Goal: Task Accomplishment & Management: Manage account settings

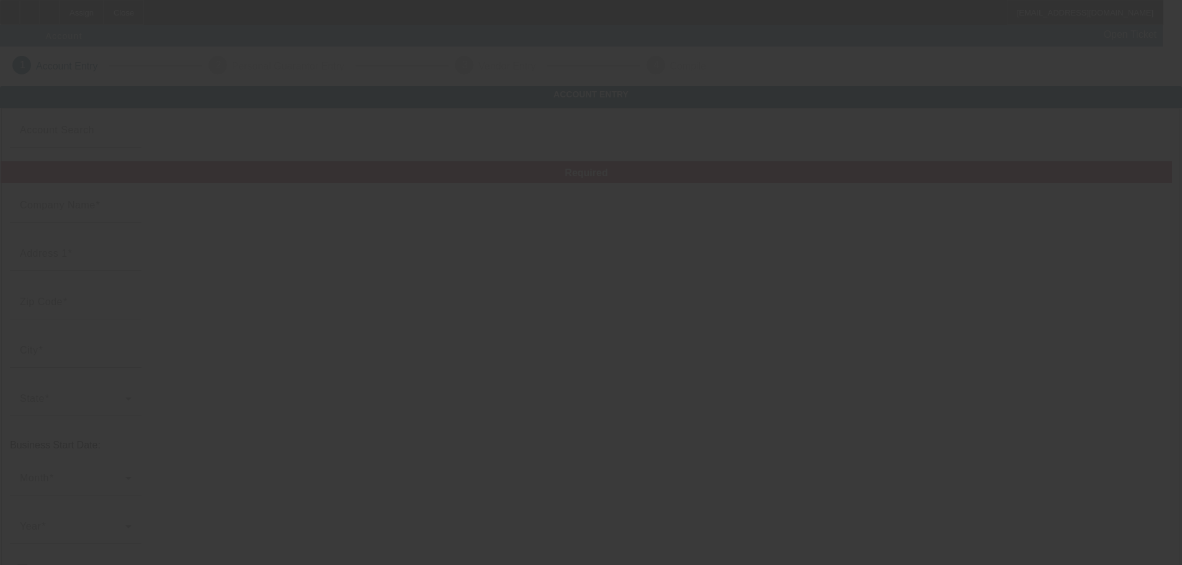
type input "Blacktop Towing & Recovery LLC"
type input "174 Pine Road"
type input "23093"
type input "Louisa"
type input "(540) 603-1540"
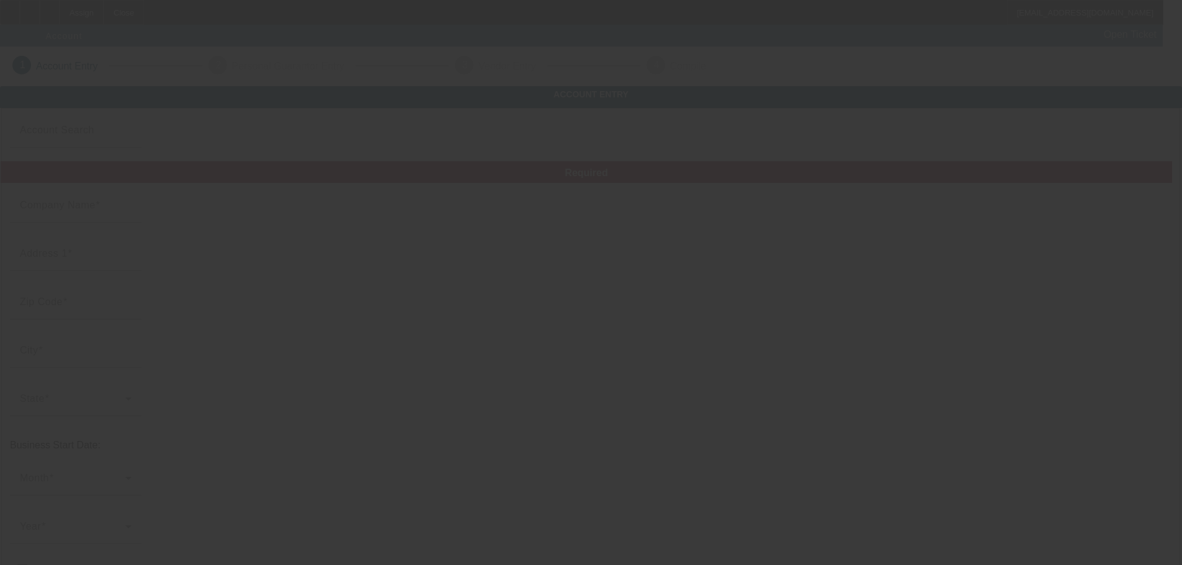
type input "towing and roadside service"
type input "BlacktoptowingrecoveryLLC@gmail.com"
type input "39-4738868"
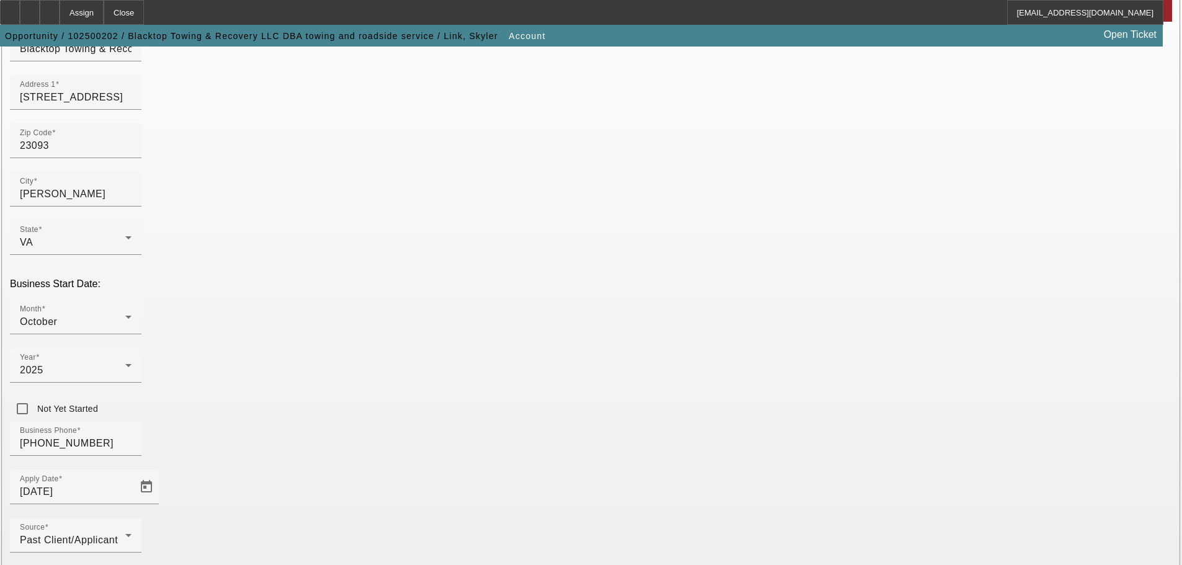
scroll to position [229, 0]
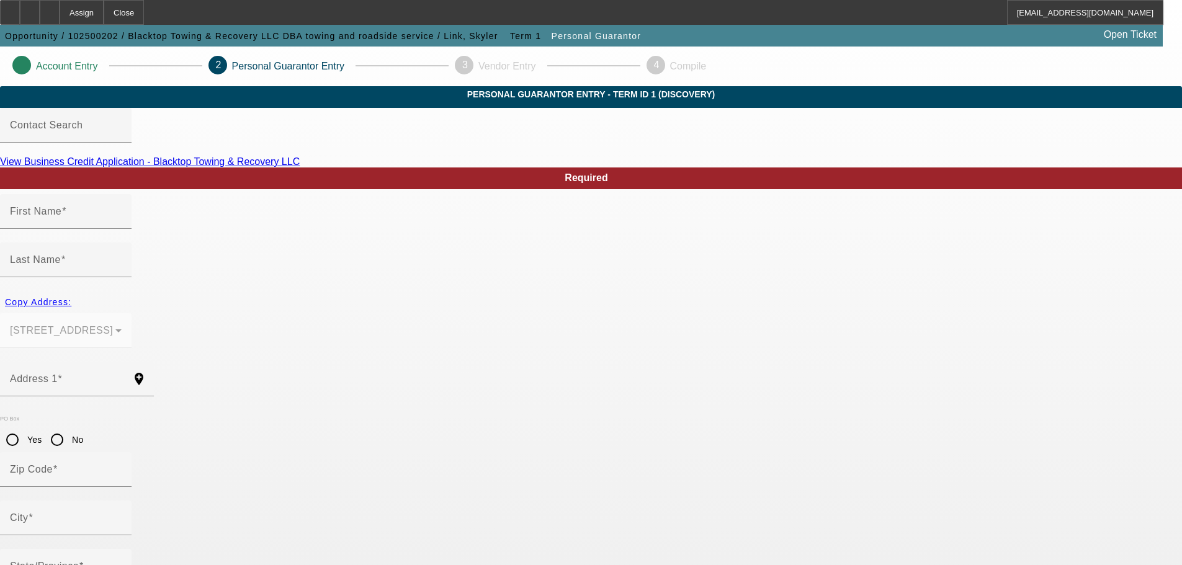
type input "Skyler"
type input "Link"
type input "174 Pine Road"
radio input "true"
type input "23093"
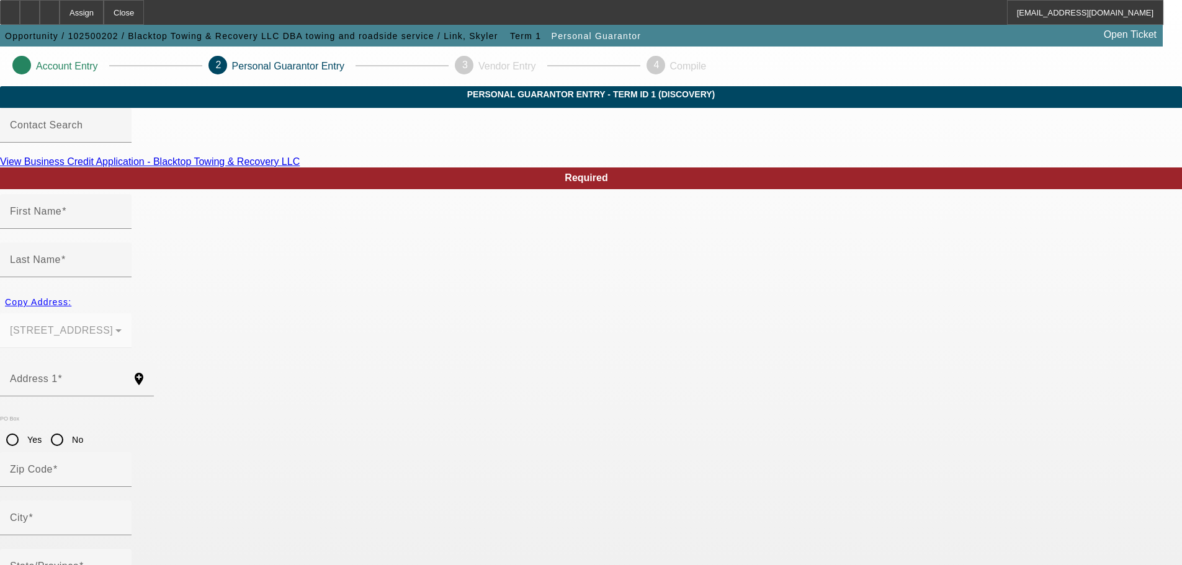
type input "Louisa"
type input "(540) 603-1540"
type input "100"
type input "088-90-1312"
type input "BlacktoptowingrecoveryLLC@gmail.com"
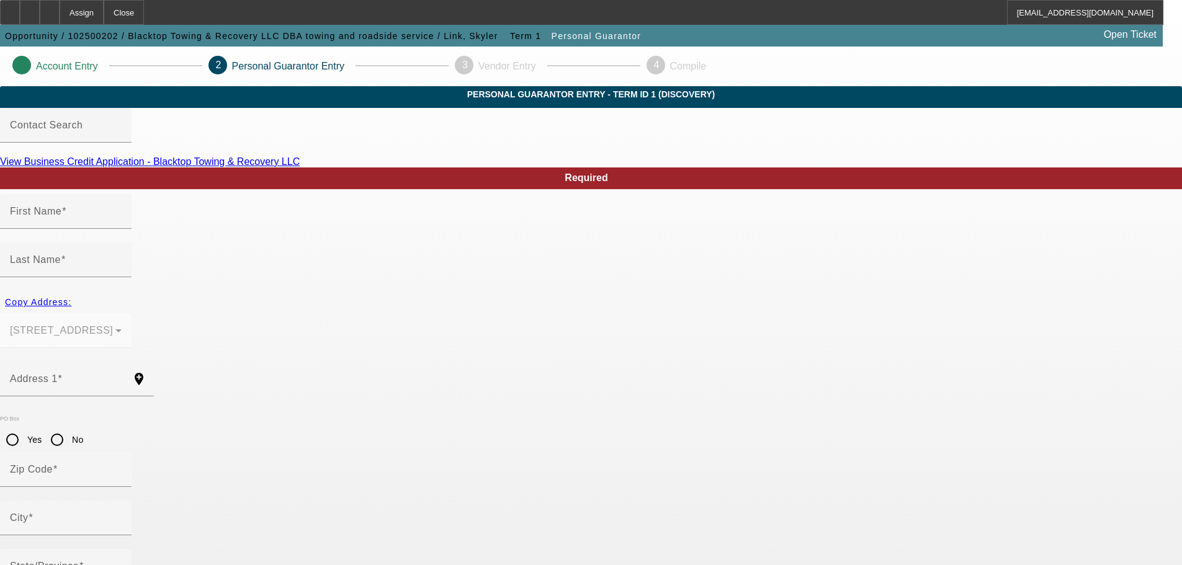
type input "(540) 603-1540"
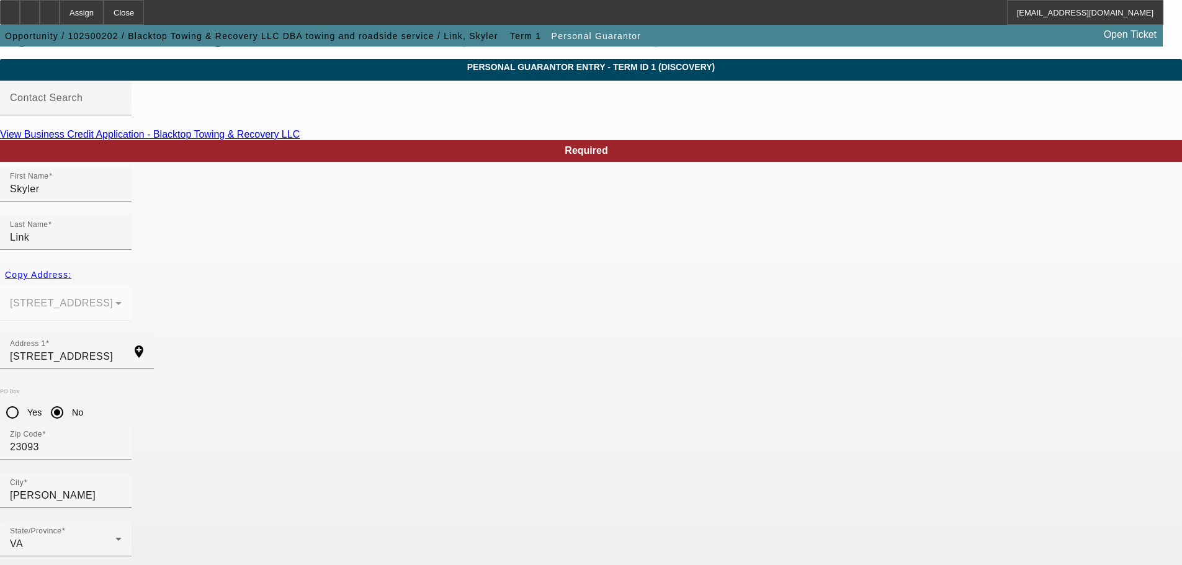
scroll to position [42, 0]
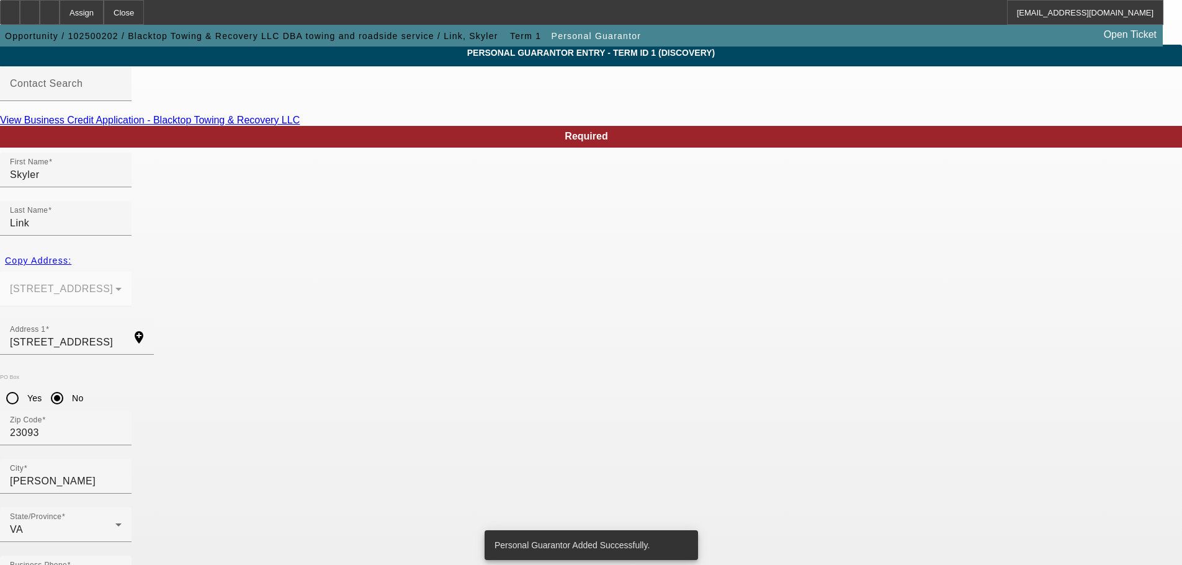
scroll to position [0, 0]
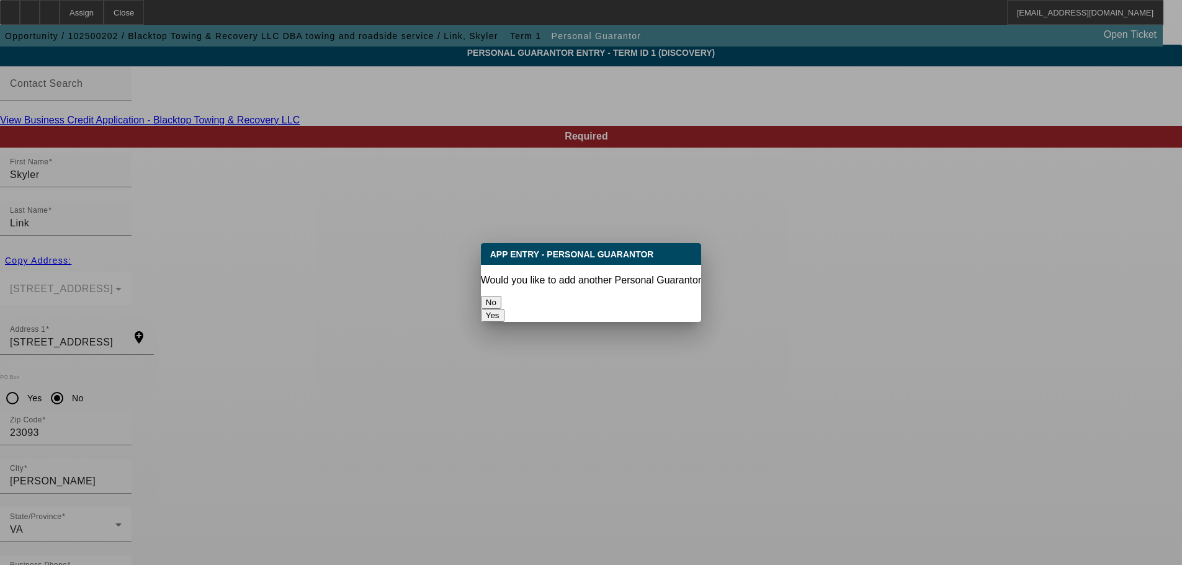
click at [501, 300] on button "No" at bounding box center [491, 302] width 20 height 13
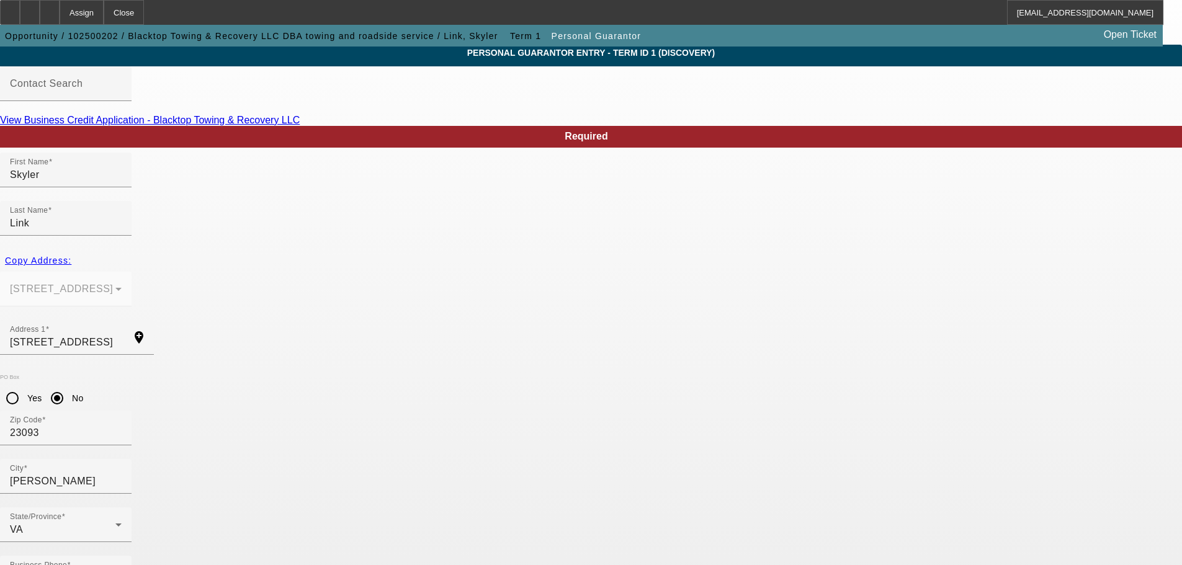
scroll to position [42, 0]
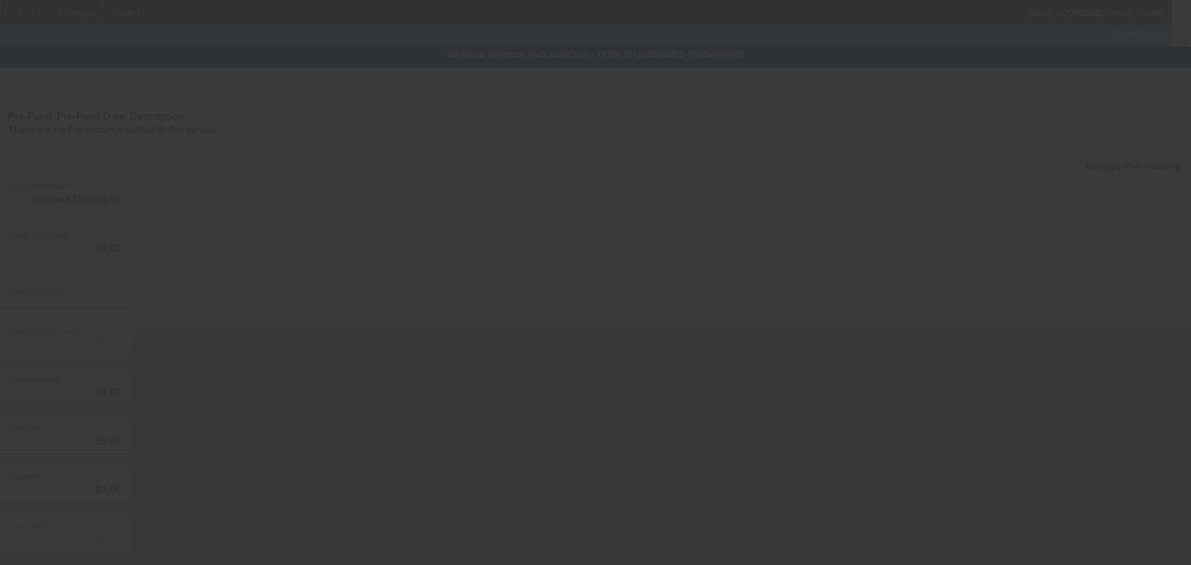
type input "$15,000.00"
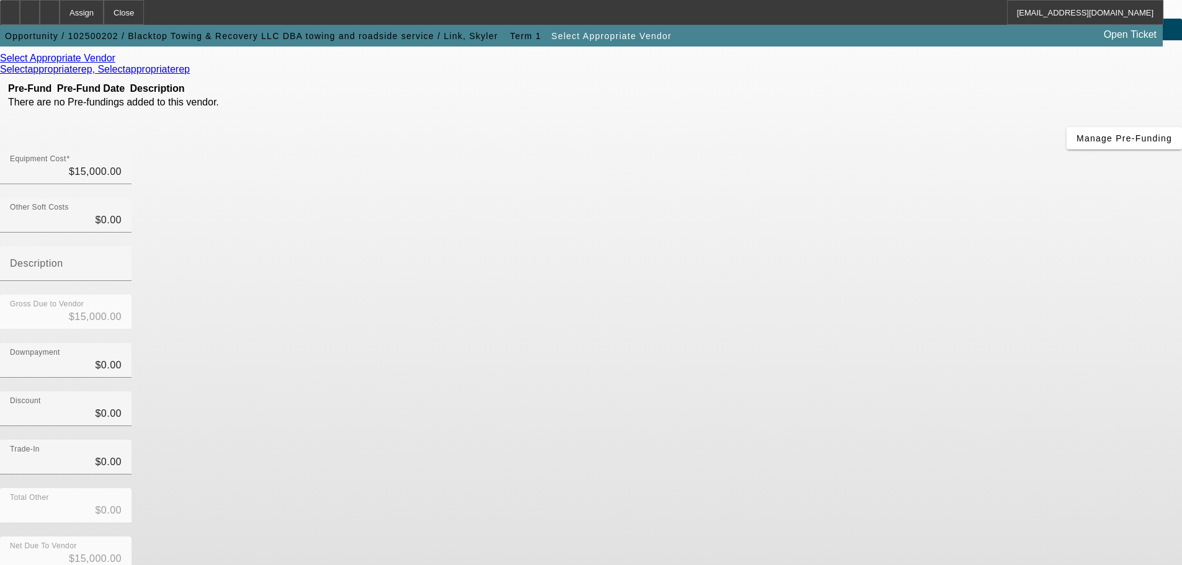
scroll to position [68, 0]
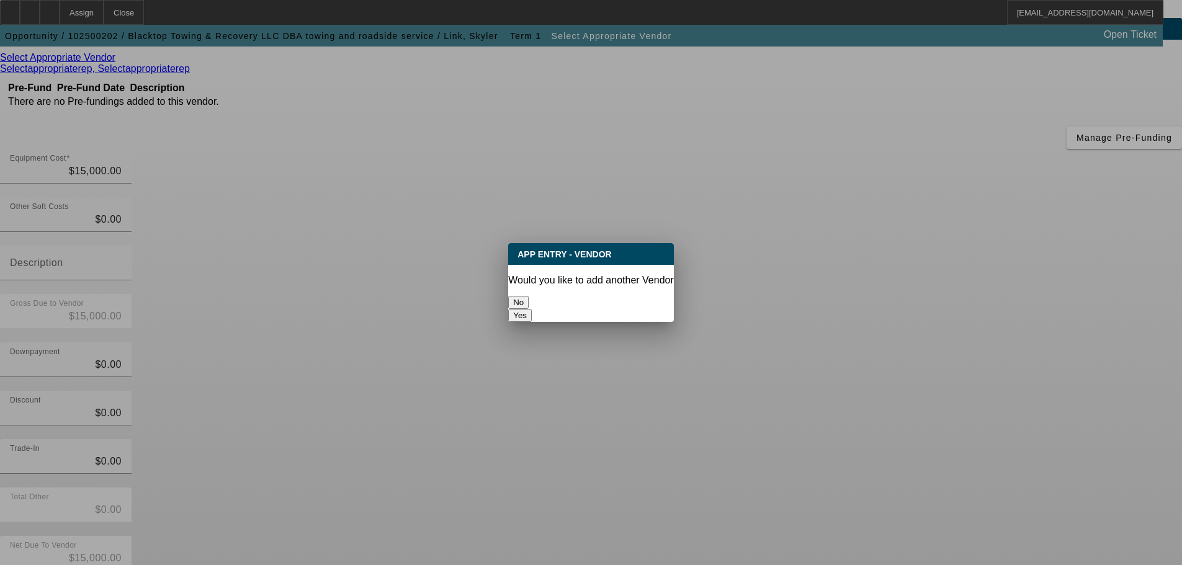
click at [528, 301] on button "No" at bounding box center [518, 302] width 20 height 13
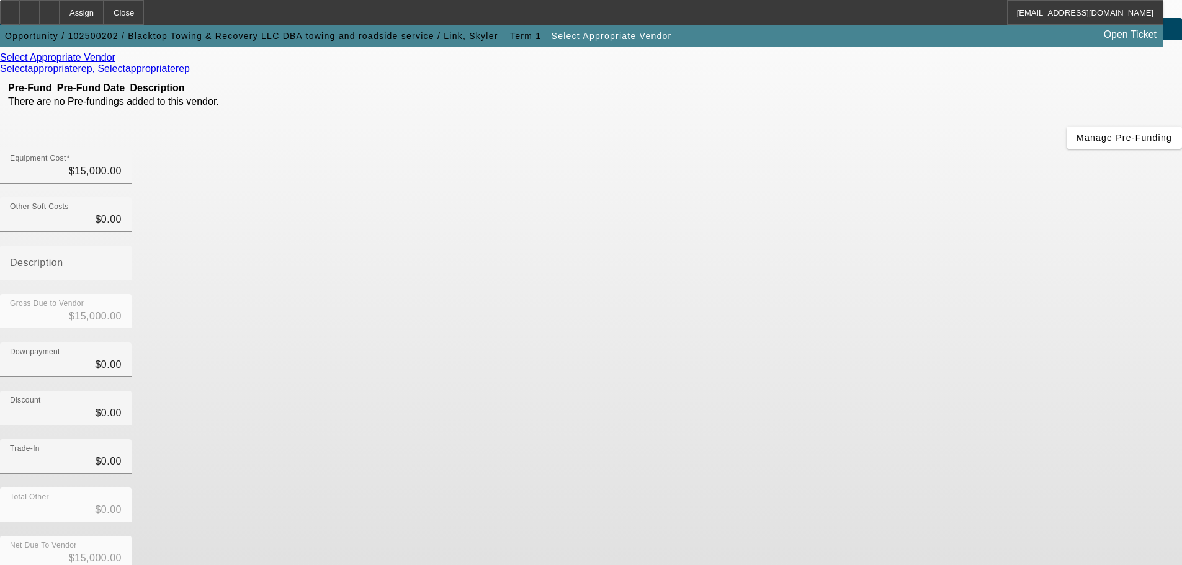
scroll to position [68, 0]
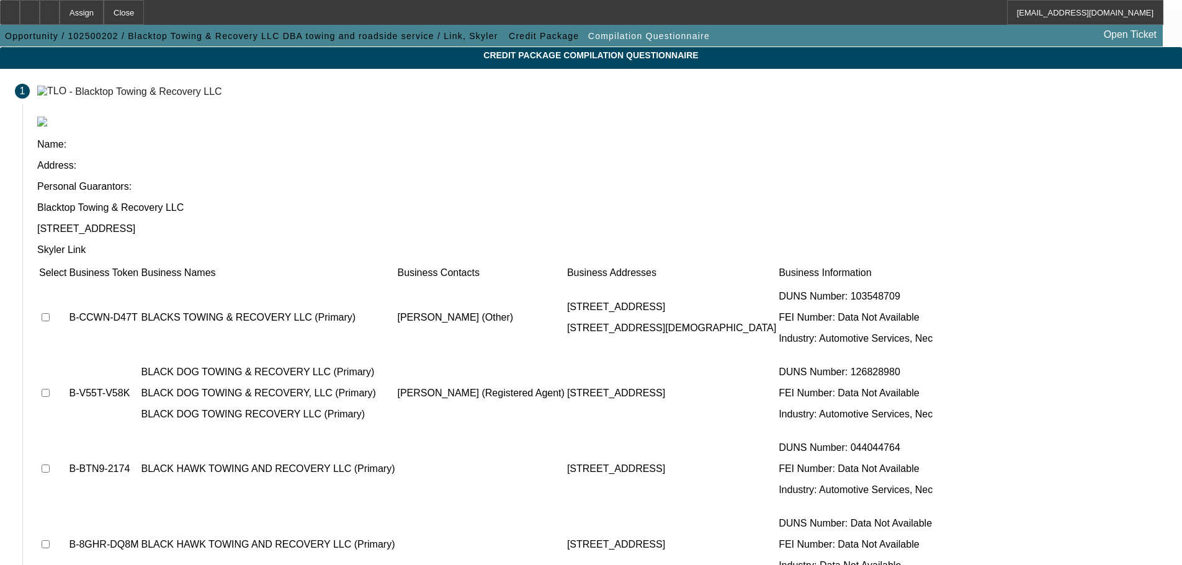
scroll to position [76, 0]
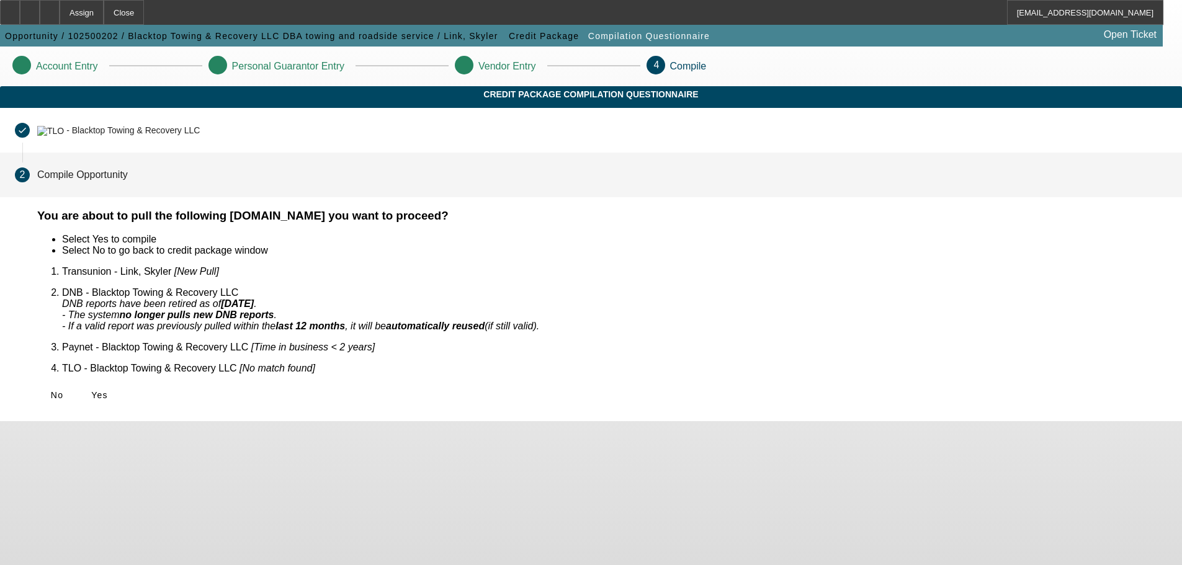
scroll to position [0, 0]
click at [91, 390] on icon at bounding box center [91, 395] width 0 height 10
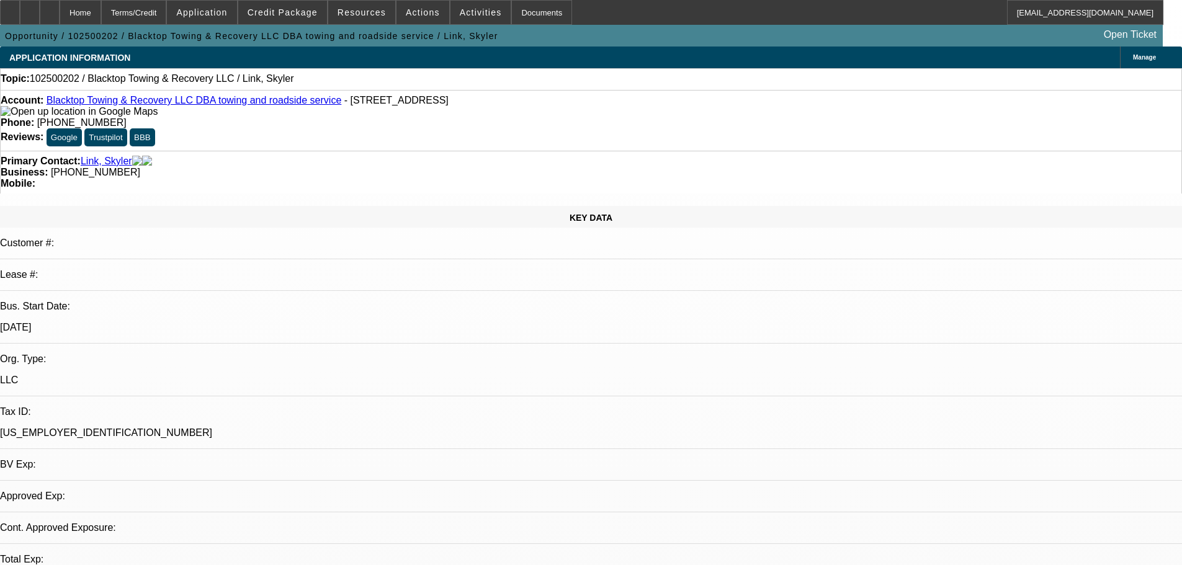
select select "0"
select select "2"
select select "0.1"
select select "4"
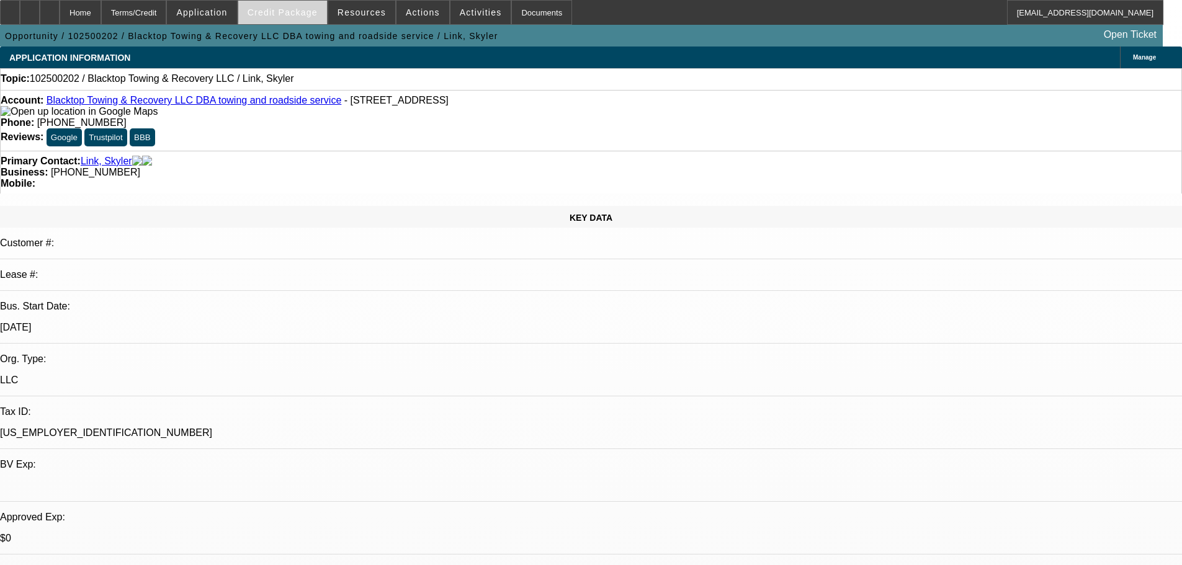
click at [303, 19] on span at bounding box center [282, 13] width 89 height 30
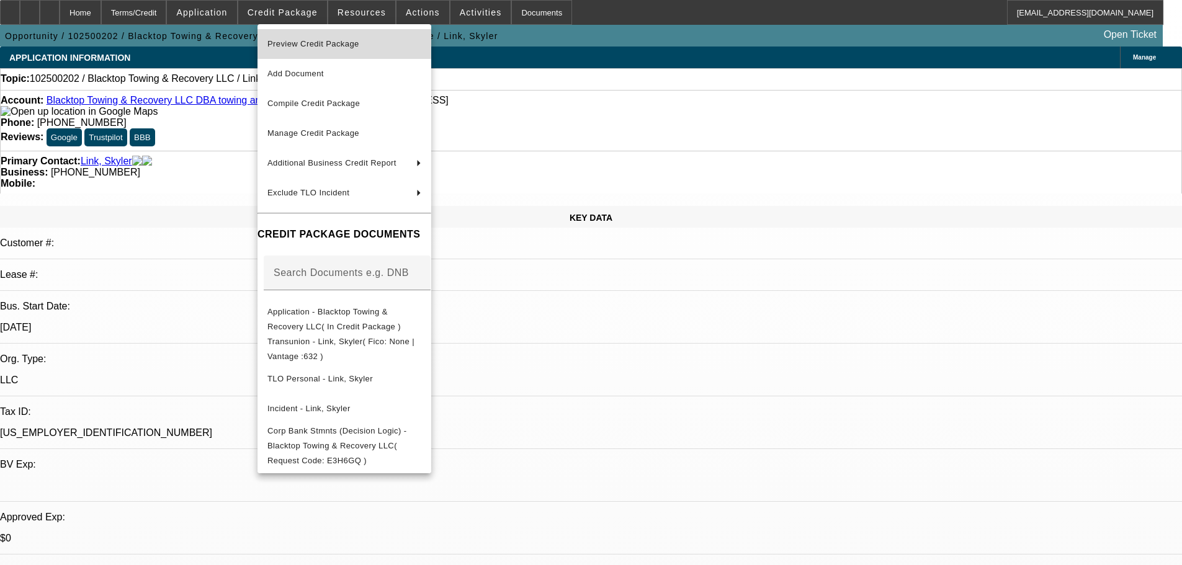
click at [314, 51] on button "Preview Credit Package" at bounding box center [344, 44] width 174 height 30
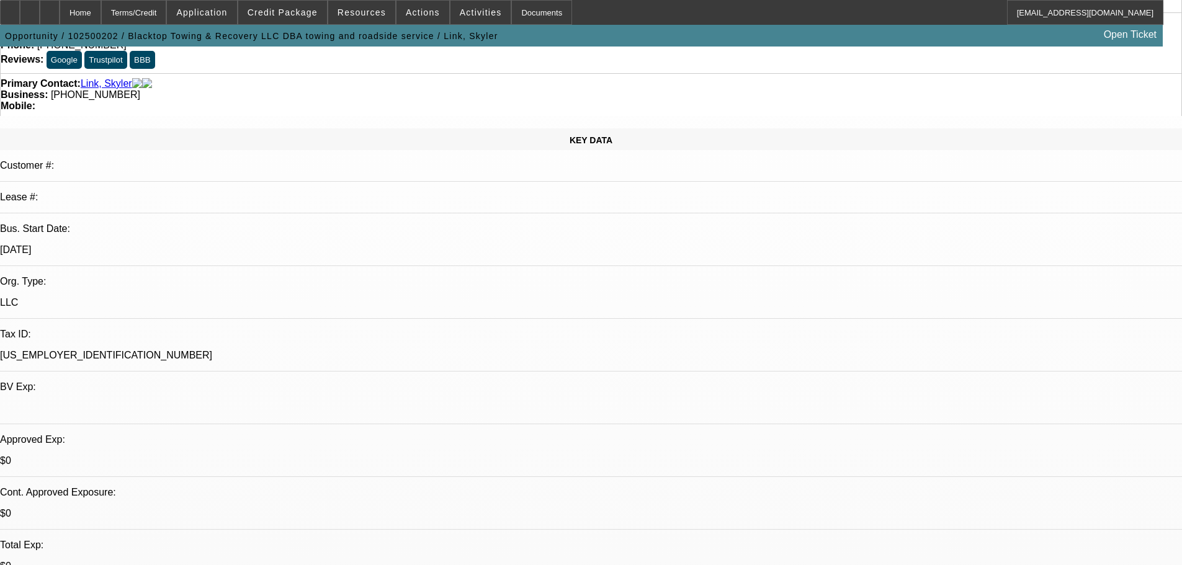
scroll to position [310, 0]
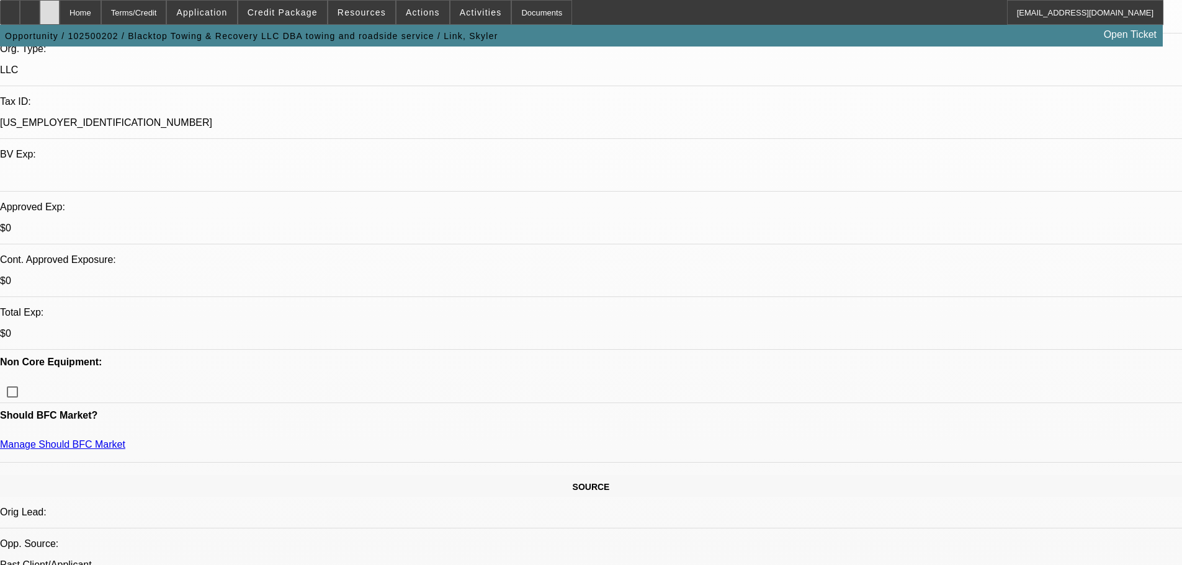
click at [50, 8] on icon at bounding box center [50, 8] width 0 height 0
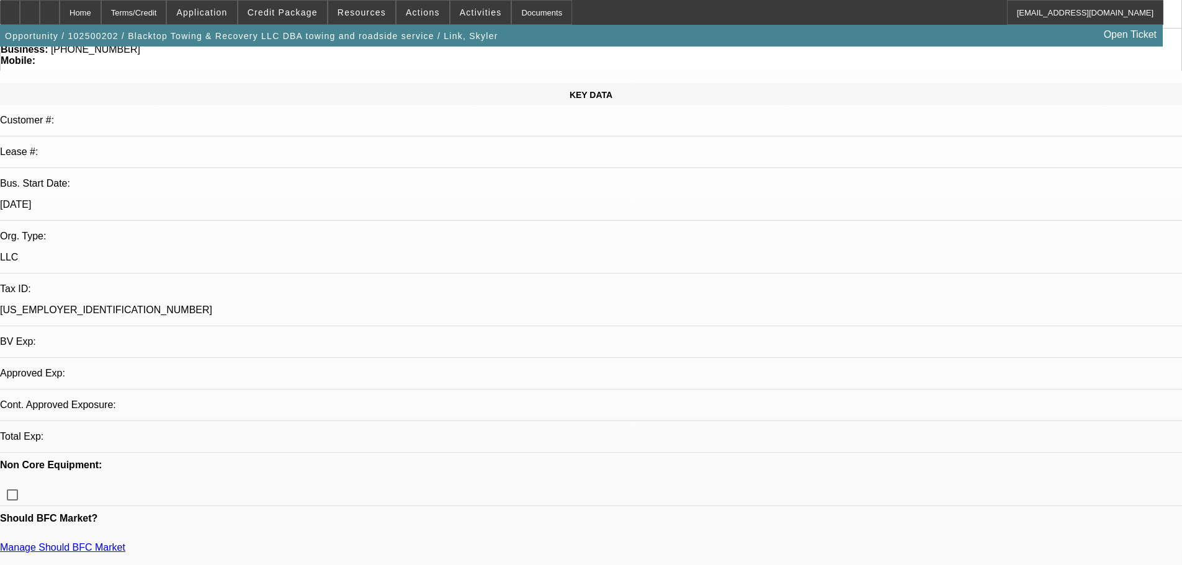
select select "0"
select select "2"
select select "0.1"
select select "4"
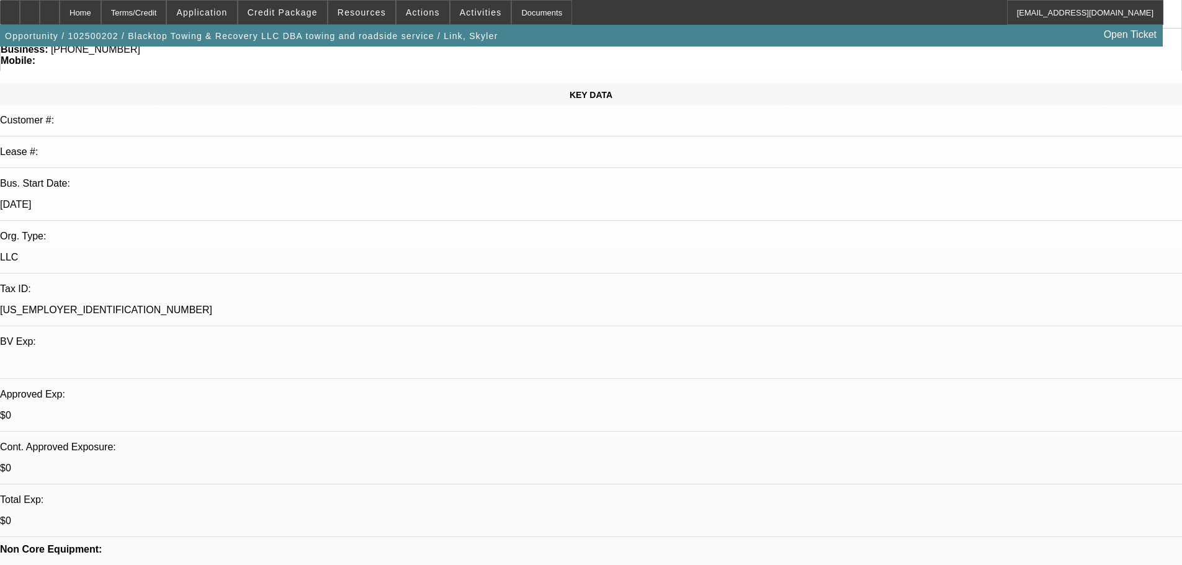
scroll to position [124, 0]
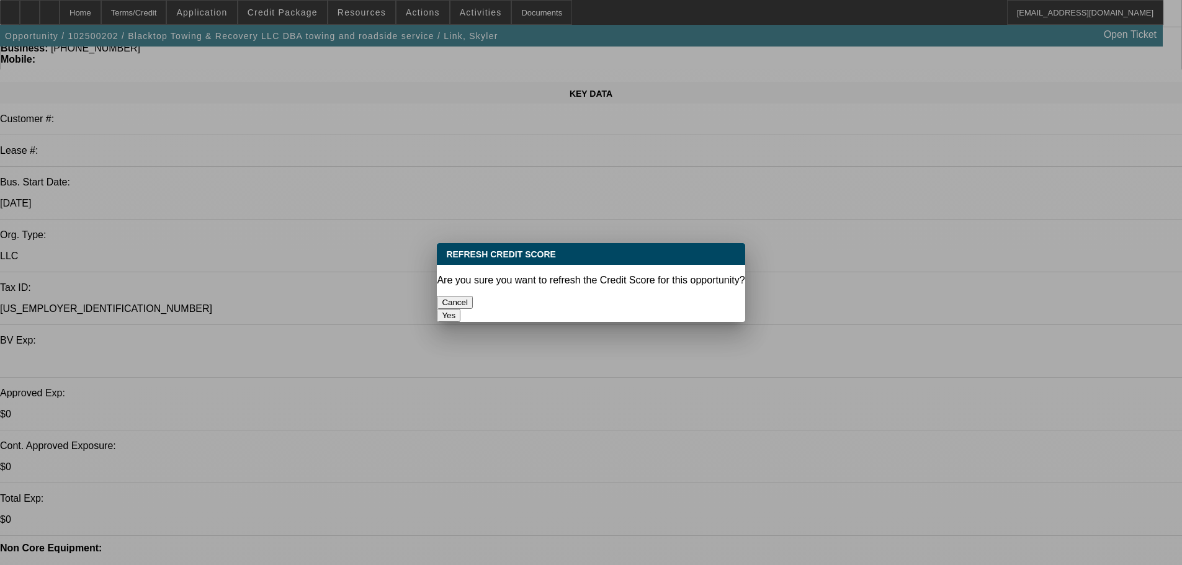
click at [460, 309] on button "Yes" at bounding box center [449, 315] width 24 height 13
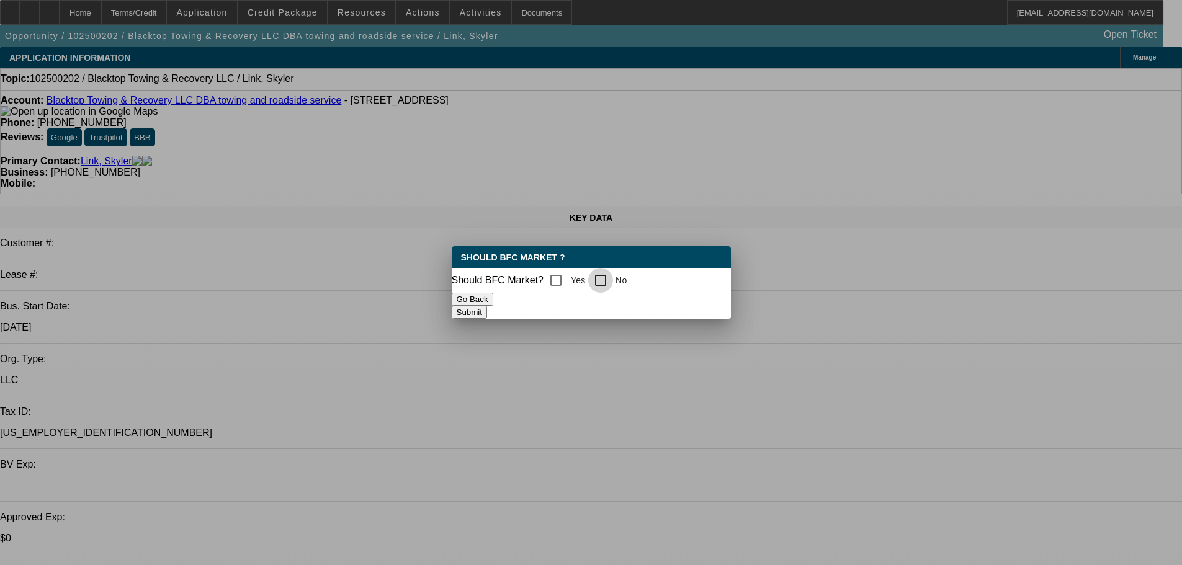
click at [612, 278] on input "No" at bounding box center [600, 280] width 25 height 25
checkbox input "true"
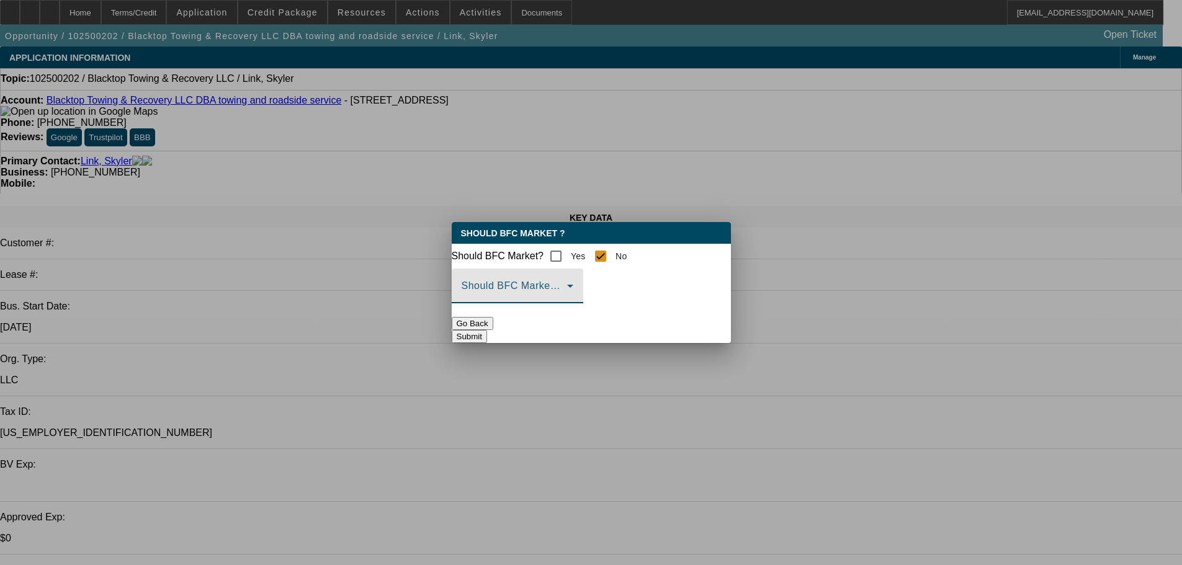
click at [567, 296] on span at bounding box center [513, 290] width 105 height 15
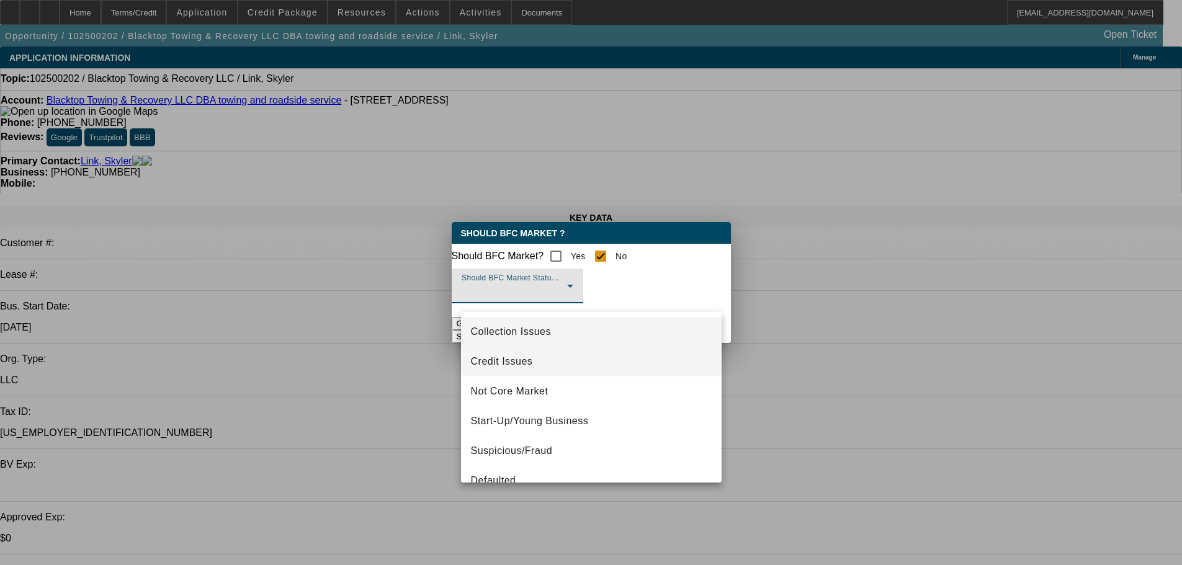
click at [527, 363] on span "Credit Issues" at bounding box center [502, 361] width 62 height 15
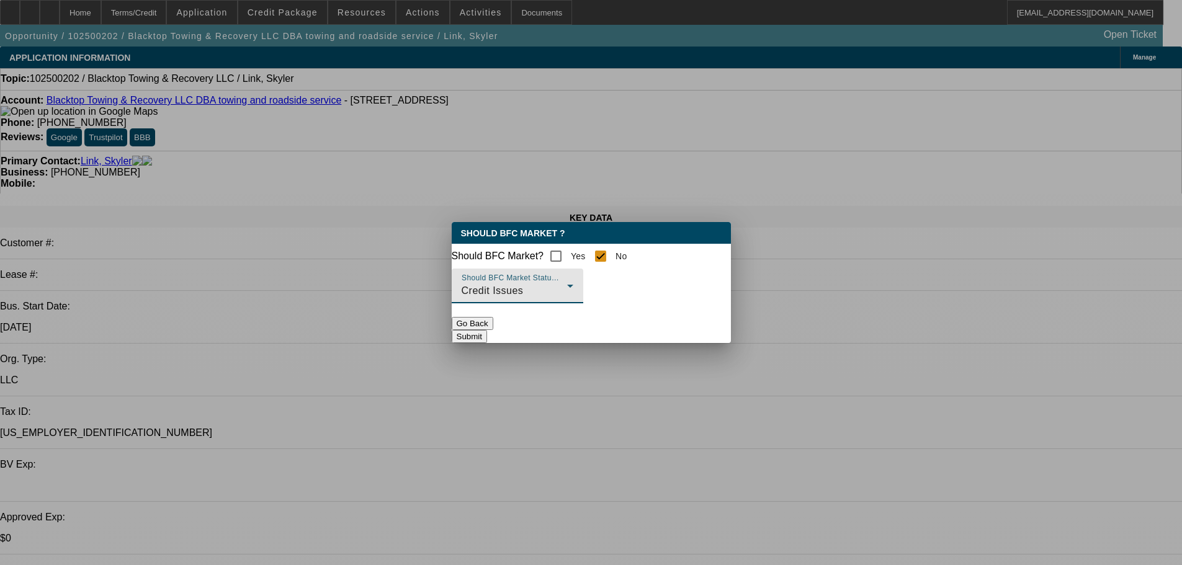
click at [487, 343] on button "Submit" at bounding box center [469, 336] width 35 height 13
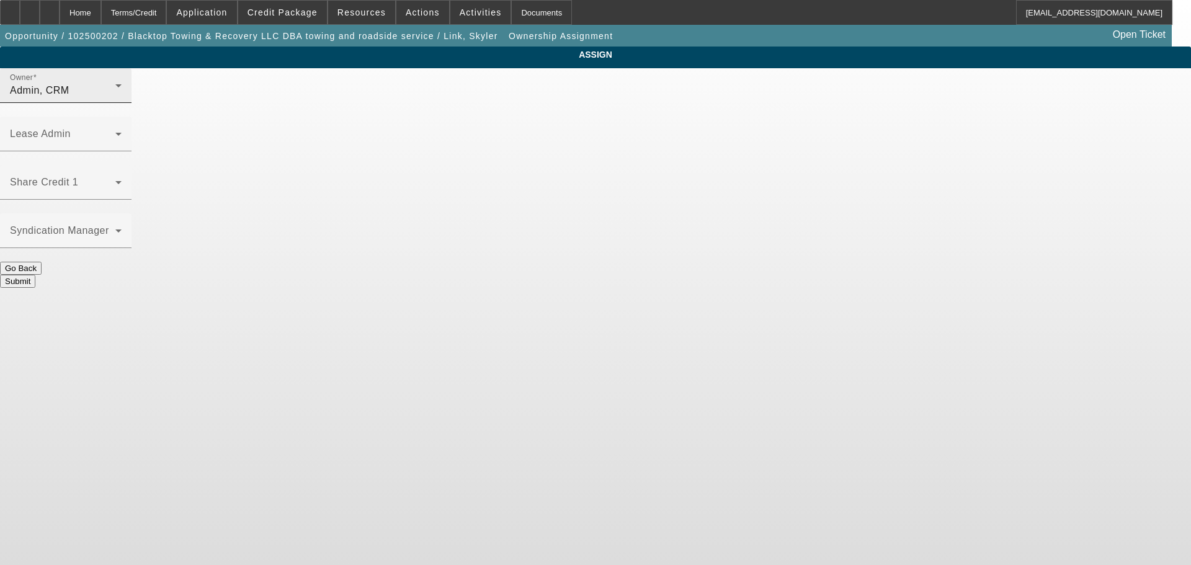
click at [122, 103] on div "Owner Admin, CRM" at bounding box center [66, 85] width 112 height 35
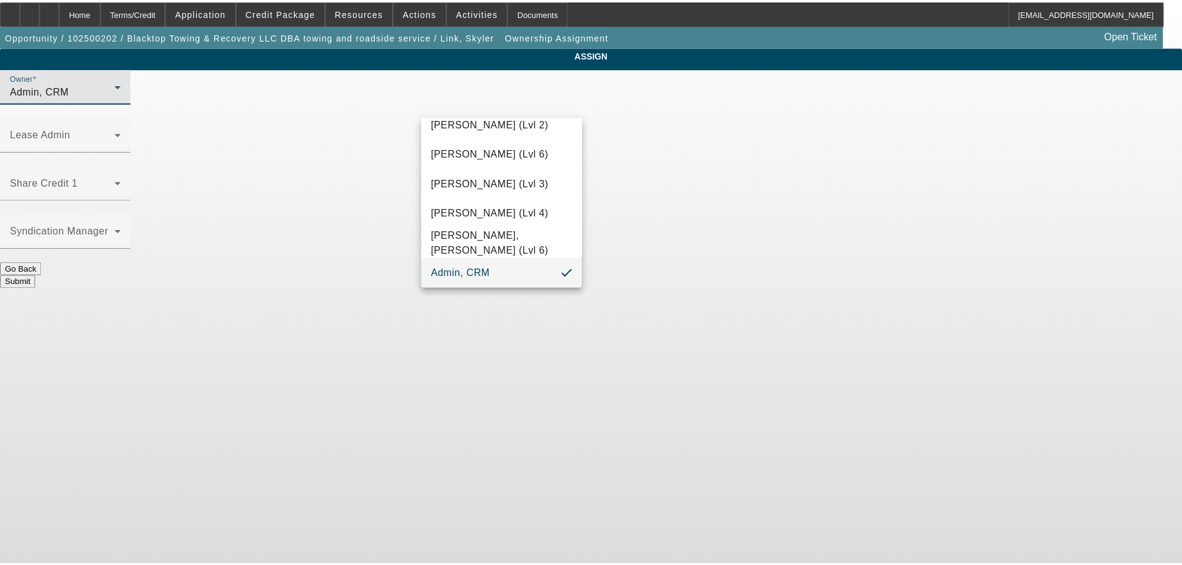
scroll to position [35, 0]
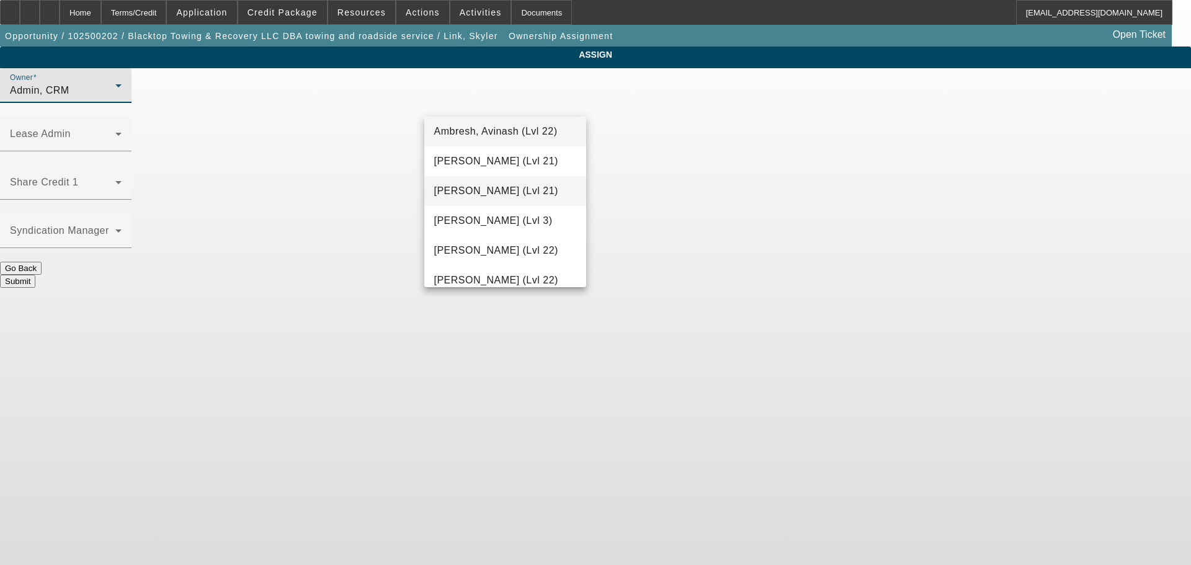
click at [509, 189] on span "Arida, Michael (Lvl 21)" at bounding box center [496, 191] width 124 height 15
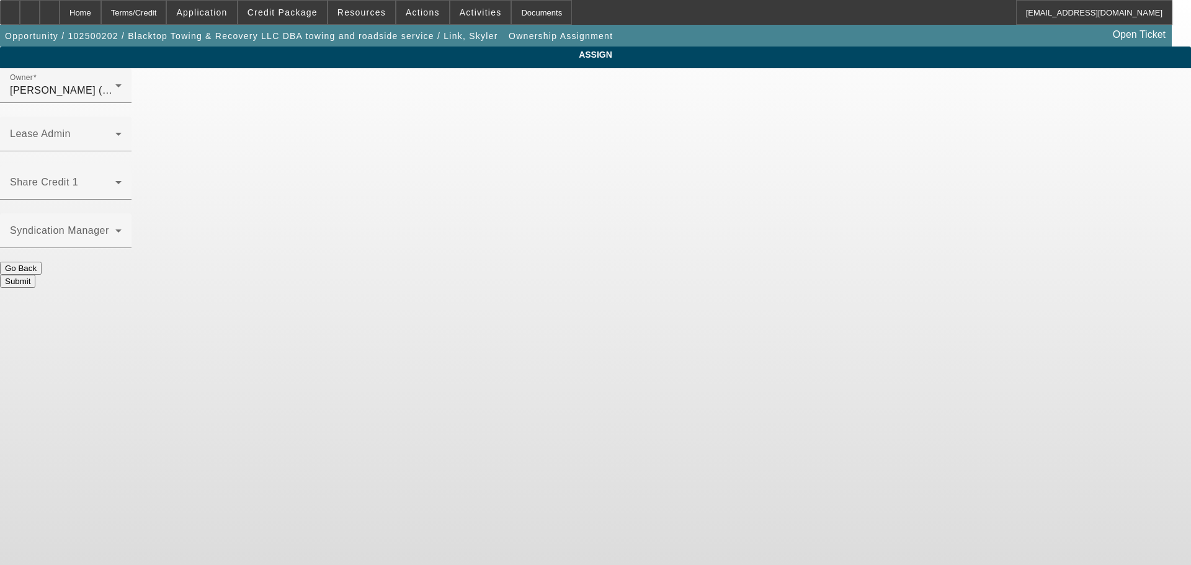
click at [35, 275] on button "Submit" at bounding box center [17, 281] width 35 height 13
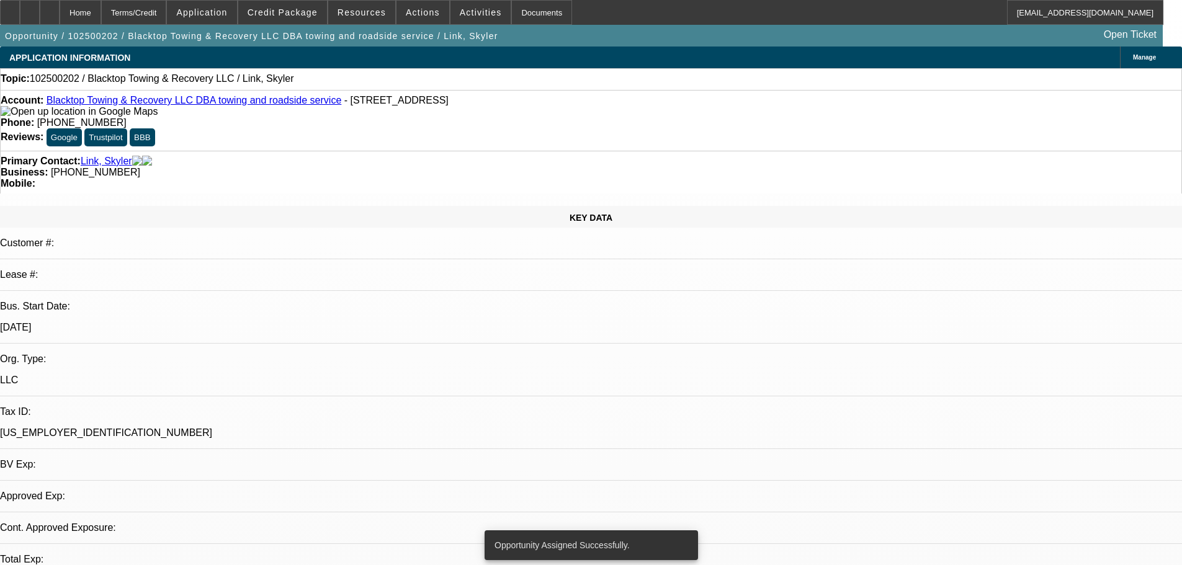
select select "0"
select select "2"
select select "0.1"
select select "4"
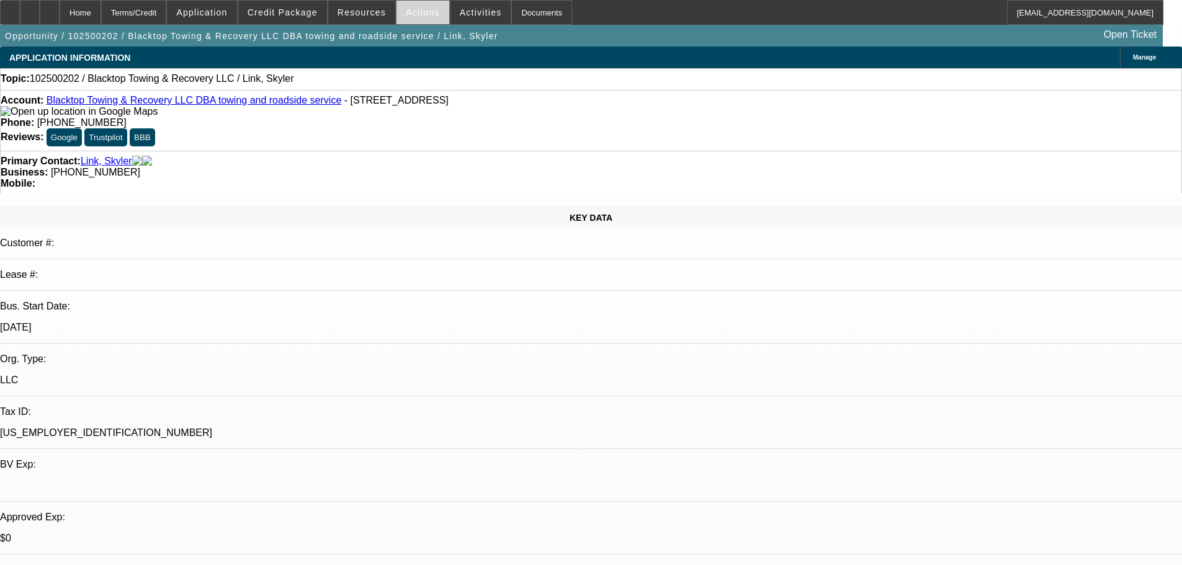
click at [422, 6] on span at bounding box center [422, 13] width 53 height 30
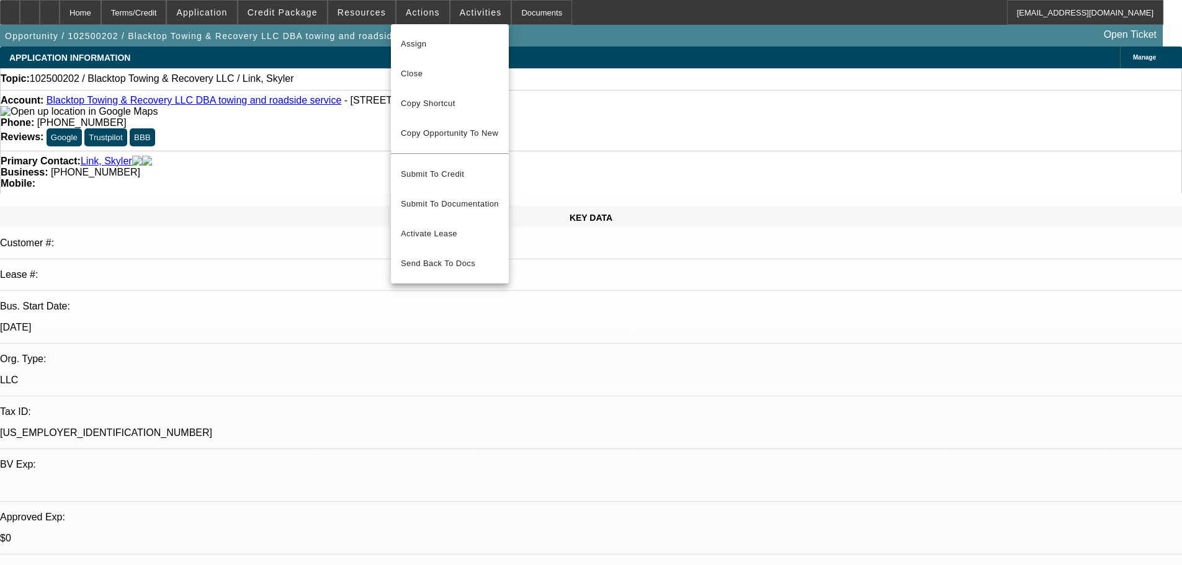
click at [453, 14] on div at bounding box center [591, 282] width 1182 height 565
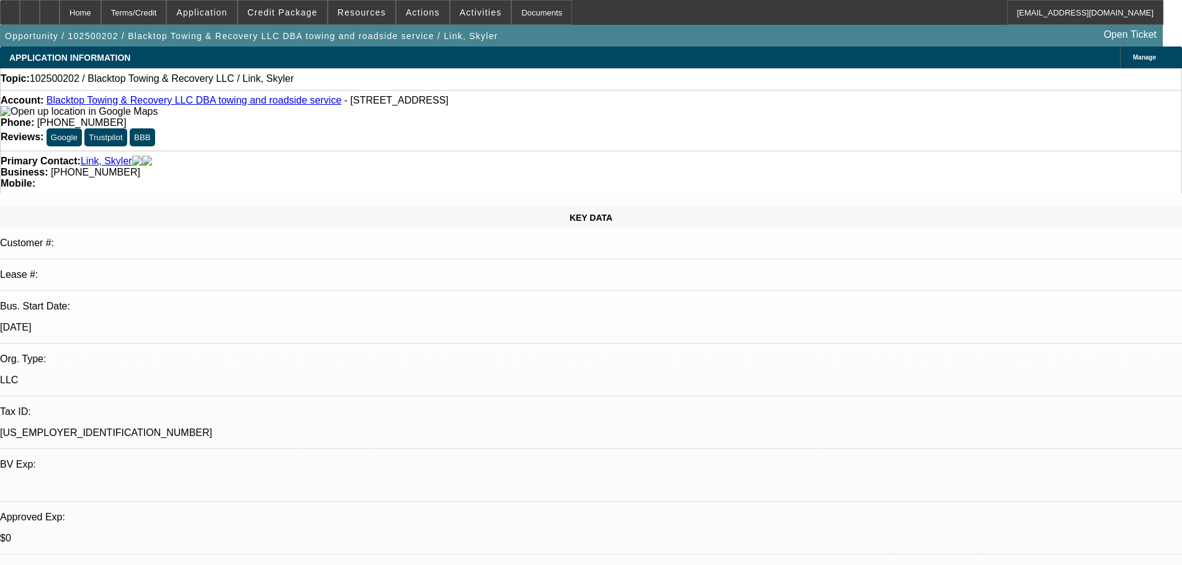
click at [460, 14] on span "Activities" at bounding box center [481, 12] width 42 height 10
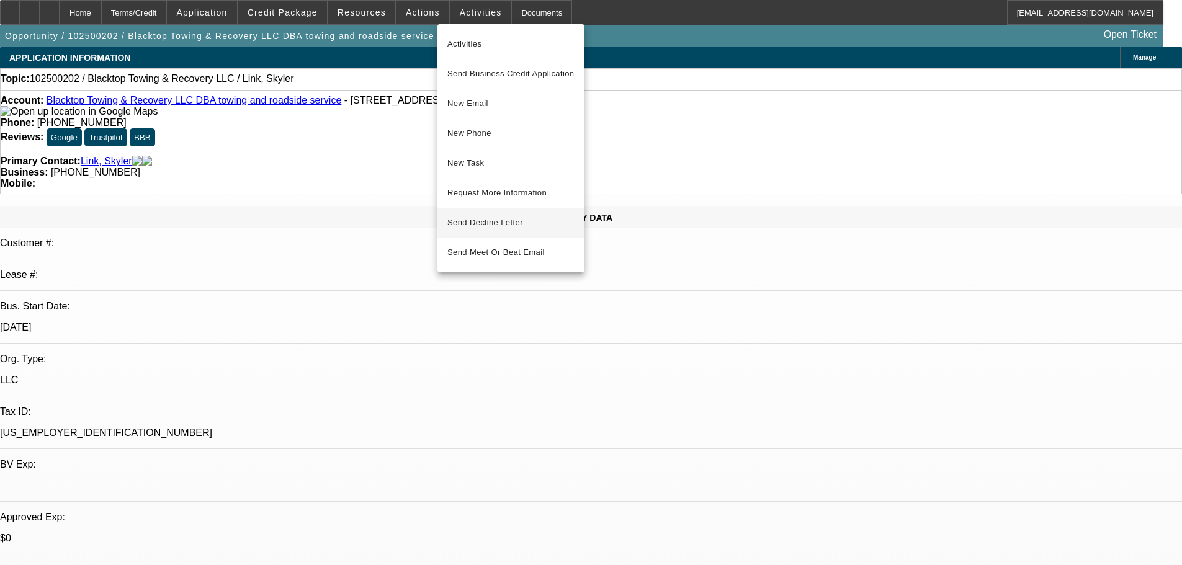
click at [491, 227] on span "Send Decline Letter" at bounding box center [485, 222] width 76 height 9
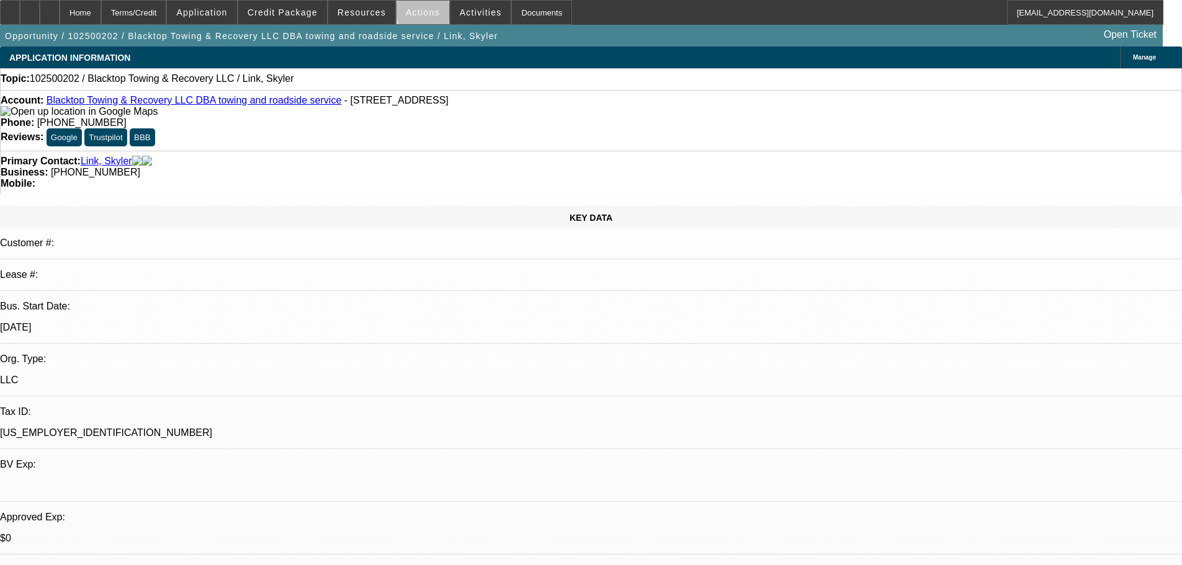
click at [422, 10] on span "Actions" at bounding box center [423, 12] width 34 height 10
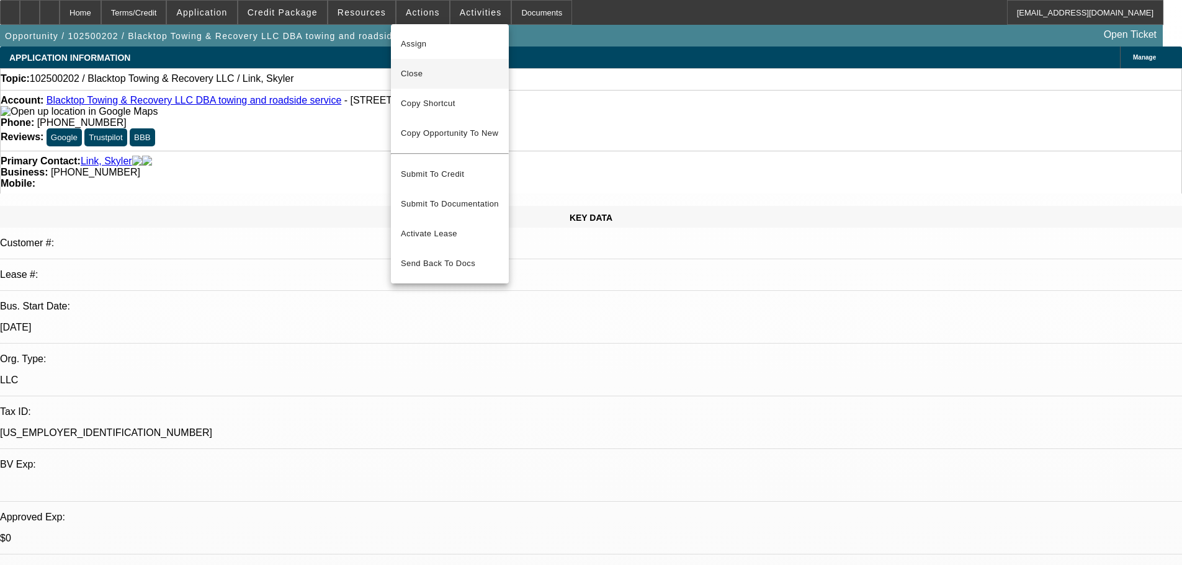
click at [424, 74] on span "Close" at bounding box center [450, 73] width 98 height 15
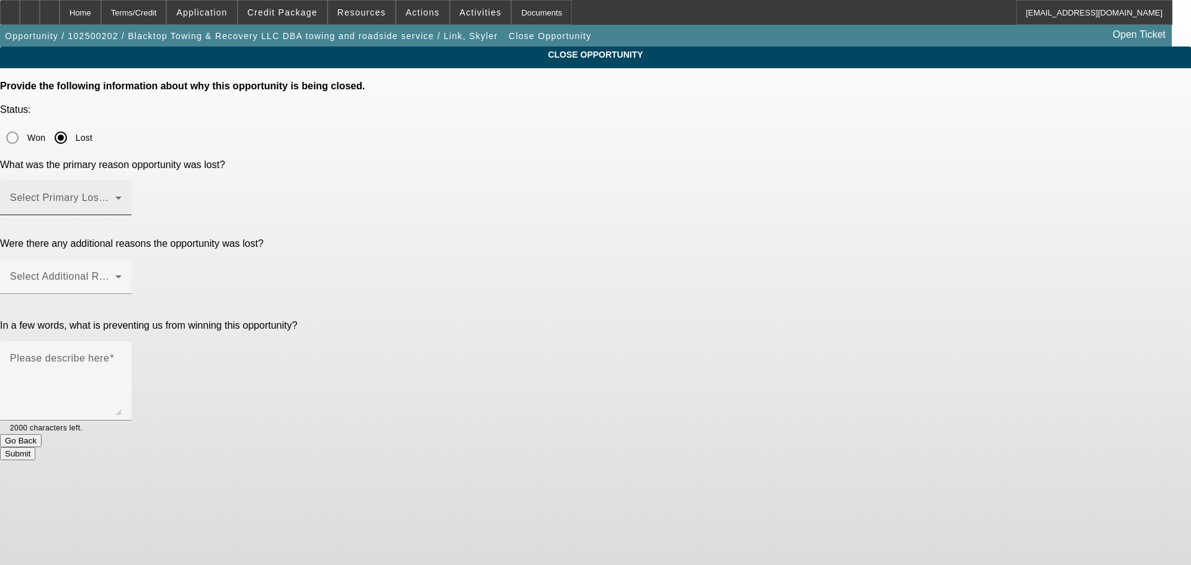
click at [115, 195] on span at bounding box center [62, 202] width 105 height 15
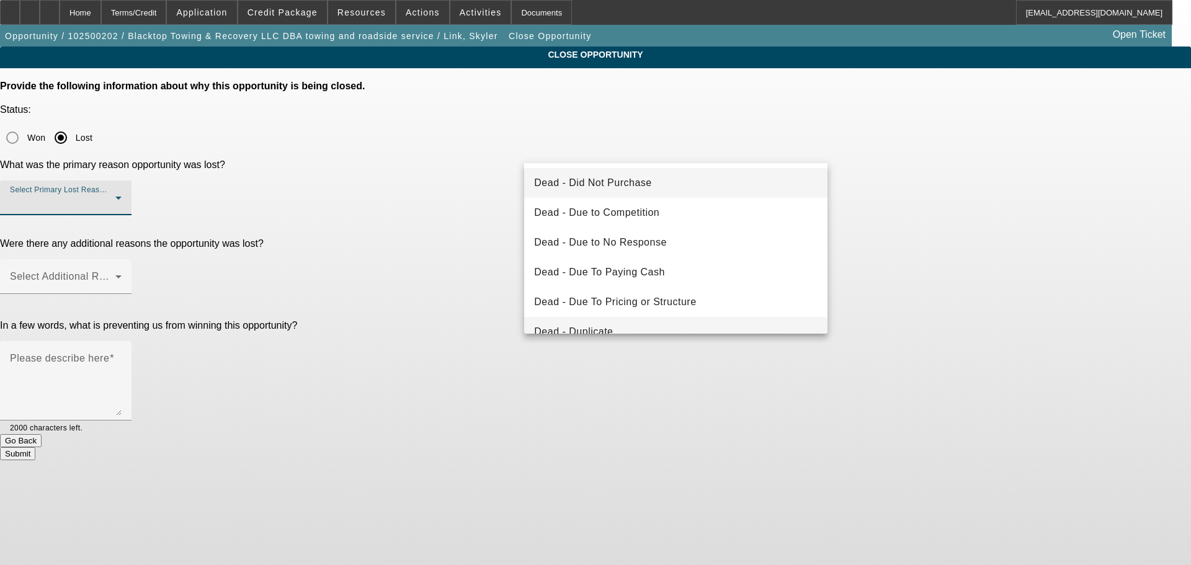
scroll to position [167, 0]
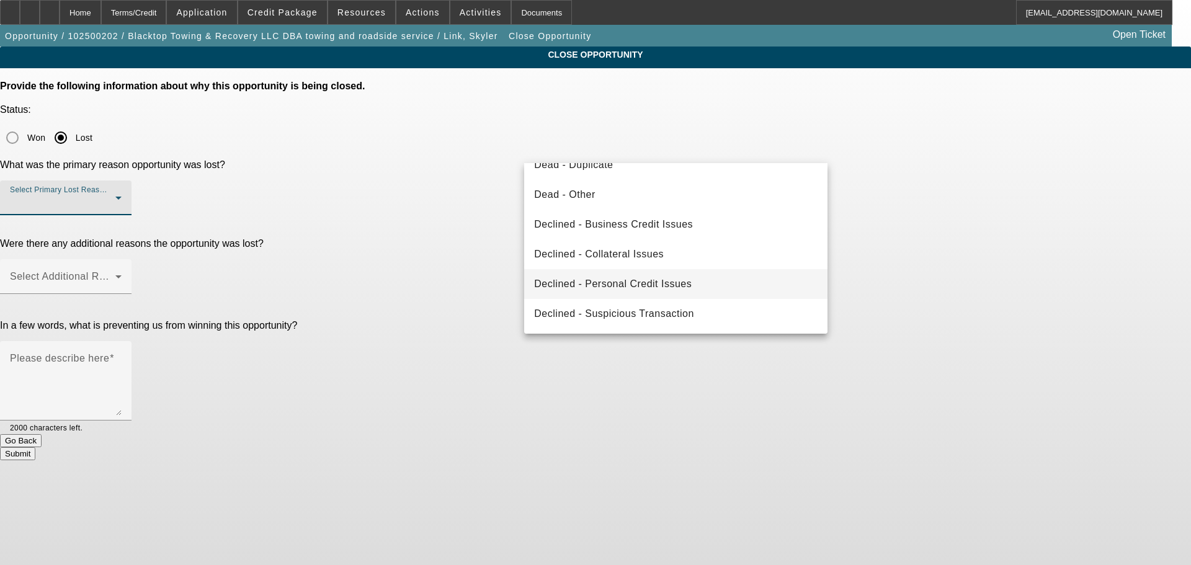
click at [621, 282] on span "Declined - Personal Credit Issues" at bounding box center [613, 284] width 158 height 15
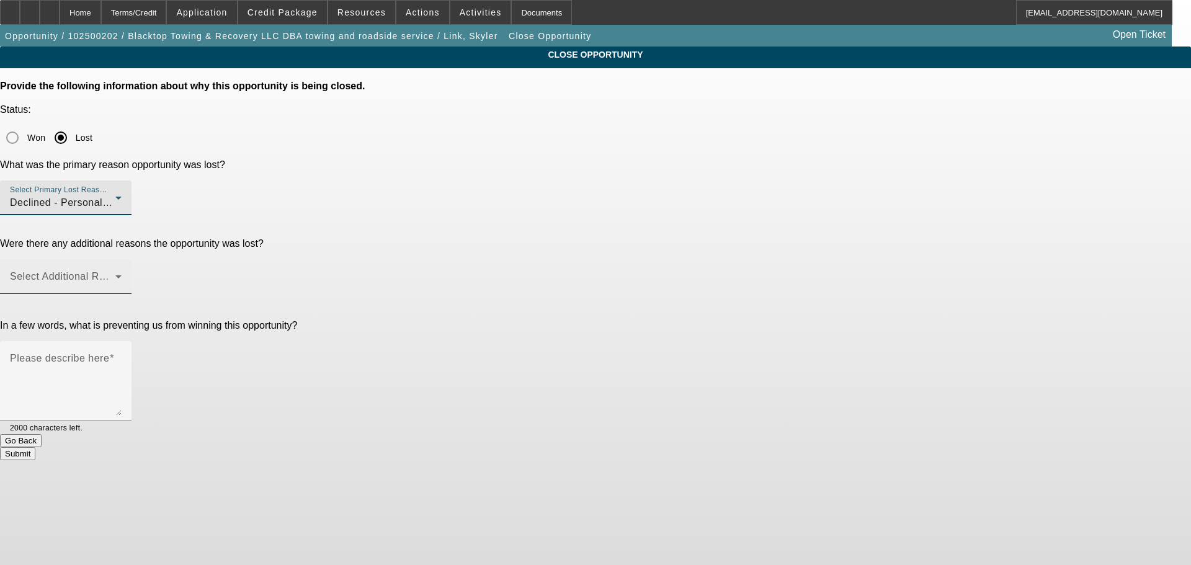
click at [115, 274] on span at bounding box center [62, 281] width 105 height 15
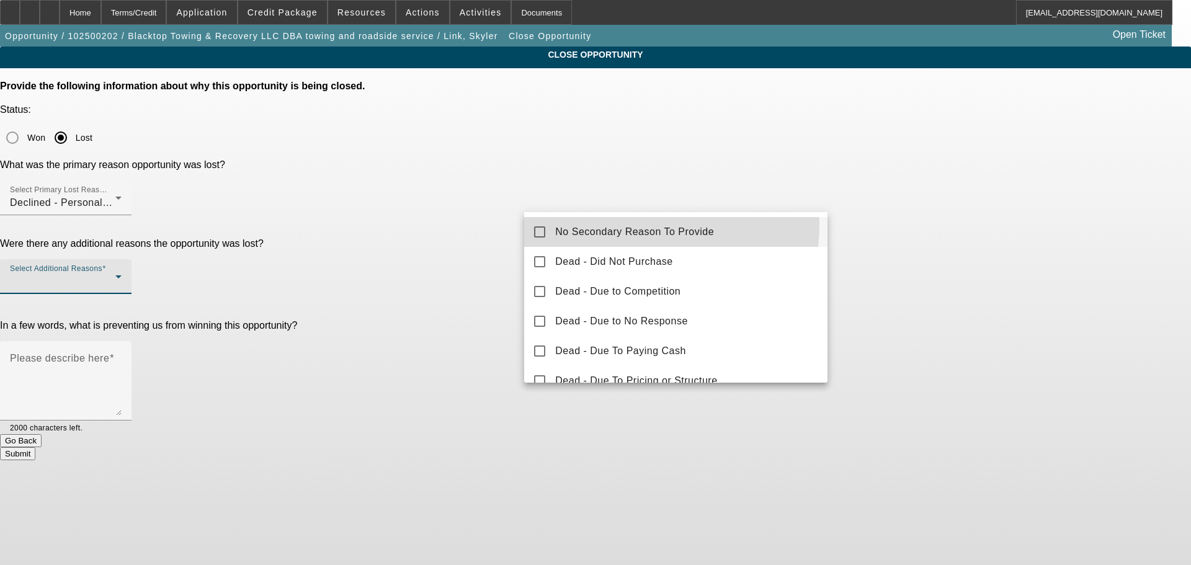
click at [601, 224] on mat-option "No Secondary Reason To Provide" at bounding box center [675, 232] width 303 height 30
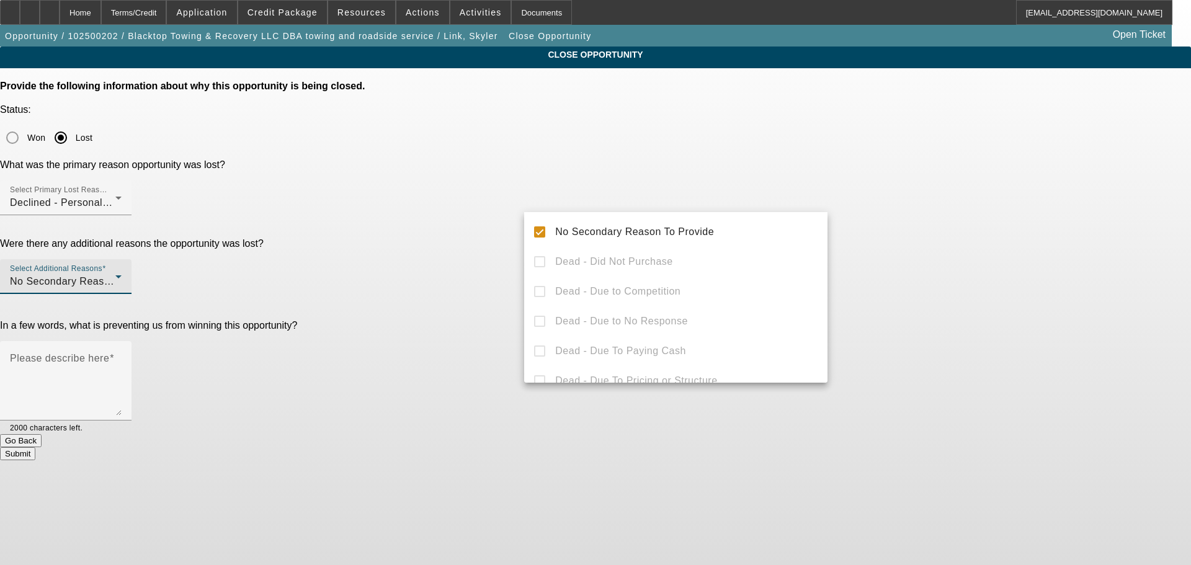
click at [432, 279] on div at bounding box center [595, 282] width 1191 height 565
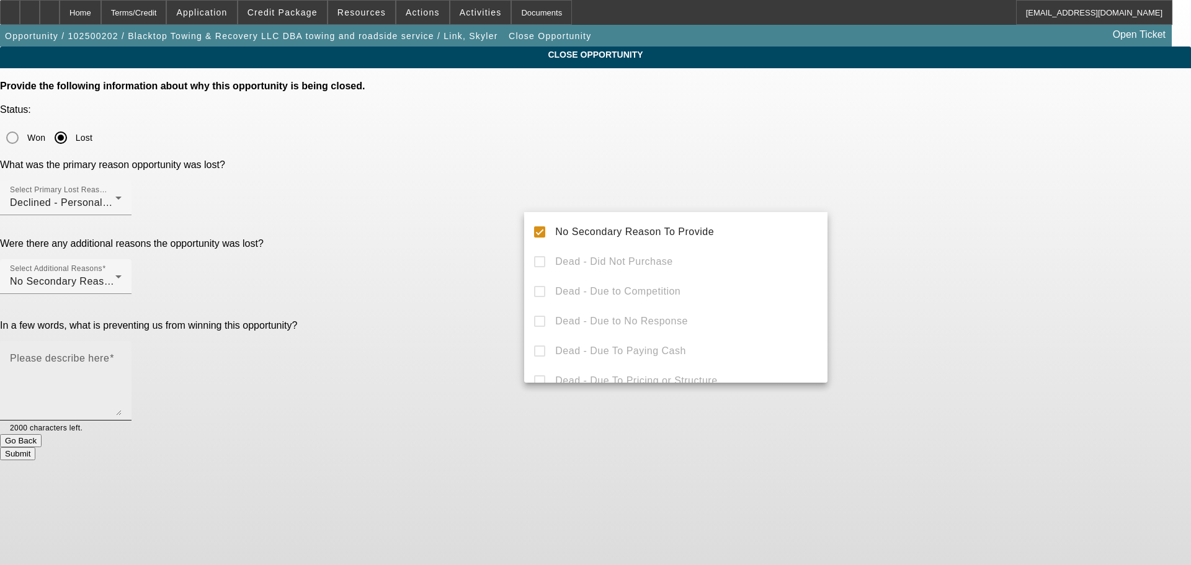
click at [122, 356] on textarea "Please describe here" at bounding box center [66, 386] width 112 height 60
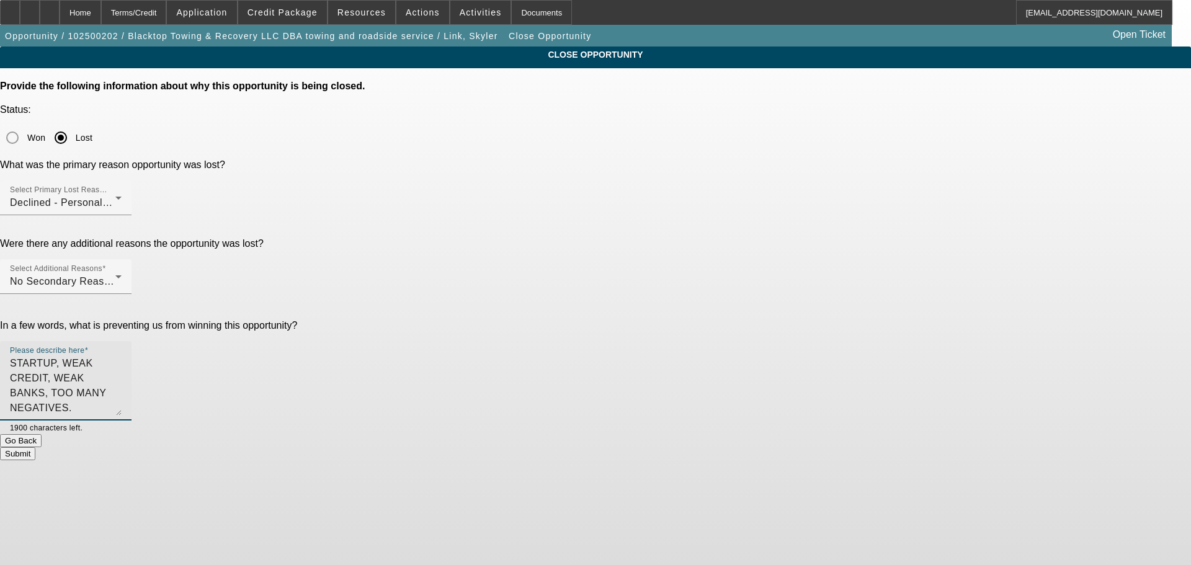
type textarea "STARTUP, WEAK CREDIT, WEAK BANKS, TOO MANY NEGATIVES. MARKED DNC, SENT DECLINE …"
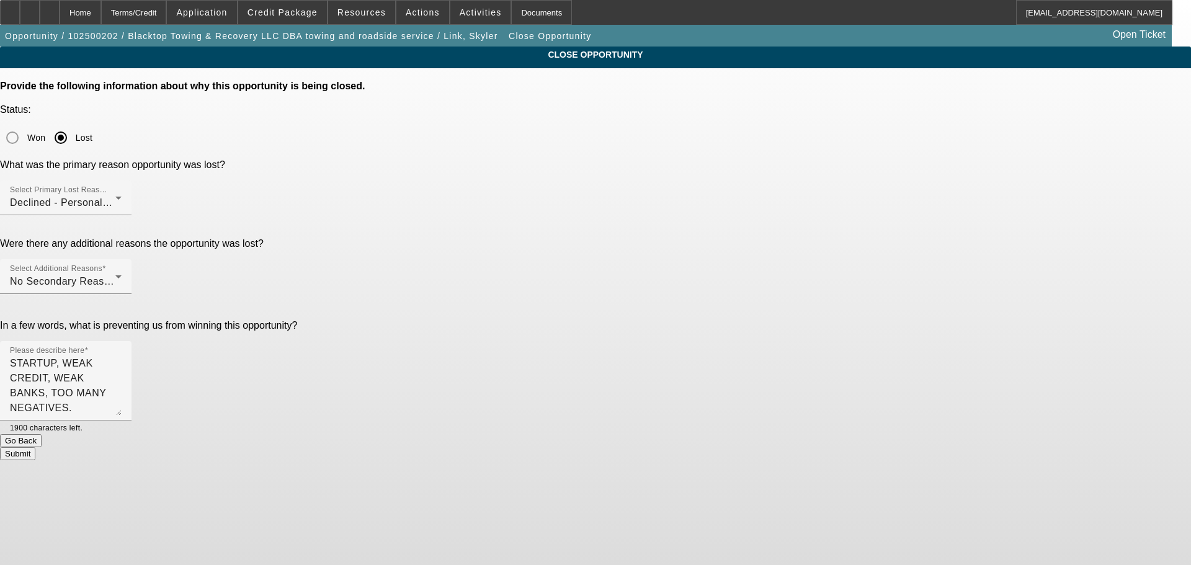
click at [35, 447] on button "Submit" at bounding box center [17, 453] width 35 height 13
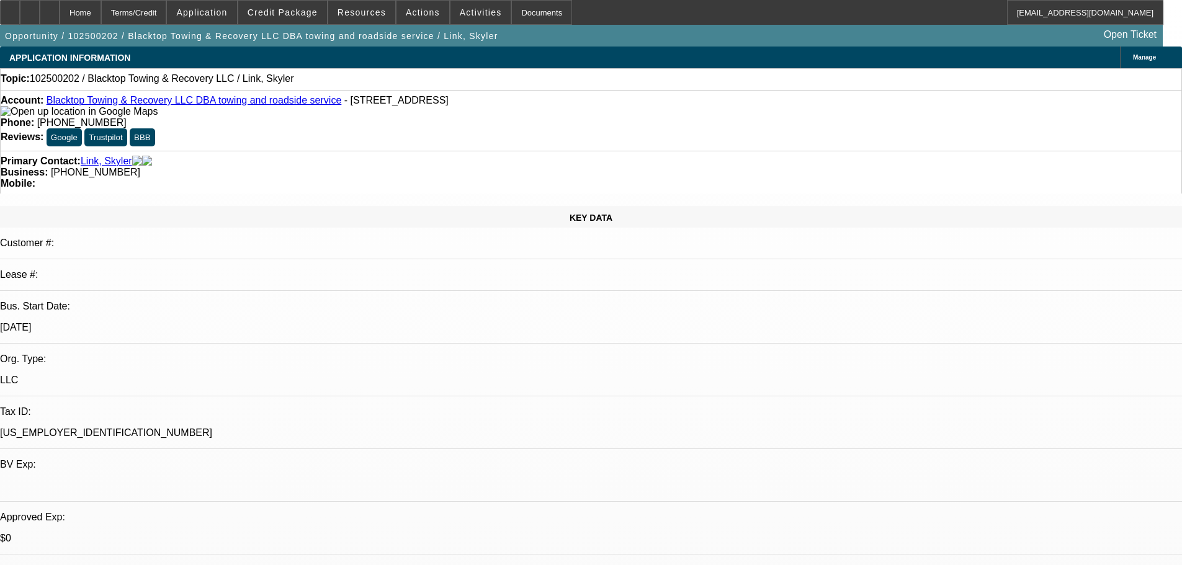
select select "0"
select select "2"
select select "0.1"
select select "4"
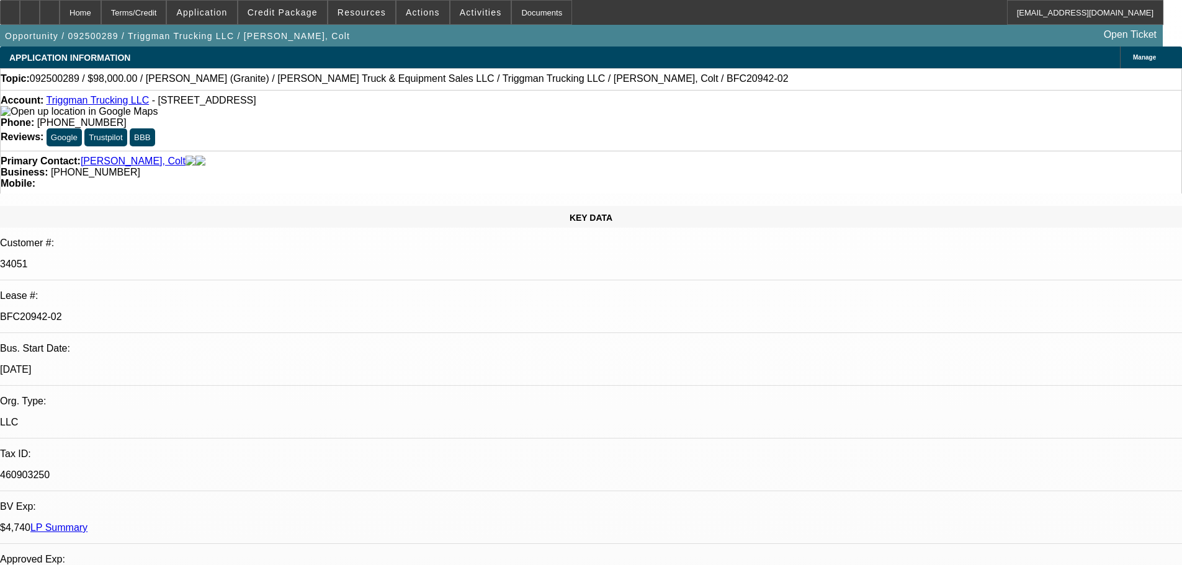
select select "0"
select select "2"
select select "0"
select select "6"
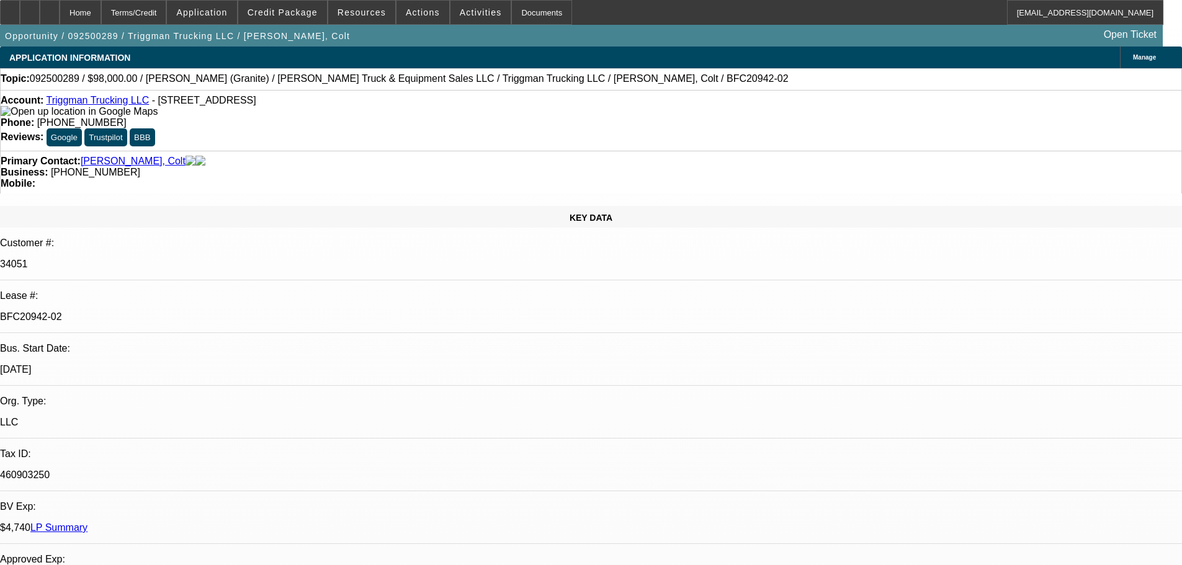
select select "0"
select select "2"
select select "0"
select select "6"
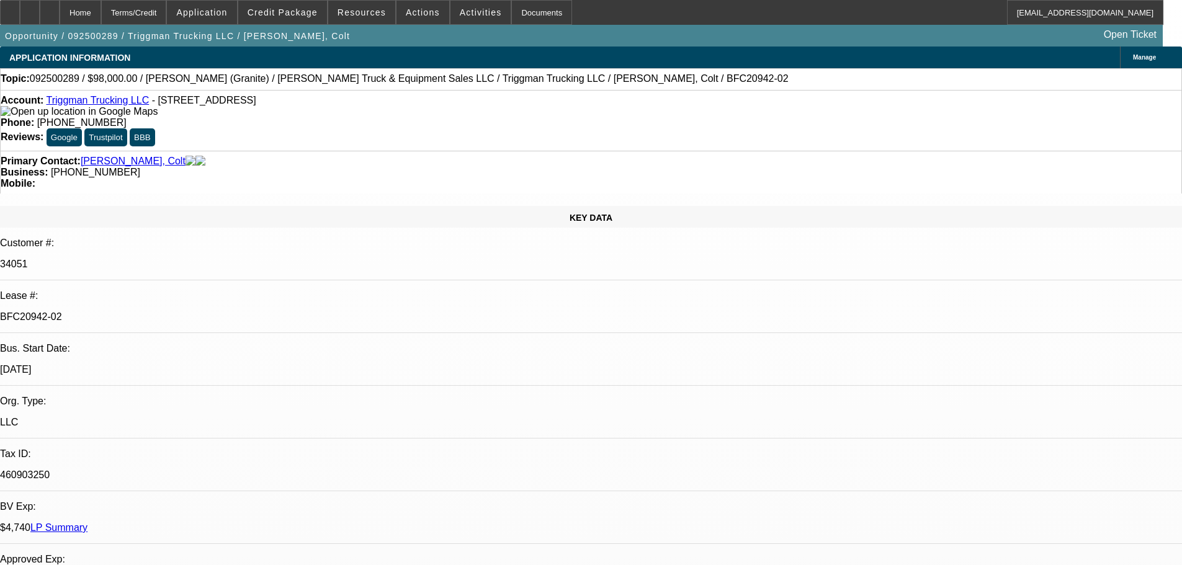
select select "0"
select select "2"
select select "0"
select select "6"
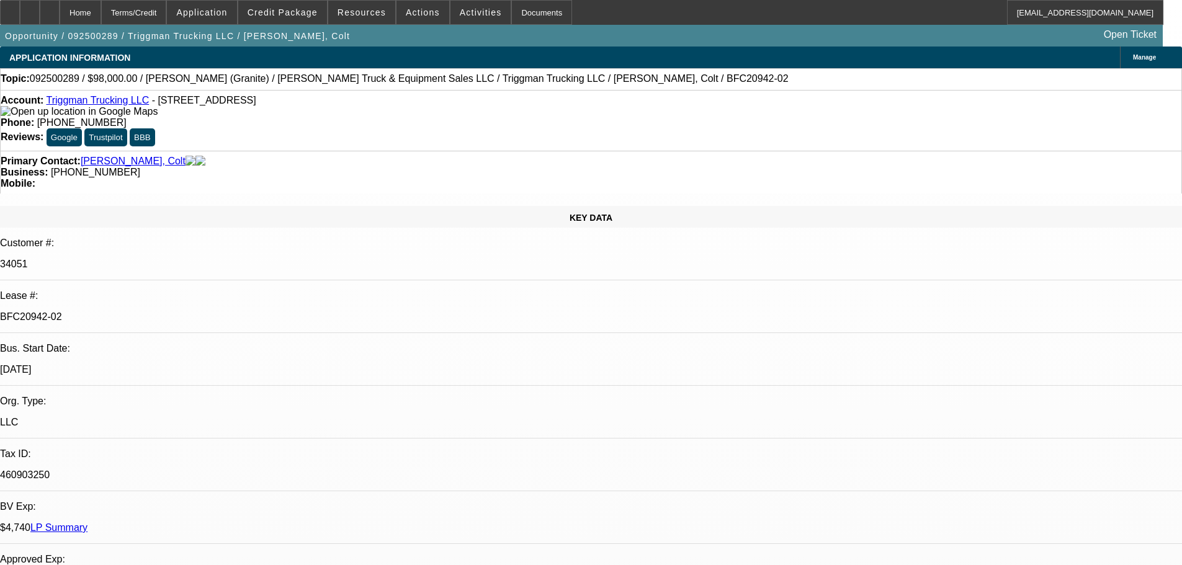
select select "0"
select select "2"
select select "0"
select select "6"
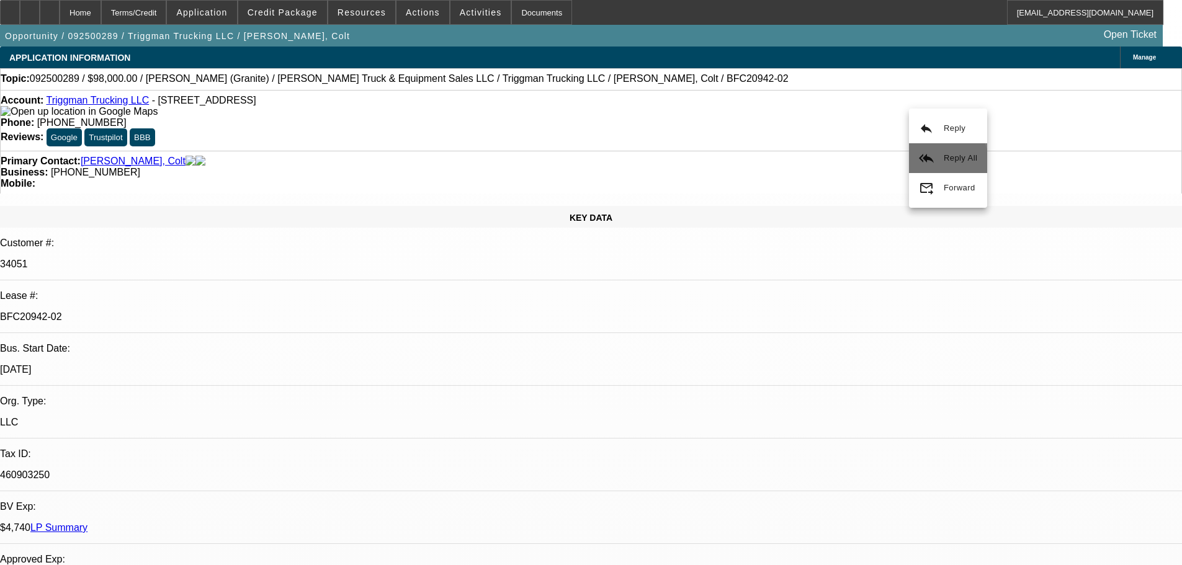
click at [942, 163] on button "reply_all Reply All" at bounding box center [948, 158] width 78 height 30
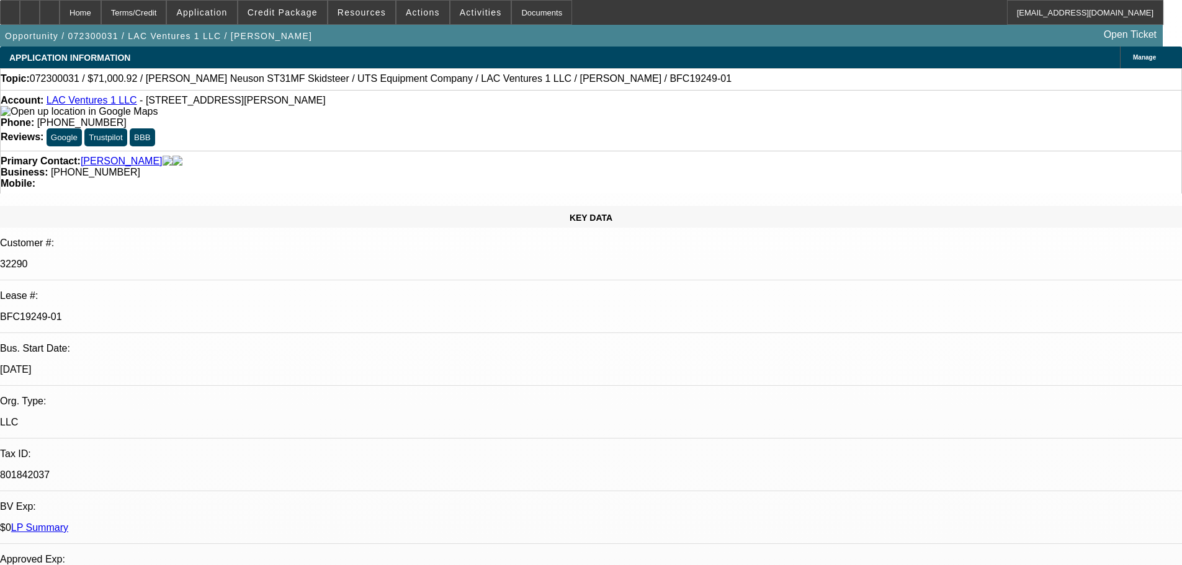
select select "0"
select select "6"
select select "0"
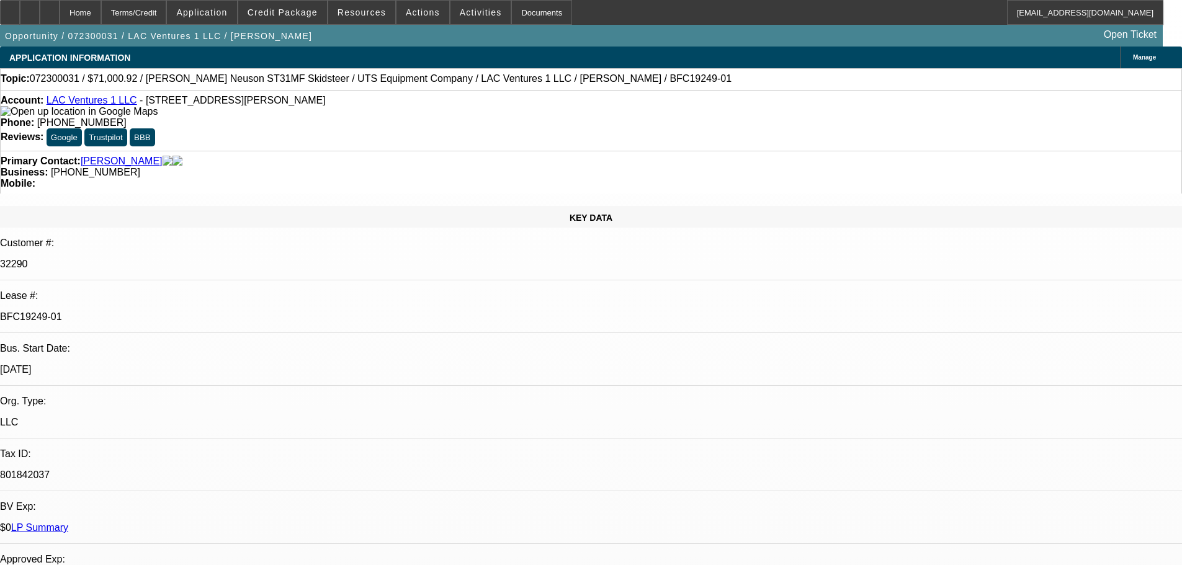
select select "0"
select select "6"
select select "0"
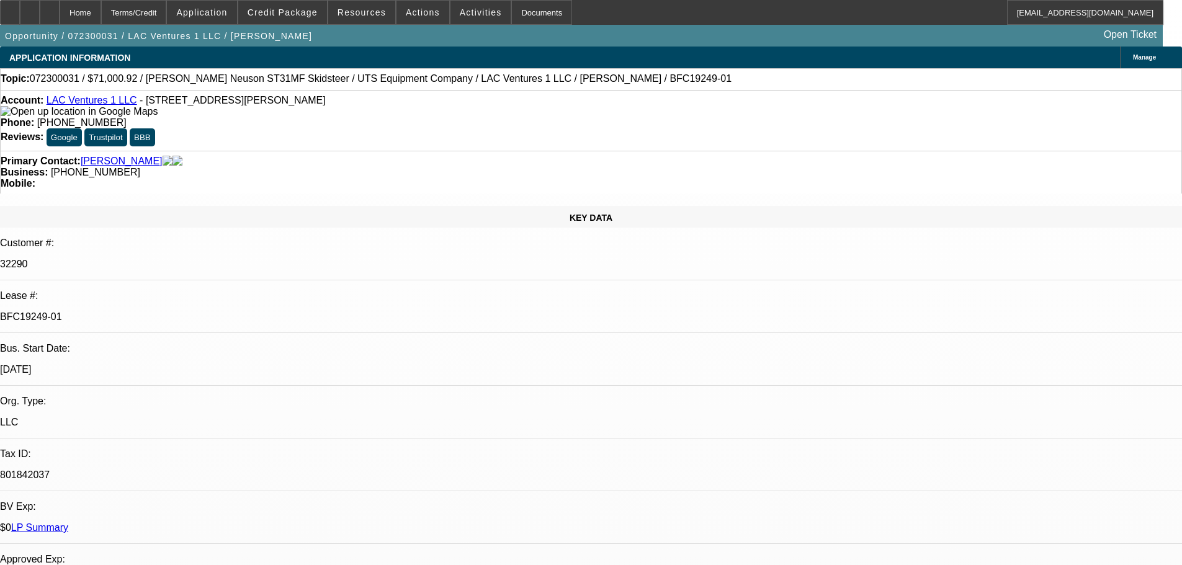
select select "0"
select select "6"
select select "0"
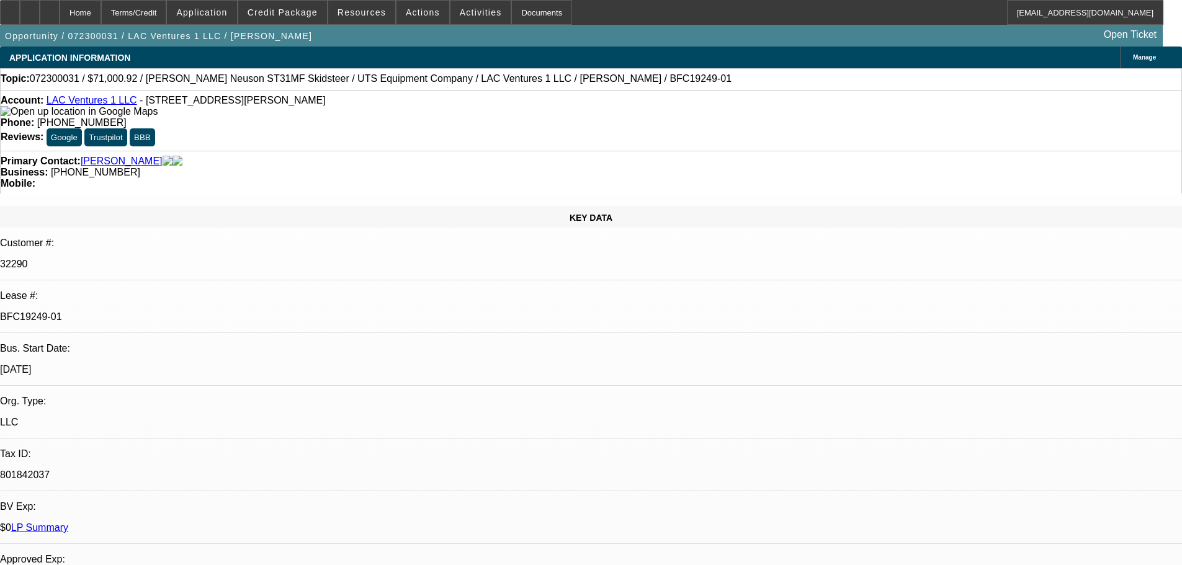
select select "6"
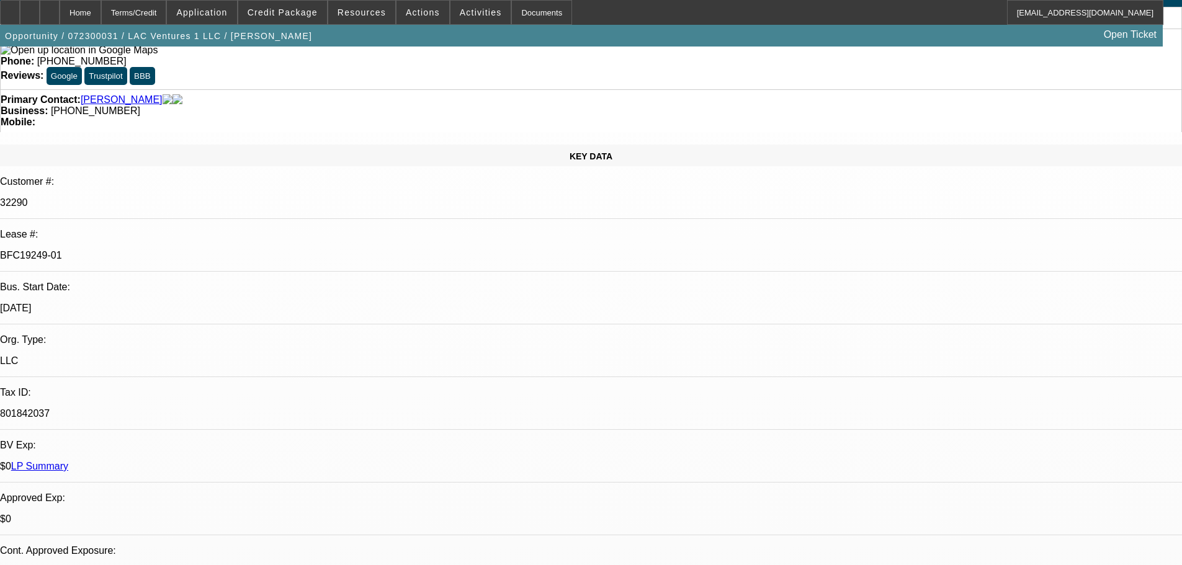
scroll to position [62, 0]
click at [68, 460] on link "LP Summary" at bounding box center [39, 465] width 57 height 11
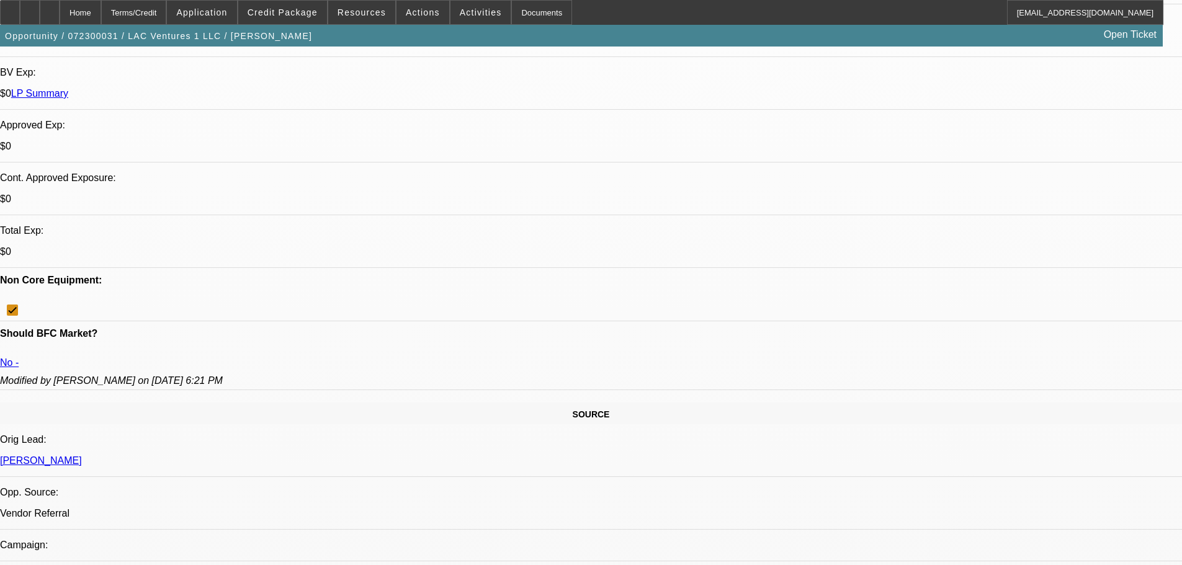
scroll to position [0, 0]
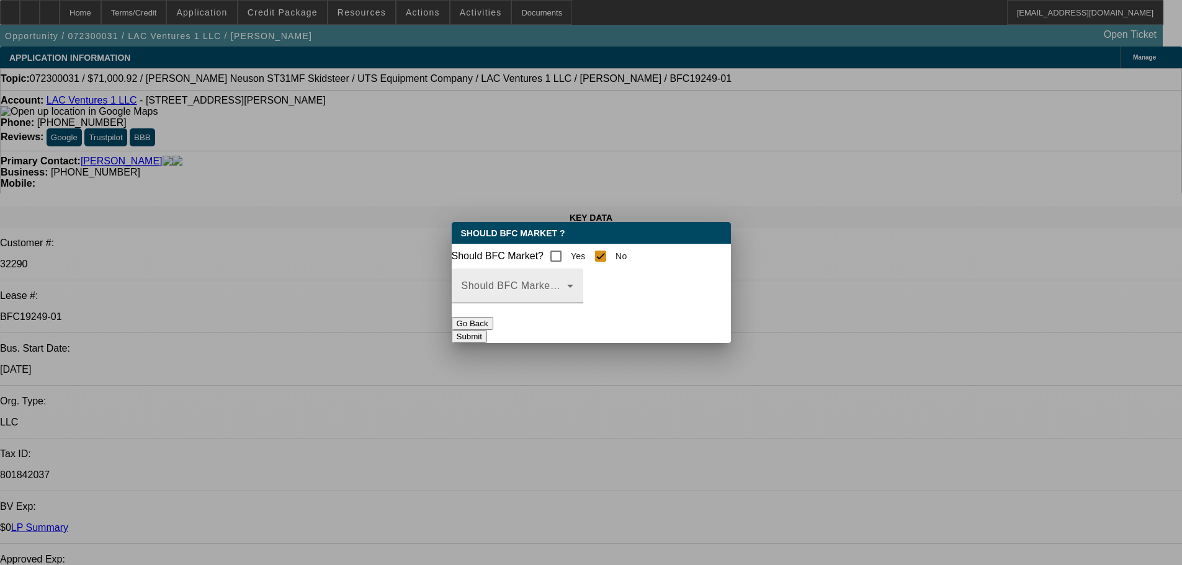
click at [573, 290] on div "Should BFC Market Status Reason" at bounding box center [517, 286] width 112 height 35
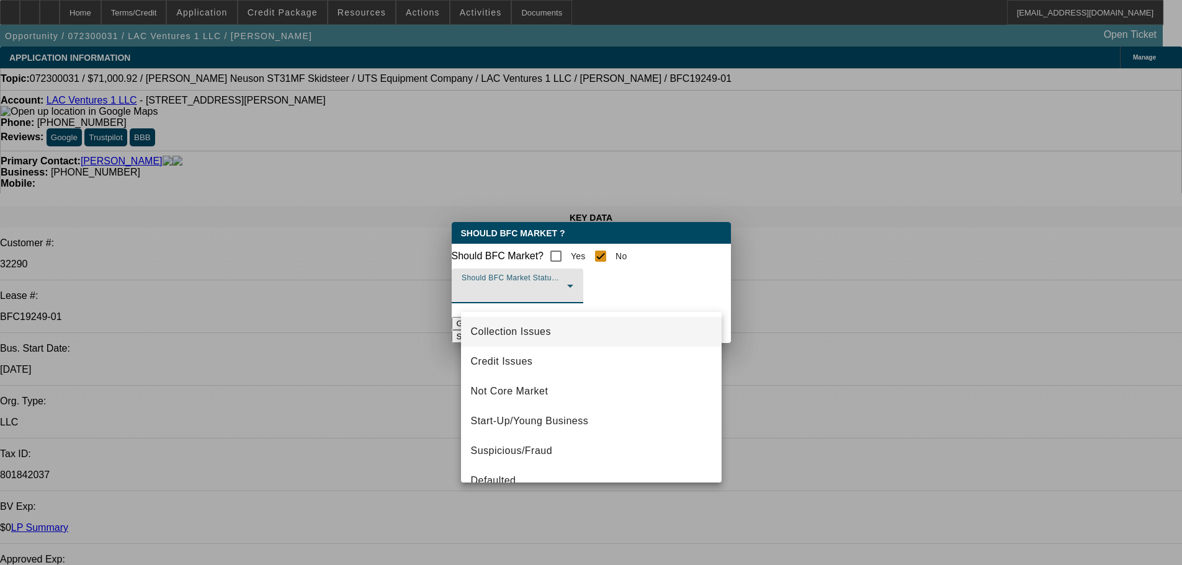
click at [507, 328] on span "Collection Issues" at bounding box center [511, 331] width 80 height 15
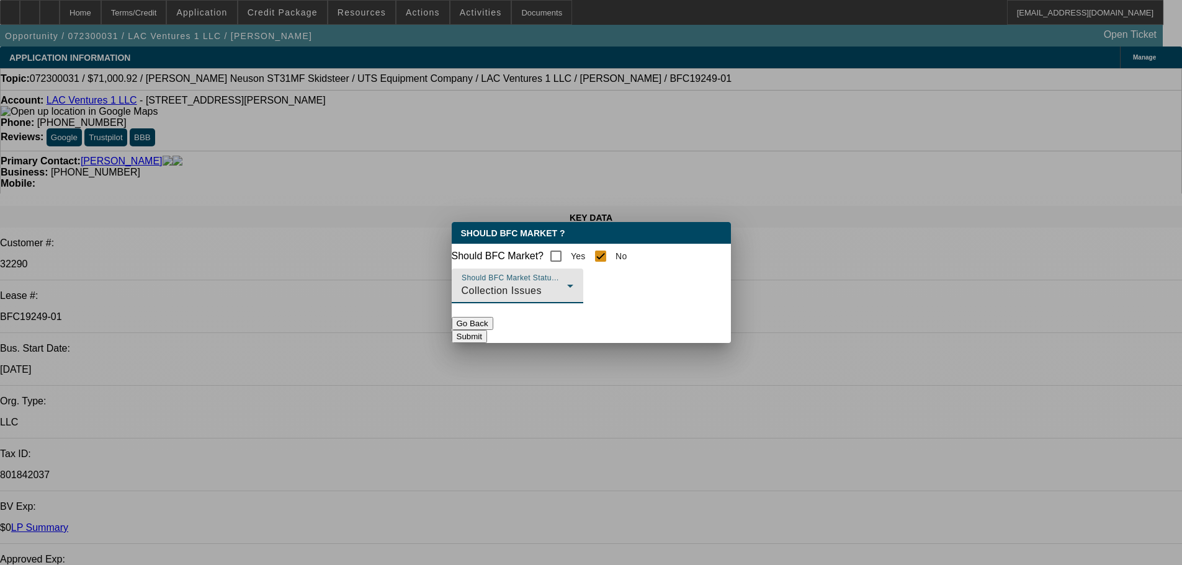
click at [487, 338] on button "Submit" at bounding box center [469, 336] width 35 height 13
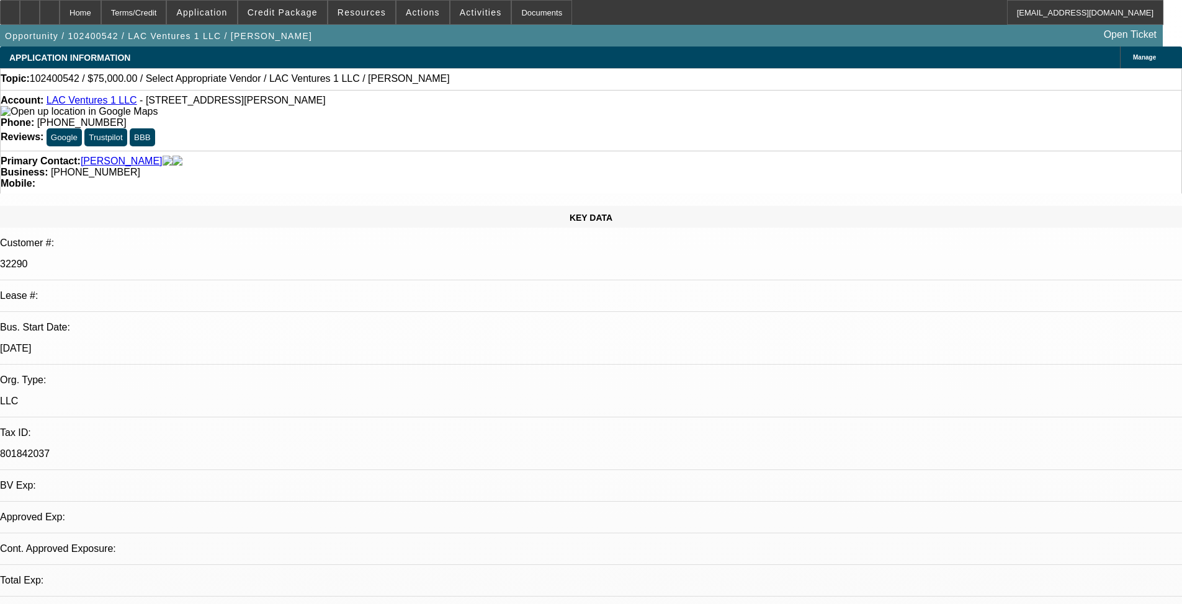
select select "0"
select select "2"
select select "0.1"
select select "4"
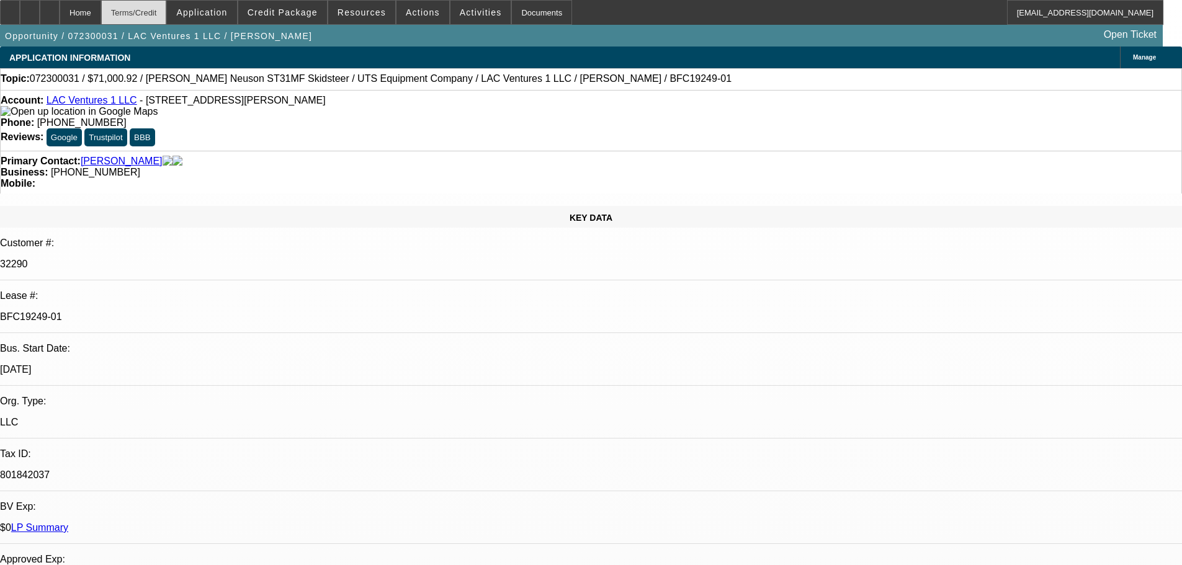
select select "0"
select select "6"
select select "0"
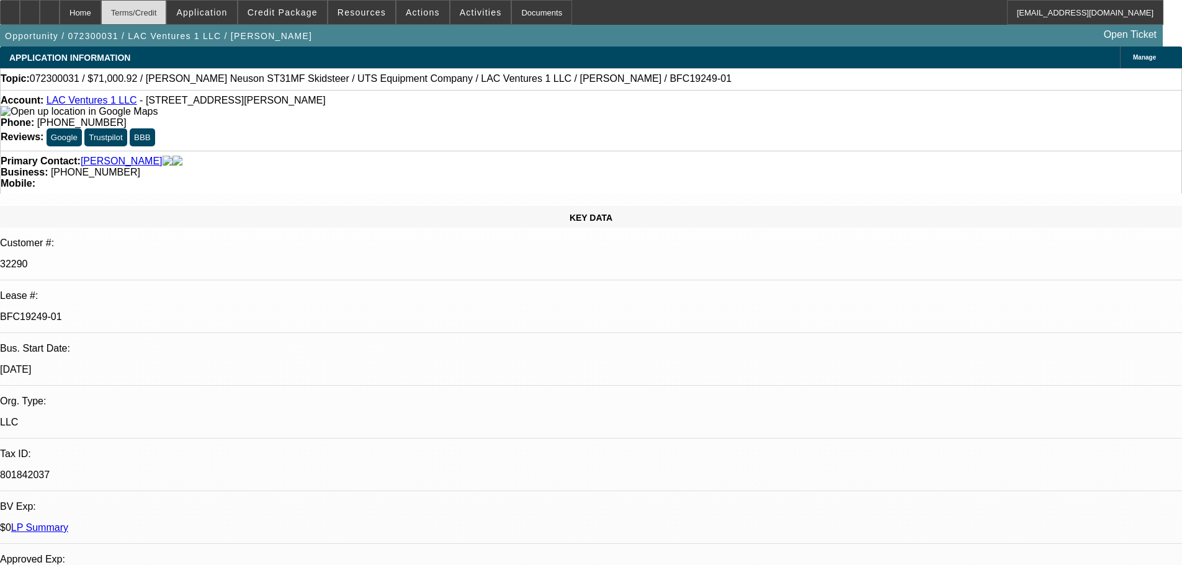
select select "0"
select select "6"
select select "0"
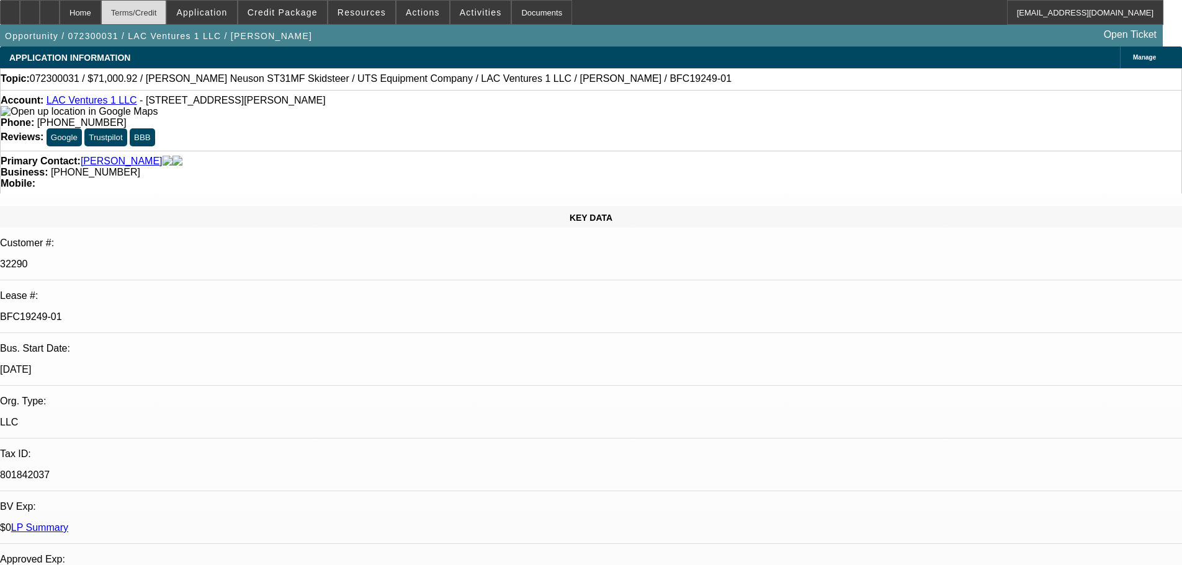
select select "0"
select select "6"
select select "0"
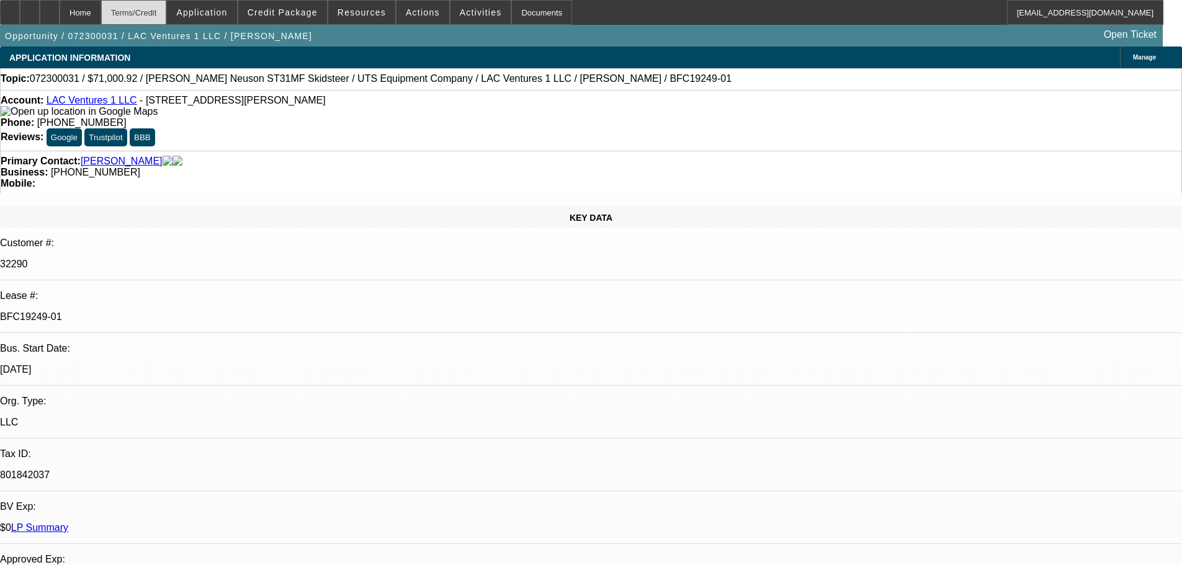
select select "6"
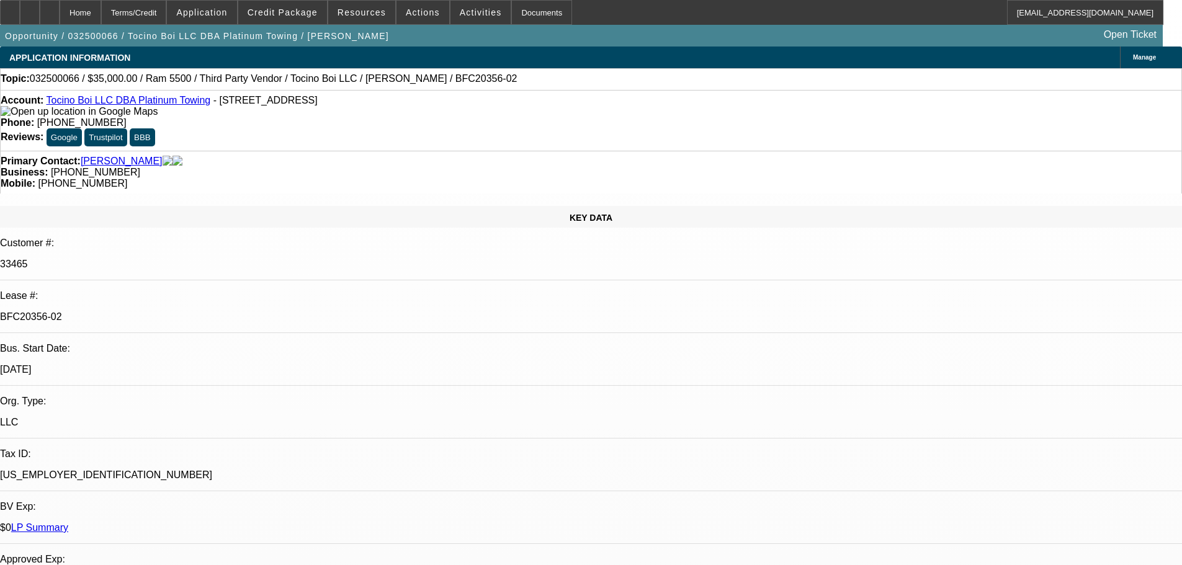
select select "0"
select select "6"
select select "0"
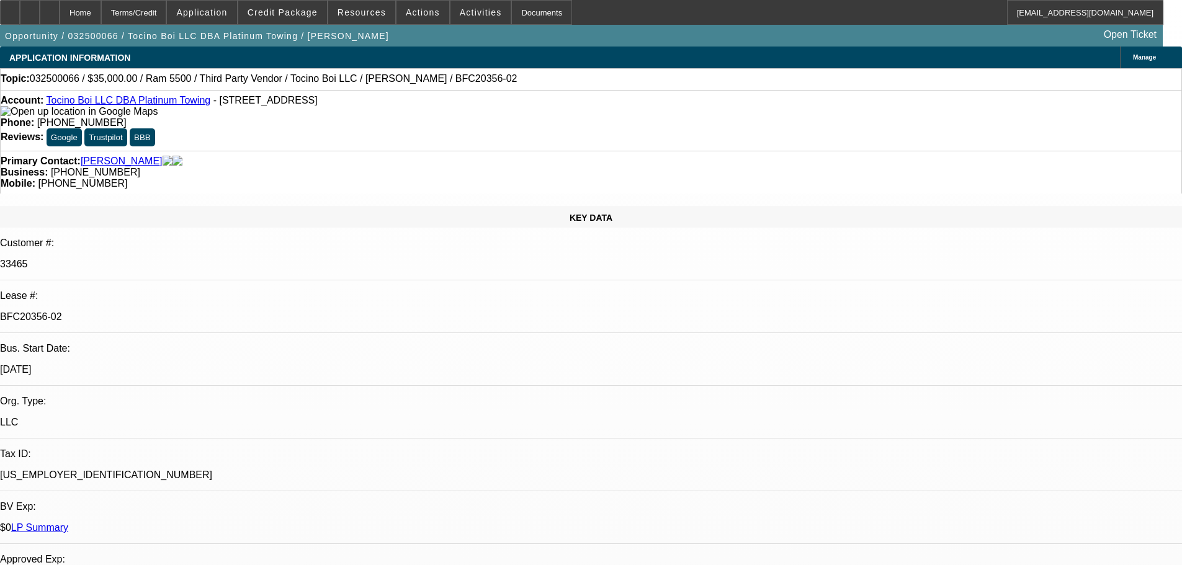
select select "0"
select select "6"
select select "0"
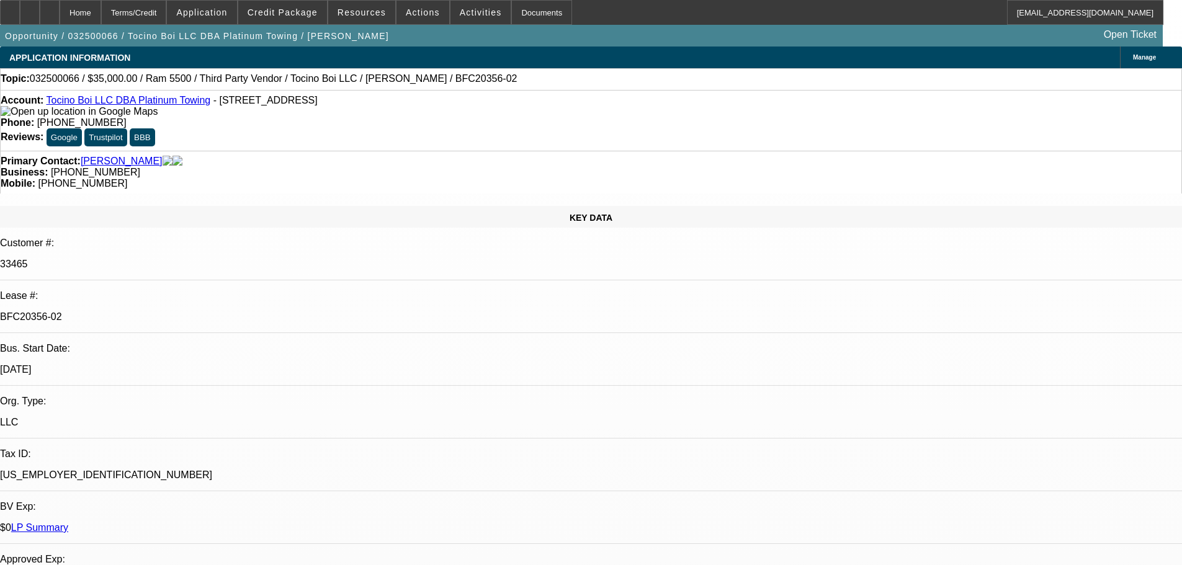
select select "0"
select select "6"
select select "0"
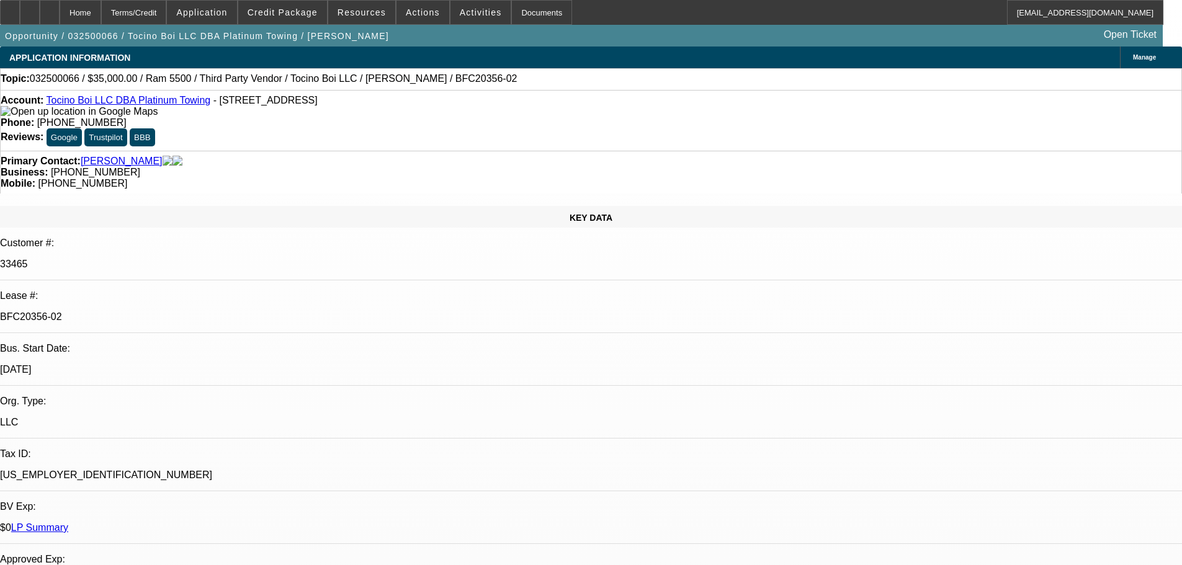
select select "6"
click at [68, 522] on link "LP Summary" at bounding box center [39, 527] width 57 height 11
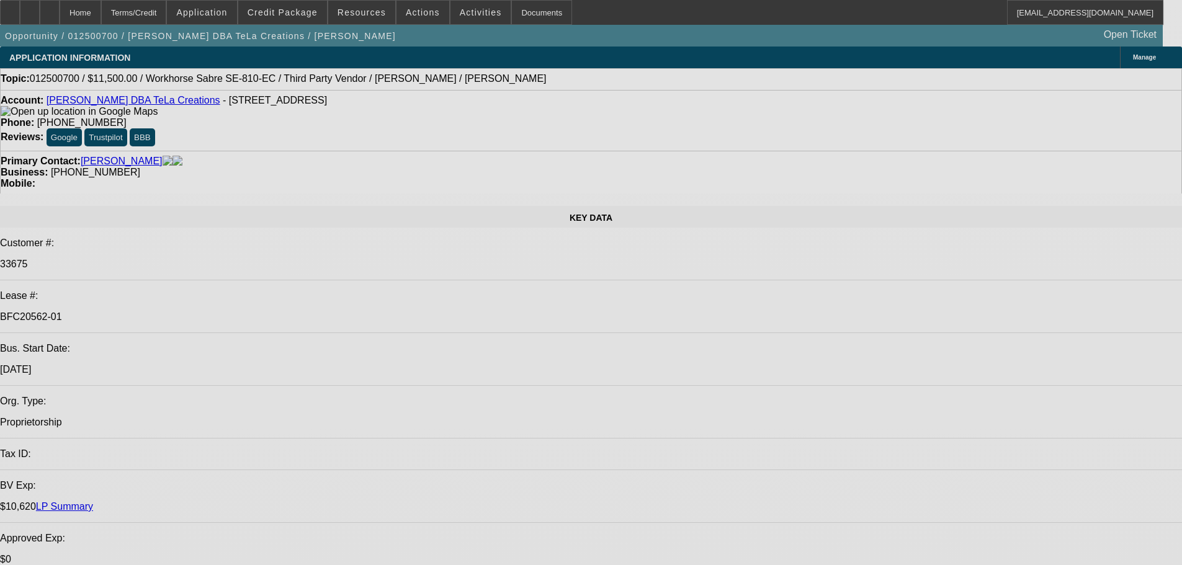
select select "0"
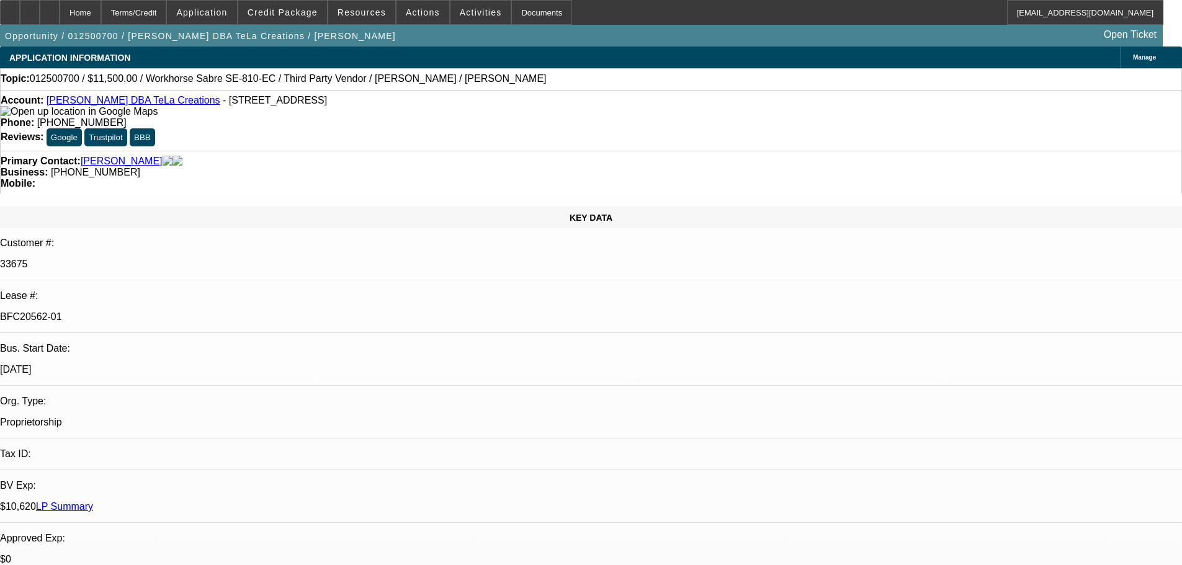
select select "2"
select select "0.1"
select select "4"
select select "0"
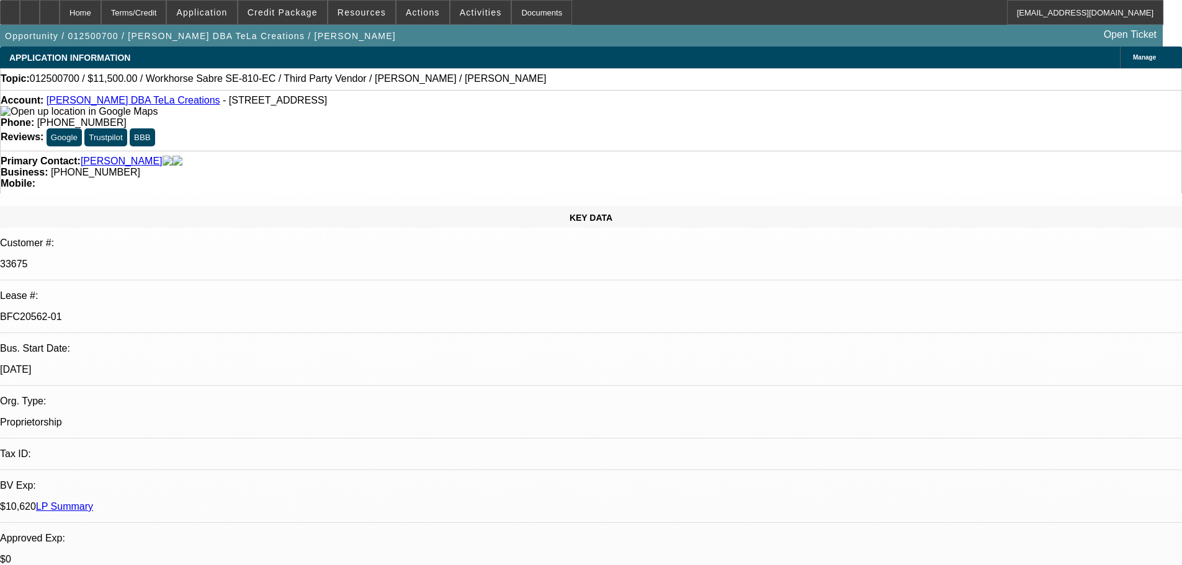
select select "2"
select select "0.1"
select select "4"
select select "0"
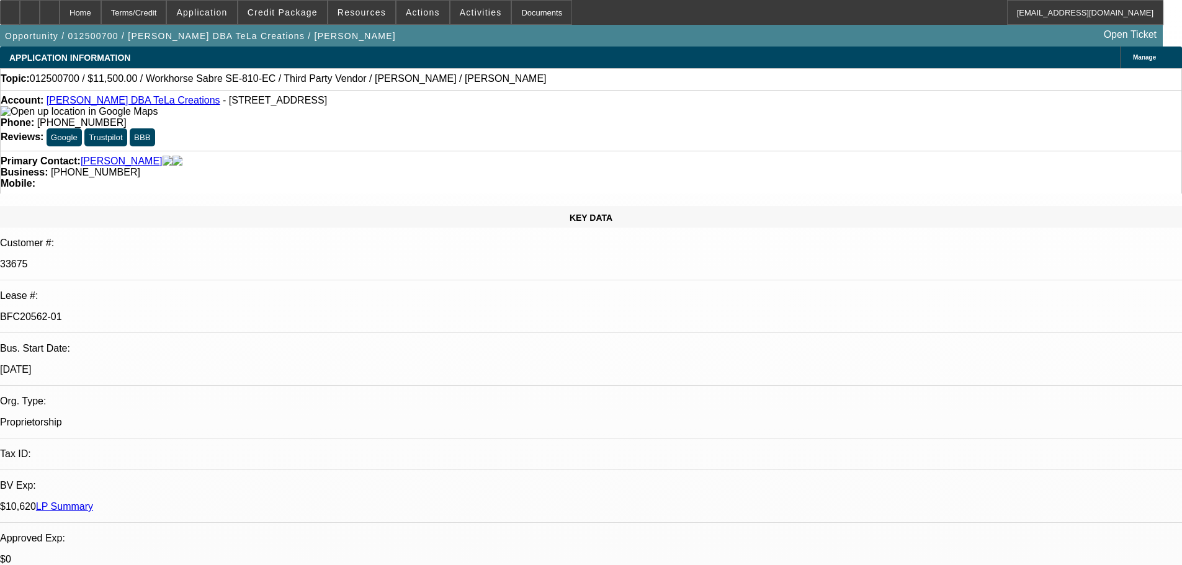
select select "2"
select select "0.1"
select select "4"
select select "0"
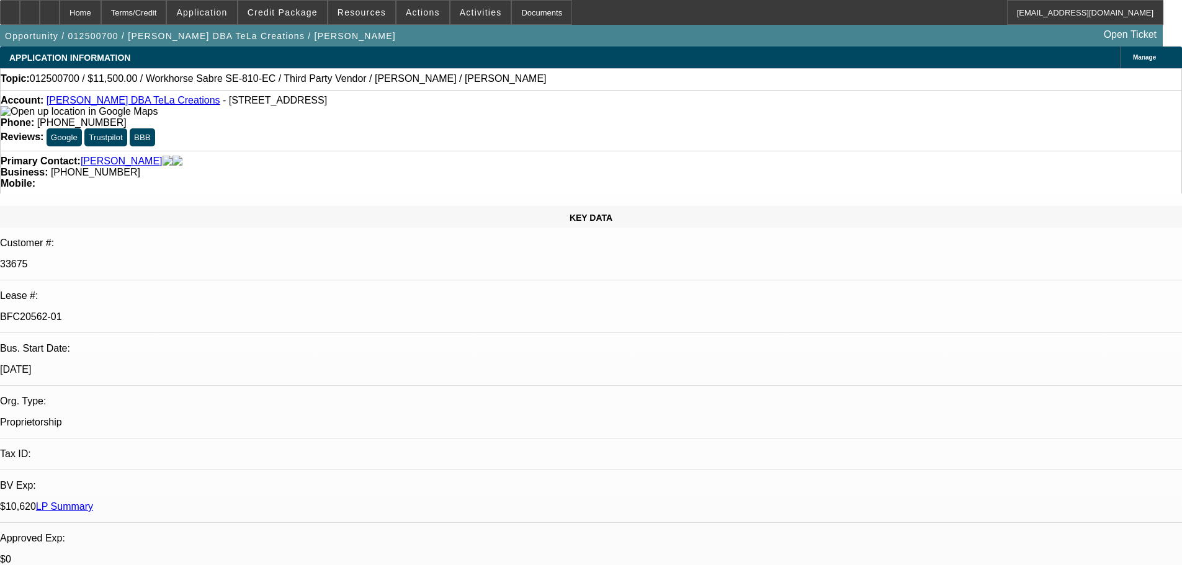
select select "2"
select select "0.1"
select select "4"
click at [93, 501] on link "LP Summary" at bounding box center [64, 506] width 57 height 11
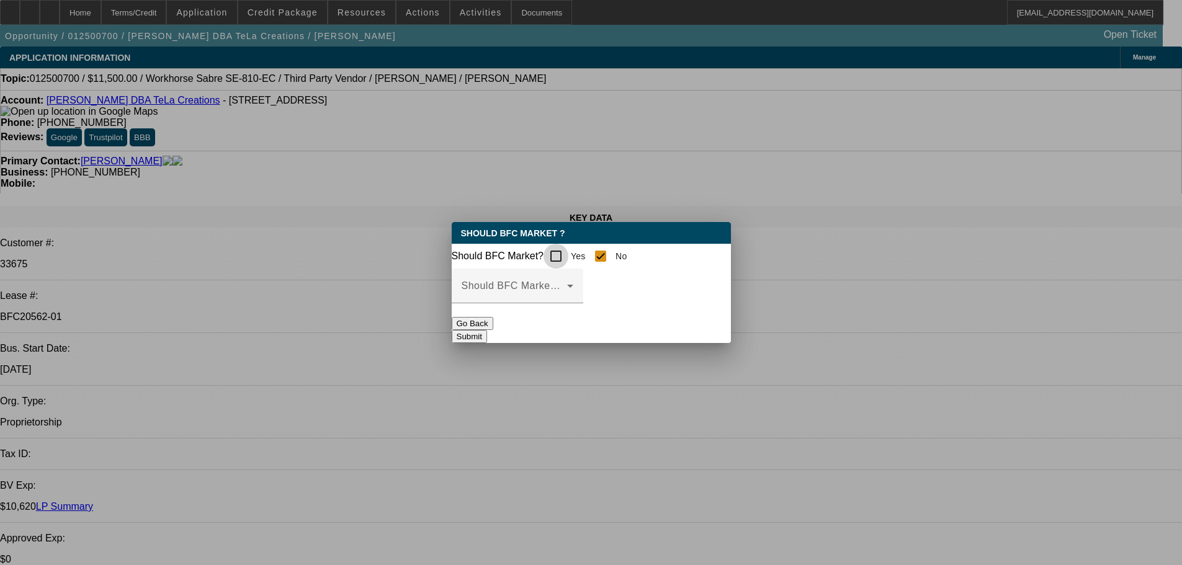
click at [564, 249] on input "Yes" at bounding box center [555, 256] width 25 height 25
checkbox input "true"
checkbox input "false"
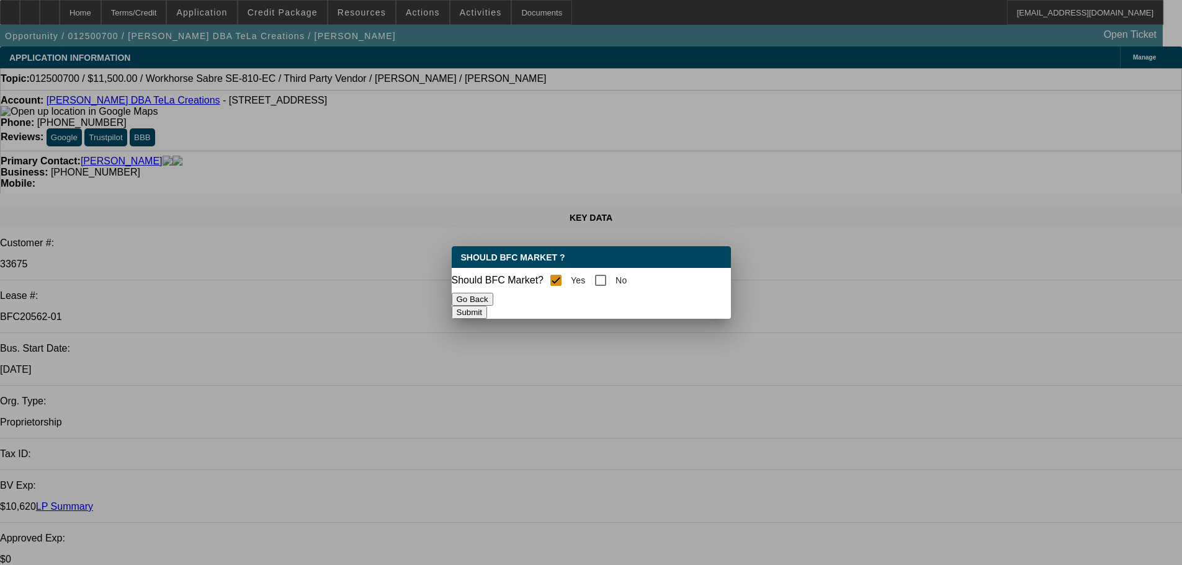
click at [487, 308] on button "Submit" at bounding box center [469, 312] width 35 height 13
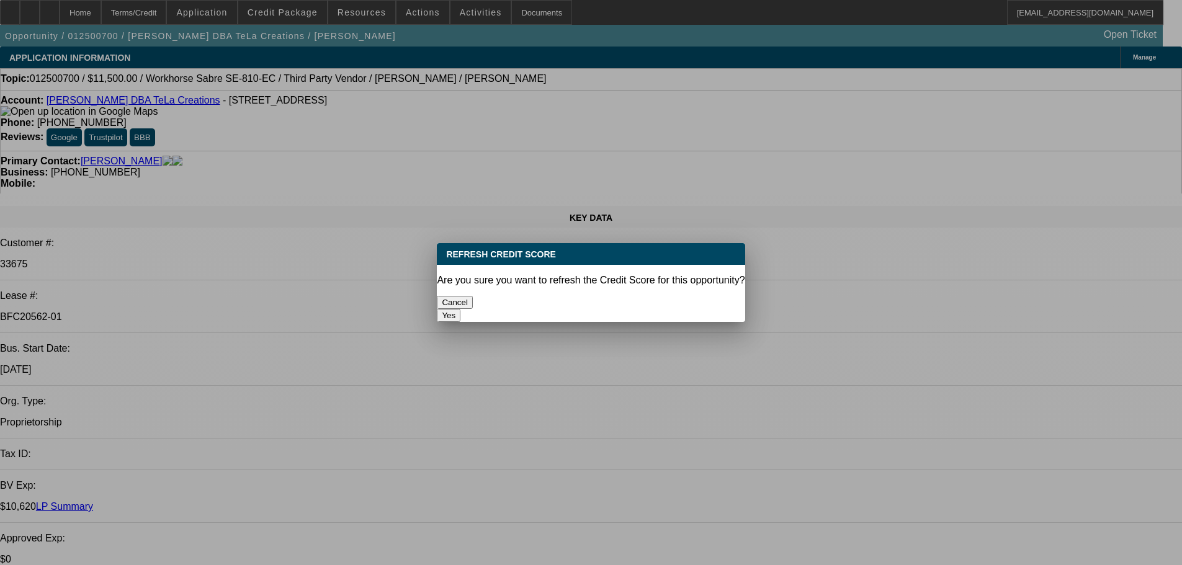
click at [460, 309] on button "Yes" at bounding box center [449, 315] width 24 height 13
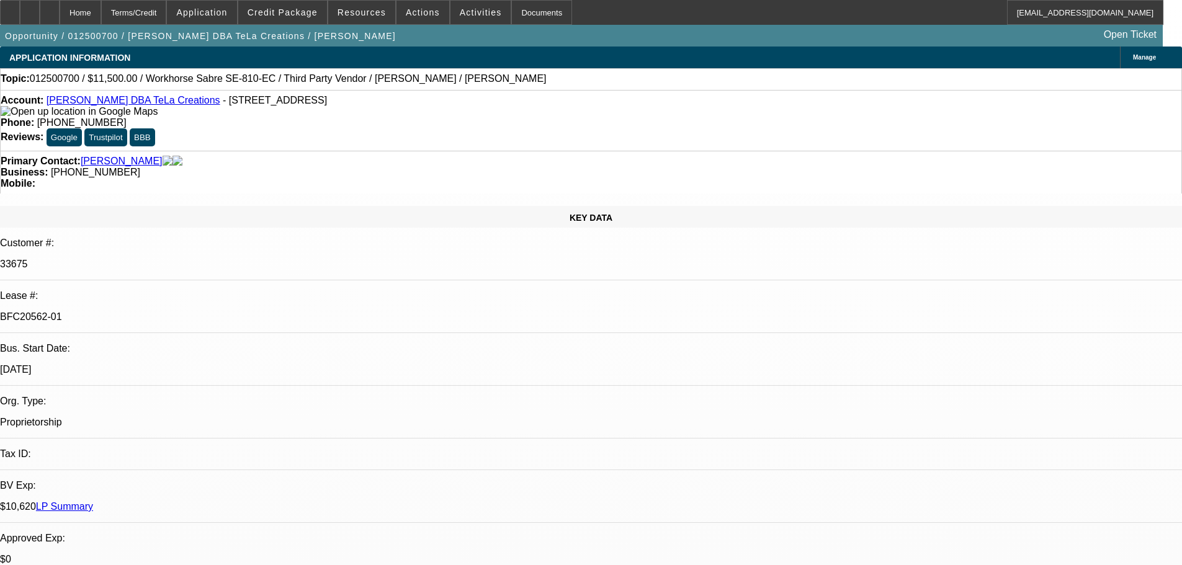
select select "0"
select select "2"
select select "0.1"
select select "4"
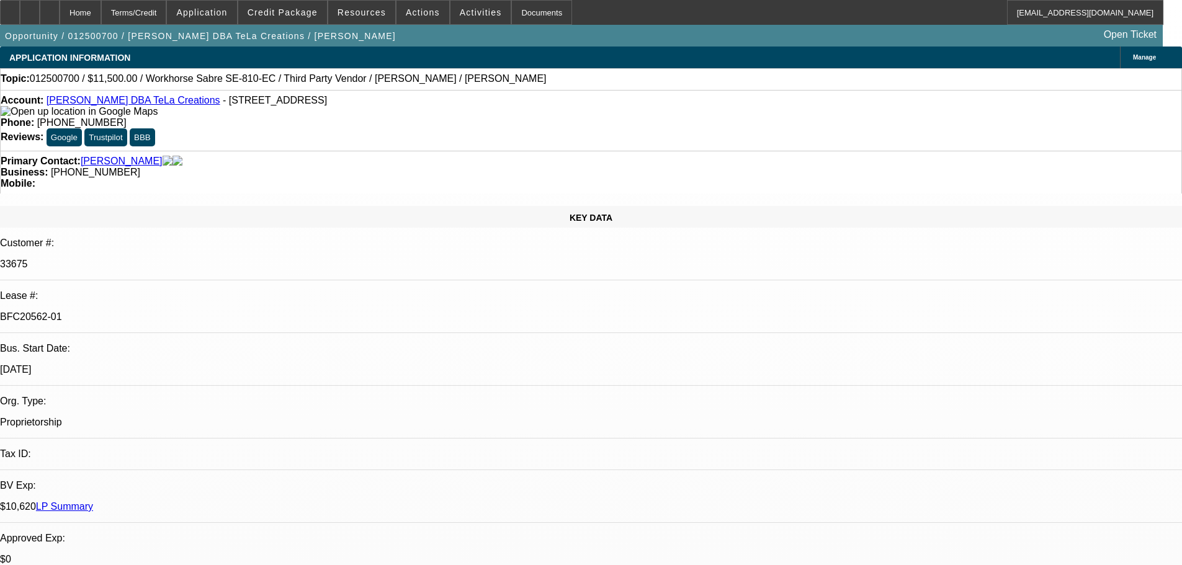
select select "0"
select select "2"
select select "0.1"
select select "4"
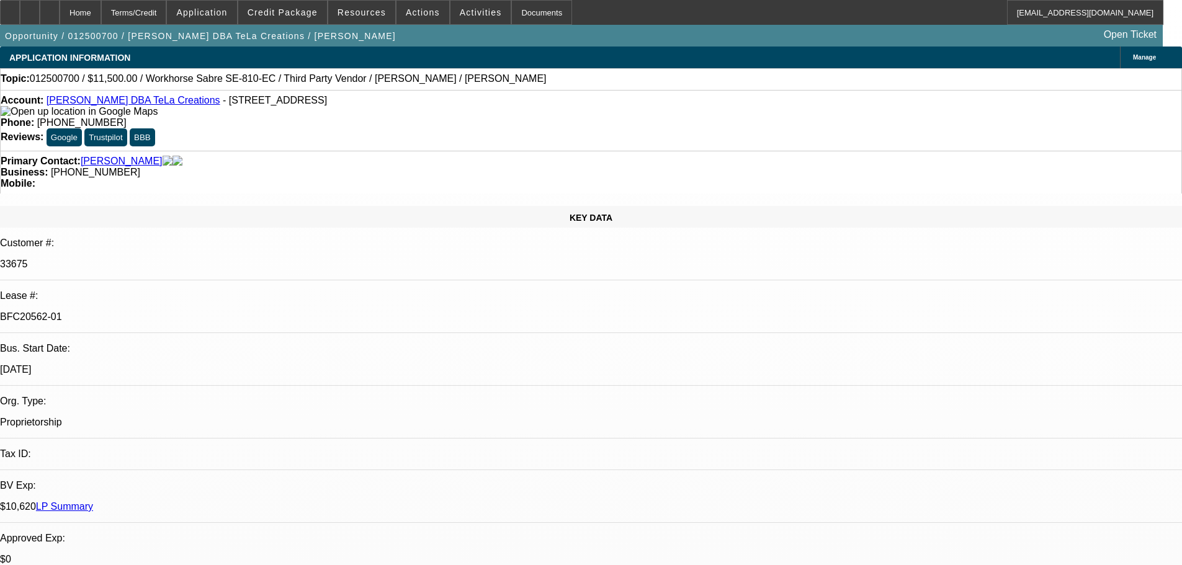
select select "0"
select select "2"
select select "0.1"
select select "4"
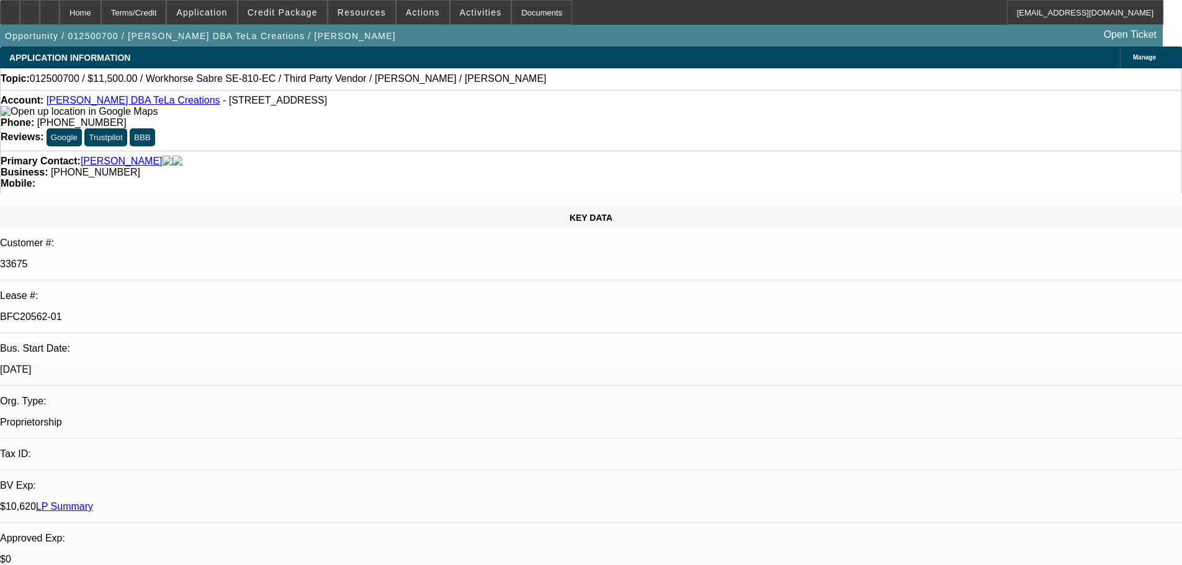
select select "0"
select select "2"
select select "0.1"
select select "4"
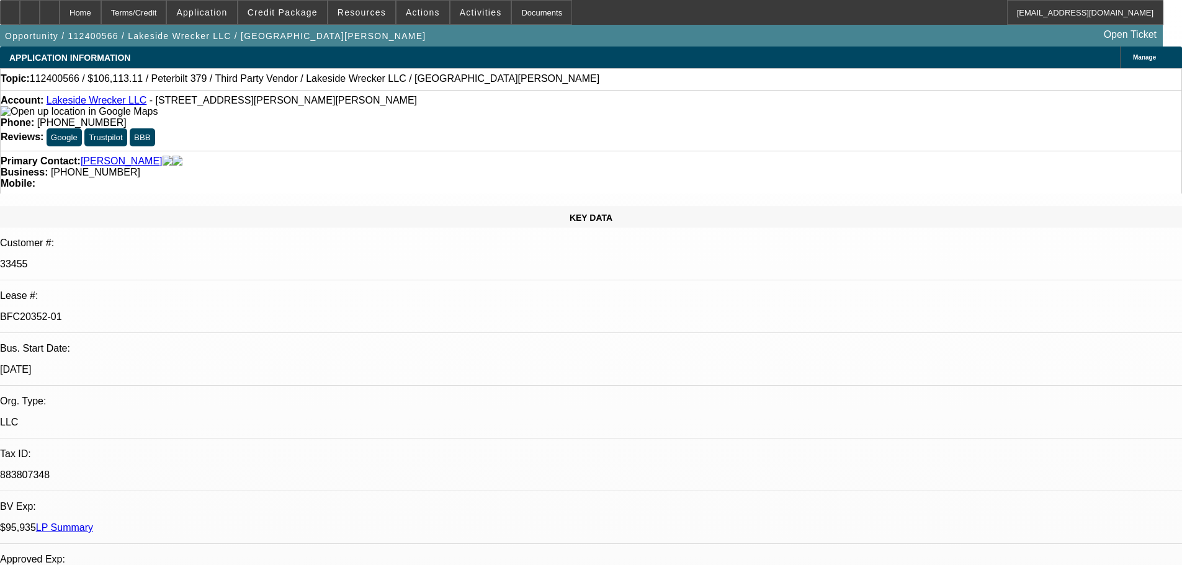
select select "0.15"
select select "2"
select select "0"
select select "6"
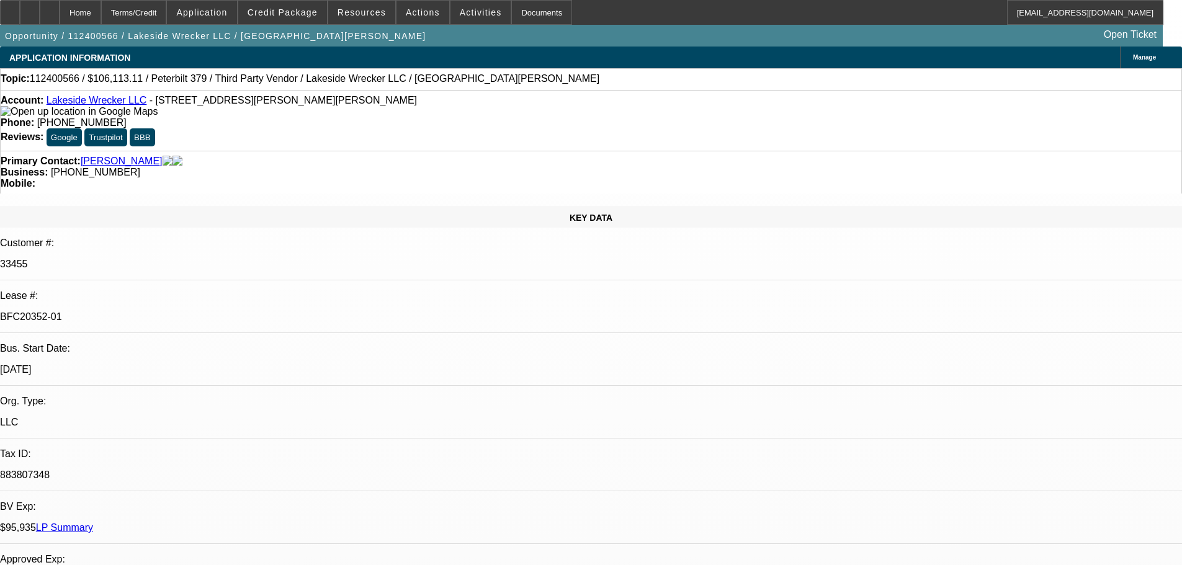
select select "0"
select select "2"
select select "0"
select select "6"
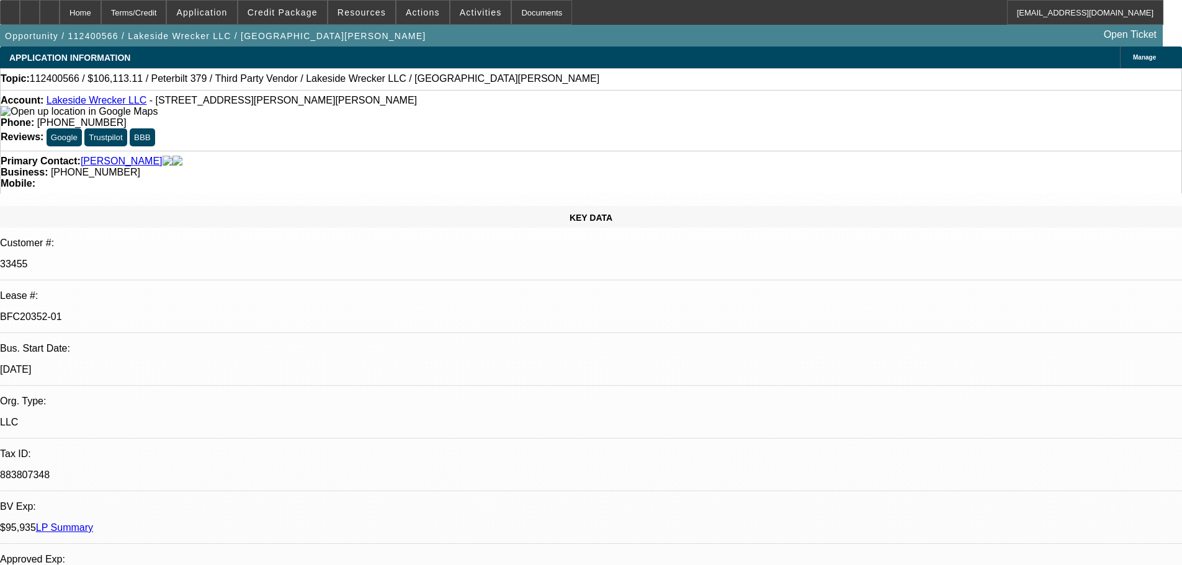
select select "0"
select select "2"
select select "0"
select select "6"
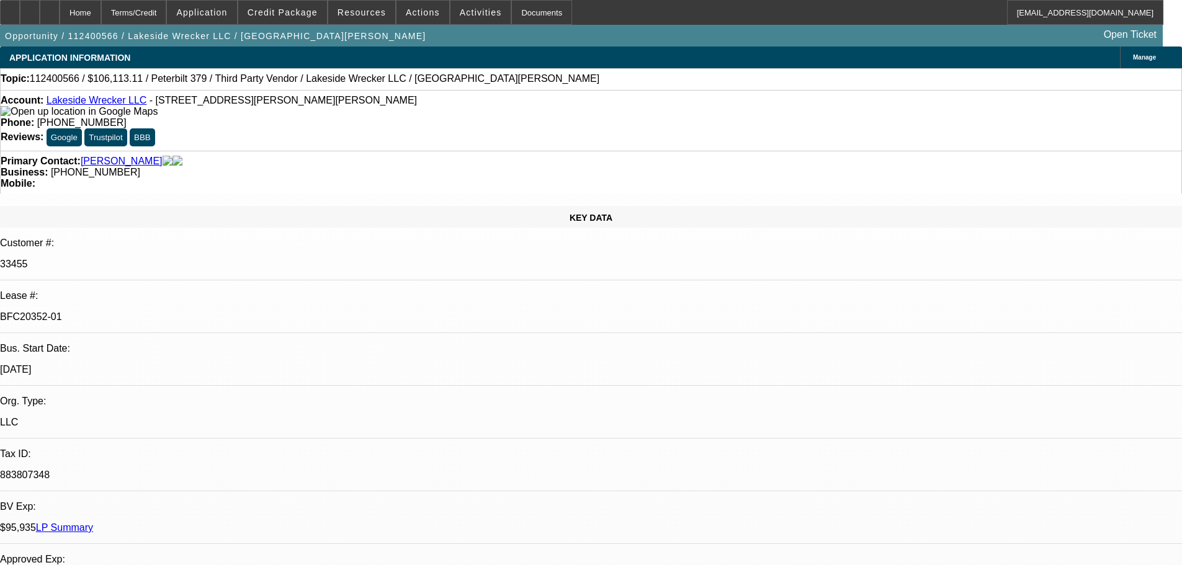
select select "0.15"
select select "2"
select select "0"
select select "6"
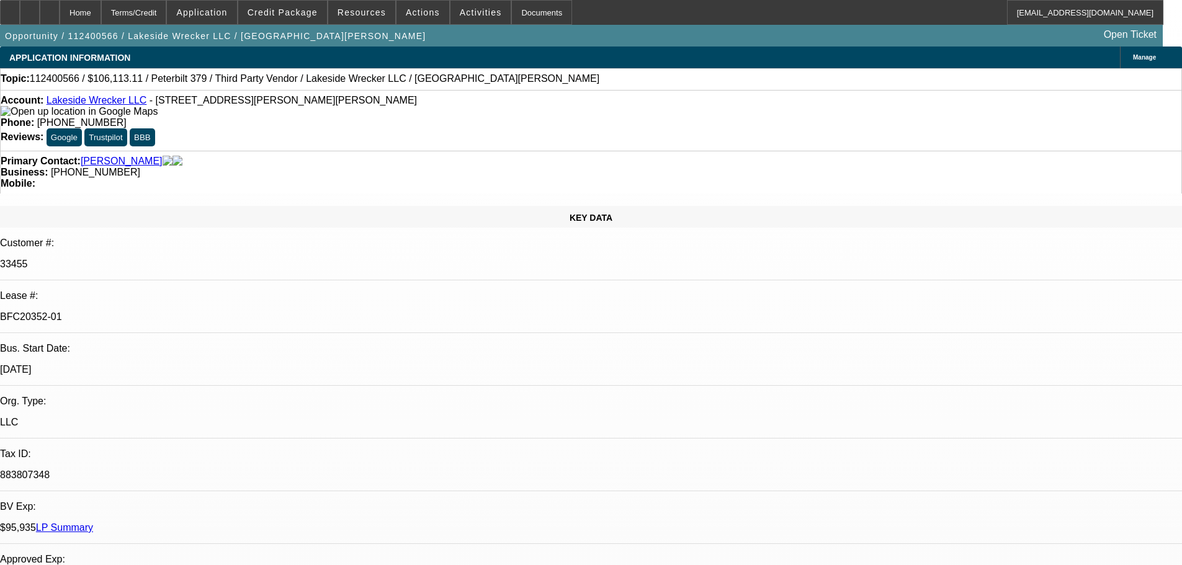
click at [93, 522] on link "LP Summary" at bounding box center [64, 527] width 57 height 11
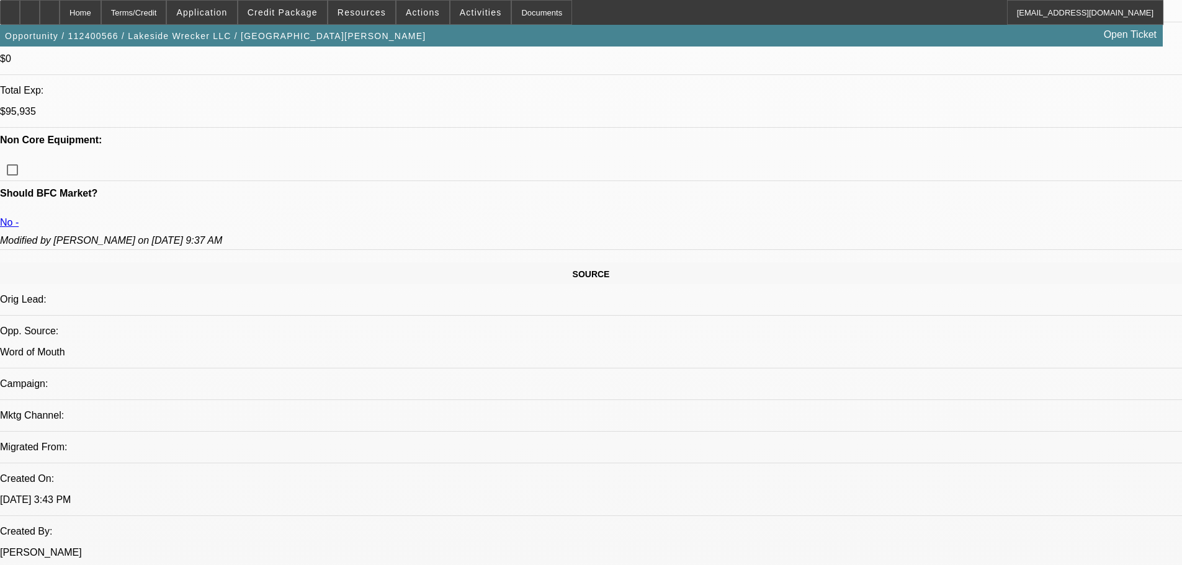
scroll to position [248, 0]
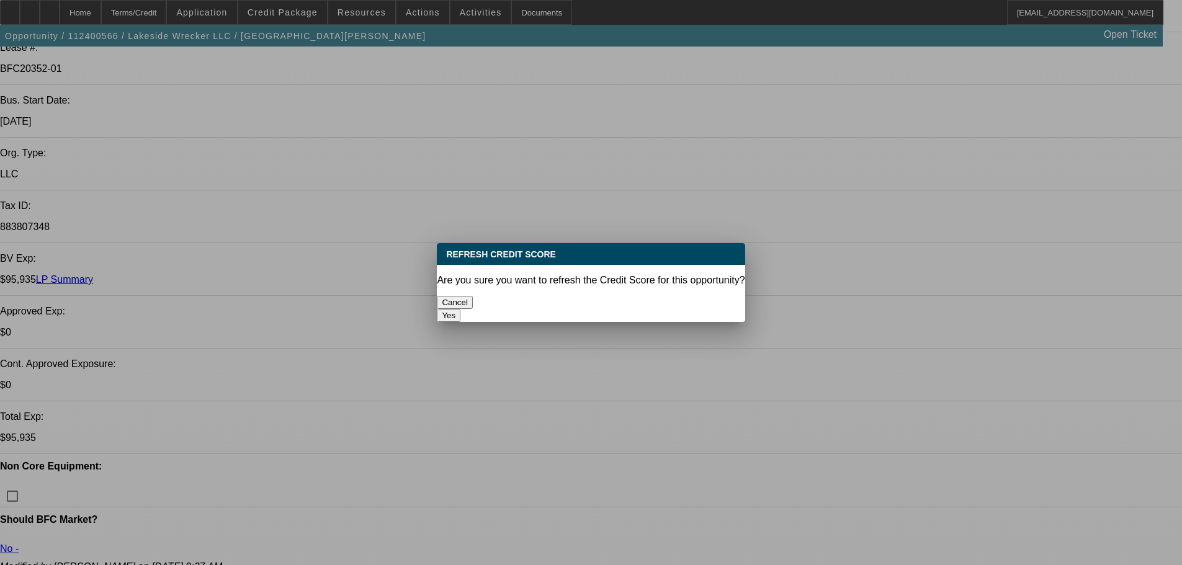
scroll to position [0, 0]
click at [460, 309] on button "Yes" at bounding box center [449, 315] width 24 height 13
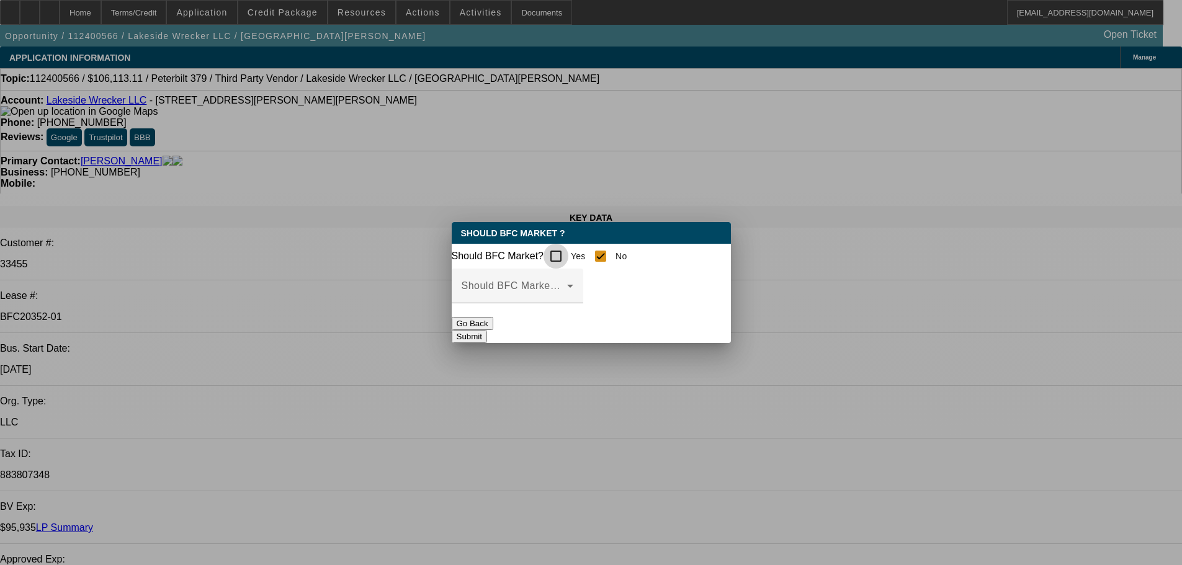
click at [559, 251] on input "Yes" at bounding box center [555, 256] width 25 height 25
checkbox input "true"
checkbox input "false"
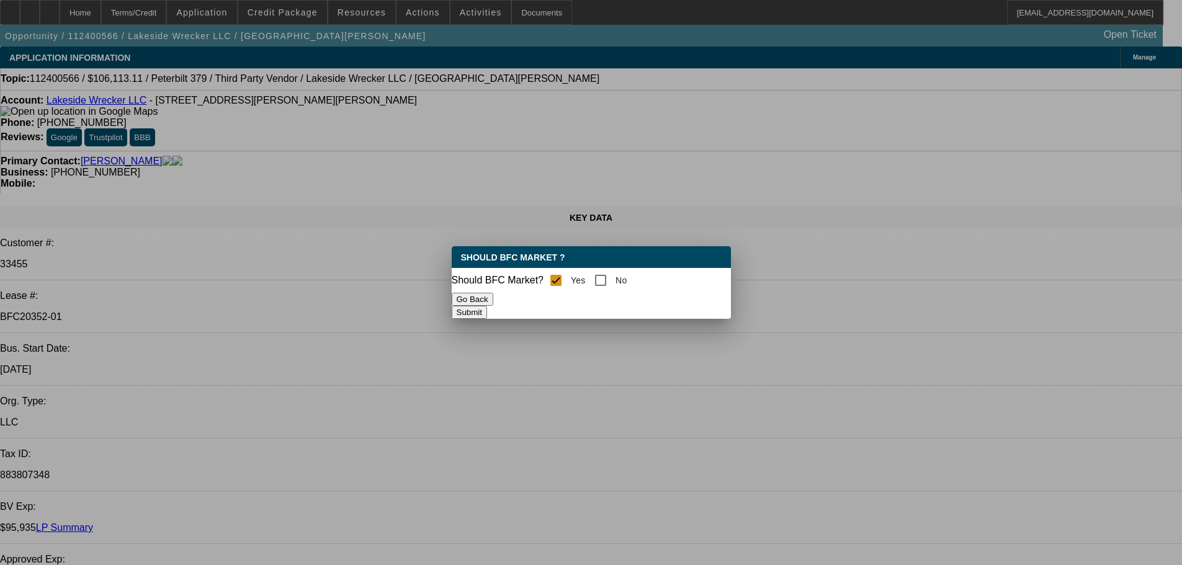
click at [487, 319] on button "Submit" at bounding box center [469, 312] width 35 height 13
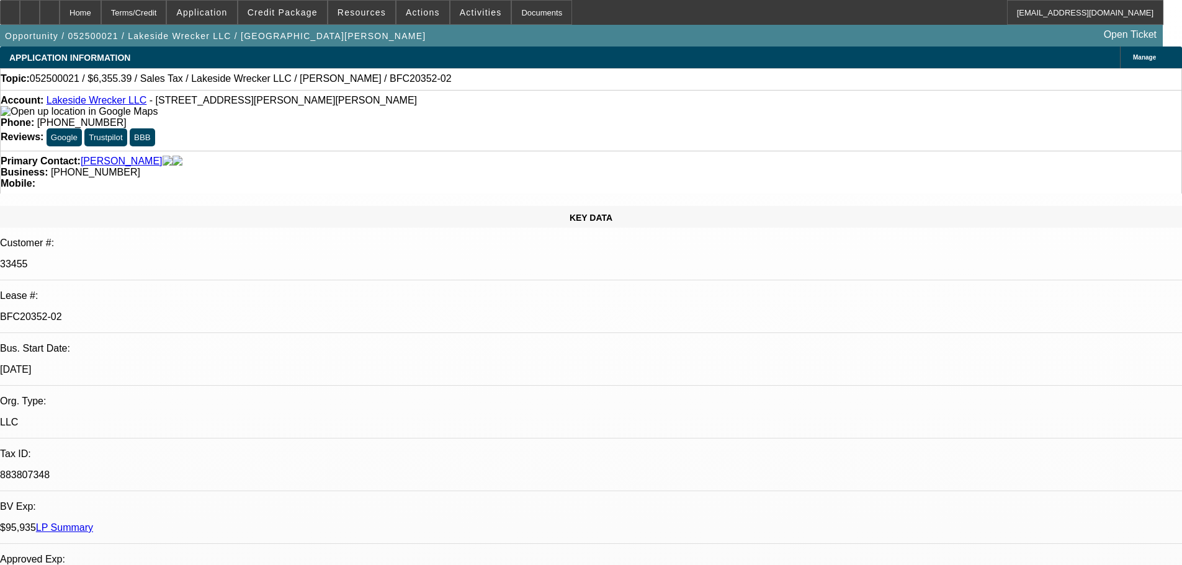
select select "0"
select select "2"
select select "0"
select select "6"
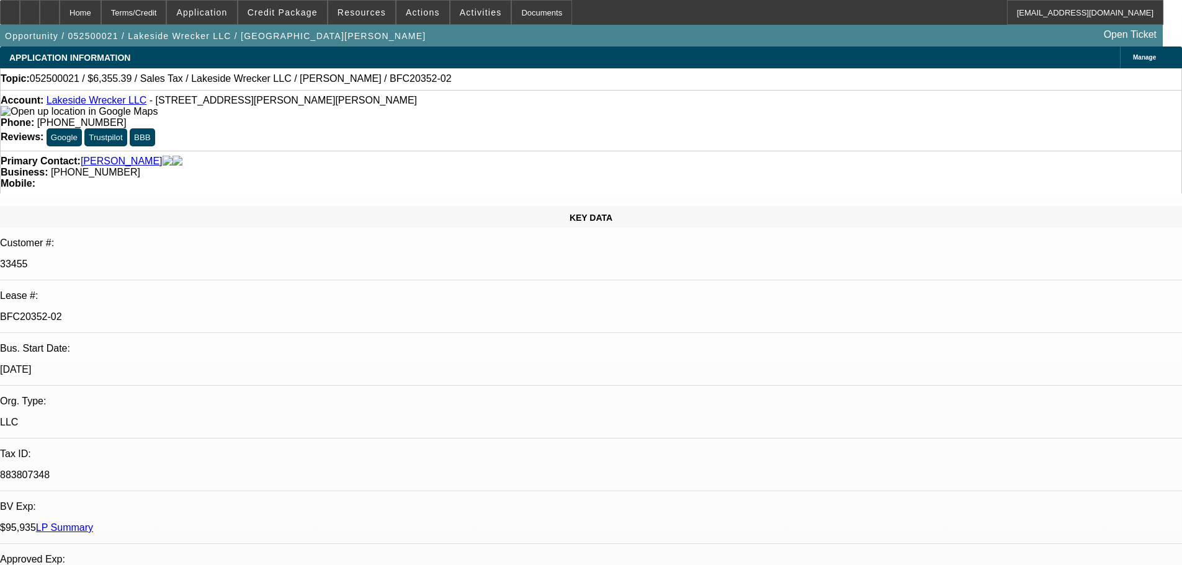
select select "0"
select select "2"
select select "0"
select select "6"
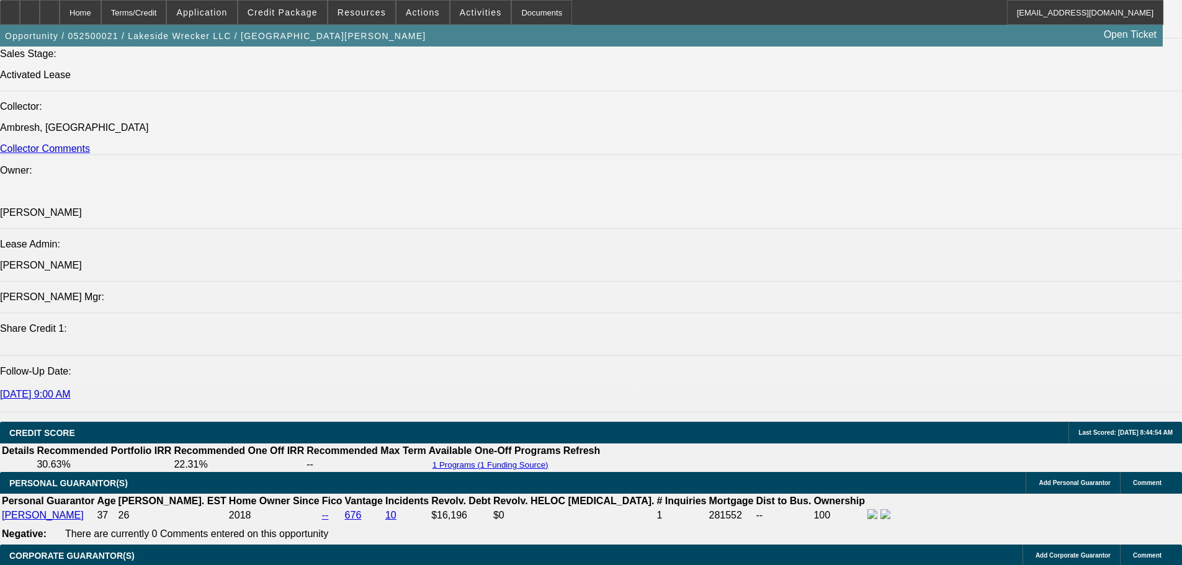
scroll to position [1467, 0]
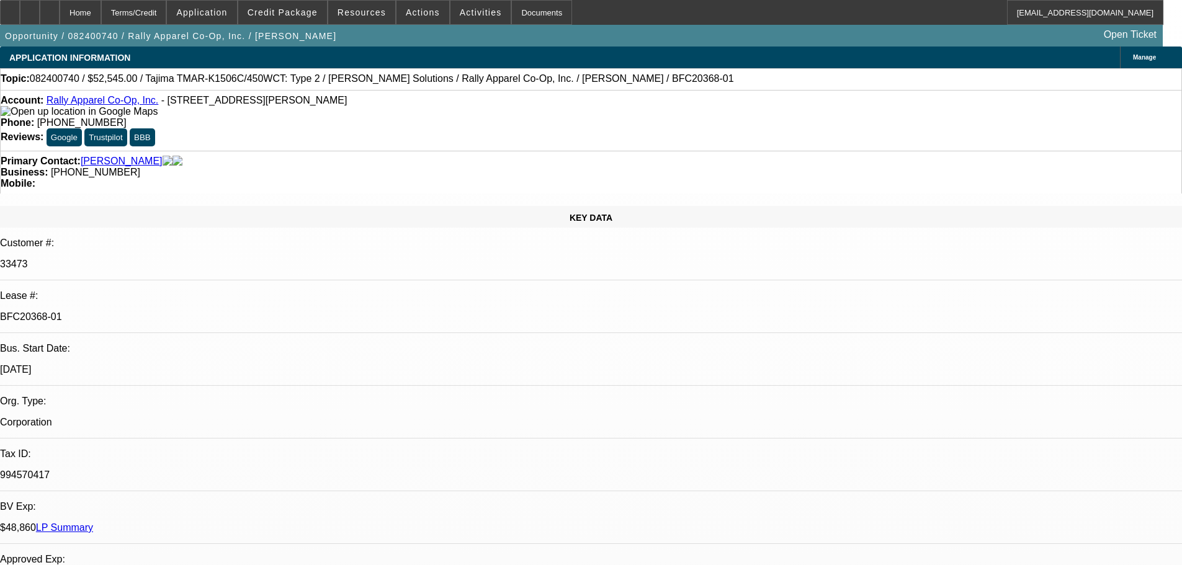
select select "0"
select select "2"
select select "0"
select select "6"
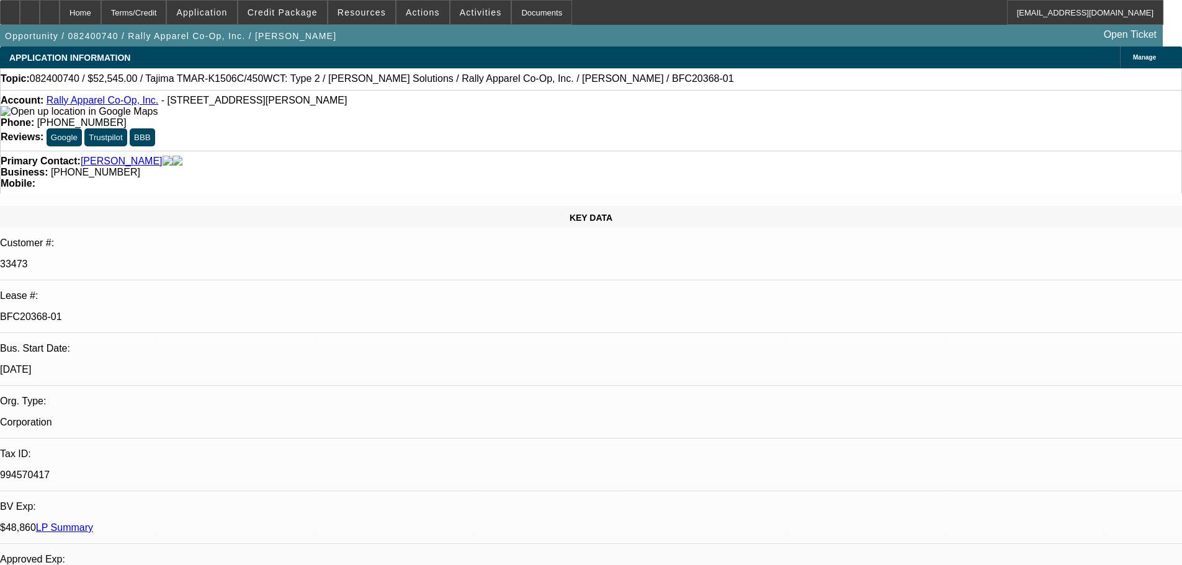
select select "0"
select select "2"
select select "0"
select select "6"
select select "0"
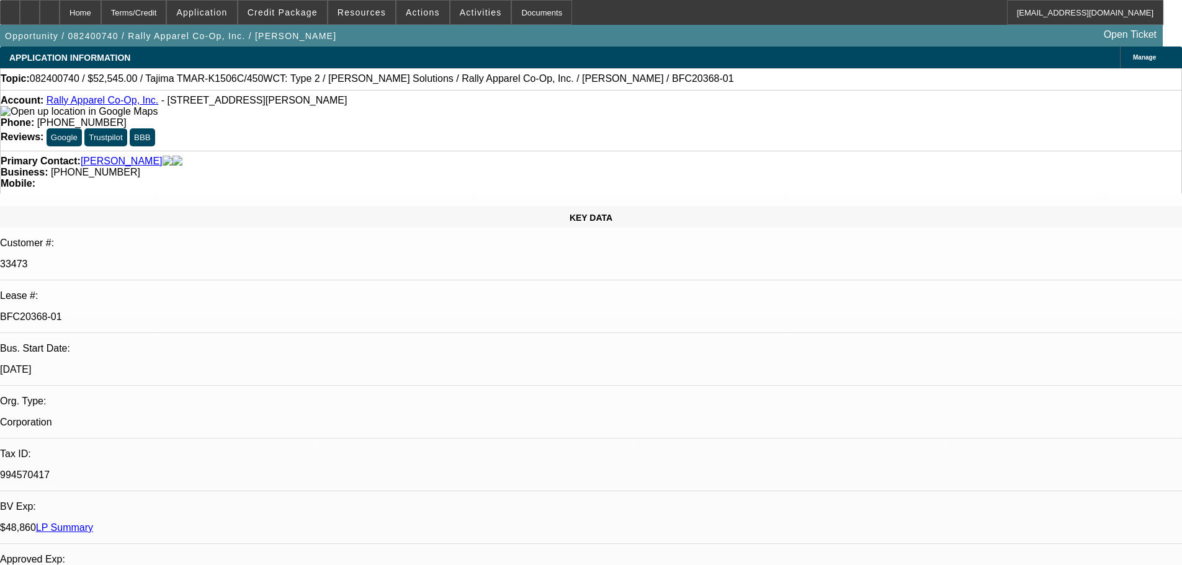
select select "2"
select select "0"
select select "6"
select select "0"
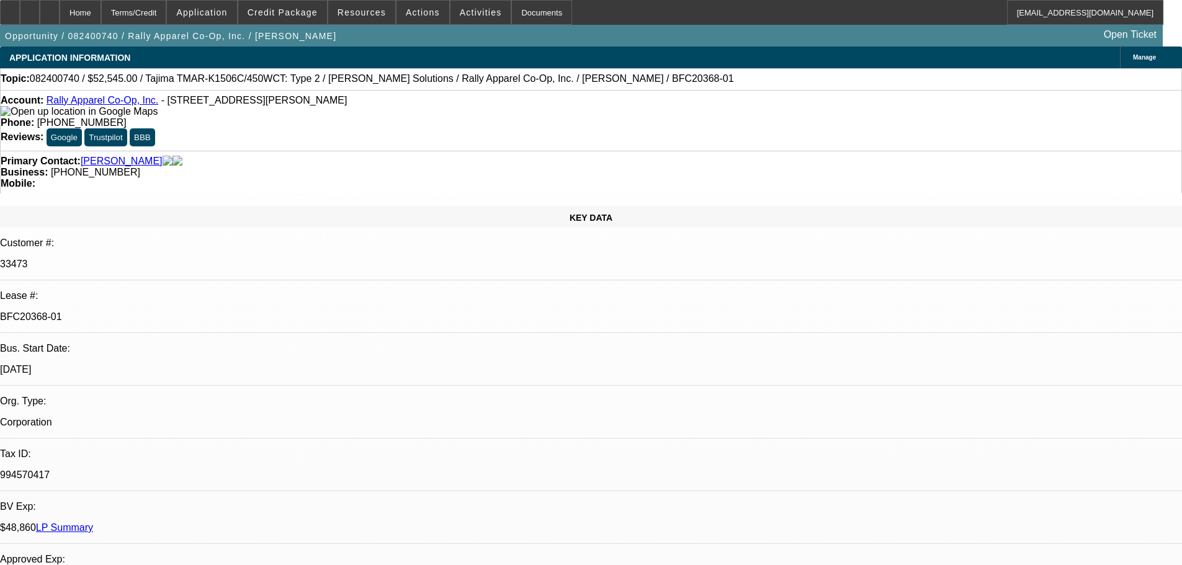
select select "2"
select select "0"
select select "6"
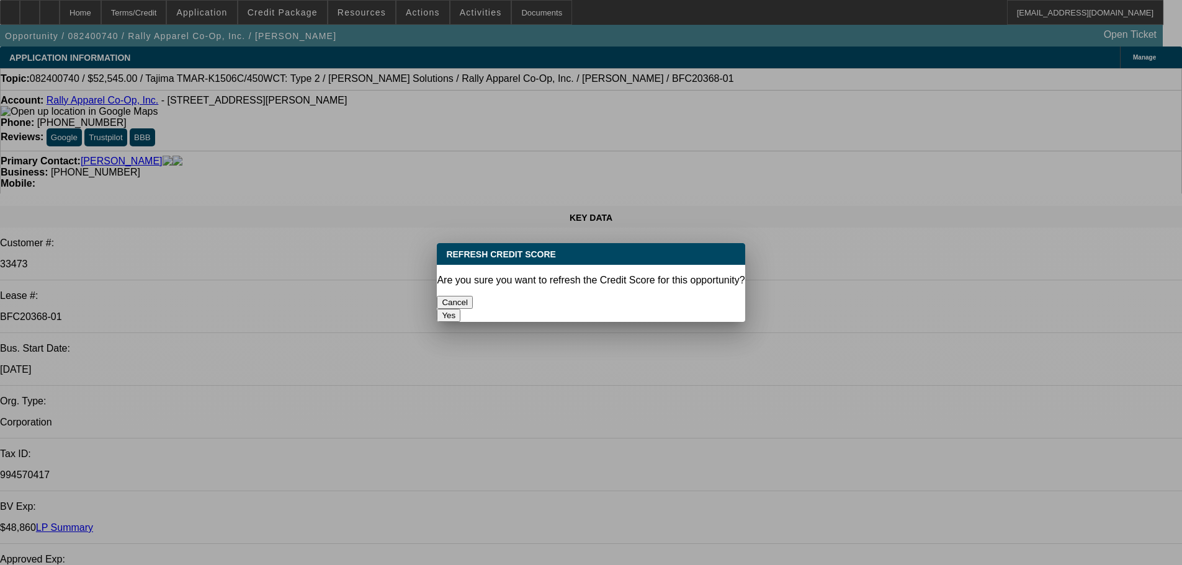
click at [460, 309] on button "Yes" at bounding box center [449, 315] width 24 height 13
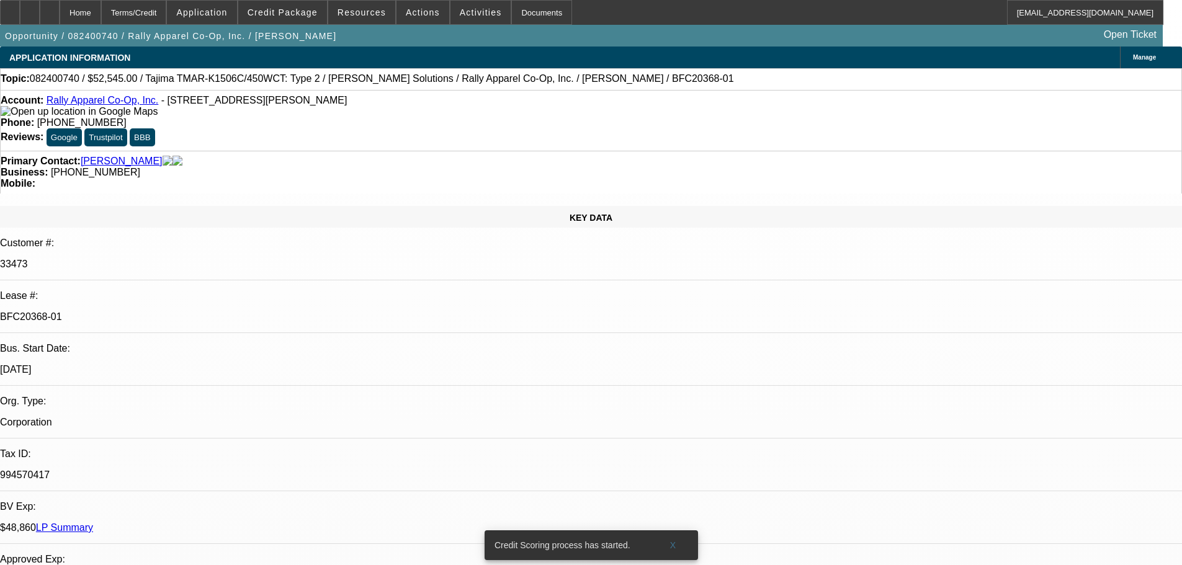
click at [93, 522] on link "LP Summary" at bounding box center [64, 527] width 57 height 11
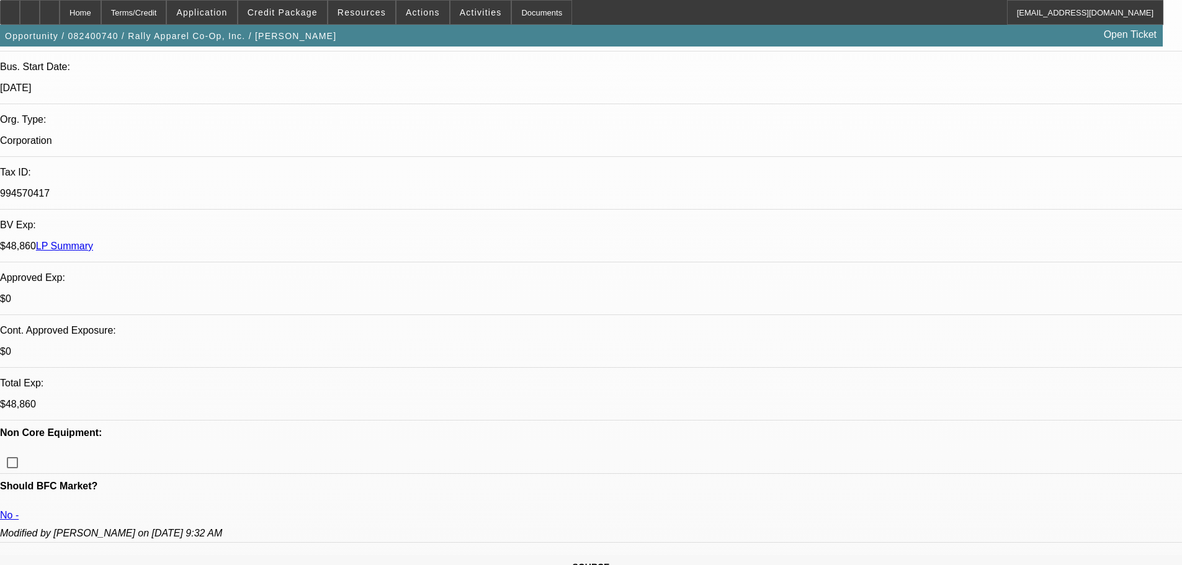
scroll to position [62, 0]
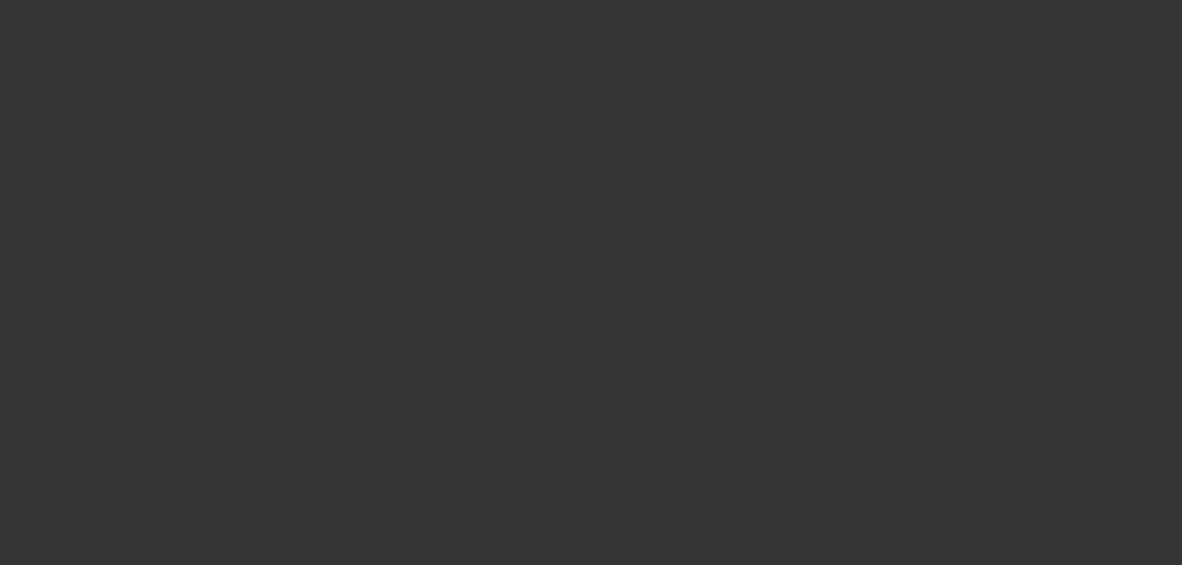
scroll to position [0, 0]
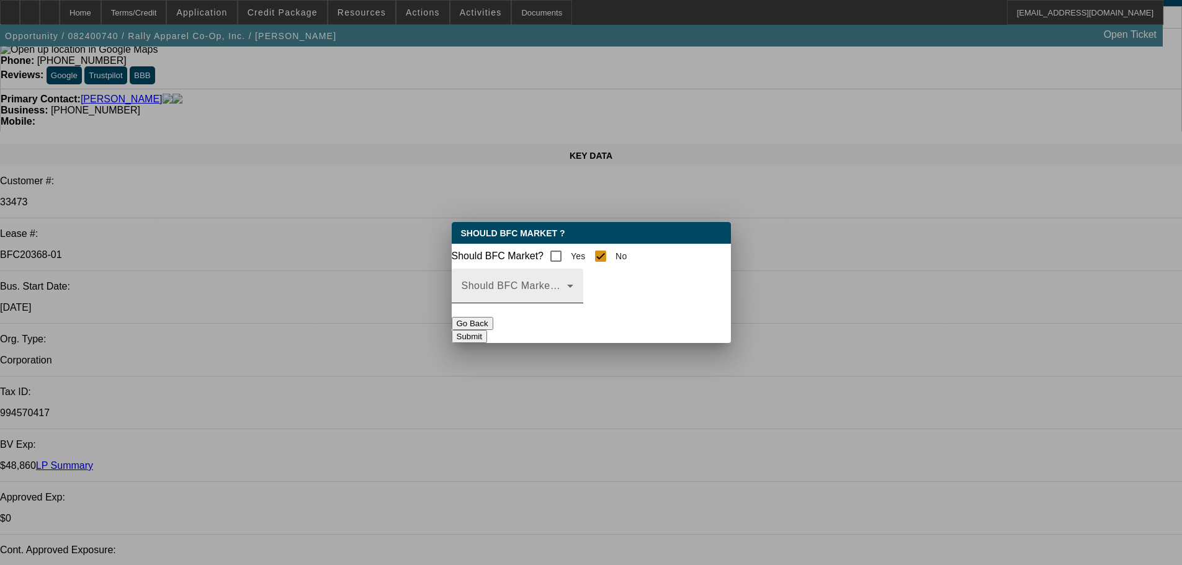
click at [573, 285] on div "Should BFC Market Status Reason" at bounding box center [517, 286] width 112 height 35
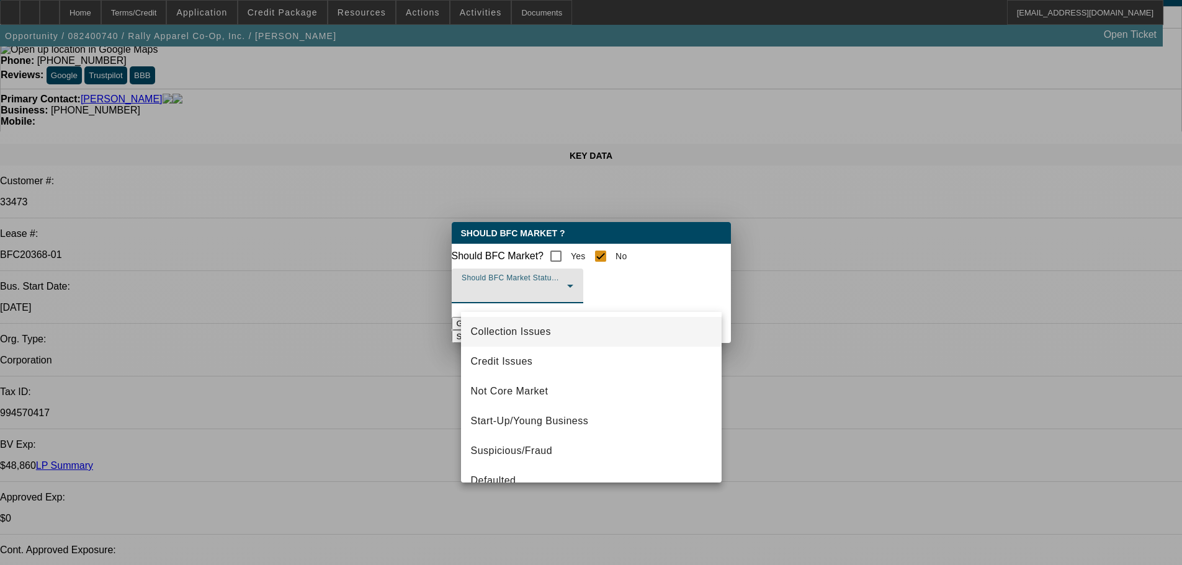
click at [520, 335] on span "Collection Issues" at bounding box center [511, 331] width 80 height 15
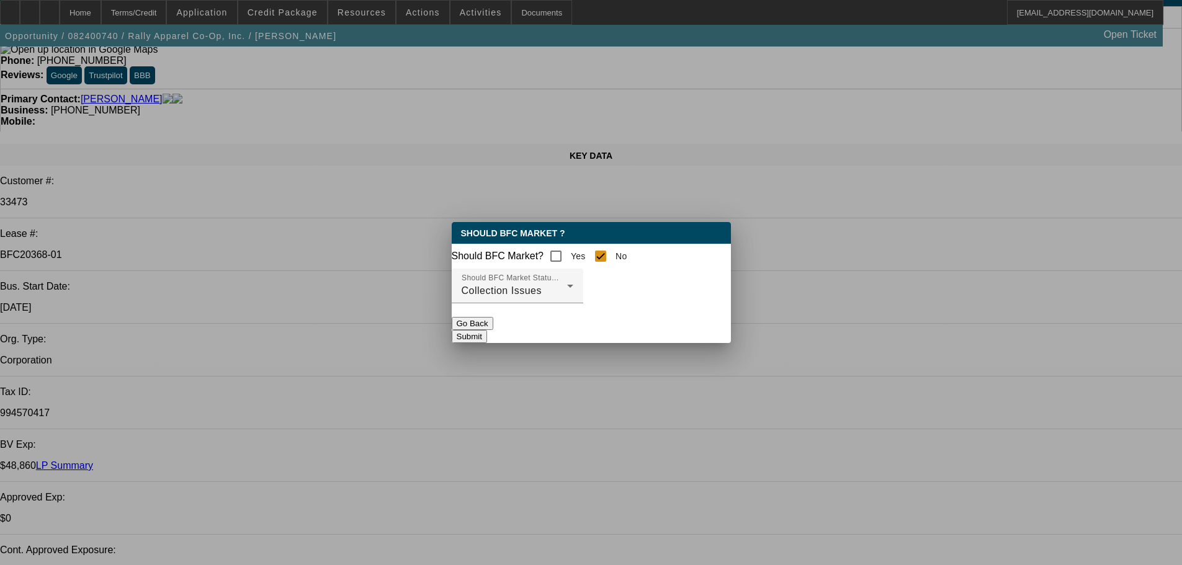
click at [487, 334] on button "Submit" at bounding box center [469, 336] width 35 height 13
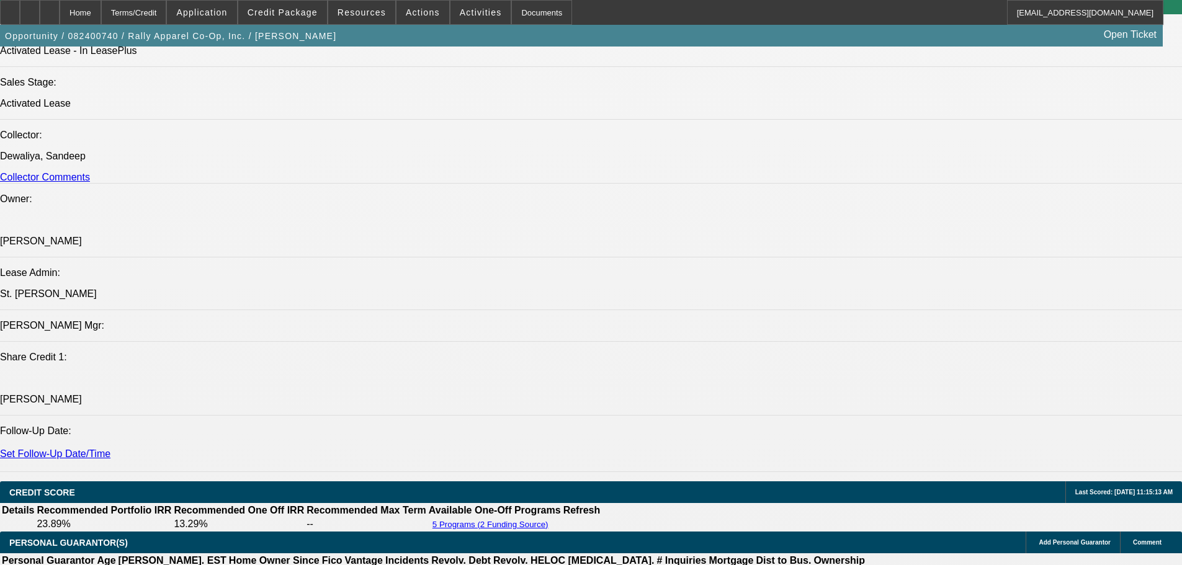
scroll to position [1365, 0]
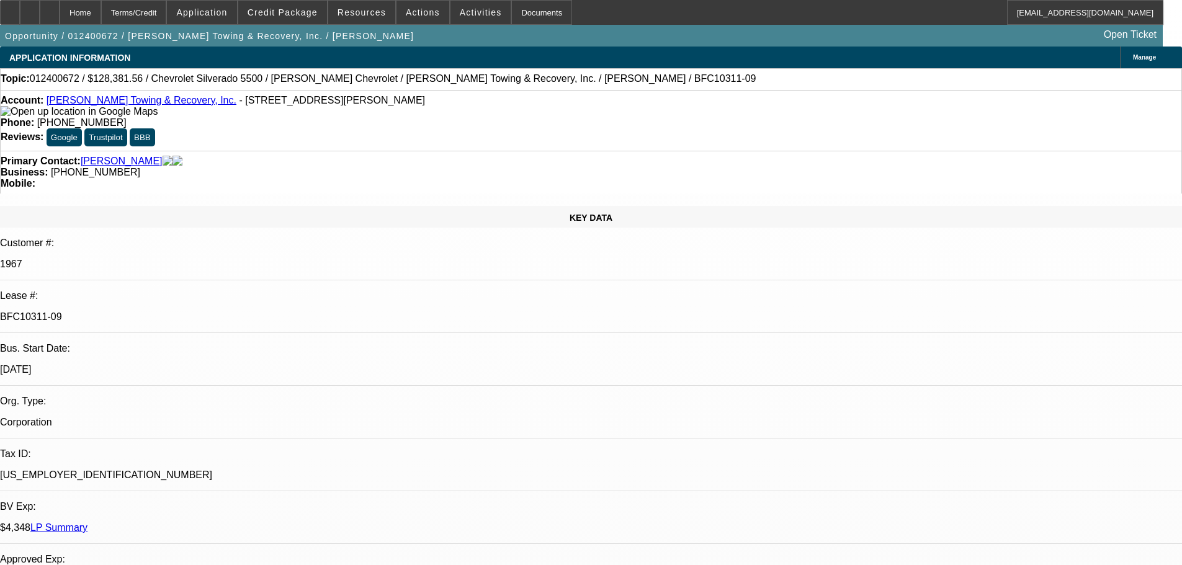
select select "0"
select select "2"
select select "0"
select select "6"
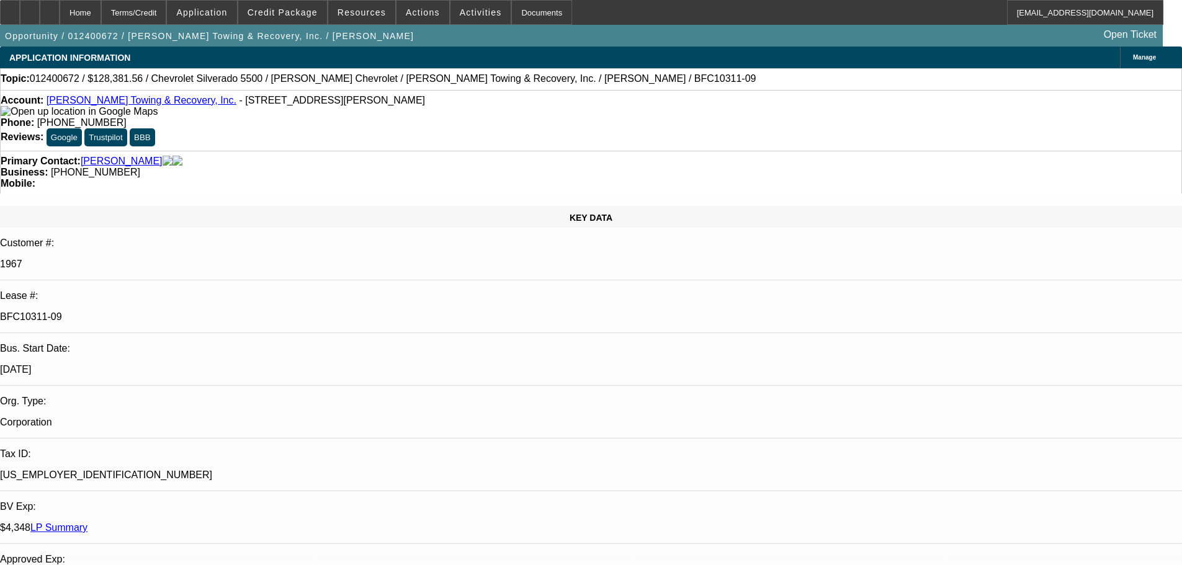
select select "0"
select select "2"
select select "0"
select select "6"
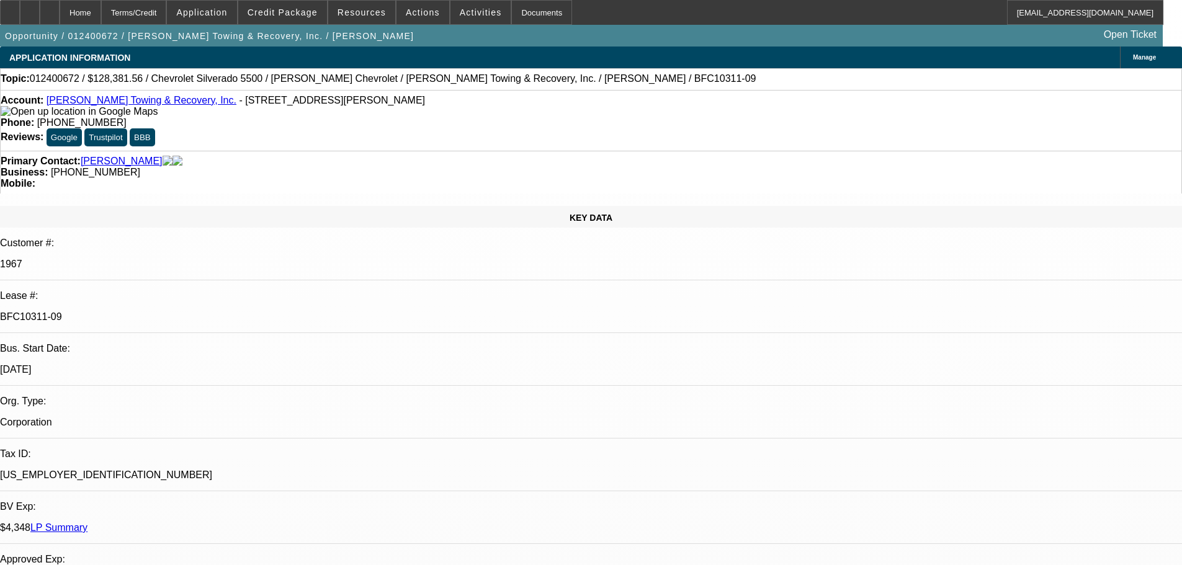
select select "0"
select select "2"
select select "0"
select select "6"
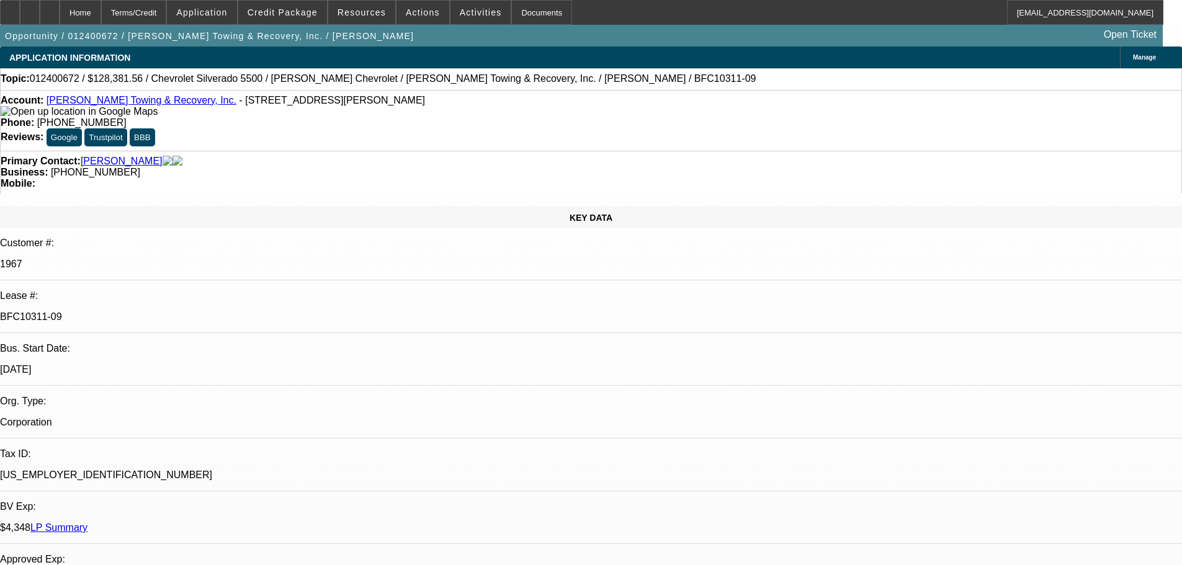
select select "0"
select select "2"
select select "0"
select select "6"
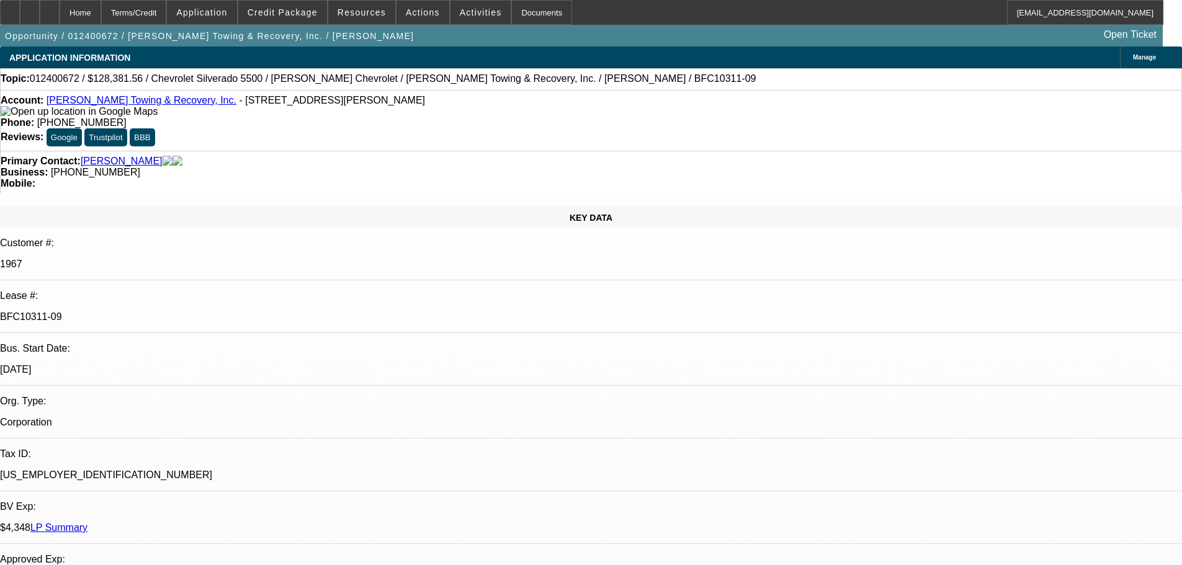
click at [87, 522] on link "LP Summary" at bounding box center [58, 527] width 57 height 11
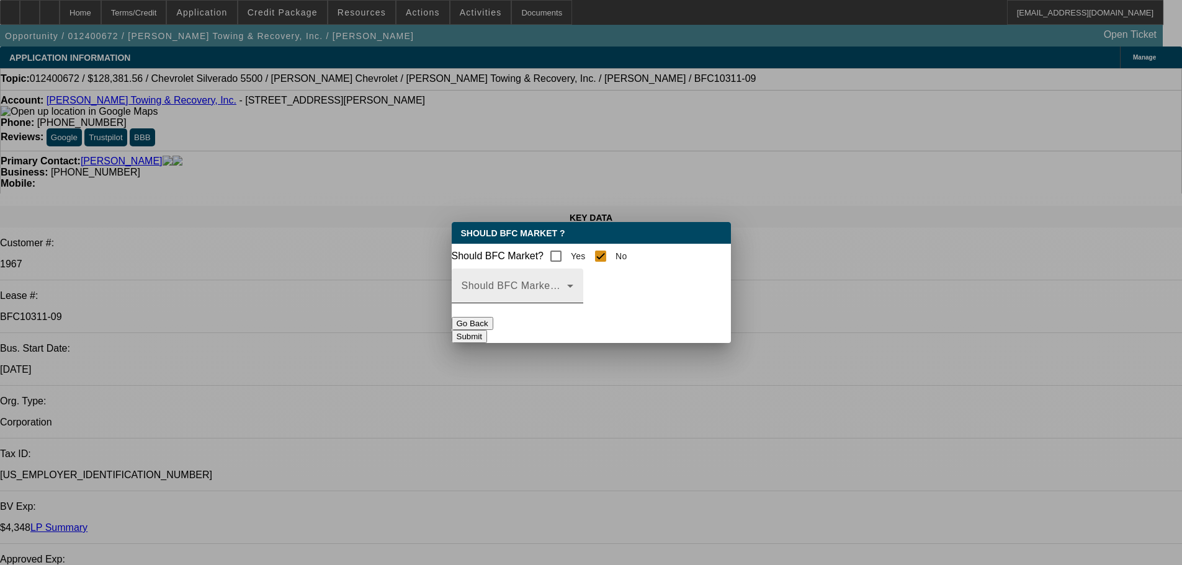
click at [573, 288] on div "Should BFC Market Status Reason" at bounding box center [517, 286] width 112 height 35
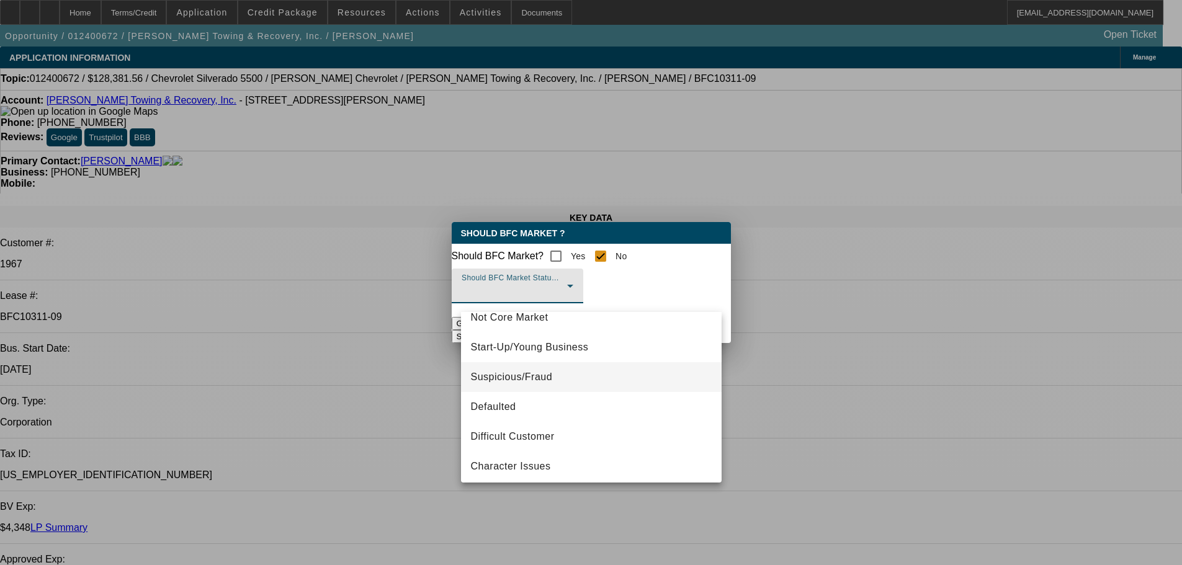
scroll to position [78, 0]
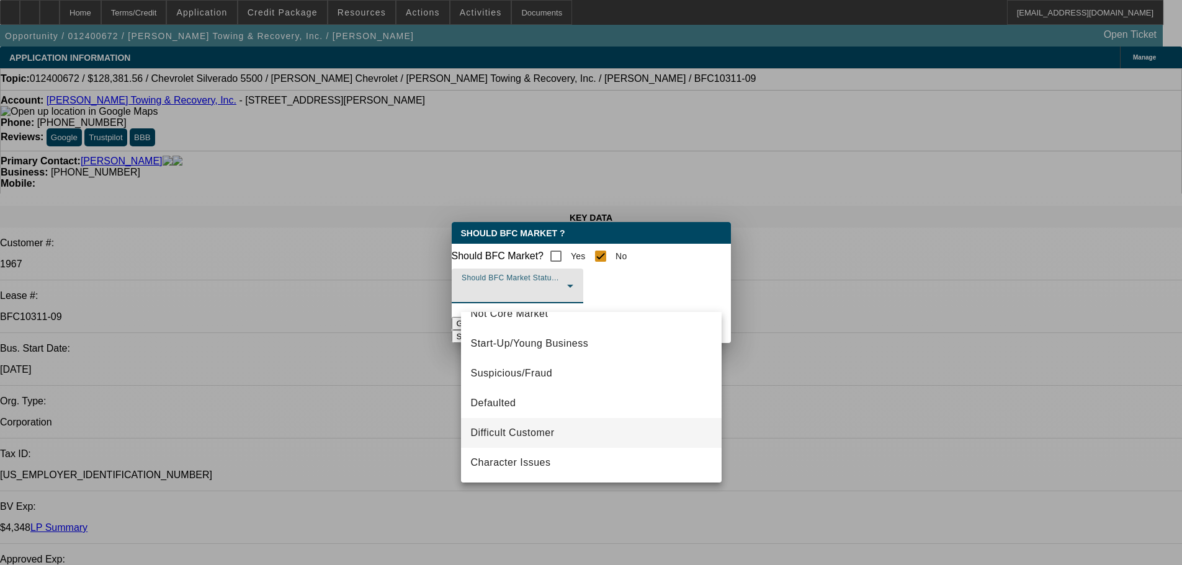
click at [563, 435] on mat-option "Difficult Customer" at bounding box center [591, 433] width 261 height 30
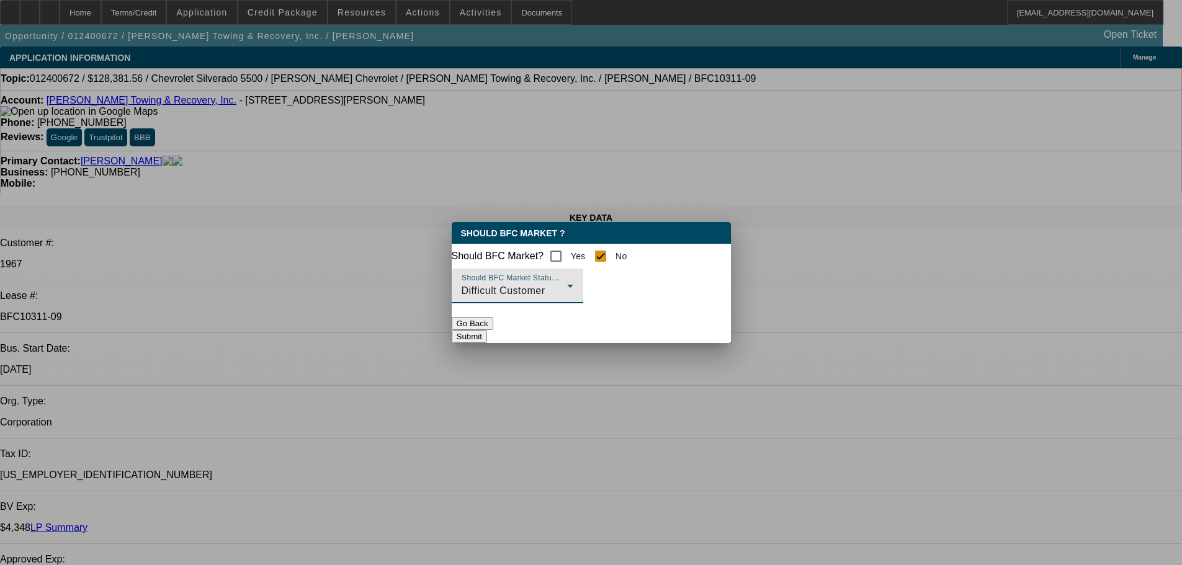
click at [487, 336] on button "Submit" at bounding box center [469, 336] width 35 height 13
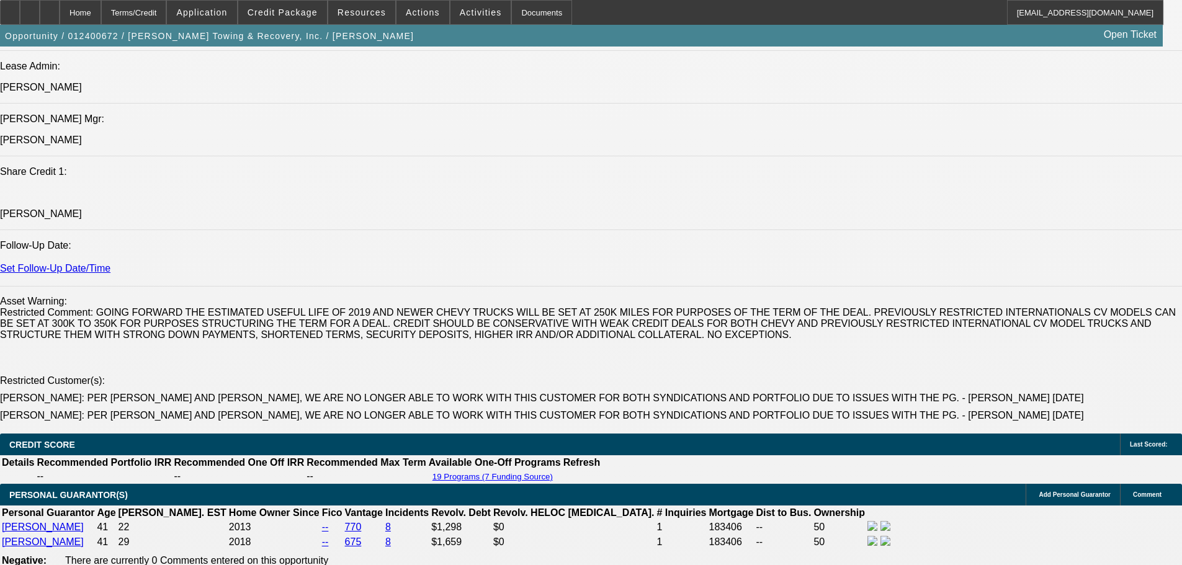
scroll to position [2194, 0]
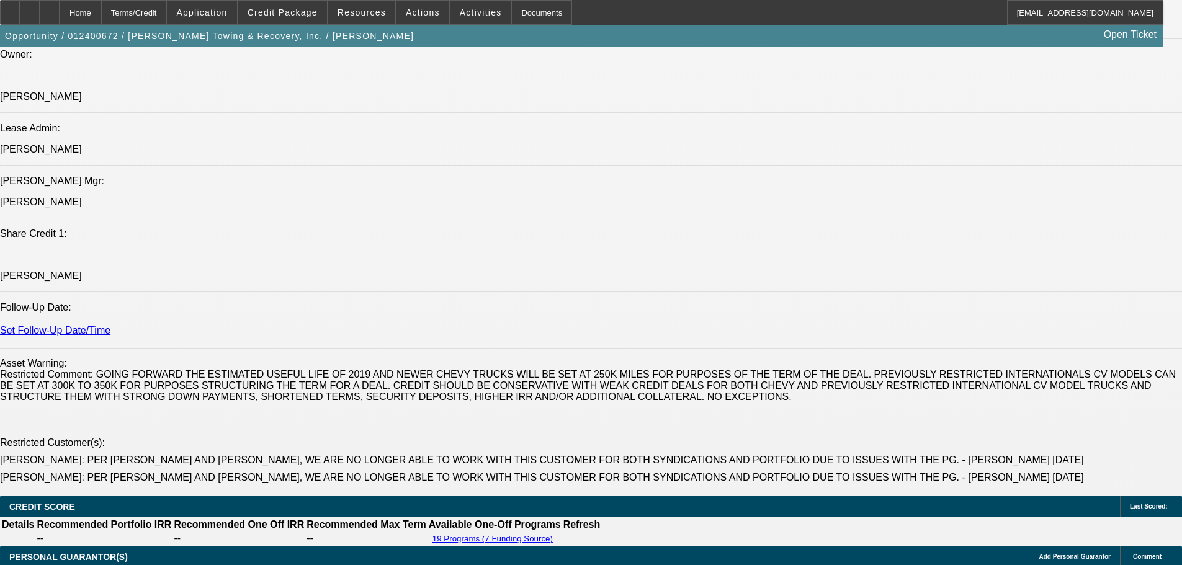
scroll to position [2070, 0]
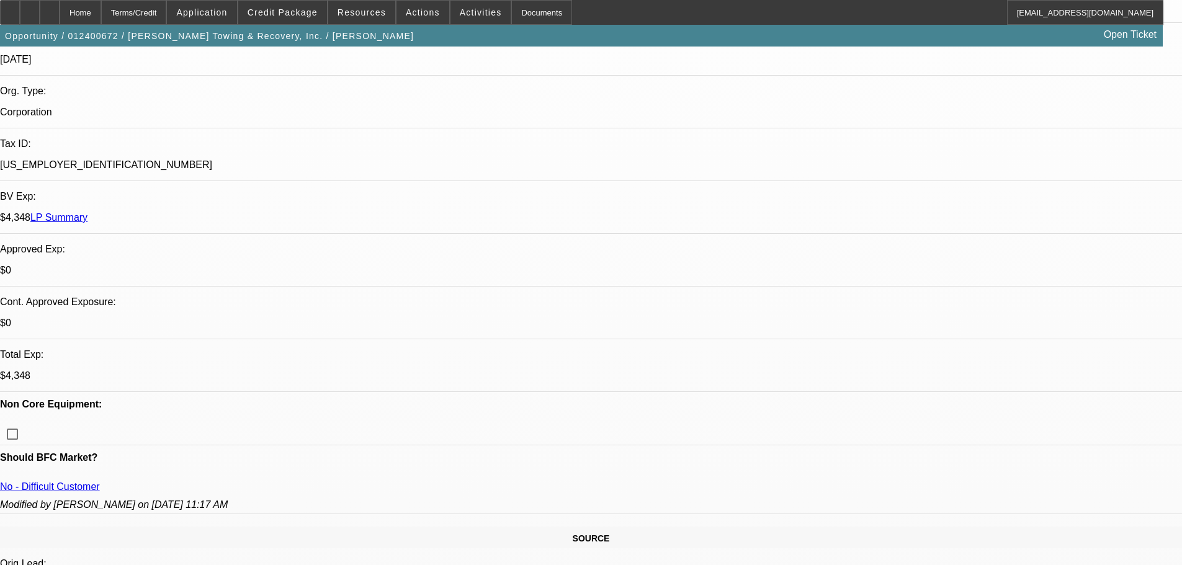
scroll to position [0, 0]
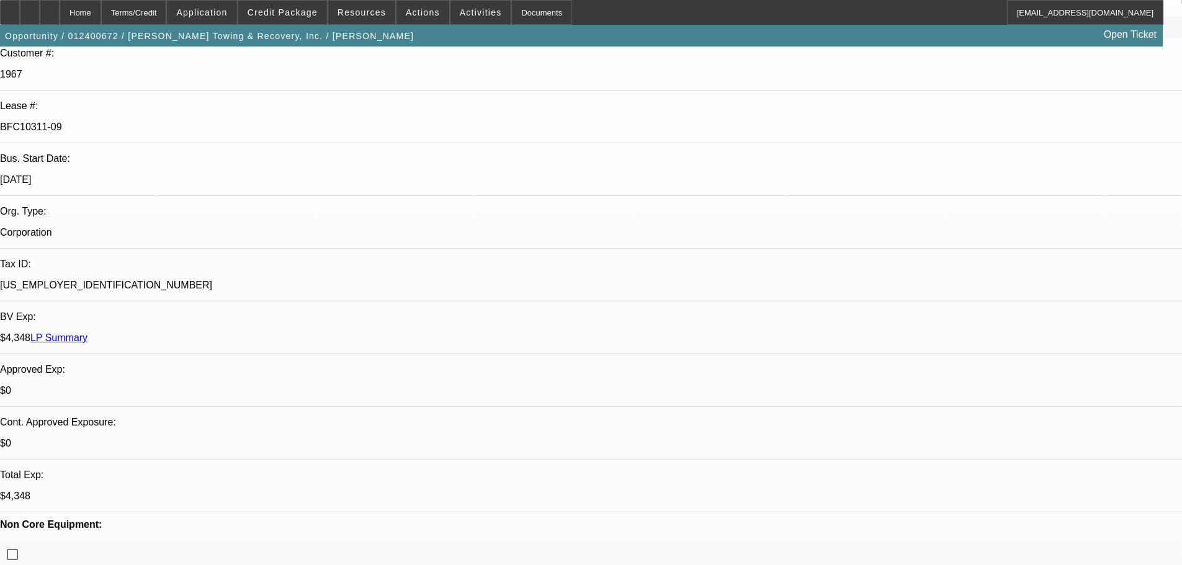
scroll to position [186, 0]
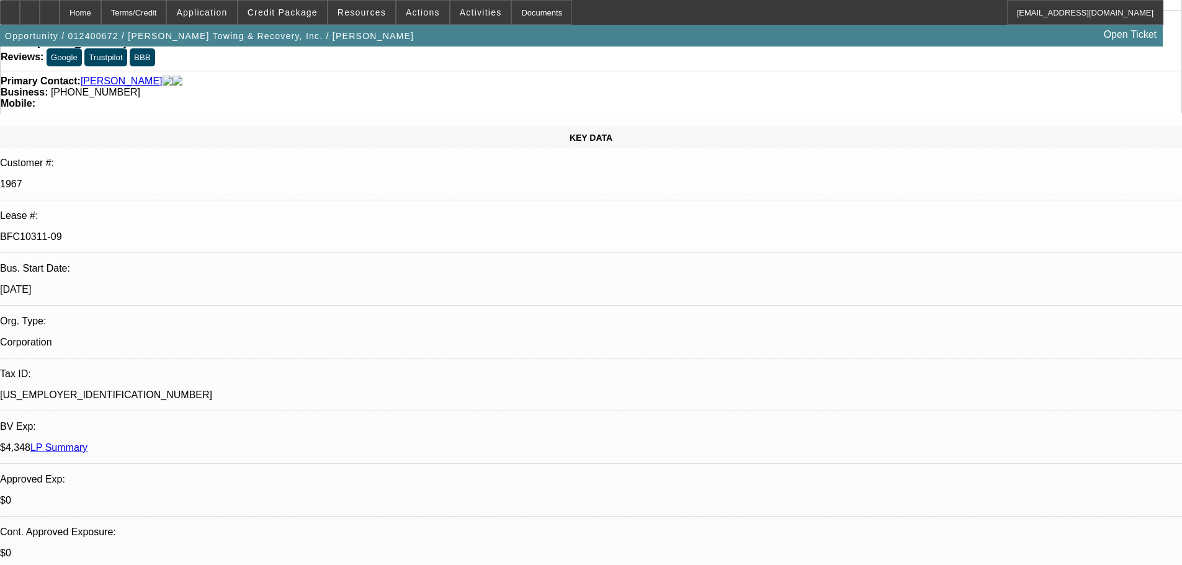
scroll to position [0, 0]
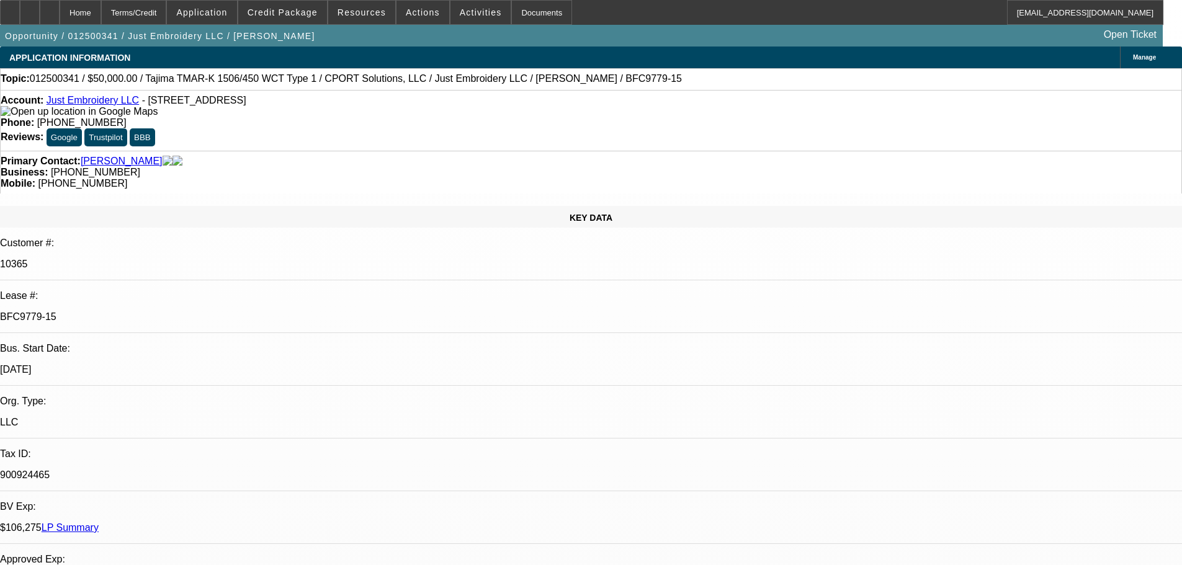
select select "0"
select select "2"
select select "0"
select select "6"
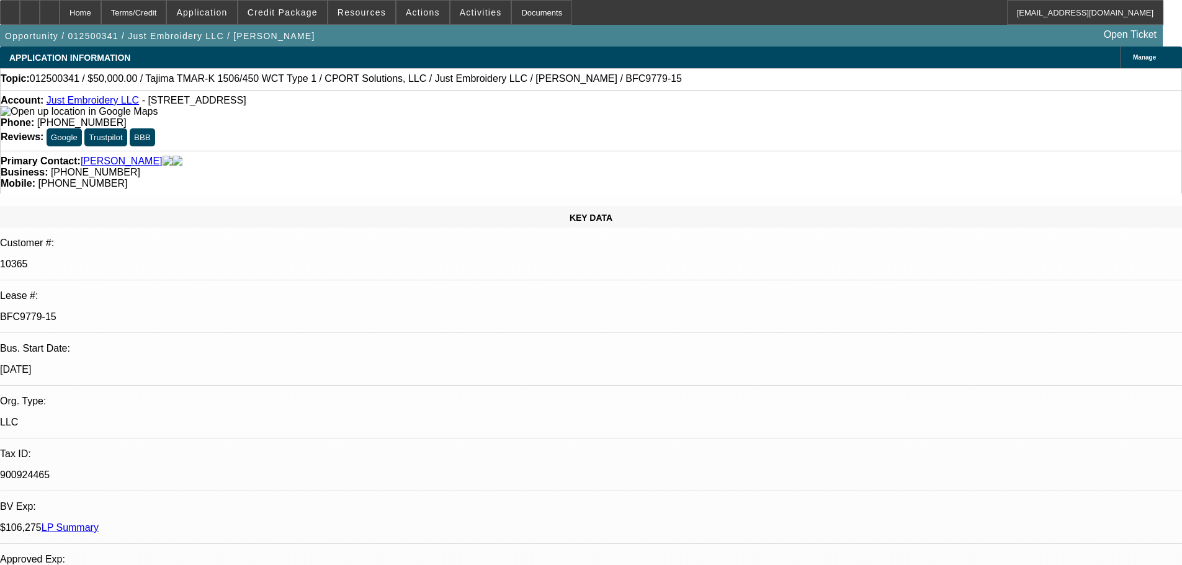
select select "0"
select select "2"
select select "0"
select select "6"
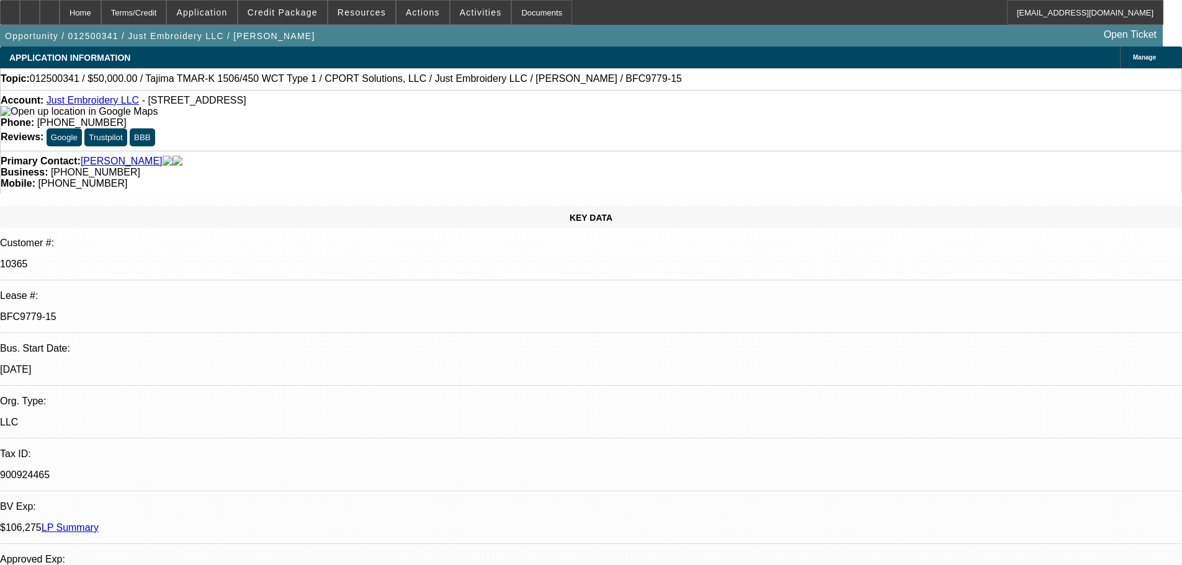
select select "0"
select select "2"
select select "0"
select select "6"
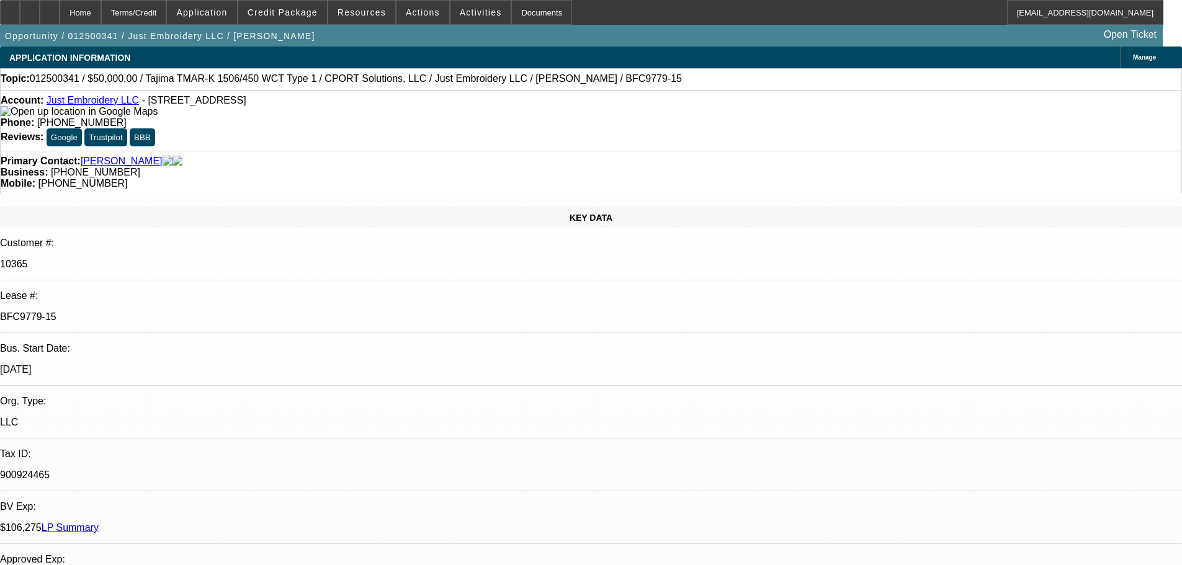
select select "0"
select select "2"
select select "0"
select select "6"
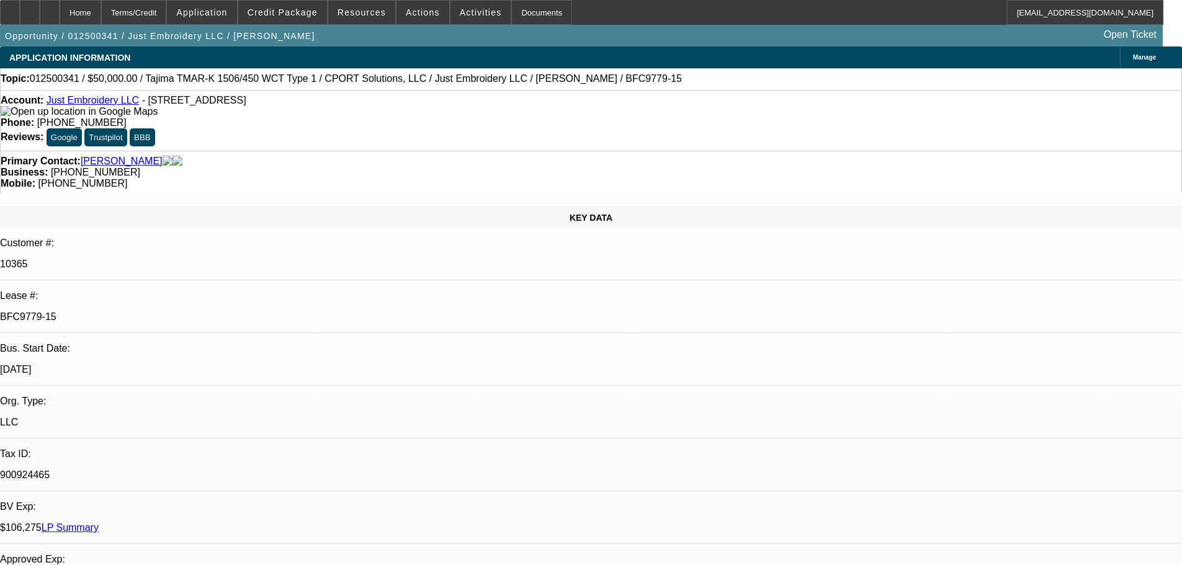
click at [99, 522] on link "LP Summary" at bounding box center [70, 527] width 57 height 11
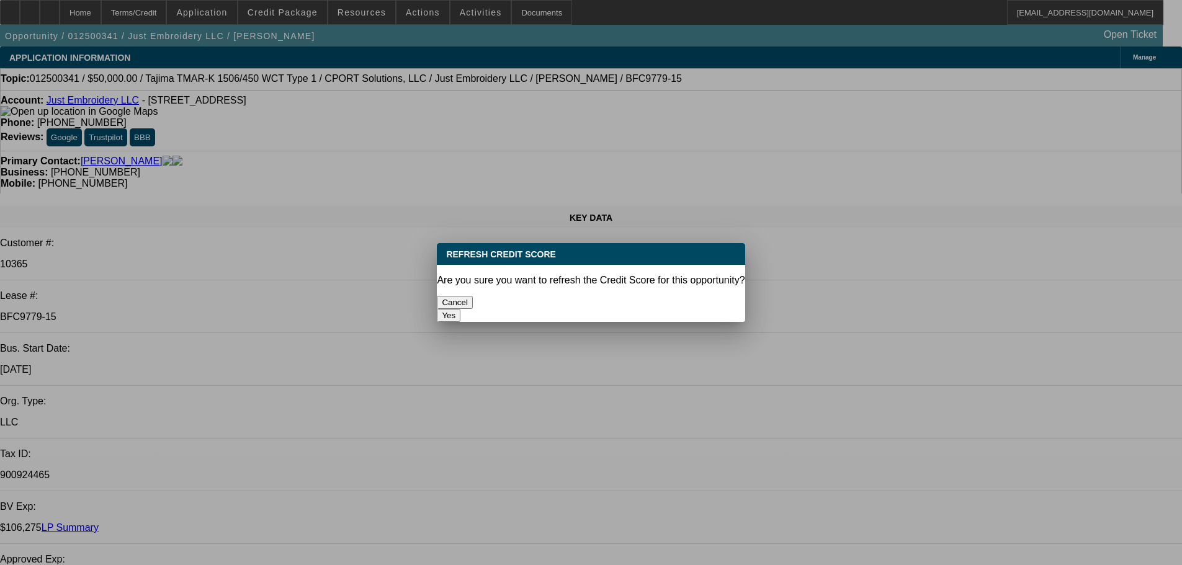
click at [460, 309] on button "Yes" at bounding box center [449, 315] width 24 height 13
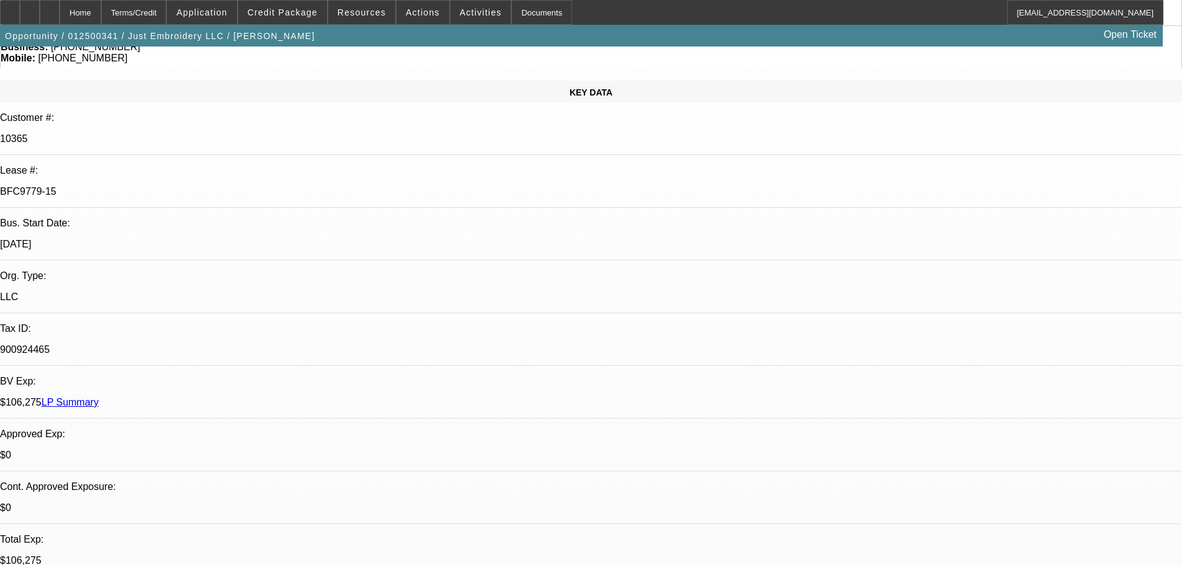
scroll to position [28, 0]
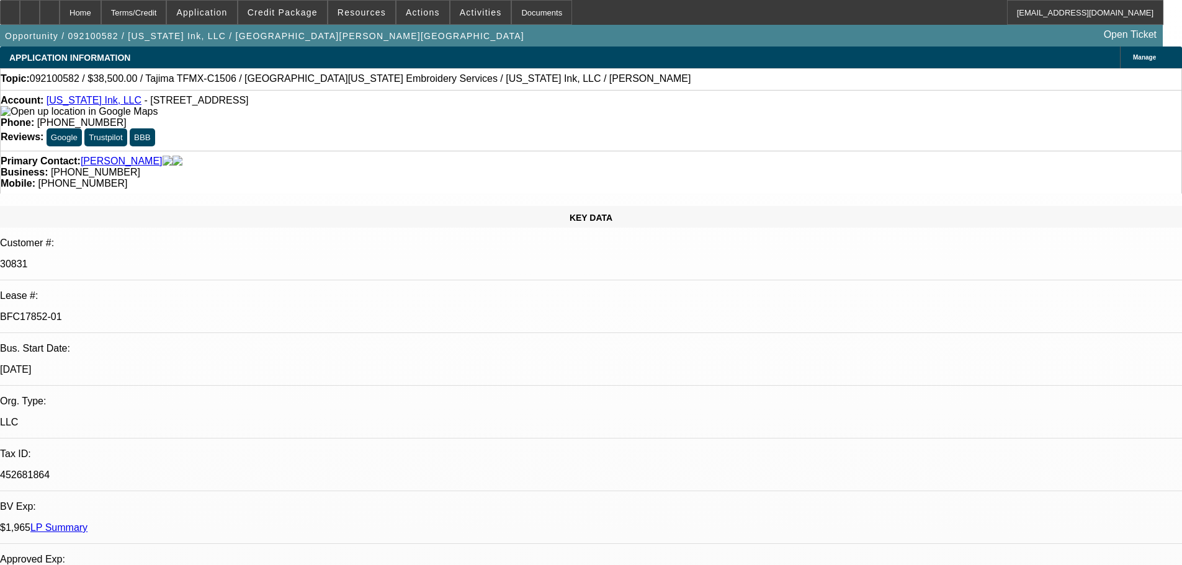
select select "0"
select select "6"
select select "0"
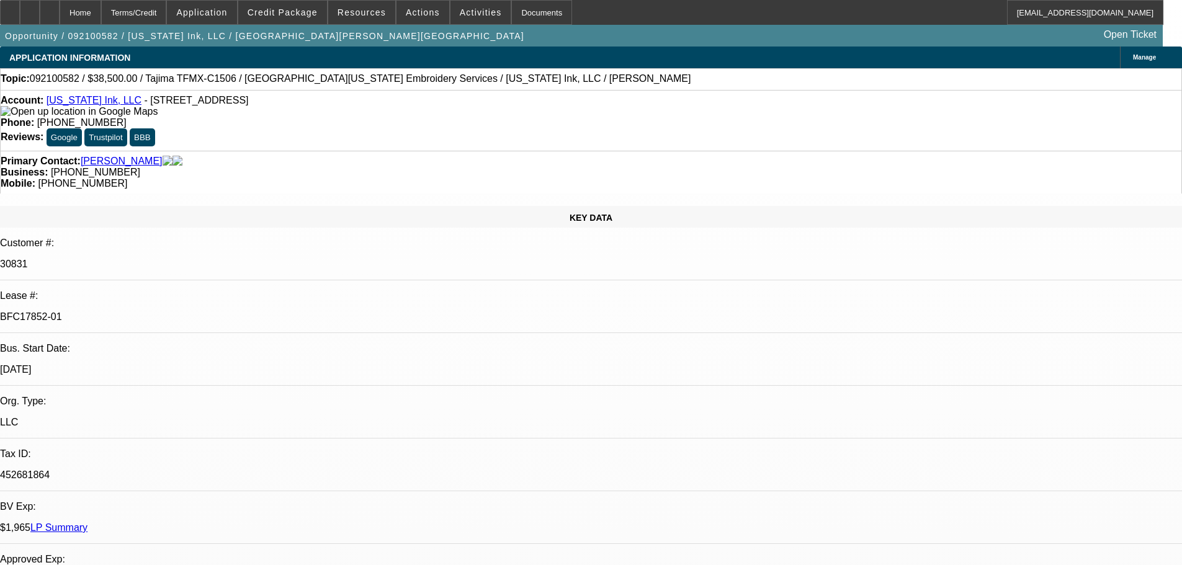
select select "0"
select select "0.1"
select select "4"
select select "0"
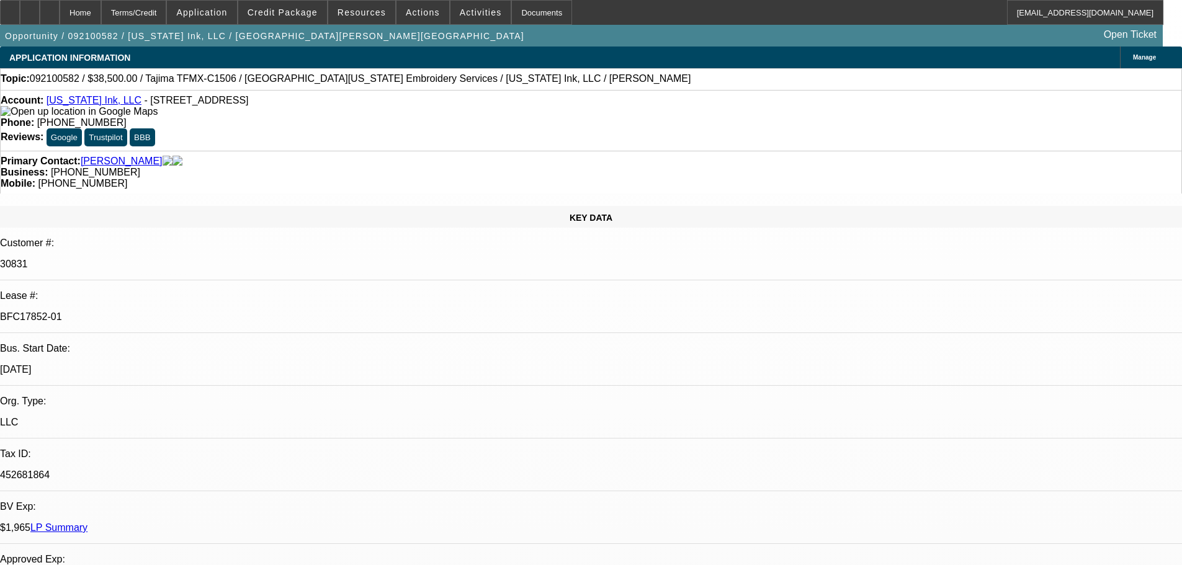
select select "0.1"
select select "4"
select select "0"
select select "0.1"
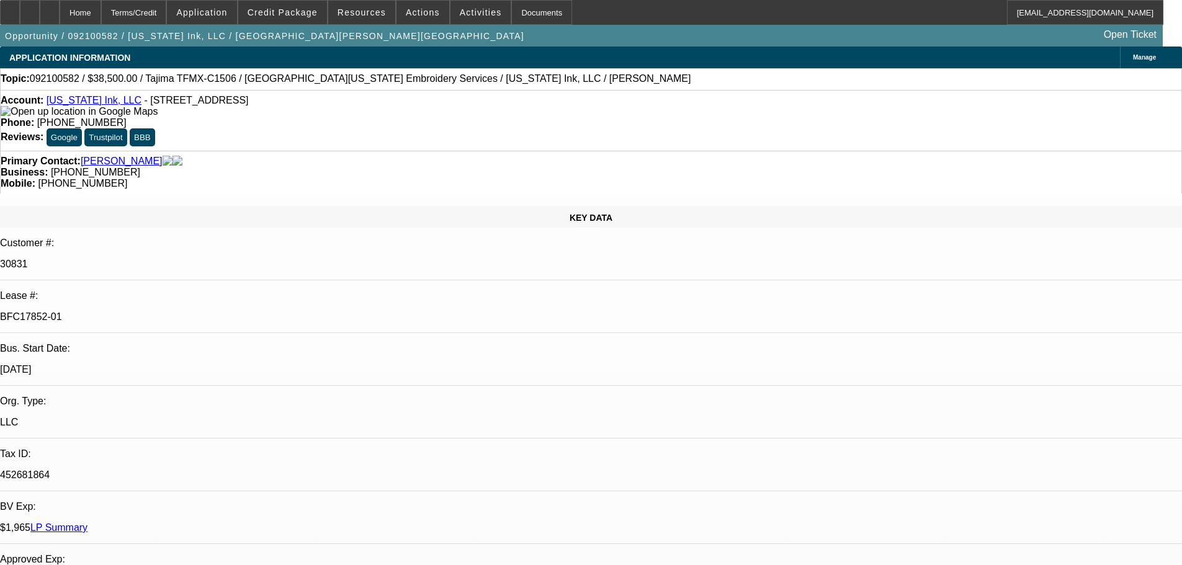
select select "4"
click at [87, 522] on link "LP Summary" at bounding box center [58, 527] width 57 height 11
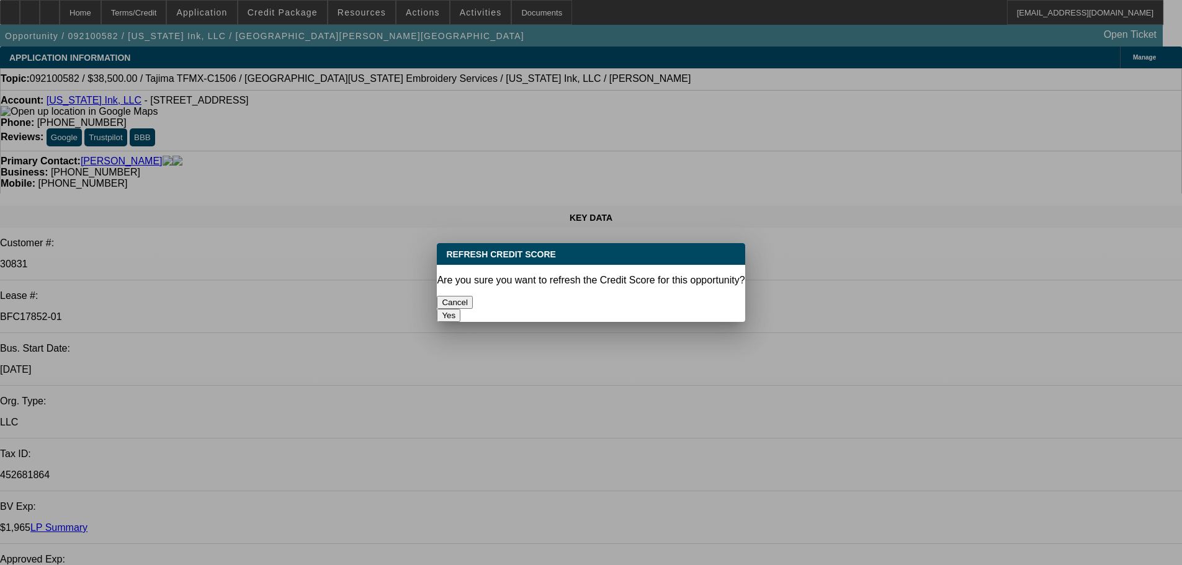
click at [460, 309] on button "Yes" at bounding box center [449, 315] width 24 height 13
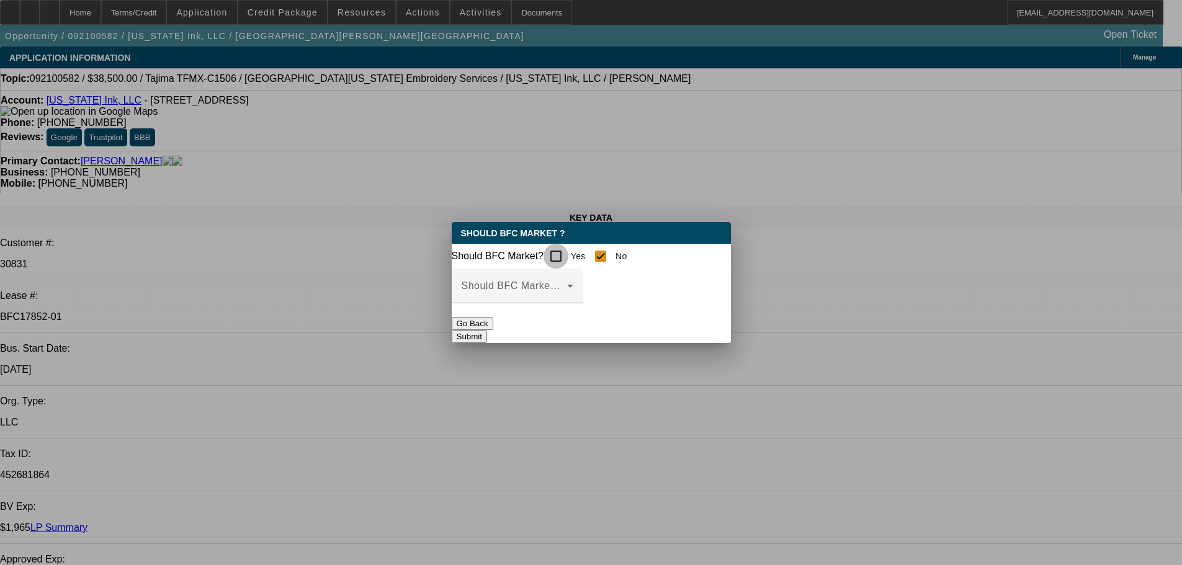
click at [566, 251] on input "Yes" at bounding box center [555, 256] width 25 height 25
checkbox input "true"
checkbox input "false"
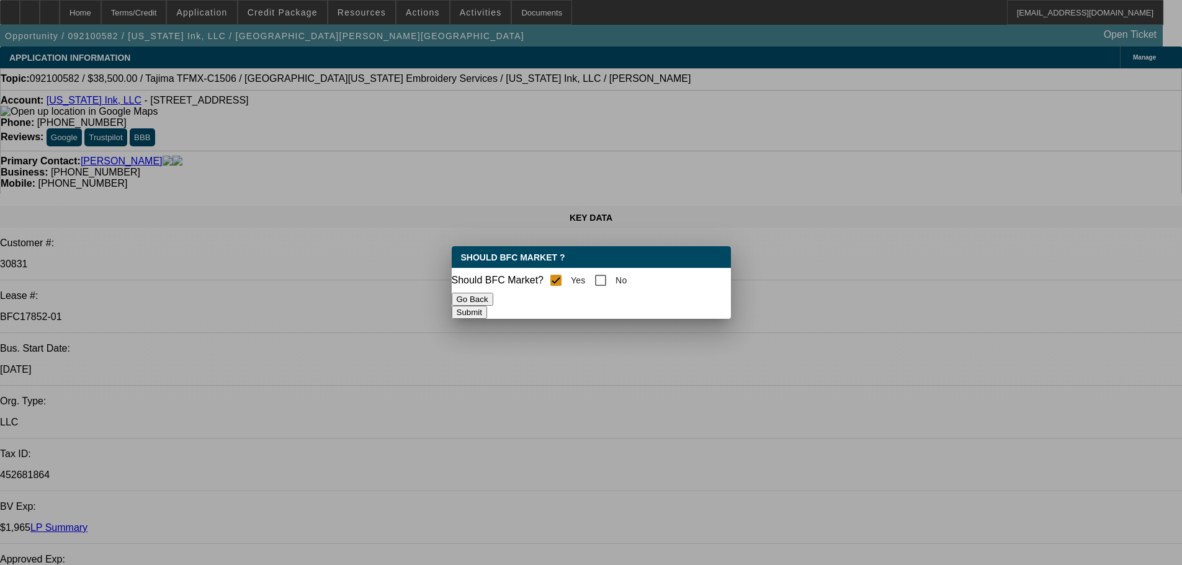
click at [487, 310] on button "Submit" at bounding box center [469, 312] width 35 height 13
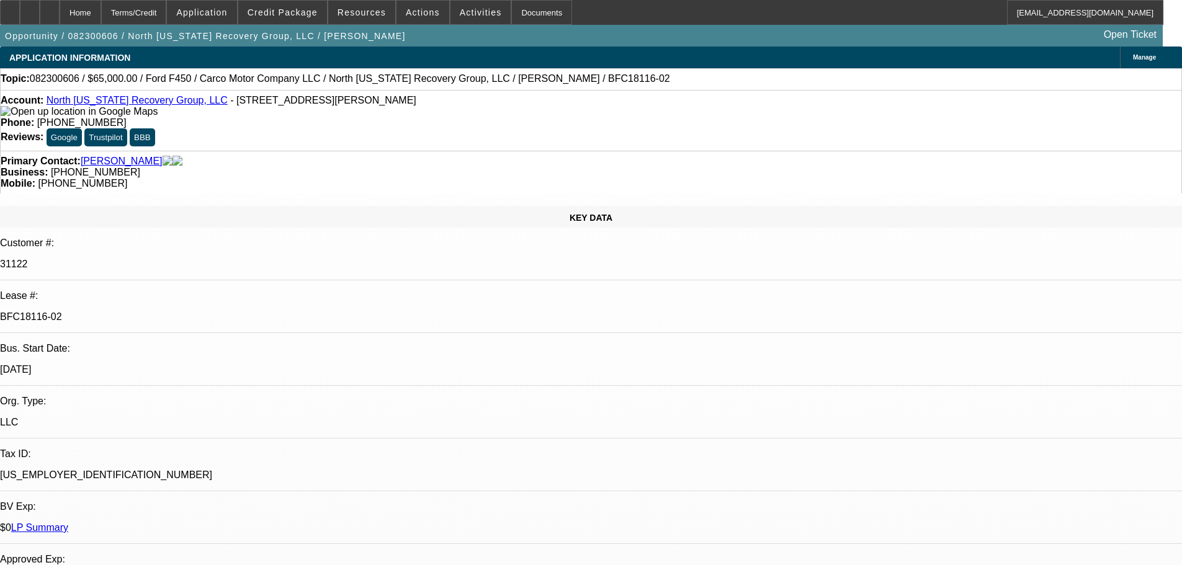
select select "0"
select select "2"
select select "0"
select select "6"
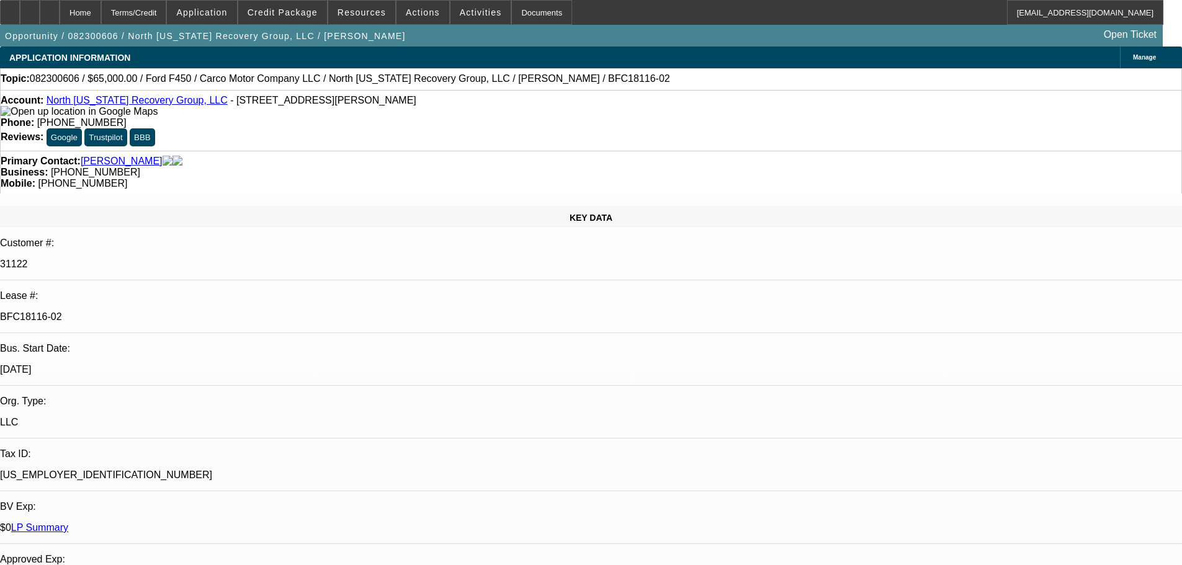
select select "0"
select select "2"
select select "0"
select select "6"
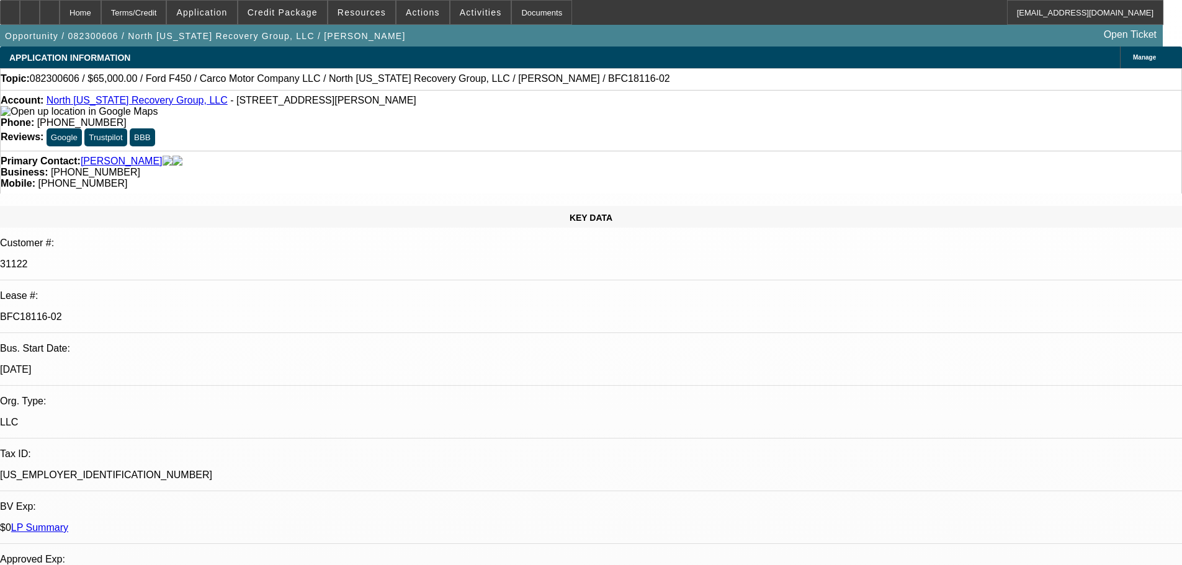
select select "0"
select select "2"
select select "0"
select select "6"
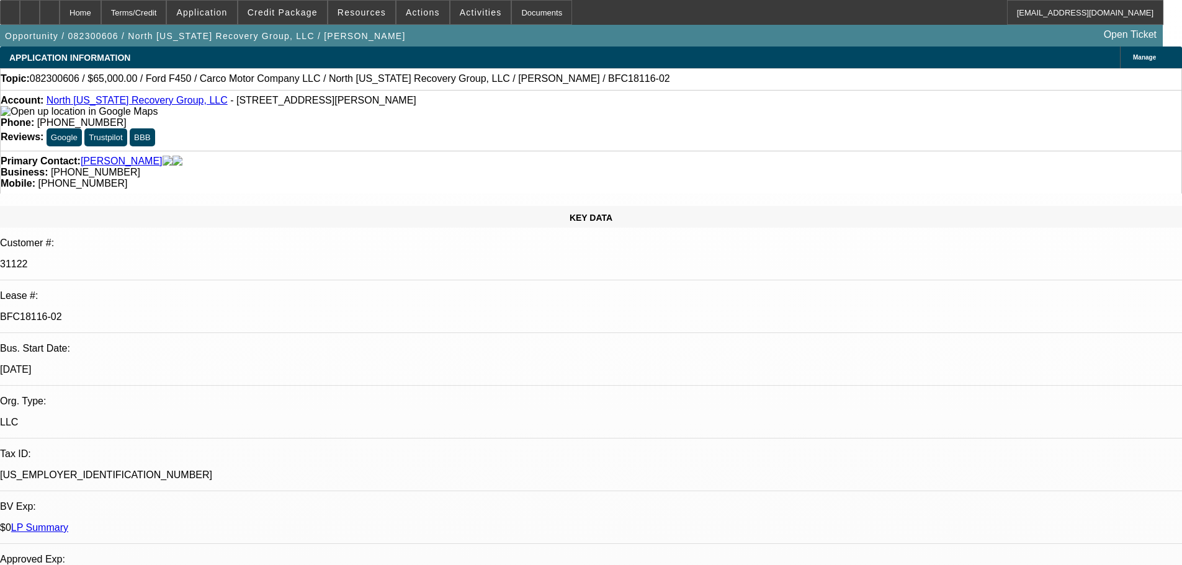
select select "0"
select select "2"
select select "0"
select select "6"
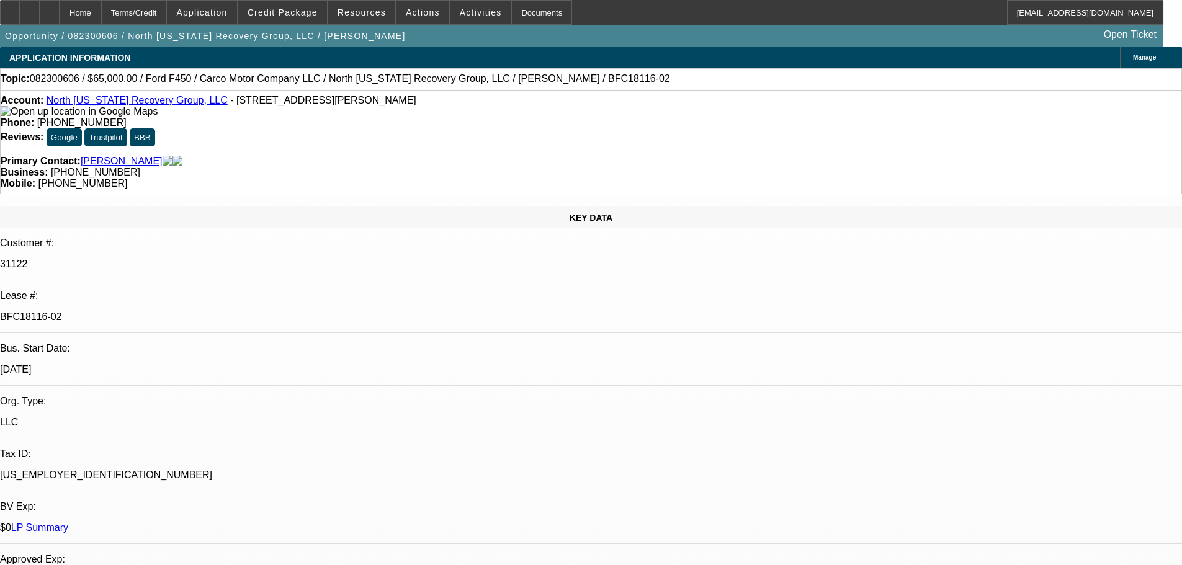
click at [68, 522] on link "LP Summary" at bounding box center [39, 527] width 57 height 11
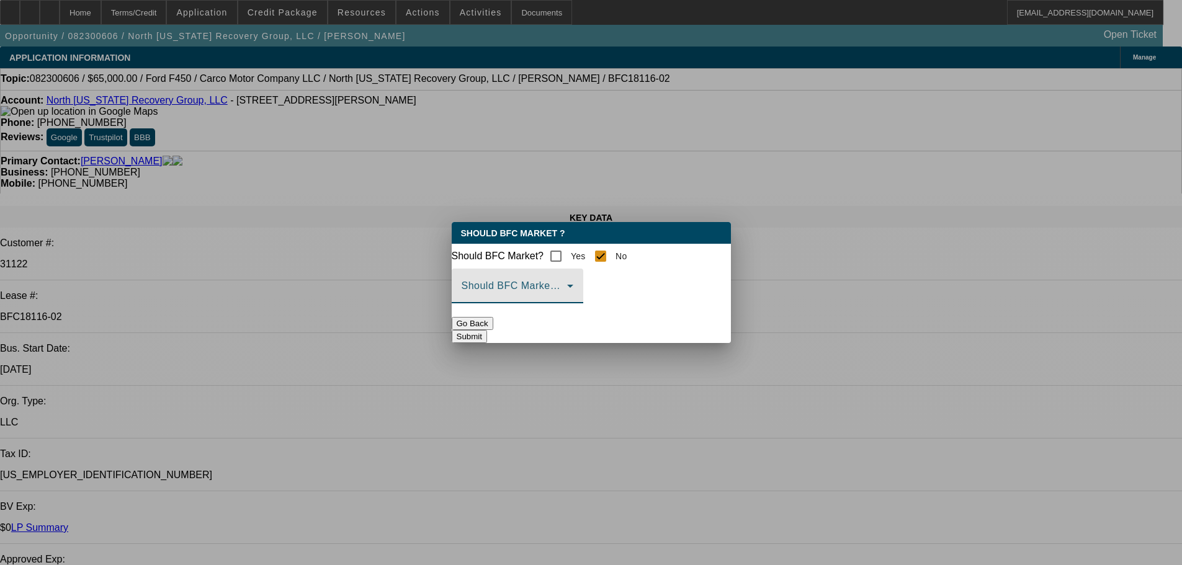
click at [567, 298] on span at bounding box center [513, 290] width 105 height 15
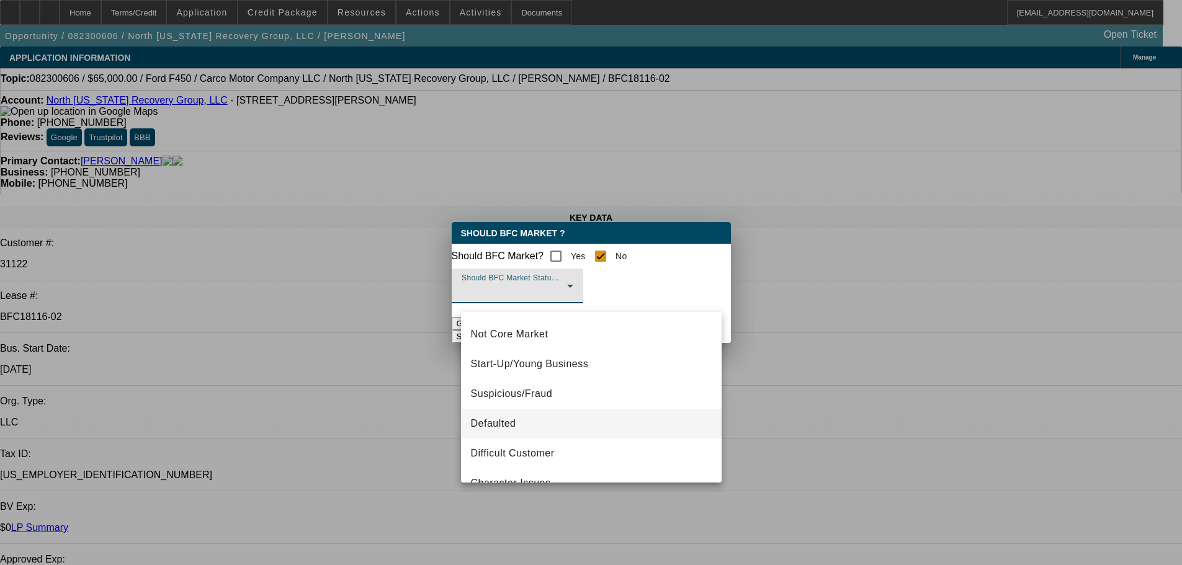
scroll to position [78, 0]
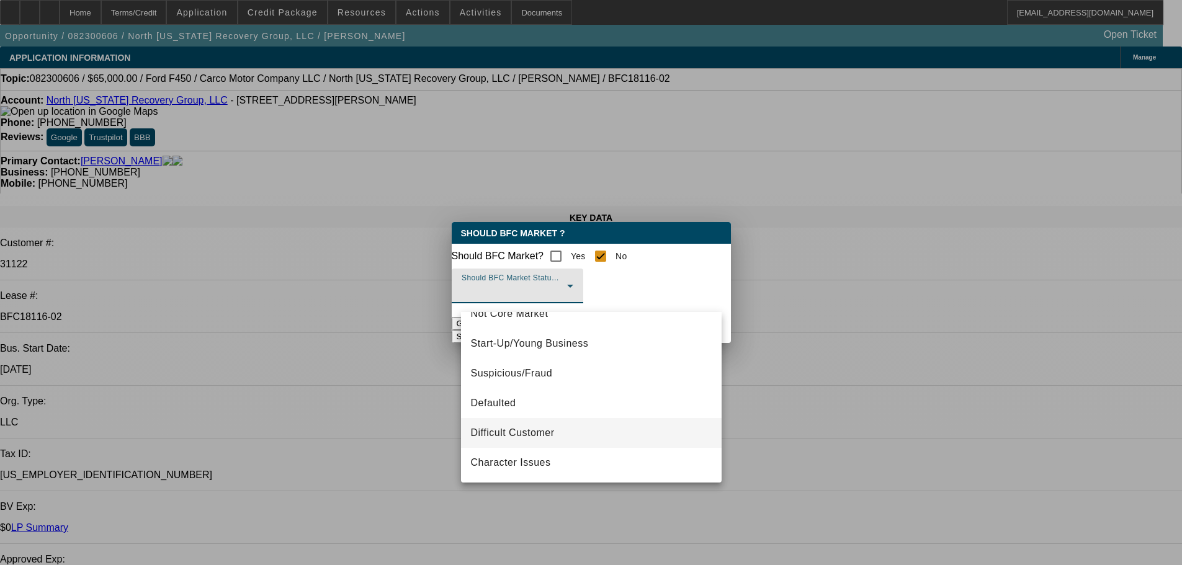
click at [564, 438] on mat-option "Difficult Customer" at bounding box center [591, 433] width 261 height 30
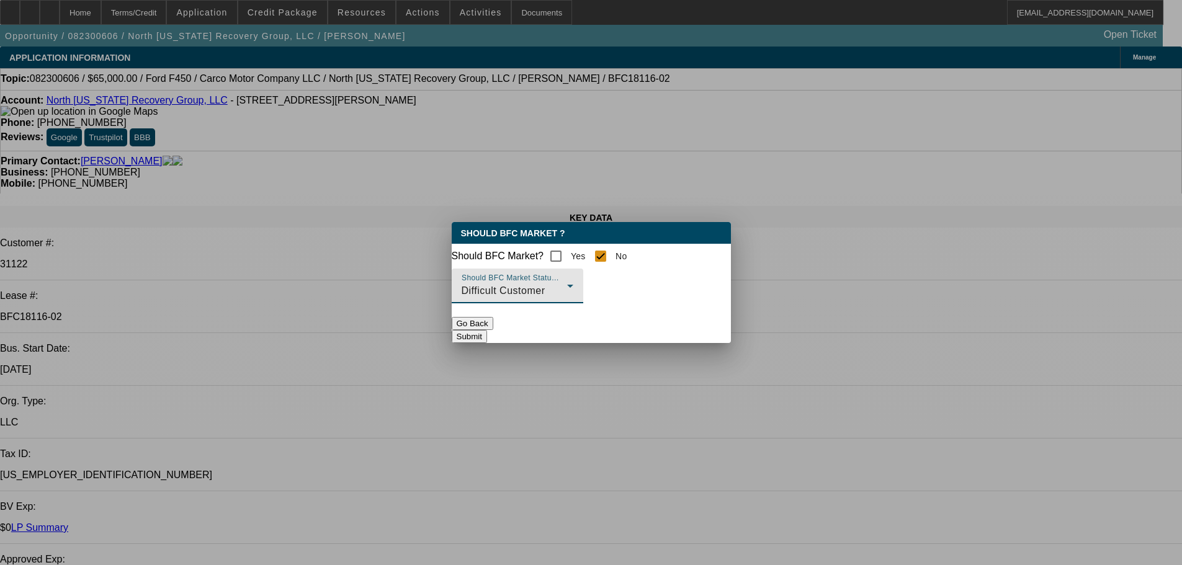
click at [487, 337] on button "Submit" at bounding box center [469, 336] width 35 height 13
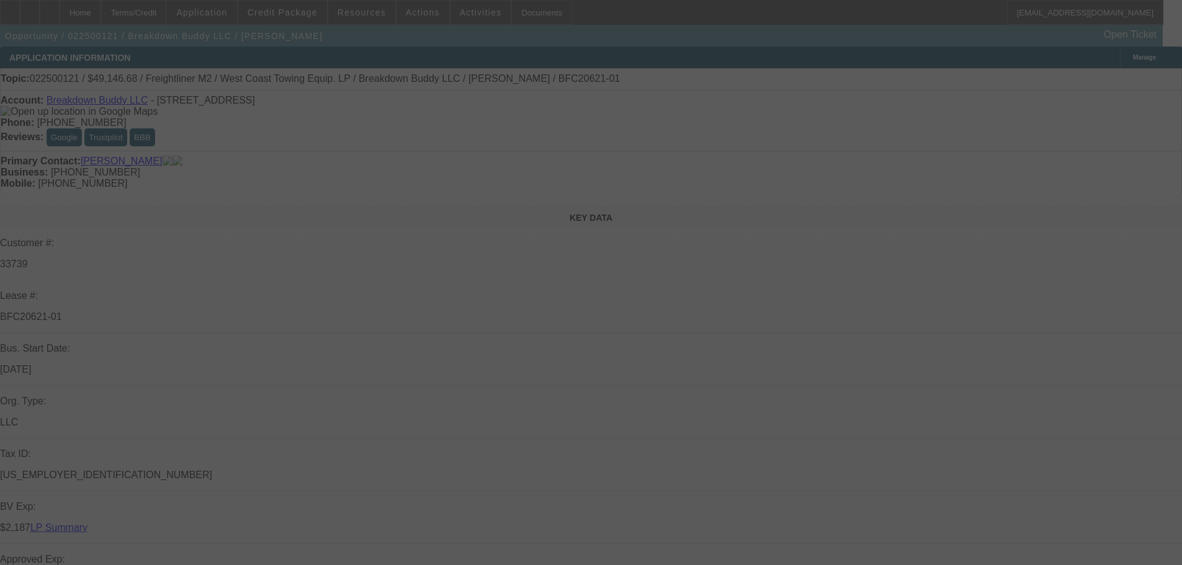
select select "0"
select select "0.1"
select select "5"
select select "0"
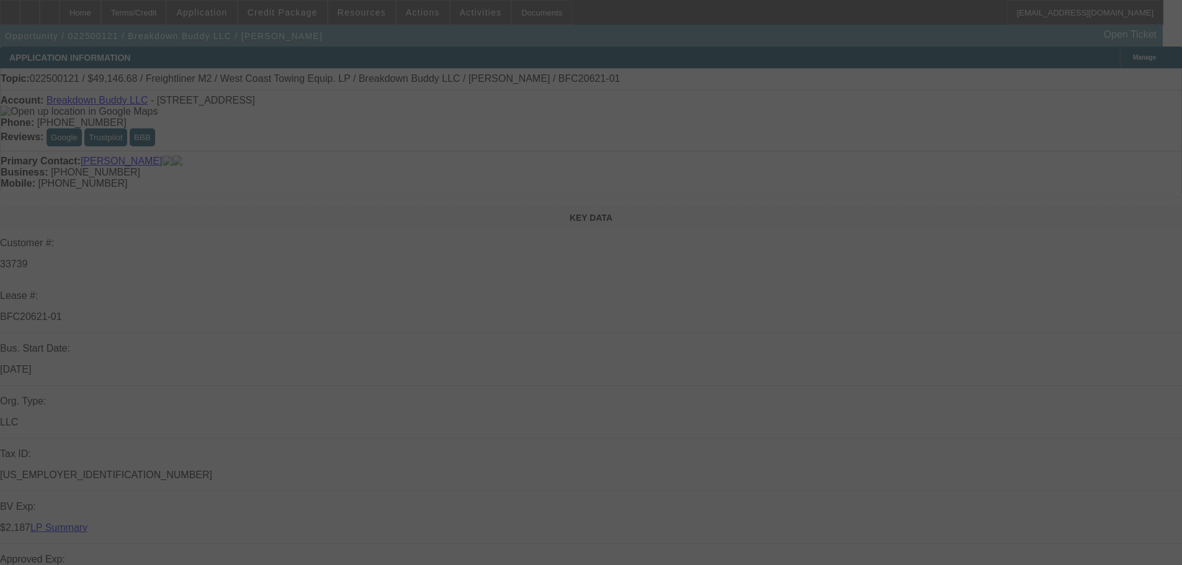
select select "0"
select select "0.1"
select select "5"
select select "0"
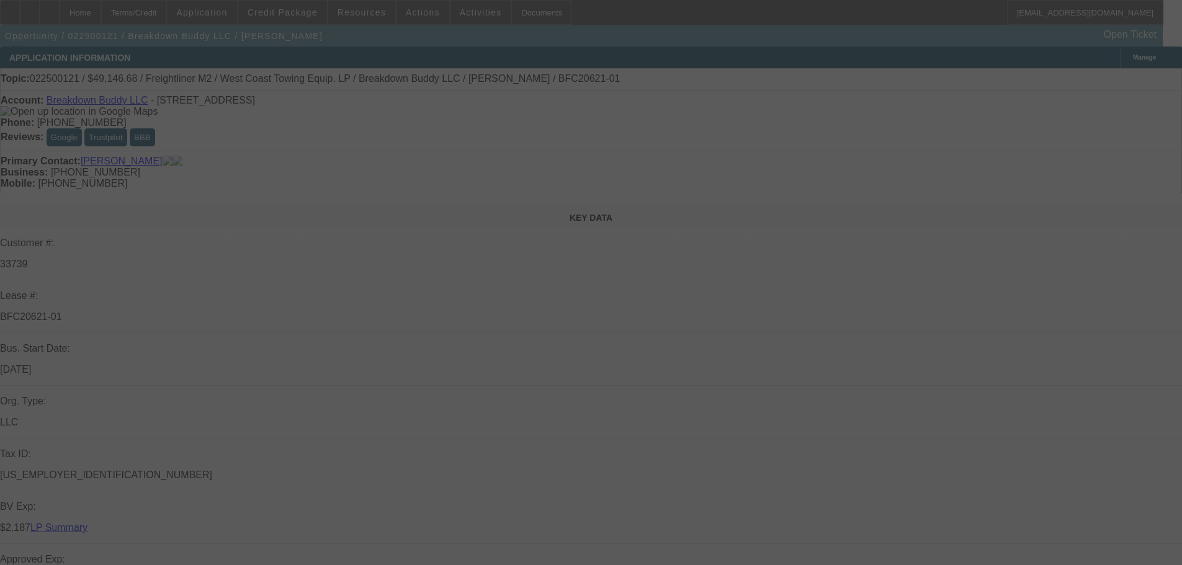
select select "0.1"
select select "5"
select select "0"
select select "0.1"
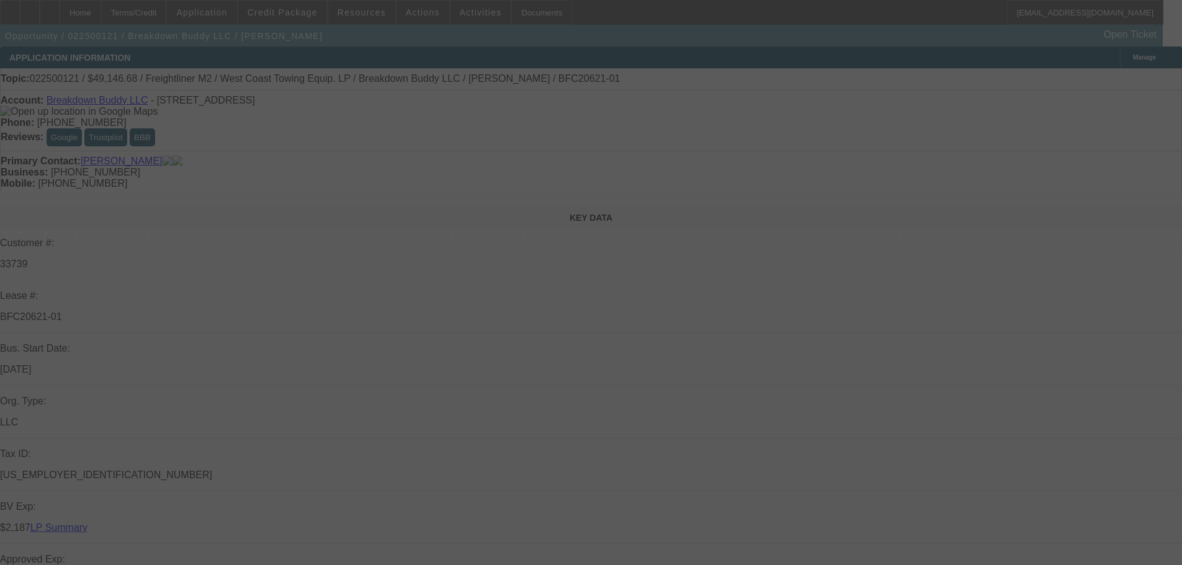
select select "5"
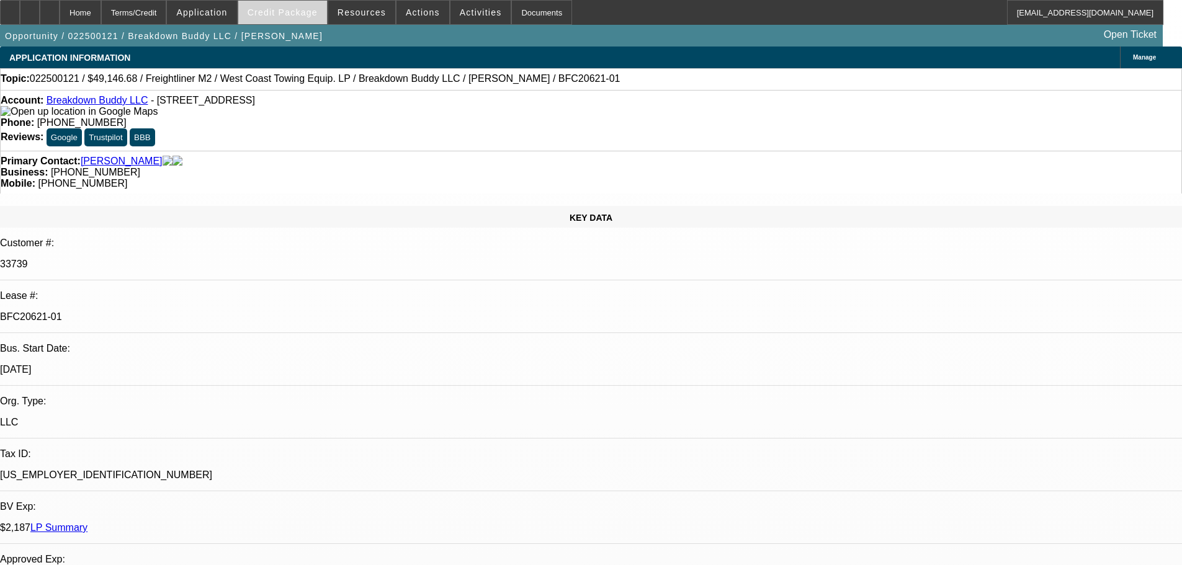
click at [295, 11] on span "Credit Package" at bounding box center [282, 12] width 70 height 10
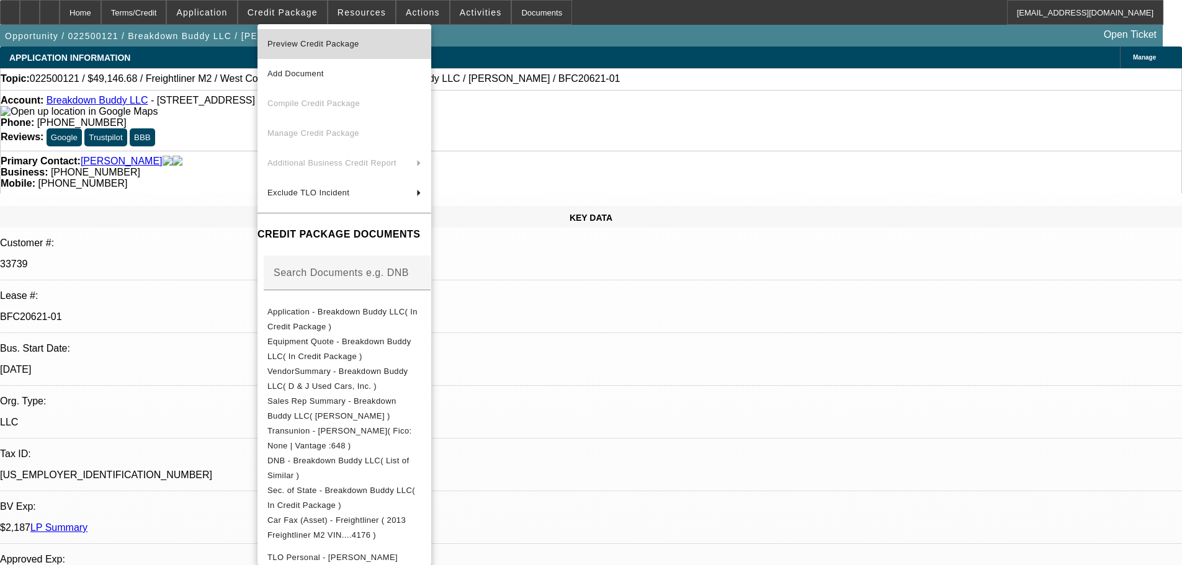
click at [289, 37] on span "Preview Credit Package" at bounding box center [344, 44] width 154 height 15
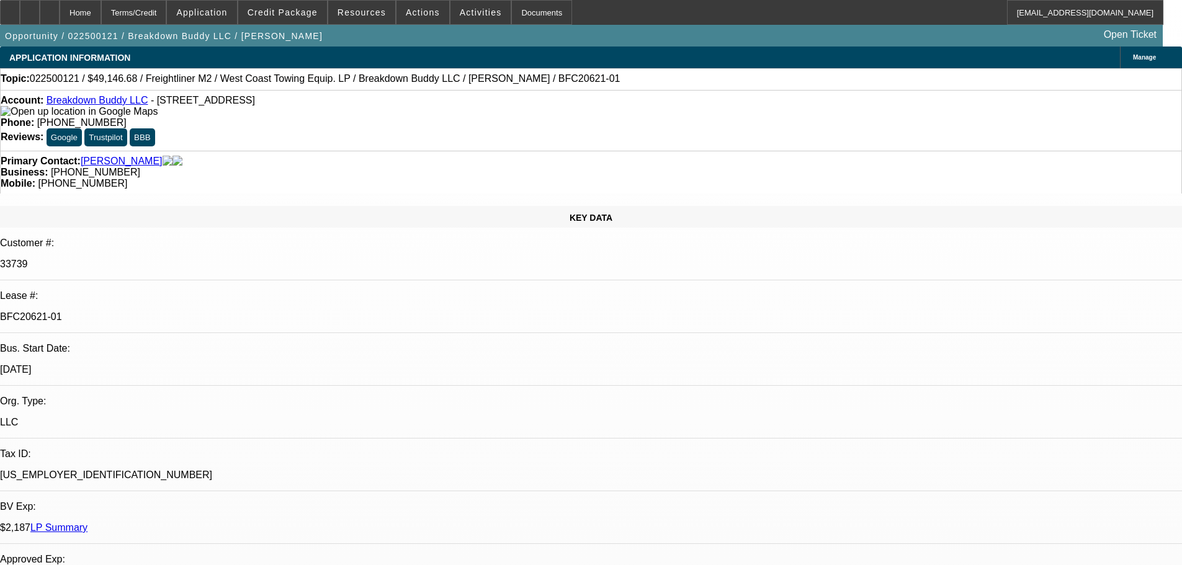
click at [87, 522] on link "LP Summary" at bounding box center [58, 527] width 57 height 11
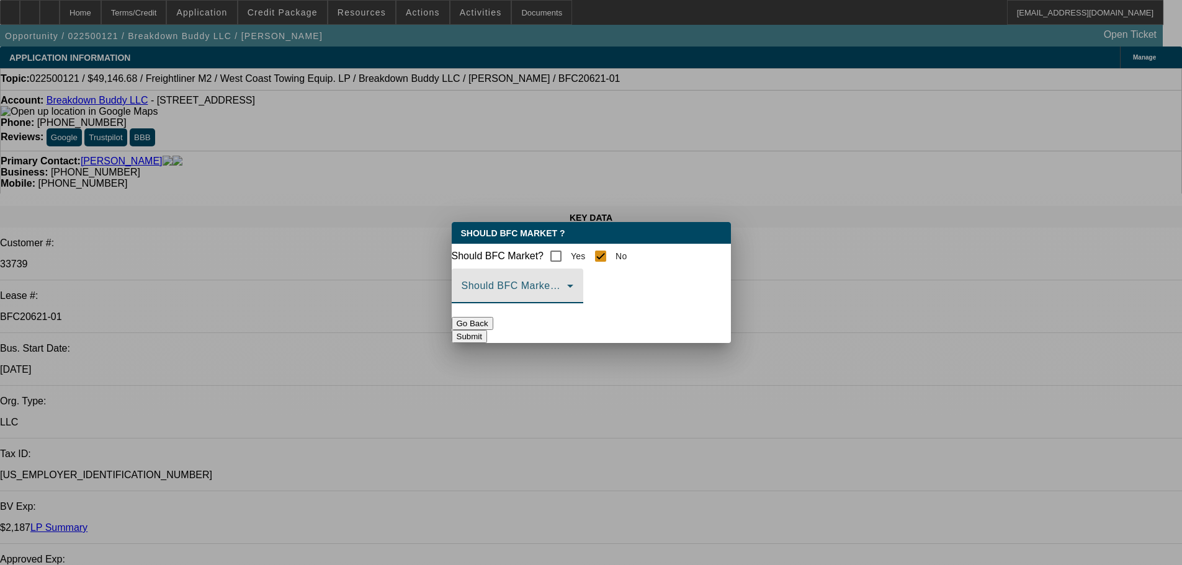
click at [567, 298] on span at bounding box center [513, 290] width 105 height 15
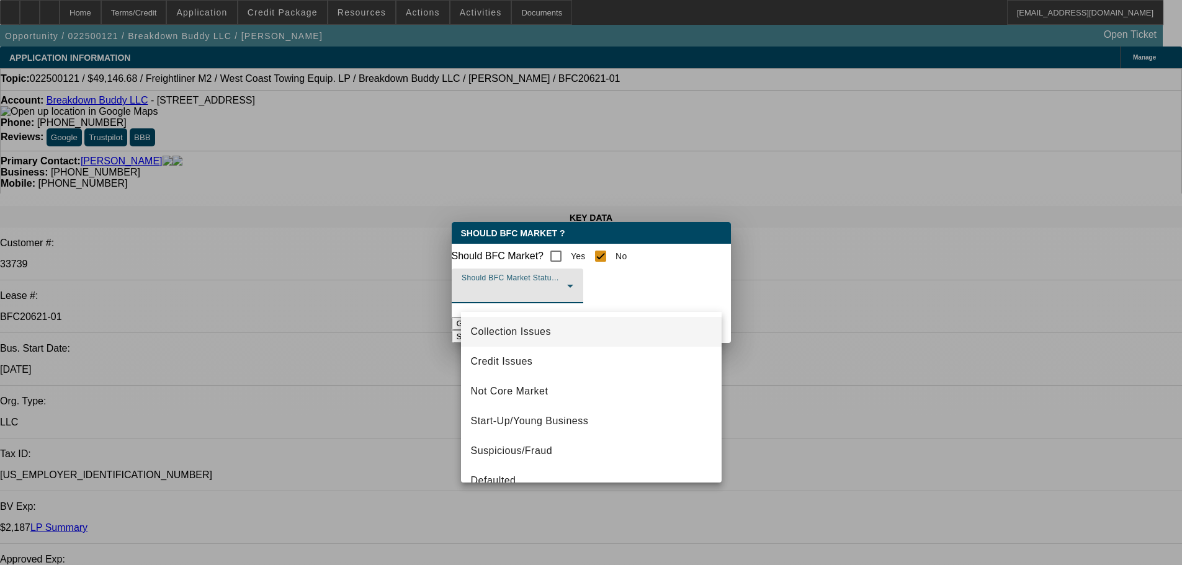
click at [528, 333] on span "Collection Issues" at bounding box center [511, 331] width 80 height 15
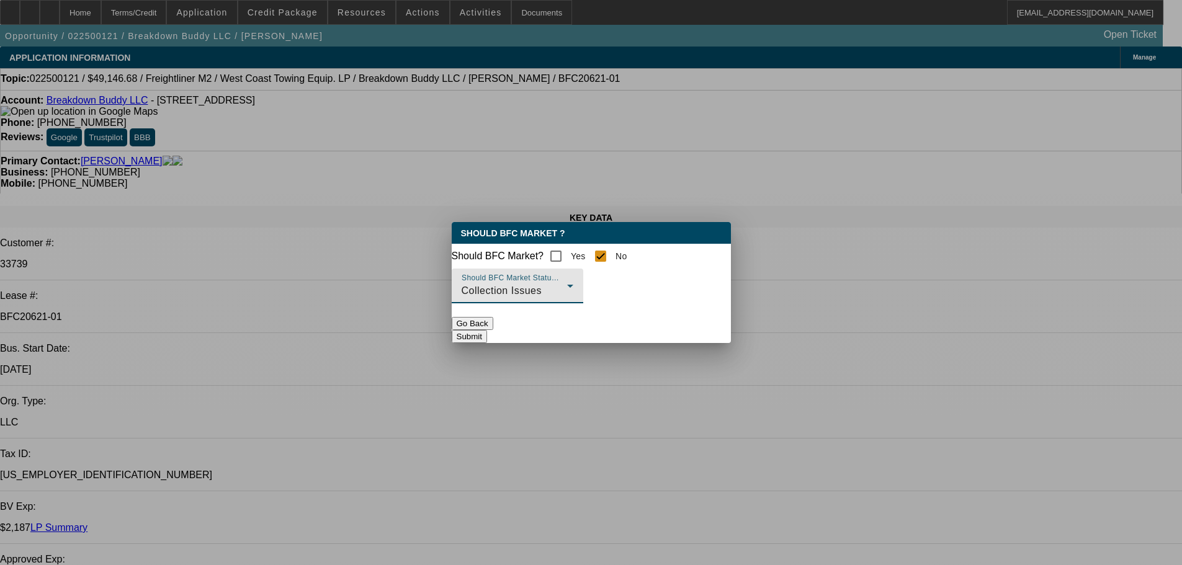
click at [487, 340] on button "Submit" at bounding box center [469, 336] width 35 height 13
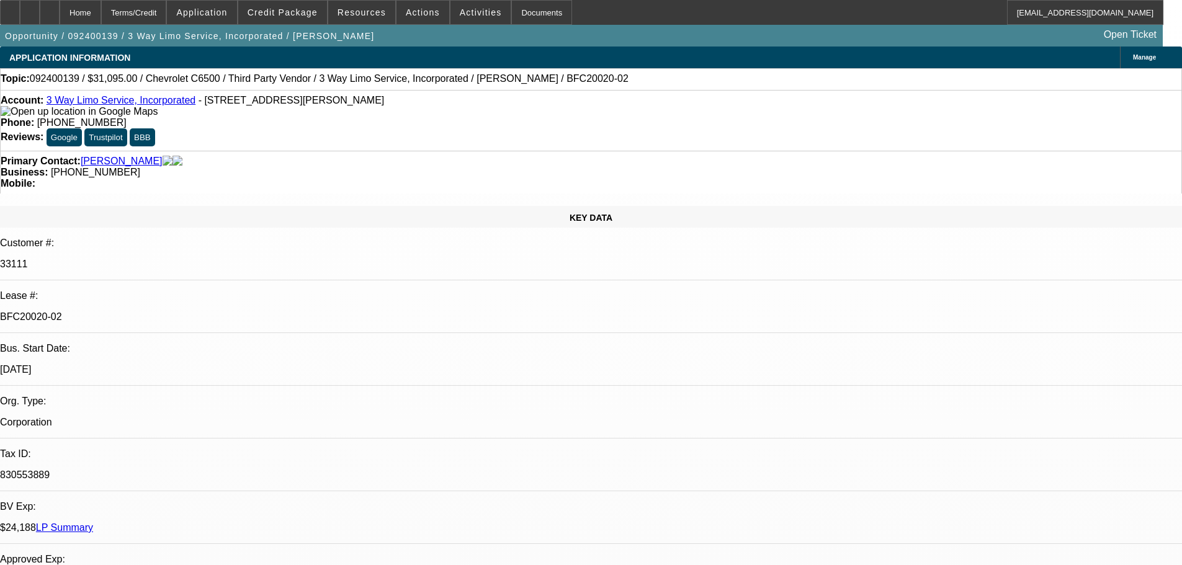
select select "0"
select select "2"
select select "0.1"
select select "4"
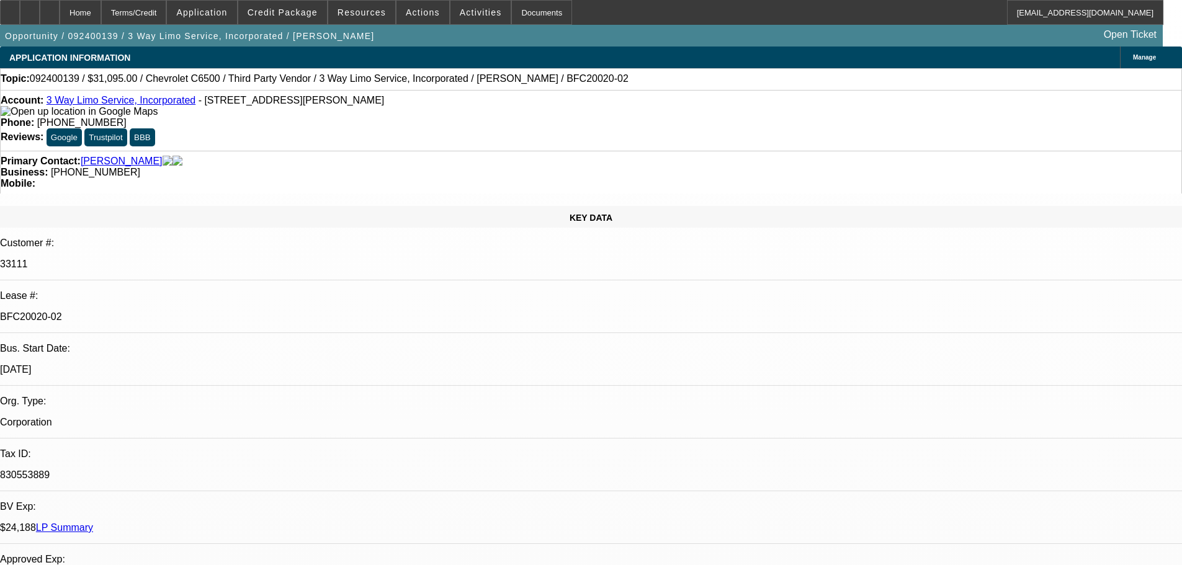
select select "0"
select select "2"
select select "0.1"
select select "4"
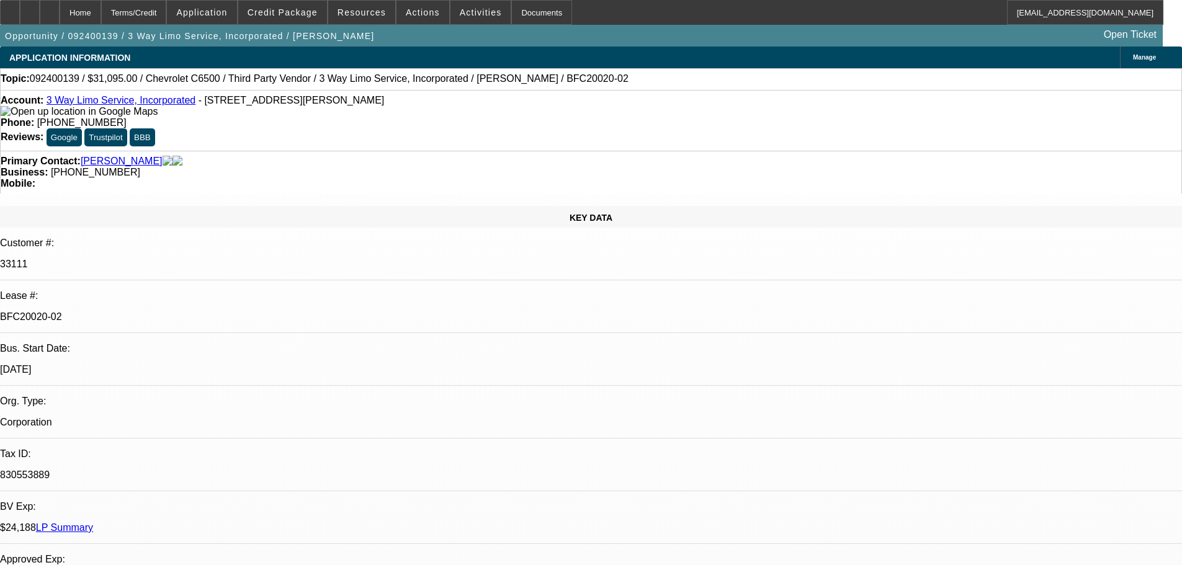
select select "0"
select select "3"
select select "0.1"
select select "4"
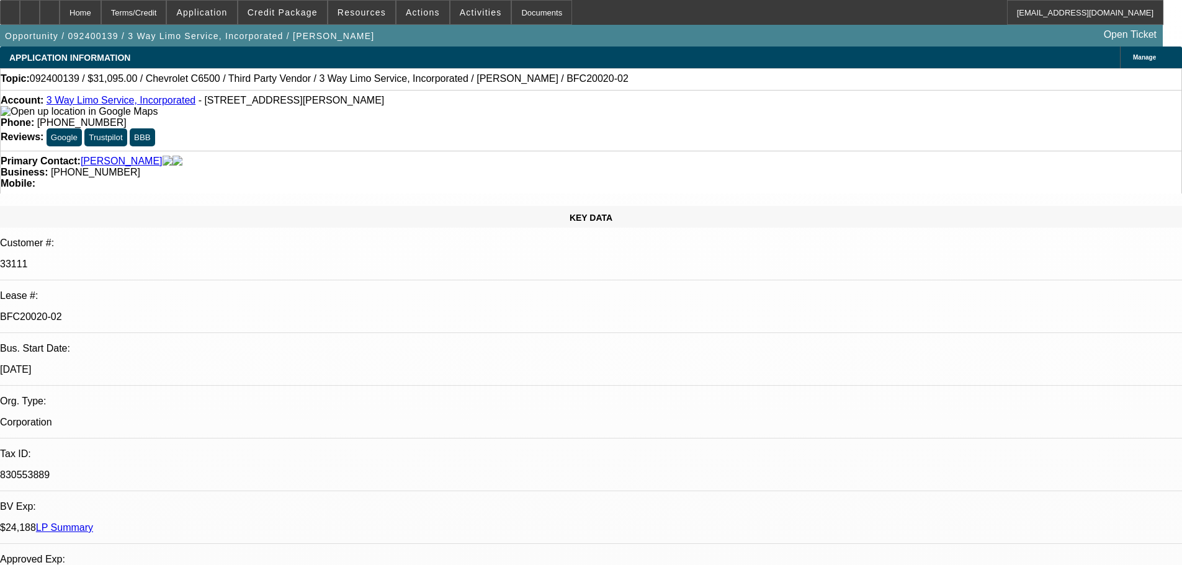
select select "0.2"
select select "2"
select select "0.1"
select select "4"
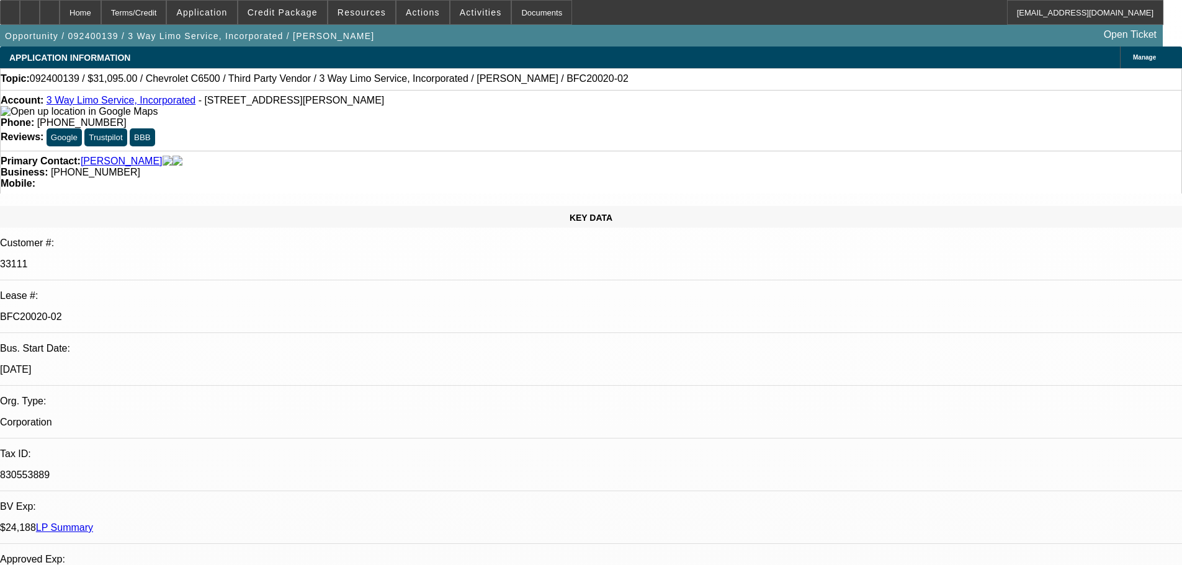
click at [93, 522] on link "LP Summary" at bounding box center [64, 527] width 57 height 11
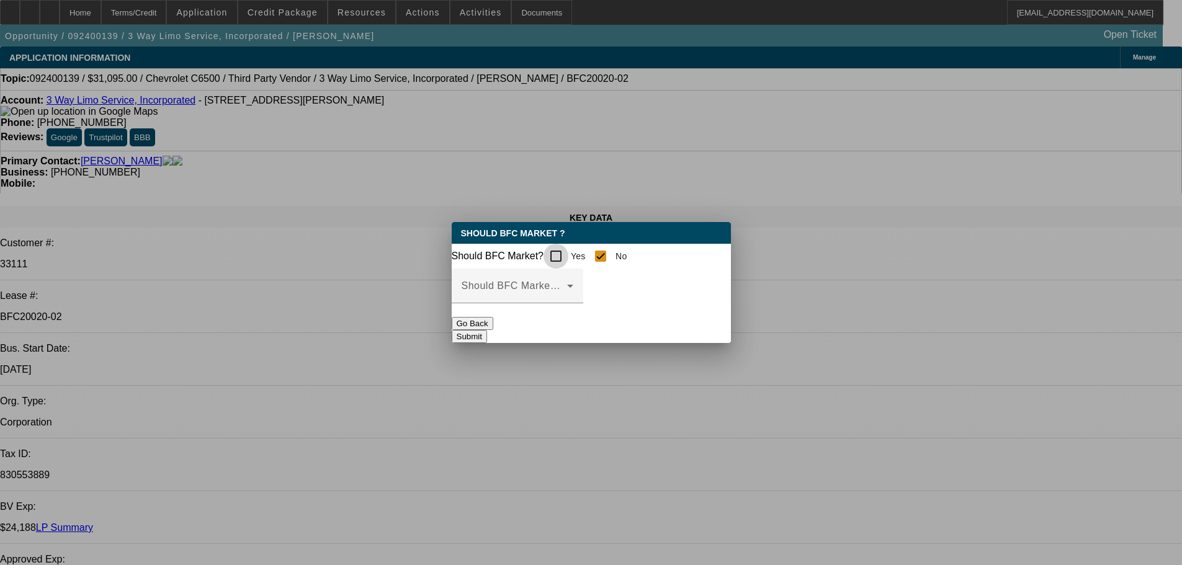
click at [566, 256] on input "Yes" at bounding box center [555, 256] width 25 height 25
checkbox input "true"
checkbox input "false"
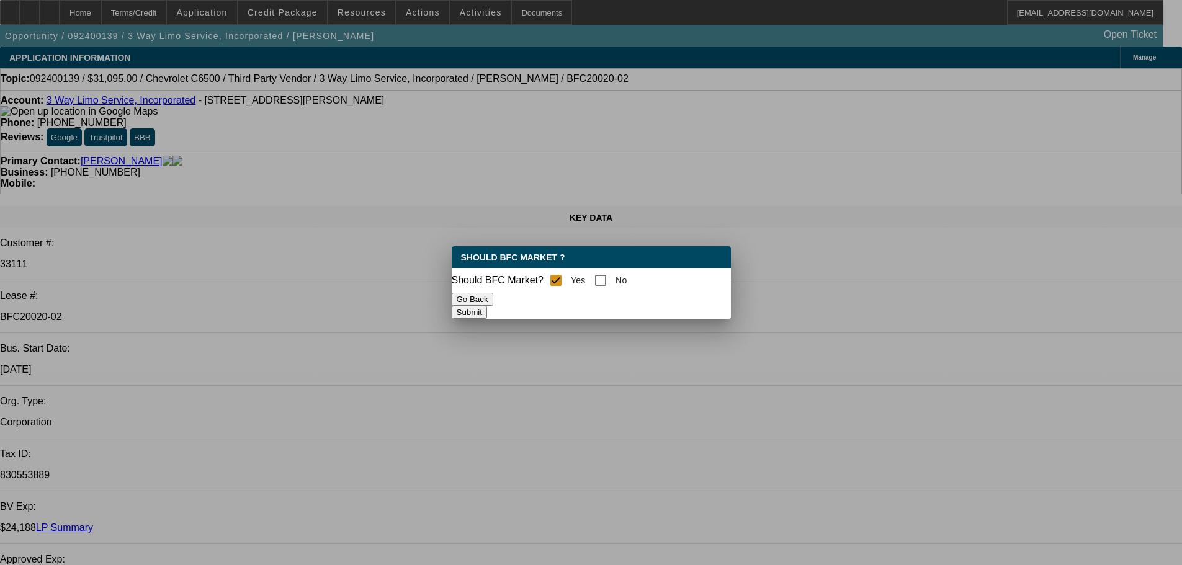
click at [487, 311] on button "Submit" at bounding box center [469, 312] width 35 height 13
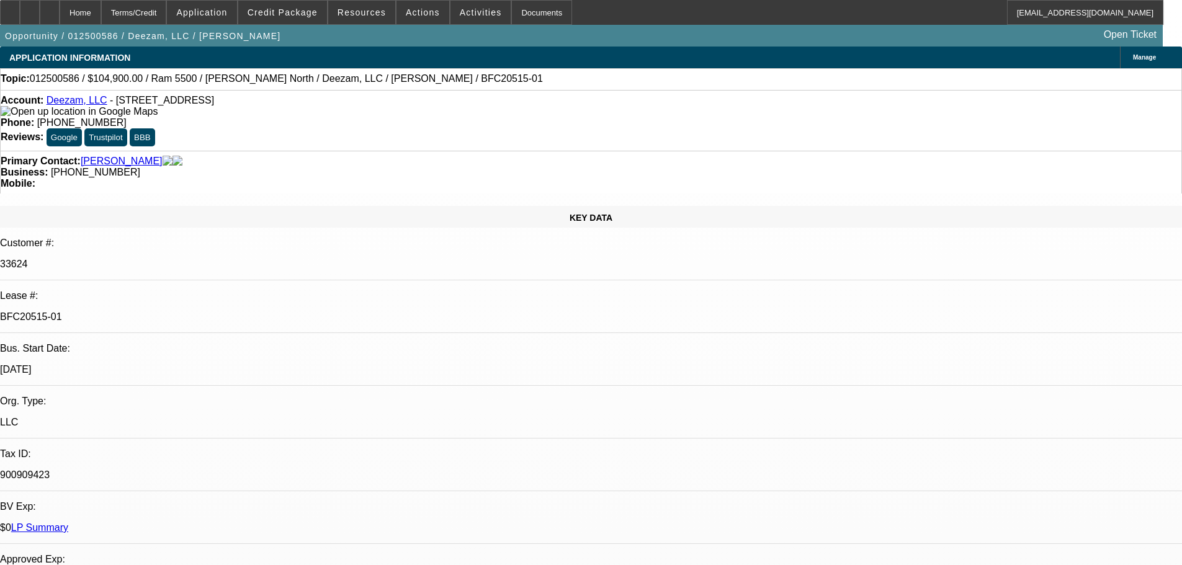
select select "0"
select select "6"
select select "0"
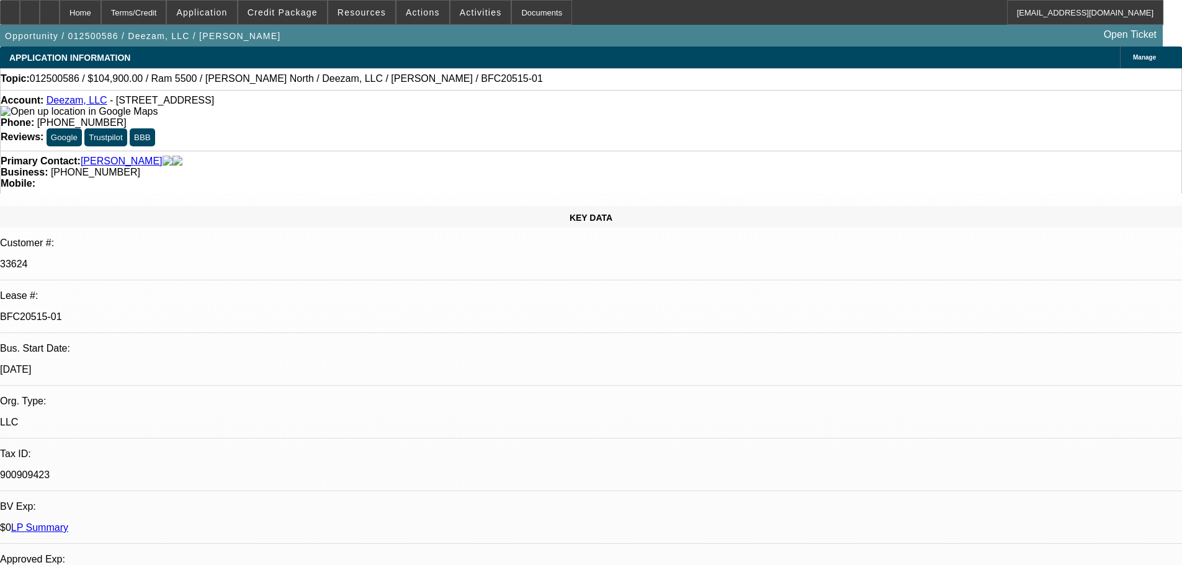
select select "0"
select select "6"
select select "0"
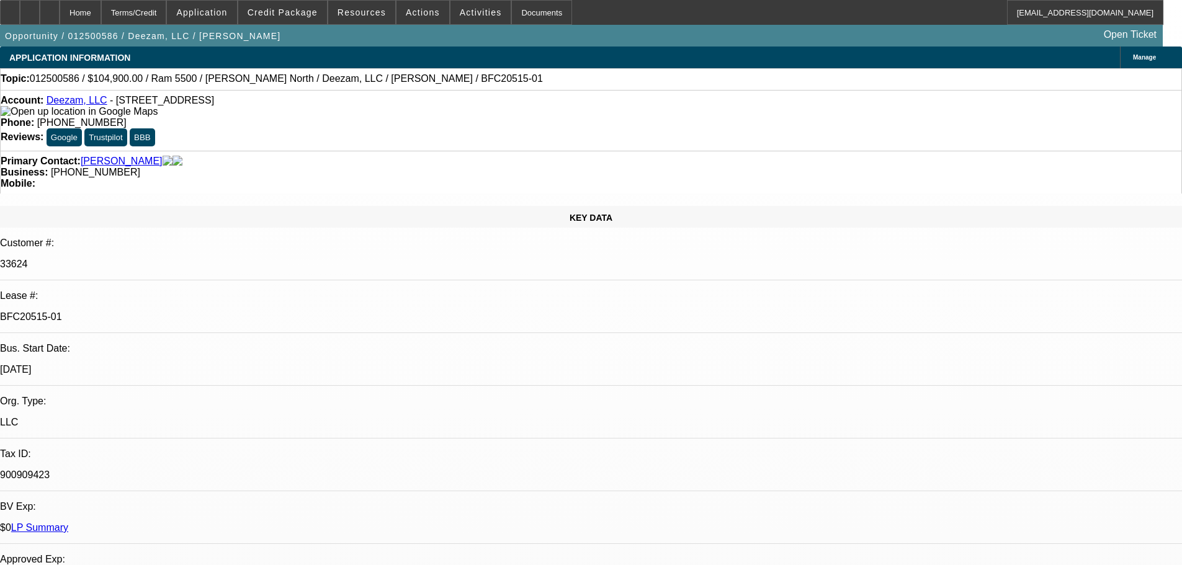
select select "0"
select select "6"
select select "0"
select select "3"
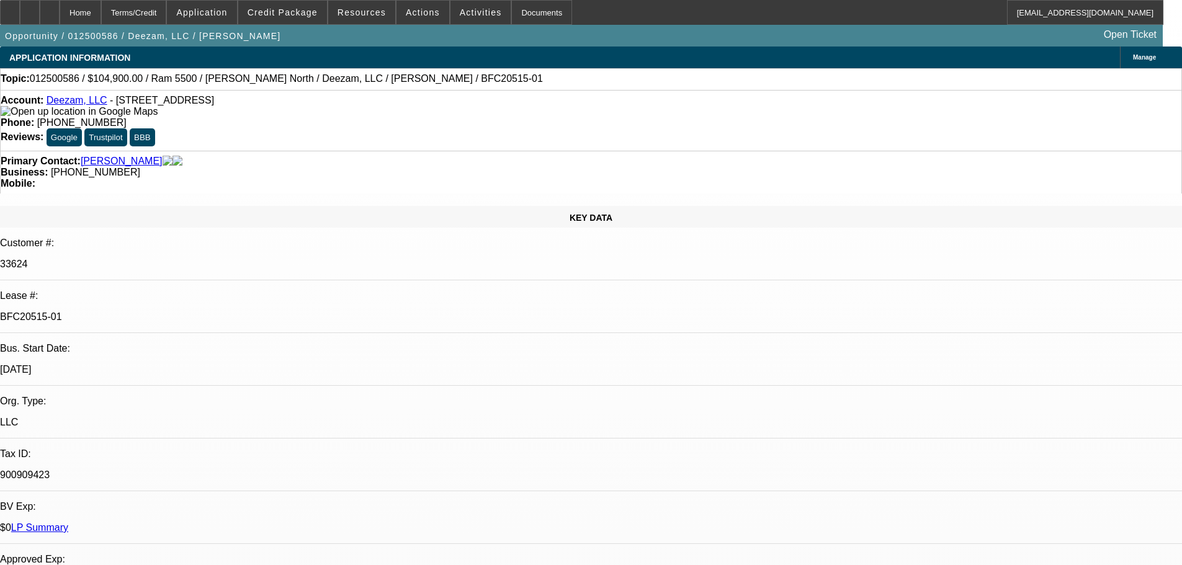
select select "0"
select select "6"
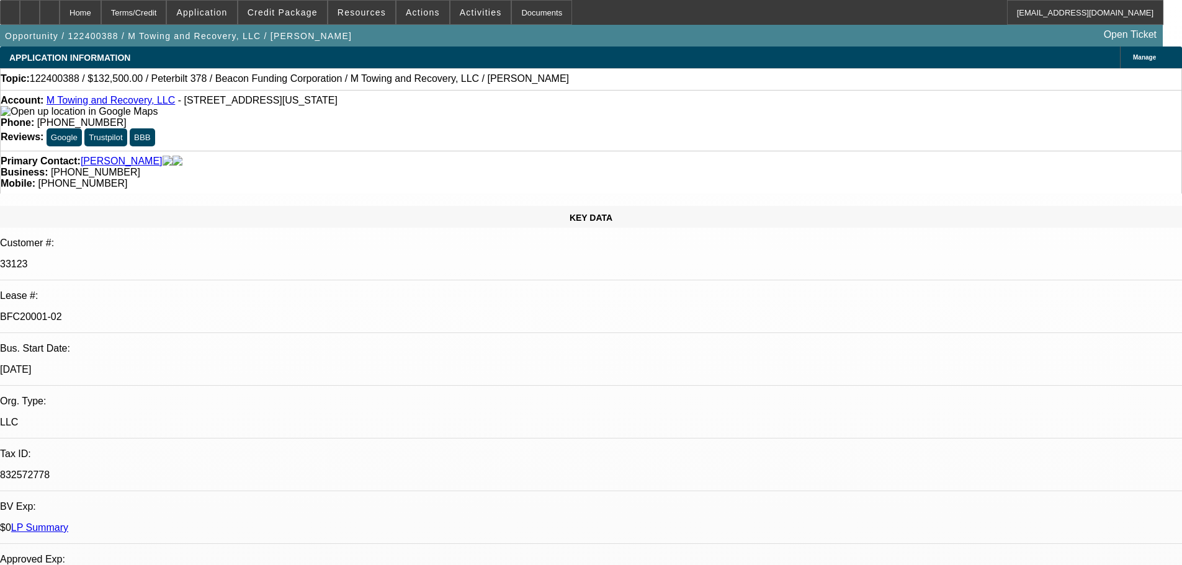
select select "0"
select select "2"
select select "0"
select select "6"
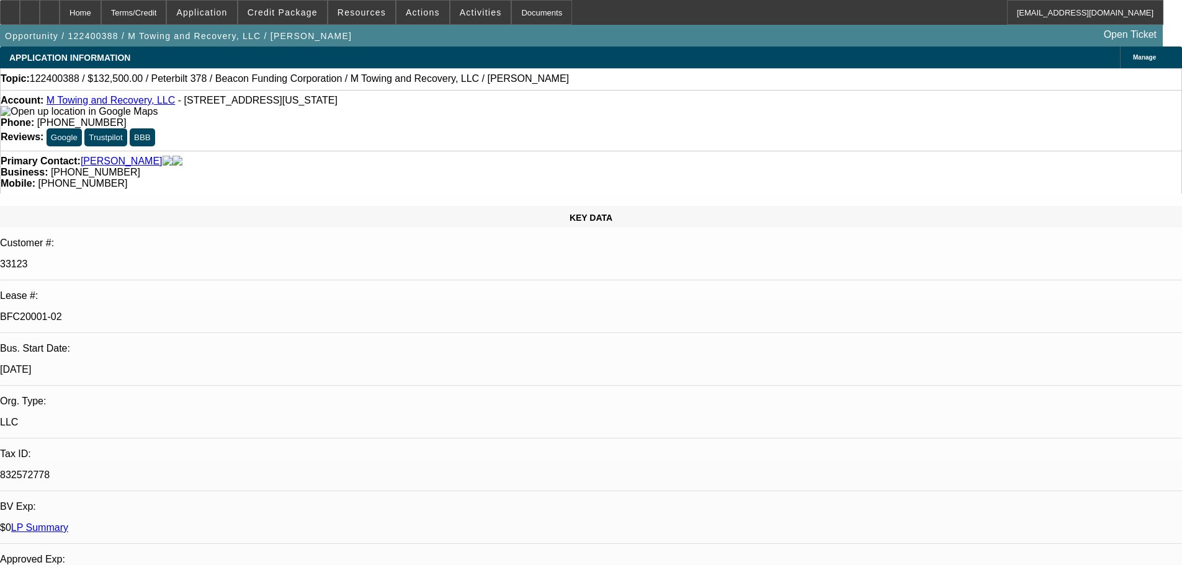
select select "0"
select select "3"
select select "0"
select select "6"
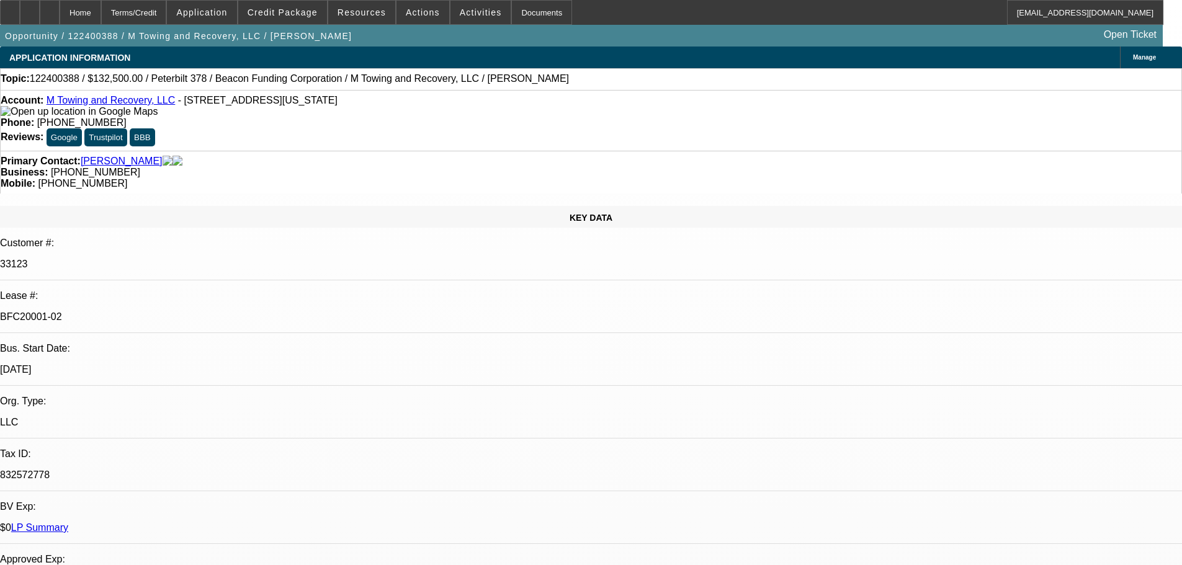
select select "0"
select select "2"
select select "0"
select select "6"
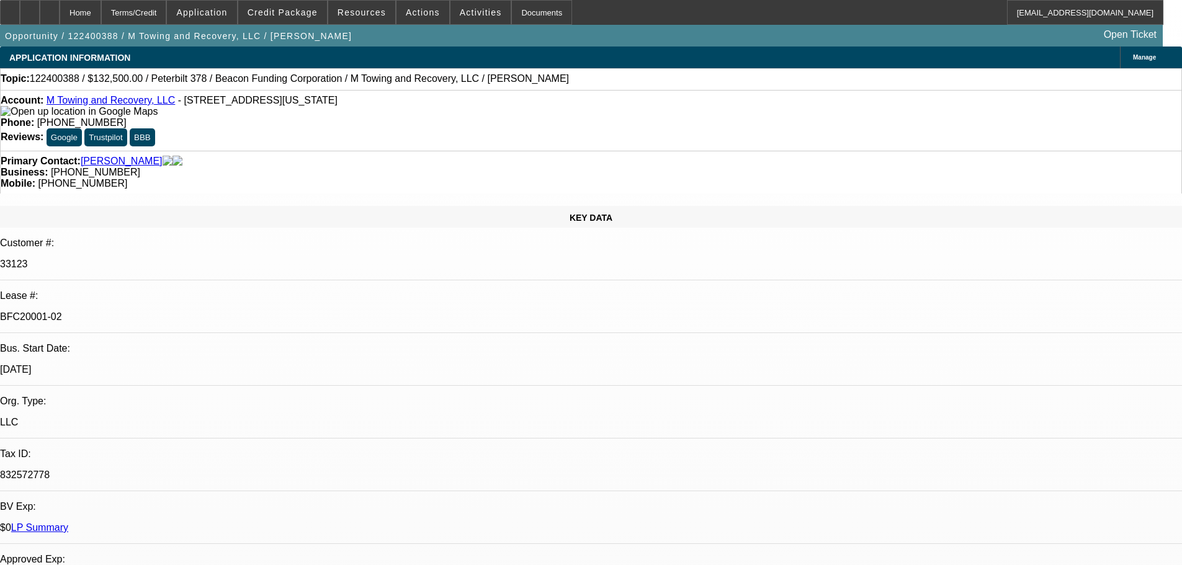
select select "0"
select select "2"
select select "0"
select select "6"
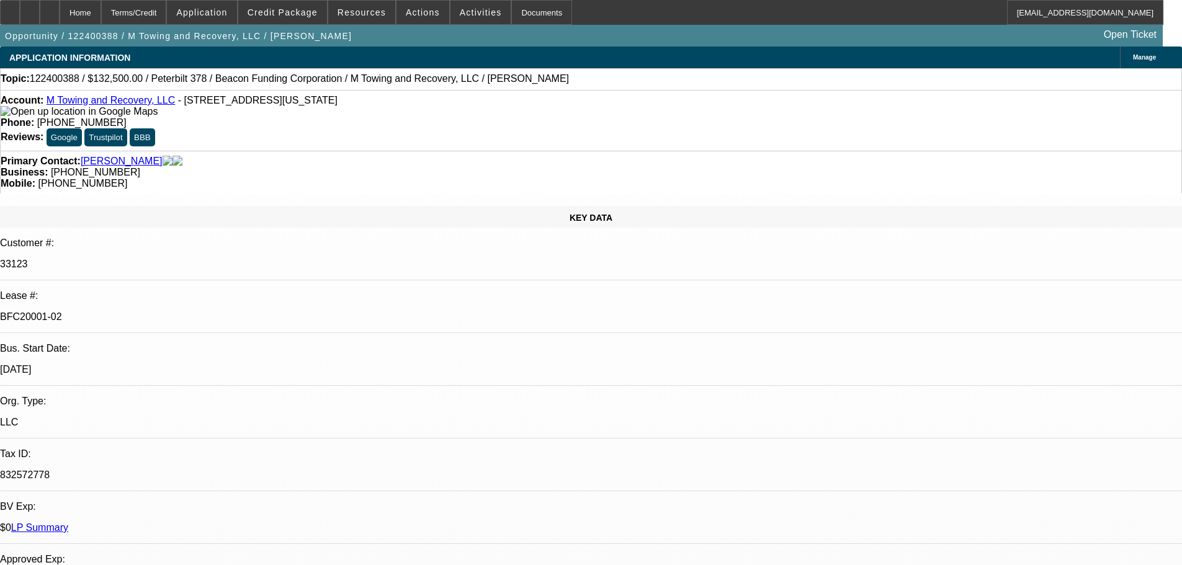
click at [68, 522] on link "LP Summary" at bounding box center [39, 527] width 57 height 11
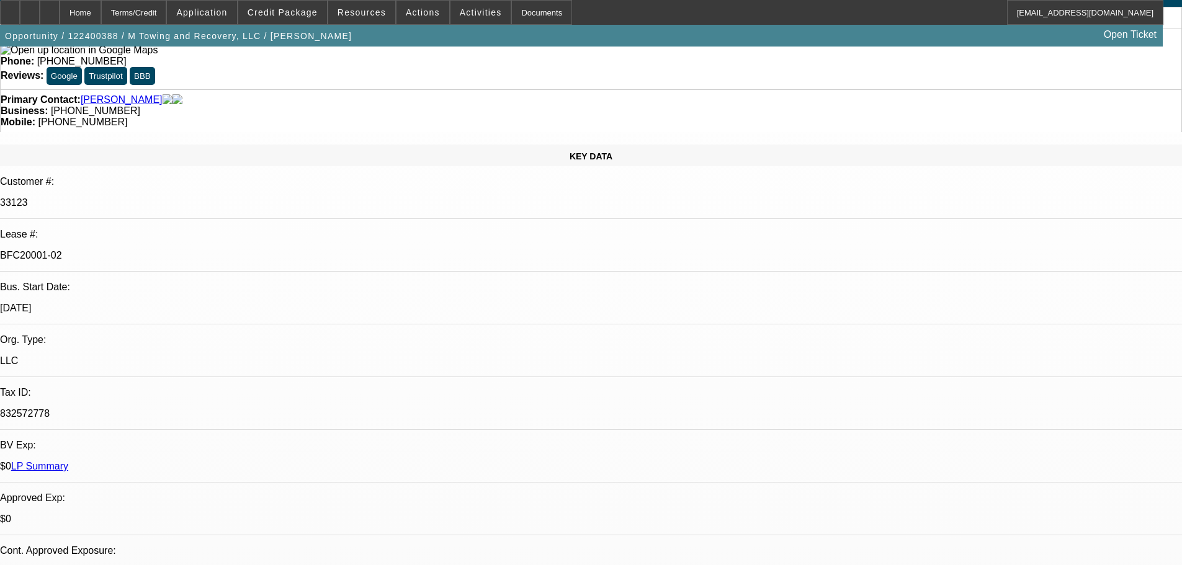
scroll to position [62, 0]
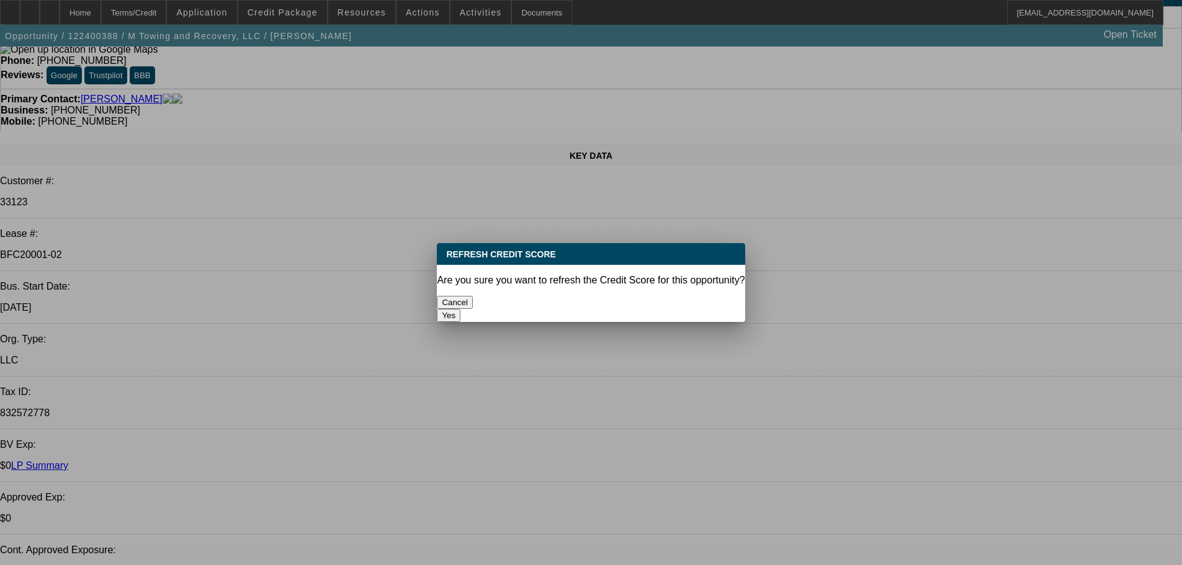
click at [460, 309] on button "Yes" at bounding box center [449, 315] width 24 height 13
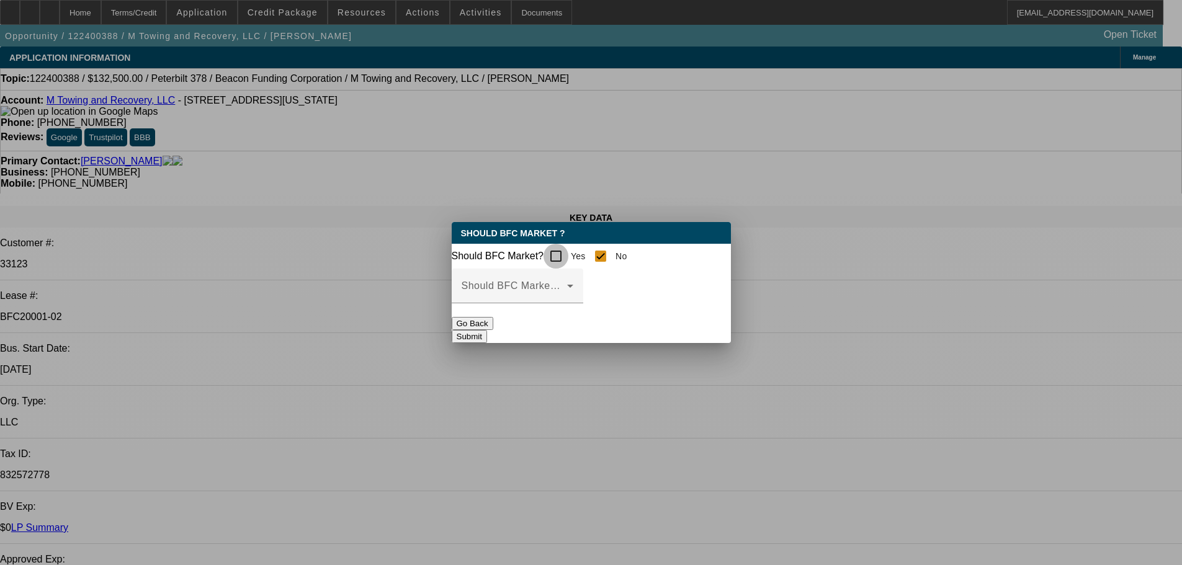
click at [559, 254] on input "Yes" at bounding box center [555, 256] width 25 height 25
checkbox input "true"
checkbox input "false"
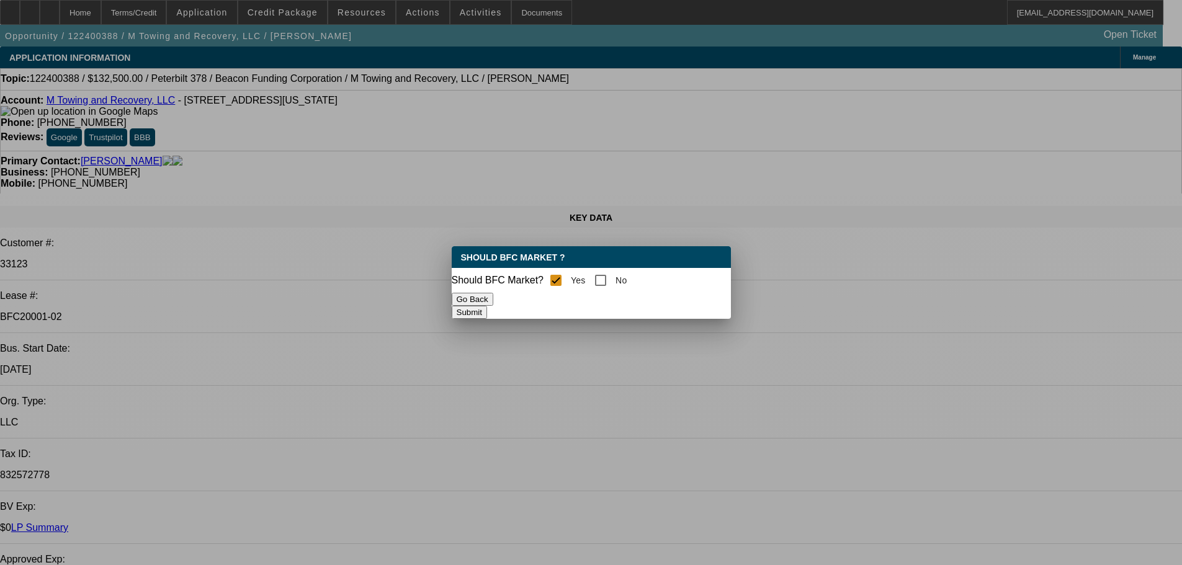
click at [487, 310] on button "Submit" at bounding box center [469, 312] width 35 height 13
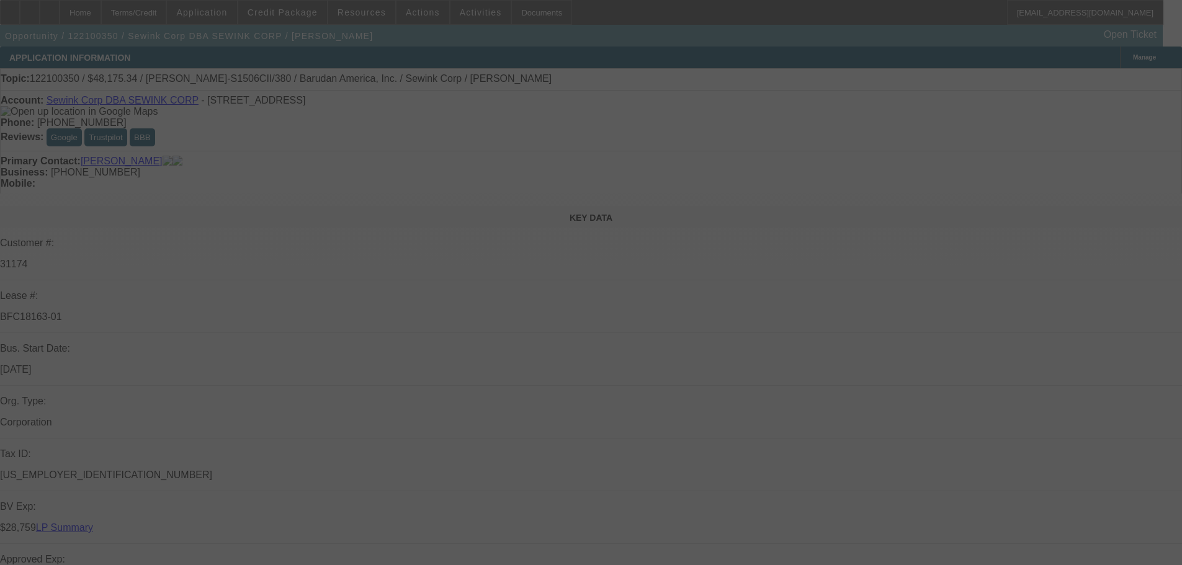
select select "0.1"
select select "2"
select select "0.1"
select select "4"
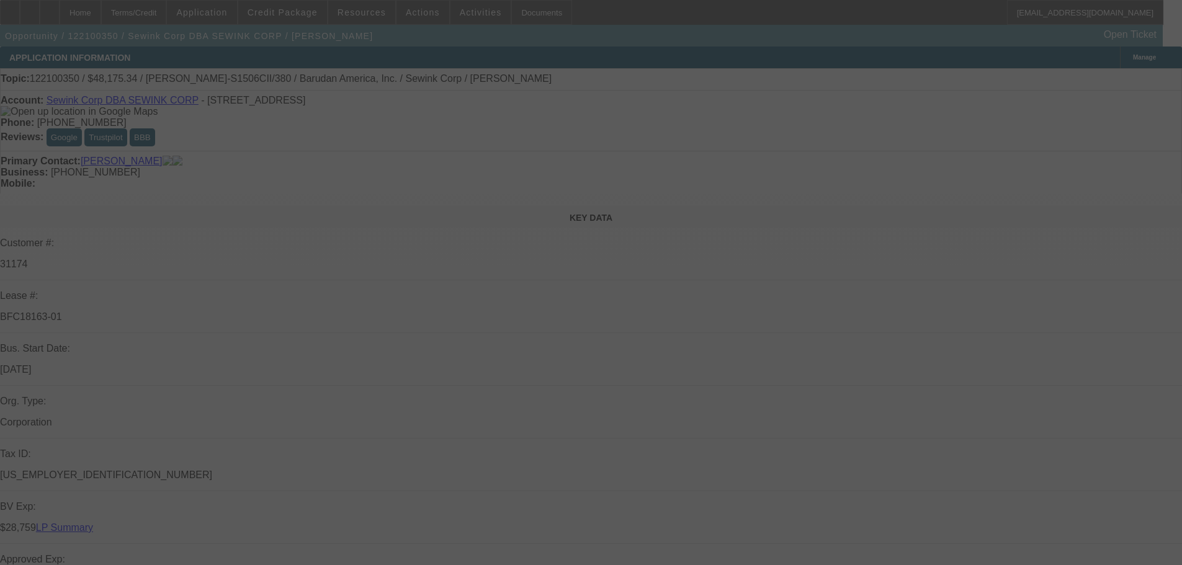
select select "0.1"
select select "2"
select select "0.1"
select select "4"
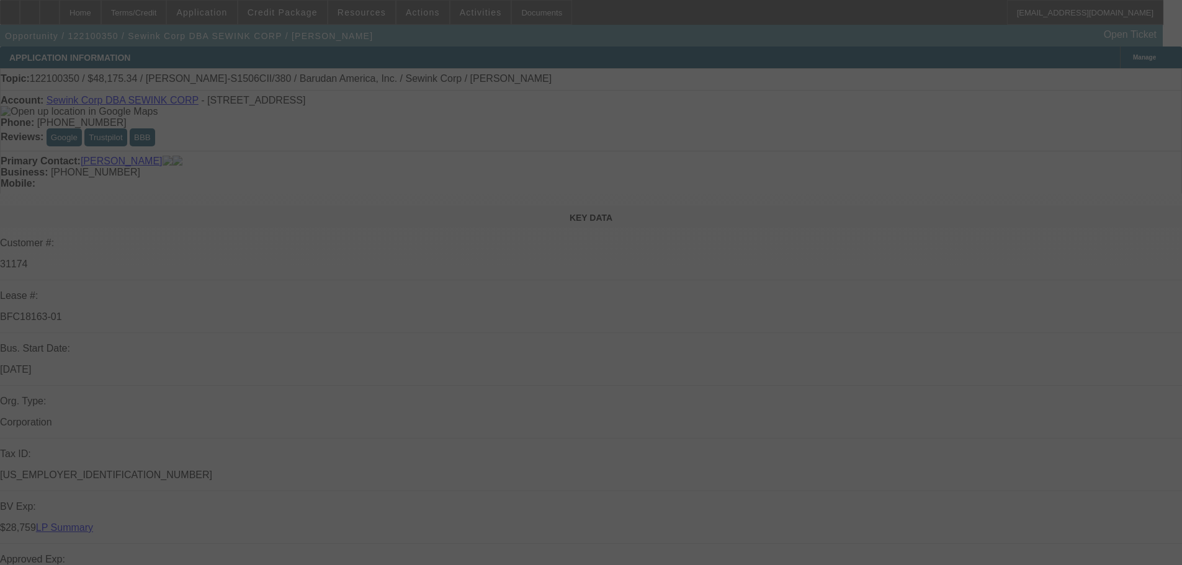
select select "0"
select select "2"
select select "0.1"
select select "4"
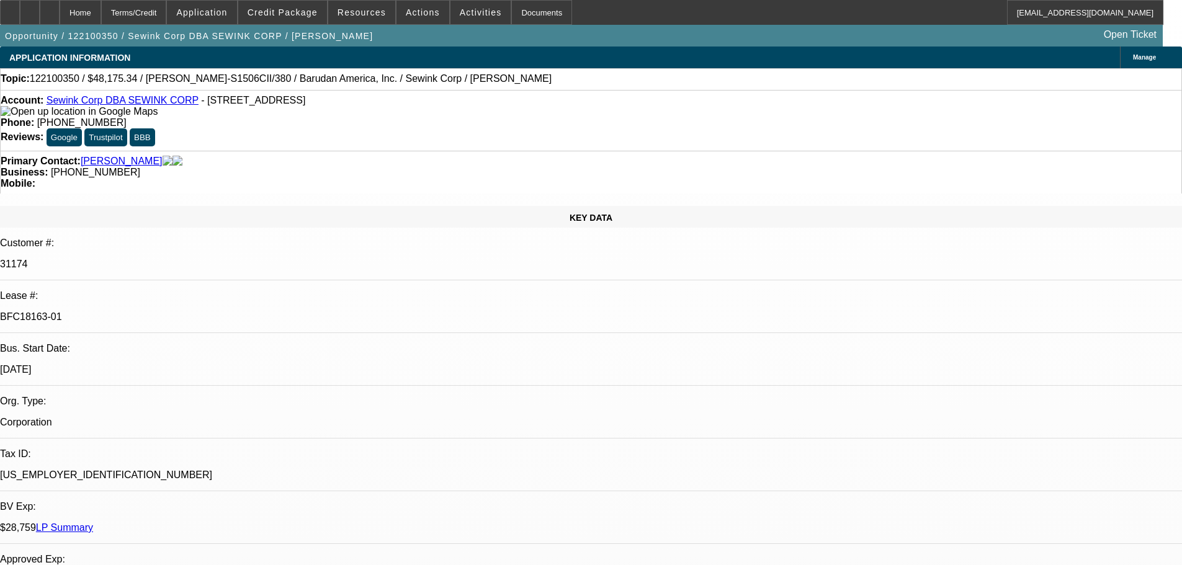
click at [93, 522] on link "LP Summary" at bounding box center [64, 527] width 57 height 11
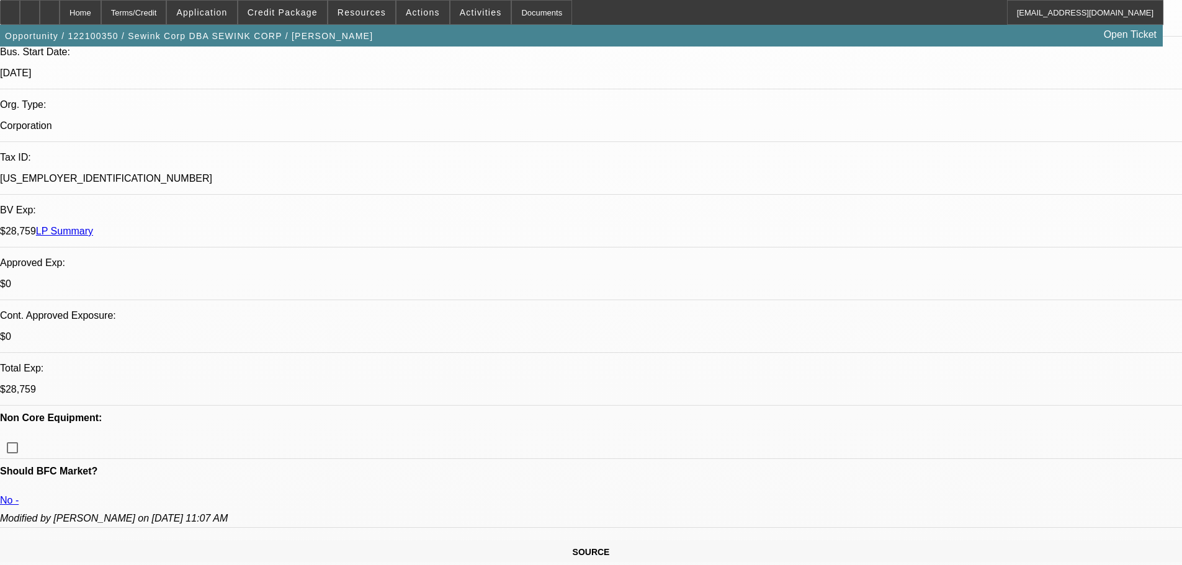
scroll to position [225, 0]
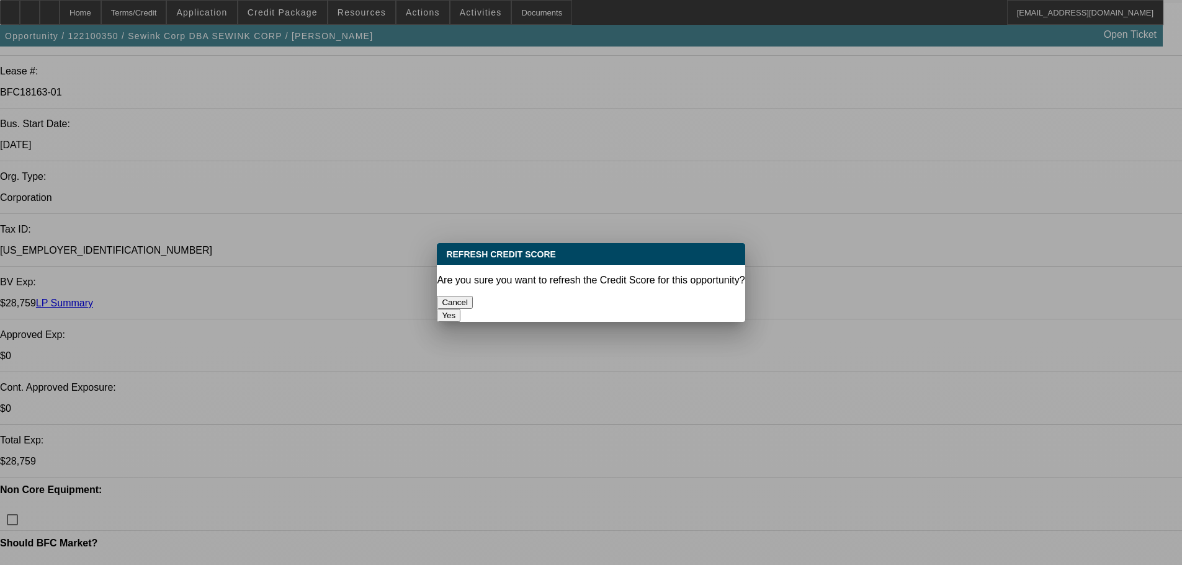
scroll to position [0, 0]
click at [460, 309] on button "Yes" at bounding box center [449, 315] width 24 height 13
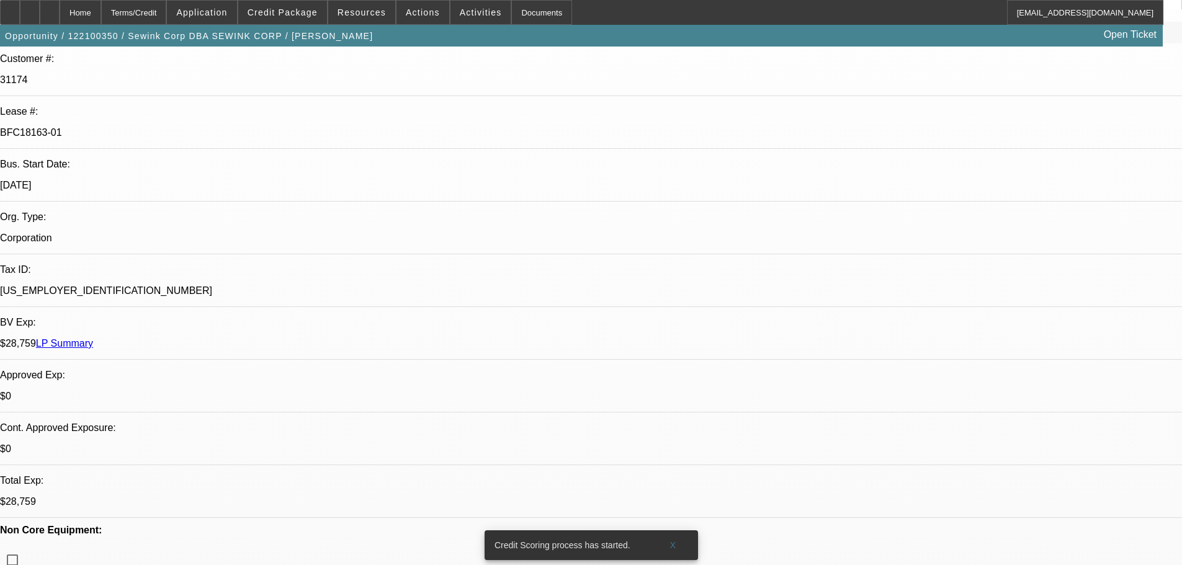
scroll to position [163, 0]
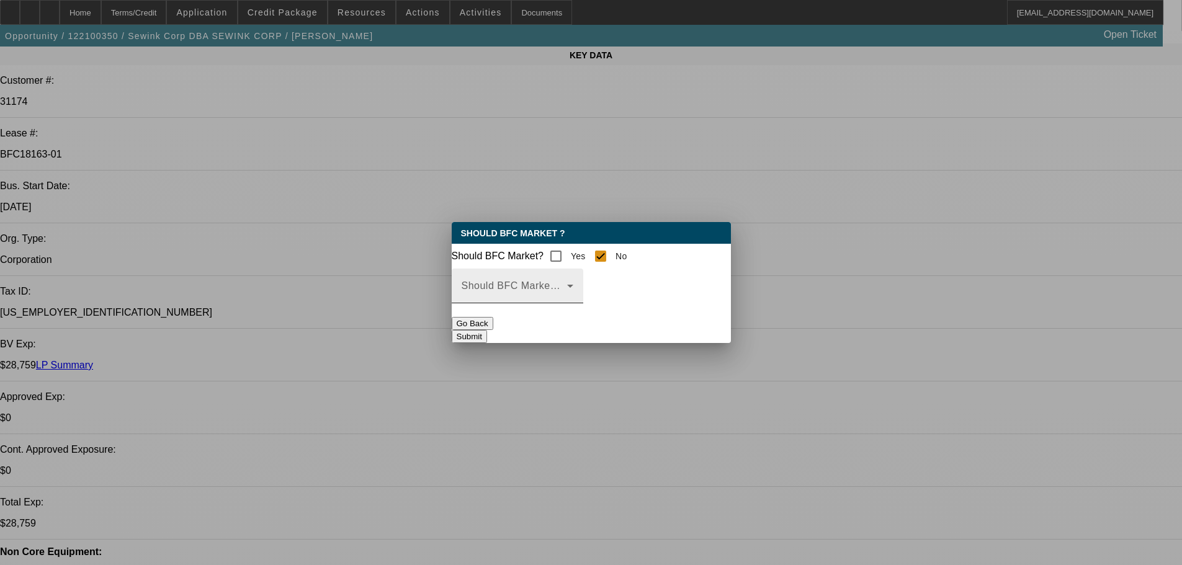
click at [626, 289] on mat-label "Should BFC Market Status Reason" at bounding box center [543, 285] width 164 height 11
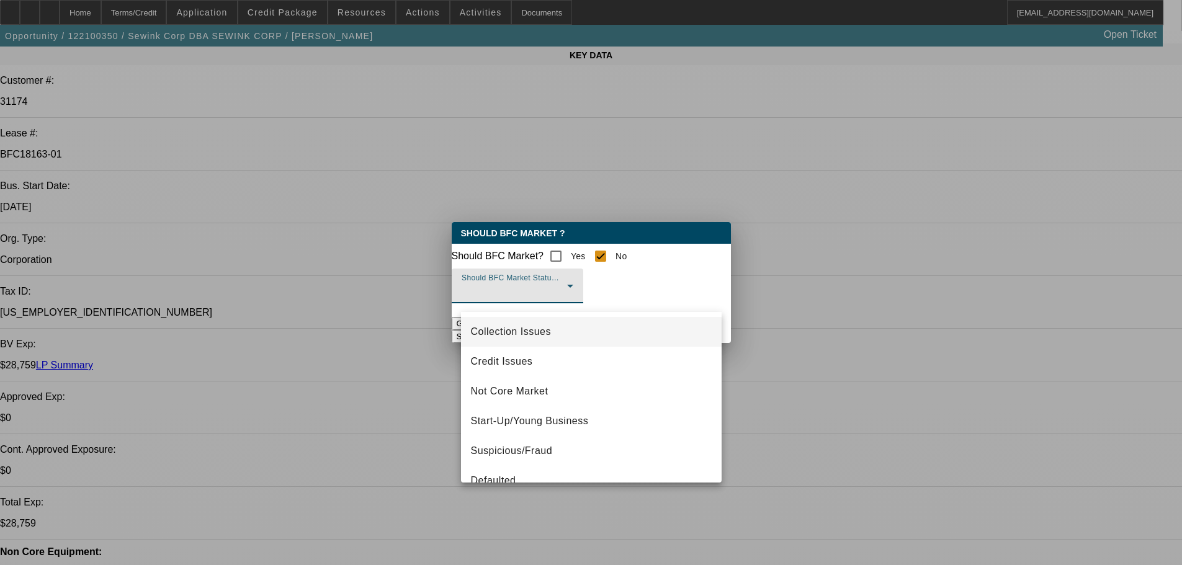
click at [497, 332] on span "Collection Issues" at bounding box center [511, 331] width 80 height 15
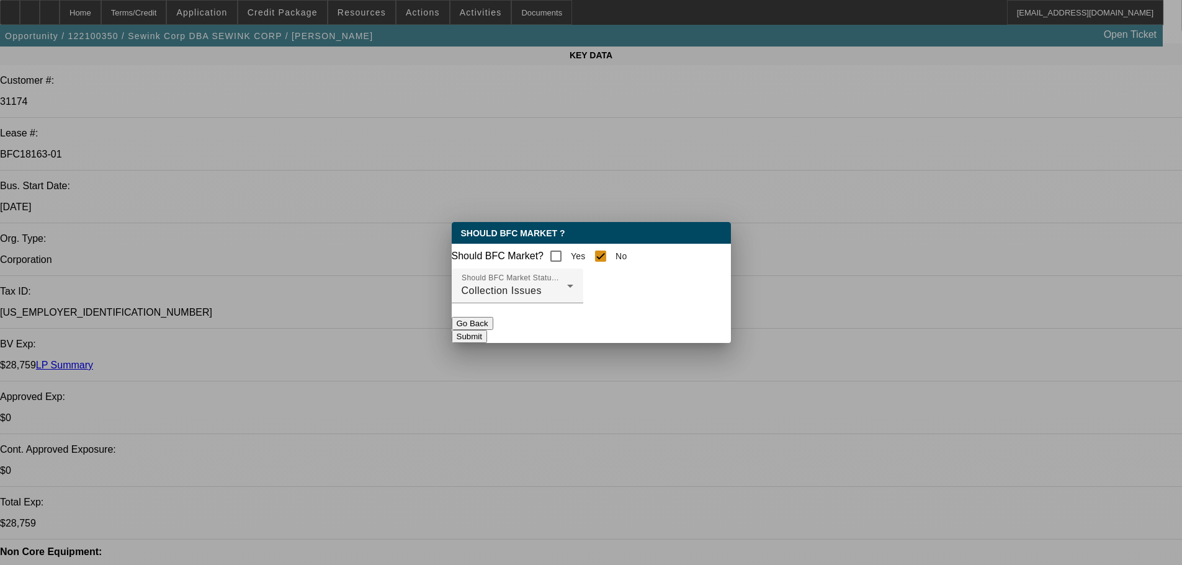
click at [487, 330] on button "Submit" at bounding box center [469, 336] width 35 height 13
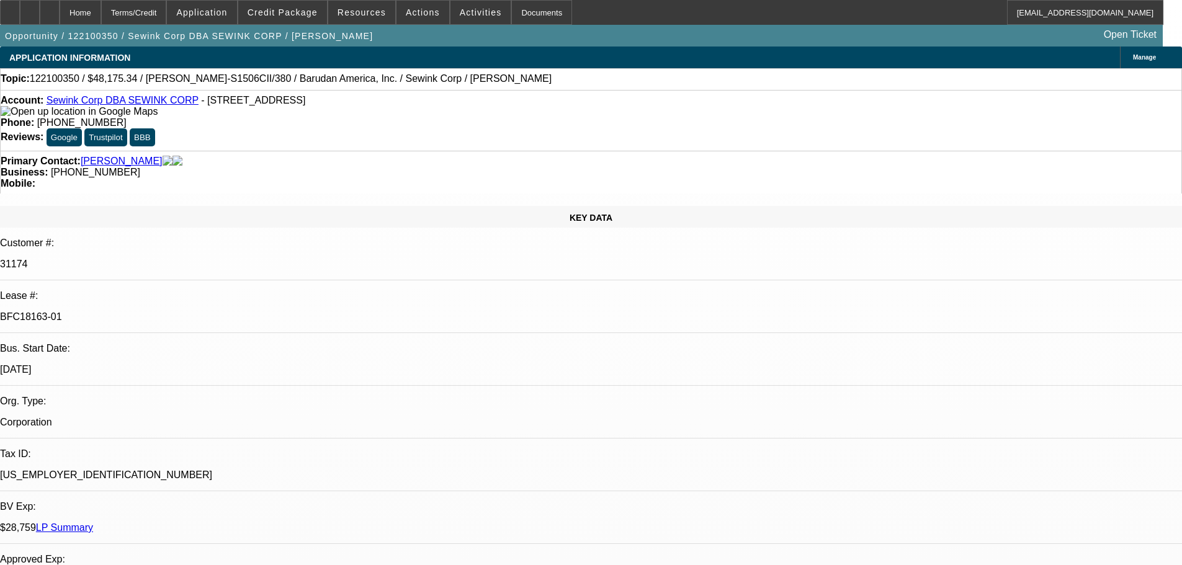
scroll to position [163, 0]
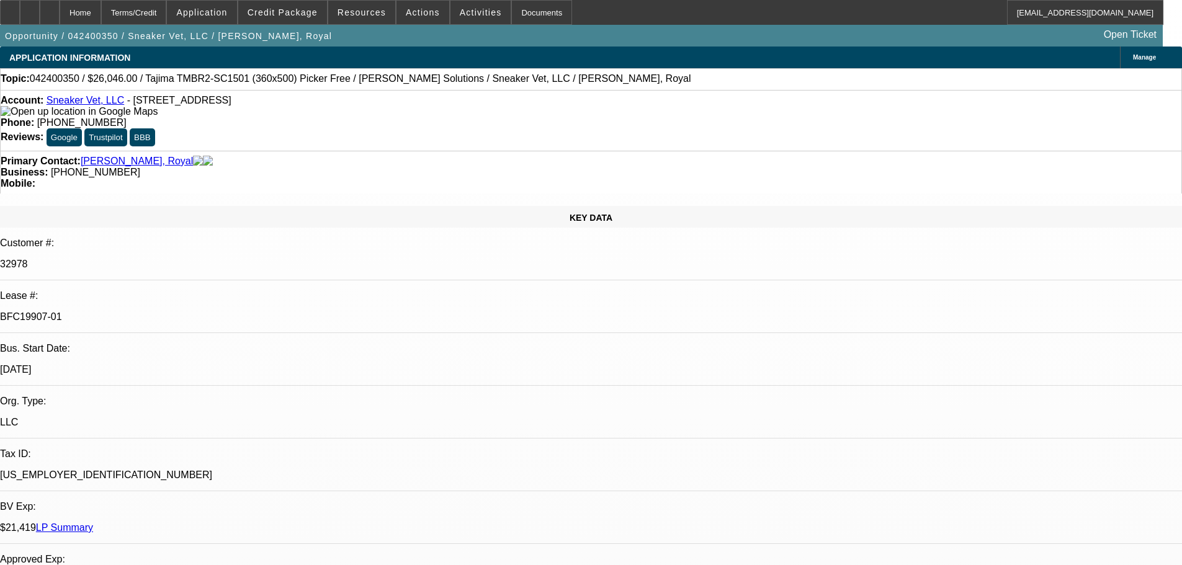
select select "0"
select select "2"
select select "0"
select select "6"
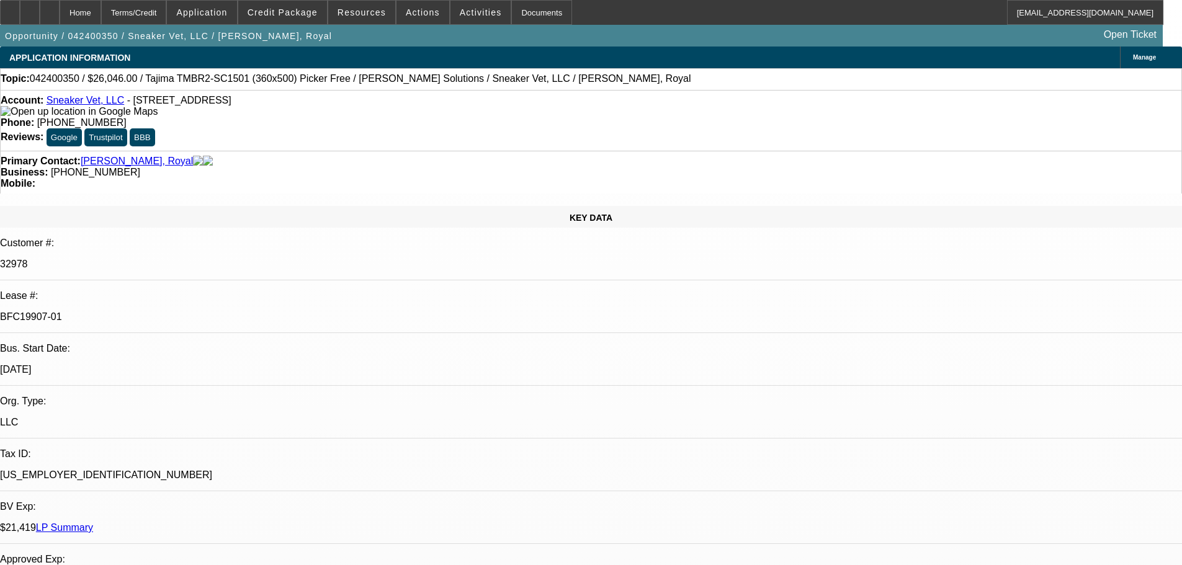
select select "0"
select select "2"
select select "0"
select select "6"
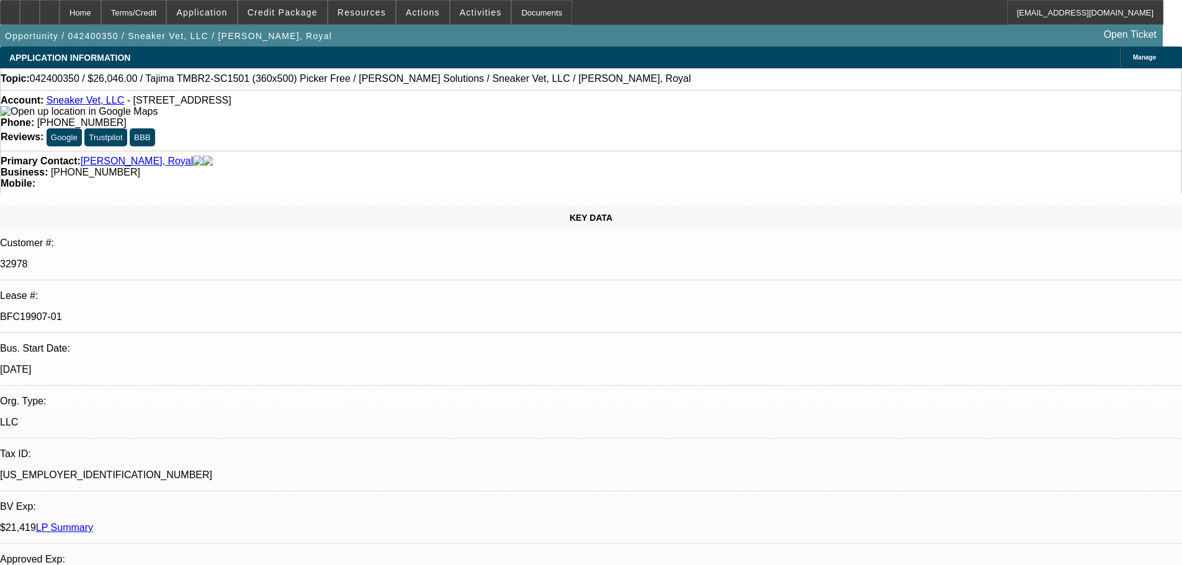
select select "0"
select select "2"
select select "0"
select select "6"
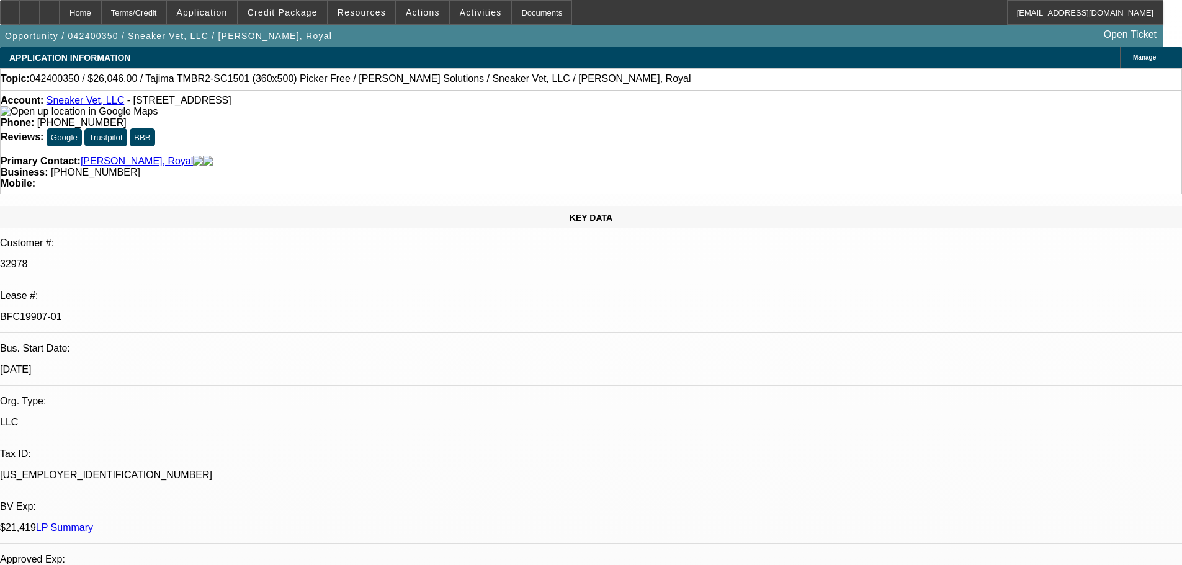
select select "0"
select select "2"
select select "0"
select select "6"
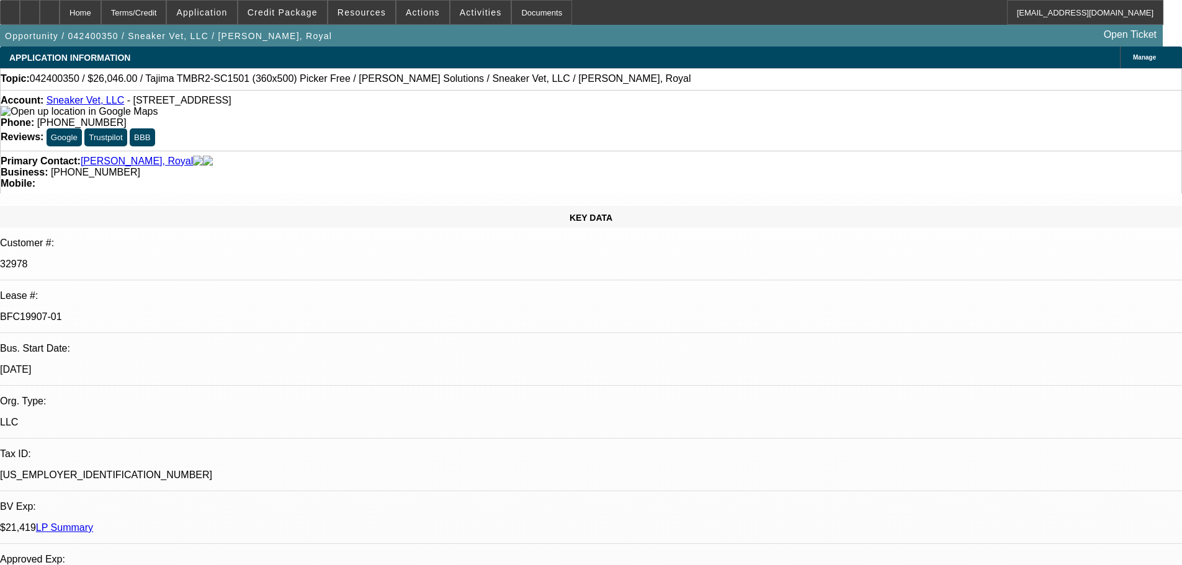
click at [93, 522] on link "LP Summary" at bounding box center [64, 527] width 57 height 11
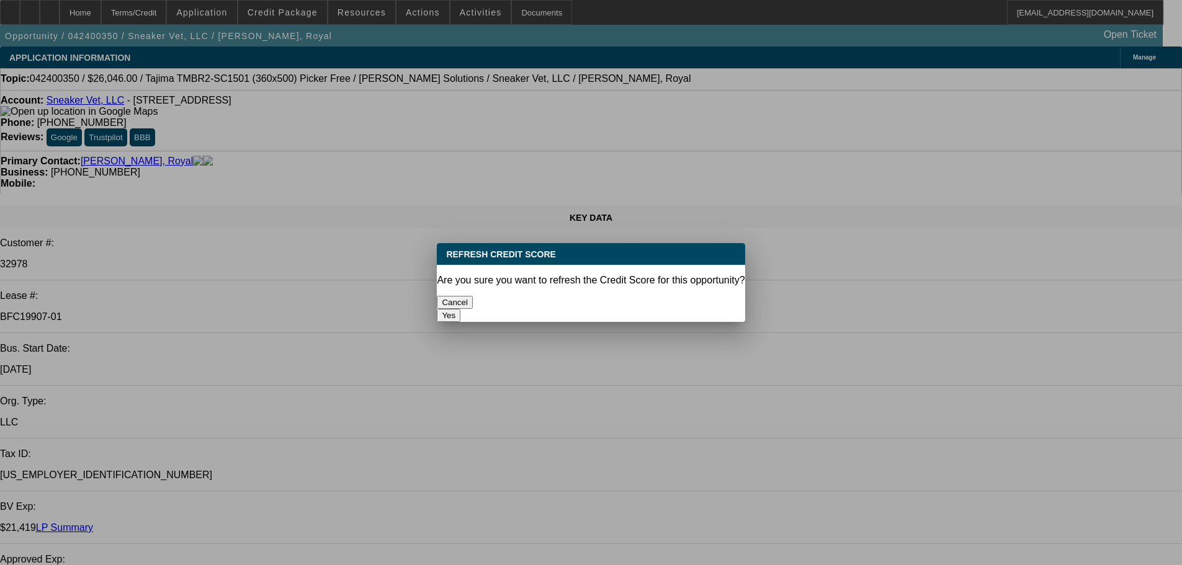
click at [460, 309] on button "Yes" at bounding box center [449, 315] width 24 height 13
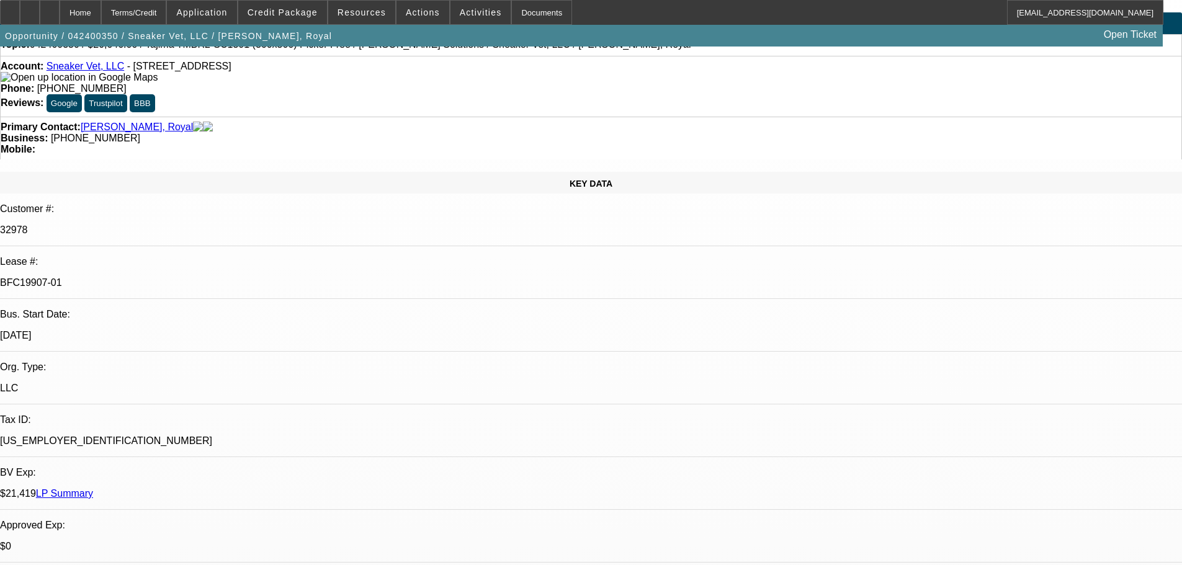
scroll to position [62, 0]
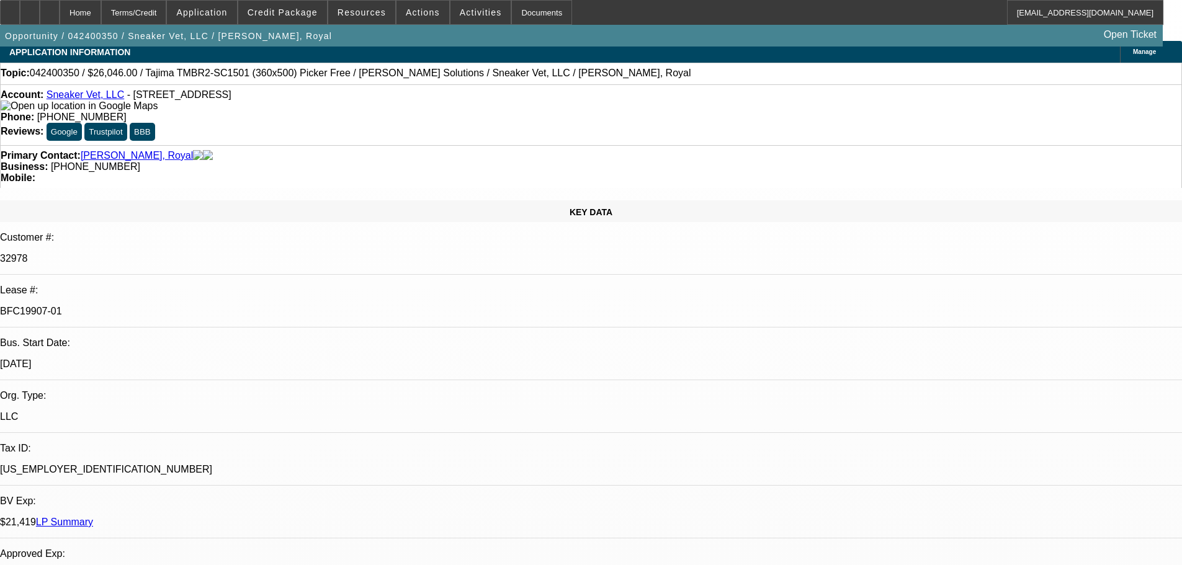
scroll to position [0, 0]
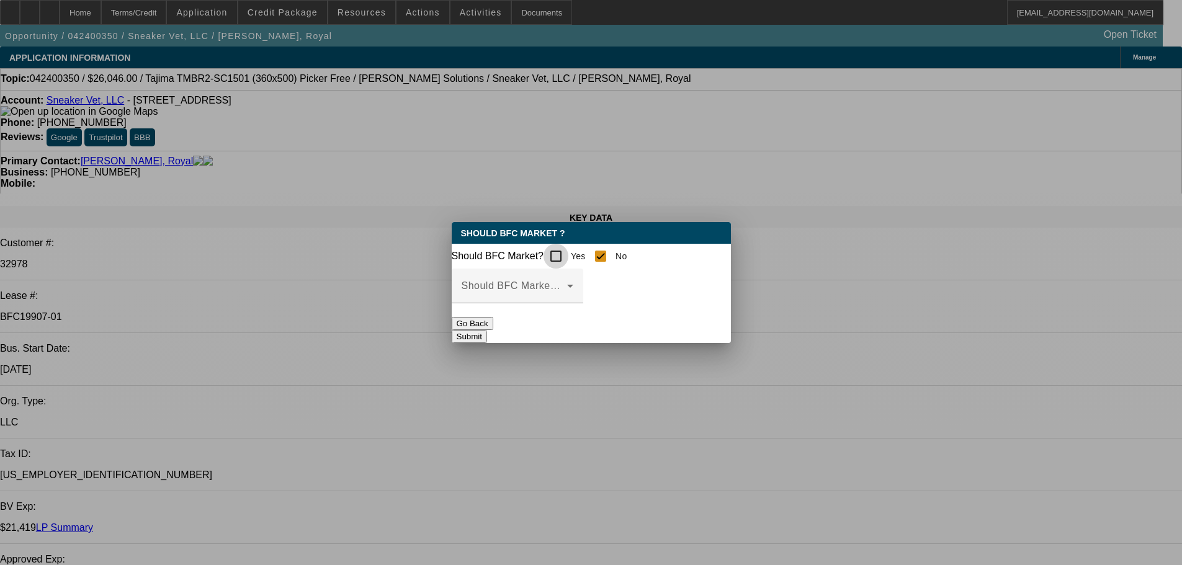
click at [561, 249] on input "Yes" at bounding box center [555, 256] width 25 height 25
checkbox input "true"
checkbox input "false"
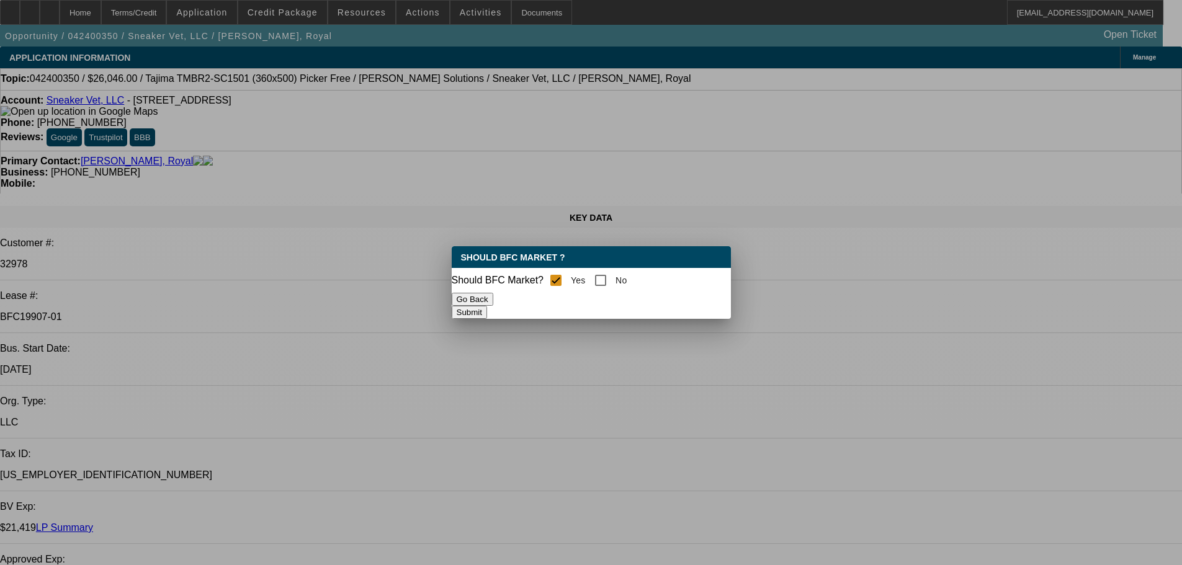
click at [487, 314] on button "Submit" at bounding box center [469, 312] width 35 height 13
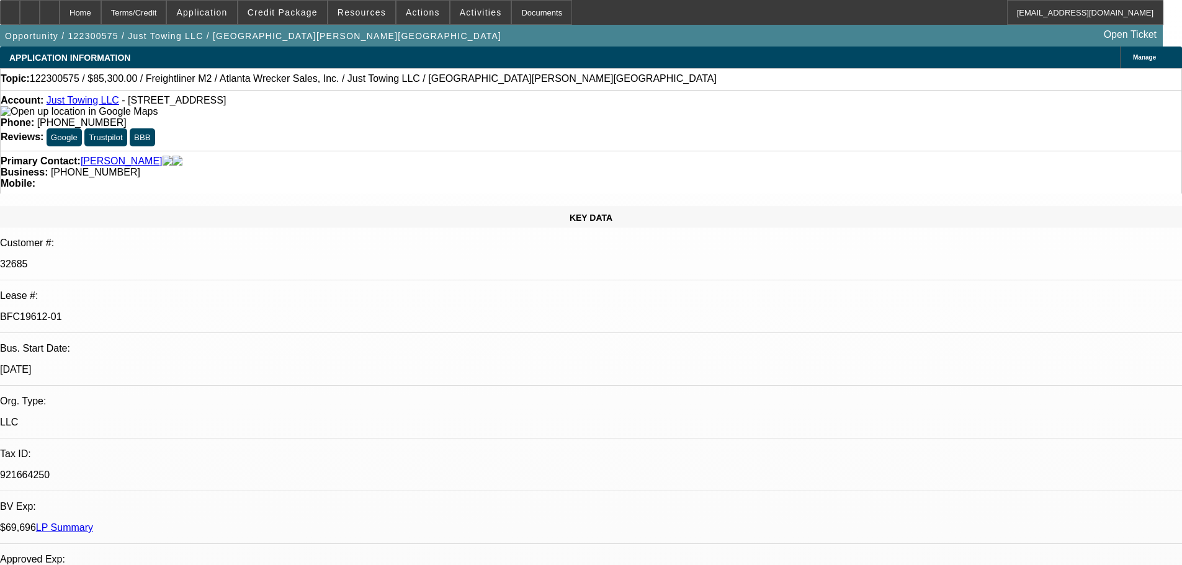
select select "0"
select select "2"
select select "0.1"
select select "4"
select select "0"
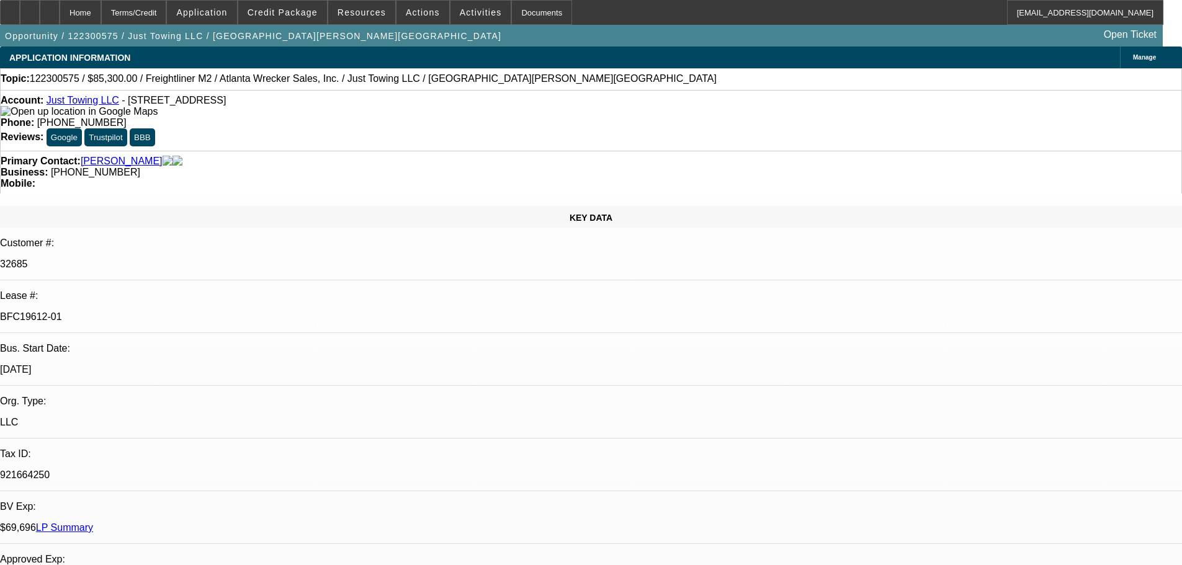
select select "2"
select select "0.1"
select select "4"
select select "0"
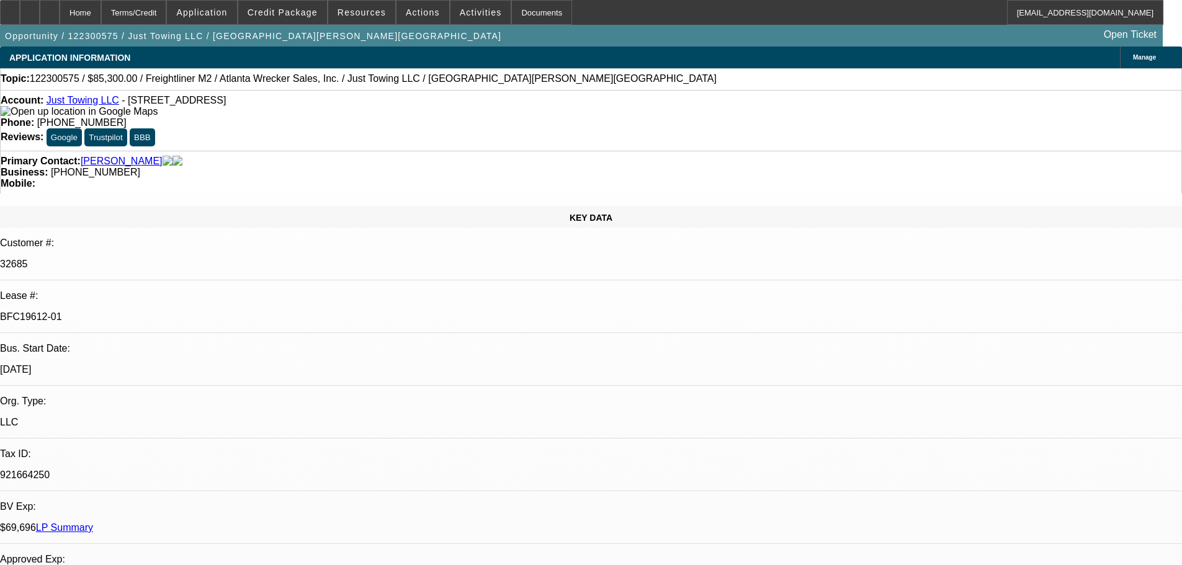
select select "2"
select select "0.1"
select select "4"
select select "0"
select select "2"
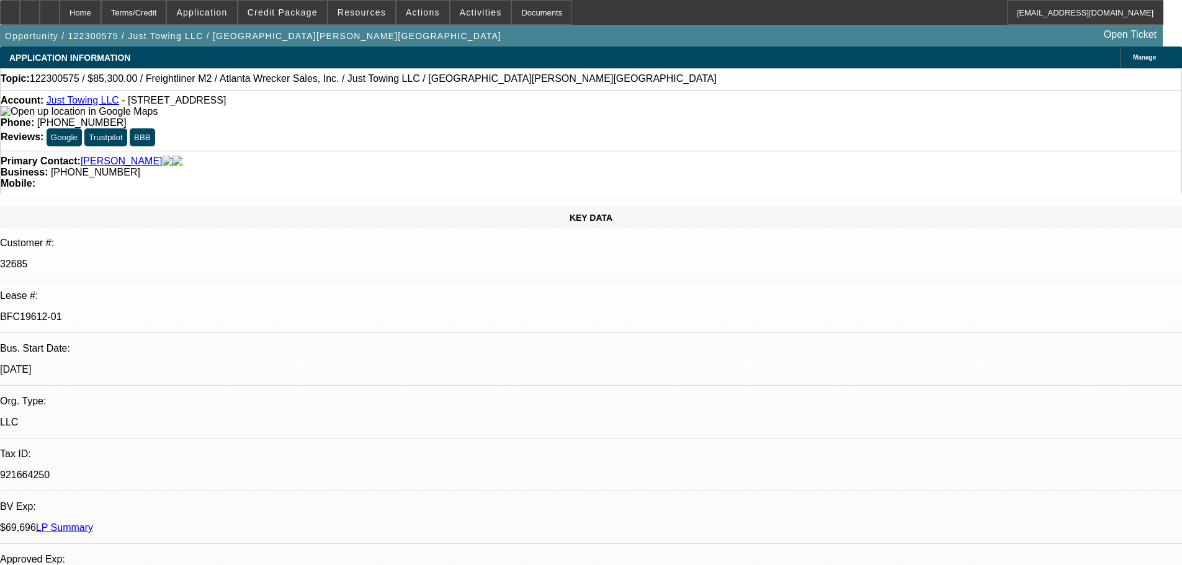
select select "2"
select select "0.1"
select select "4"
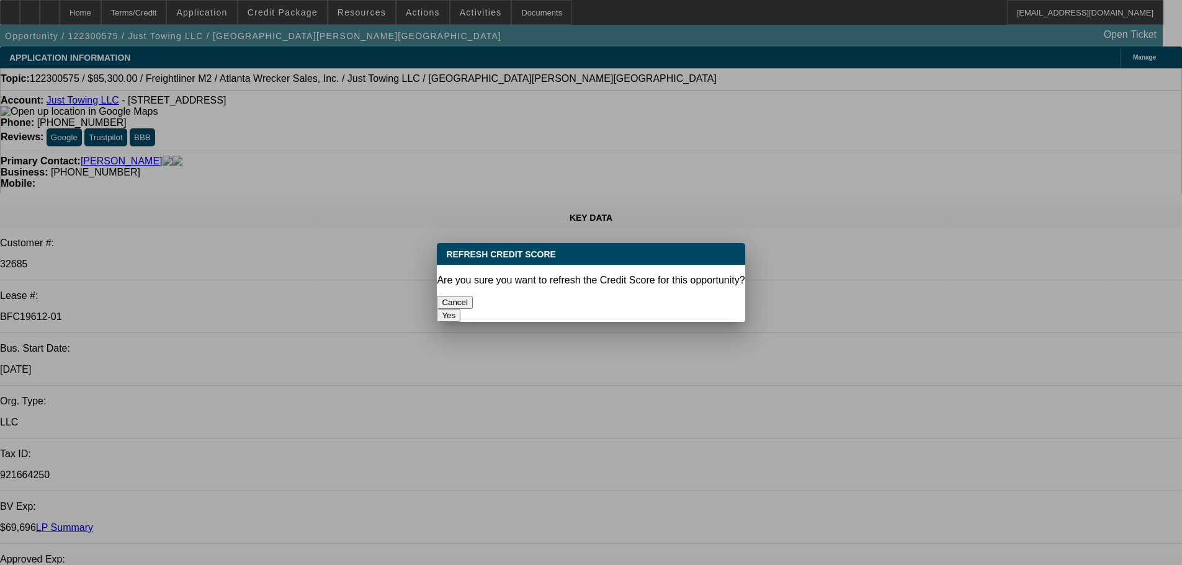
click at [460, 309] on button "Yes" at bounding box center [449, 315] width 24 height 13
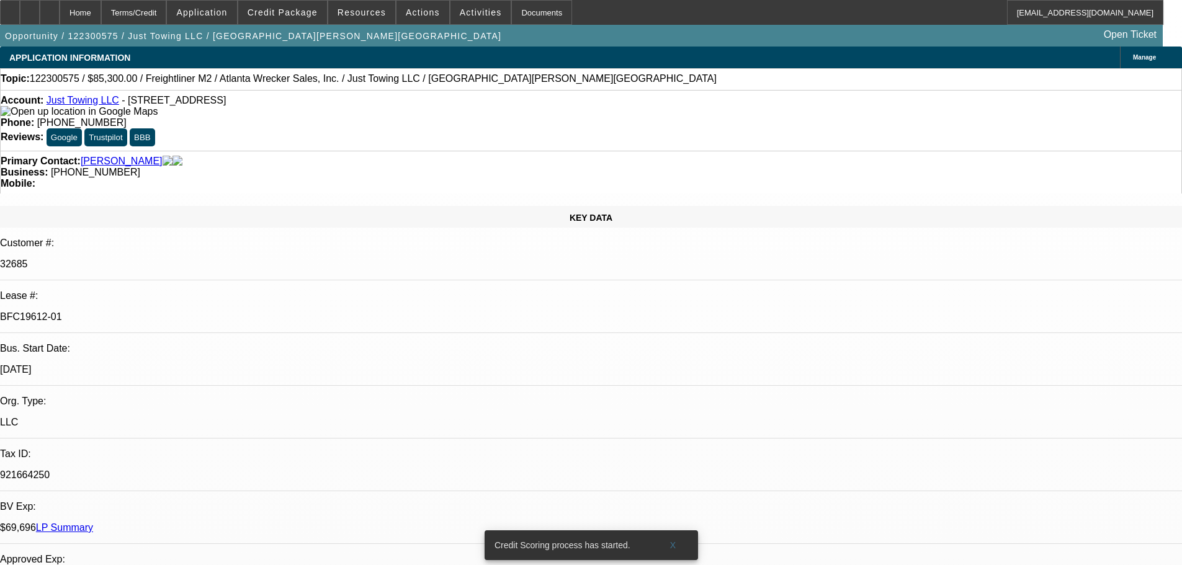
click at [93, 522] on link "LP Summary" at bounding box center [64, 527] width 57 height 11
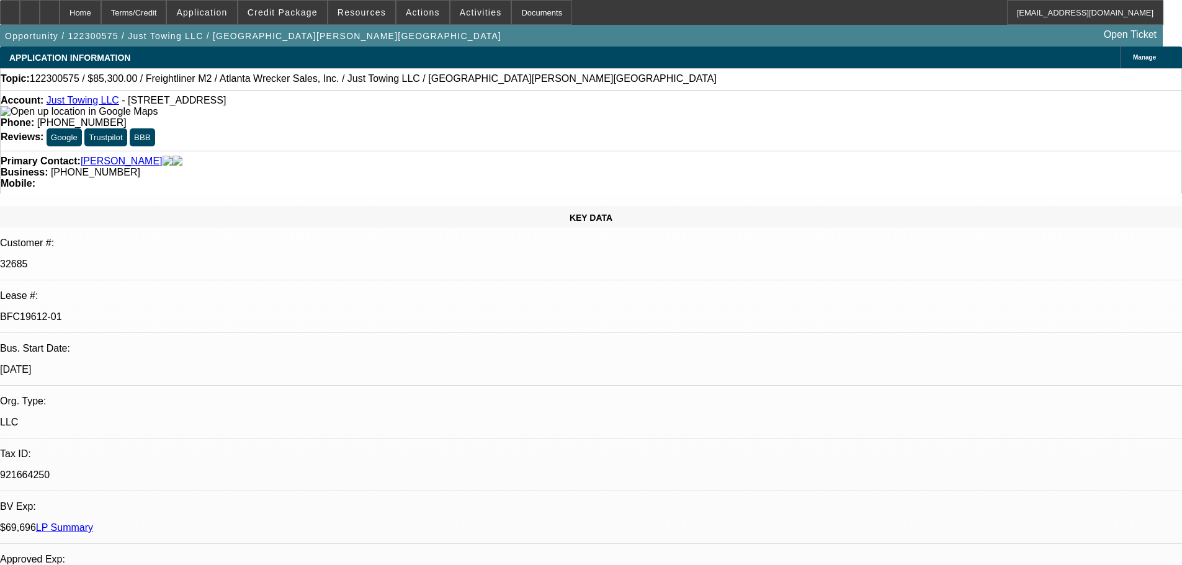
click at [399, 11] on span at bounding box center [422, 13] width 53 height 30
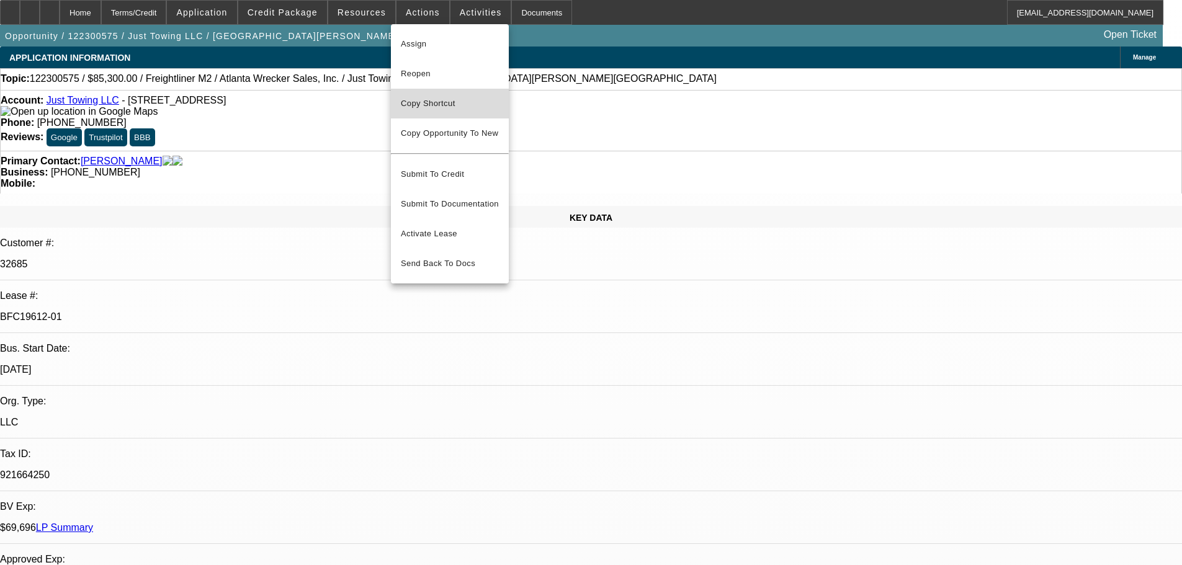
click at [435, 103] on span "Copy Shortcut" at bounding box center [450, 103] width 98 height 15
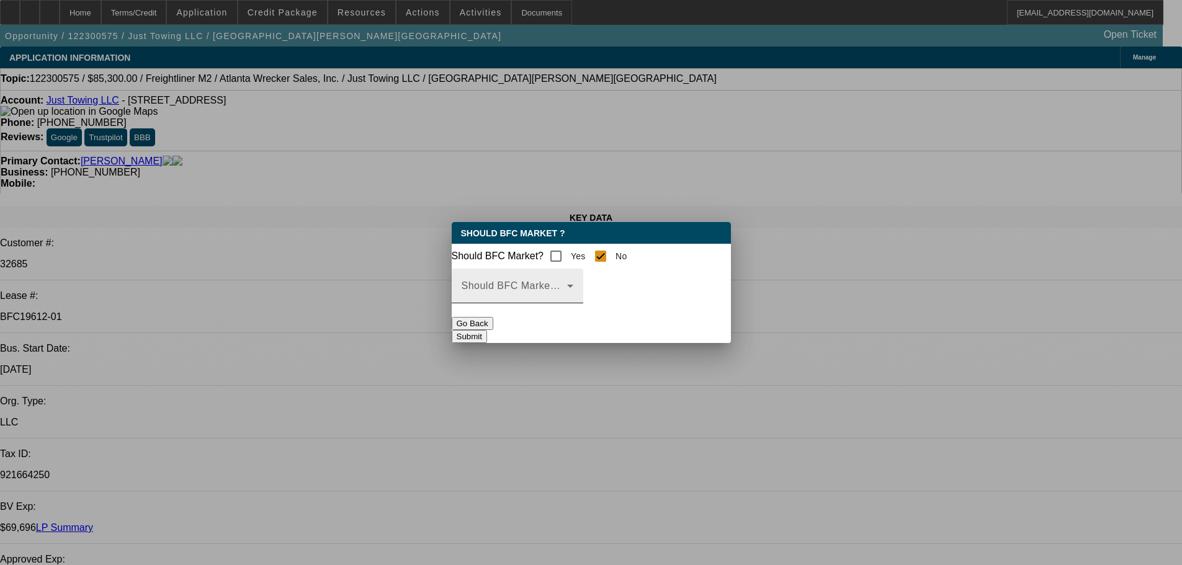
click at [567, 294] on span at bounding box center [513, 290] width 105 height 15
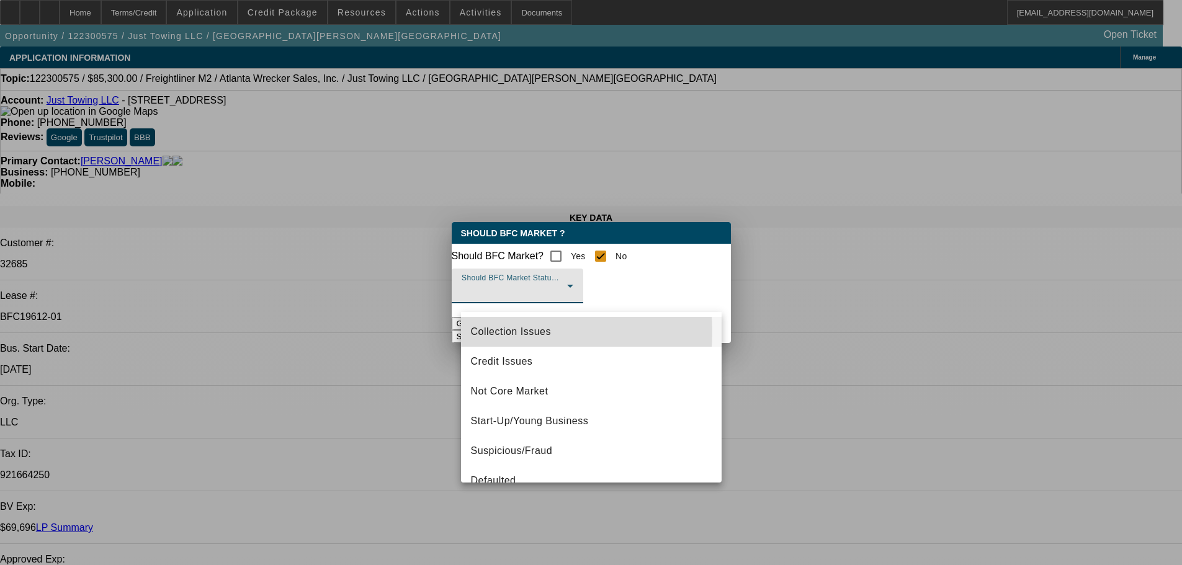
click at [501, 332] on span "Collection Issues" at bounding box center [511, 331] width 80 height 15
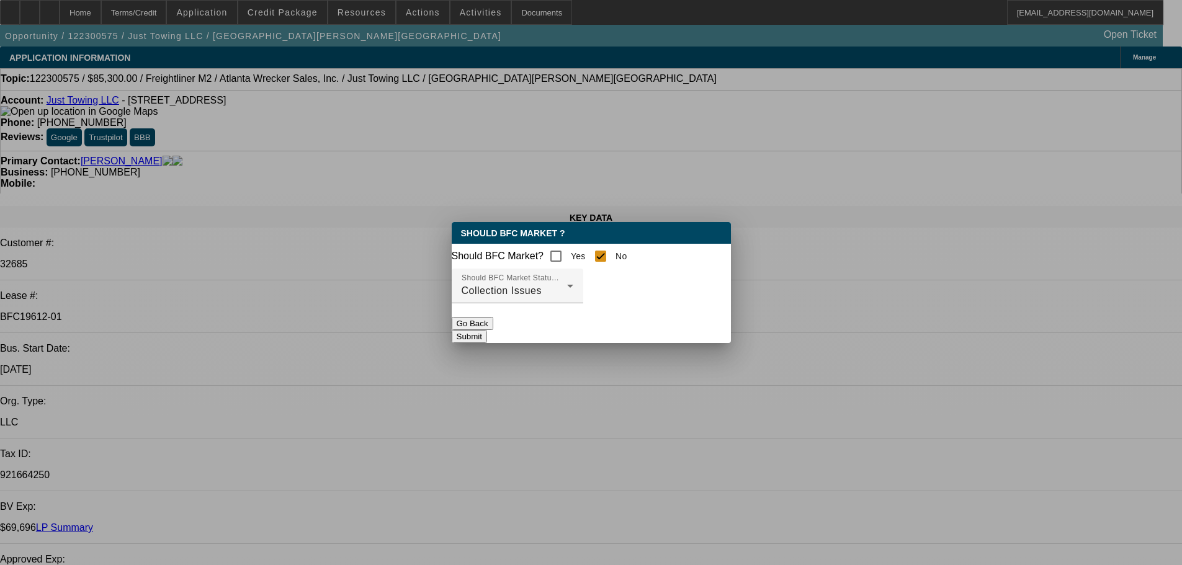
click at [487, 331] on button "Submit" at bounding box center [469, 336] width 35 height 13
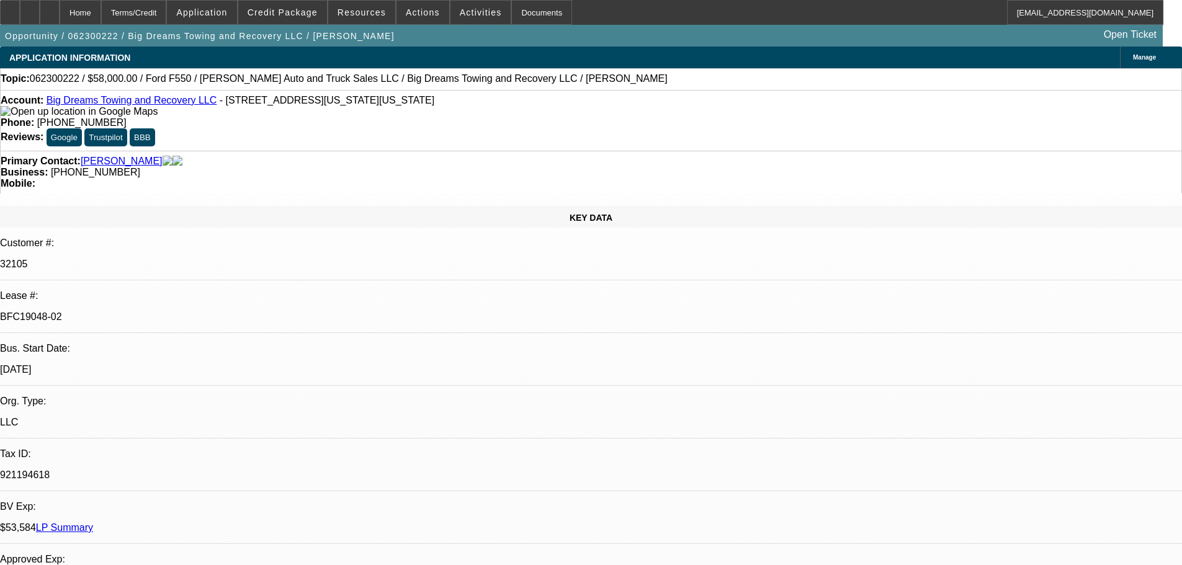
select select "0"
select select "2"
select select "0.1"
select select "4"
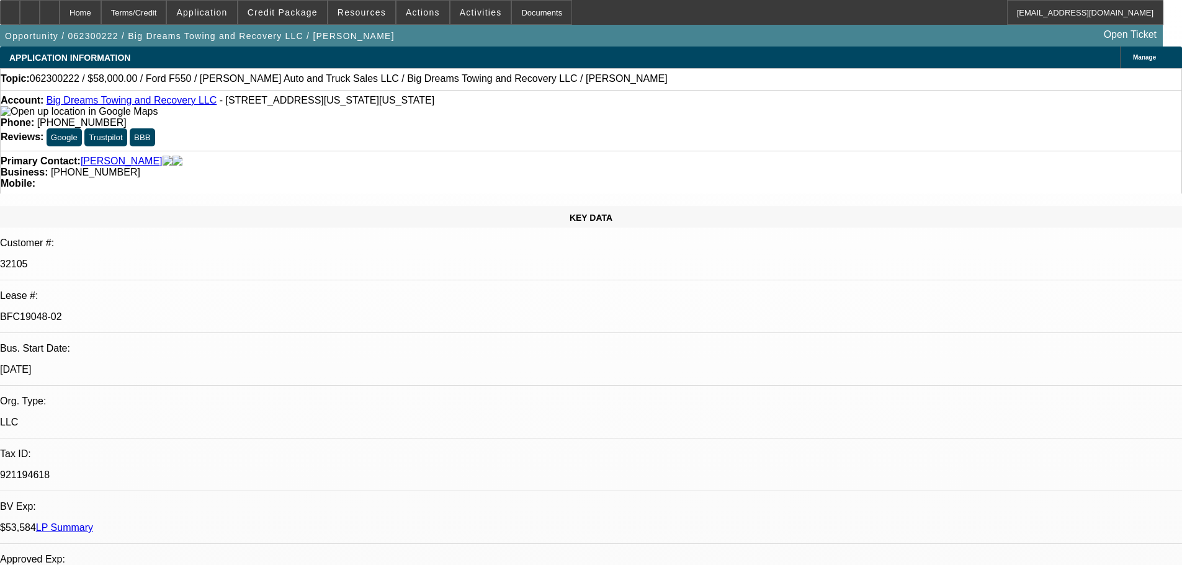
select select "0"
select select "2"
select select "0.1"
select select "4"
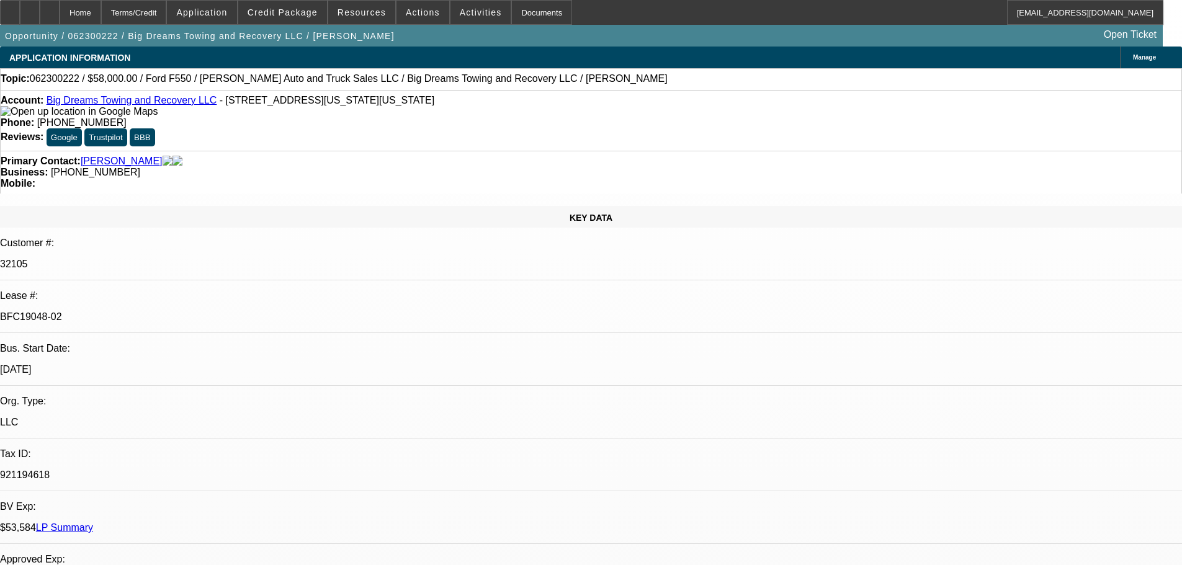
select select "0"
select select "2"
select select "0.1"
select select "4"
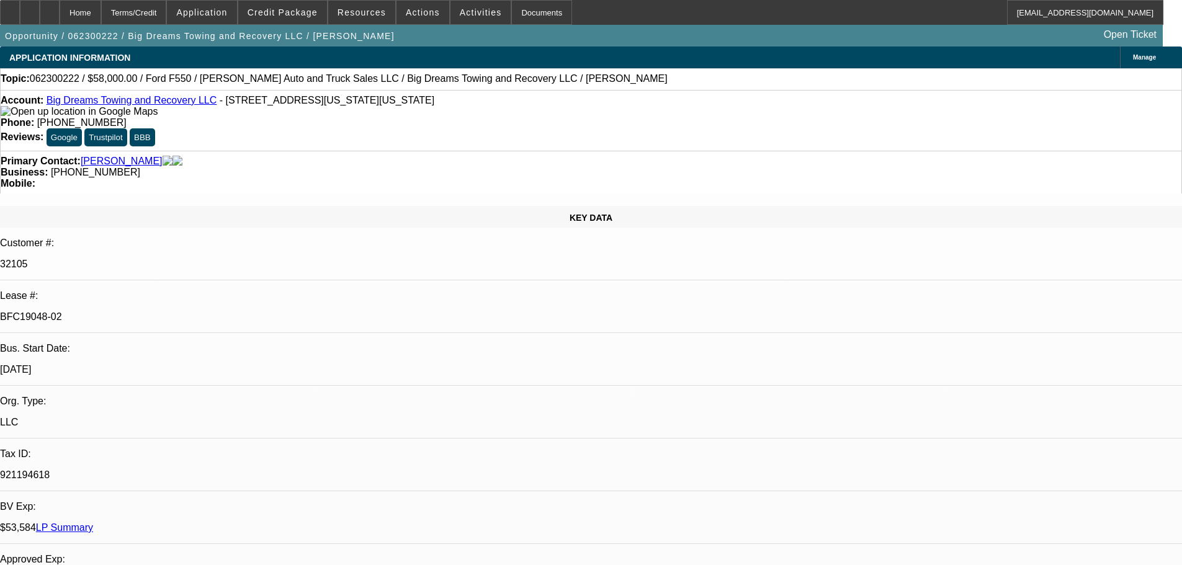
select select "0"
select select "2"
select select "0.1"
select select "4"
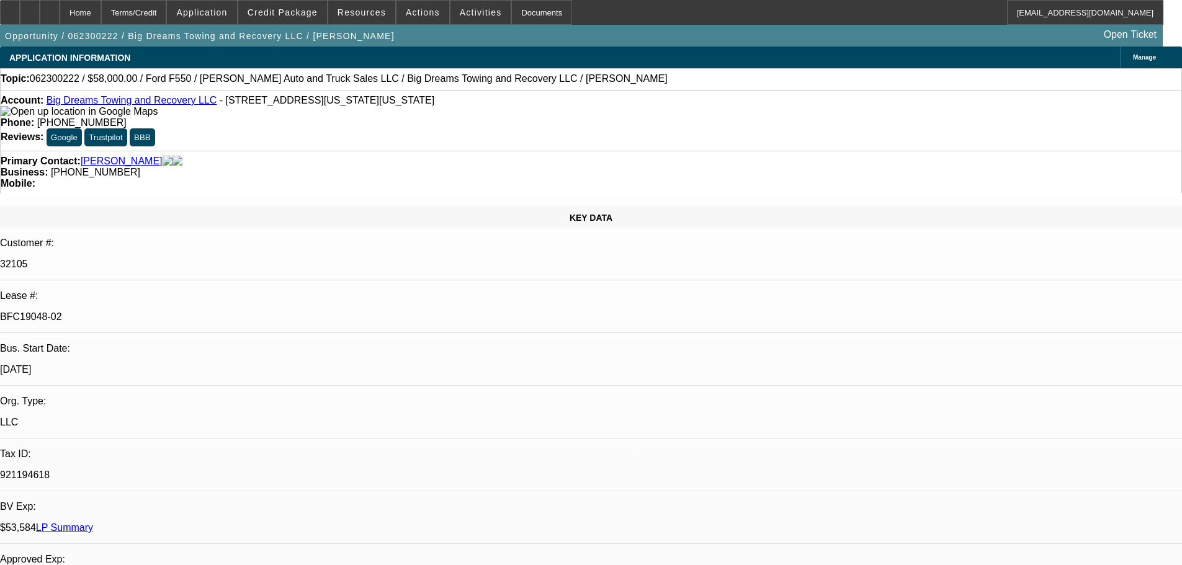
click at [93, 522] on link "LP Summary" at bounding box center [64, 527] width 57 height 11
click at [60, 19] on div at bounding box center [50, 12] width 20 height 25
select select "0"
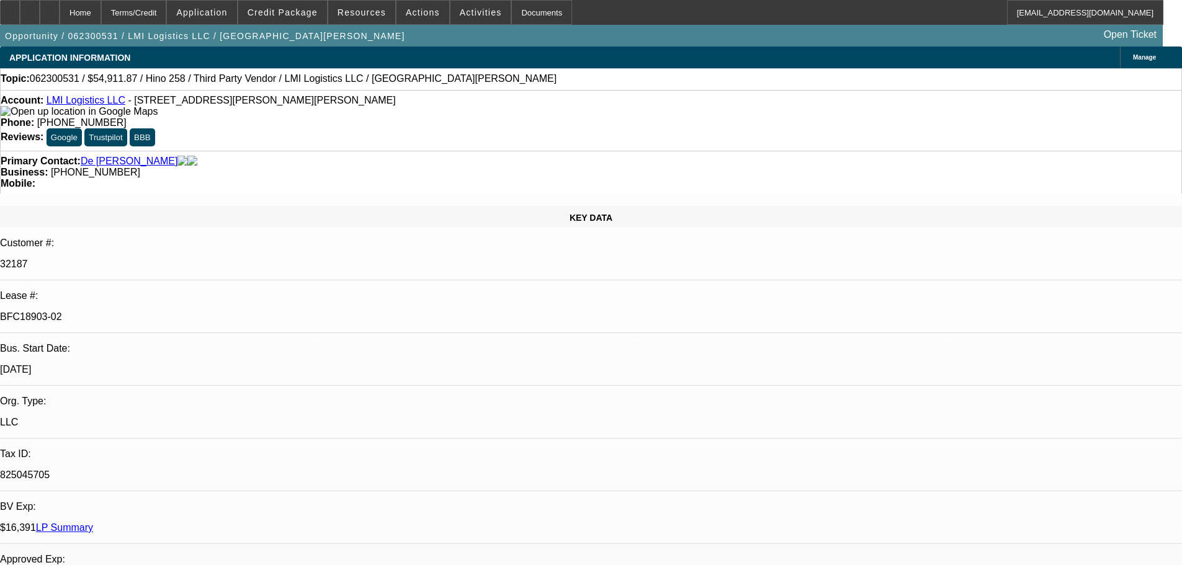
select select "2"
select select "0.1"
select select "4"
select select "0"
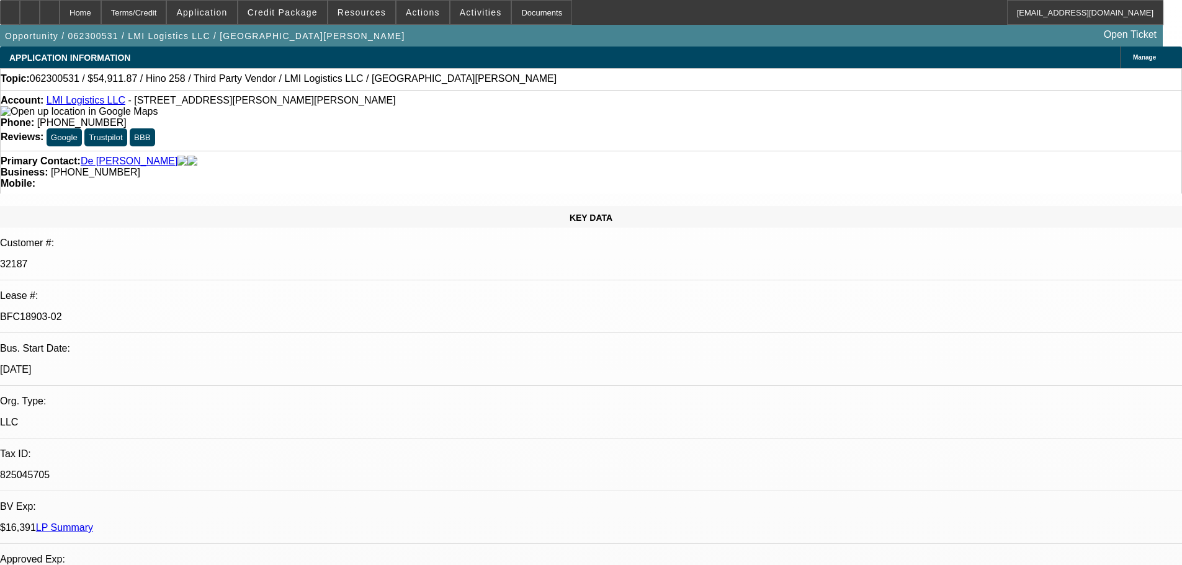
select select "2"
select select "0.1"
select select "4"
select select "0"
select select "2"
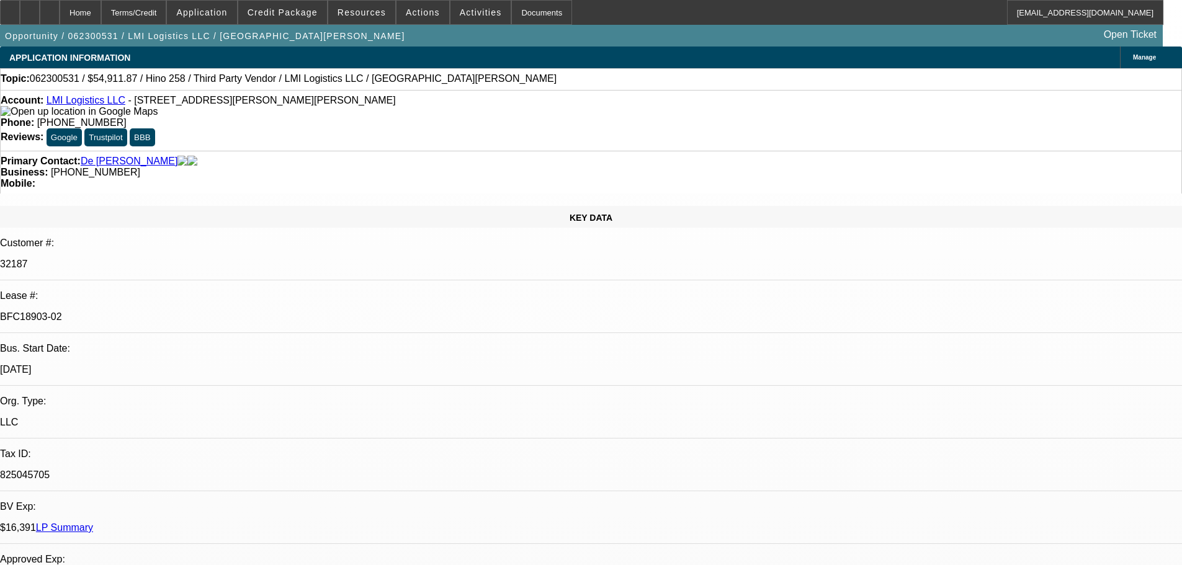
select select "0.1"
select select "4"
select select "0"
select select "2"
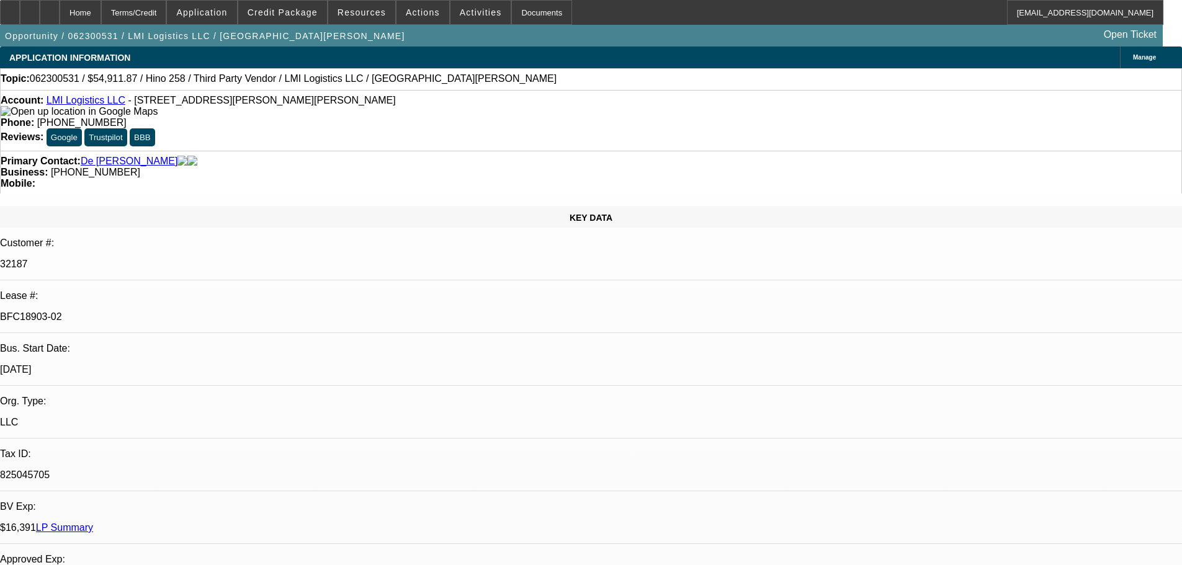
select select "0.1"
select select "4"
click at [298, 12] on span "Credit Package" at bounding box center [282, 12] width 70 height 10
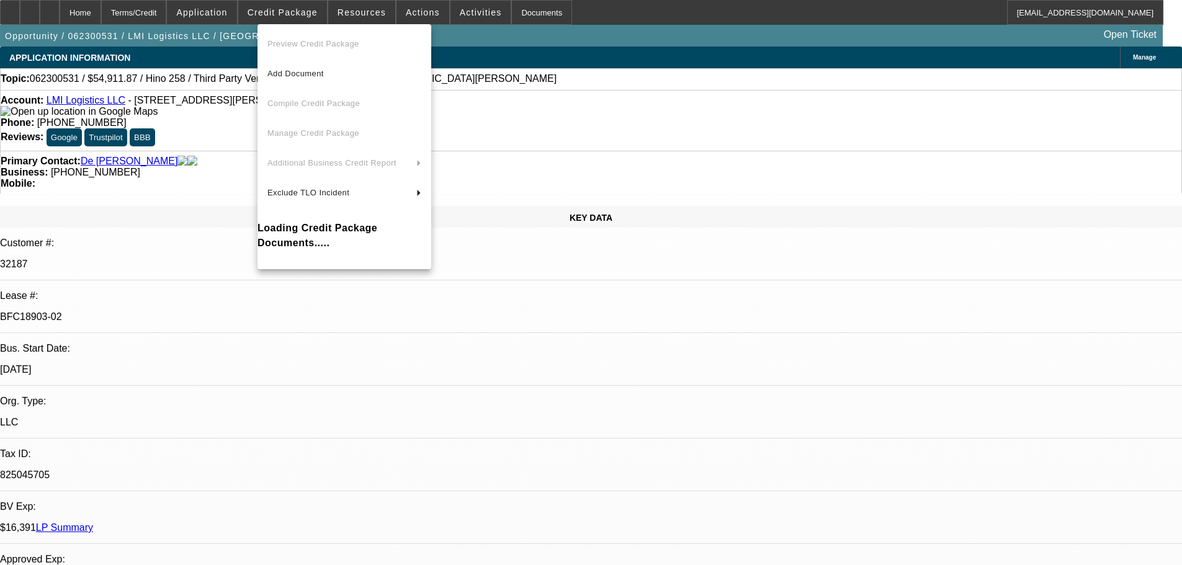
click at [215, 166] on div at bounding box center [591, 282] width 1182 height 565
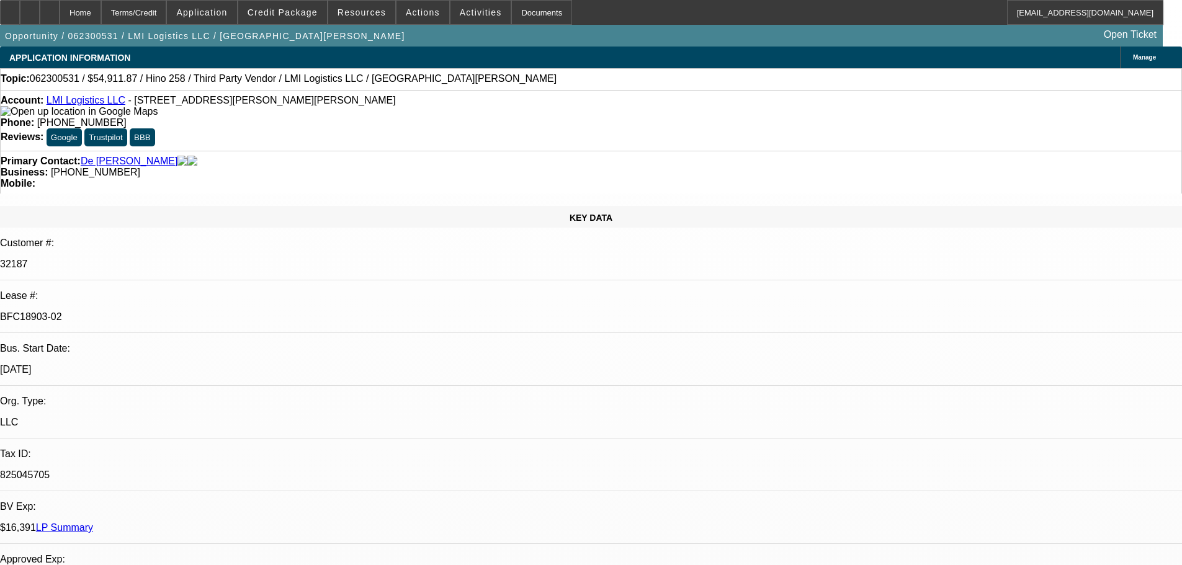
click at [93, 522] on link "LP Summary" at bounding box center [64, 527] width 57 height 11
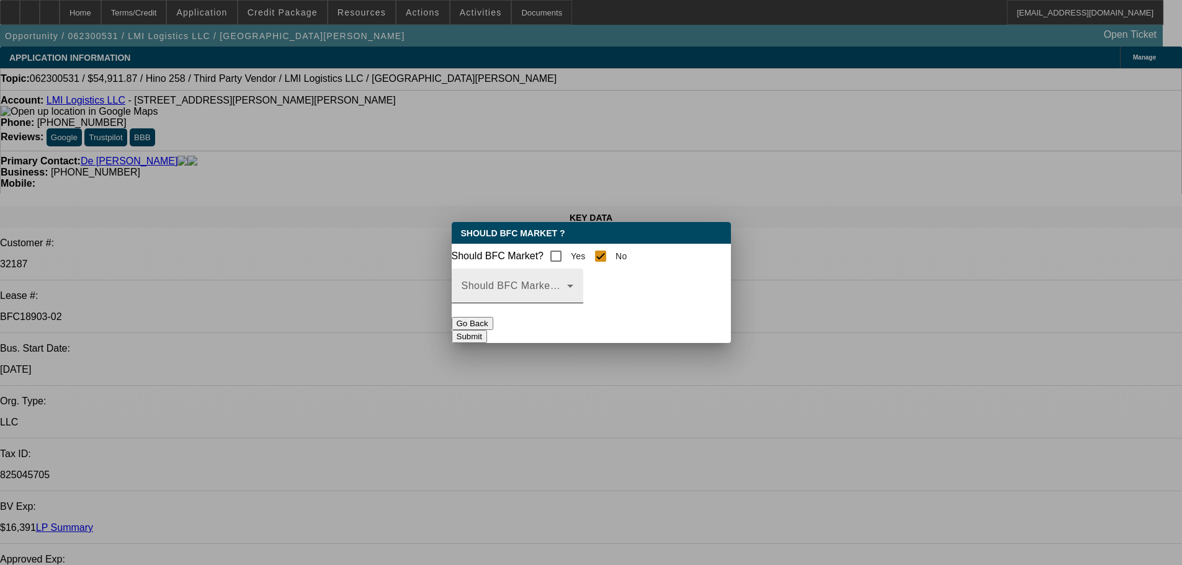
click at [567, 297] on span at bounding box center [513, 290] width 105 height 15
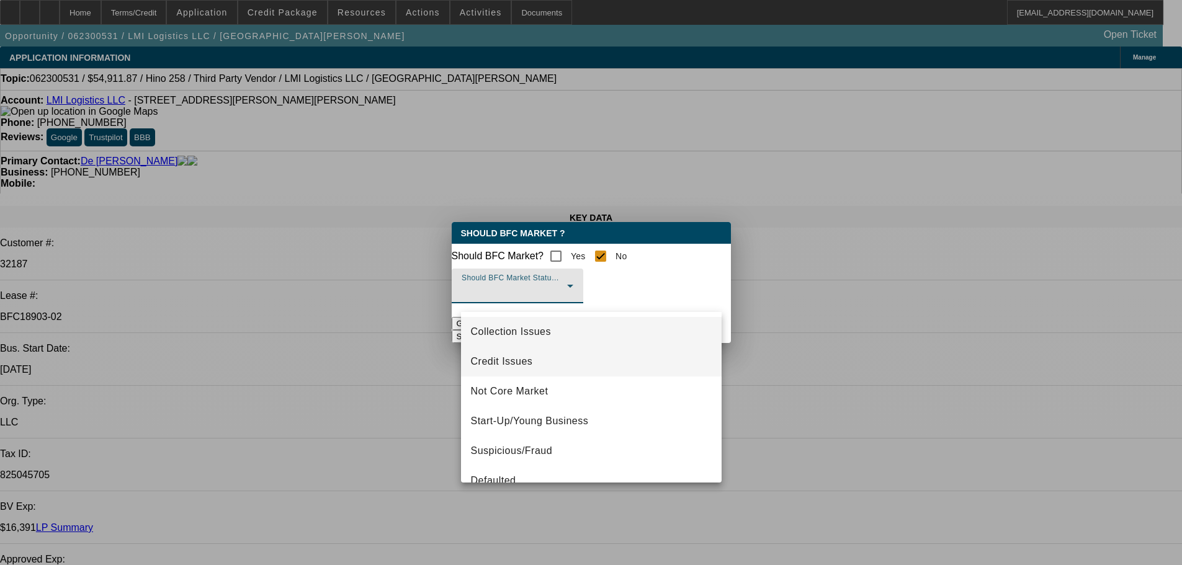
click at [510, 367] on span "Credit Issues" at bounding box center [502, 361] width 62 height 15
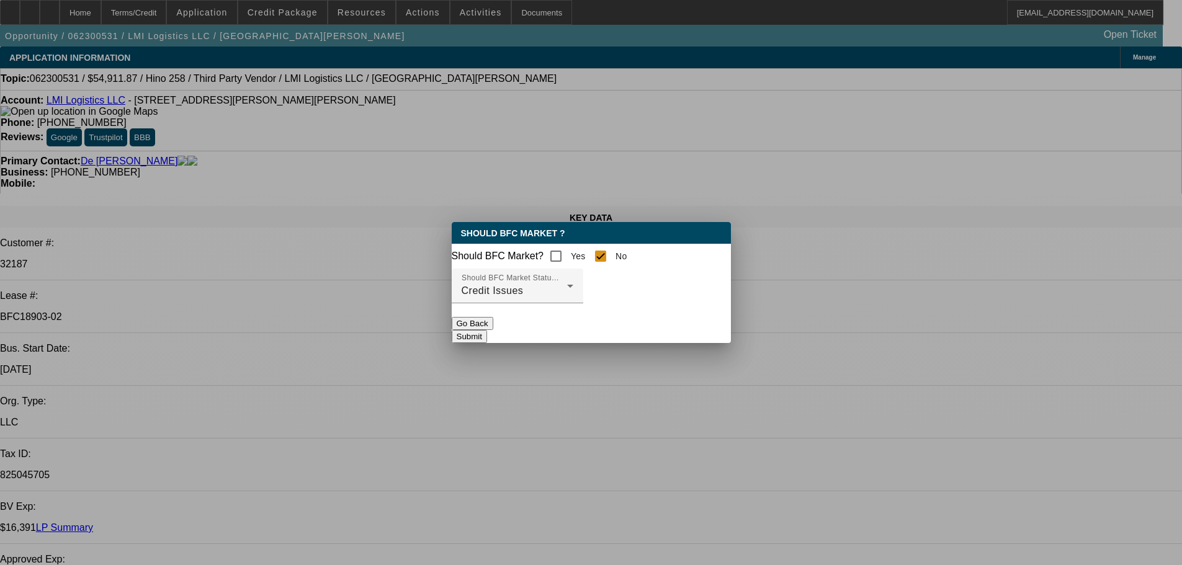
click at [487, 337] on button "Submit" at bounding box center [469, 336] width 35 height 13
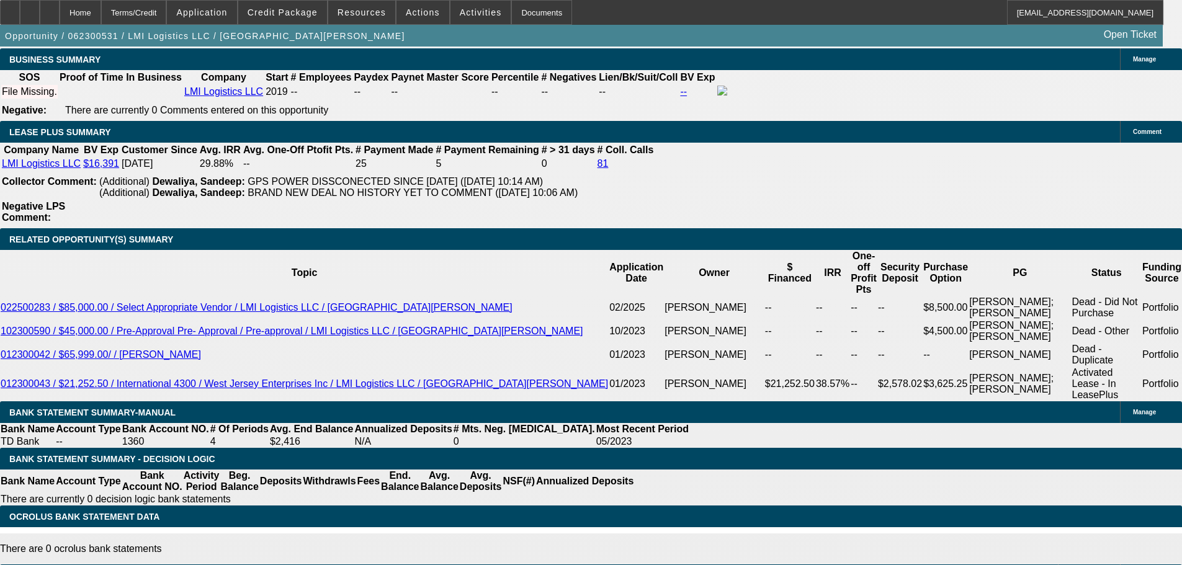
scroll to position [1985, 0]
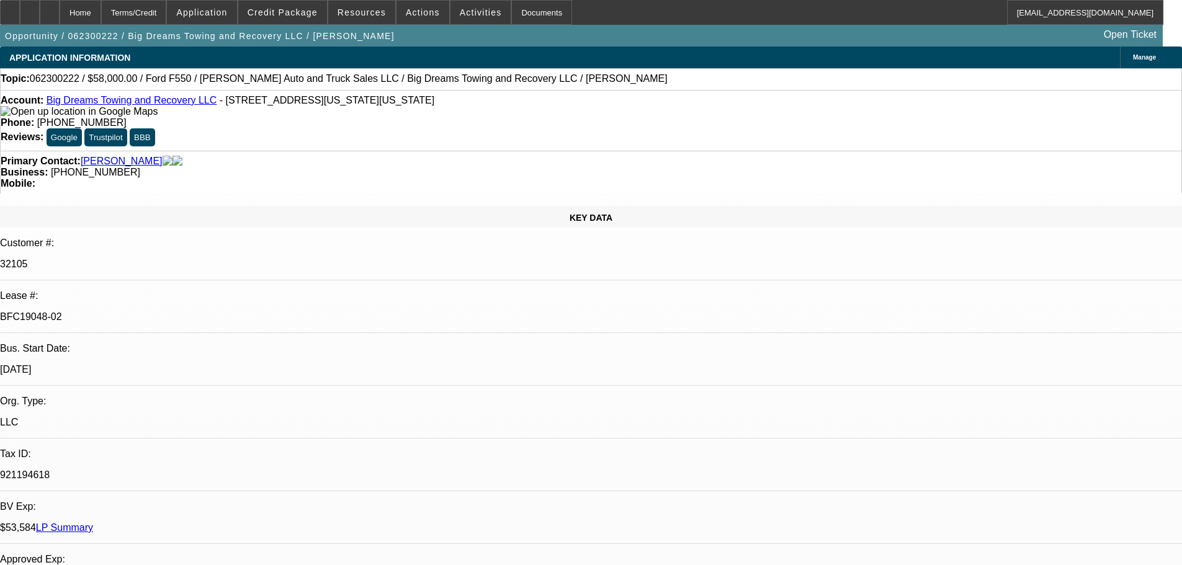
select select "0"
select select "2"
select select "0.1"
select select "4"
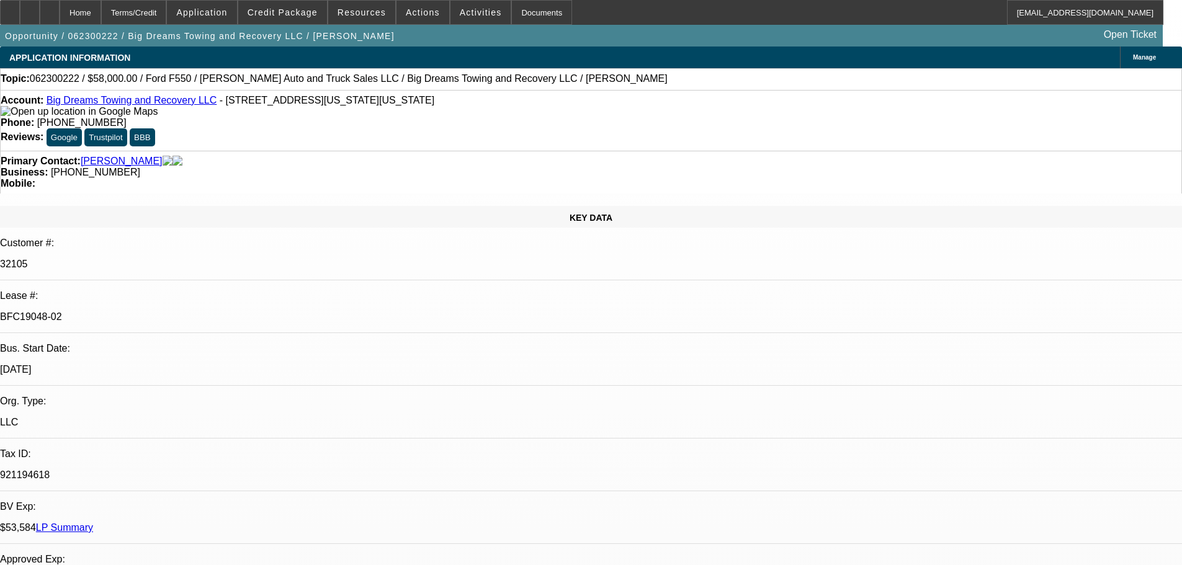
select select "0"
select select "2"
select select "0.1"
select select "4"
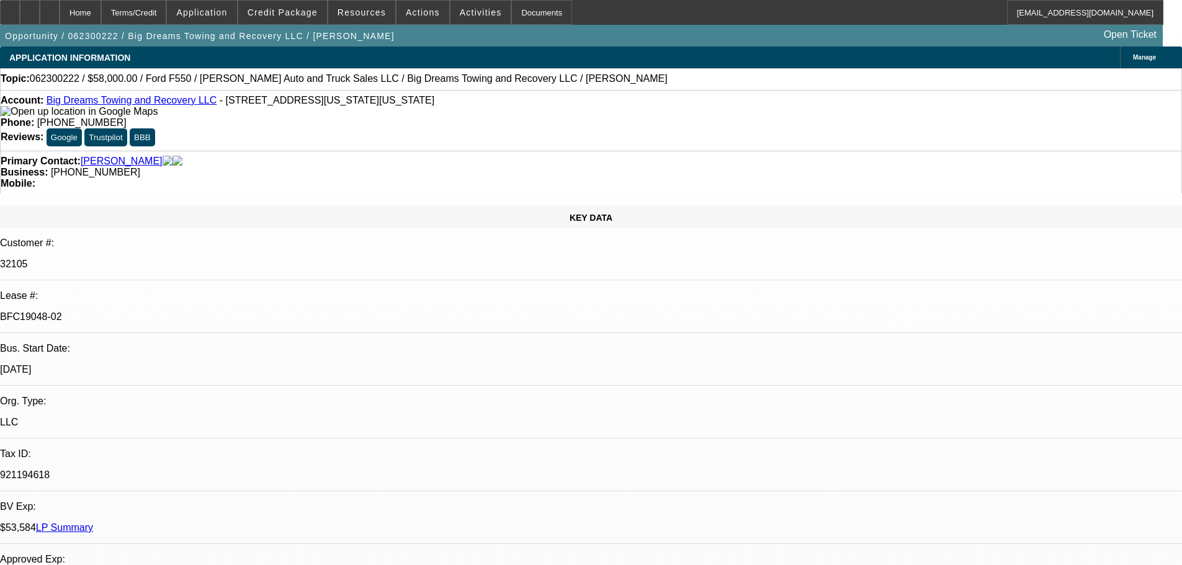
select select "0"
select select "2"
select select "0.1"
select select "4"
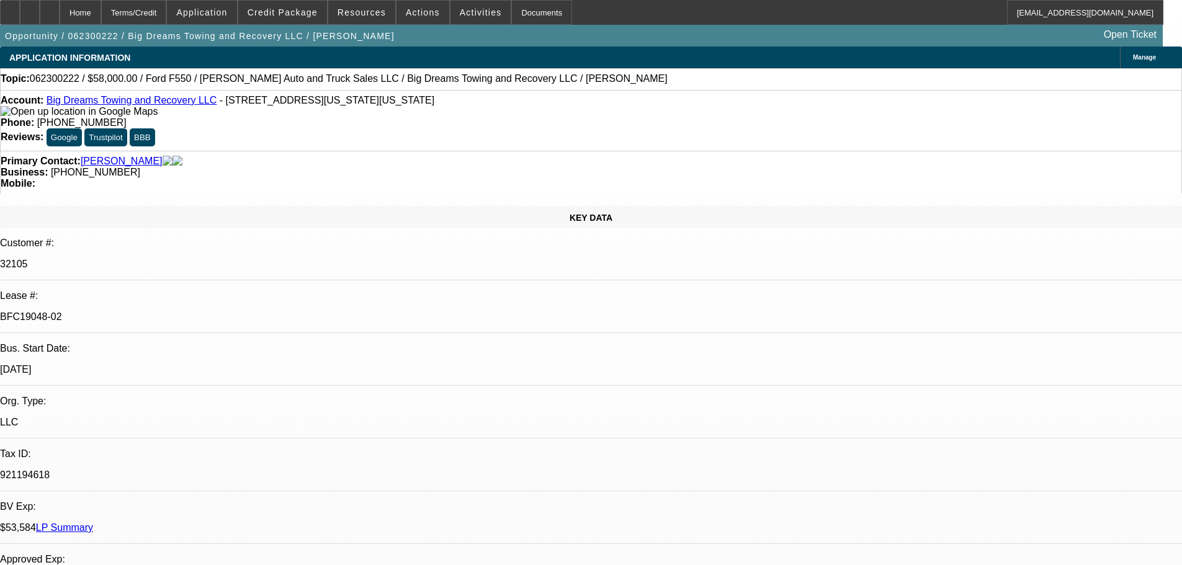
select select "0"
select select "2"
select select "0.1"
select select "4"
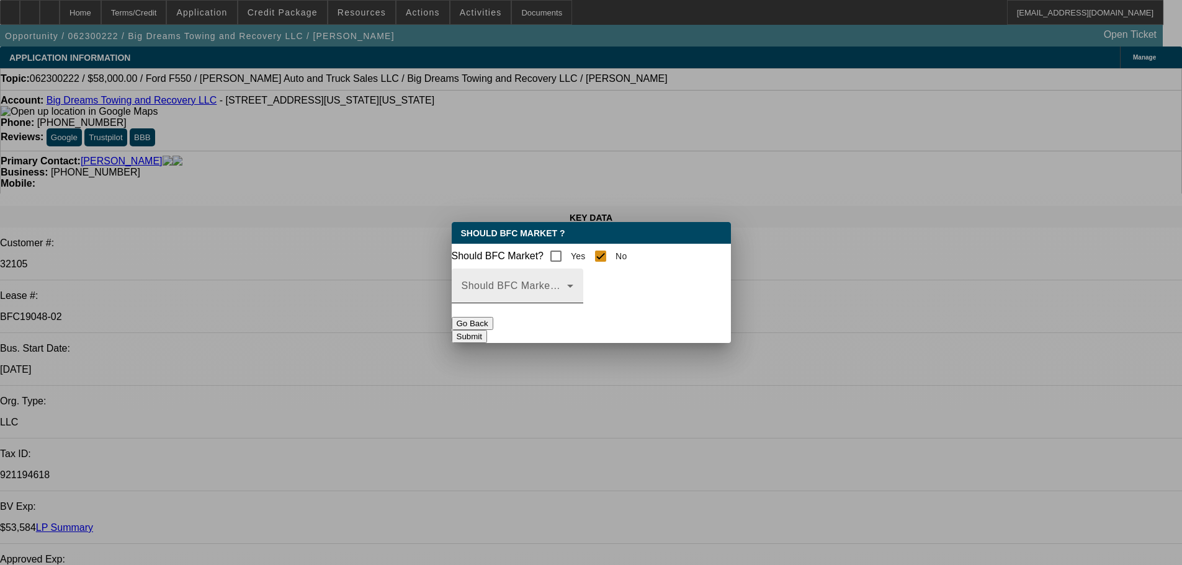
click at [573, 288] on div "Should BFC Market Status Reason" at bounding box center [517, 286] width 112 height 35
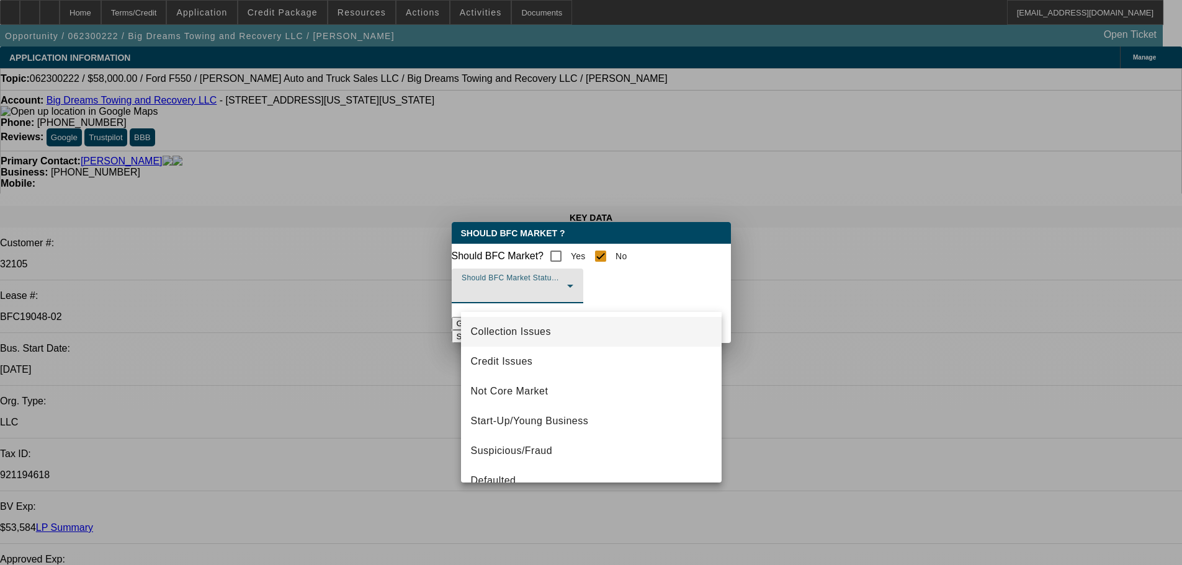
drag, startPoint x: 533, startPoint y: 360, endPoint x: 530, endPoint y: 323, distance: 37.3
click at [530, 323] on div "Collection Issues Credit Issues Not Core Market Start-Up/Young Business Suspici…" at bounding box center [591, 397] width 261 height 171
click at [530, 333] on span "Collection Issues" at bounding box center [511, 331] width 80 height 15
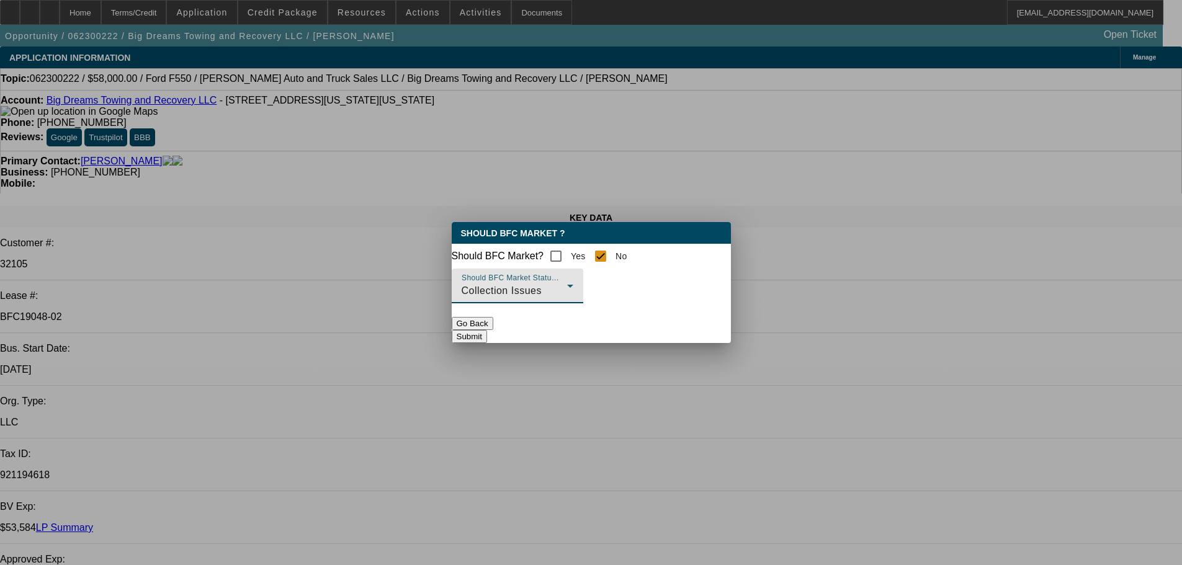
click at [487, 330] on button "Submit" at bounding box center [469, 336] width 35 height 13
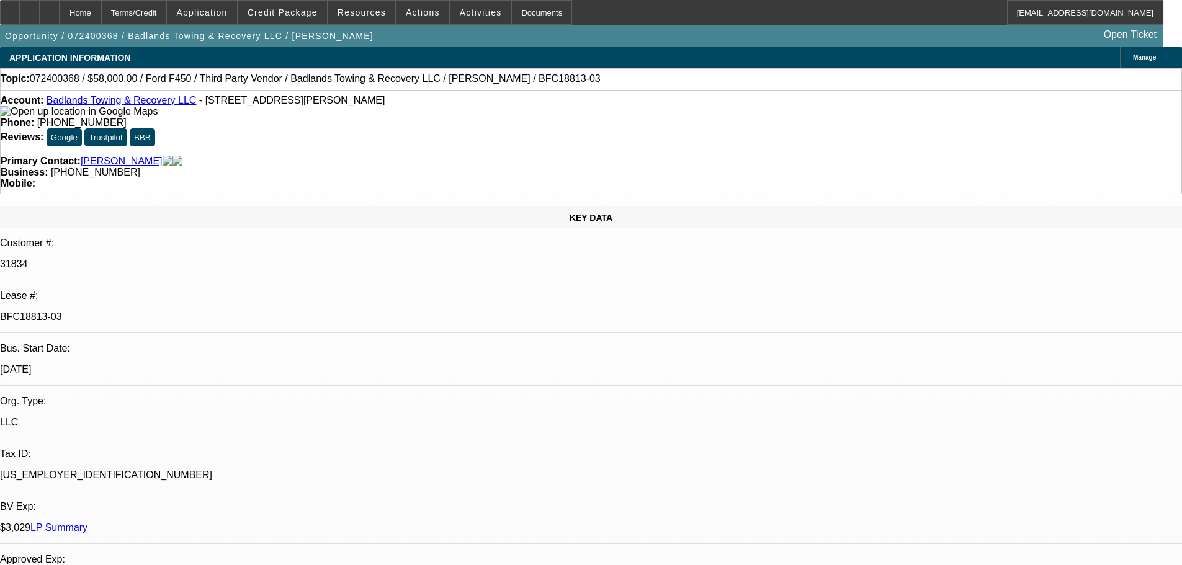
select select "0"
select select "0.1"
select select "4"
select select "0"
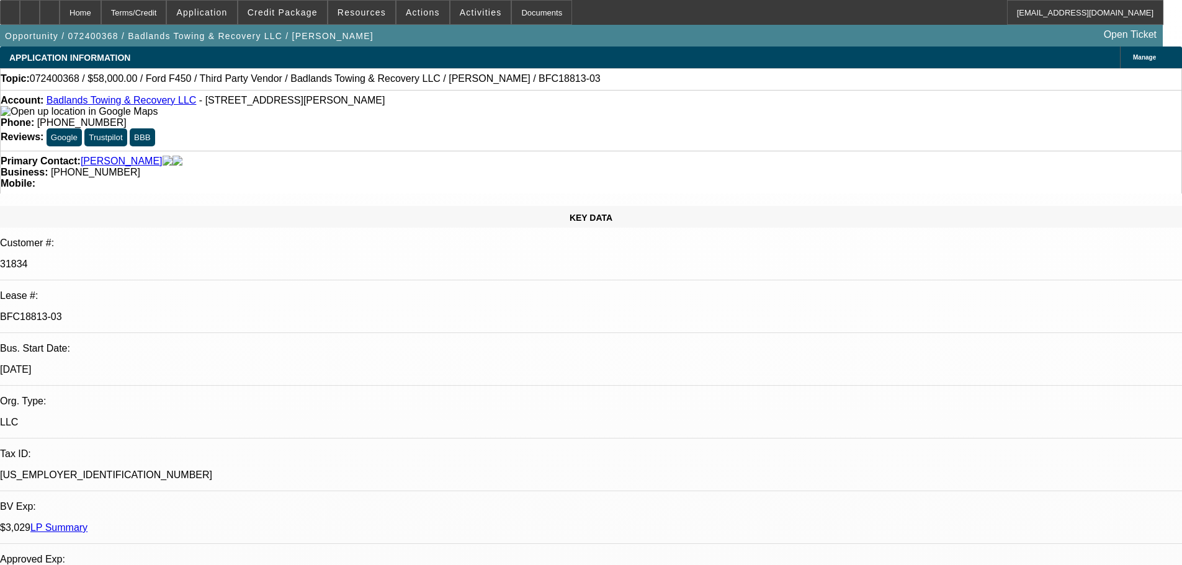
select select "0"
select select "6"
select select "0"
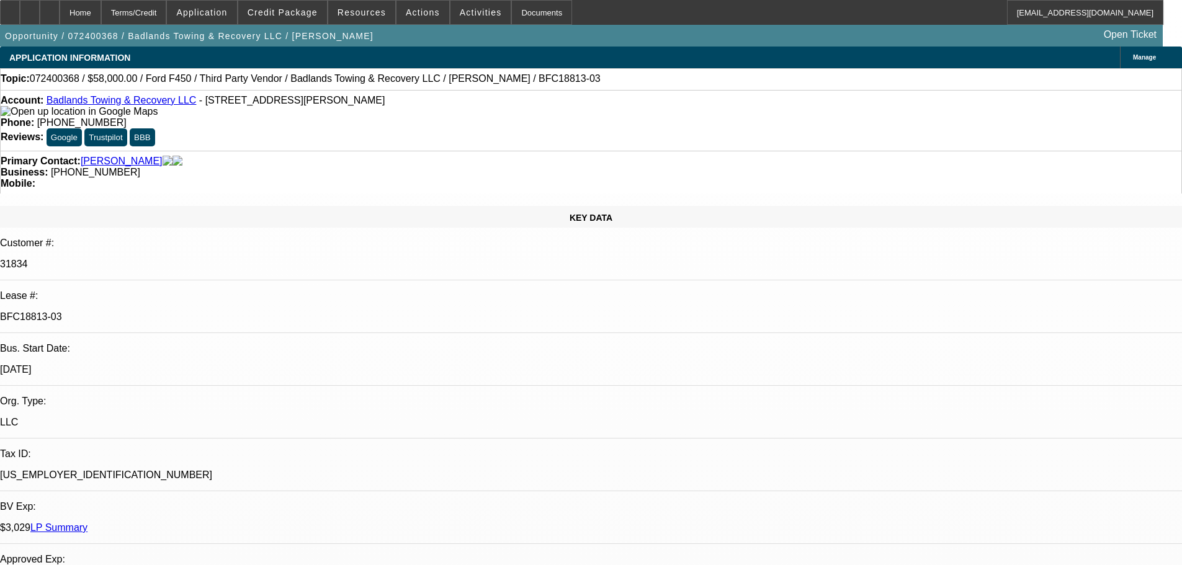
select select "0.1"
select select "4"
select select "0"
select select "0.1"
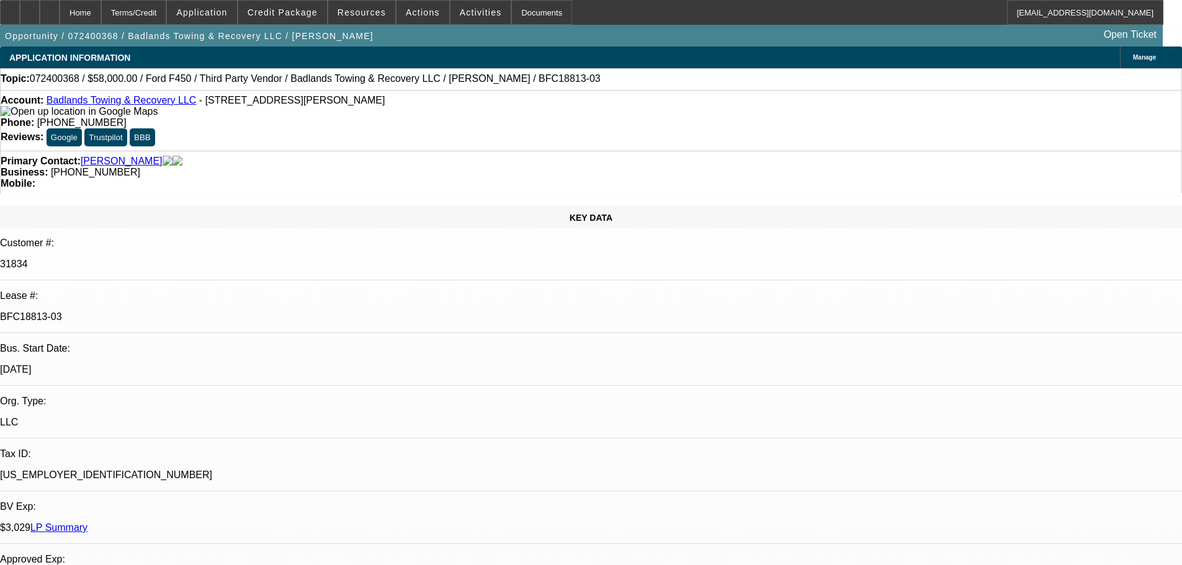
select select "4"
click at [296, 17] on span at bounding box center [282, 13] width 89 height 30
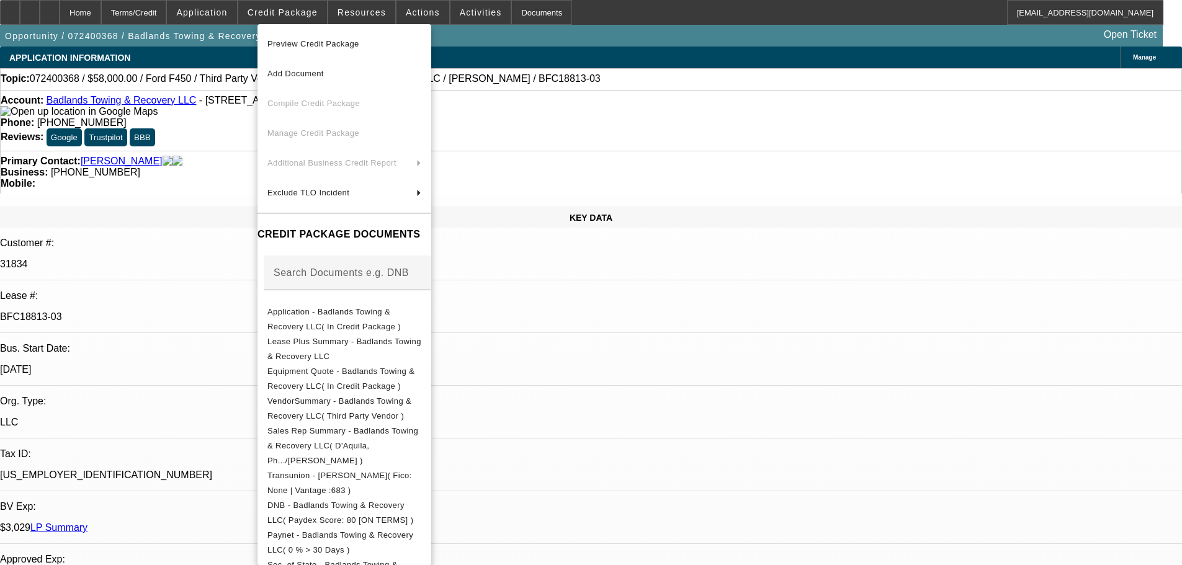
click at [298, 40] on span "Preview Credit Package" at bounding box center [313, 43] width 92 height 9
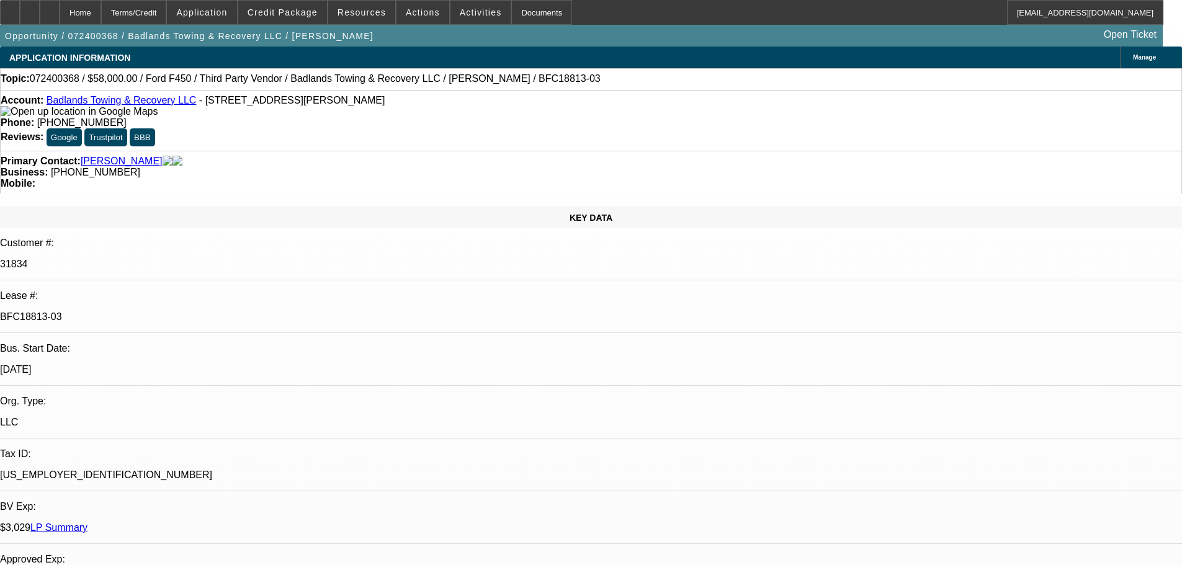
click at [87, 522] on link "LP Summary" at bounding box center [58, 527] width 57 height 11
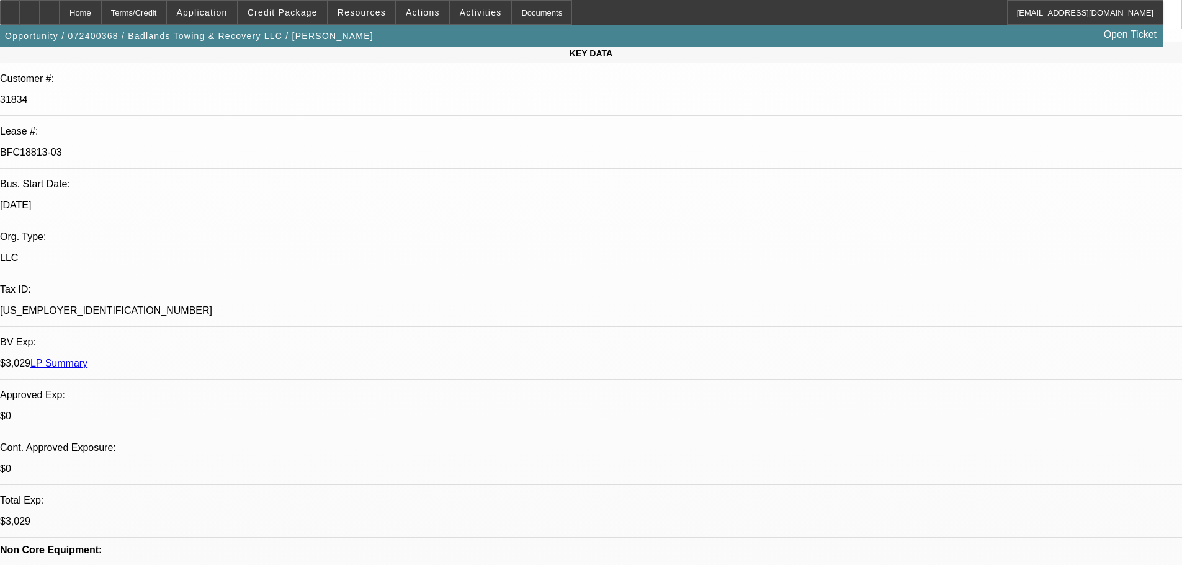
scroll to position [186, 0]
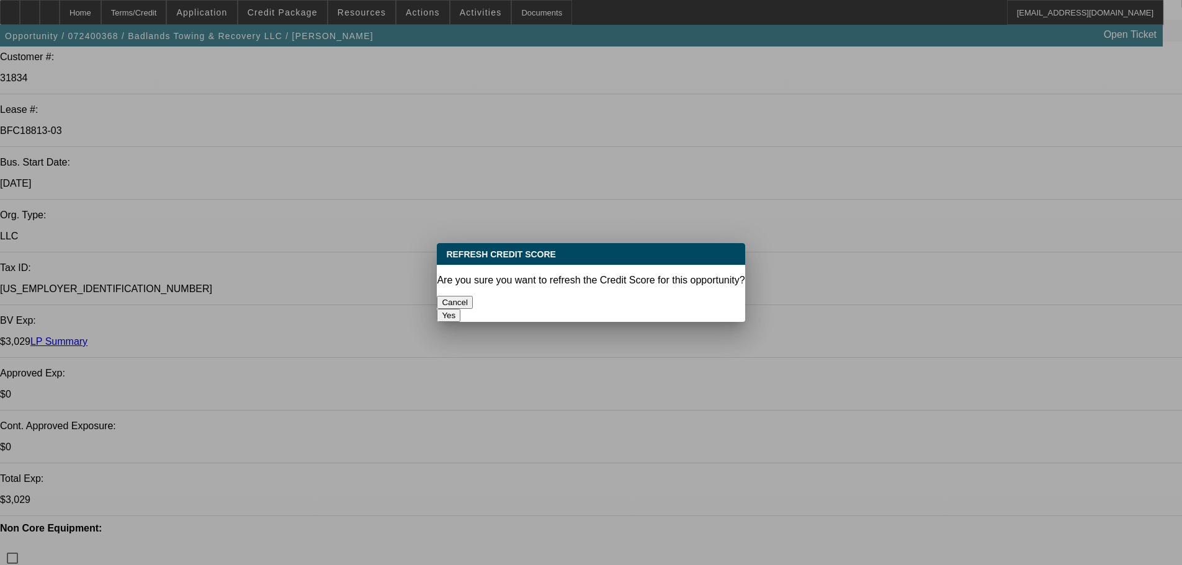
drag, startPoint x: 662, startPoint y: 293, endPoint x: 584, endPoint y: 321, distance: 83.4
click at [460, 309] on button "Yes" at bounding box center [449, 315] width 24 height 13
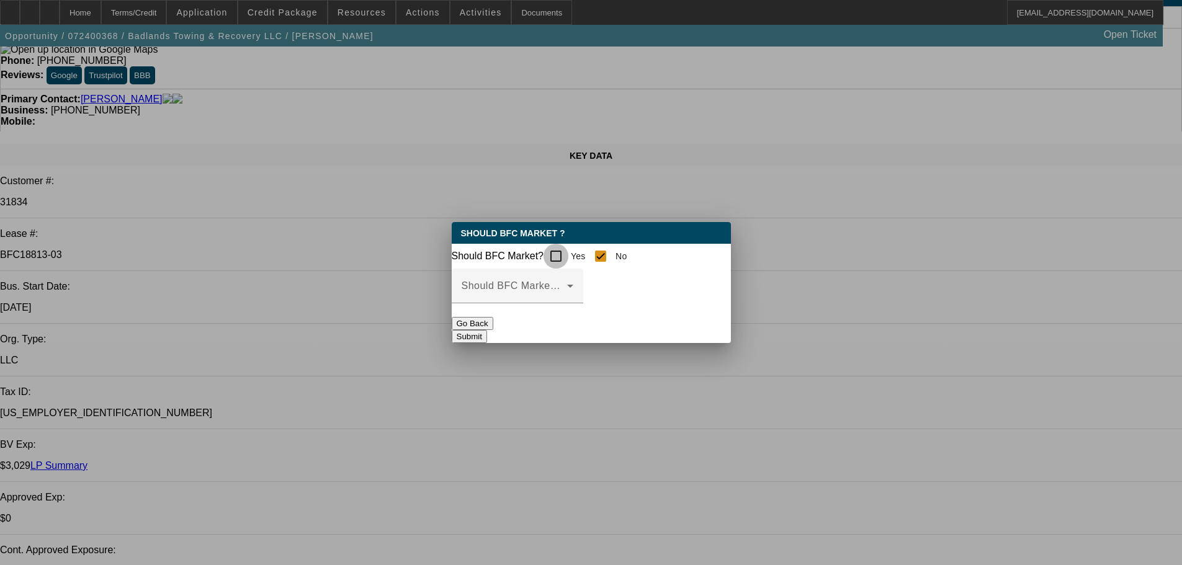
click at [568, 252] on input "Yes" at bounding box center [555, 256] width 25 height 25
checkbox input "true"
checkbox input "false"
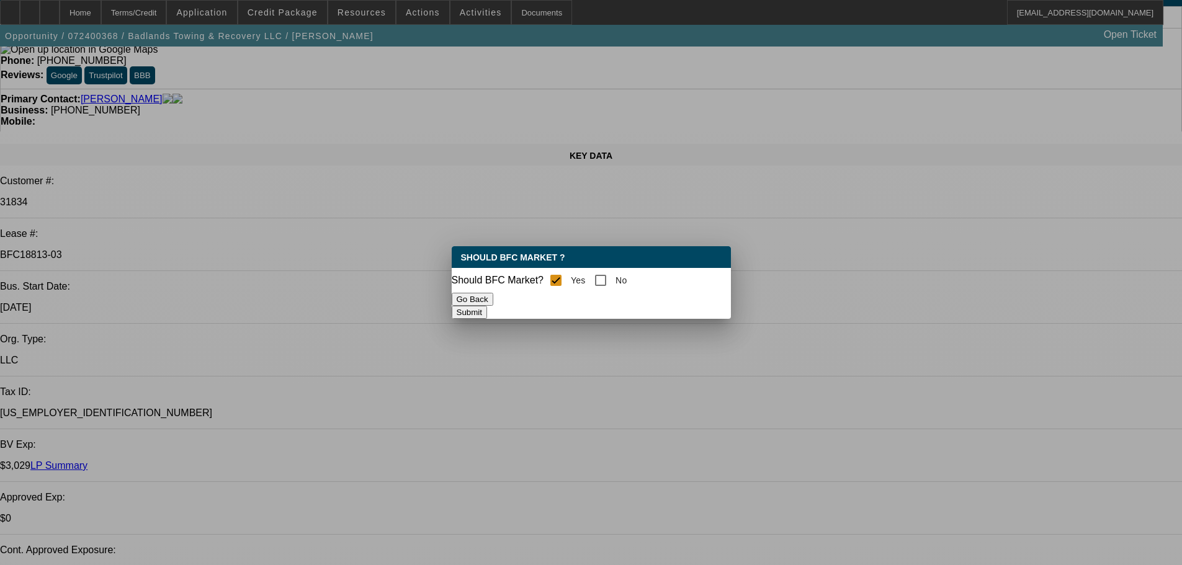
click at [487, 311] on button "Submit" at bounding box center [469, 312] width 35 height 13
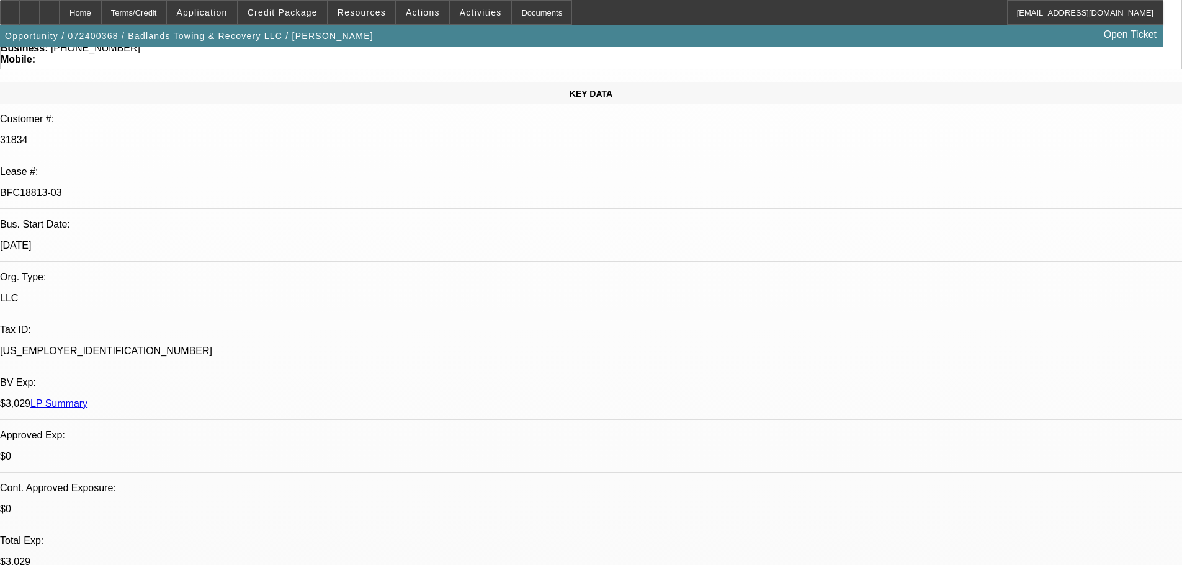
scroll to position [186, 0]
drag, startPoint x: 967, startPoint y: 428, endPoint x: 1001, endPoint y: 424, distance: 33.7
drag, startPoint x: 947, startPoint y: 427, endPoint x: 912, endPoint y: 424, distance: 34.2
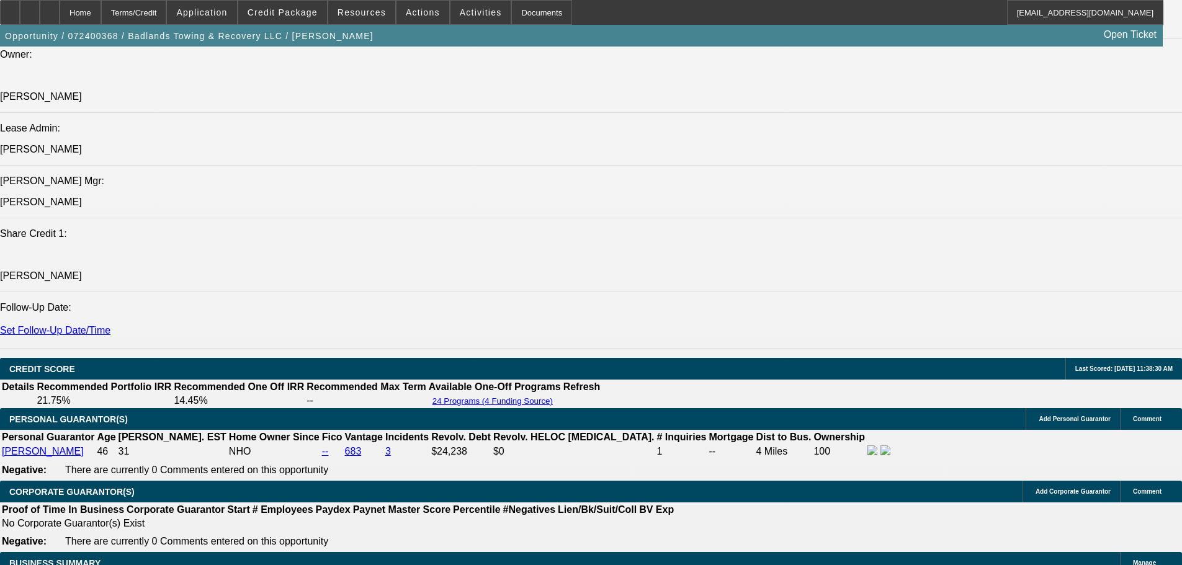
scroll to position [1563, 0]
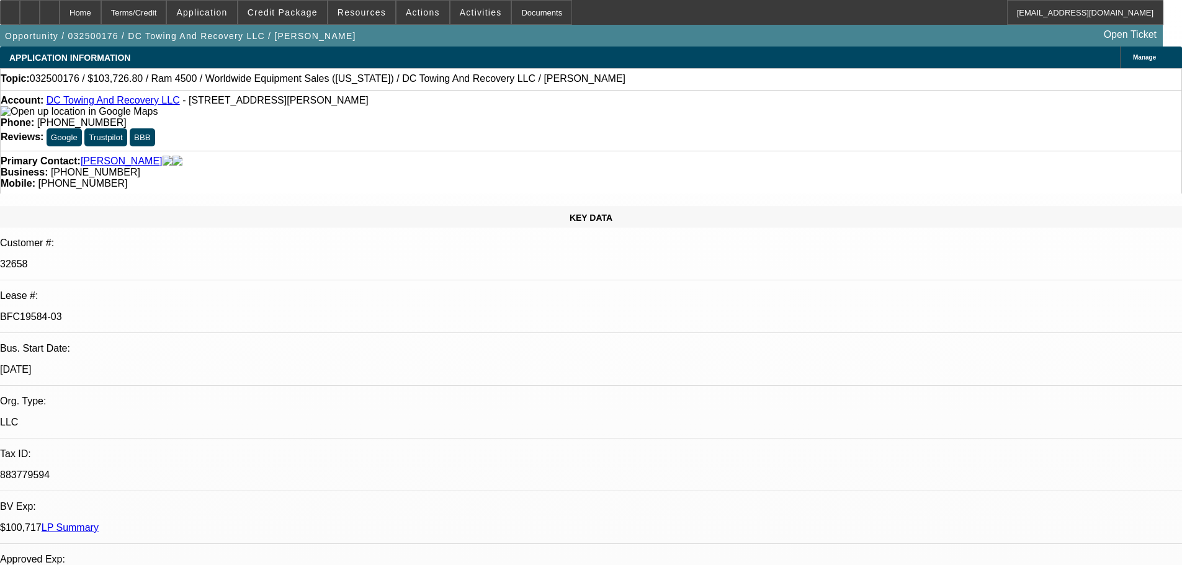
select select "0.1"
select select "2"
select select "0.1"
select select "4"
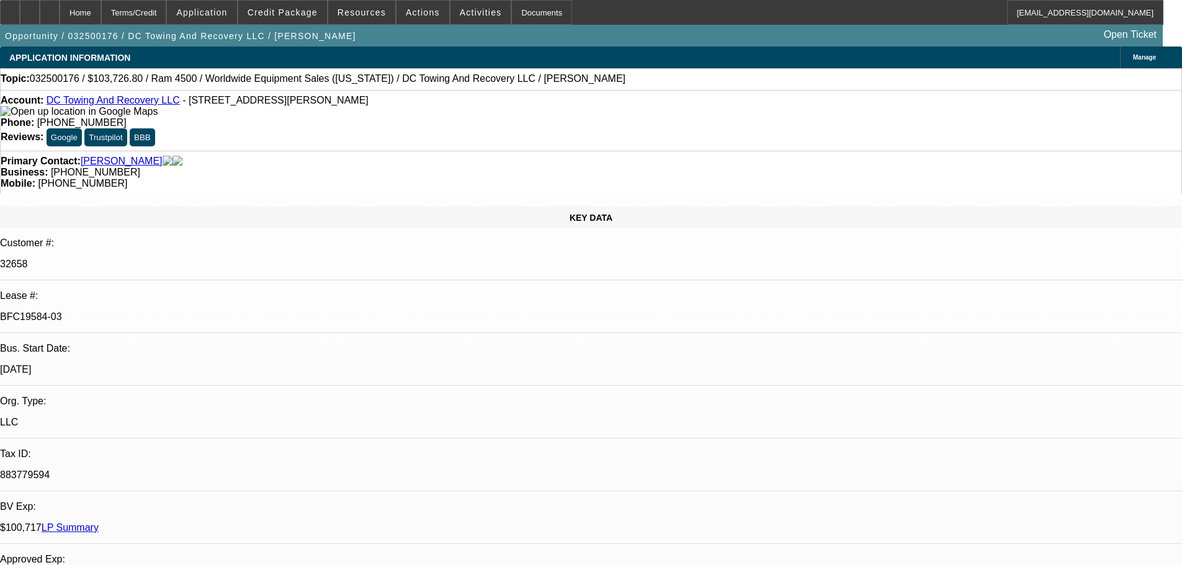
select select "0.15"
select select "2"
select select "0.1"
select select "4"
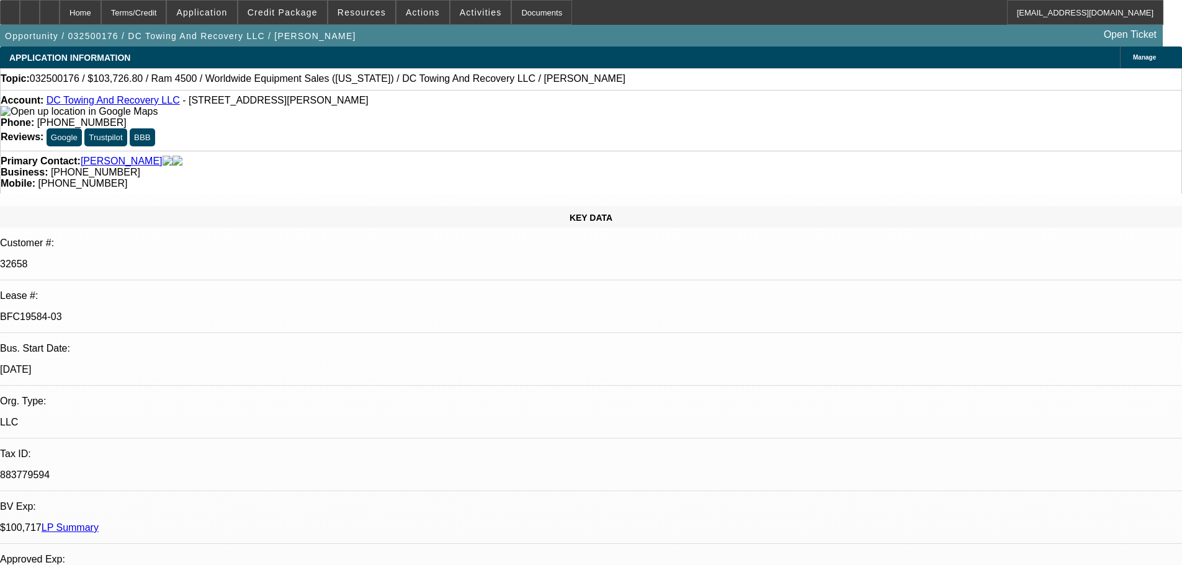
select select "0.15"
select select "2"
select select "0.1"
select select "4"
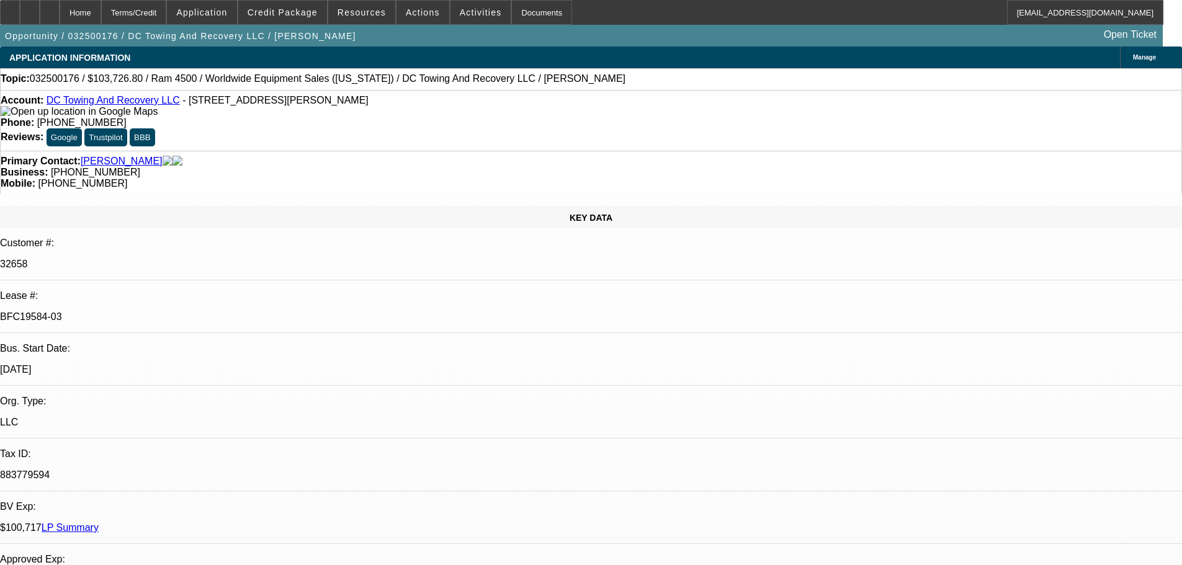
select select "0.1"
select select "2"
select select "0.1"
select select "4"
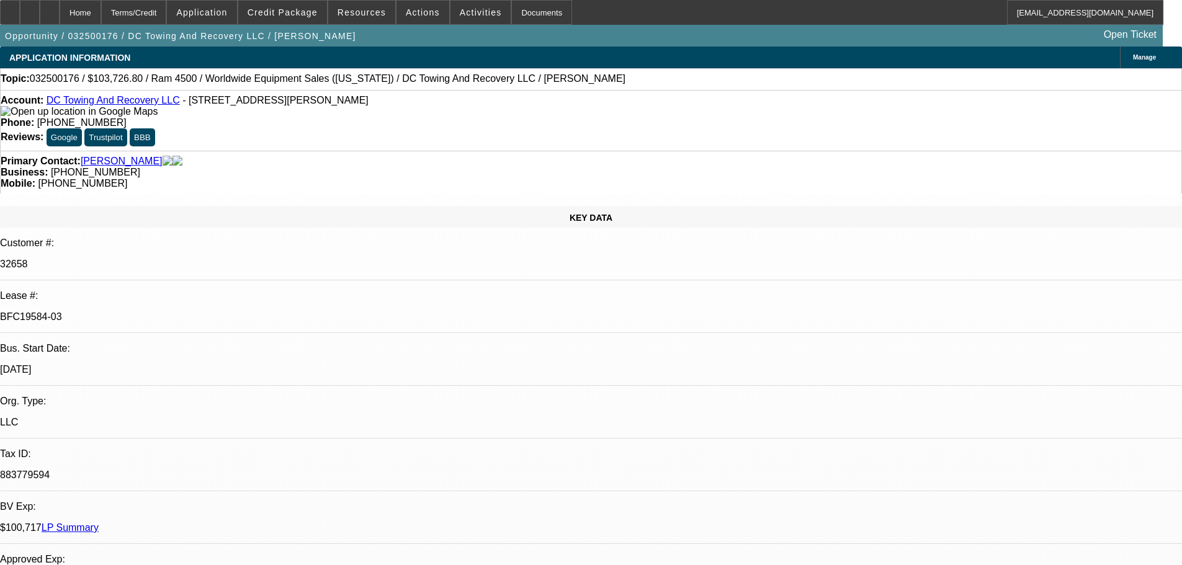
click at [99, 522] on link "LP Summary" at bounding box center [70, 527] width 57 height 11
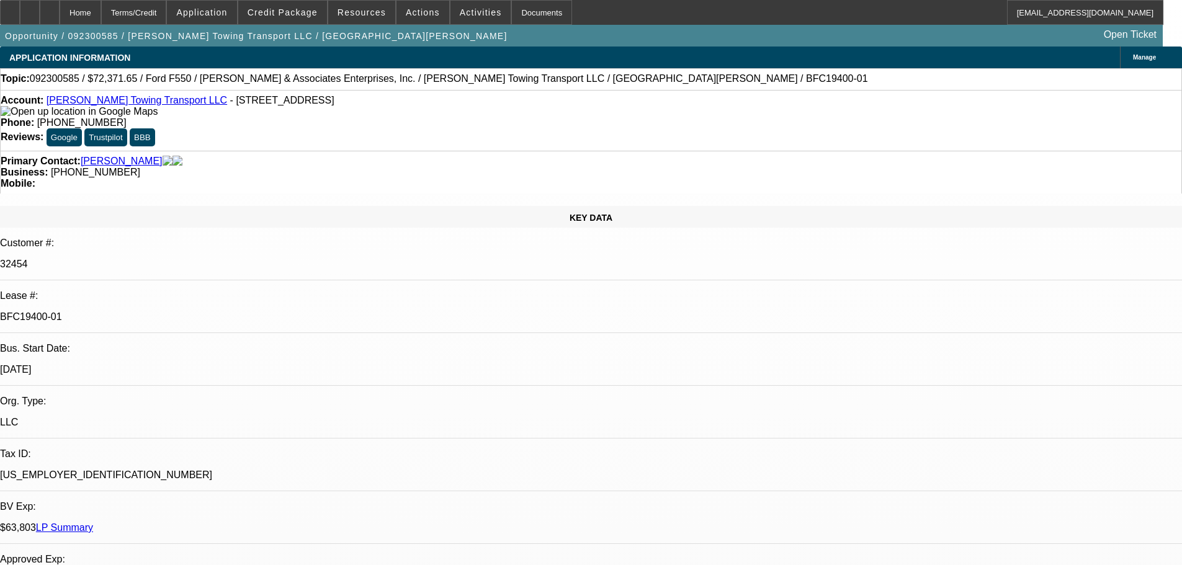
select select "0.2"
select select "2"
select select "0.1"
select select "4"
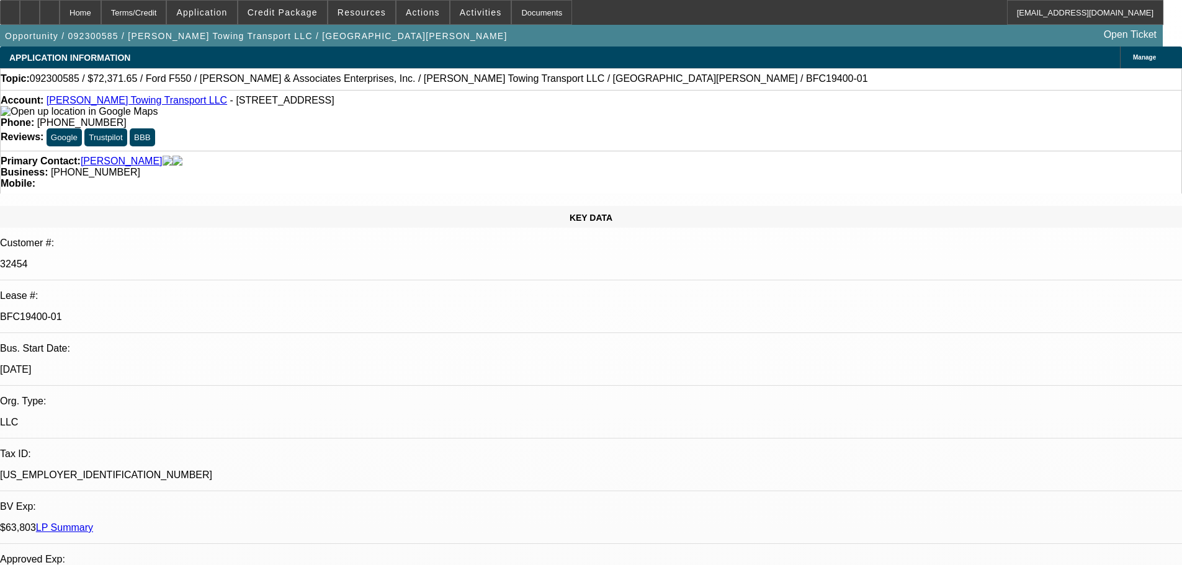
select select "0.2"
select select "2"
select select "0.1"
select select "4"
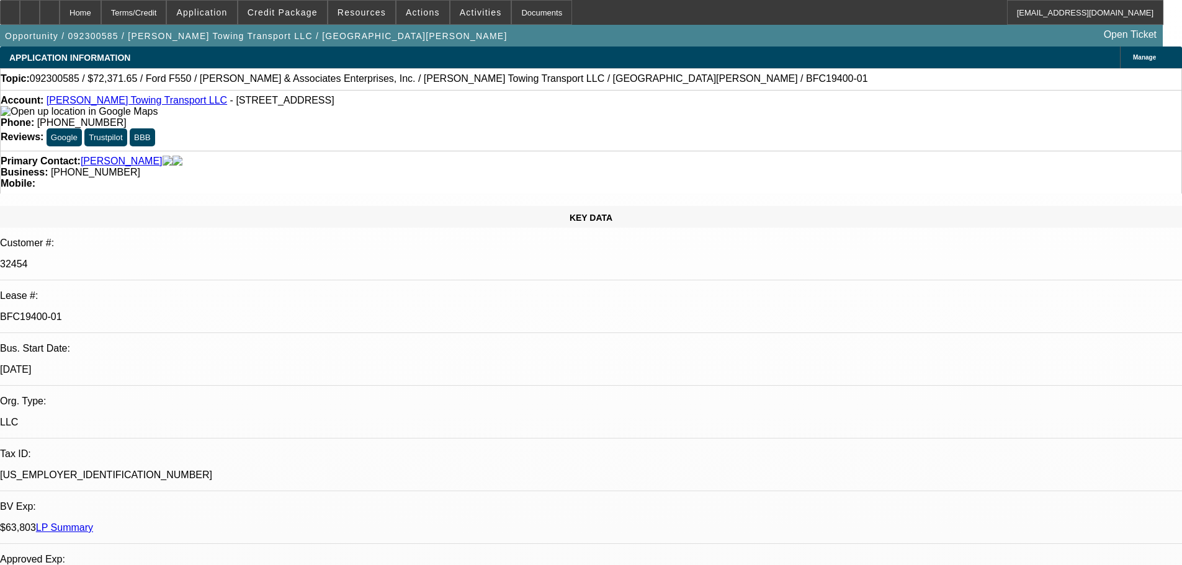
select select "0.2"
select select "2"
select select "0.1"
select select "4"
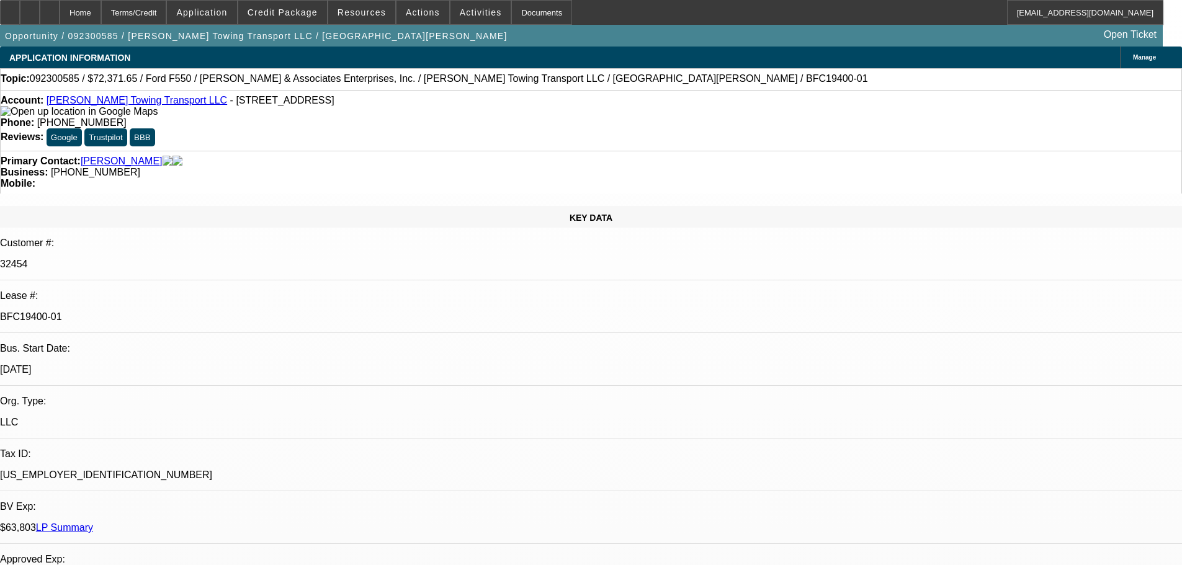
select select "0.2"
select select "2"
select select "0.1"
select select "4"
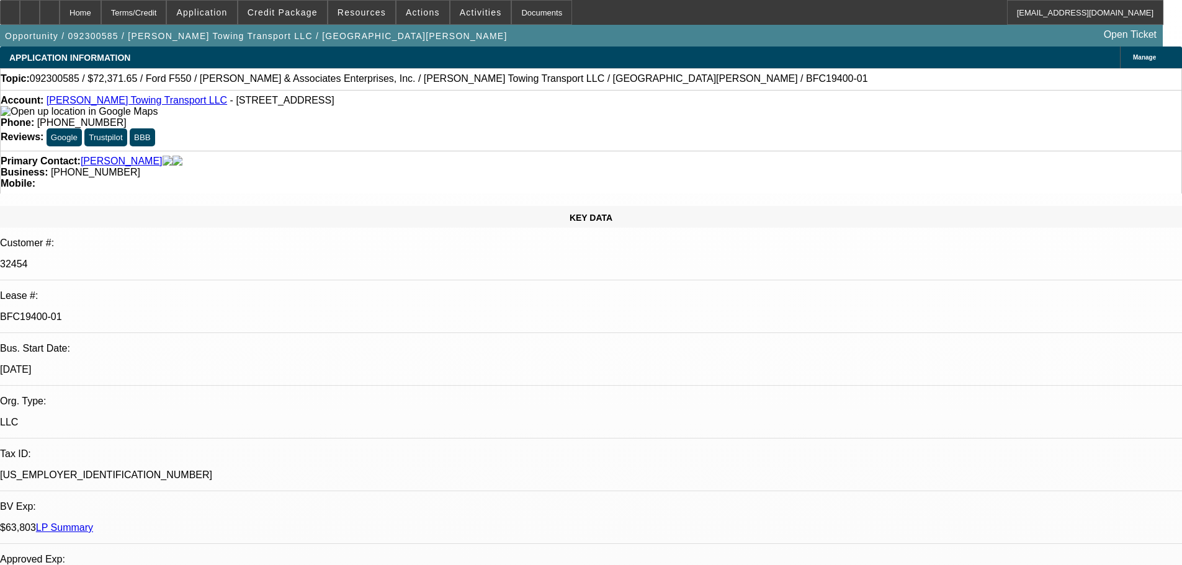
click at [93, 522] on link "LP Summary" at bounding box center [64, 527] width 57 height 11
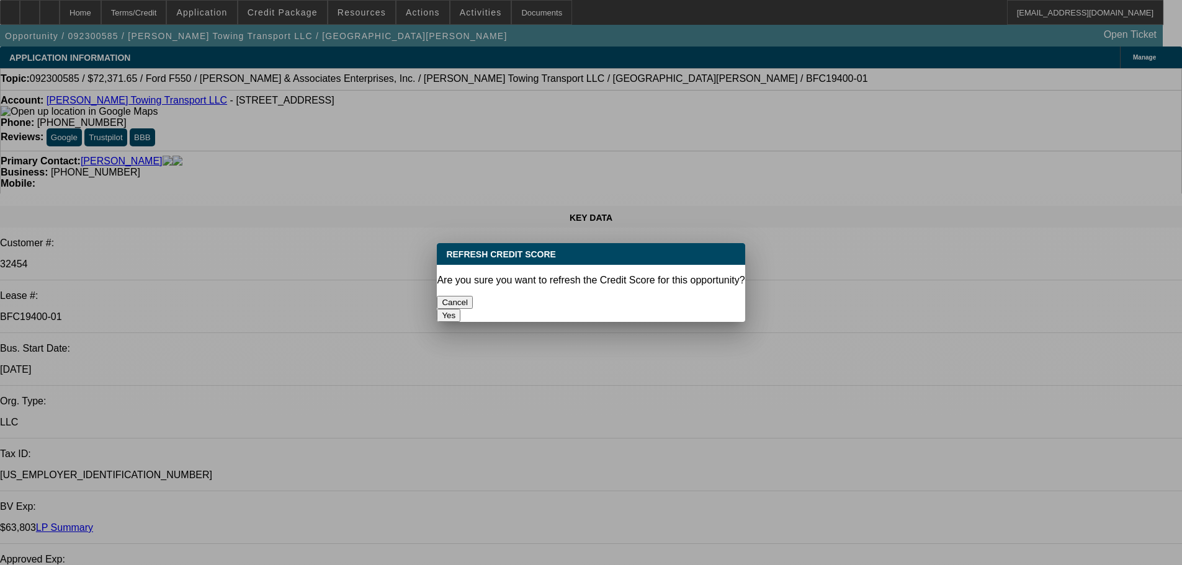
click at [460, 309] on button "Yes" at bounding box center [449, 315] width 24 height 13
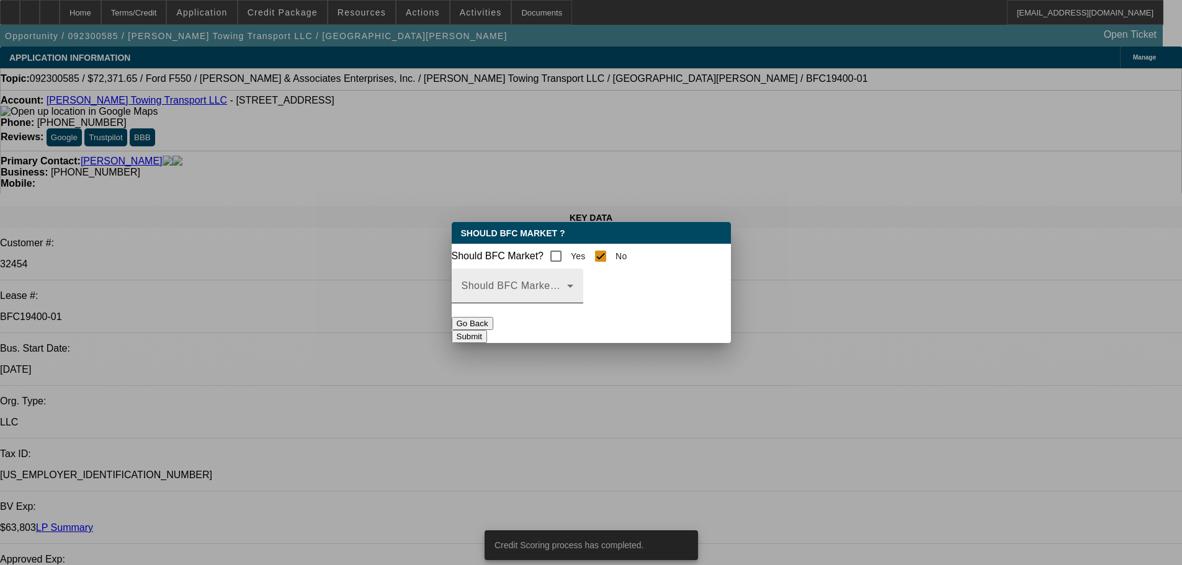
click at [617, 291] on mat-label "Should BFC Market Status Reason" at bounding box center [543, 285] width 164 height 11
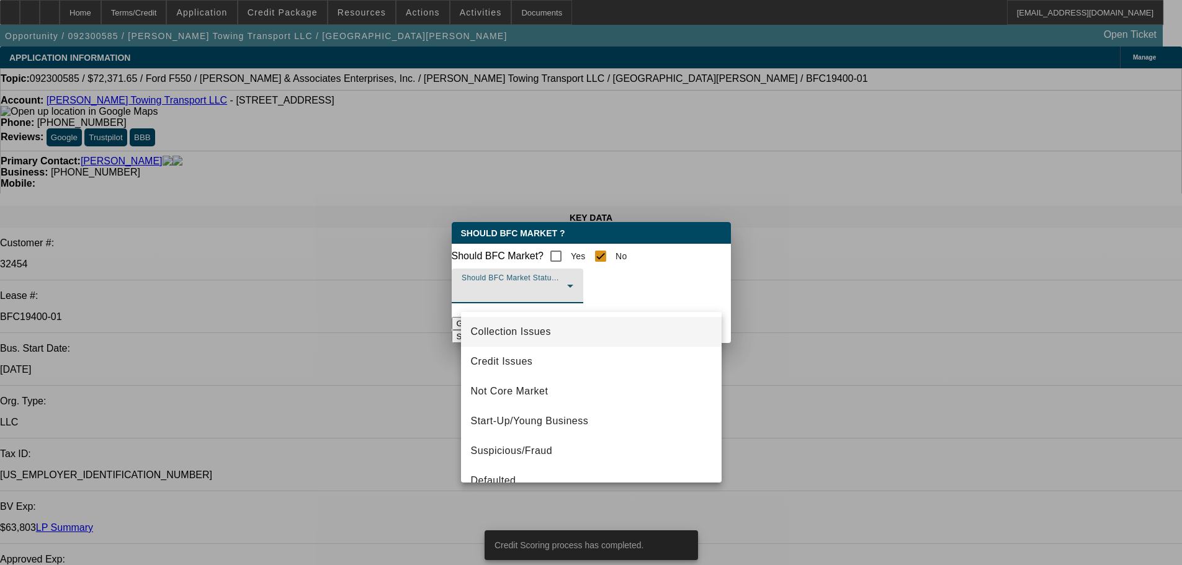
click at [519, 334] on span "Collection Issues" at bounding box center [511, 331] width 80 height 15
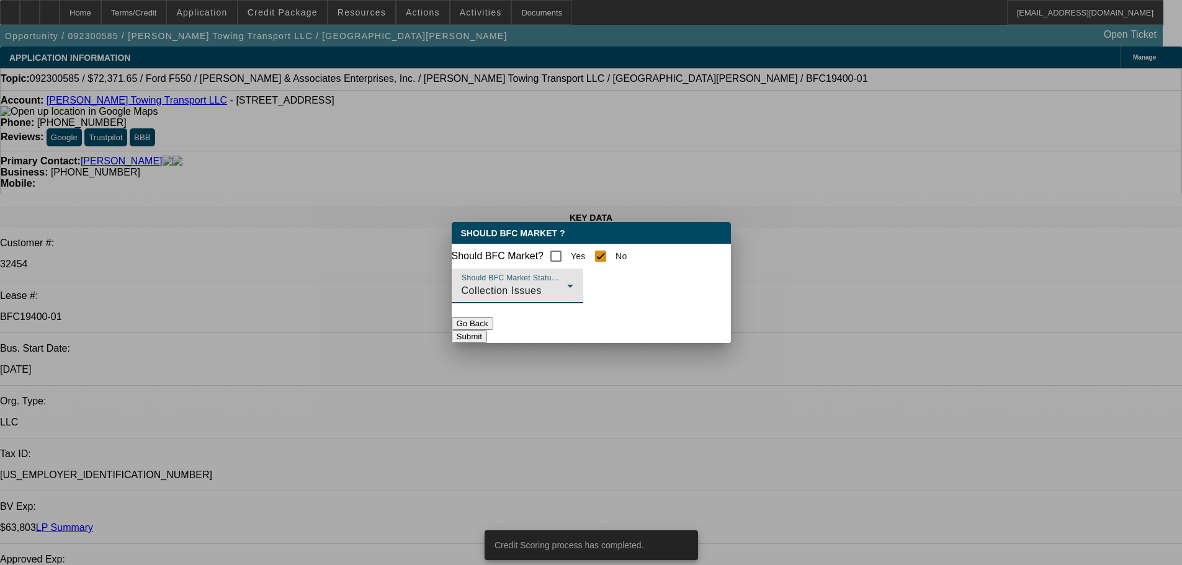
click at [487, 334] on button "Submit" at bounding box center [469, 336] width 35 height 13
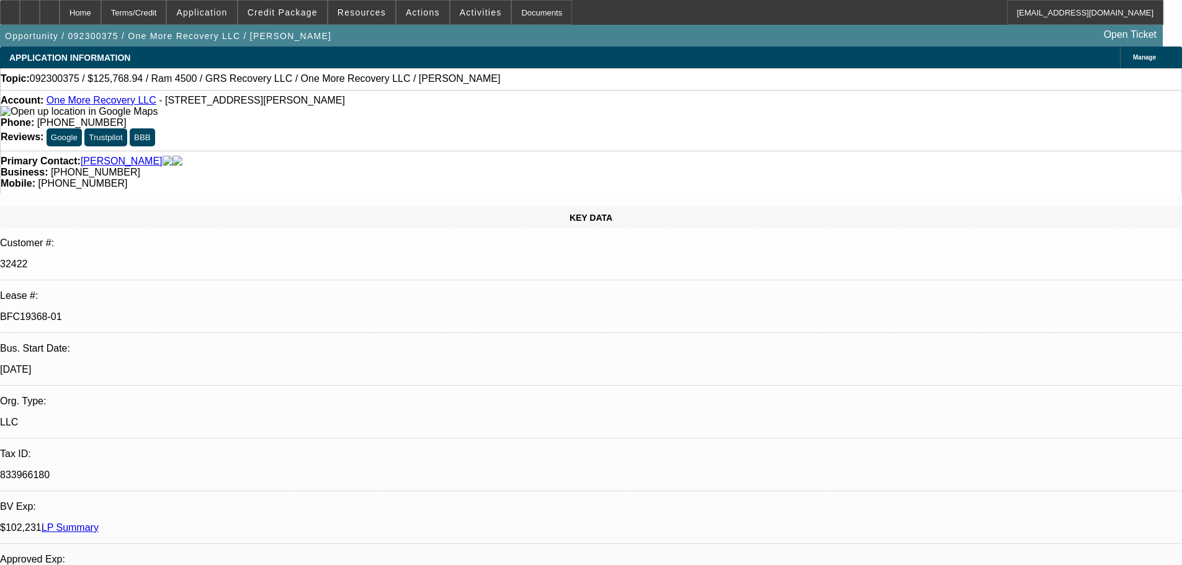
select select "0"
select select "2"
select select "0"
select select "6"
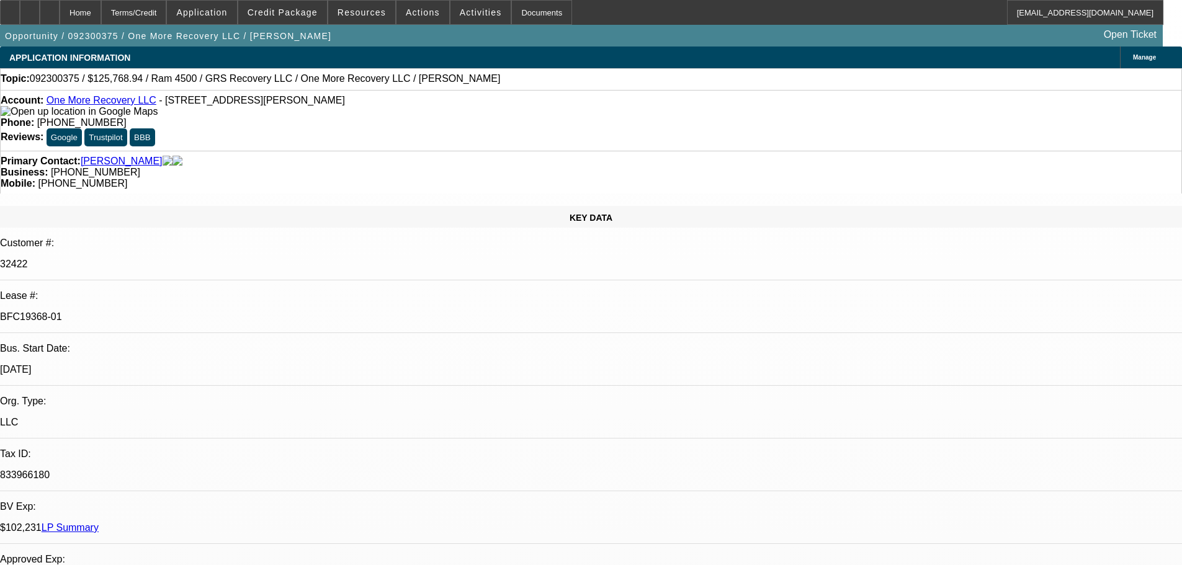
select select "0"
select select "2"
select select "0"
select select "6"
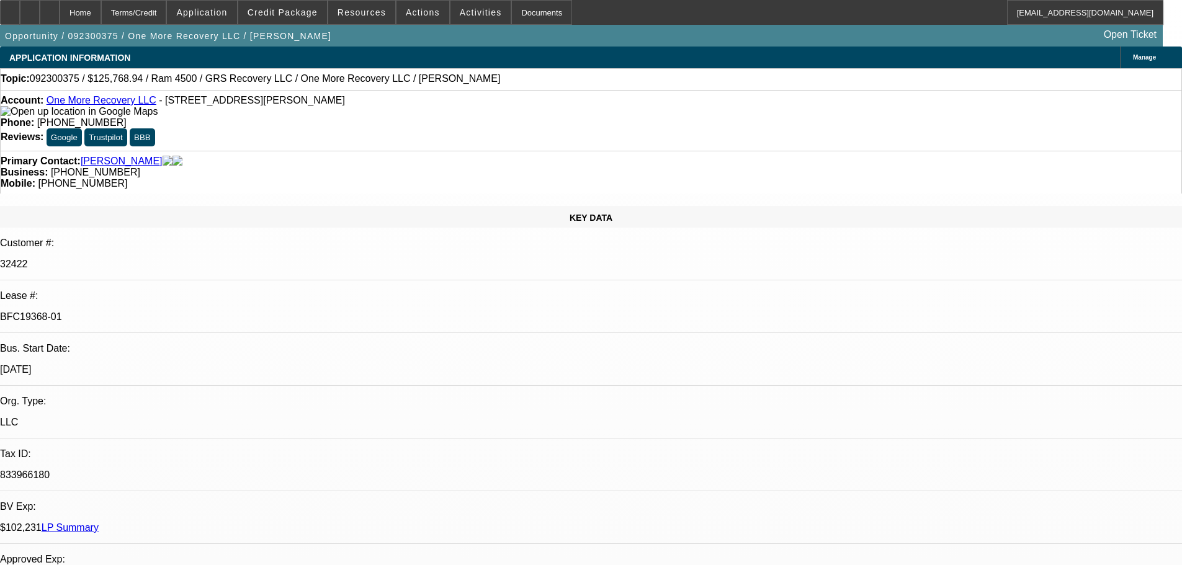
click at [99, 522] on link "LP Summary" at bounding box center [70, 527] width 57 height 11
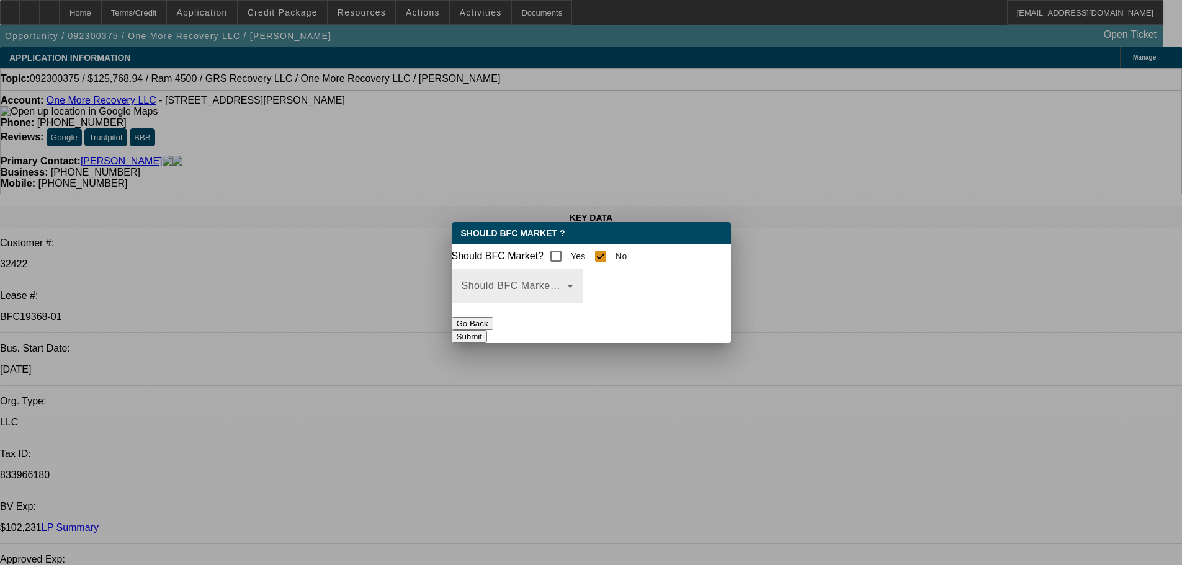
click at [573, 292] on mat-select at bounding box center [517, 290] width 112 height 15
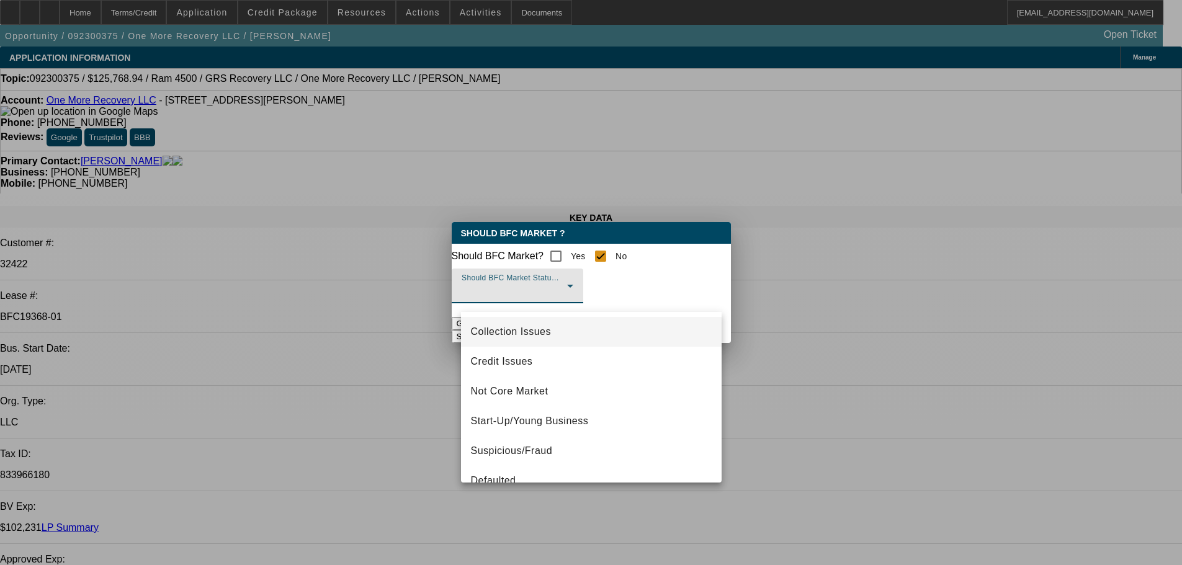
click at [504, 334] on span "Collection Issues" at bounding box center [511, 331] width 80 height 15
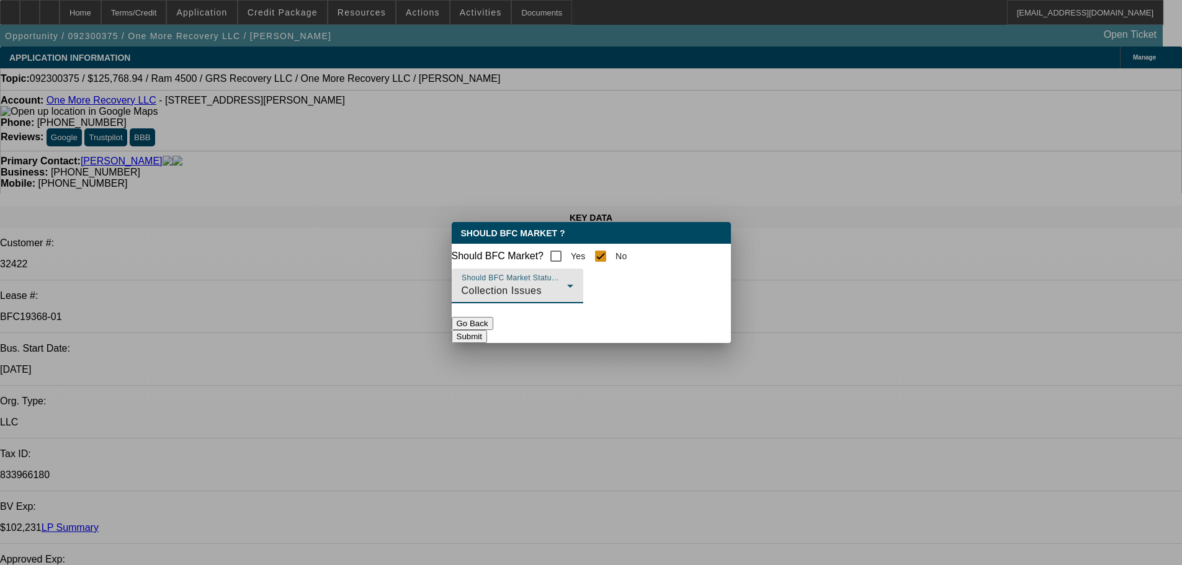
click at [487, 331] on button "Submit" at bounding box center [469, 336] width 35 height 13
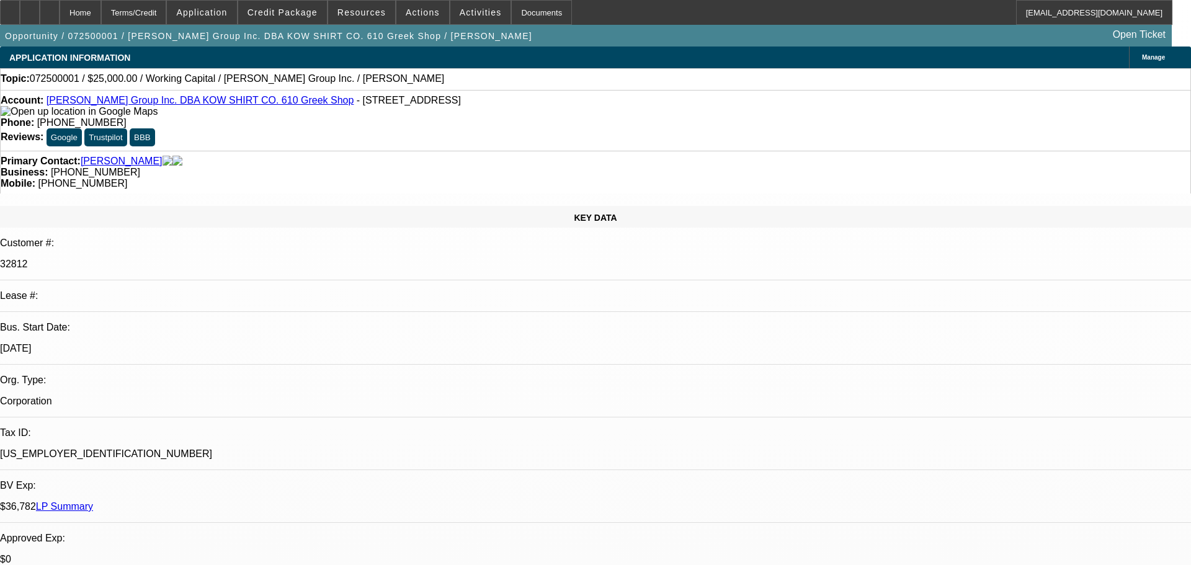
select select "0"
select select "1"
select select "2"
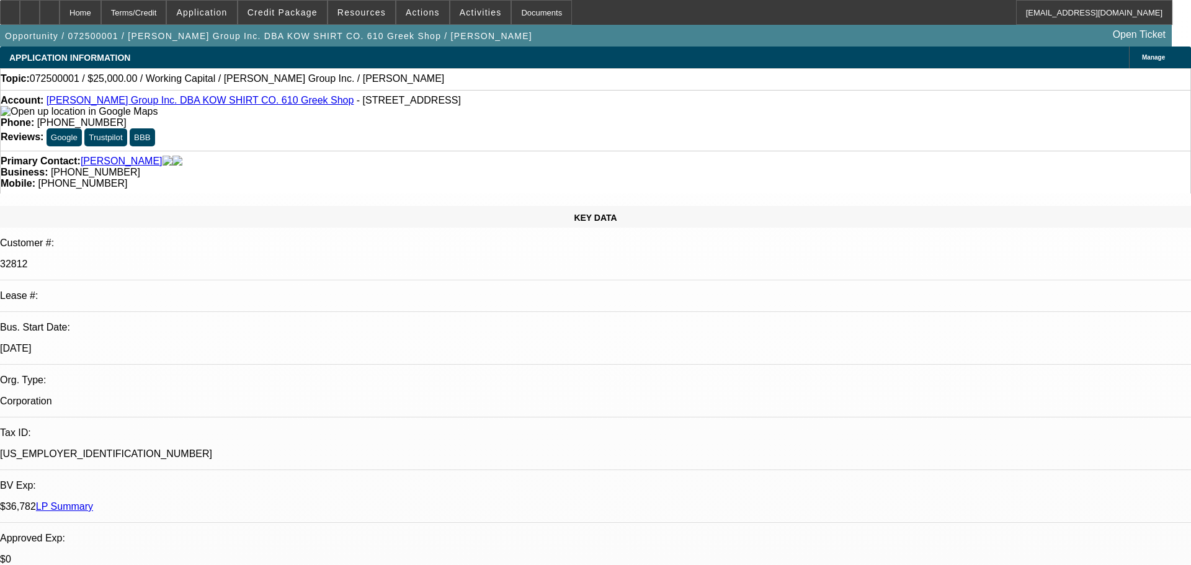
select select "6"
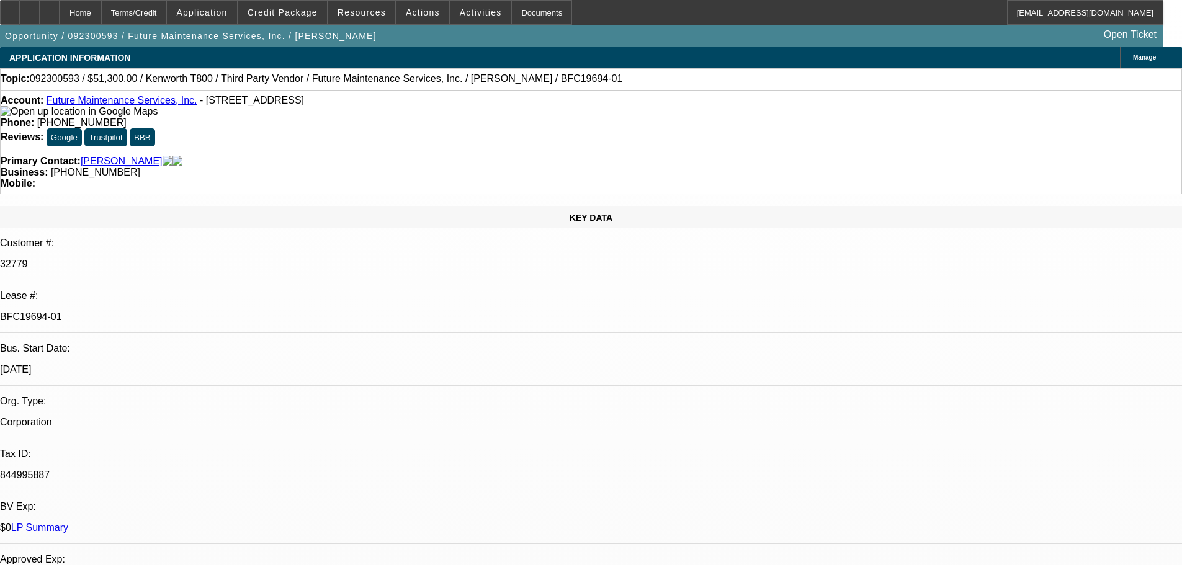
select select "0.1"
select select "0"
select select "4"
select select "0"
select select "6"
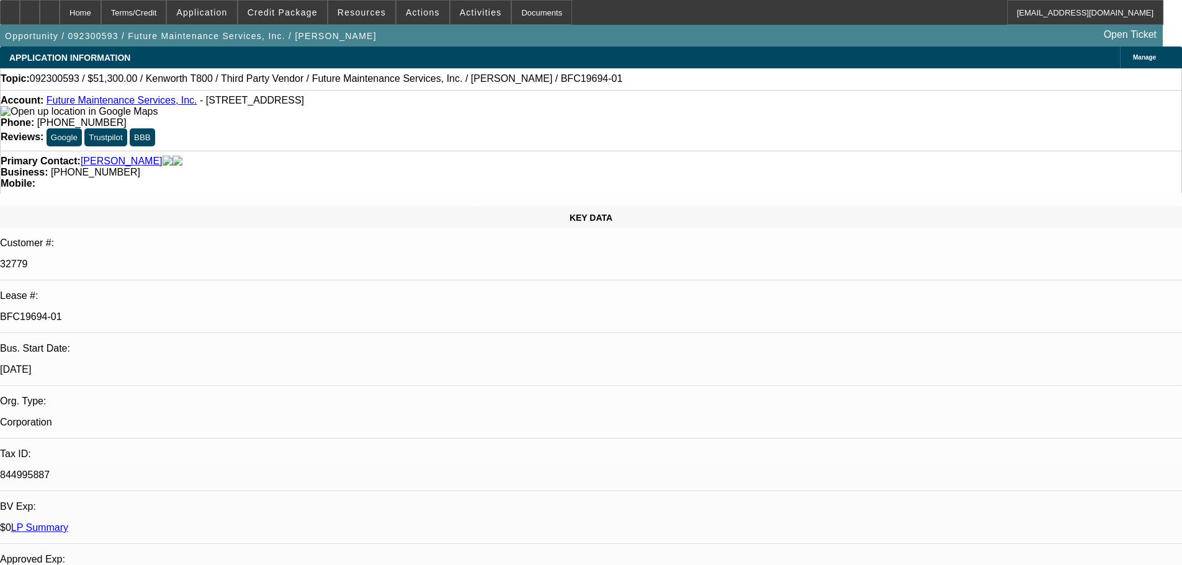
select select "0.1"
select select "0"
select select "4"
select select "0"
select select "6"
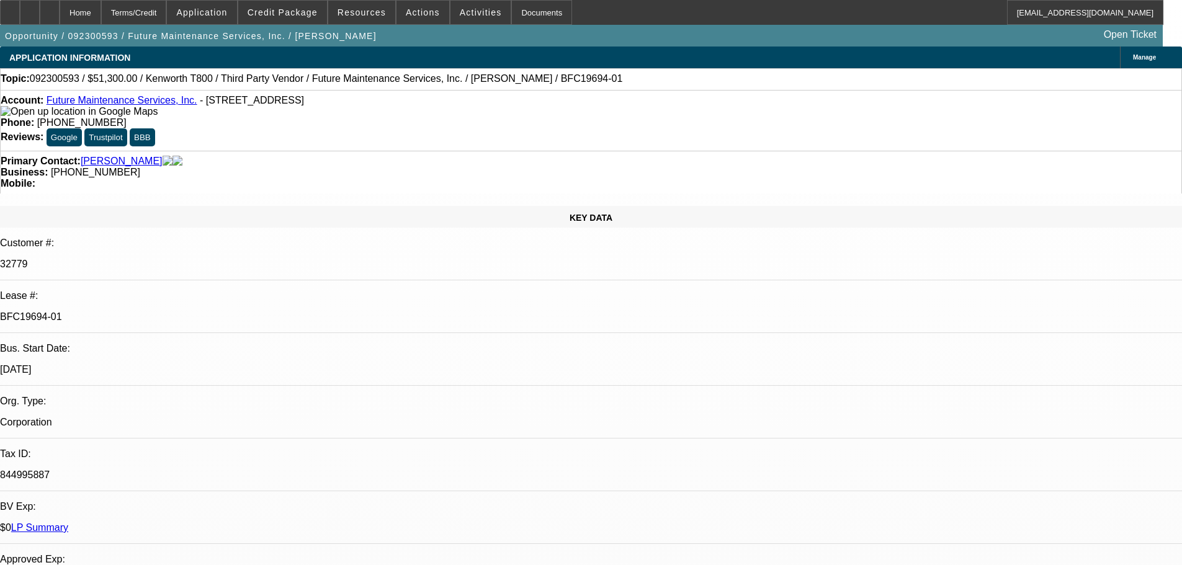
select select "0.1"
select select "0"
select select "4"
select select "0"
select select "6"
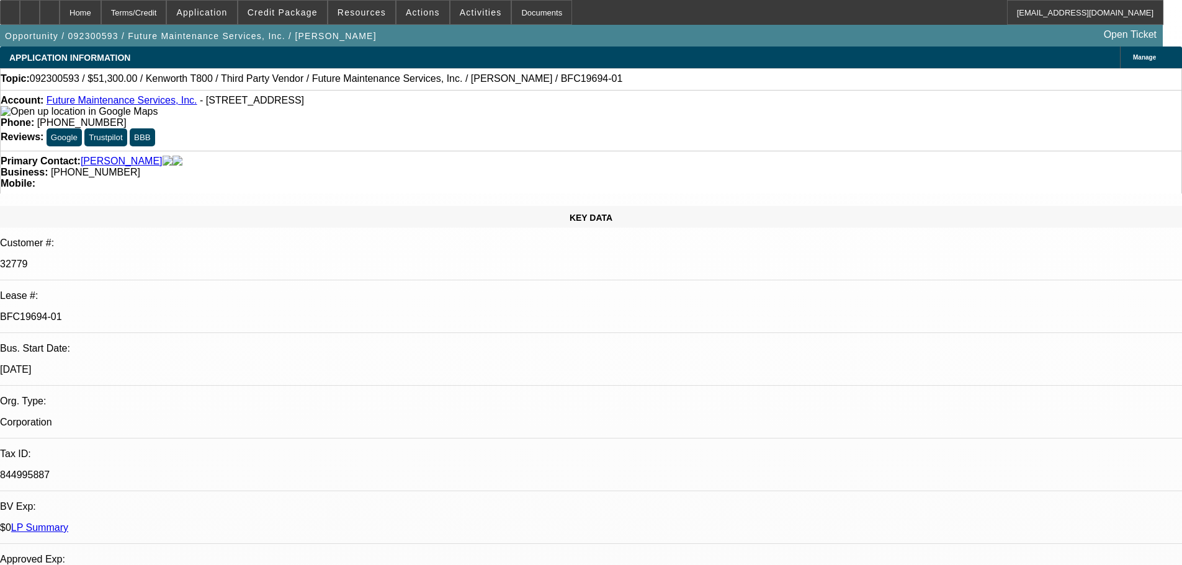
select select "0.1"
select select "0"
select select "2"
select select "0"
select select "6"
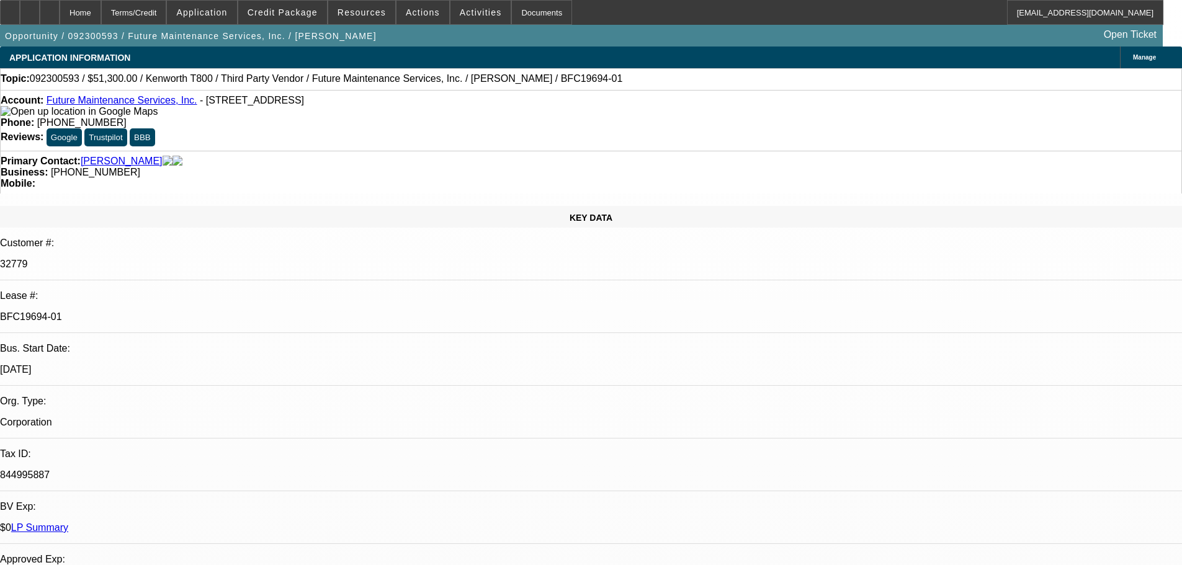
click at [68, 522] on link "LP Summary" at bounding box center [39, 527] width 57 height 11
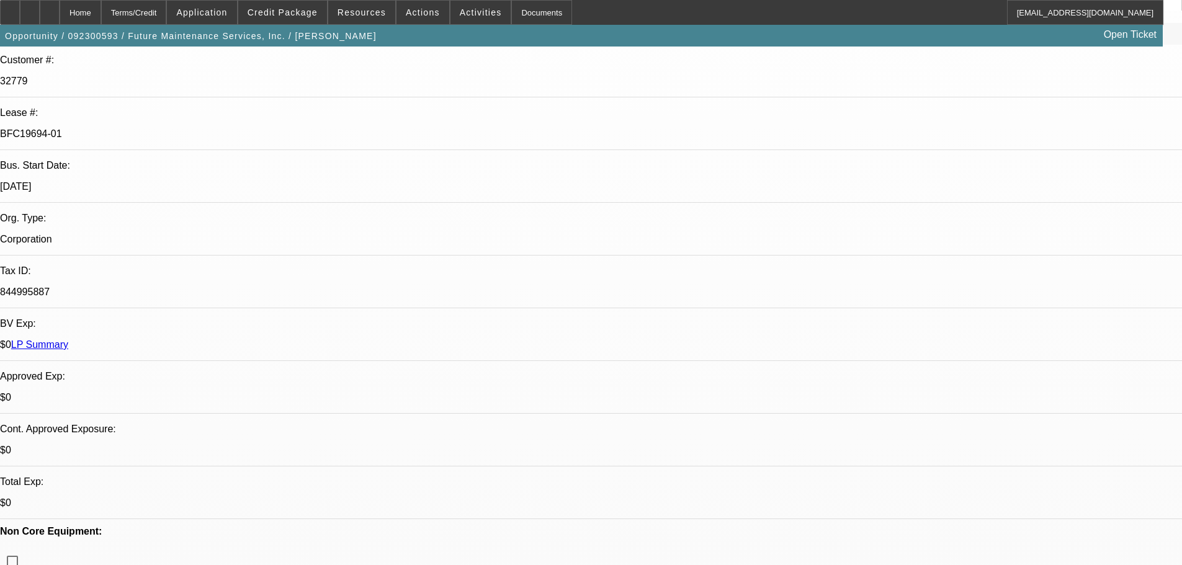
scroll to position [310, 0]
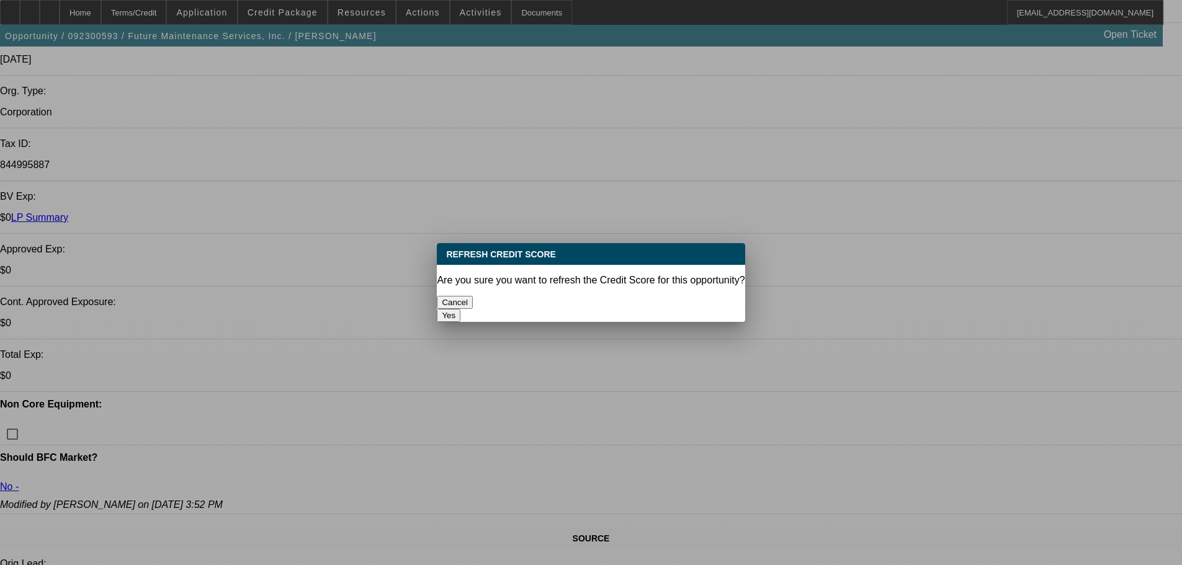
scroll to position [0, 0]
click at [460, 309] on button "Yes" at bounding box center [449, 315] width 24 height 13
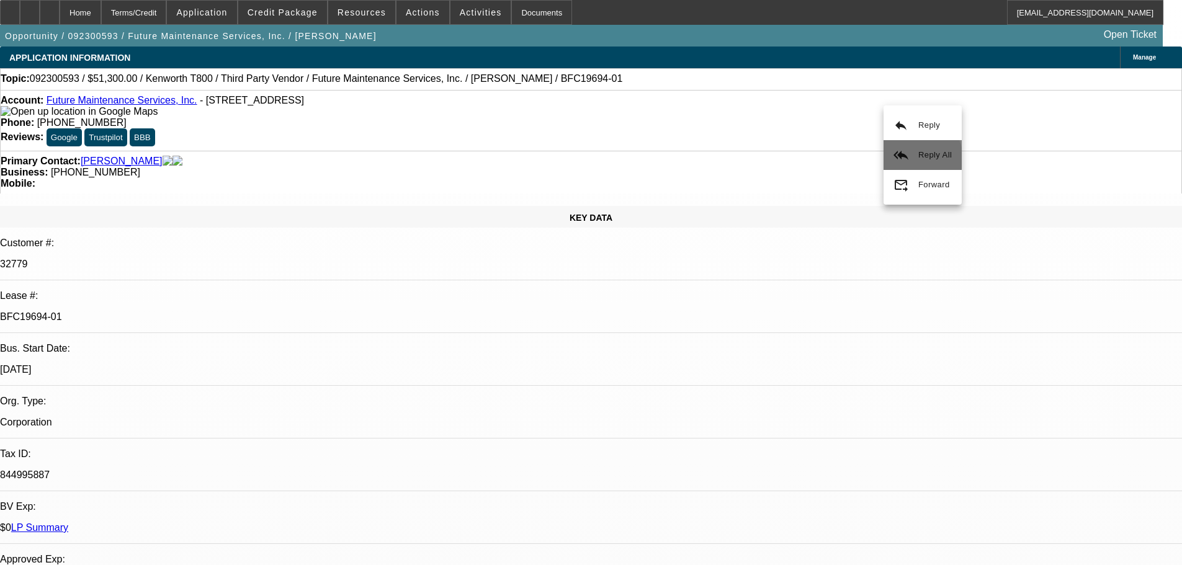
click at [916, 158] on button "reply_all Reply All" at bounding box center [922, 155] width 78 height 30
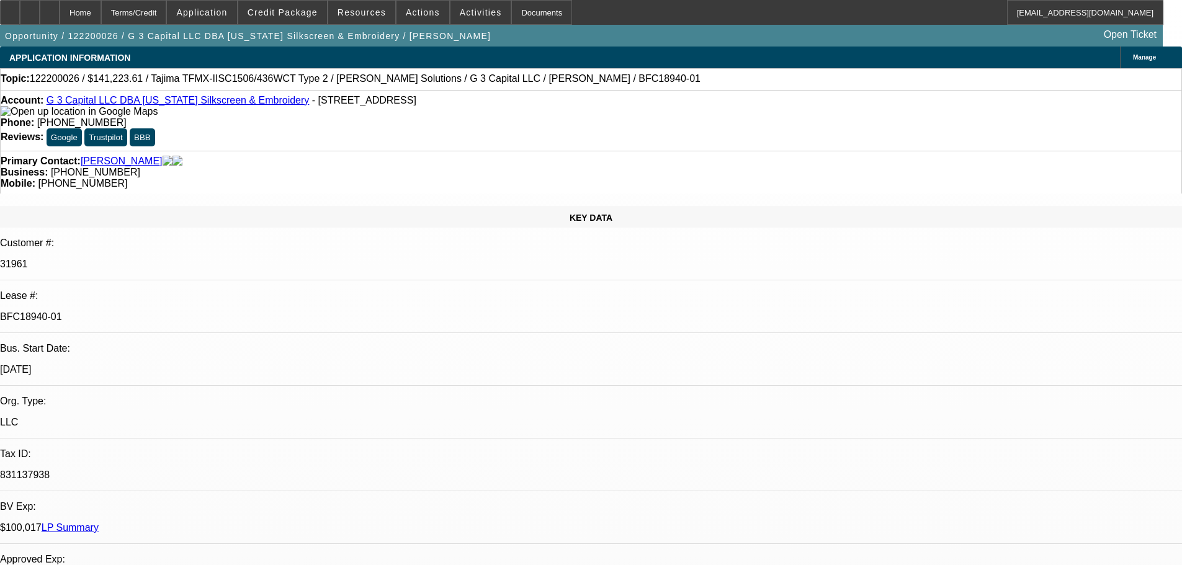
select select "0"
select select "2"
select select "0.1"
select select "4"
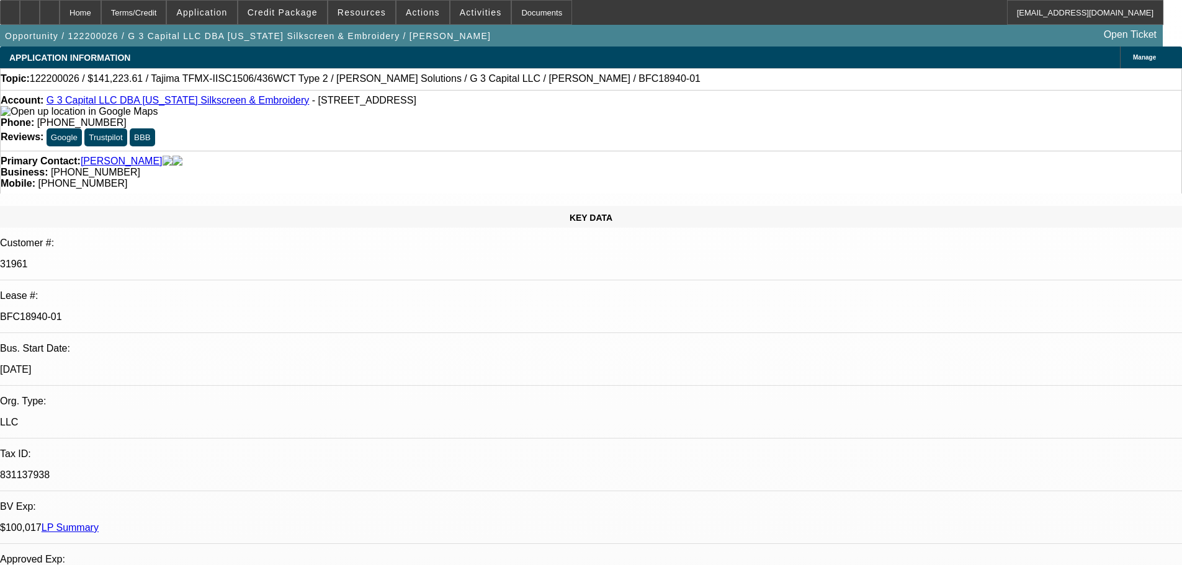
select select "0"
select select "2"
select select "0.1"
select select "4"
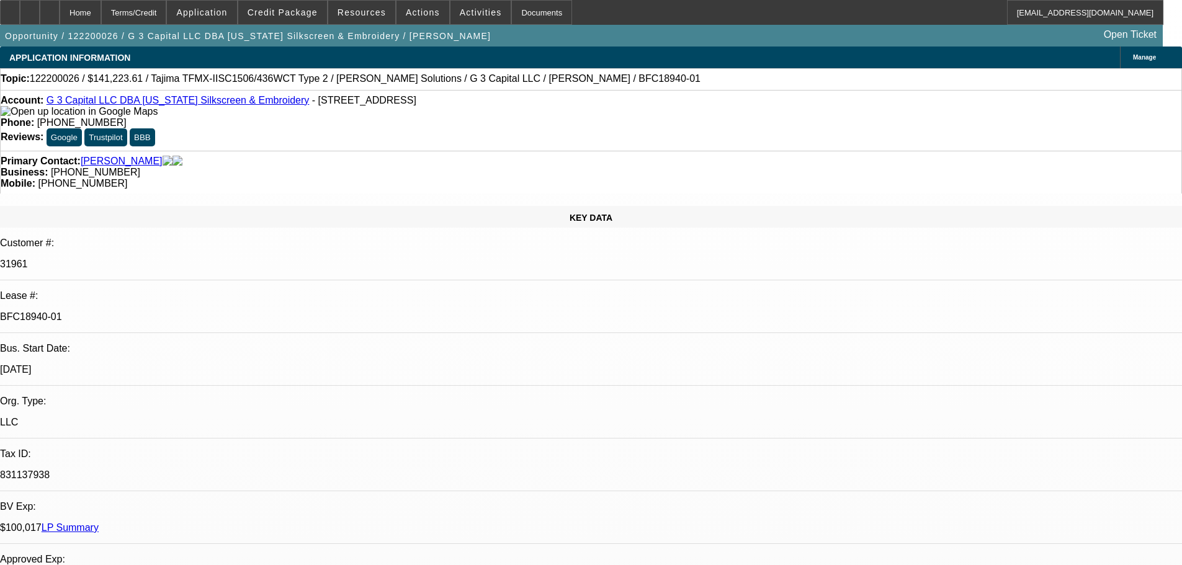
select select "0"
select select "2"
select select "0.1"
select select "4"
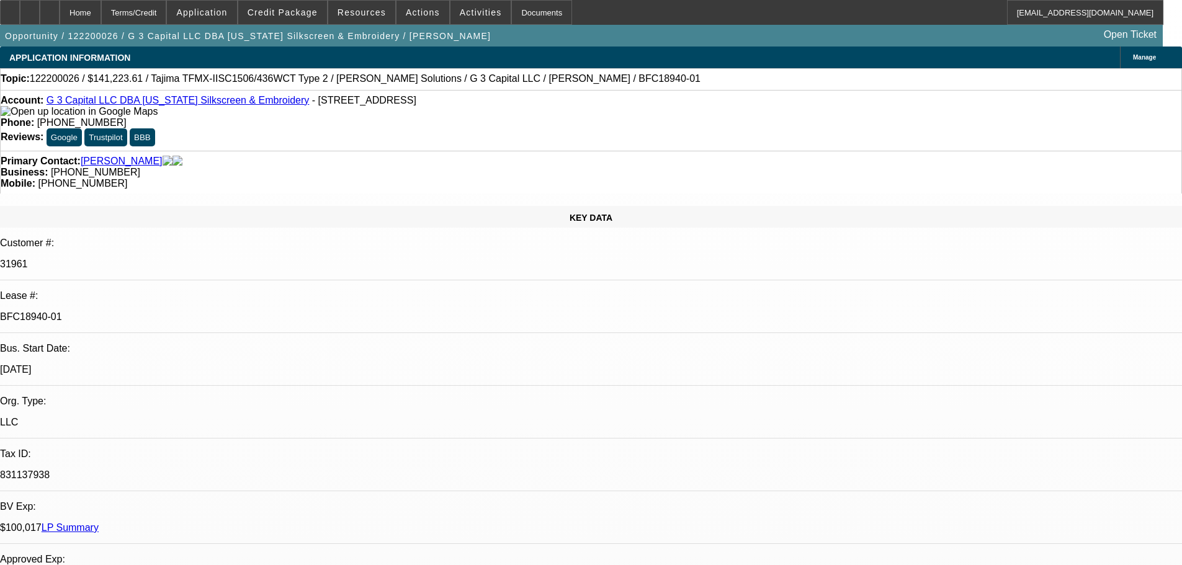
select select "0"
select select "2"
select select "0.1"
select select "4"
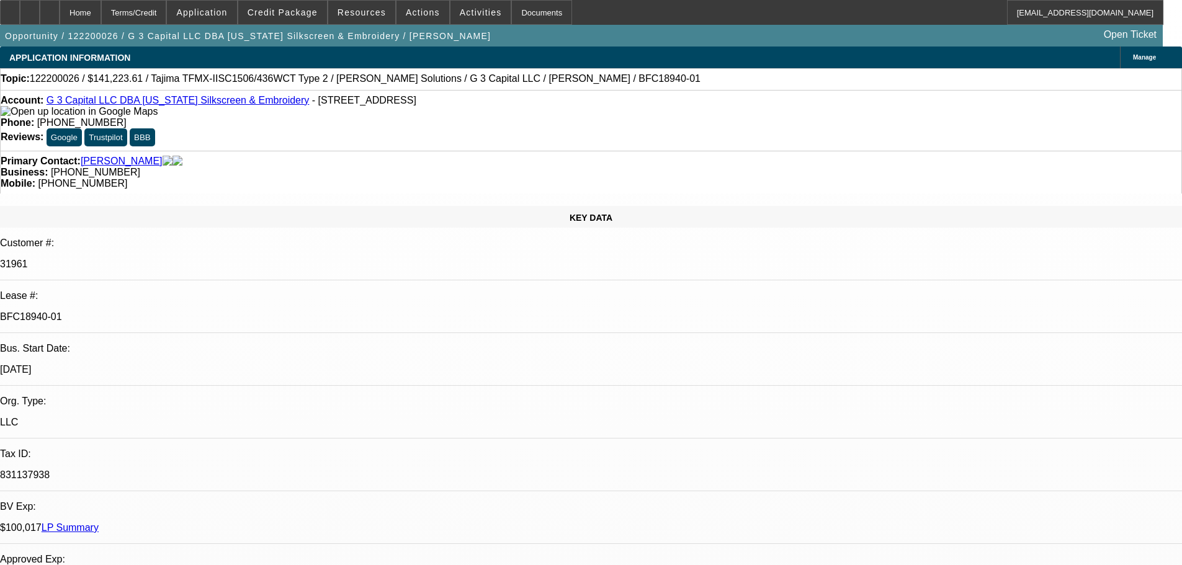
click at [99, 522] on link "LP Summary" at bounding box center [70, 527] width 57 height 11
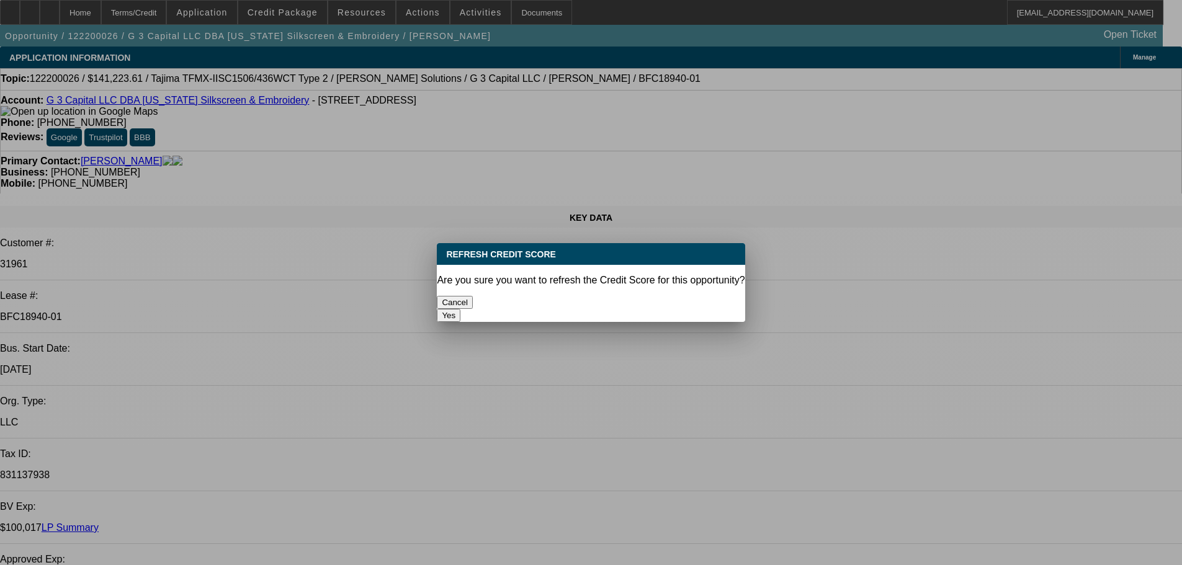
click at [460, 309] on button "Yes" at bounding box center [449, 315] width 24 height 13
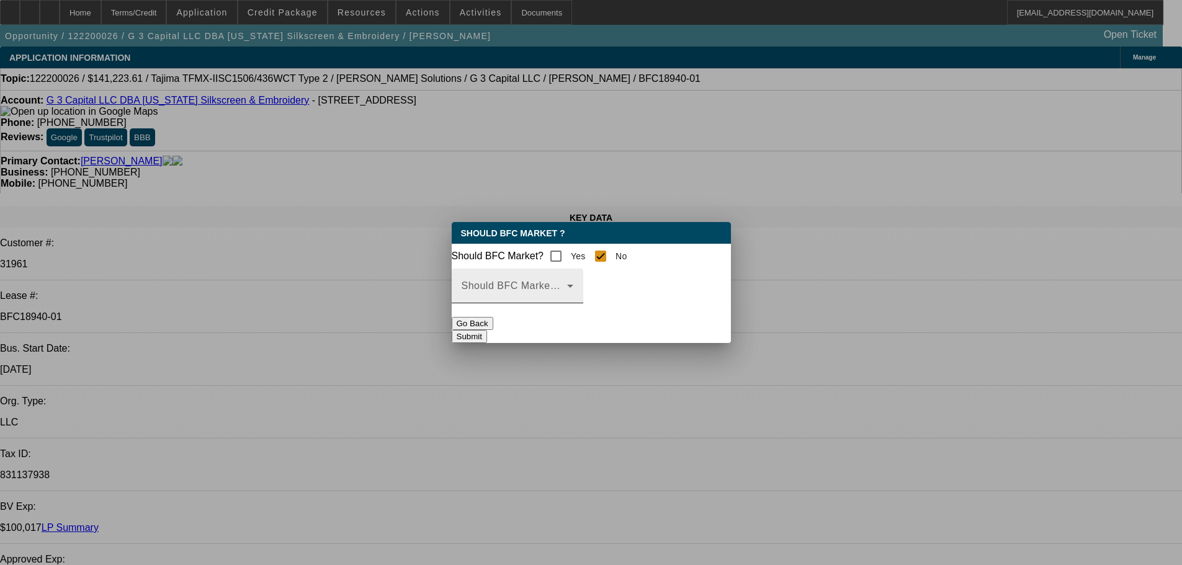
click at [567, 293] on span at bounding box center [513, 290] width 105 height 15
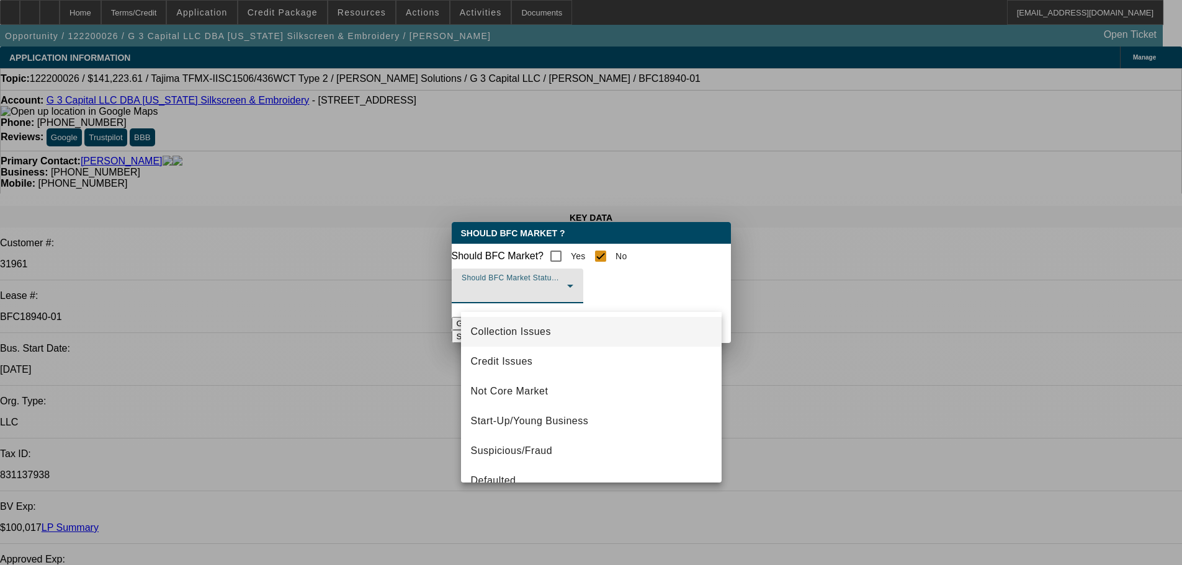
click at [505, 334] on span "Collection Issues" at bounding box center [511, 331] width 80 height 15
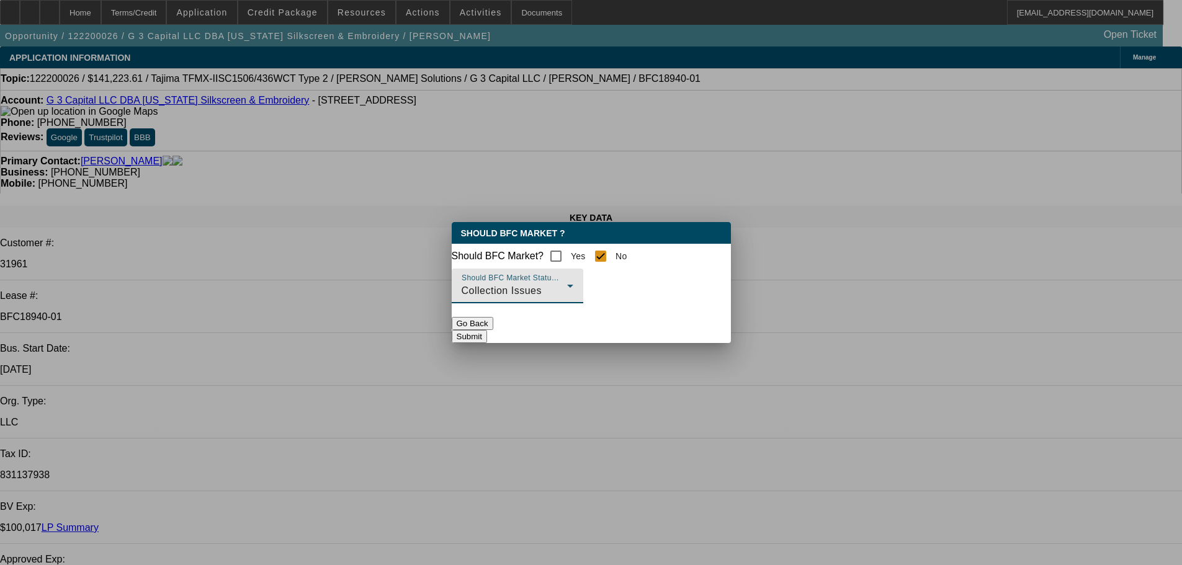
click at [487, 340] on button "Submit" at bounding box center [469, 336] width 35 height 13
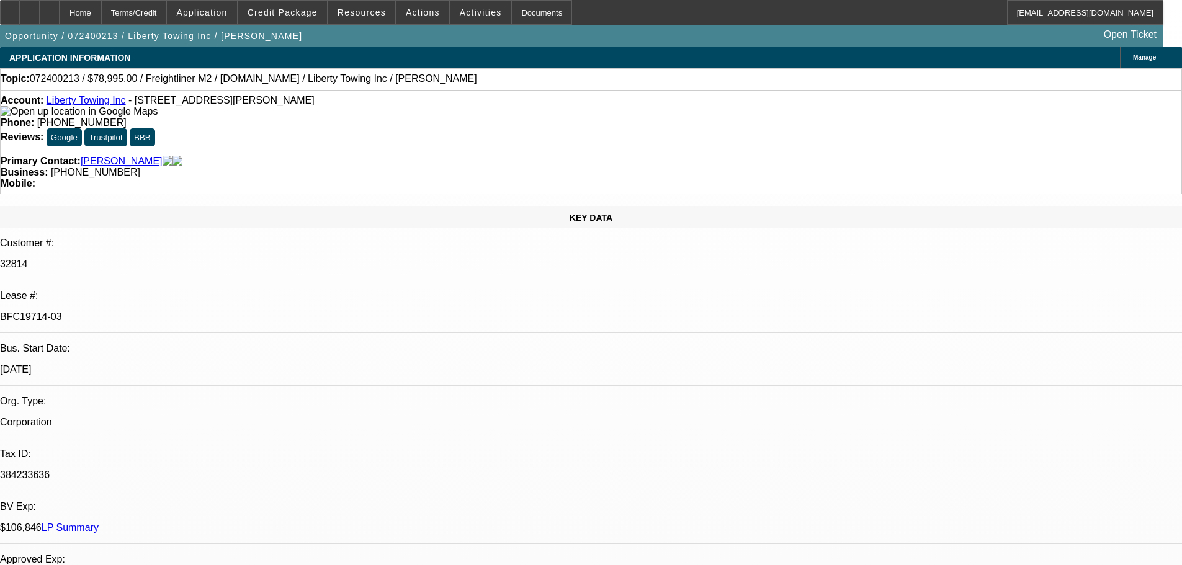
select select "0"
select select "2"
select select "0.1"
select select "4"
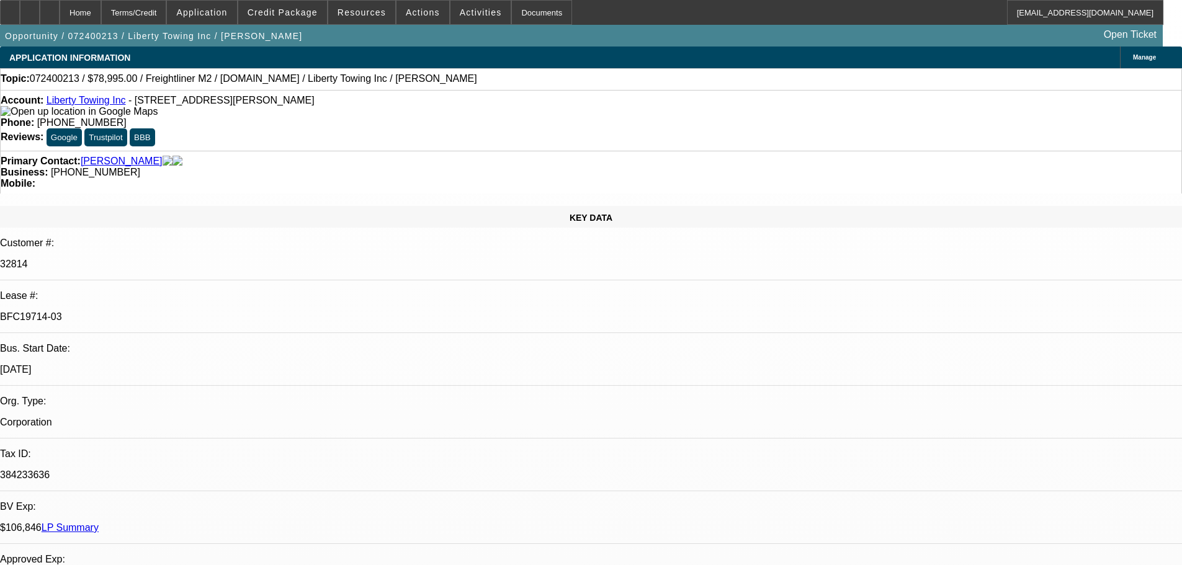
select select "0"
select select "2"
select select "0.1"
select select "4"
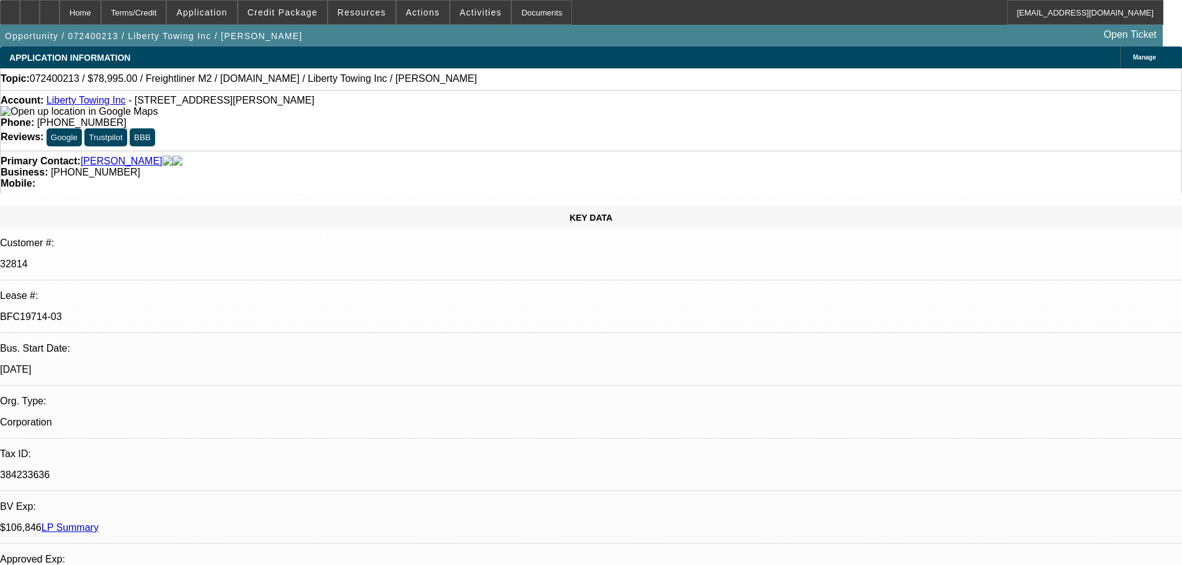
select select "0.2"
select select "2"
select select "0.1"
select select "4"
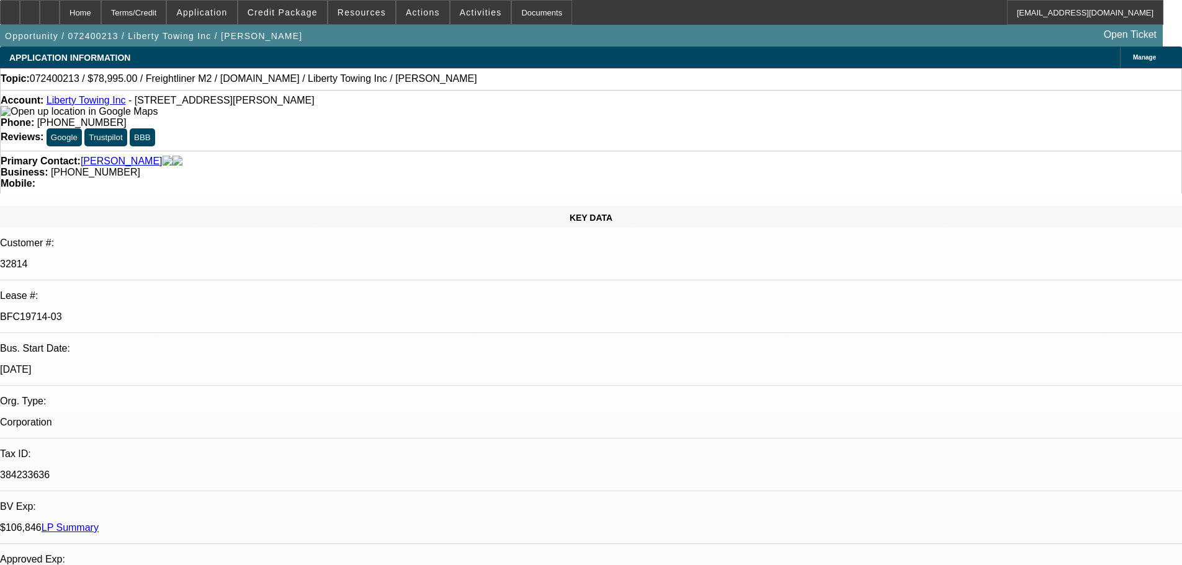
select select "0"
select select "0.1"
select select "4"
click at [99, 522] on link "LP Summary" at bounding box center [70, 527] width 57 height 11
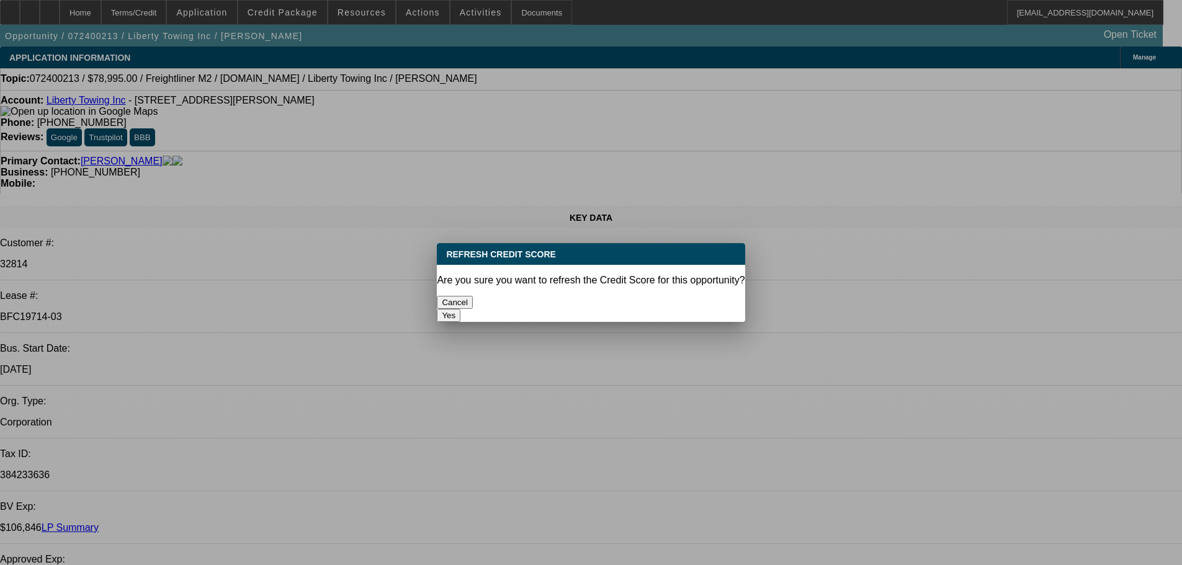
click at [460, 309] on button "Yes" at bounding box center [449, 315] width 24 height 13
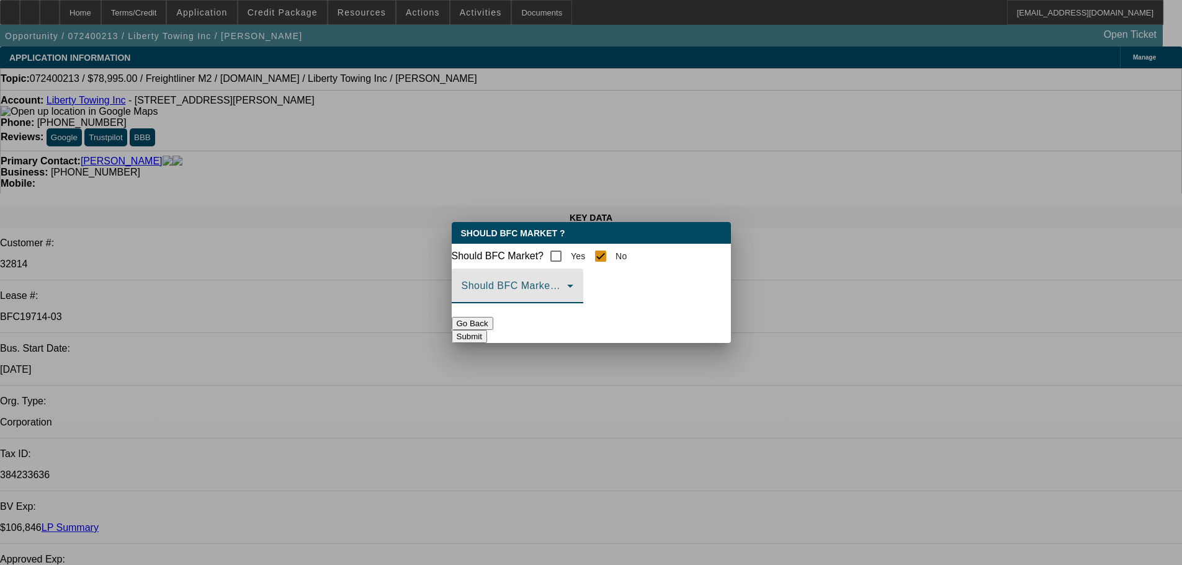
click at [567, 295] on span at bounding box center [513, 290] width 105 height 15
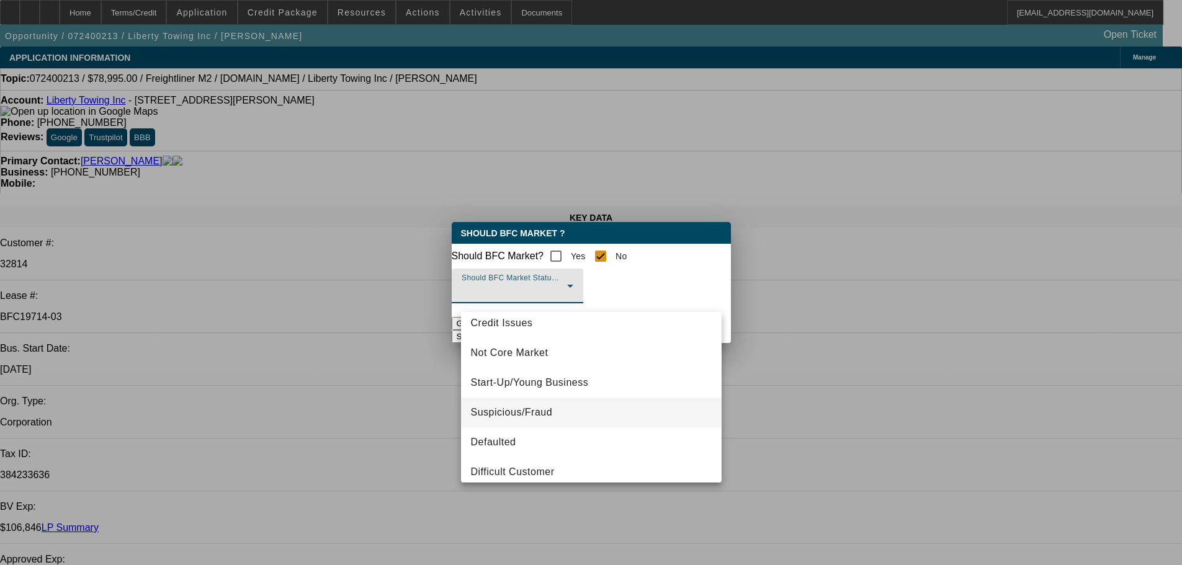
scroll to position [78, 0]
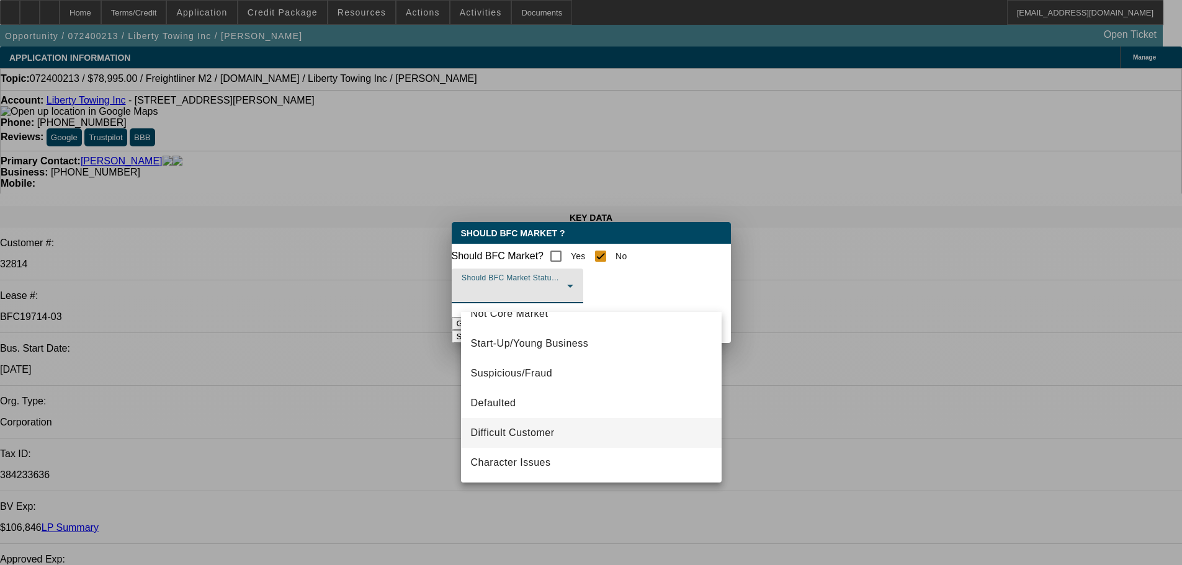
click at [542, 432] on span "Difficult Customer" at bounding box center [513, 433] width 84 height 15
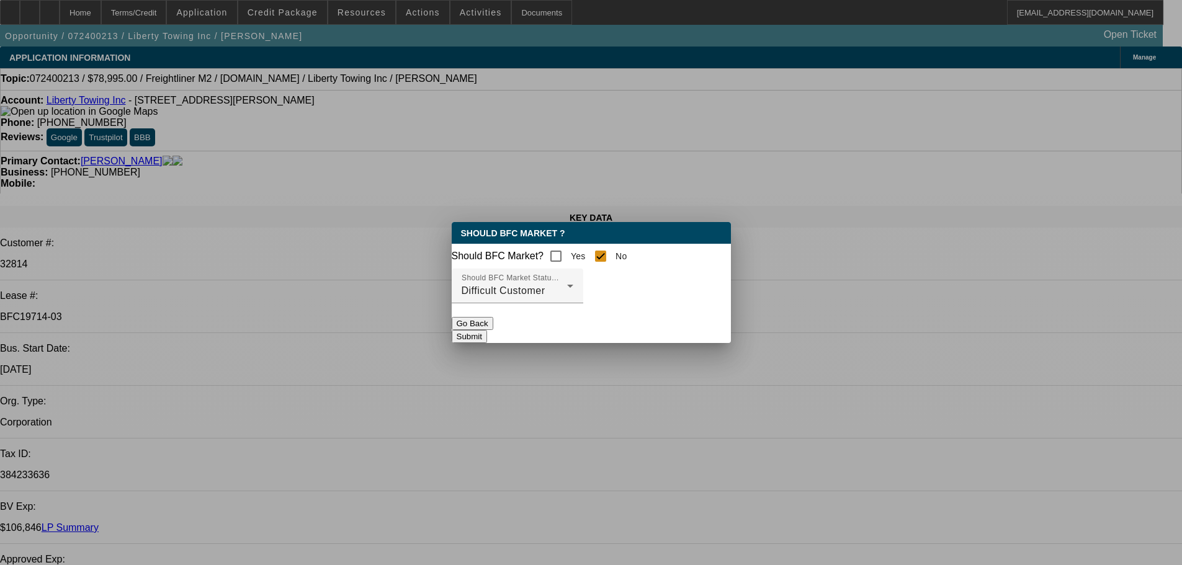
click at [487, 337] on button "Submit" at bounding box center [469, 336] width 35 height 13
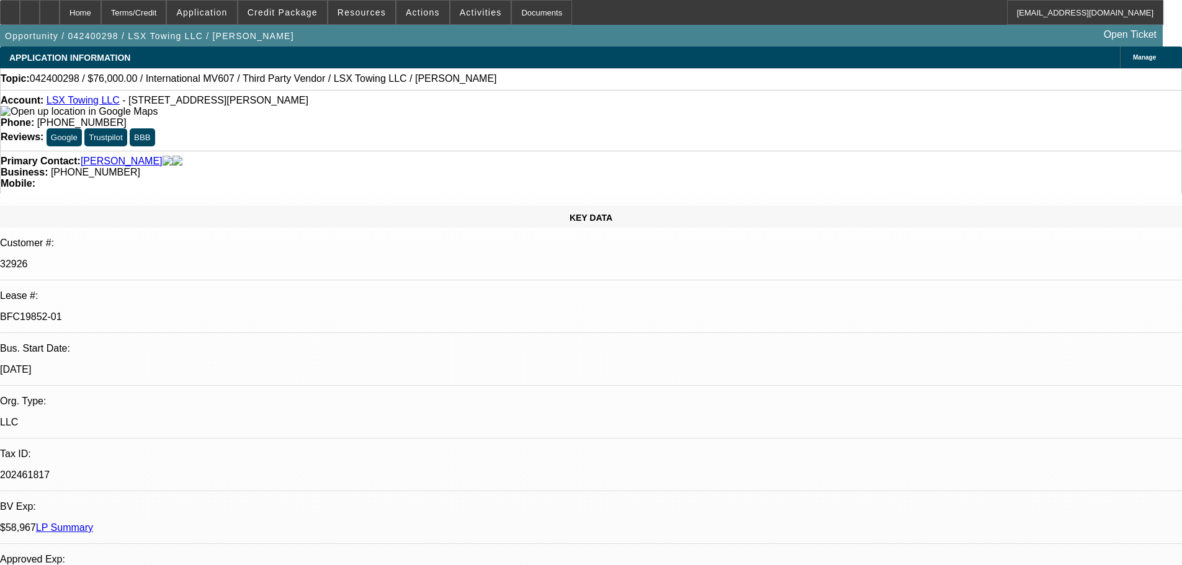
select select "0.2"
select select "2"
select select "0.1"
select select "4"
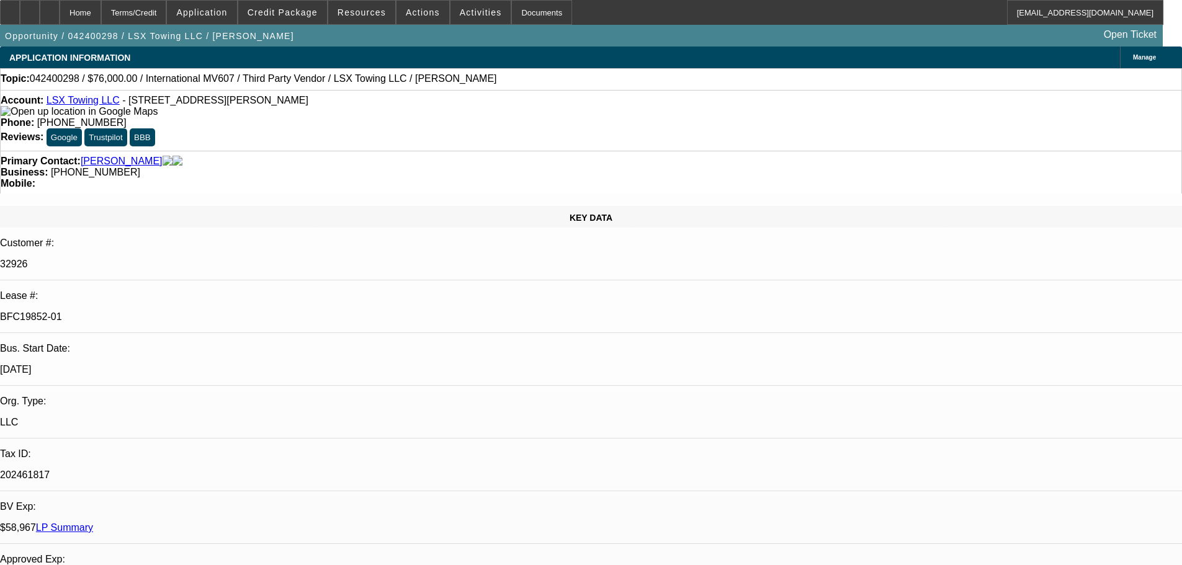
select select "0.2"
select select "2"
select select "0.1"
select select "4"
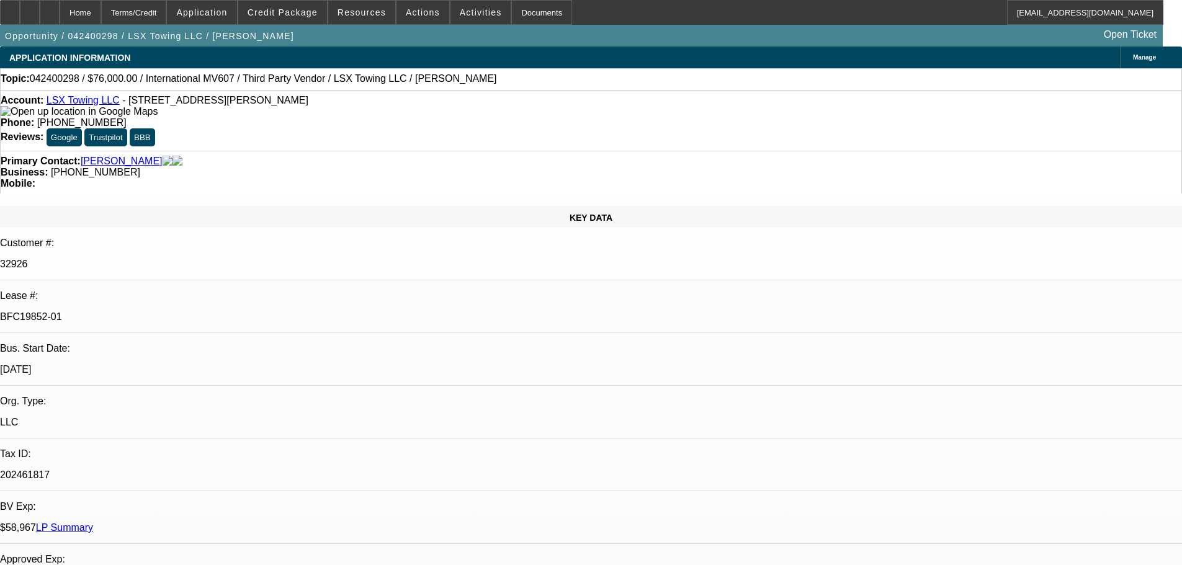
select select "0.2"
select select "2"
select select "0.1"
select select "4"
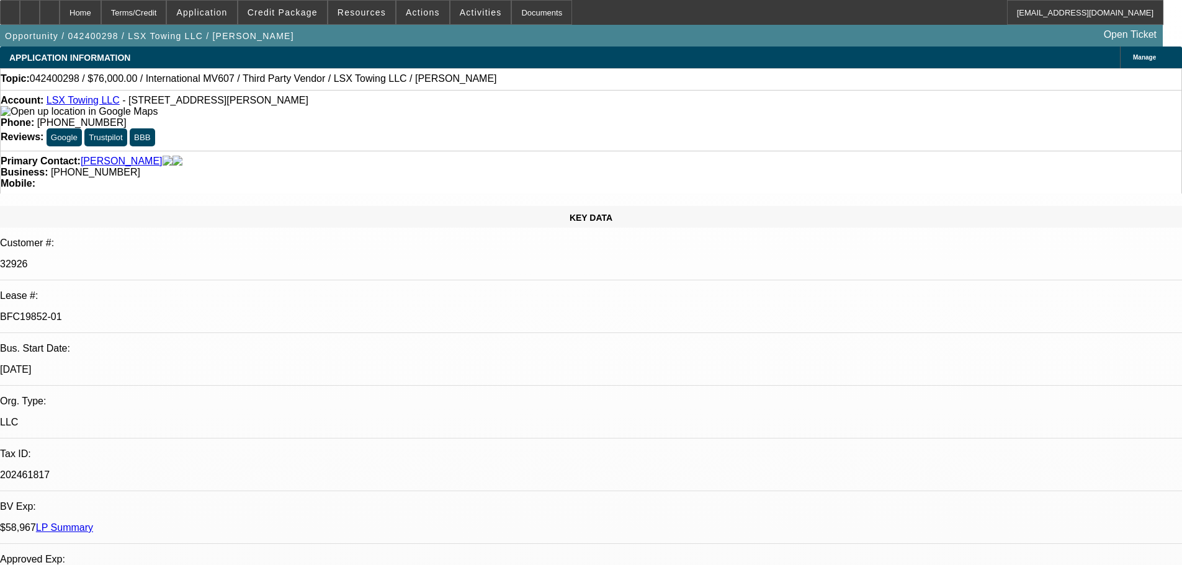
select select "0.2"
select select "2"
select select "0.1"
select select "4"
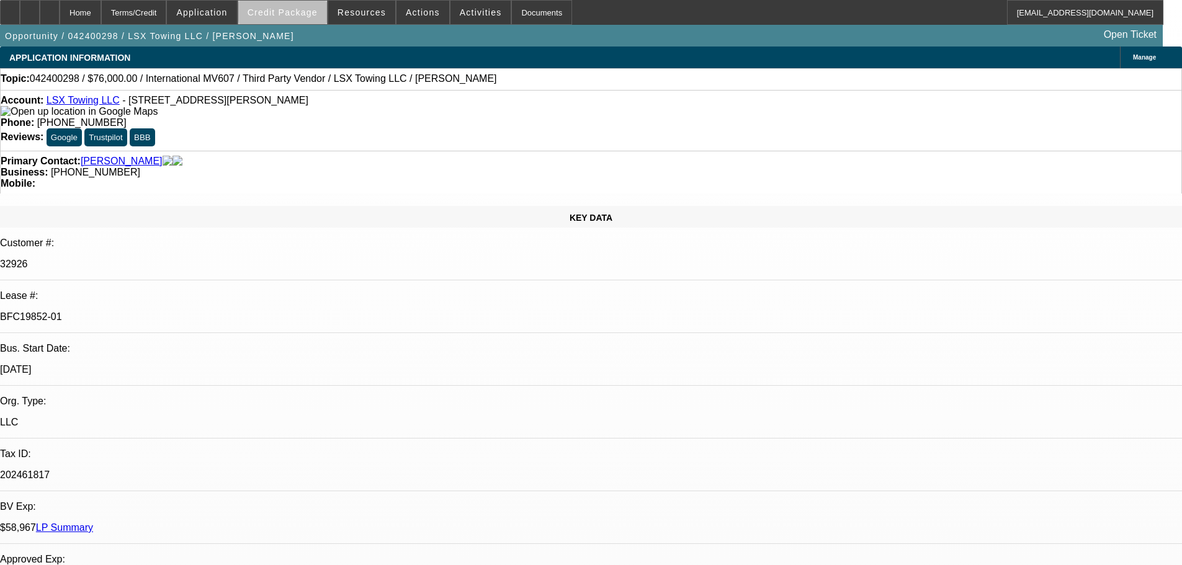
click at [306, 13] on span "Credit Package" at bounding box center [282, 12] width 70 height 10
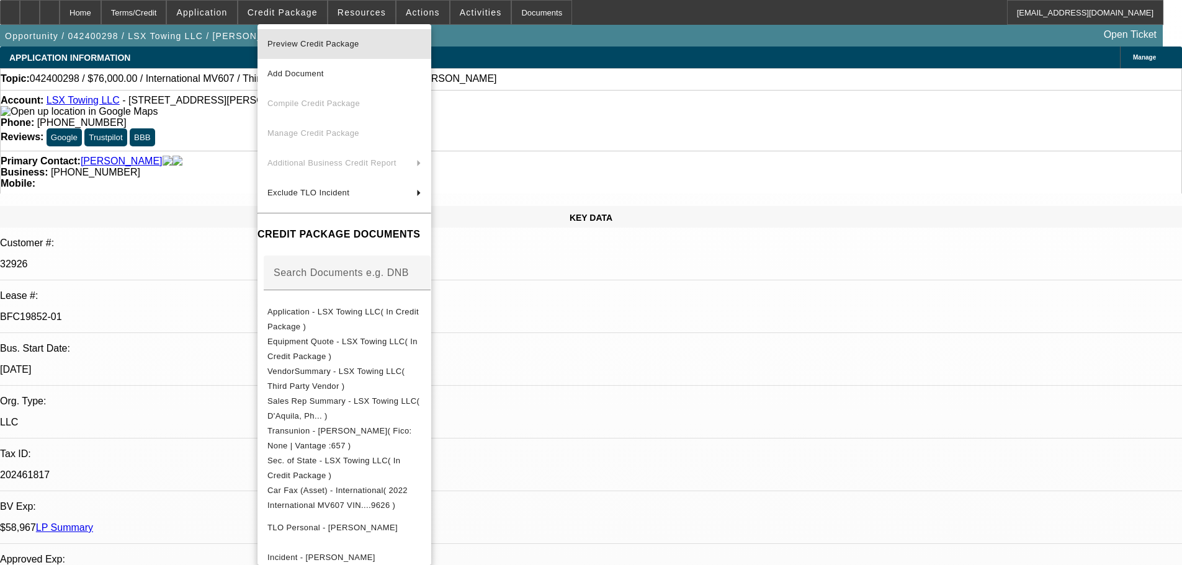
click at [328, 46] on span "Preview Credit Package" at bounding box center [313, 43] width 92 height 9
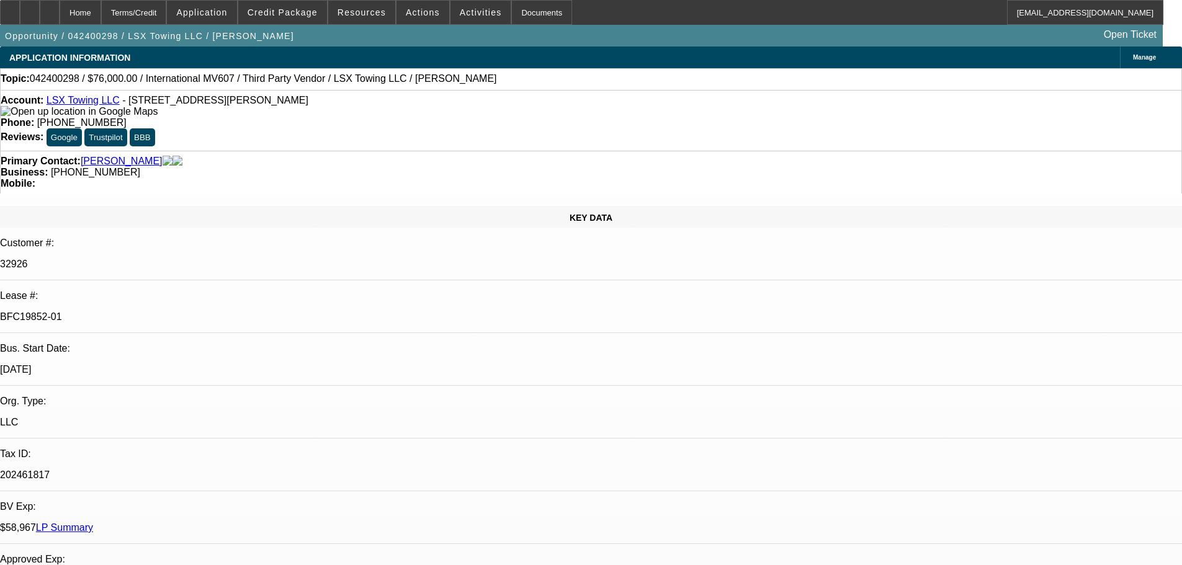
click at [93, 522] on link "LP Summary" at bounding box center [64, 527] width 57 height 11
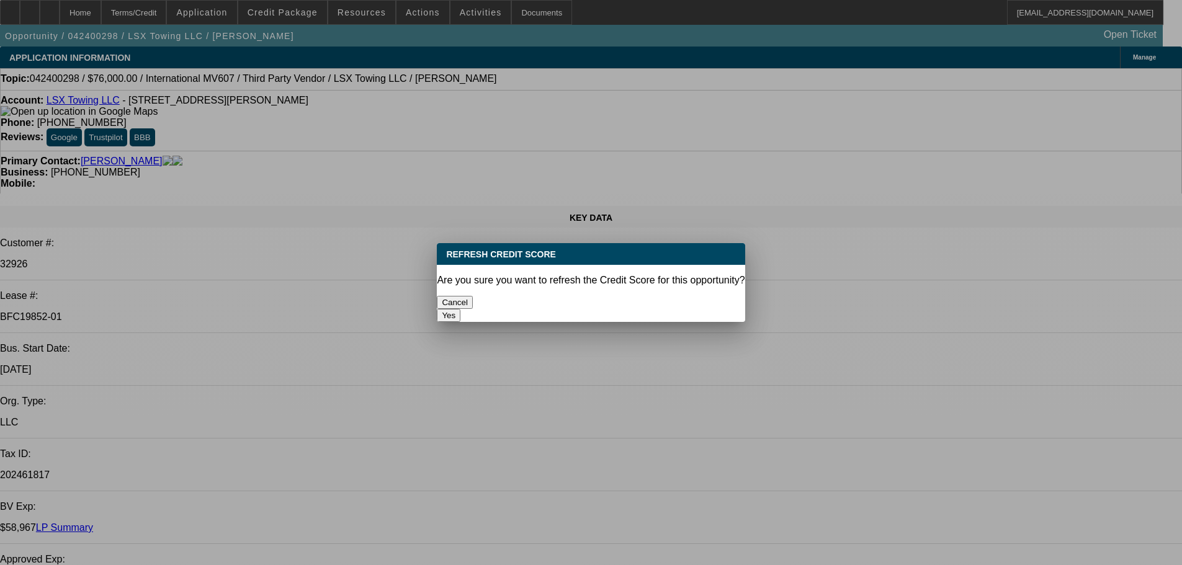
click at [460, 309] on button "Yes" at bounding box center [449, 315] width 24 height 13
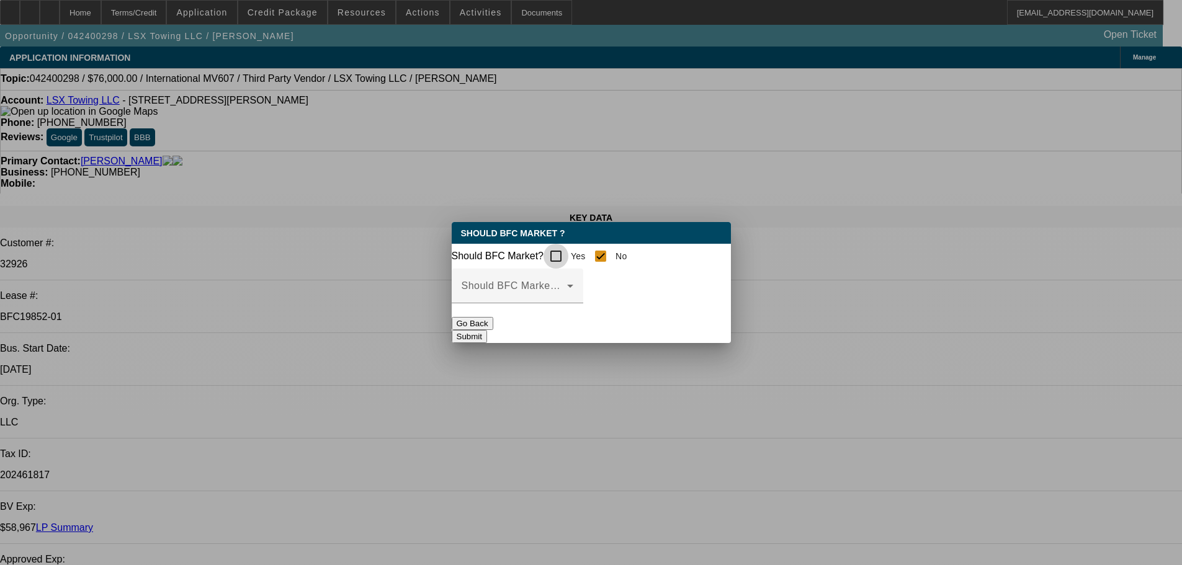
click at [566, 254] on input "Yes" at bounding box center [555, 256] width 25 height 25
checkbox input "true"
checkbox input "false"
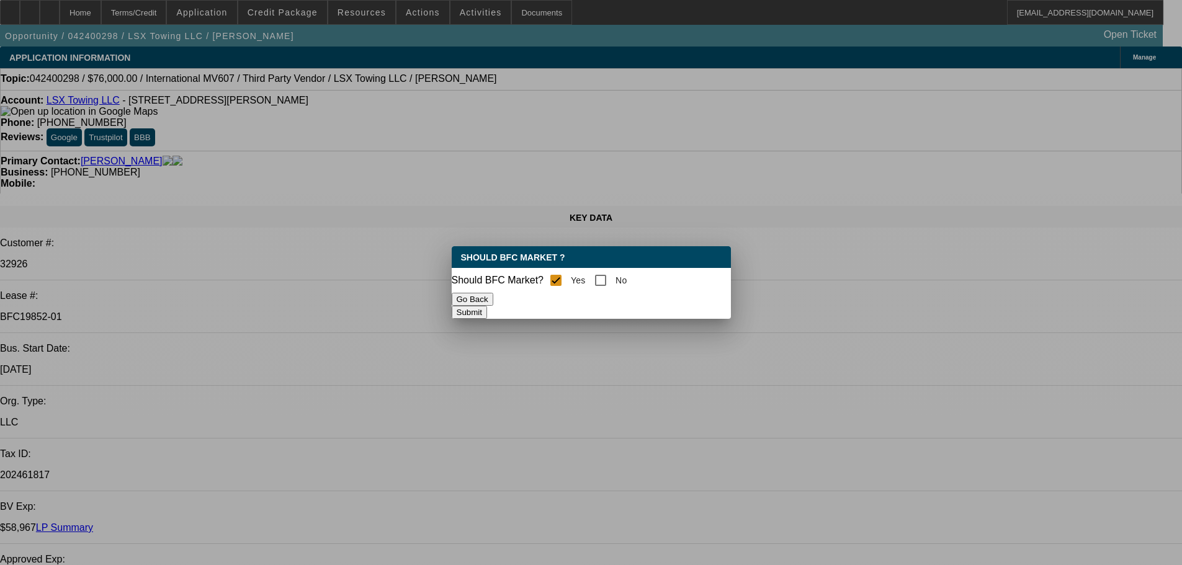
click at [487, 314] on button "Submit" at bounding box center [469, 312] width 35 height 13
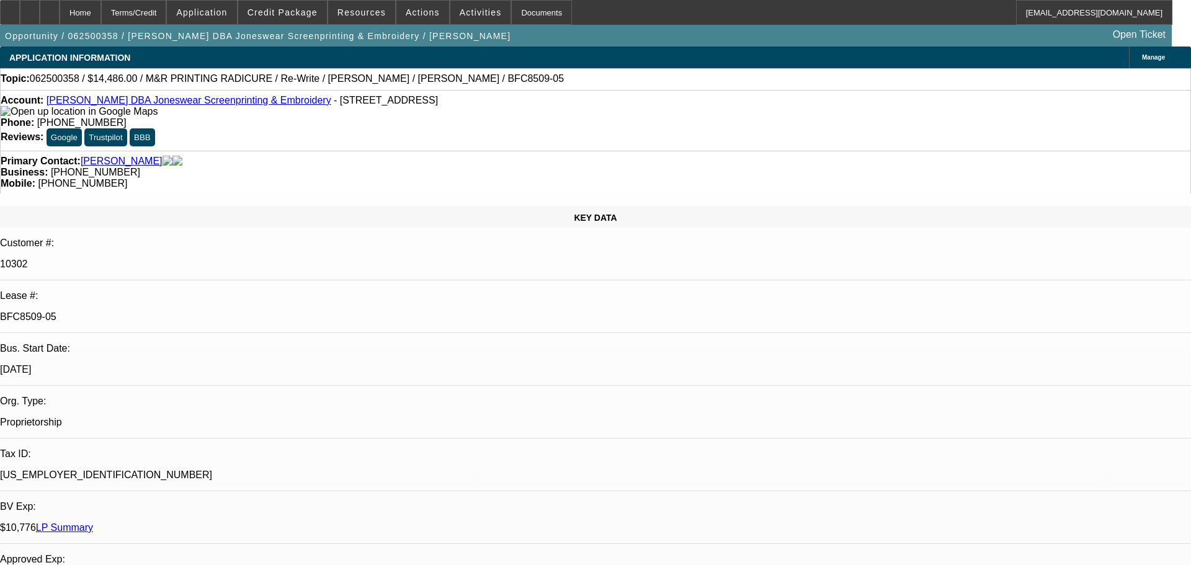
select select "0"
select select "2"
select select "0.1"
select select "4"
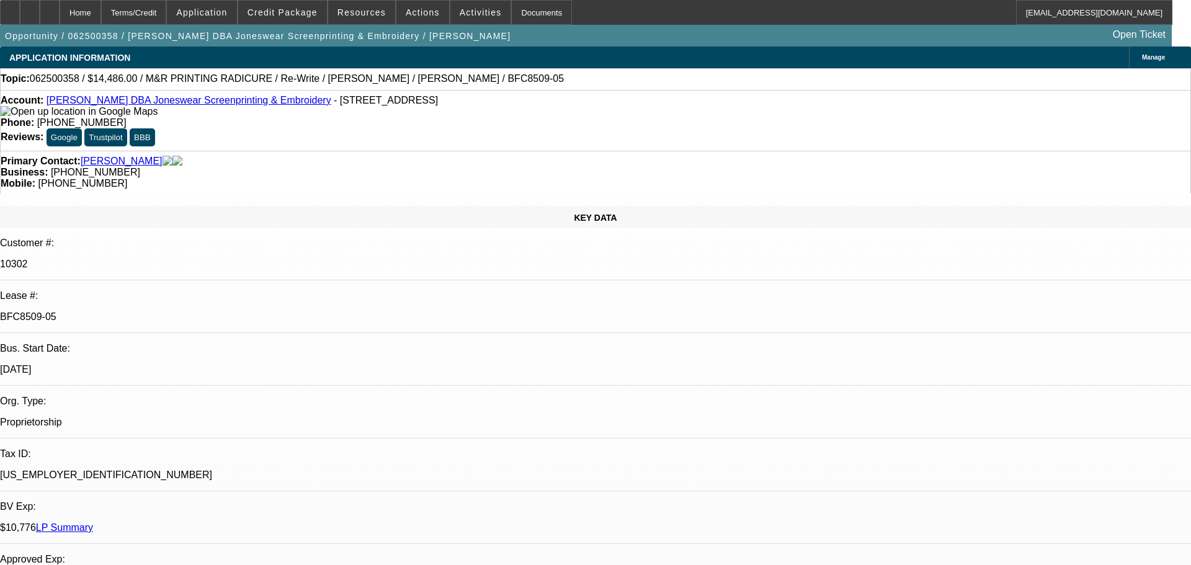
select select "0"
select select "3"
select select "0.1"
select select "4"
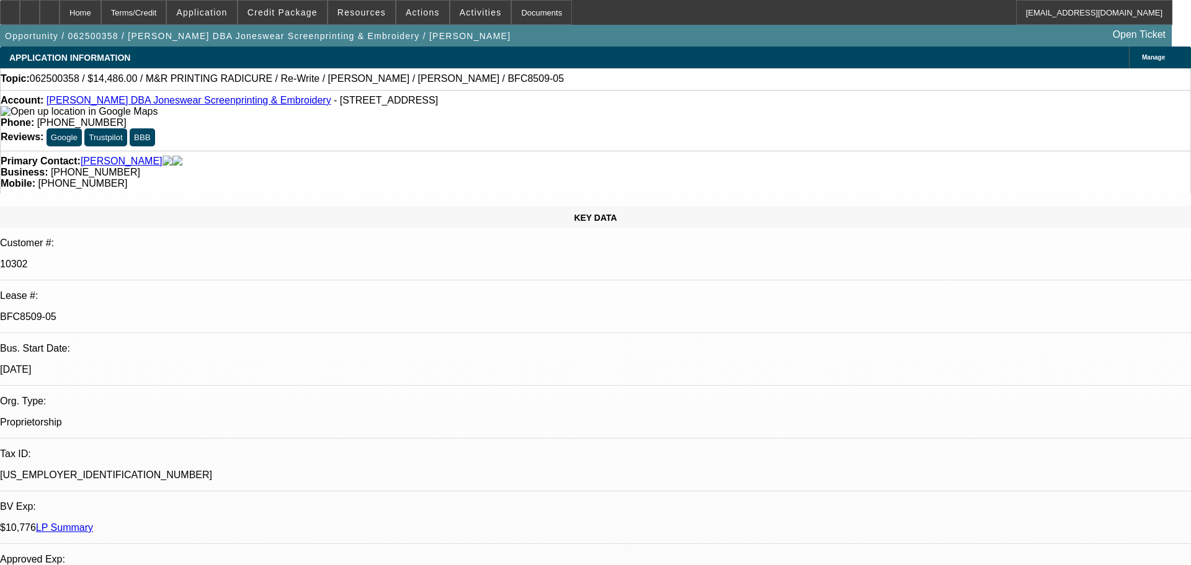
select select "0"
select select "2"
select select "0.1"
select select "4"
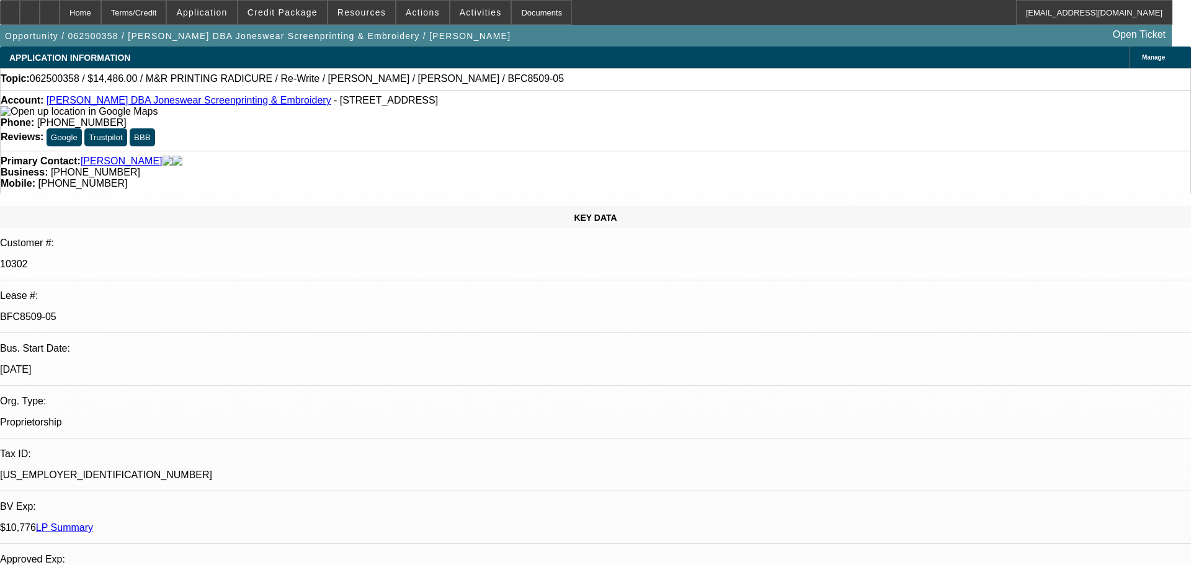
select select "0"
select select "2"
select select "0.1"
select select "4"
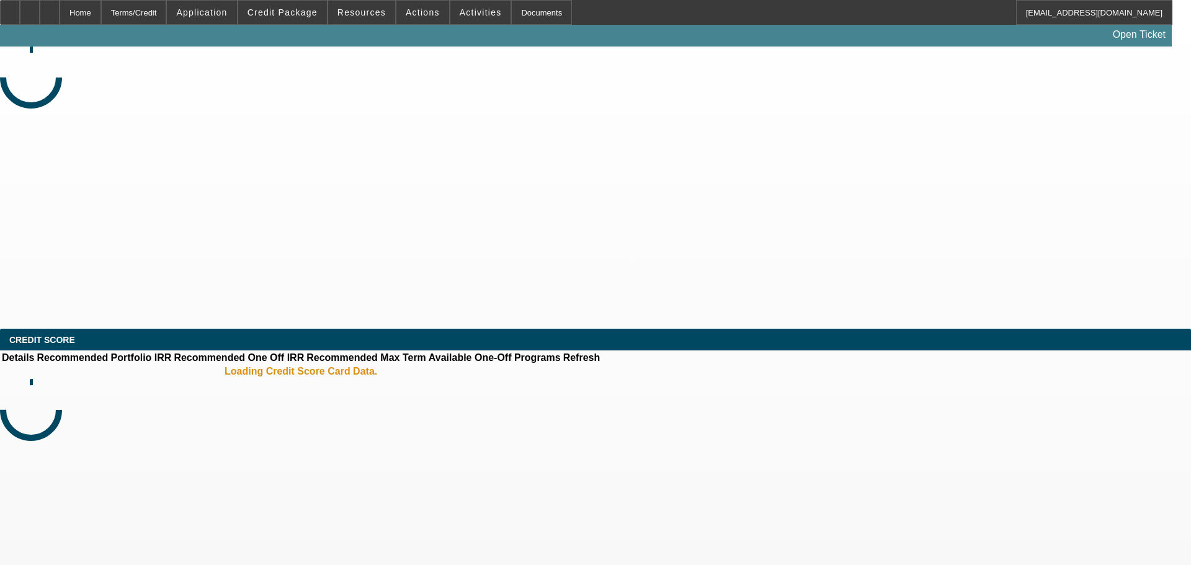
select select "0"
select select "2"
select select "0.1"
select select "4"
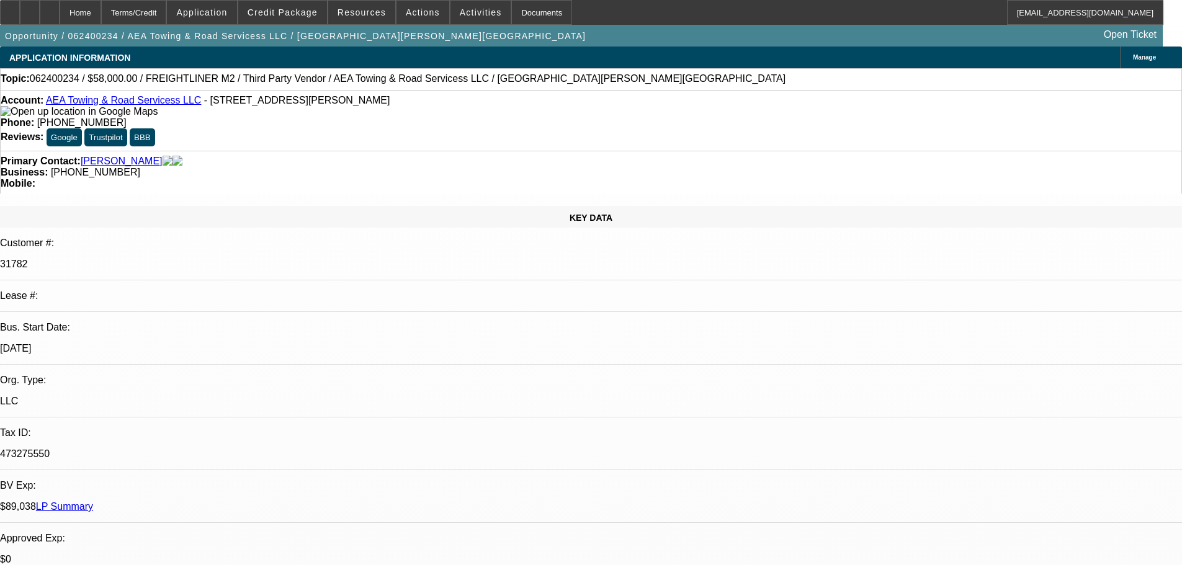
select select "0"
select select "2"
select select "0.1"
select select "4"
select select "0"
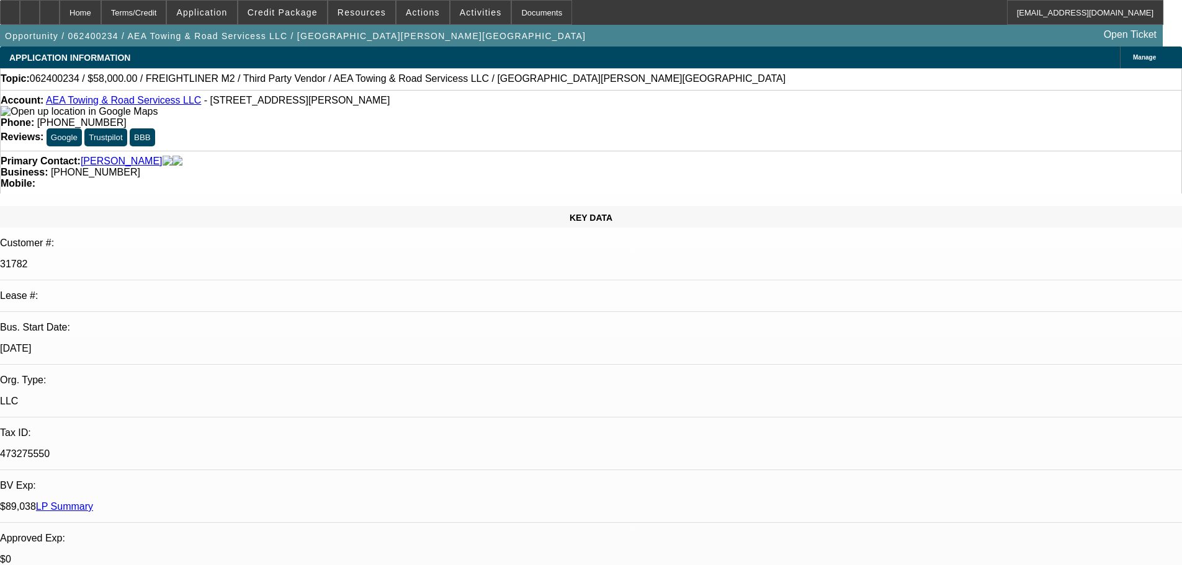
select select "2"
select select "0.1"
select select "4"
select select "0"
select select "2"
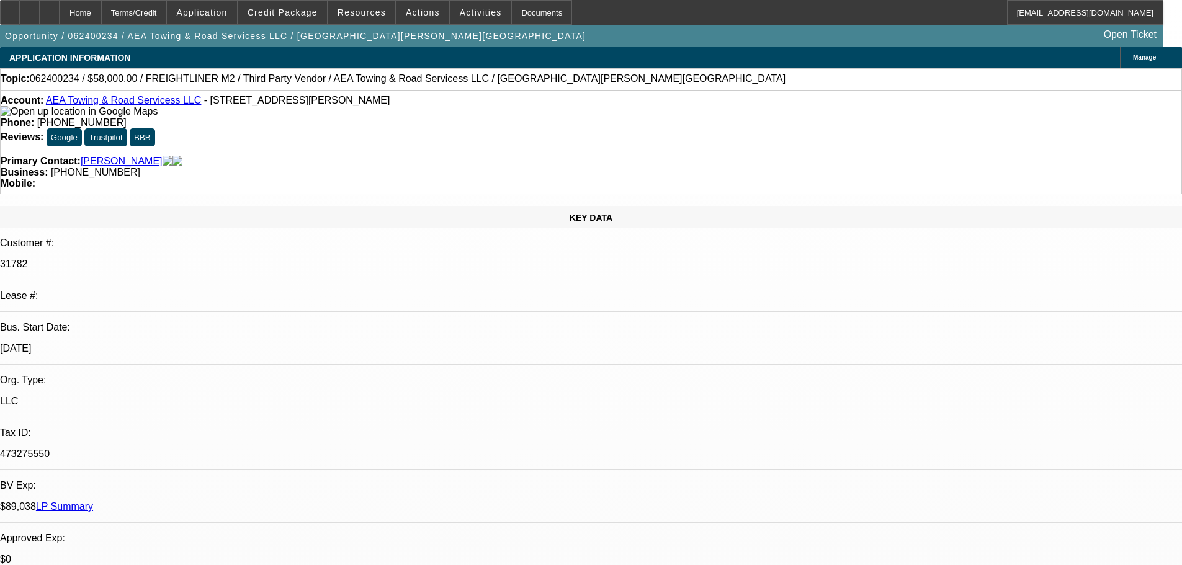
select select "0.1"
select select "4"
select select "0"
select select "2"
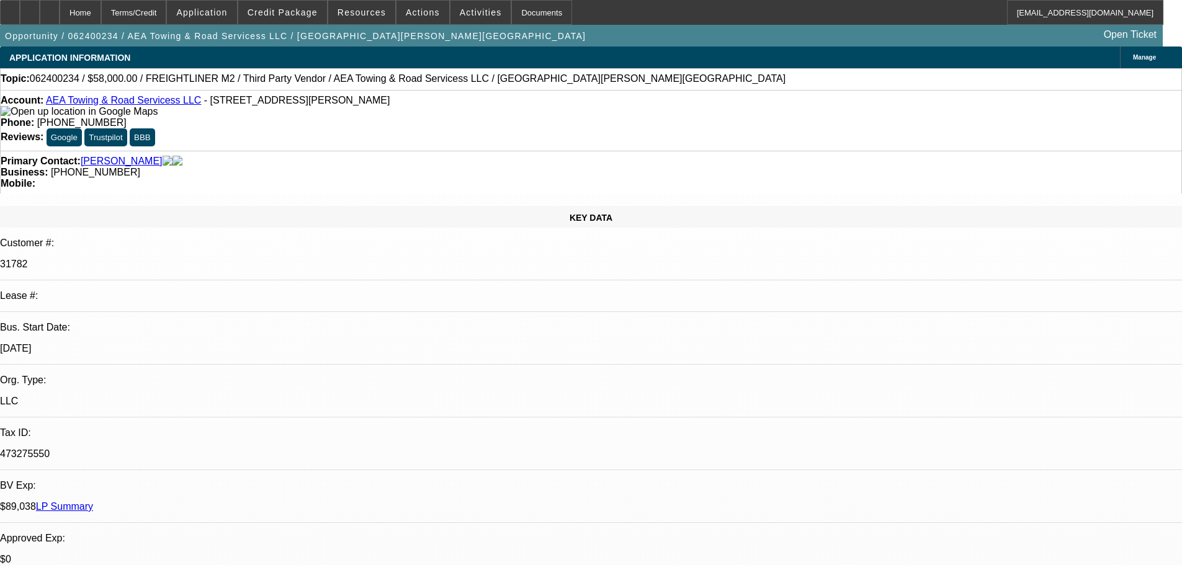
select select "0.1"
select select "4"
click at [288, 18] on span at bounding box center [282, 13] width 89 height 30
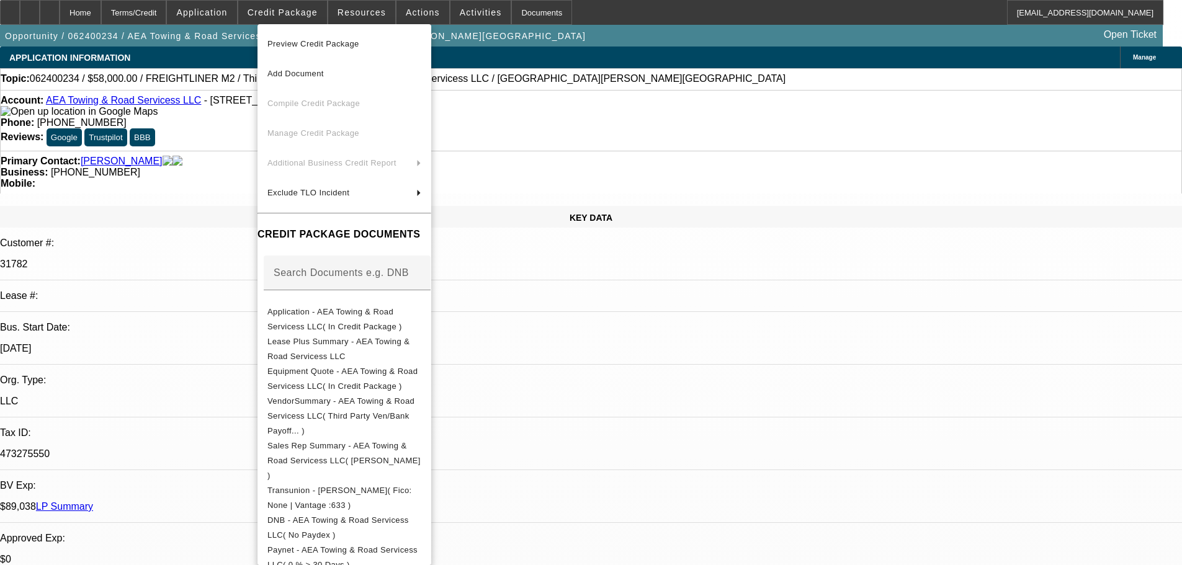
click at [239, 176] on div at bounding box center [591, 282] width 1182 height 565
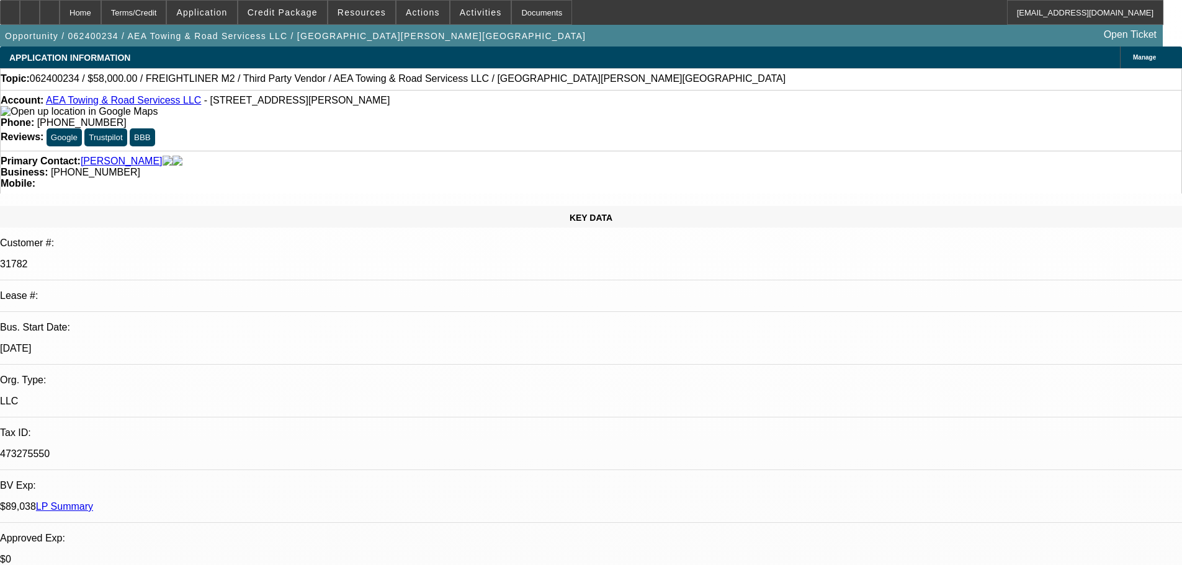
click at [93, 501] on link "LP Summary" at bounding box center [64, 506] width 57 height 11
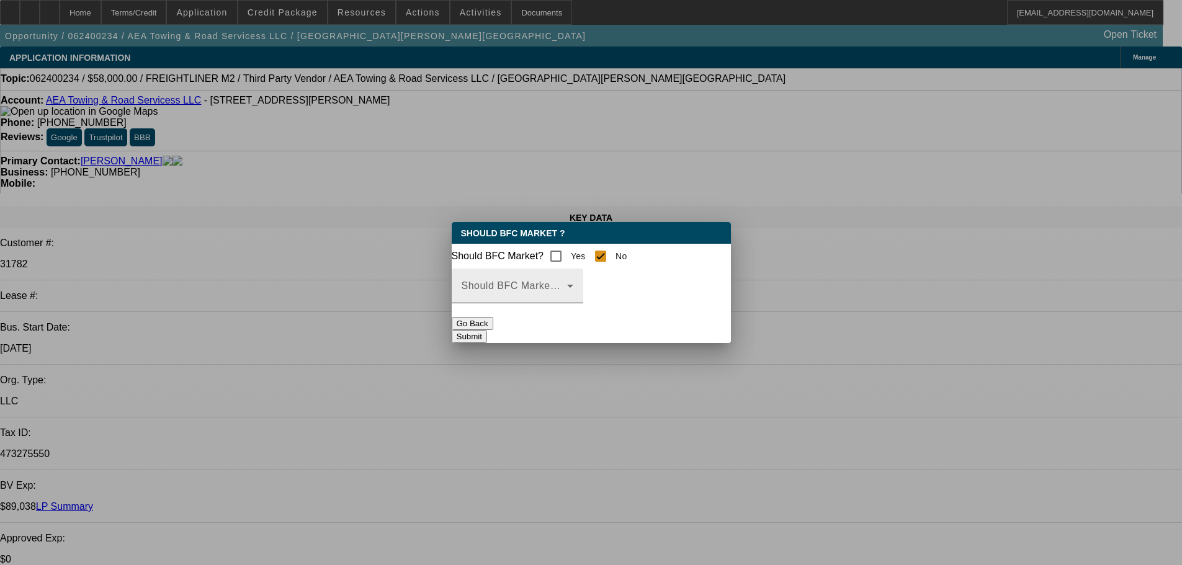
click at [567, 295] on span at bounding box center [513, 290] width 105 height 15
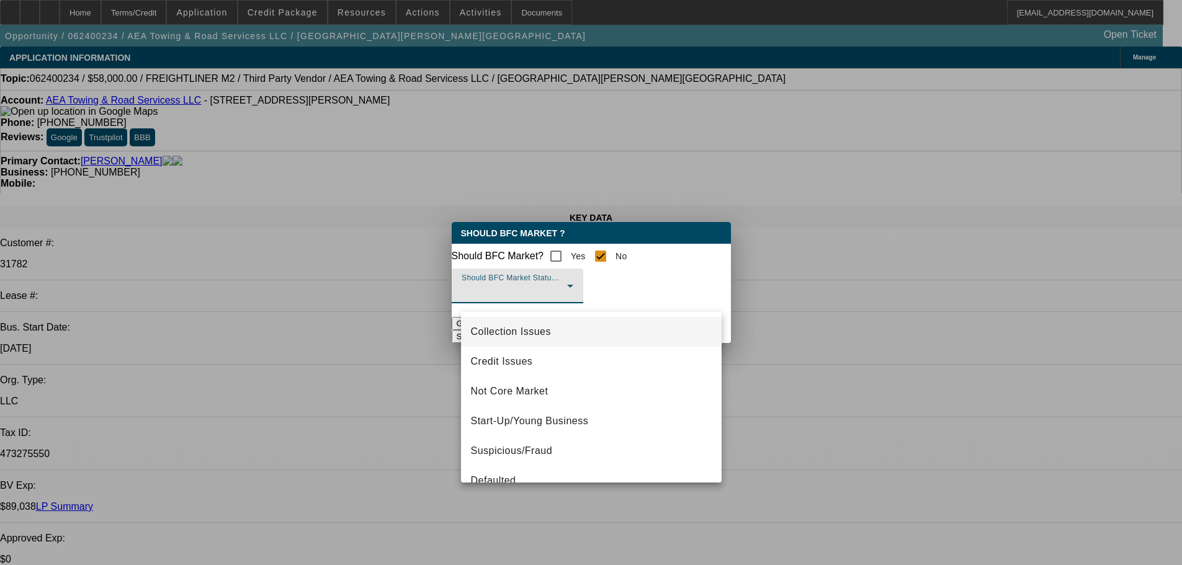
click at [522, 329] on span "Collection Issues" at bounding box center [511, 331] width 80 height 15
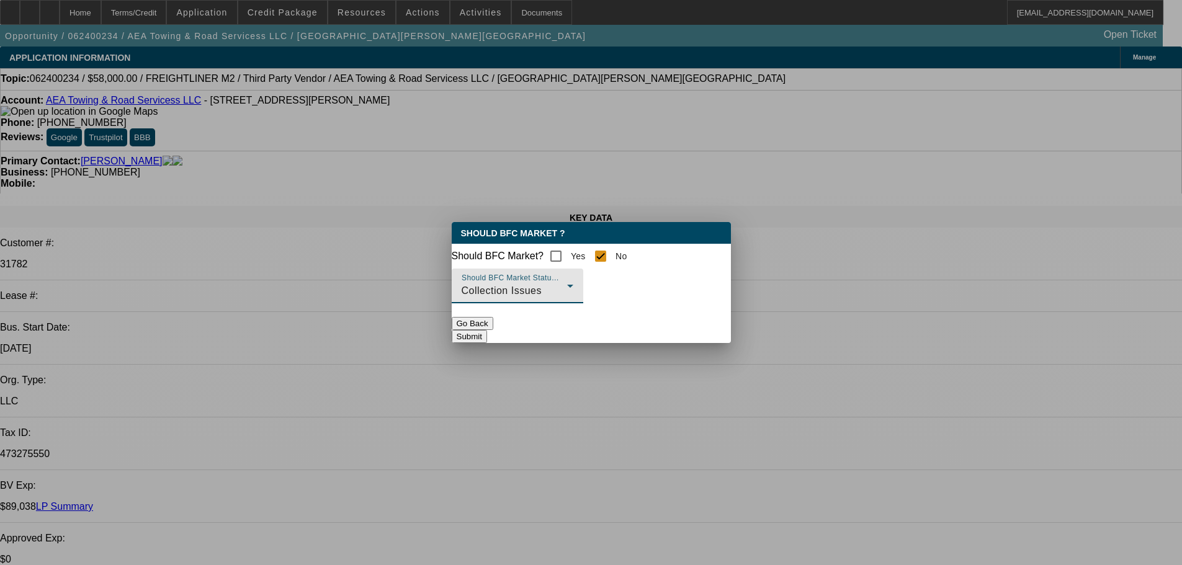
click at [487, 332] on button "Submit" at bounding box center [469, 336] width 35 height 13
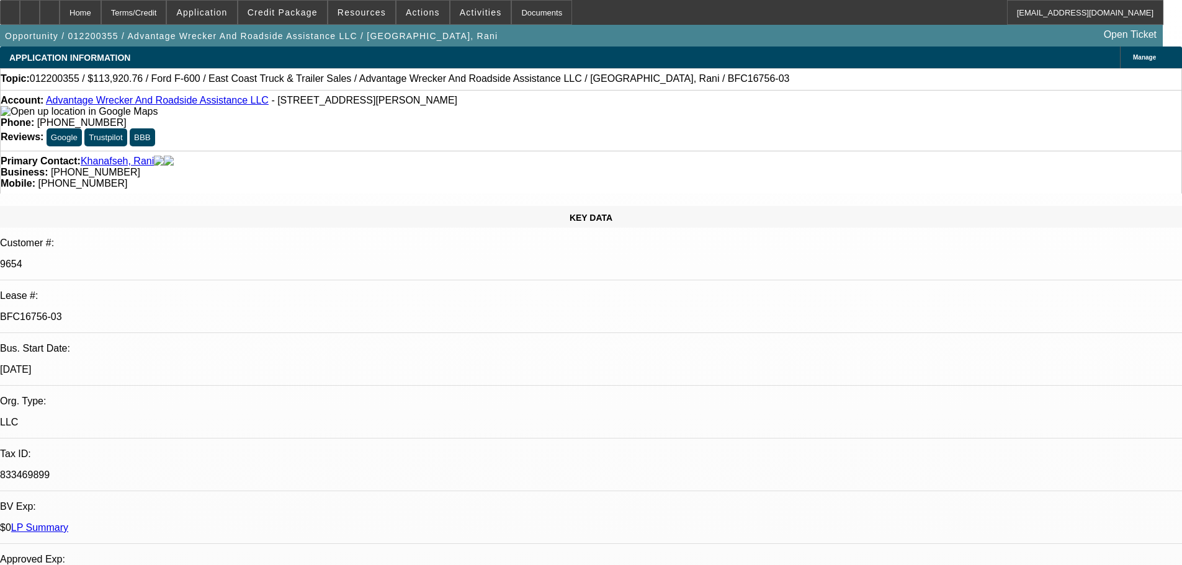
select select "0"
select select "6"
select select "0"
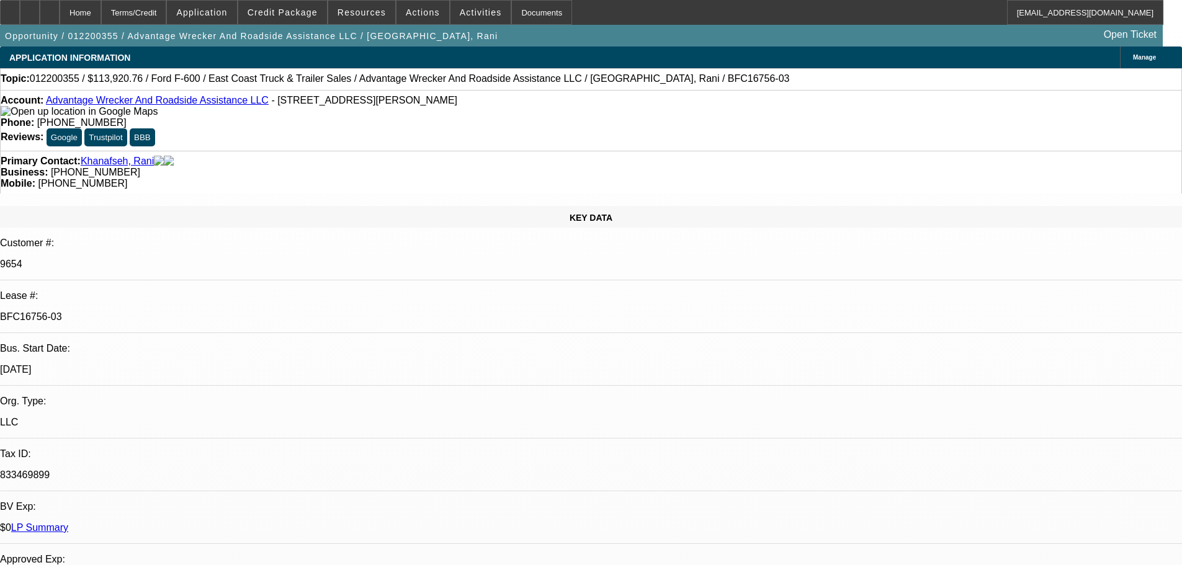
select select "0"
select select "6"
click at [68, 522] on link "LP Summary" at bounding box center [39, 527] width 57 height 11
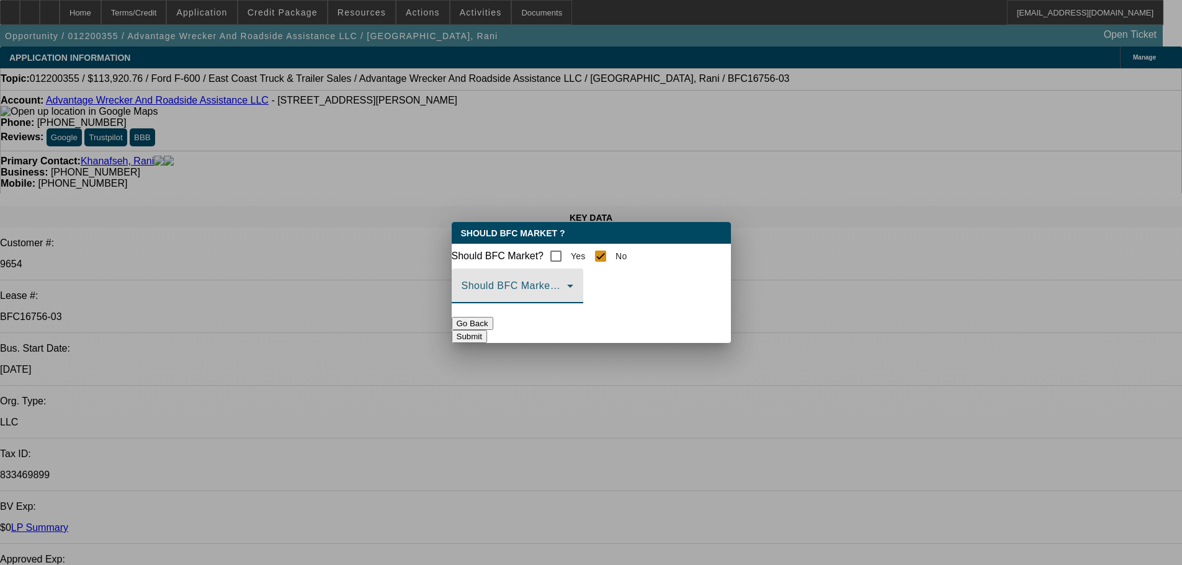
click at [567, 296] on span at bounding box center [513, 290] width 105 height 15
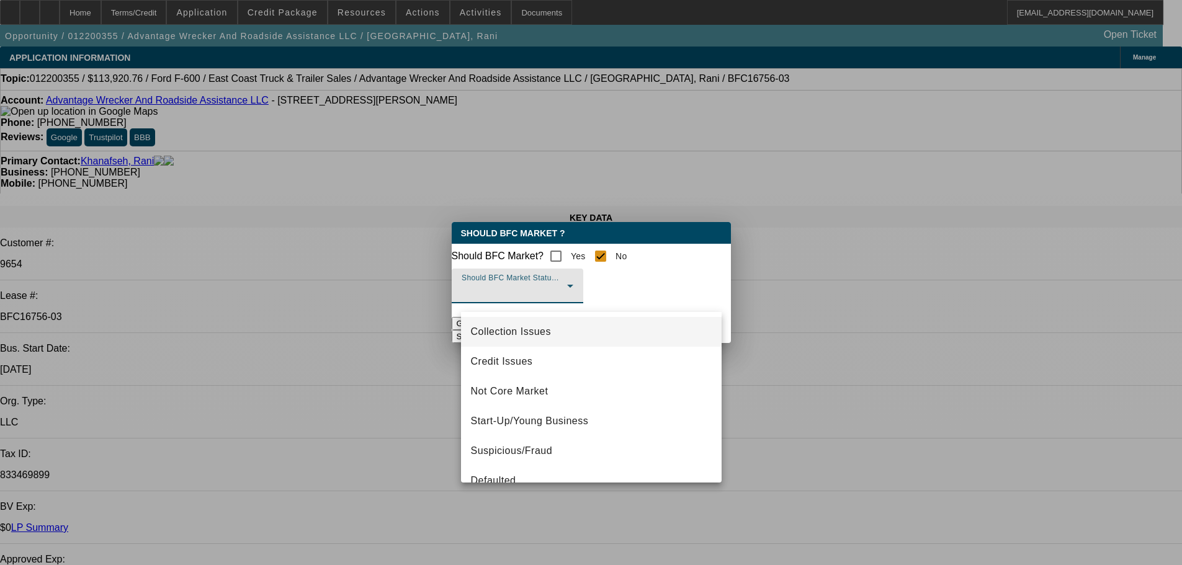
click at [514, 334] on span "Collection Issues" at bounding box center [511, 331] width 80 height 15
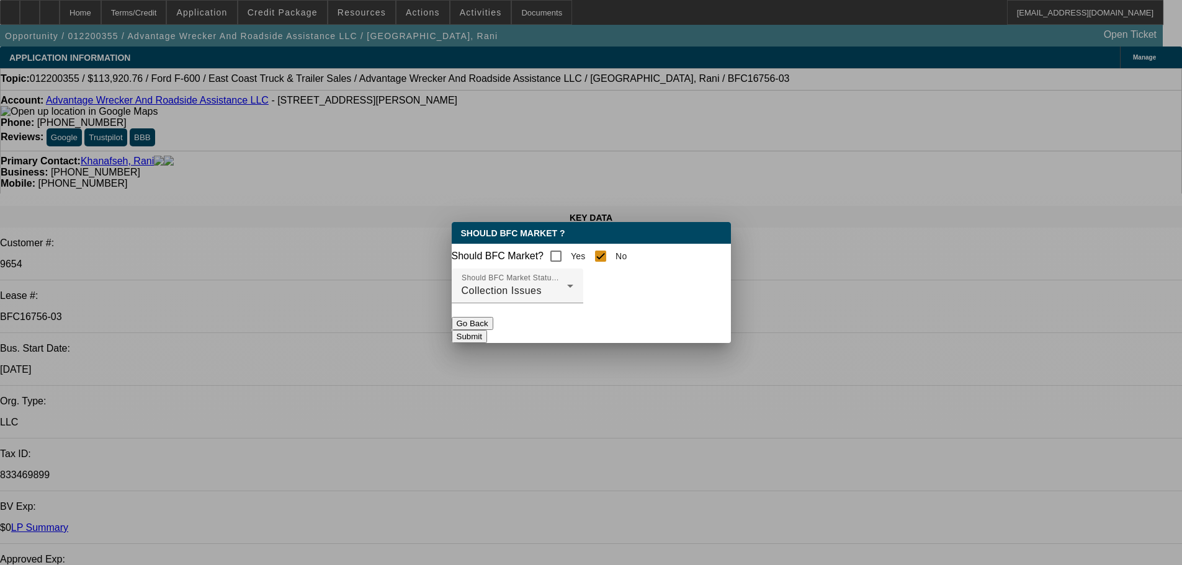
click at [487, 336] on button "Submit" at bounding box center [469, 336] width 35 height 13
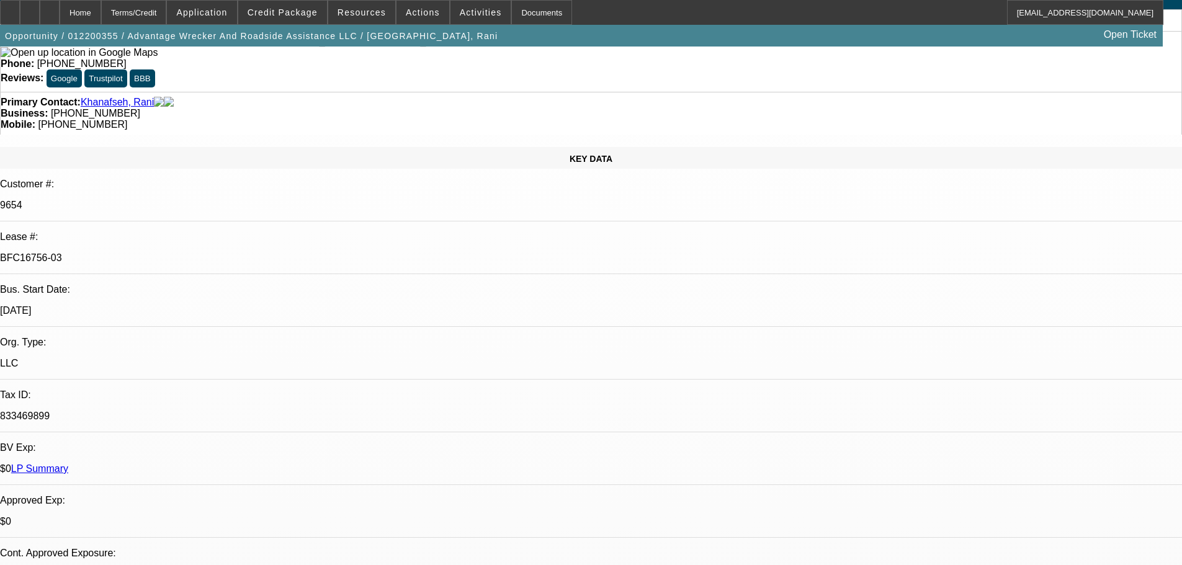
scroll to position [124, 0]
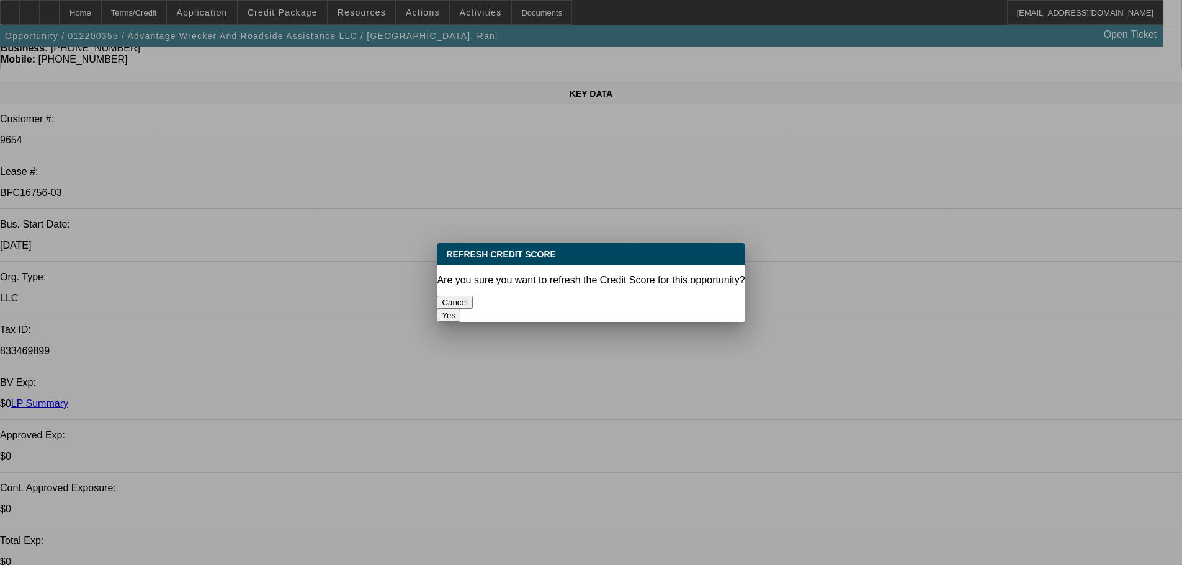
click at [460, 309] on button "Yes" at bounding box center [449, 315] width 24 height 13
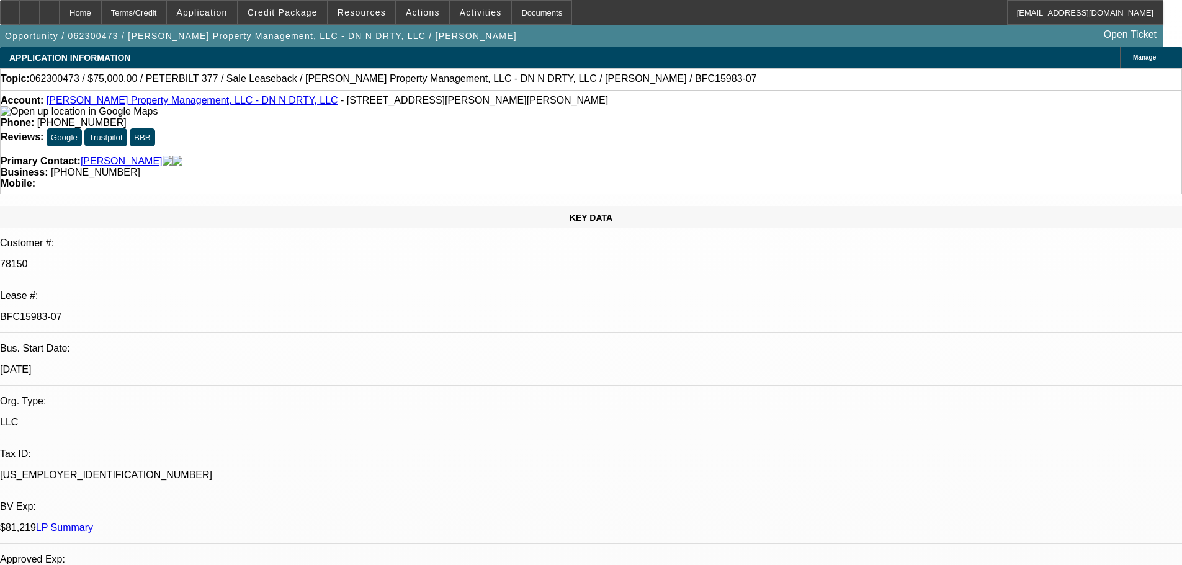
select select "0"
select select "2"
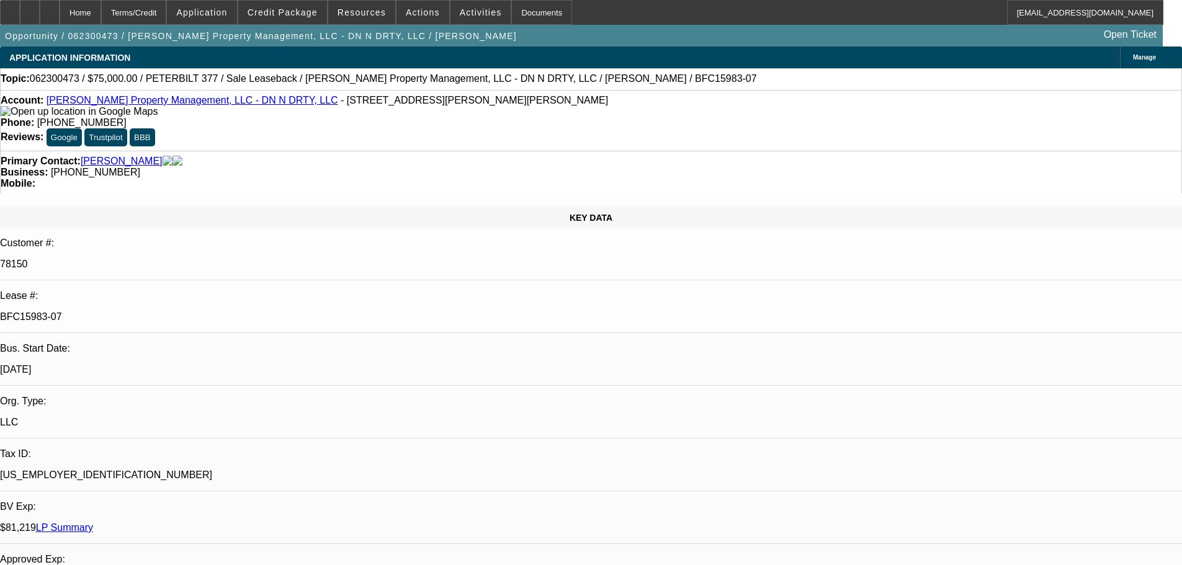
select select "0"
select select "2"
select select "0"
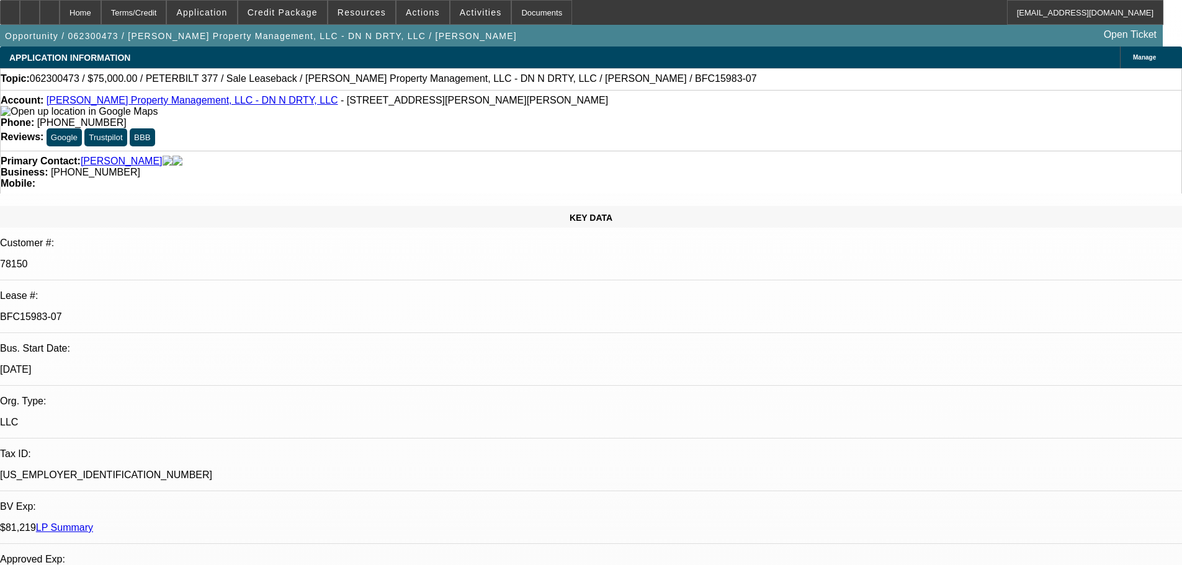
select select "2"
select select "0"
select select "1"
select select "2"
select select "6"
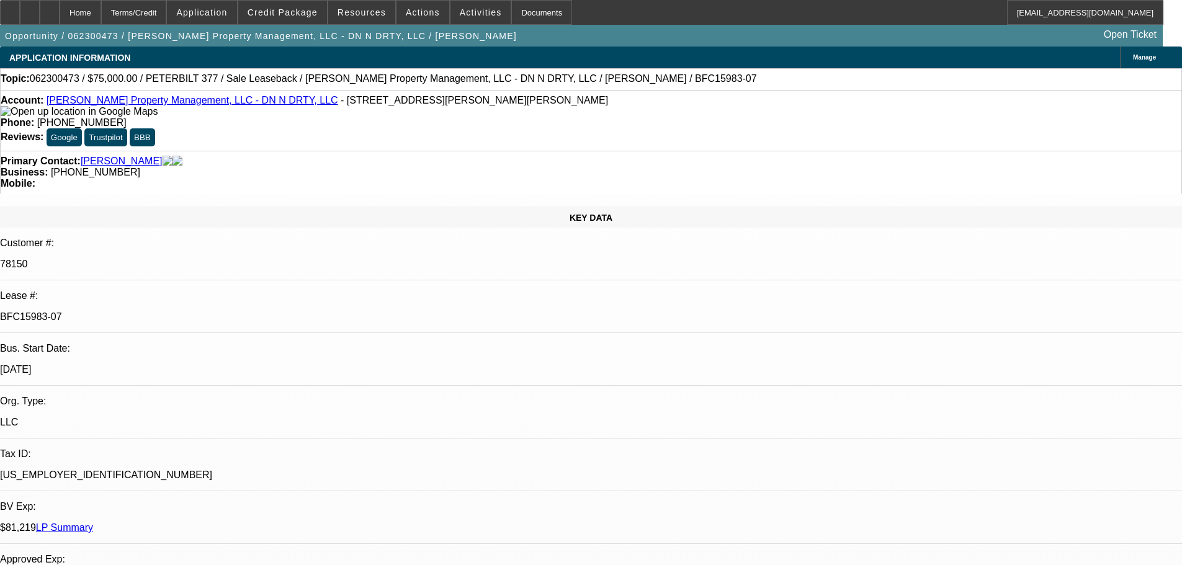
select select "1"
select select "2"
select select "6"
select select "1"
select select "2"
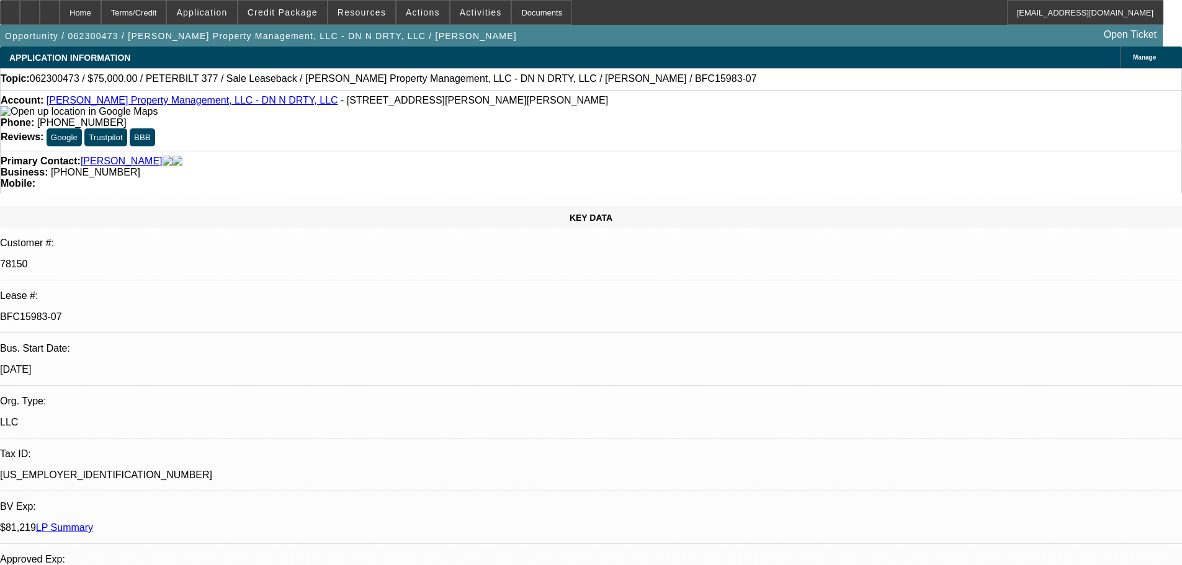
select select "6"
select select "1"
select select "2"
select select "6"
click at [93, 522] on link "LP Summary" at bounding box center [64, 527] width 57 height 11
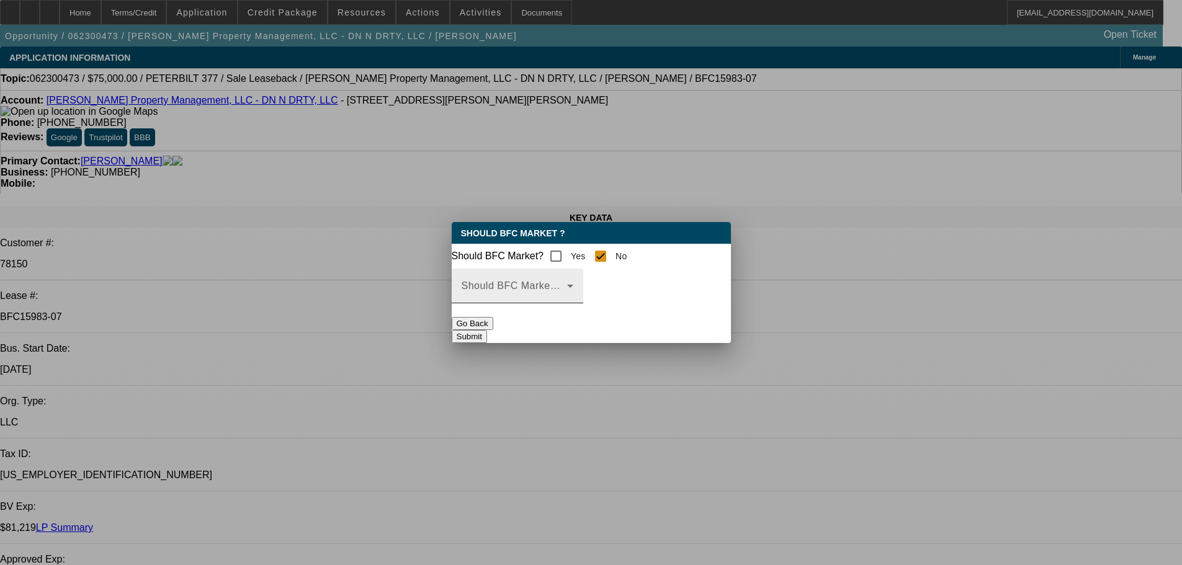
click at [567, 298] on span at bounding box center [513, 290] width 105 height 15
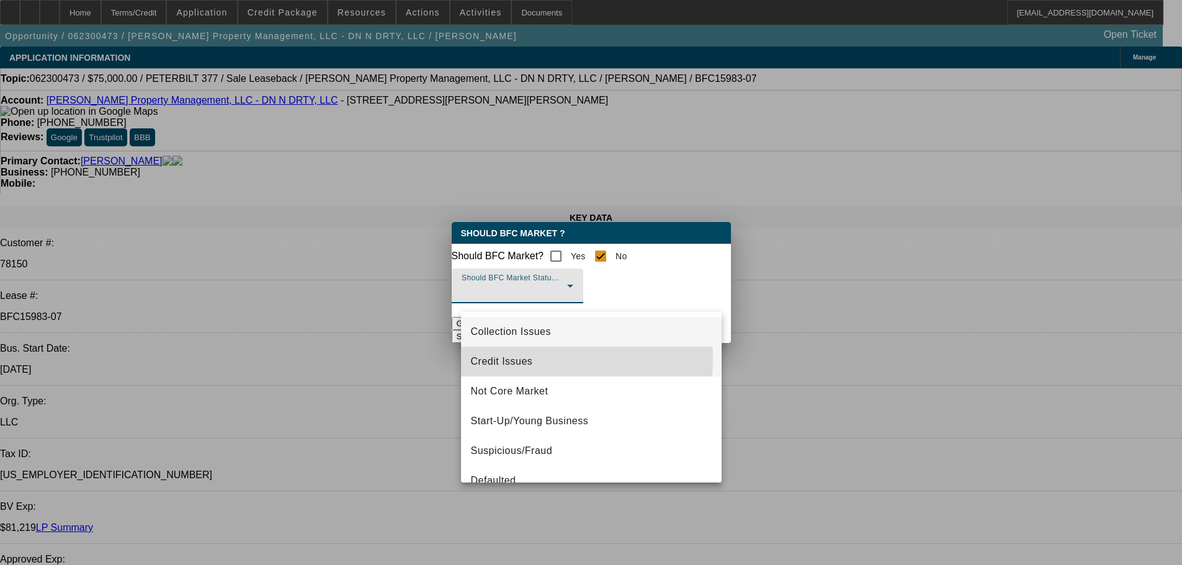
click at [514, 358] on span "Credit Issues" at bounding box center [502, 361] width 62 height 15
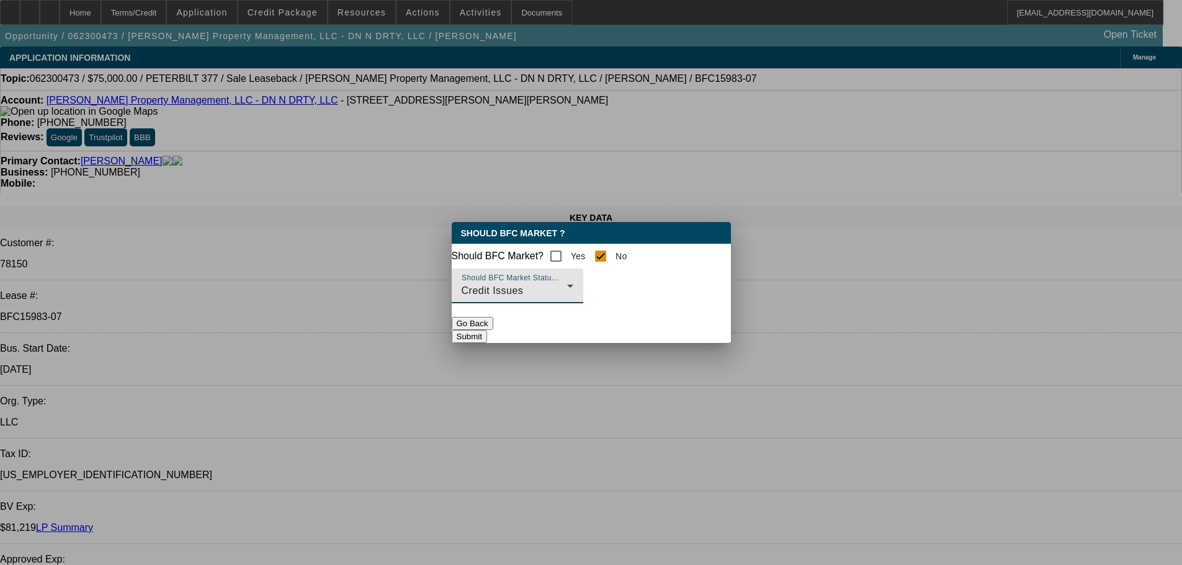
click at [567, 298] on div "Credit Issues" at bounding box center [513, 290] width 105 height 15
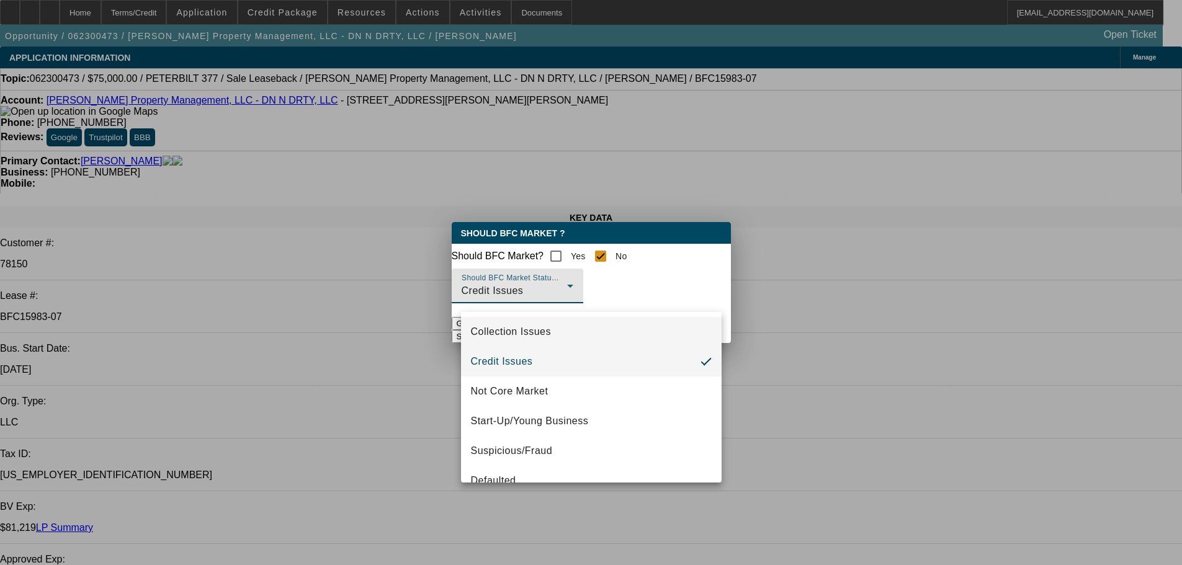
click at [512, 332] on span "Collection Issues" at bounding box center [511, 331] width 80 height 15
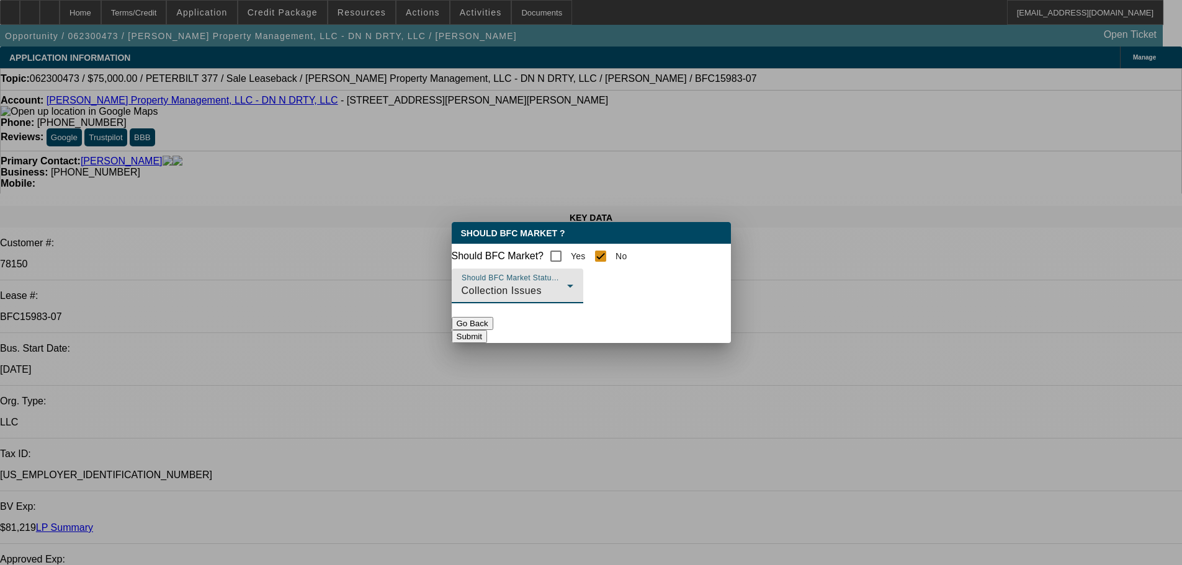
click at [487, 331] on button "Submit" at bounding box center [469, 336] width 35 height 13
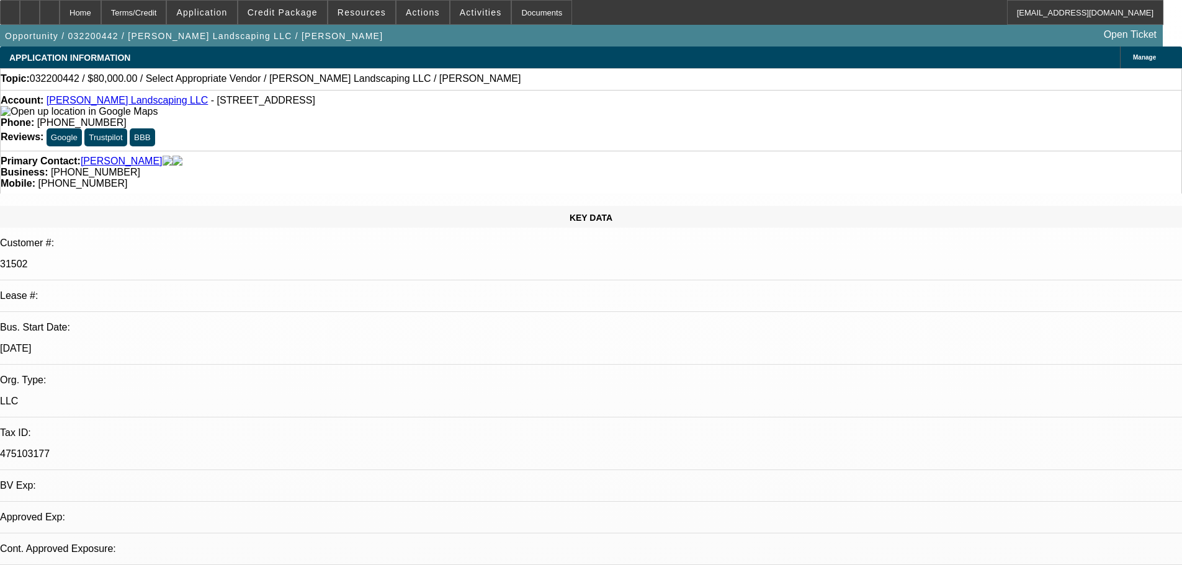
select select "0"
select select "2"
select select "0.1"
select select "4"
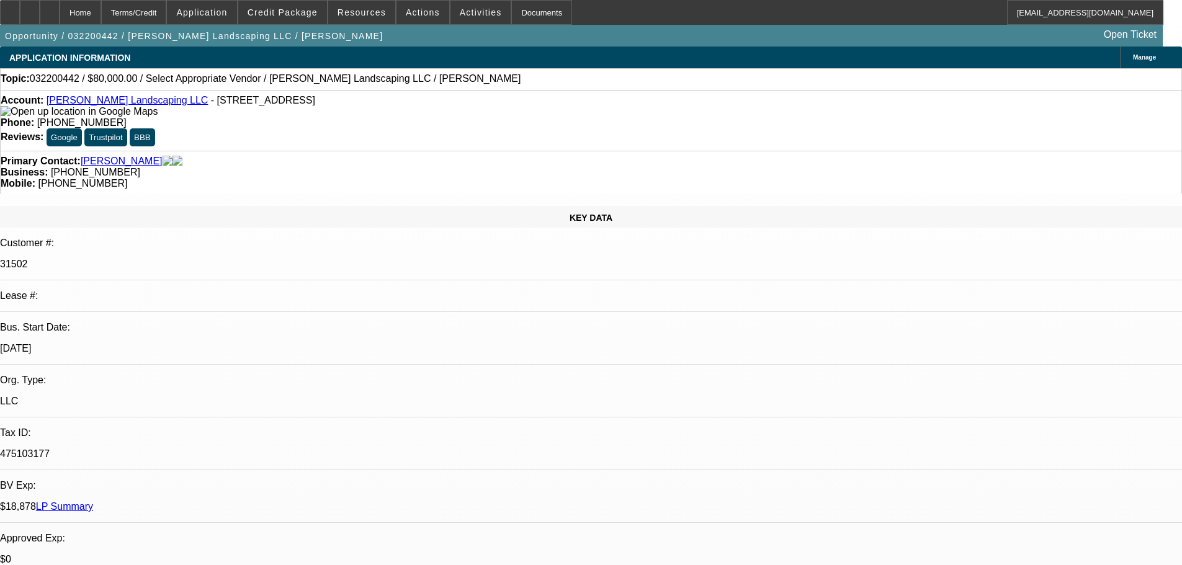
click at [93, 501] on link "LP Summary" at bounding box center [64, 506] width 57 height 11
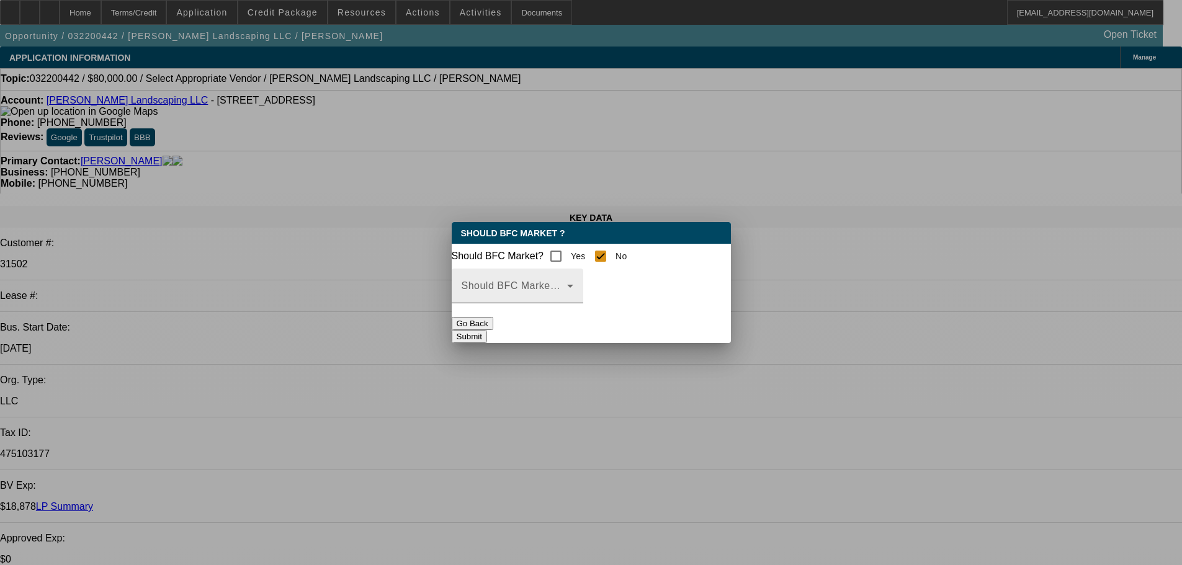
click at [567, 293] on span at bounding box center [513, 290] width 105 height 15
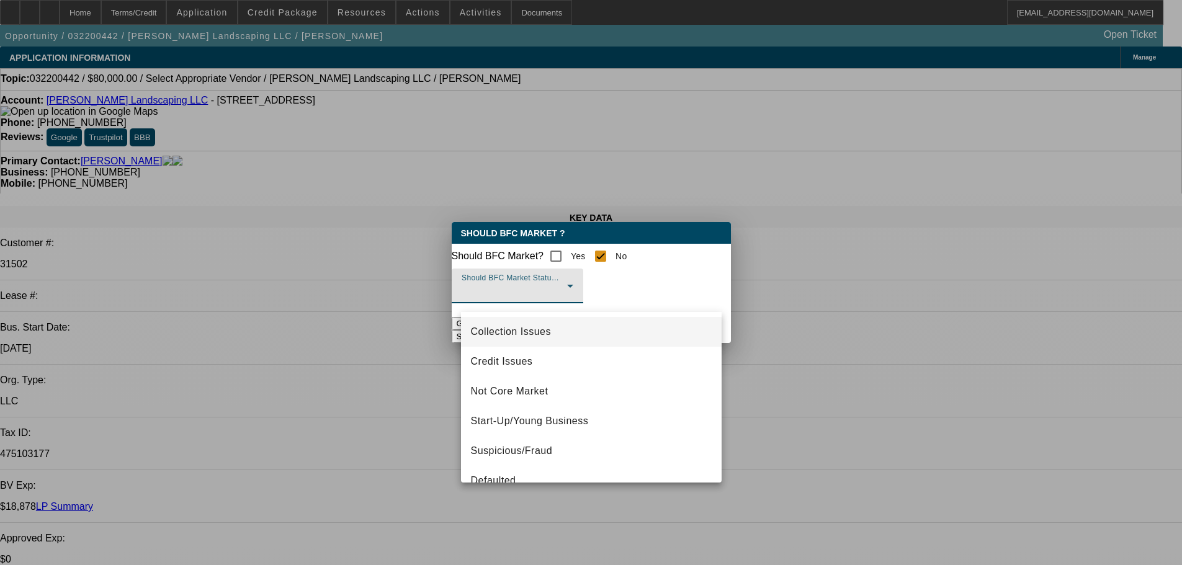
click at [491, 334] on span "Collection Issues" at bounding box center [511, 331] width 80 height 15
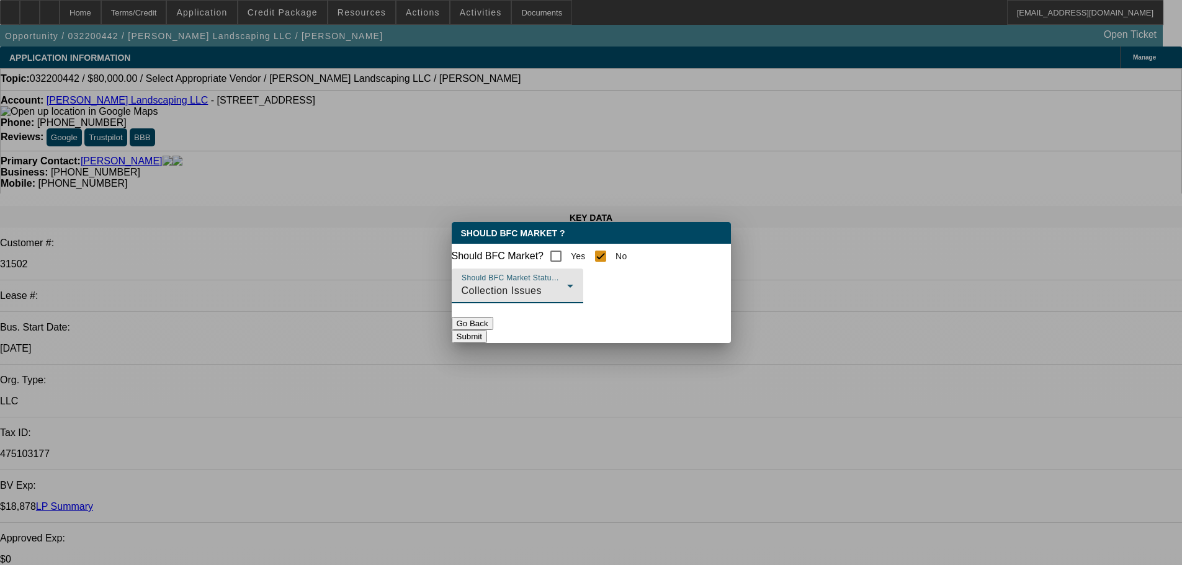
click at [487, 336] on button "Submit" at bounding box center [469, 336] width 35 height 13
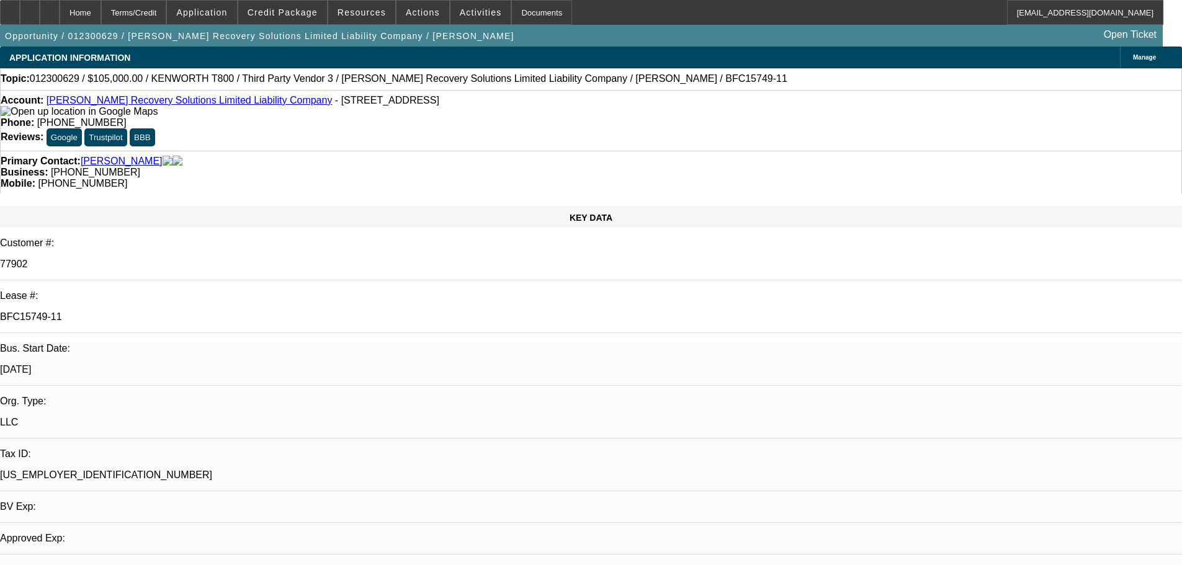
select select "0"
select select "2"
select select "0"
select select "6"
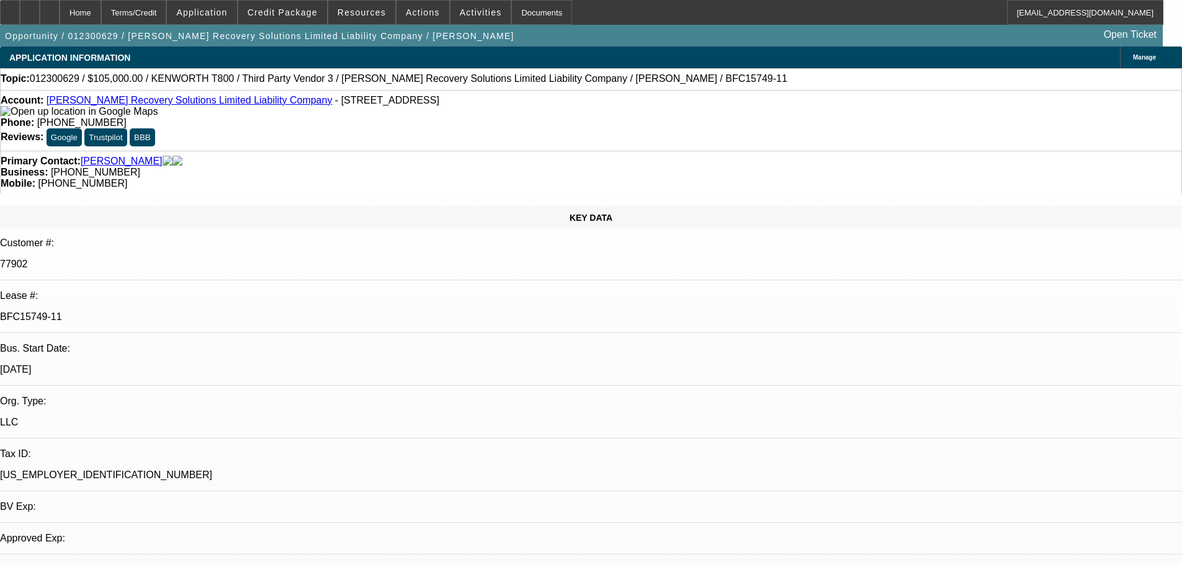
select select "0"
select select "2"
select select "0"
select select "6"
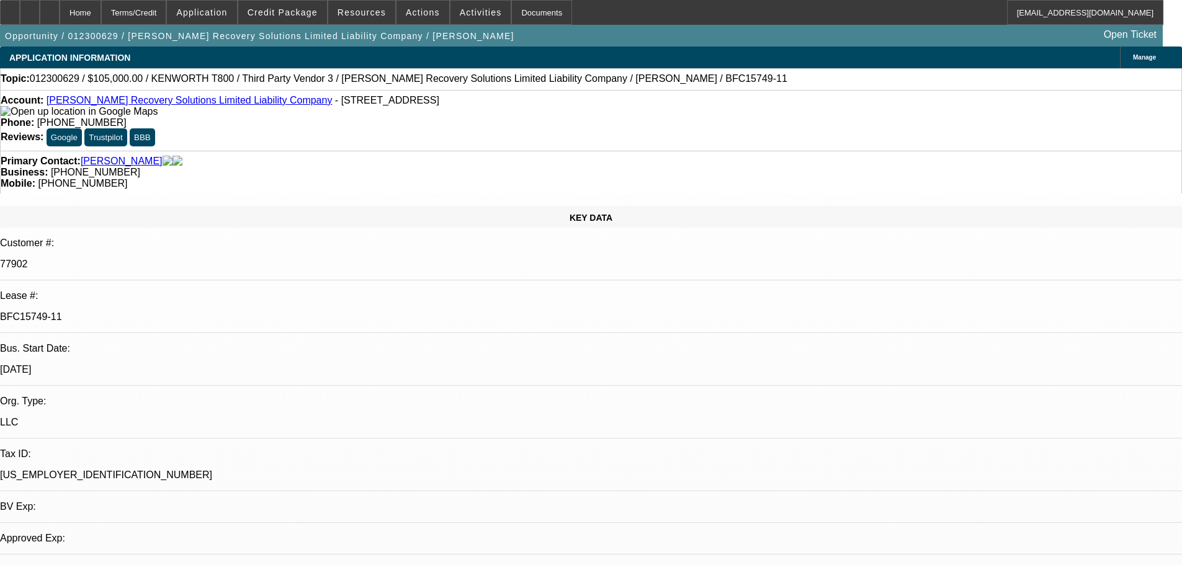
select select "0"
select select "2"
select select "0"
select select "6"
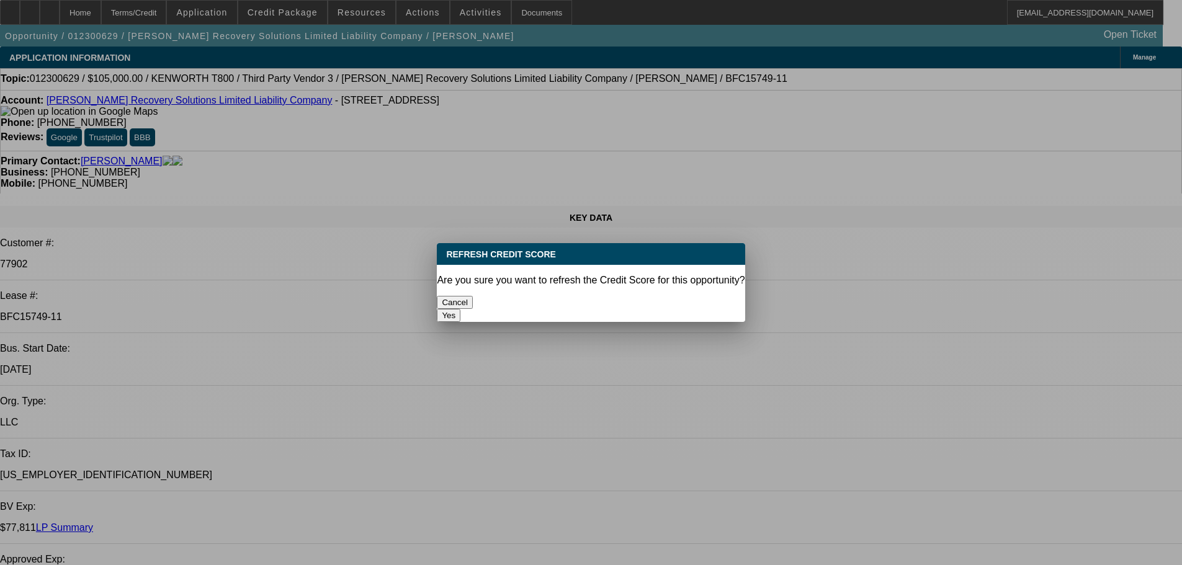
click at [460, 309] on button "Yes" at bounding box center [449, 315] width 24 height 13
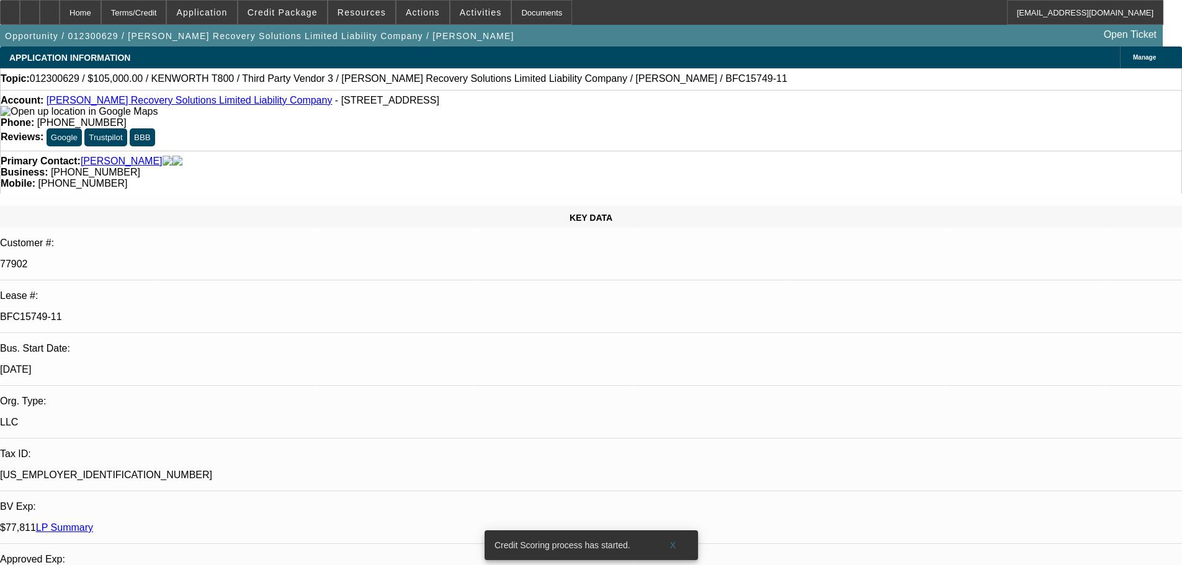
click at [93, 522] on link "LP Summary" at bounding box center [64, 527] width 57 height 11
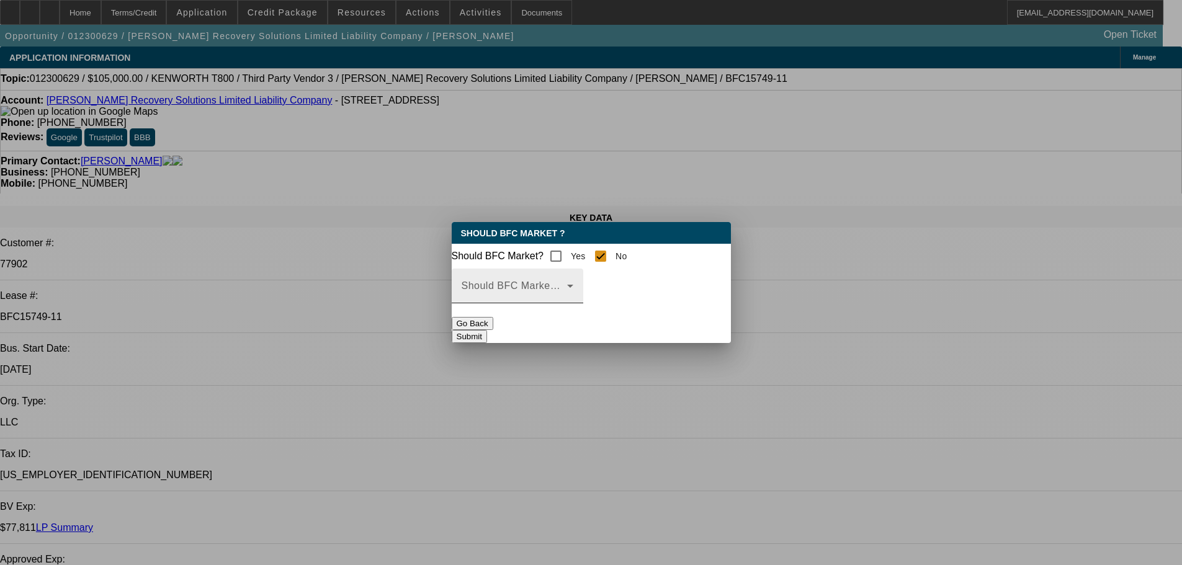
click at [573, 290] on div "Should BFC Market Status Reason" at bounding box center [517, 286] width 112 height 35
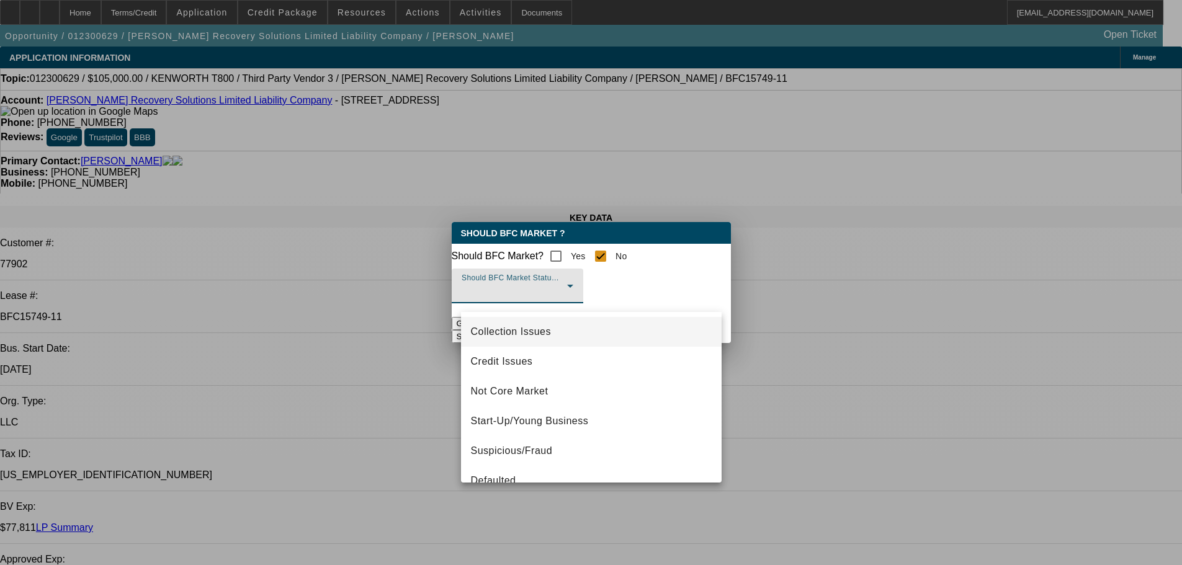
click at [512, 338] on span "Collection Issues" at bounding box center [511, 331] width 80 height 15
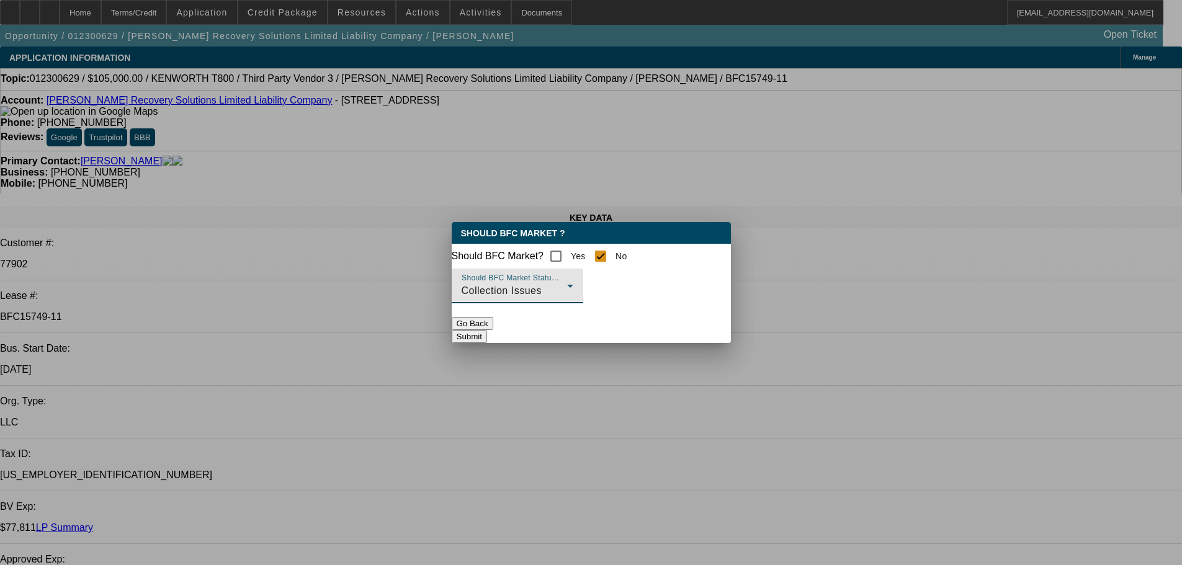
click at [487, 335] on button "Submit" at bounding box center [469, 336] width 35 height 13
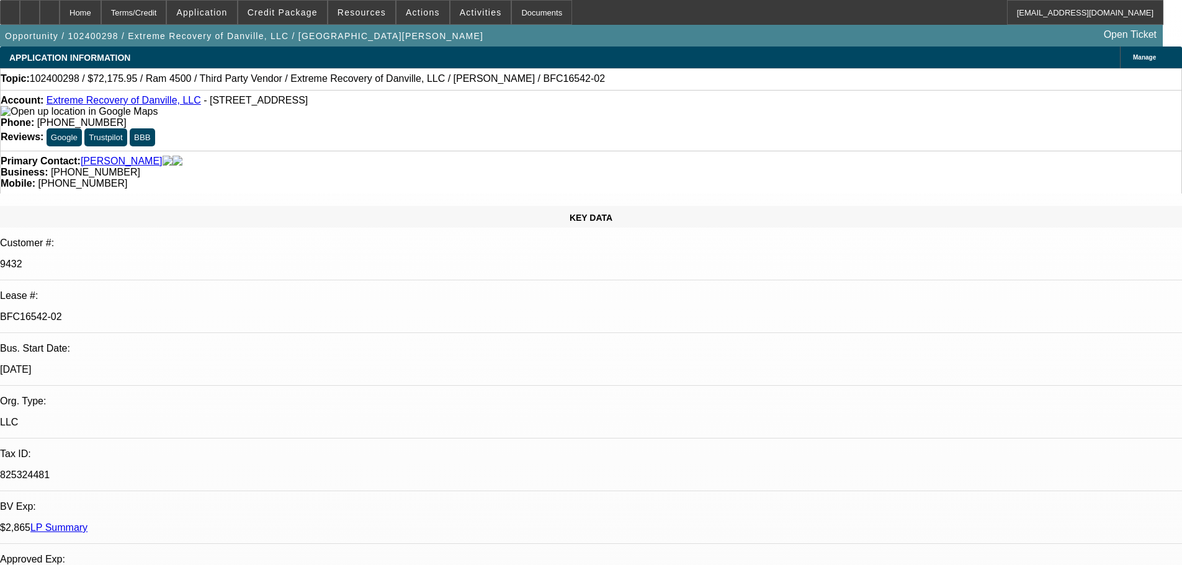
select select "0.1"
select select "0"
select select "2"
select select "0.1"
select select "4"
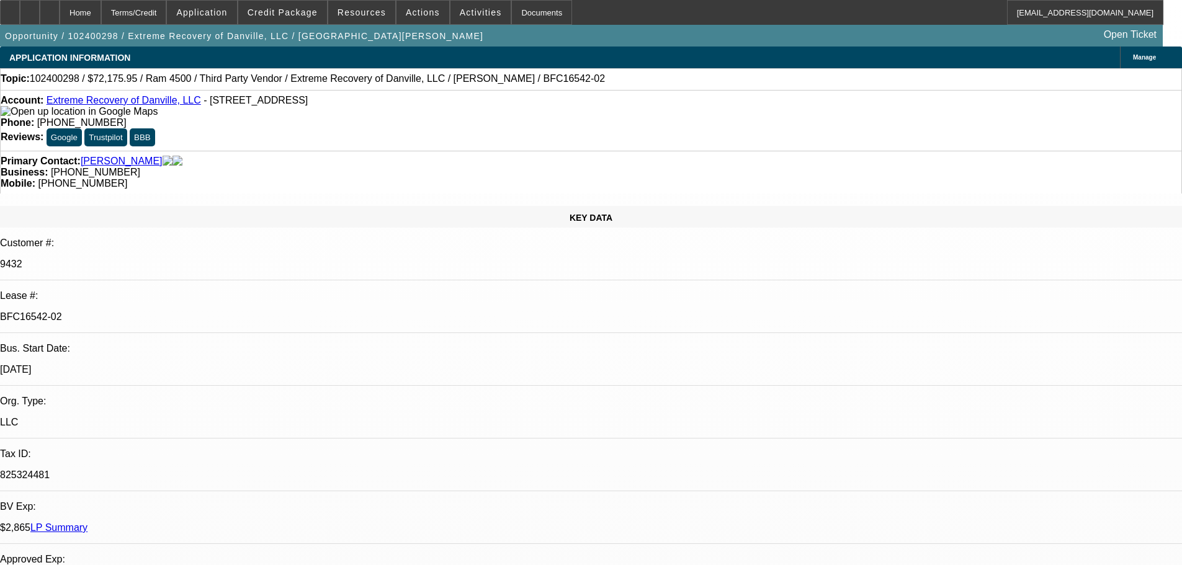
select select "0.1"
select select "0"
select select "2"
select select "0.1"
select select "4"
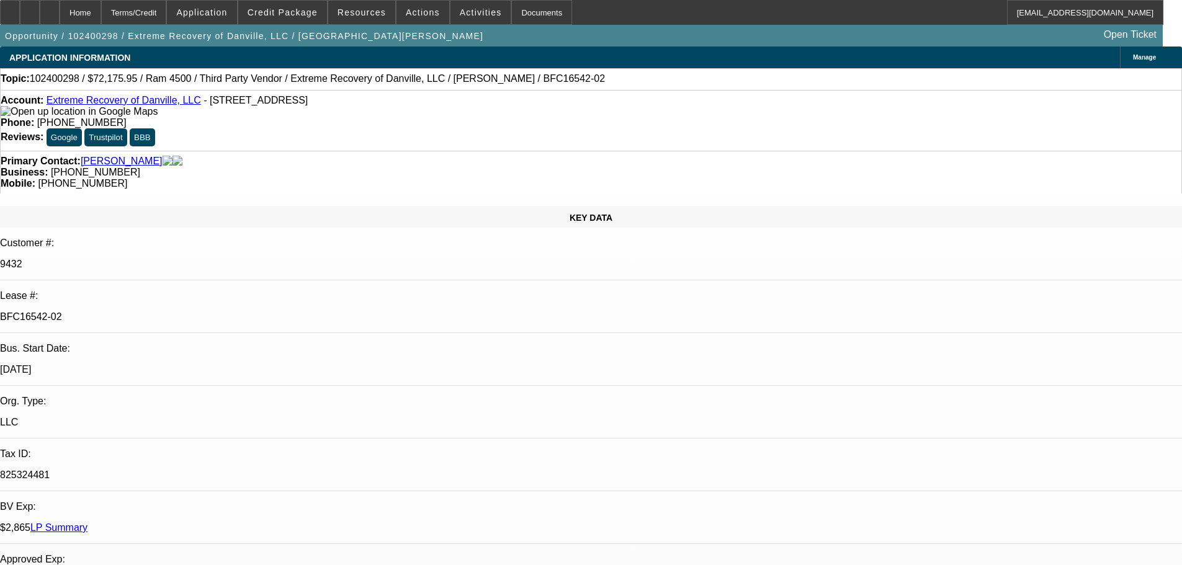
select select "0.1"
select select "0"
select select "2"
select select "0.1"
select select "4"
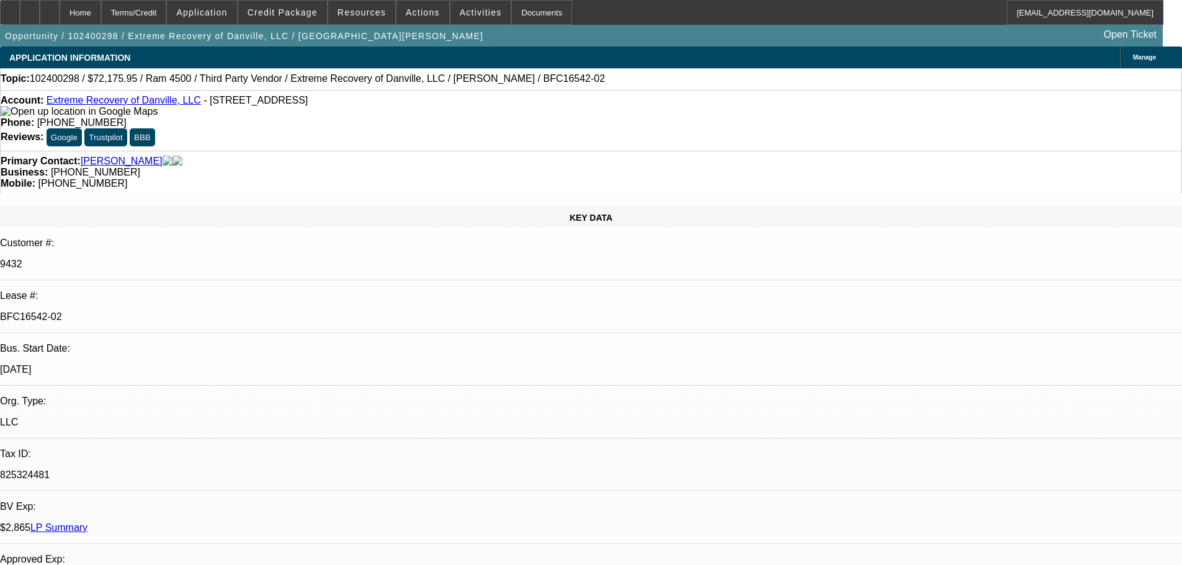
select select "0.1"
select select "0"
select select "2"
select select "0.1"
select select "4"
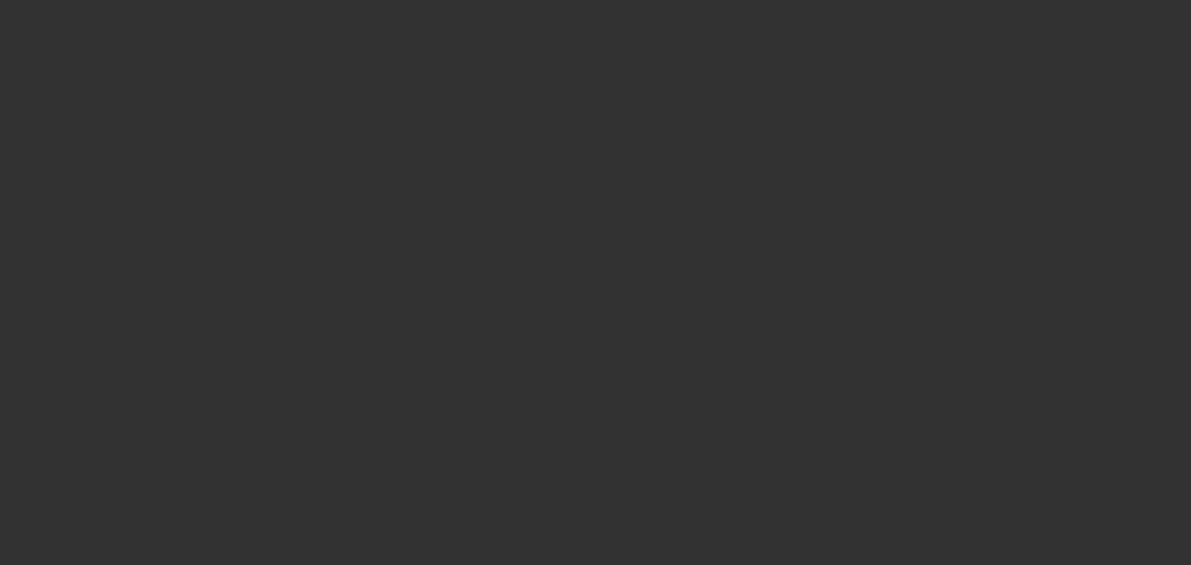
select select "0"
select select "2"
select select "0"
select select "6"
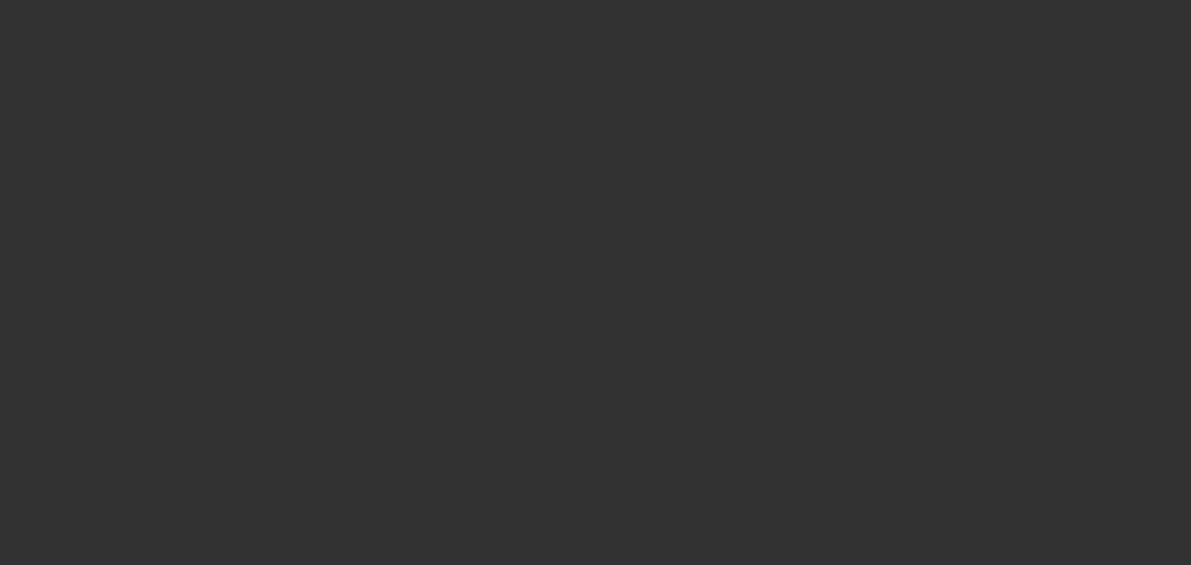
select select "0"
select select "2"
select select "0"
select select "6"
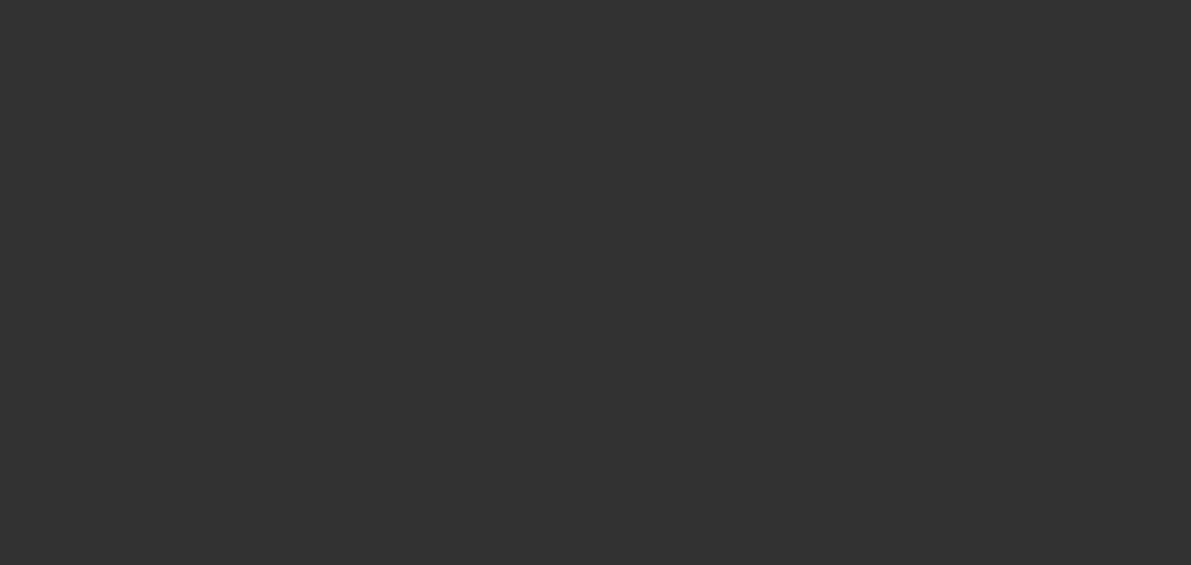
select select "0"
select select "2"
select select "0"
select select "6"
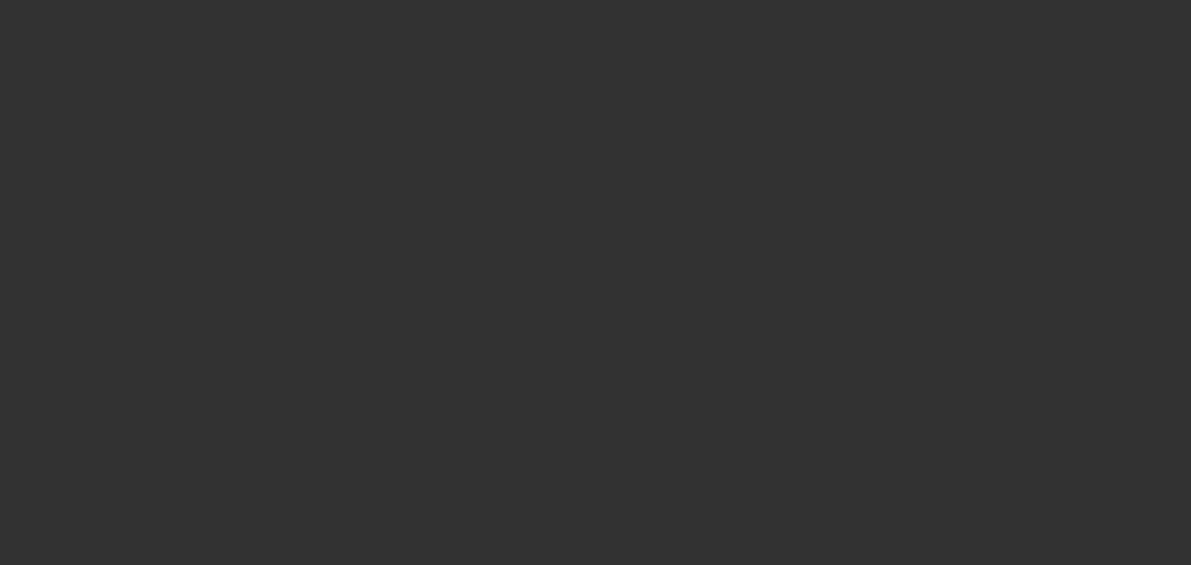
select select "0"
select select "2"
select select "0"
select select "6"
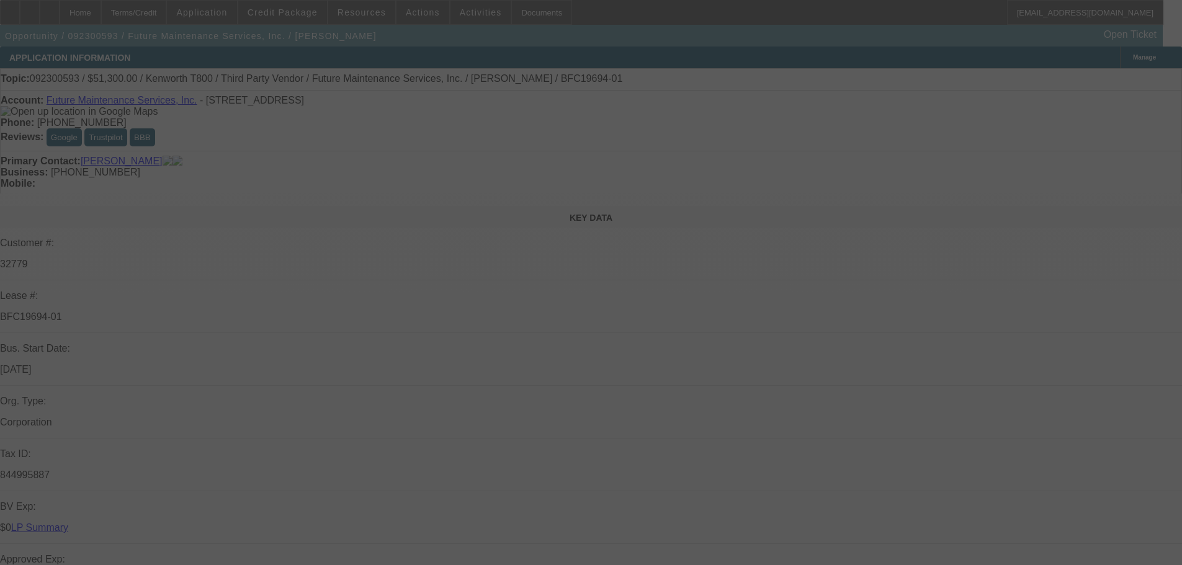
select select "0.1"
select select "0"
select select "4"
select select "0"
select select "6"
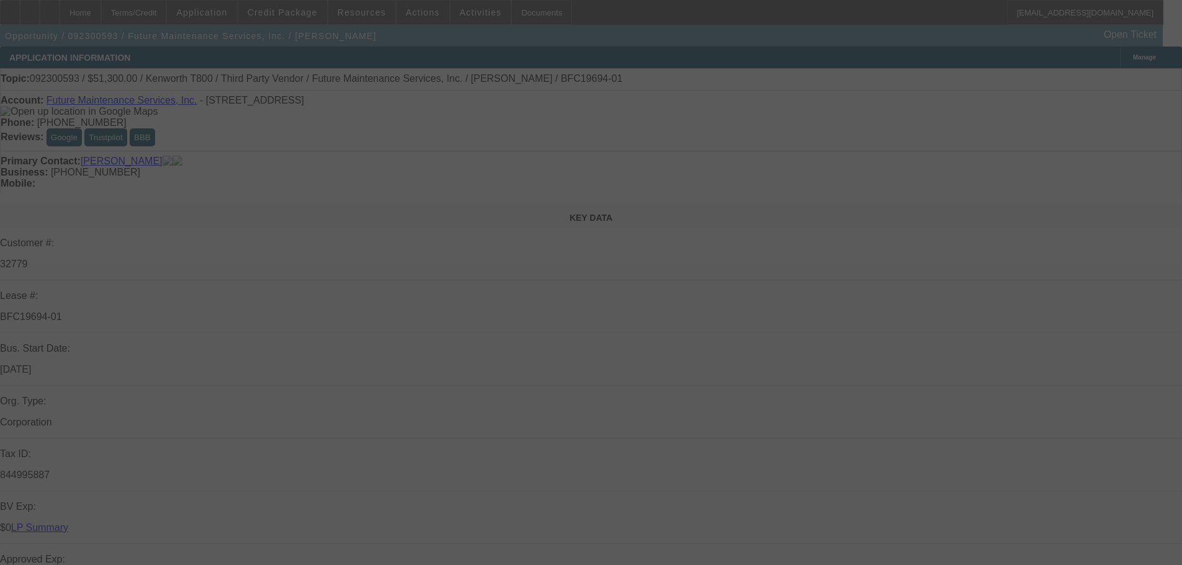
select select "0.1"
select select "0"
select select "4"
select select "0"
select select "6"
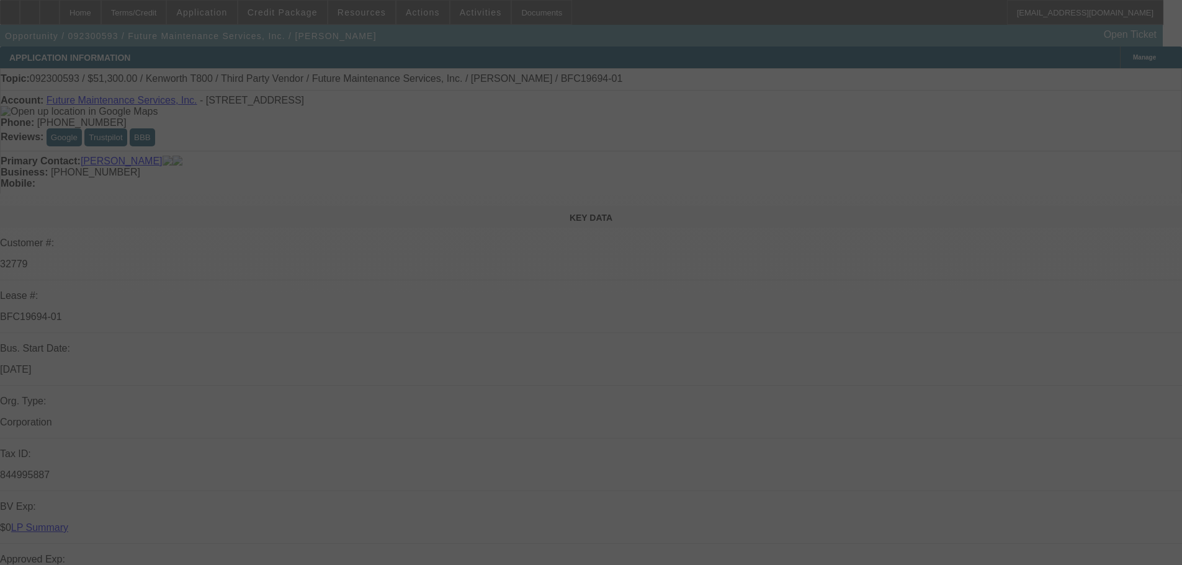
select select "0.1"
select select "0"
select select "4"
select select "0"
select select "6"
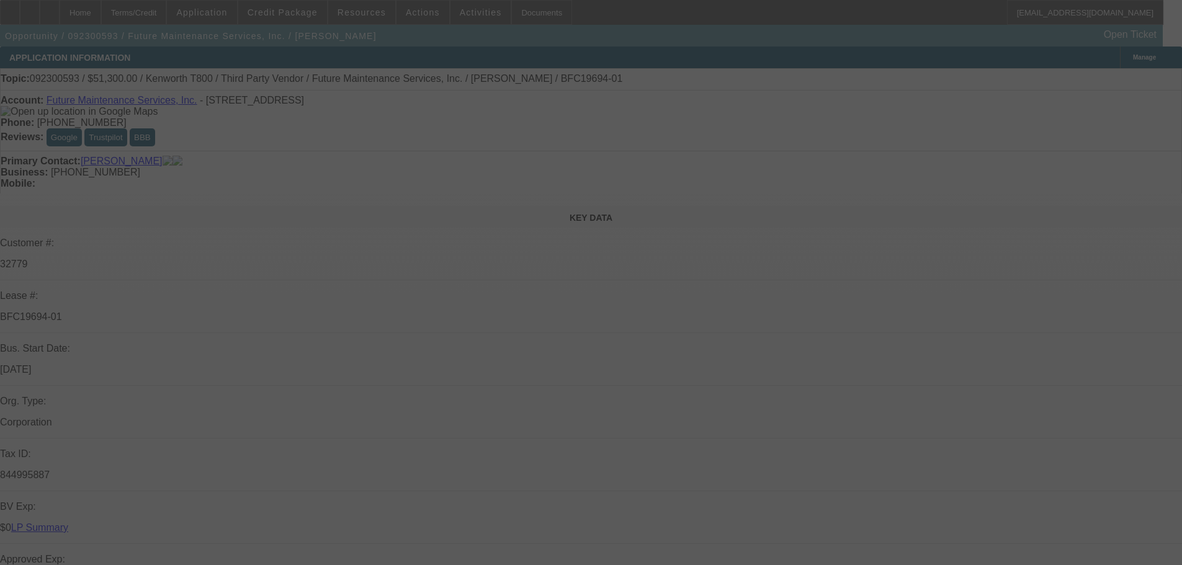
select select "0.1"
select select "0"
select select "2"
select select "0"
select select "6"
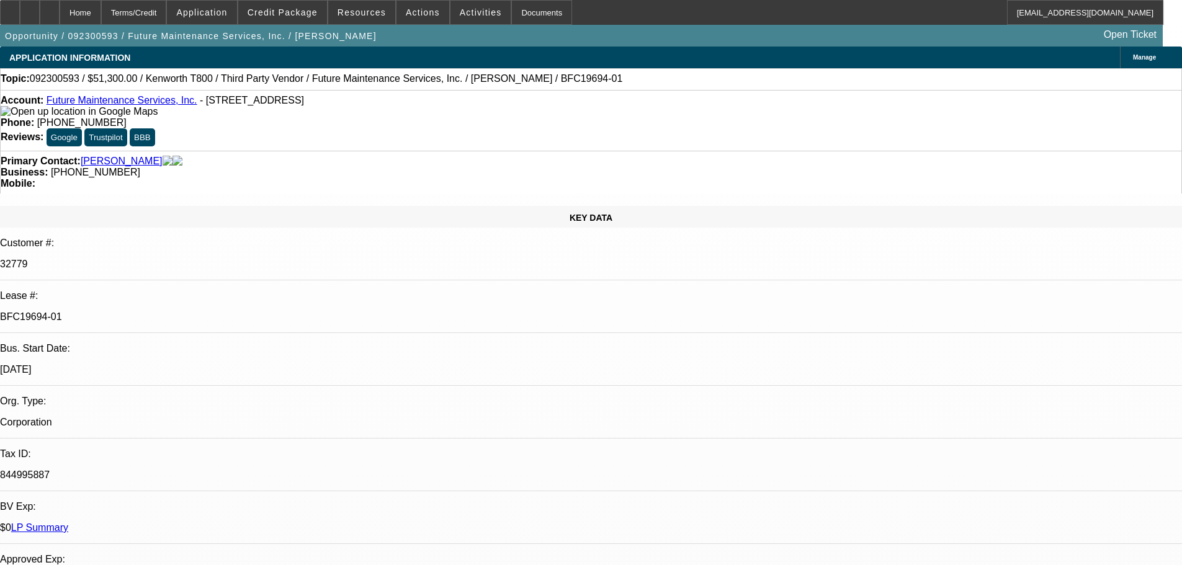
click at [68, 522] on link "LP Summary" at bounding box center [39, 527] width 57 height 11
drag, startPoint x: 802, startPoint y: 435, endPoint x: 1022, endPoint y: 485, distance: 225.3
copy div "Hi Michael - looks like they have been paying OK since i made my inisal comment…"
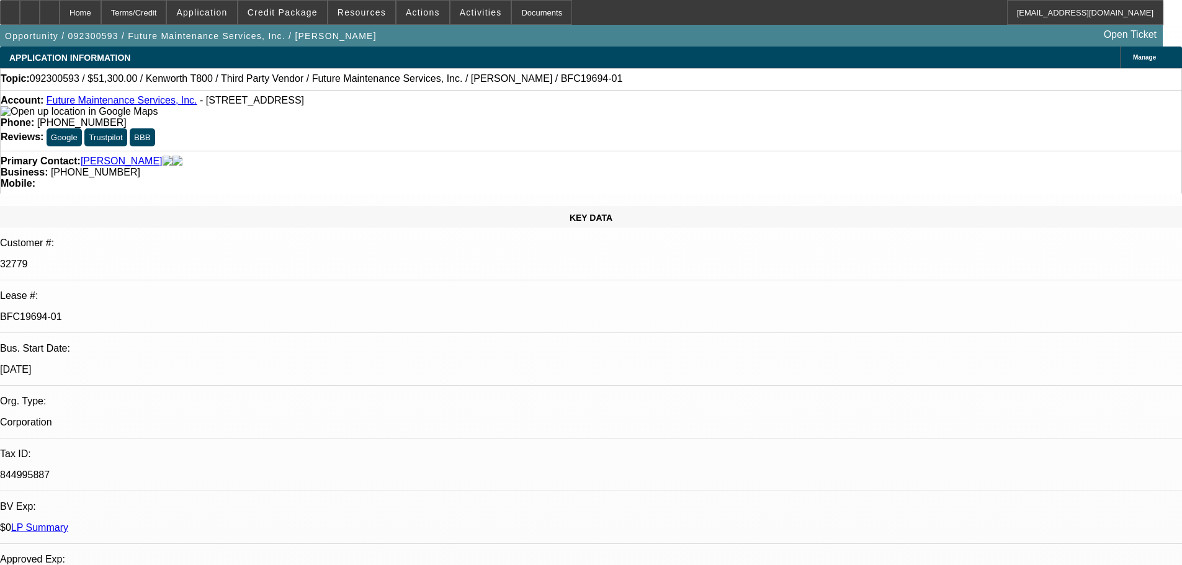
select select "0"
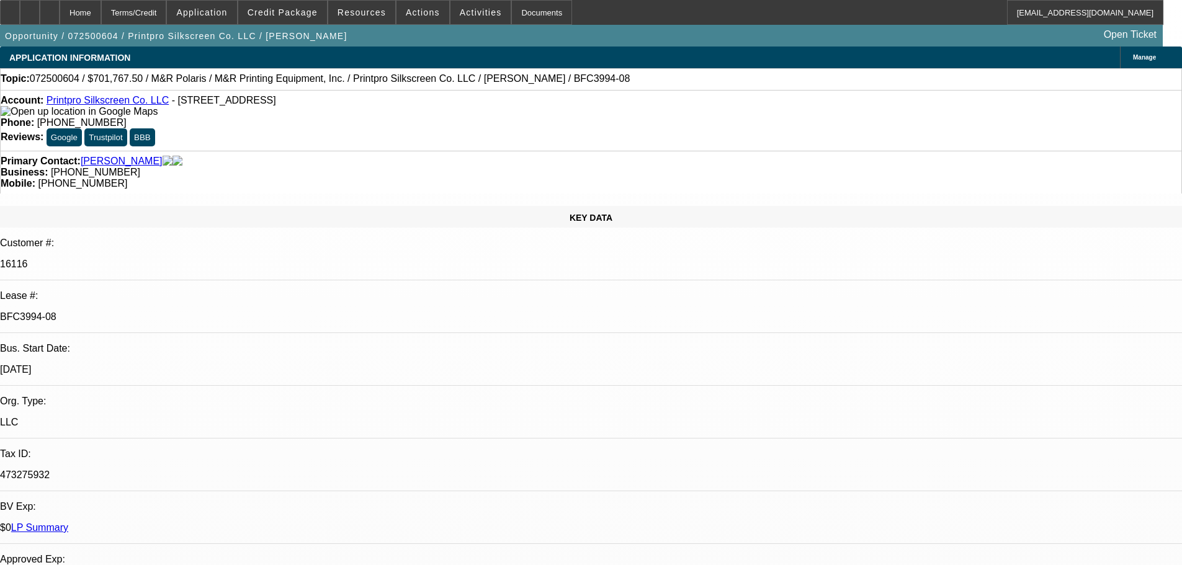
select select "0"
select select "6"
select select "0"
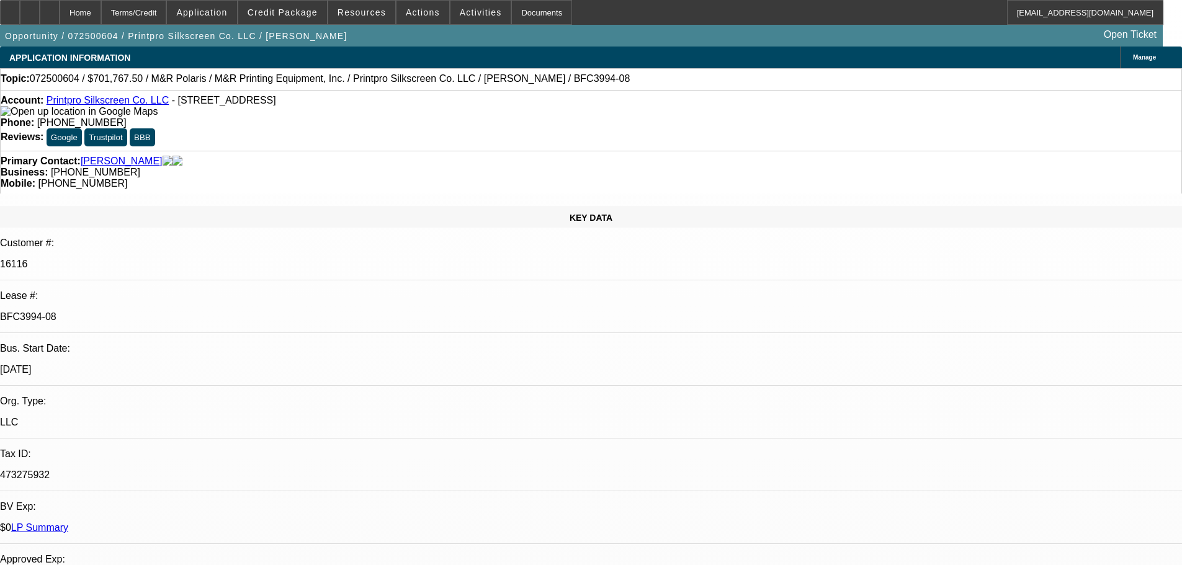
select select "6"
select select "0"
select select "6"
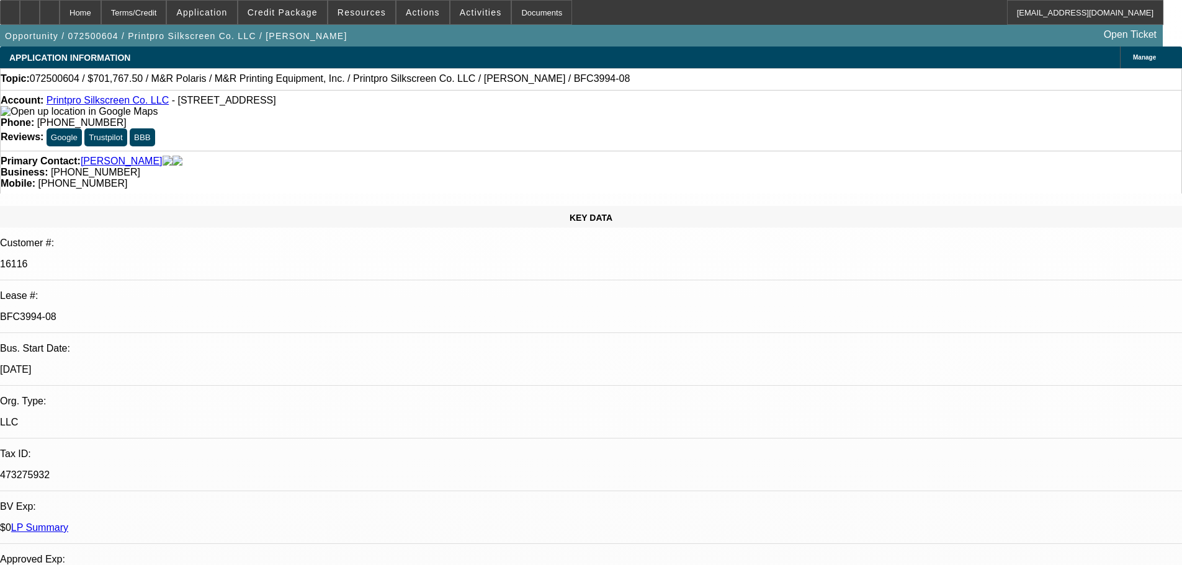
select select "0"
select select "6"
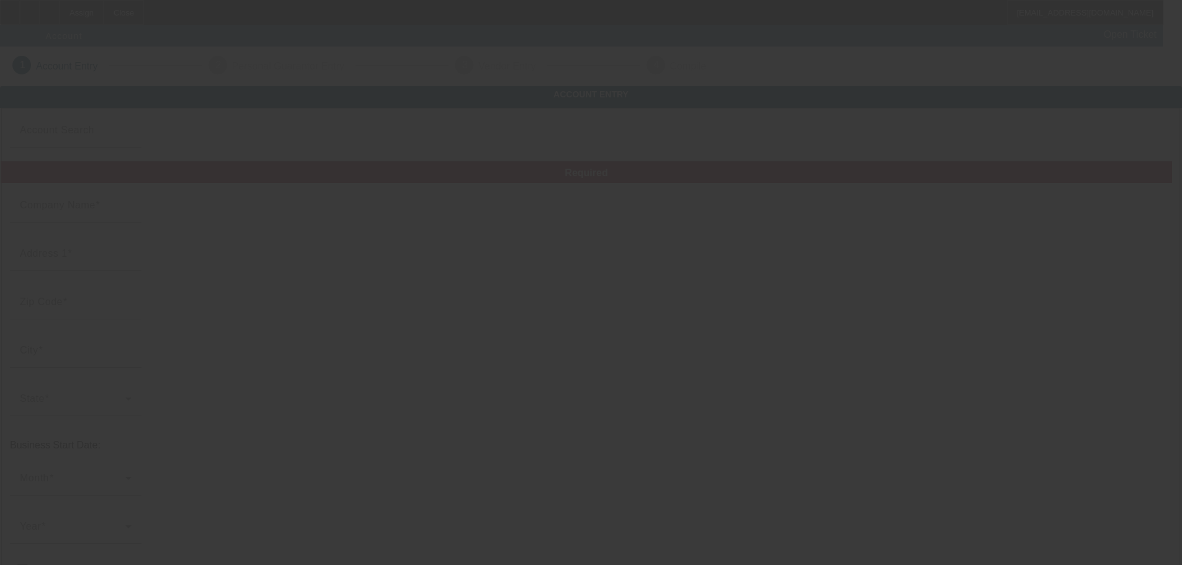
type input "[PERSON_NAME] mobile services LLC"
type input "[STREET_ADDRESS]"
type input "43162"
type input "[GEOGRAPHIC_DATA]"
type input "(937) 707-5843"
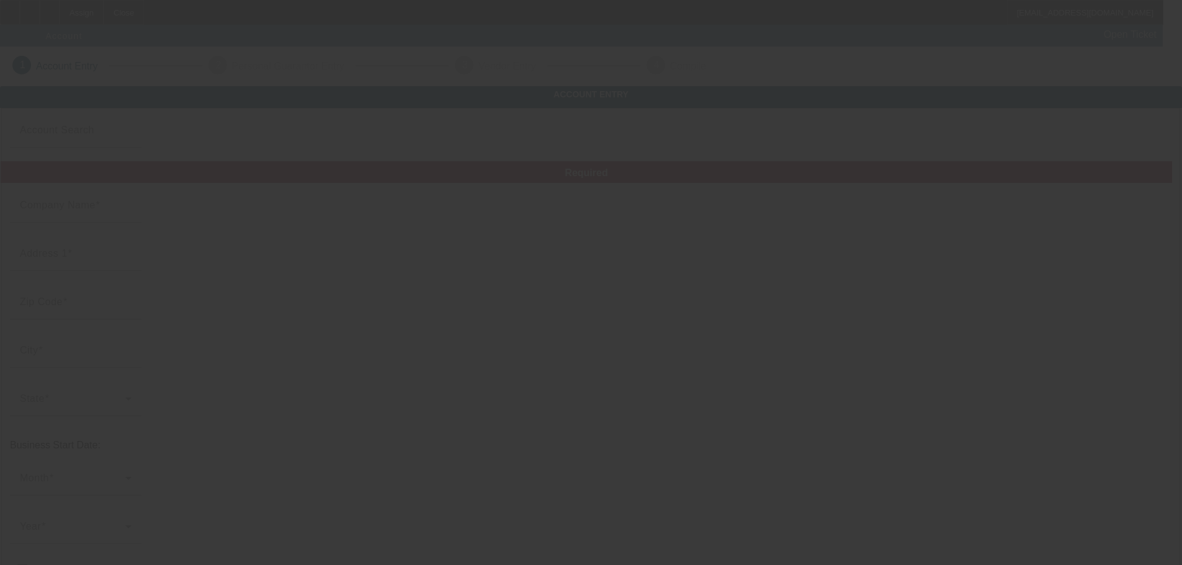
type input "meyersmobileservices@gmail.com"
type input "99-3039103"
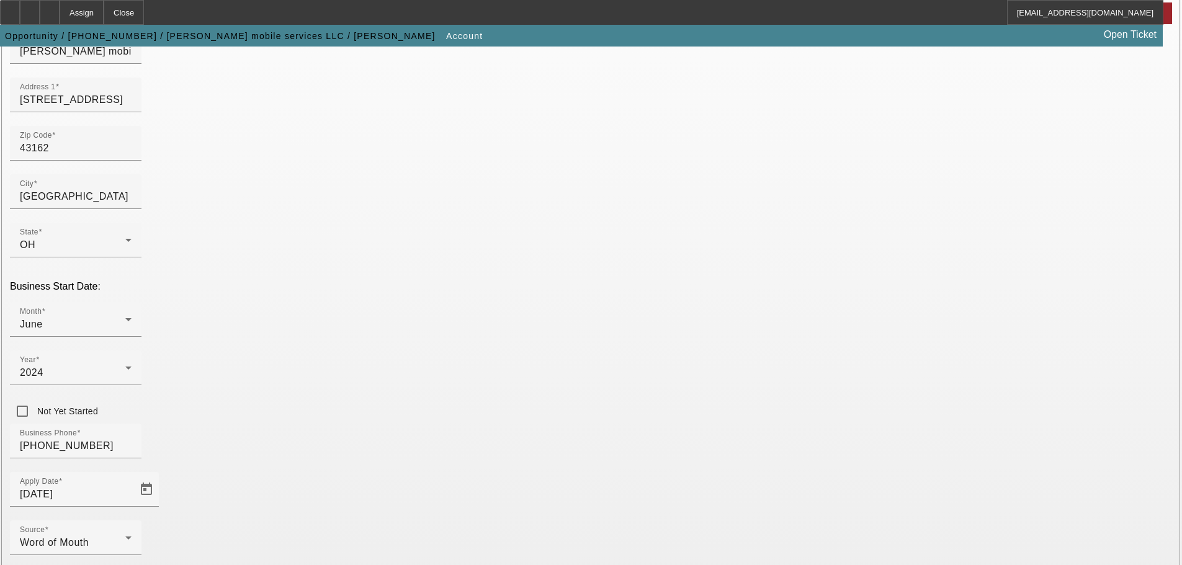
scroll to position [229, 0]
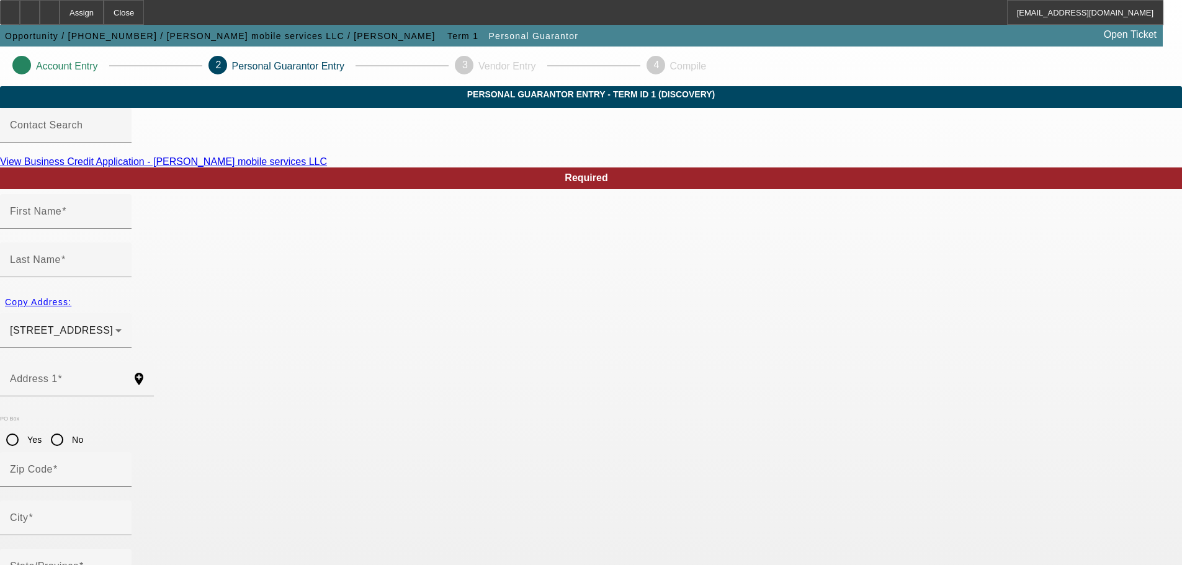
type input "Charles"
type input "Meyers"
type input "235 Blendon Road"
radio input "true"
type input "43162"
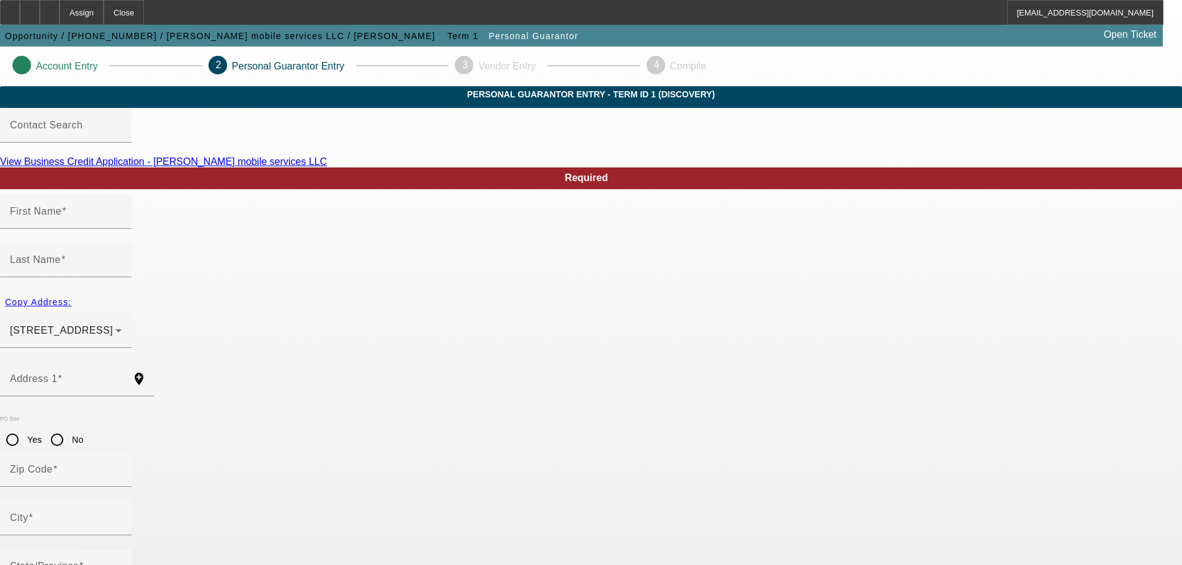
type input "West Jefferson"
type input "(937) 707-5843"
type input "100"
type input "614-02-3608"
type input "meyersmobileservices@gmail.com"
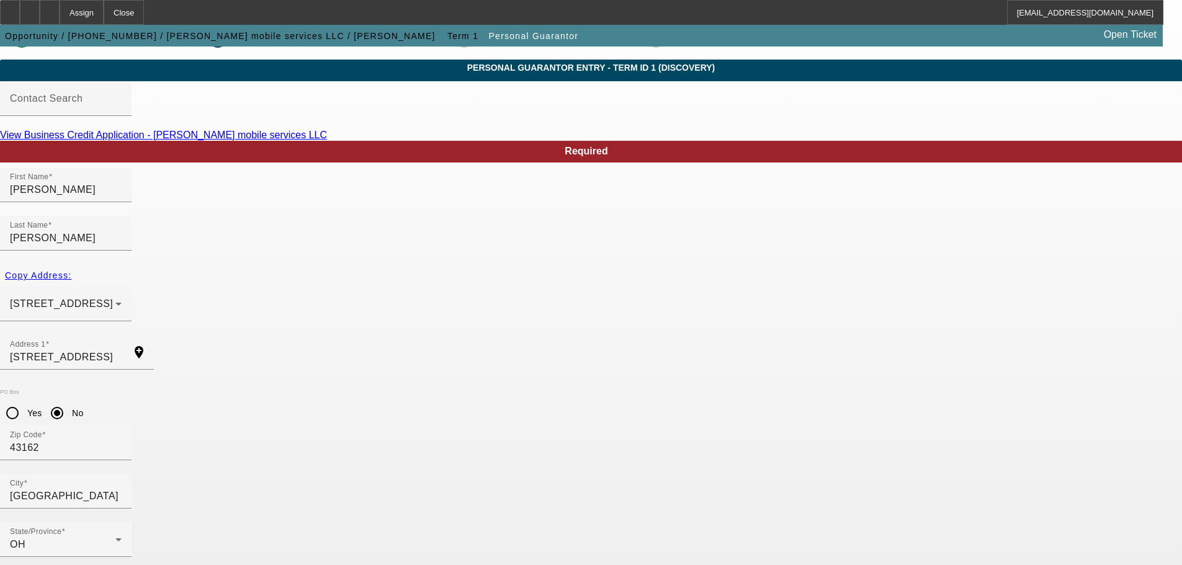
scroll to position [42, 0]
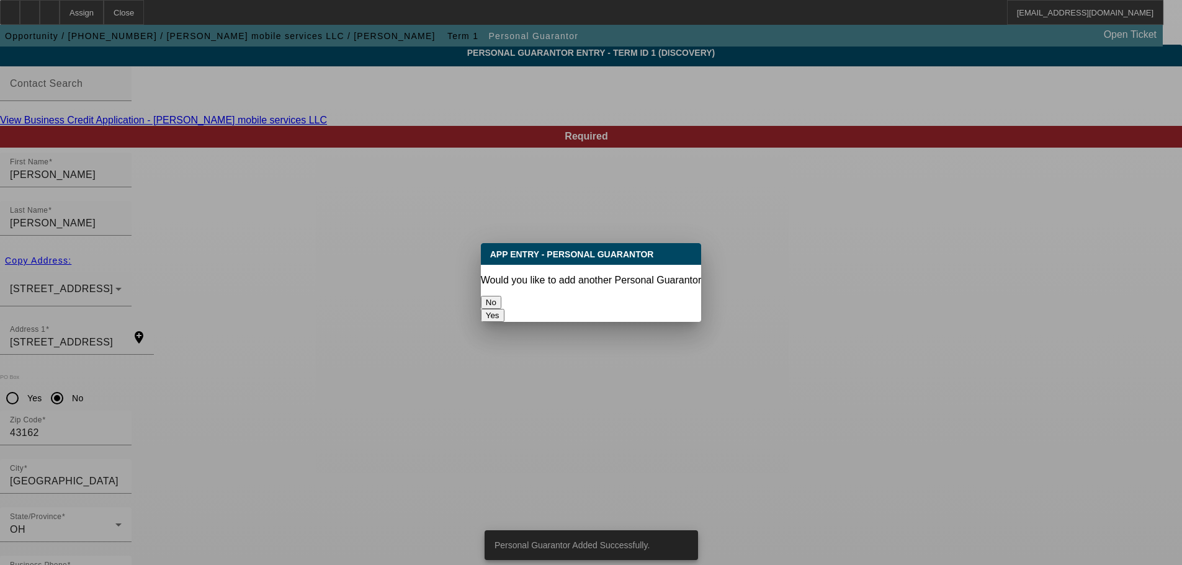
scroll to position [0, 0]
click at [501, 296] on button "No" at bounding box center [491, 302] width 20 height 13
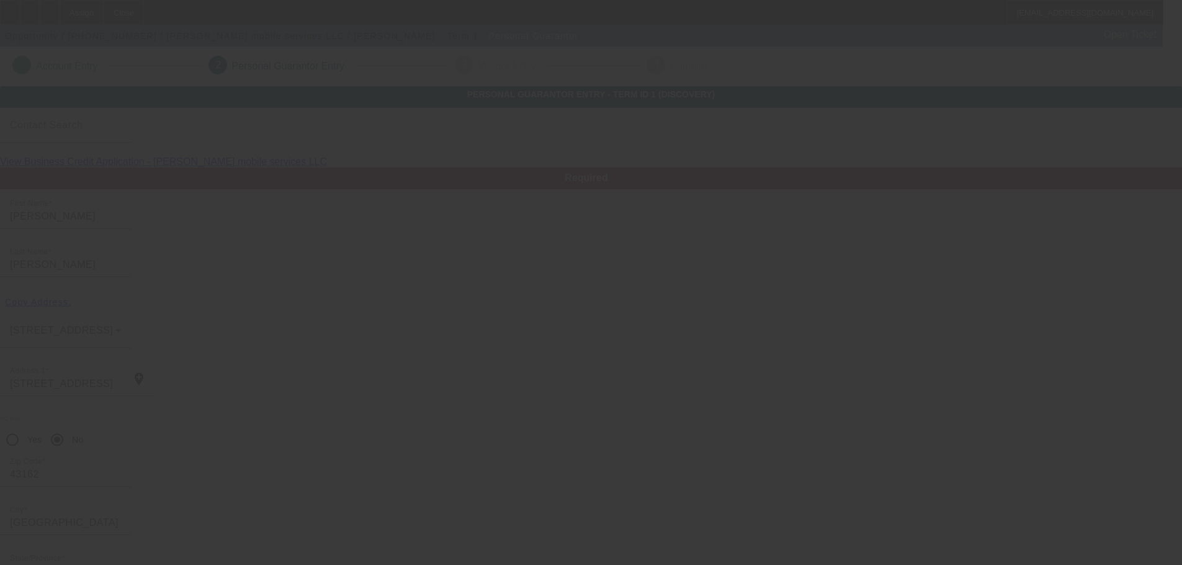
scroll to position [42, 0]
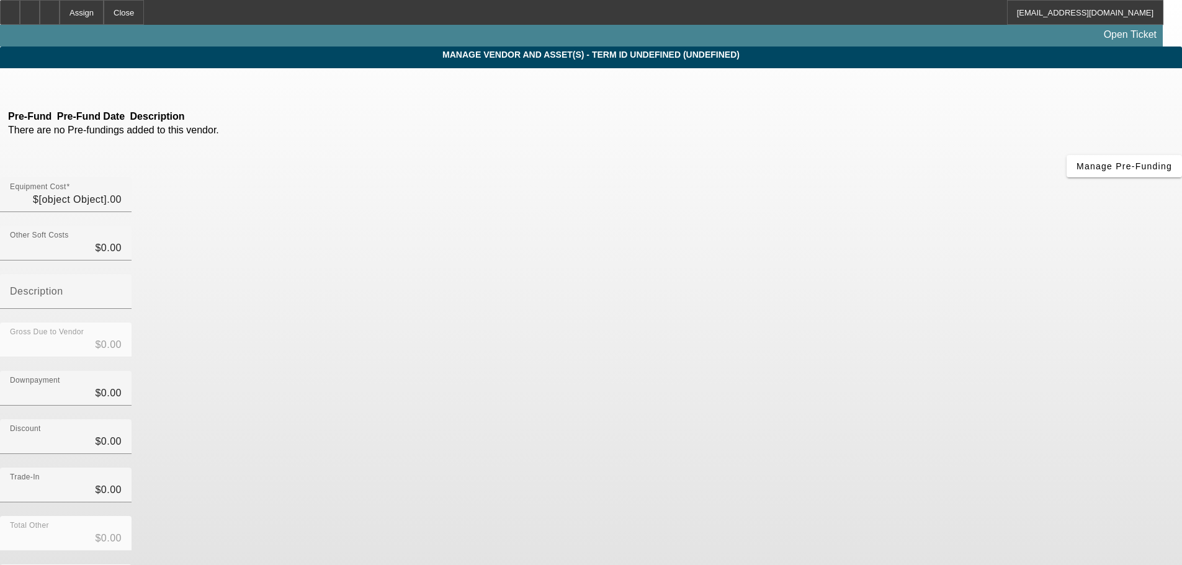
type input "$80,000.00"
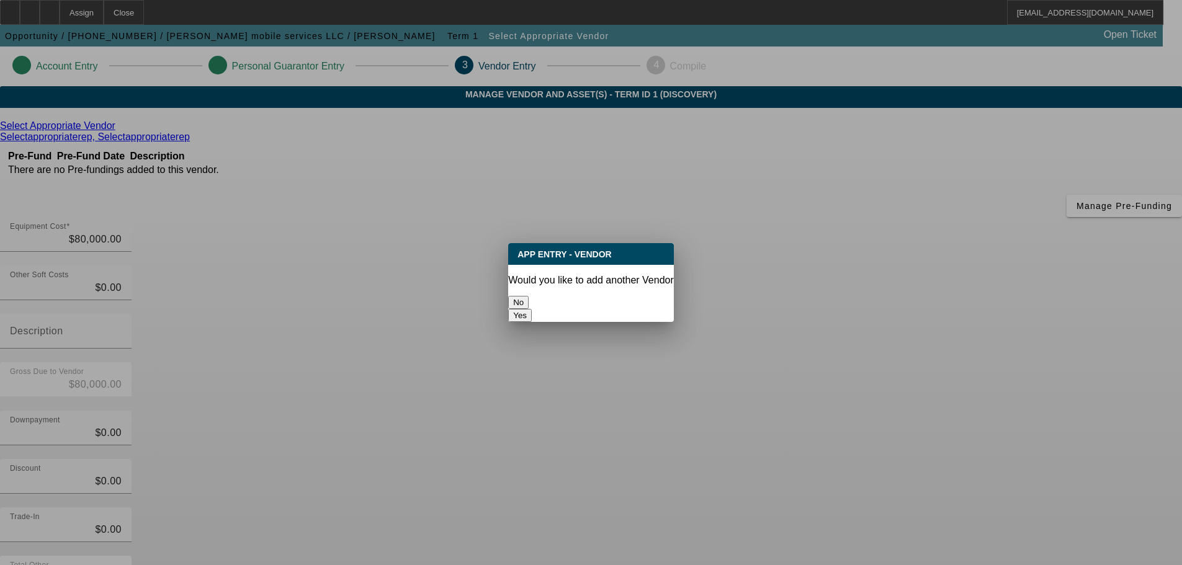
click at [528, 296] on button "No" at bounding box center [518, 302] width 20 height 13
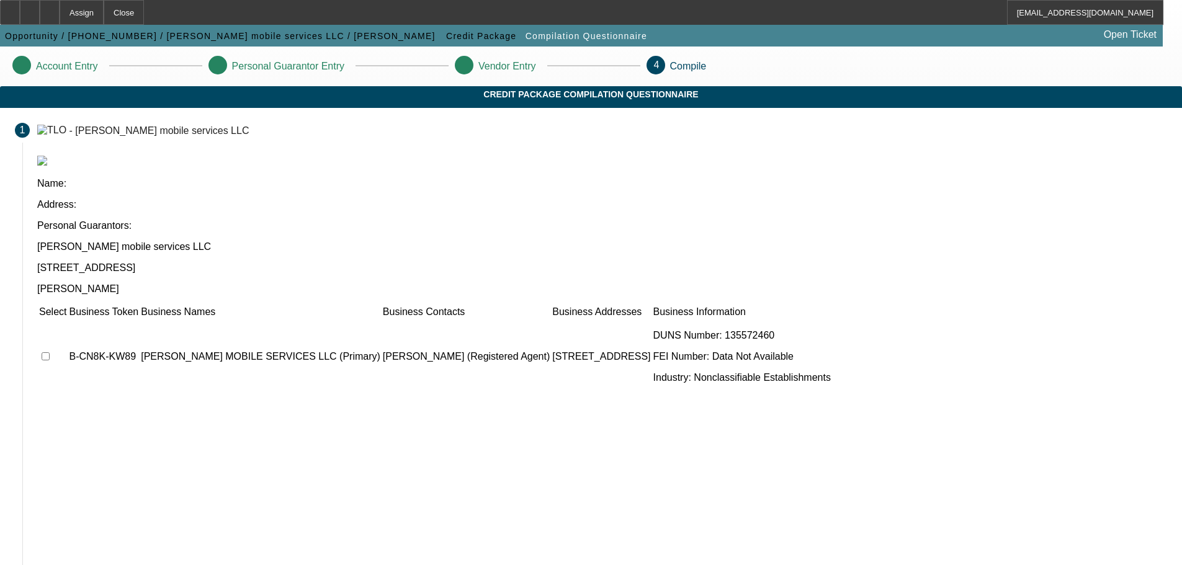
click at [50, 352] on input "checkbox" at bounding box center [46, 356] width 8 height 8
checkbox input "true"
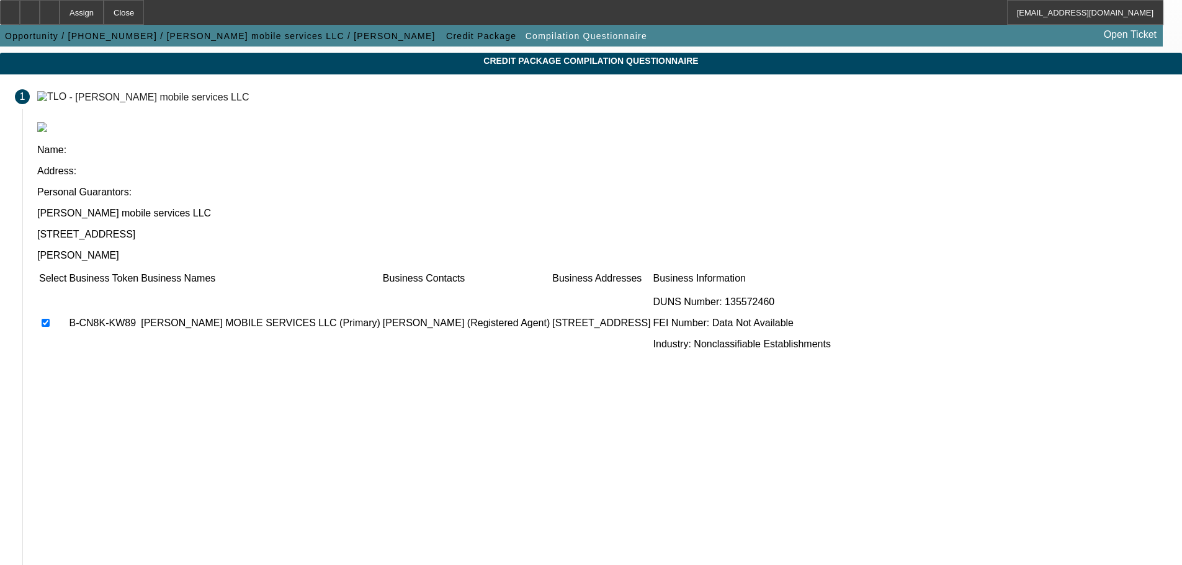
scroll to position [62, 0]
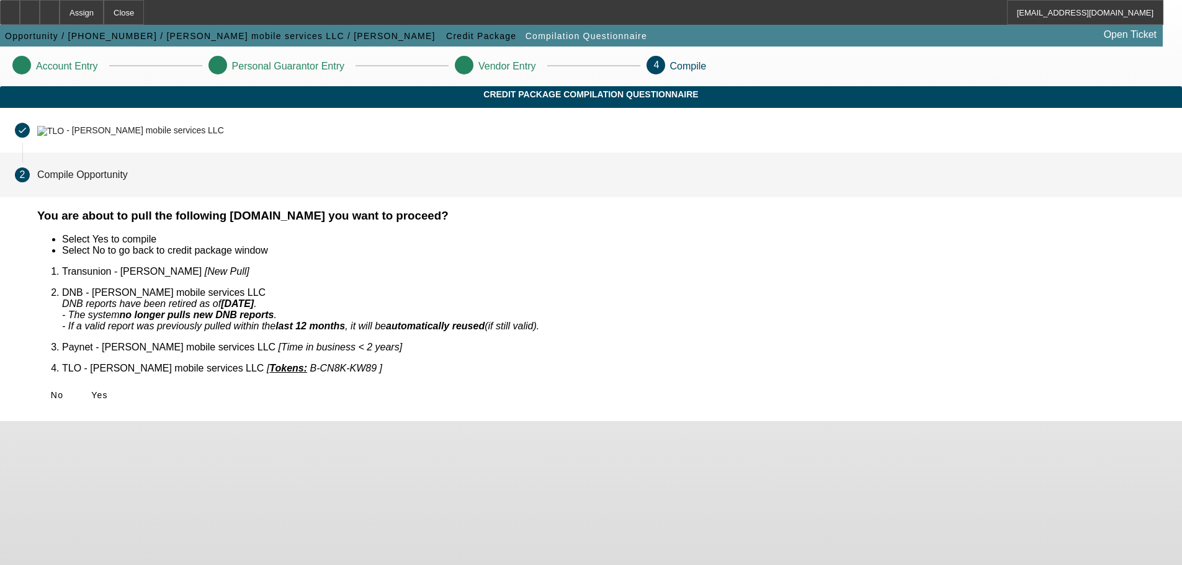
scroll to position [0, 0]
click at [108, 390] on span "Yes" at bounding box center [99, 395] width 17 height 10
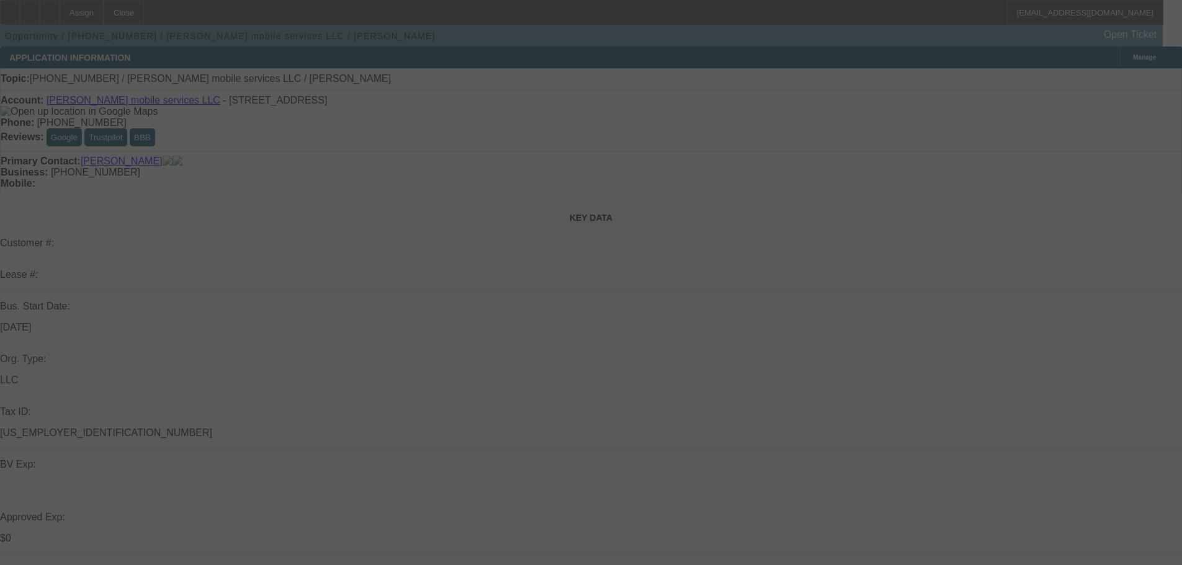
select select "0"
select select "2"
select select "0.1"
select select "4"
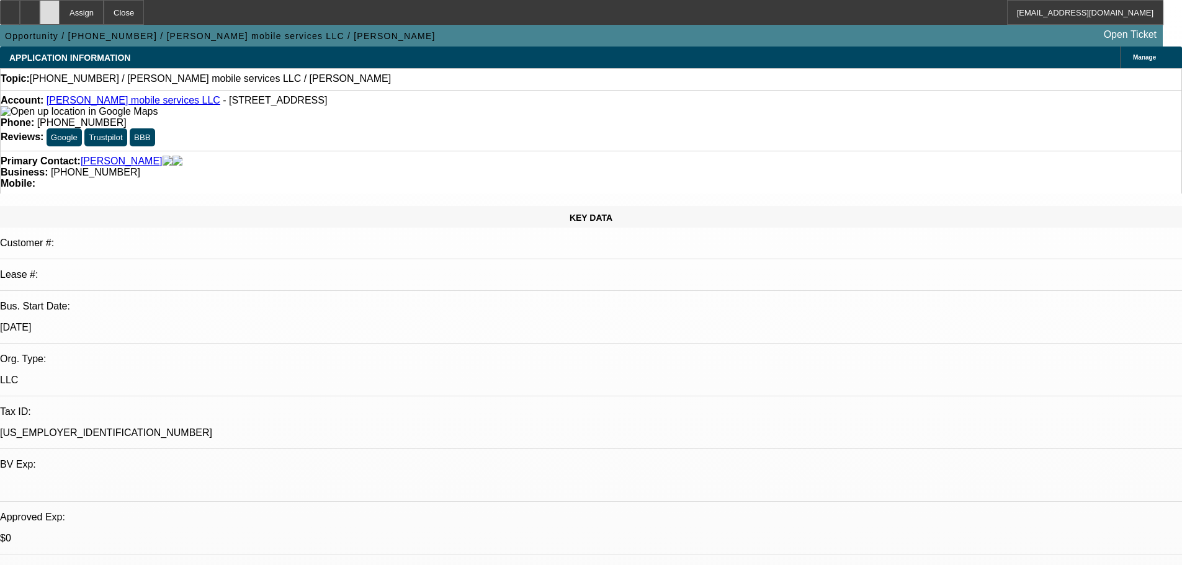
click at [50, 8] on icon at bounding box center [50, 8] width 0 height 0
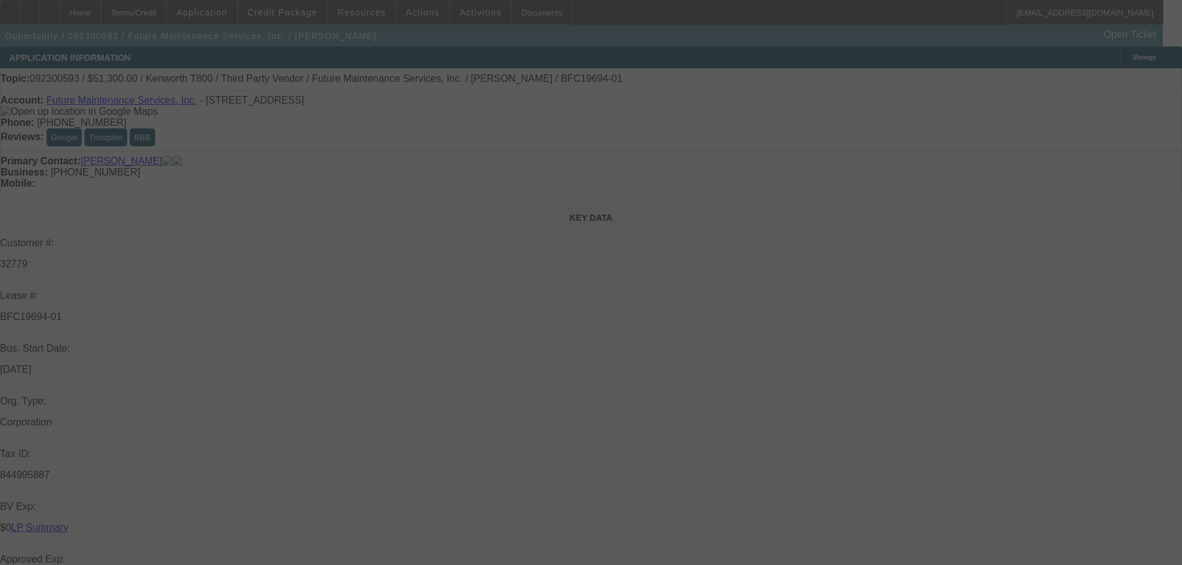
select select "0.1"
select select "0"
select select "4"
select select "0"
select select "6"
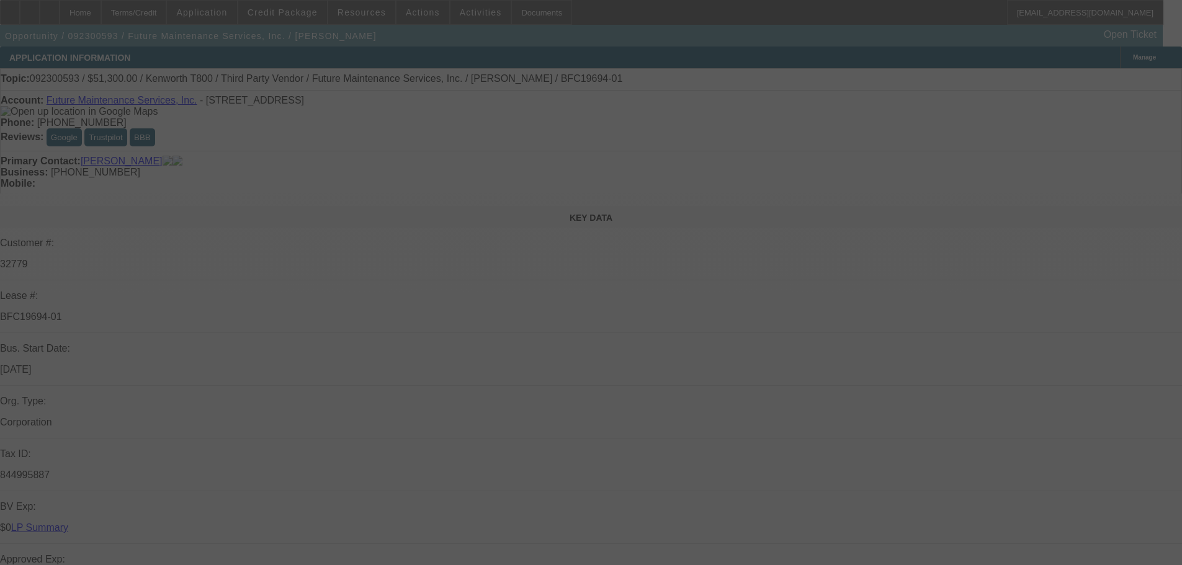
select select "0.1"
select select "0"
select select "4"
select select "0"
select select "6"
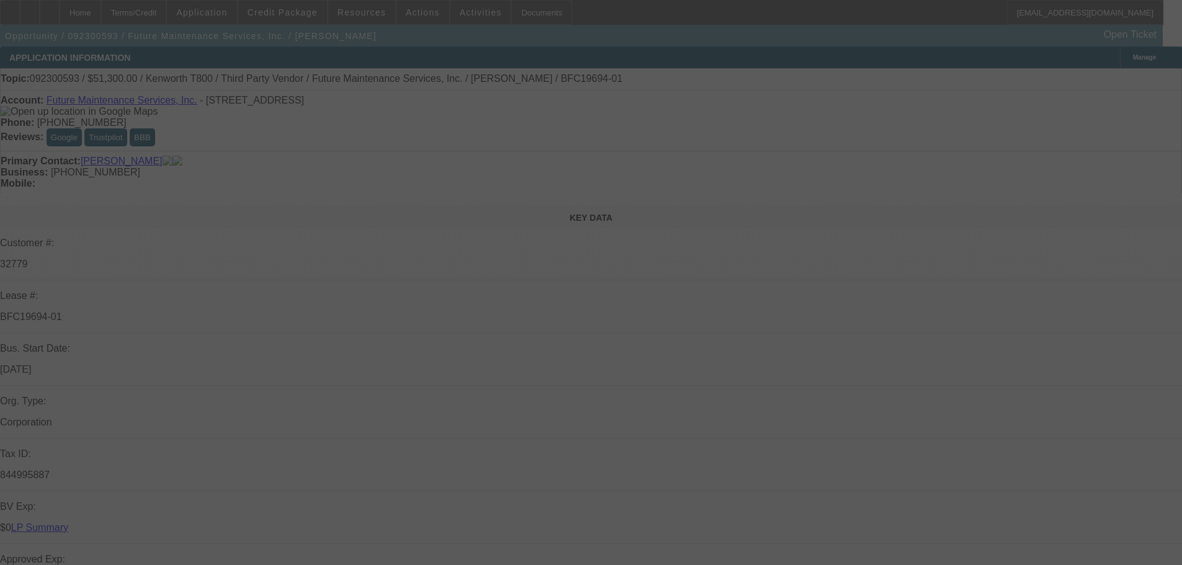
select select "0.1"
select select "0"
select select "4"
select select "0"
select select "6"
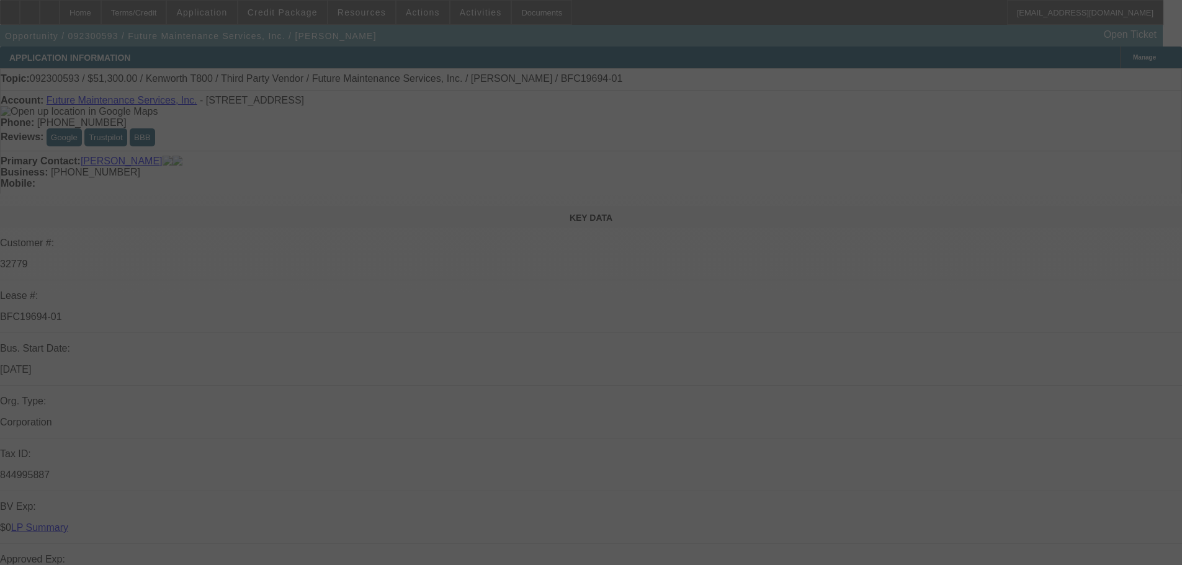
select select "0.1"
select select "0"
select select "2"
select select "0"
select select "6"
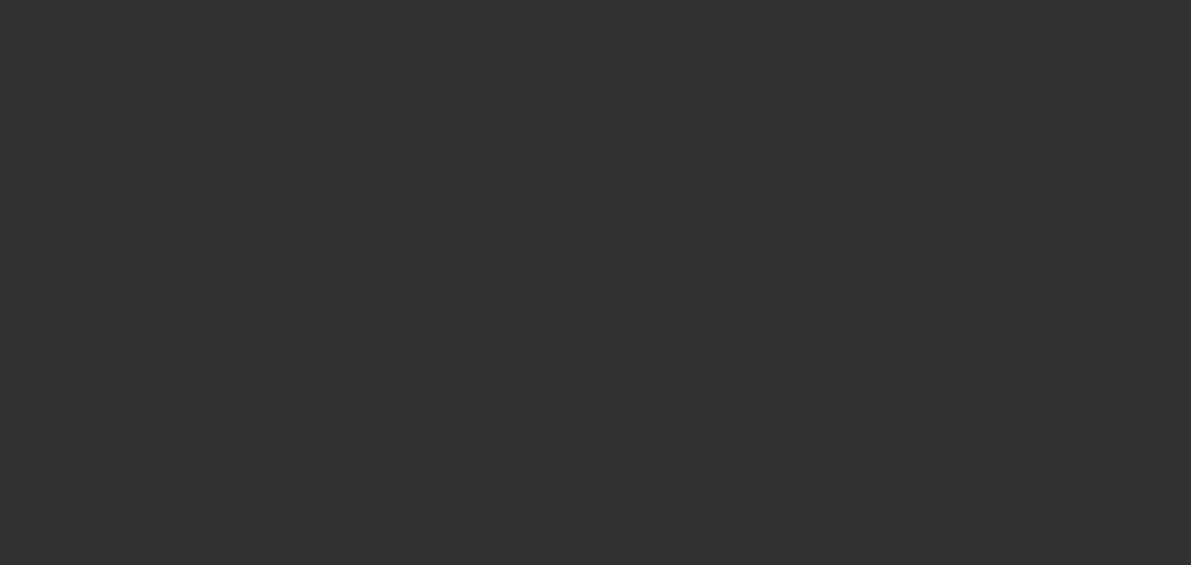
select select "0"
select select "6"
select select "0"
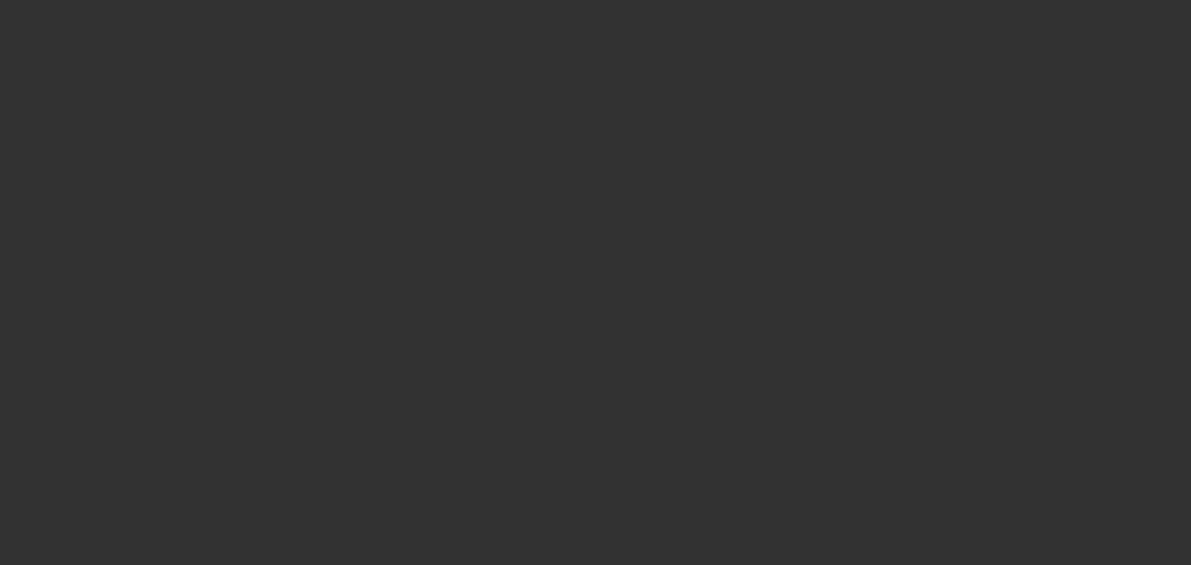
select select "0"
select select "6"
select select "0"
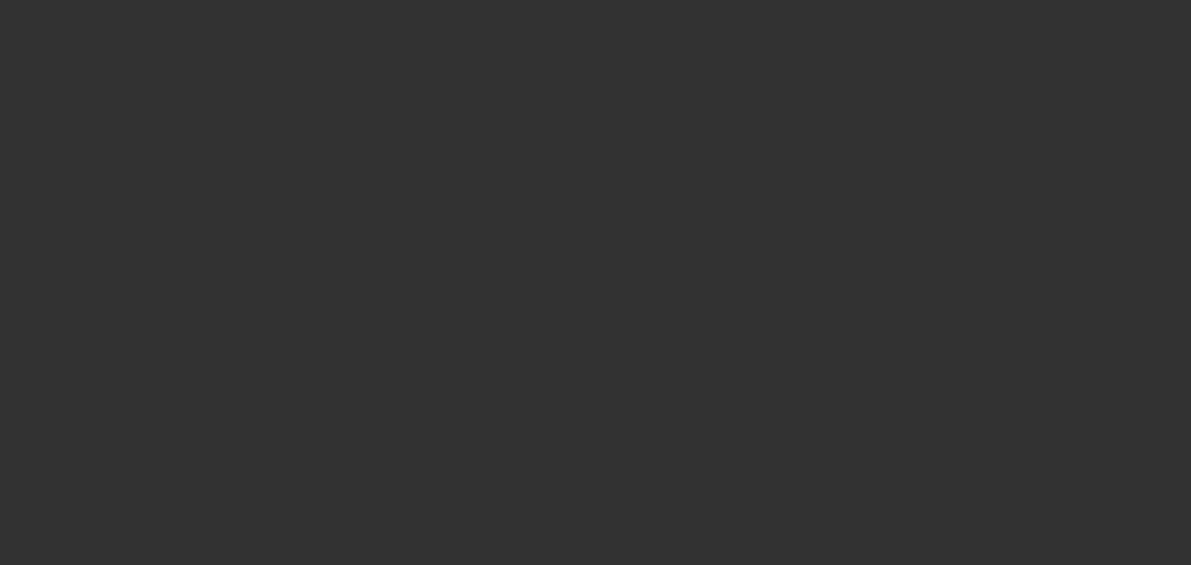
select select "0"
select select "6"
select select "0"
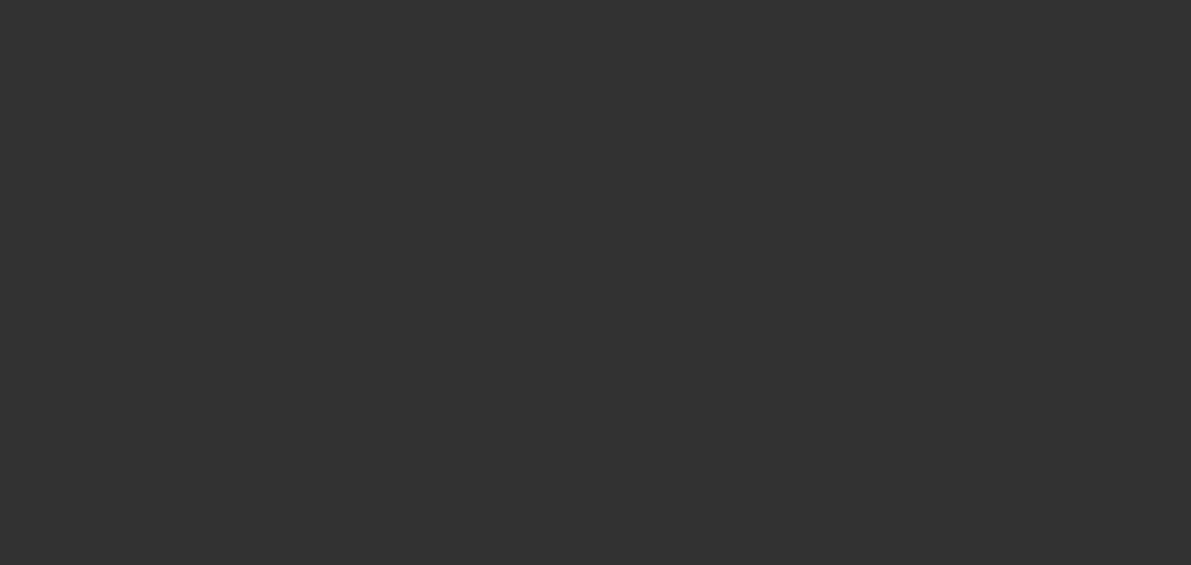
select select "6"
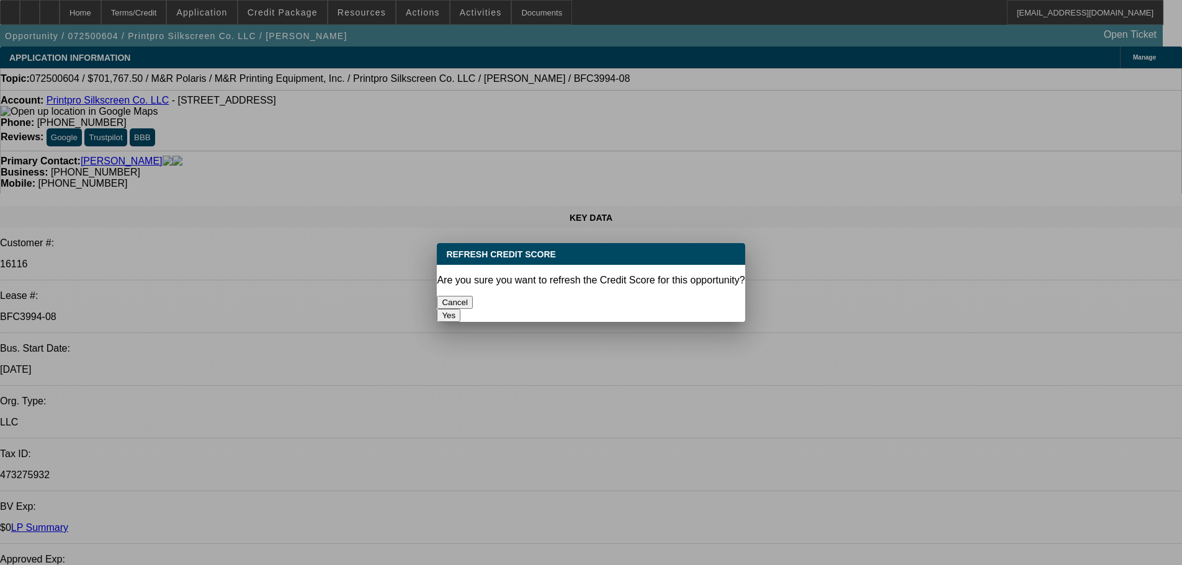
click at [460, 309] on button "Yes" at bounding box center [449, 315] width 24 height 13
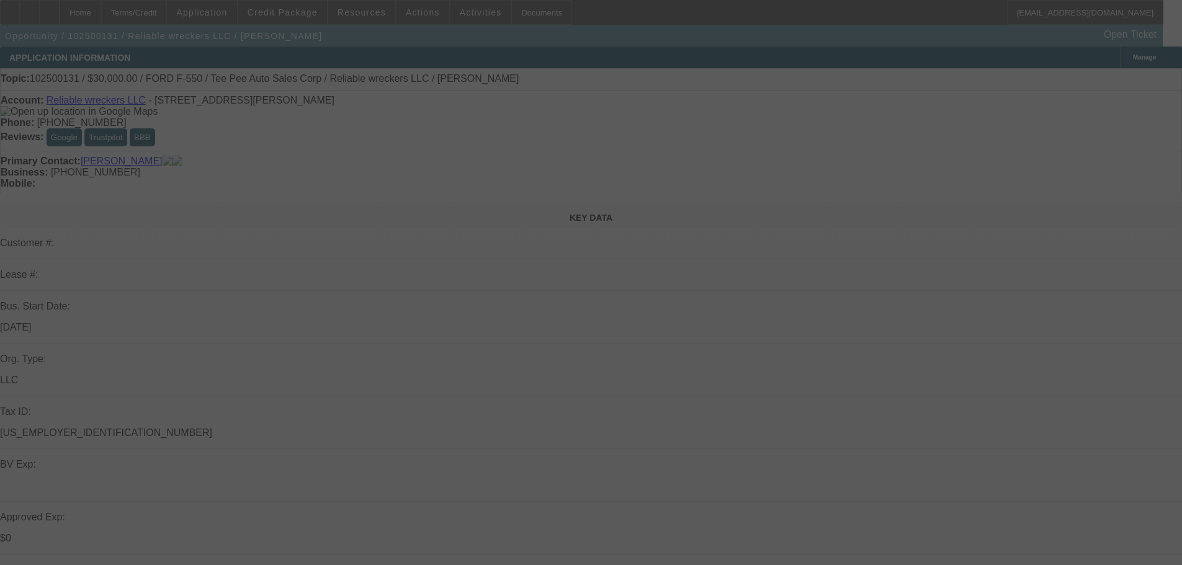
select select "0"
select select "2"
select select "0"
select select "21"
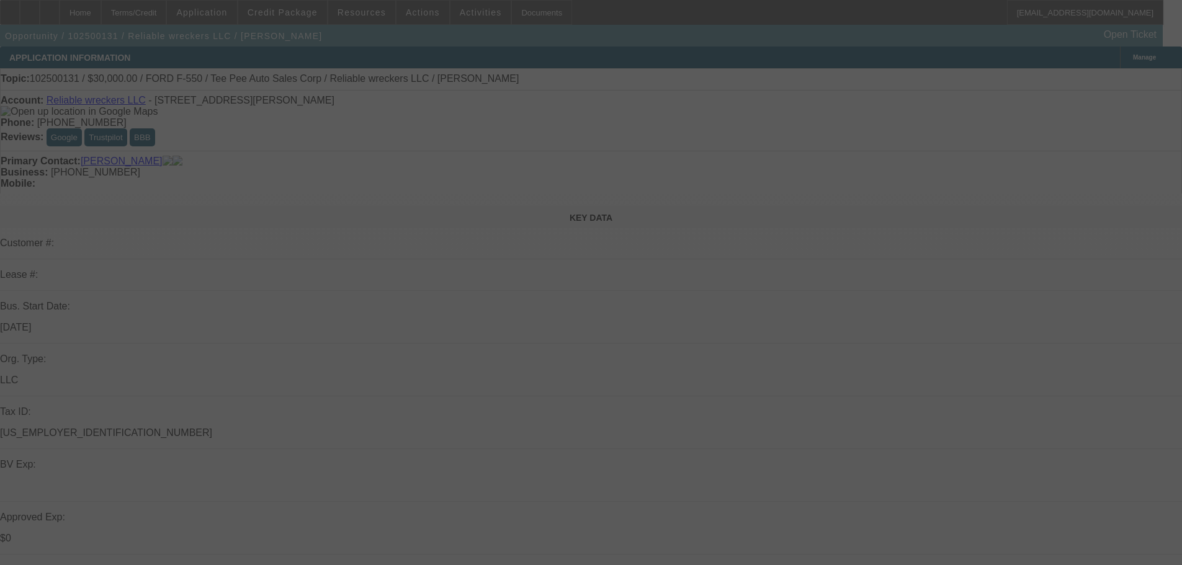
select select "0"
select select "2"
select select "0"
select select "21"
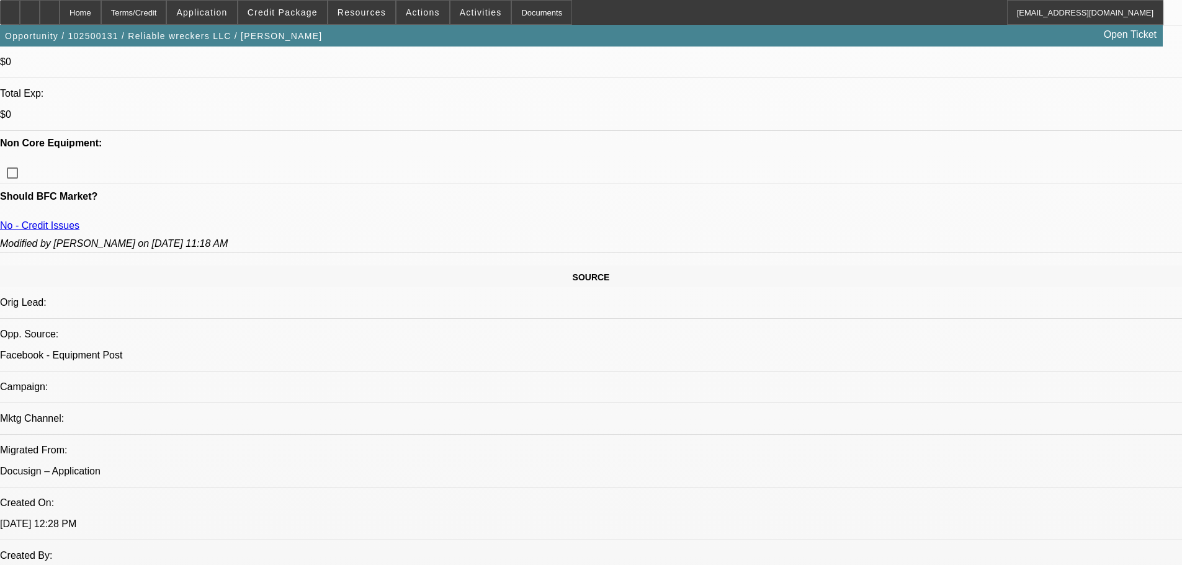
scroll to position [372, 0]
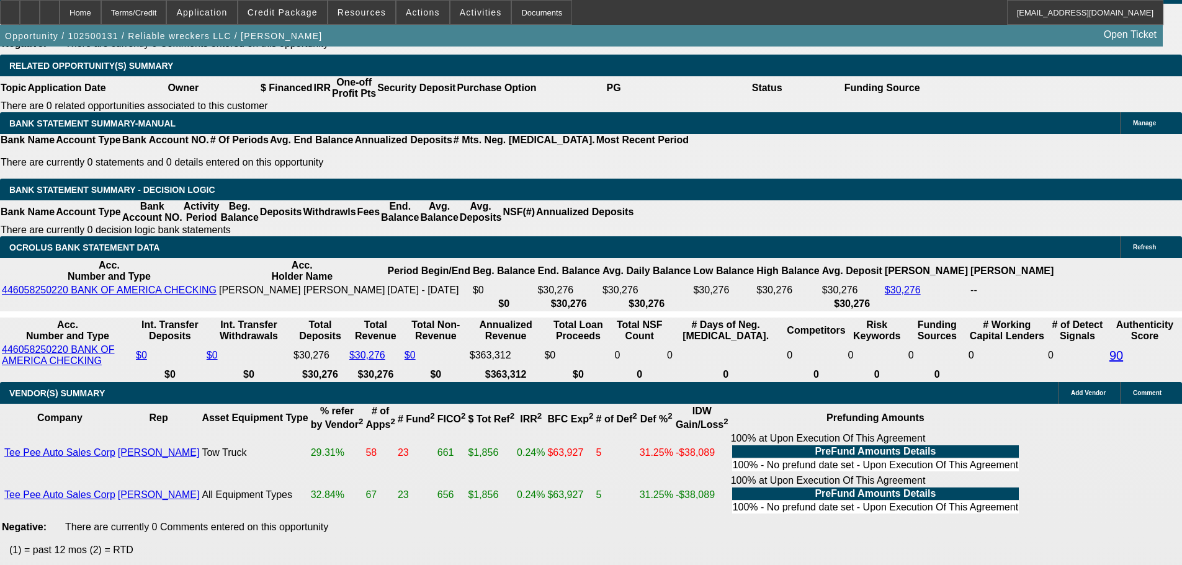
scroll to position [1675, 0]
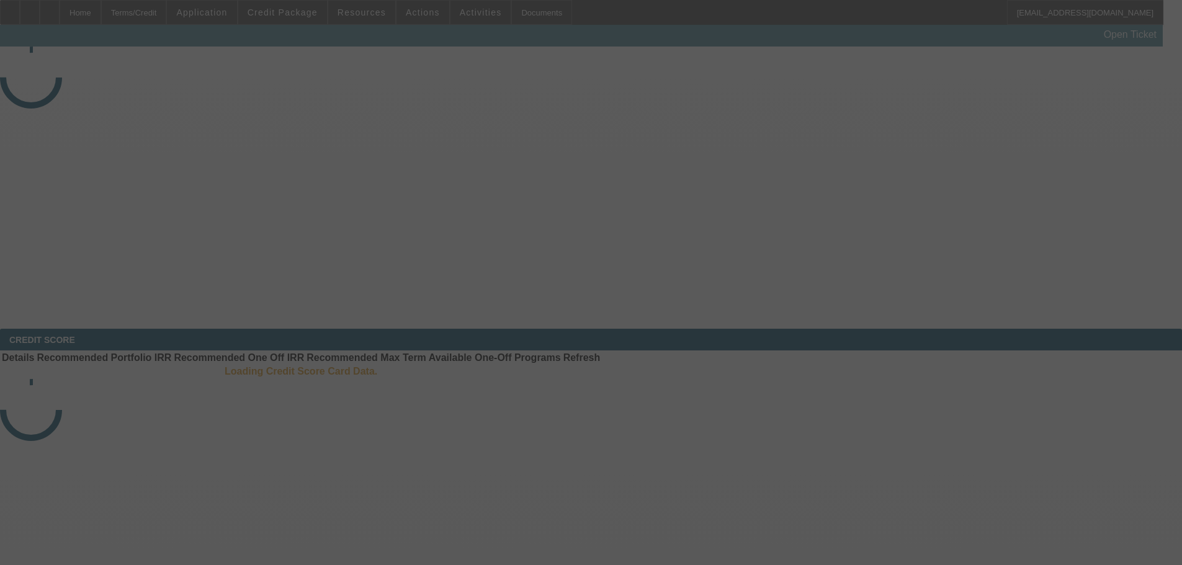
scroll to position [3, 0]
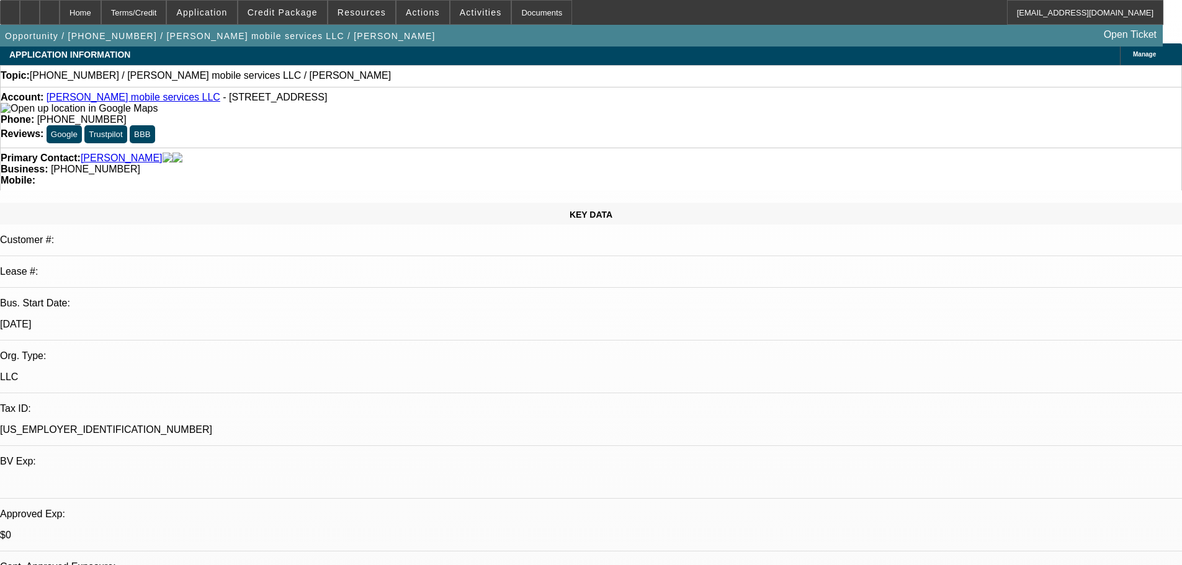
select select "0"
select select "2"
select select "0.1"
select select "4"
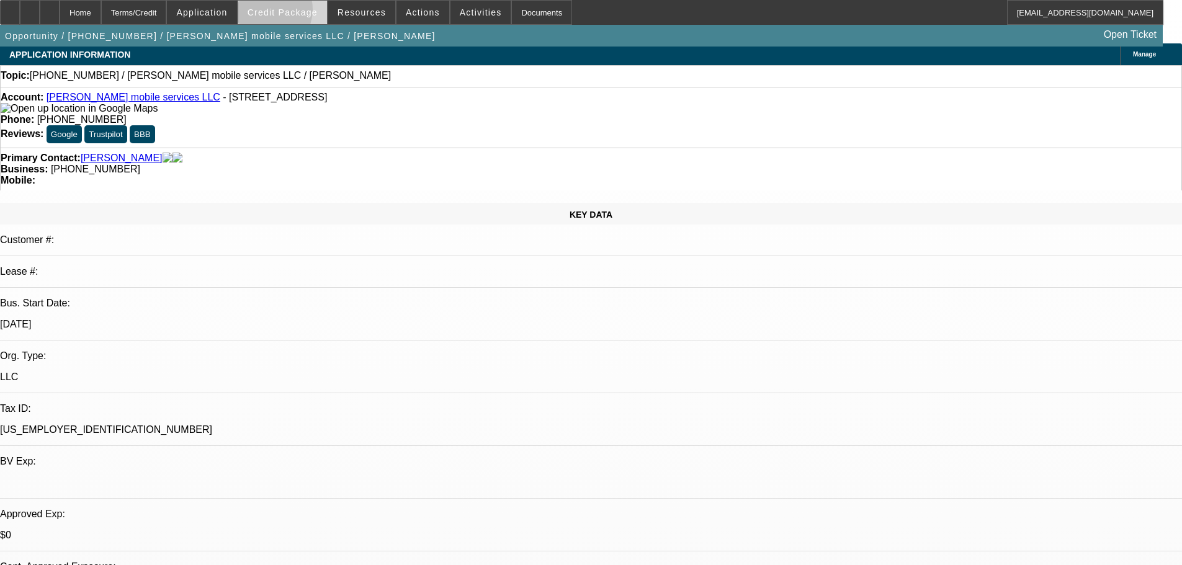
click at [284, 12] on span "Credit Package" at bounding box center [282, 12] width 70 height 10
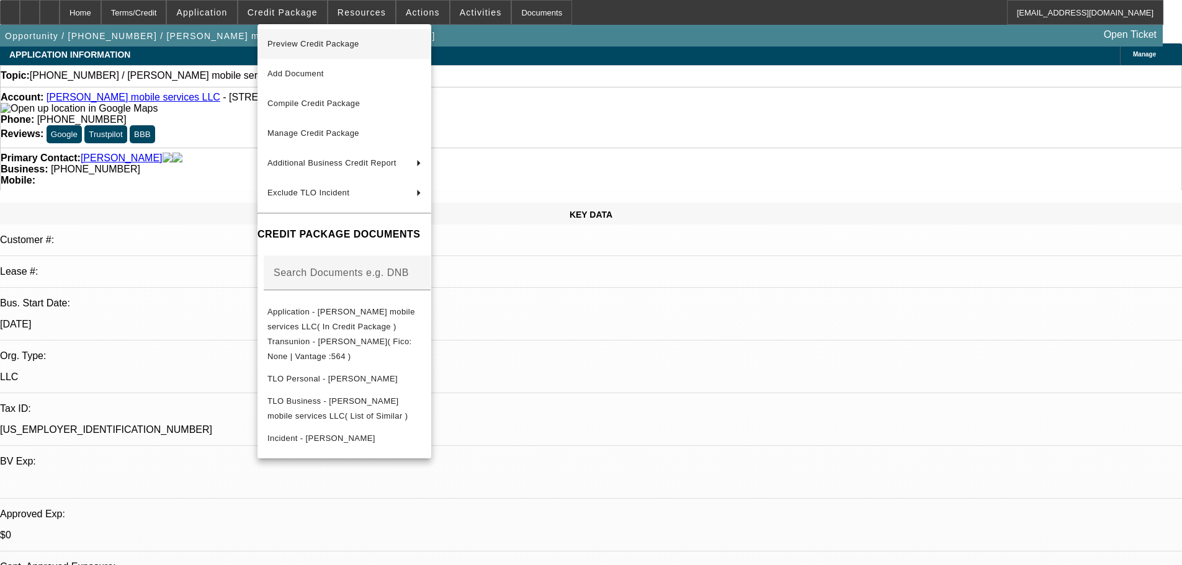
click at [306, 43] on span "Preview Credit Package" at bounding box center [313, 43] width 92 height 9
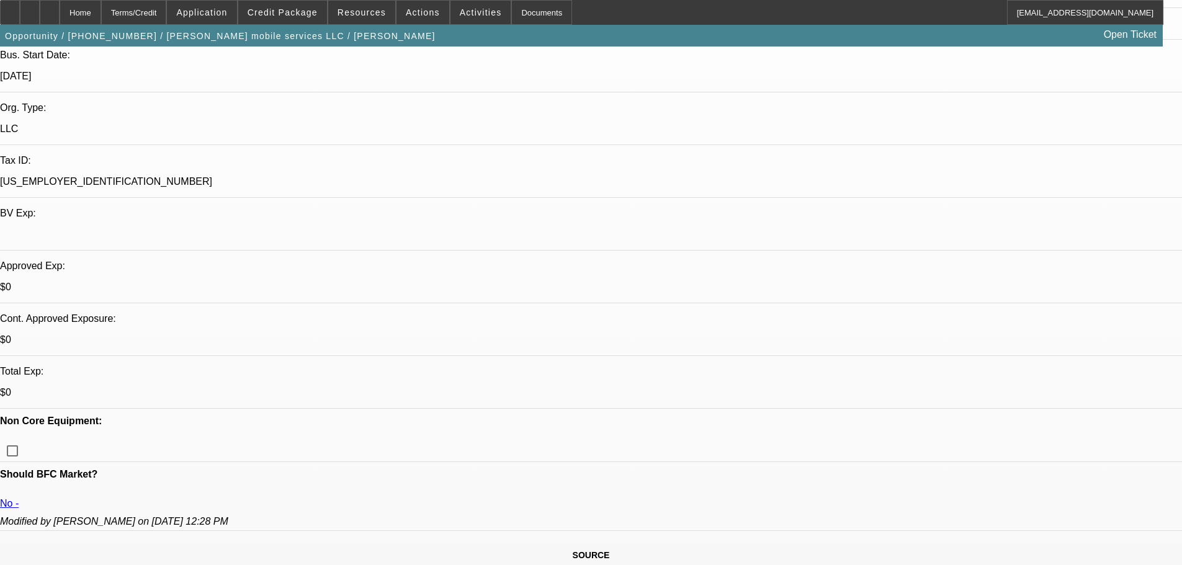
scroll to position [65, 0]
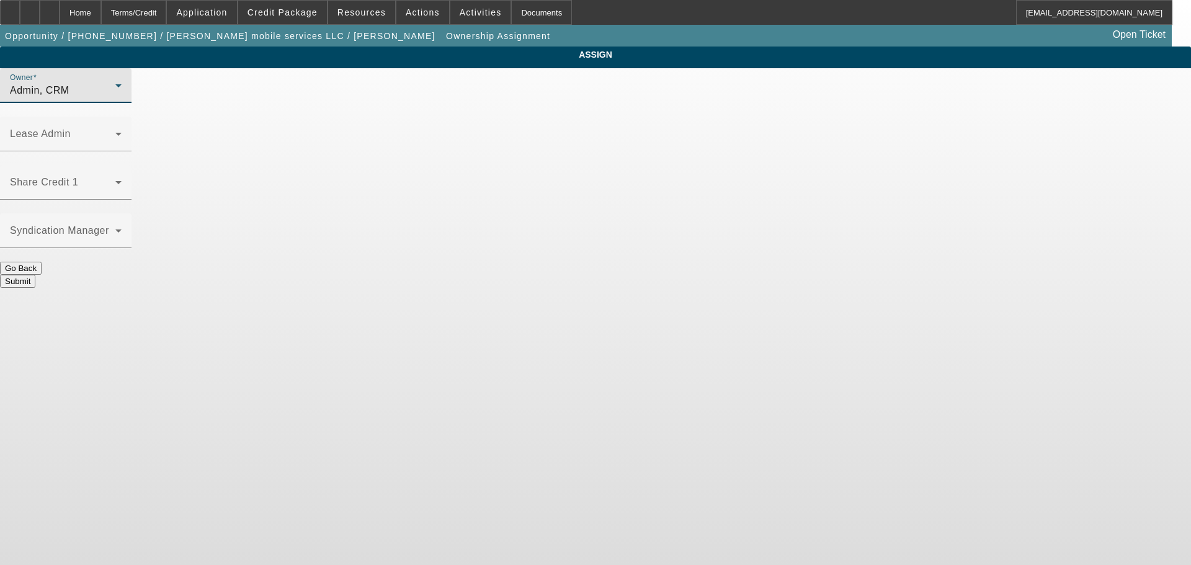
click at [115, 96] on div "Admin, CRM" at bounding box center [62, 90] width 105 height 15
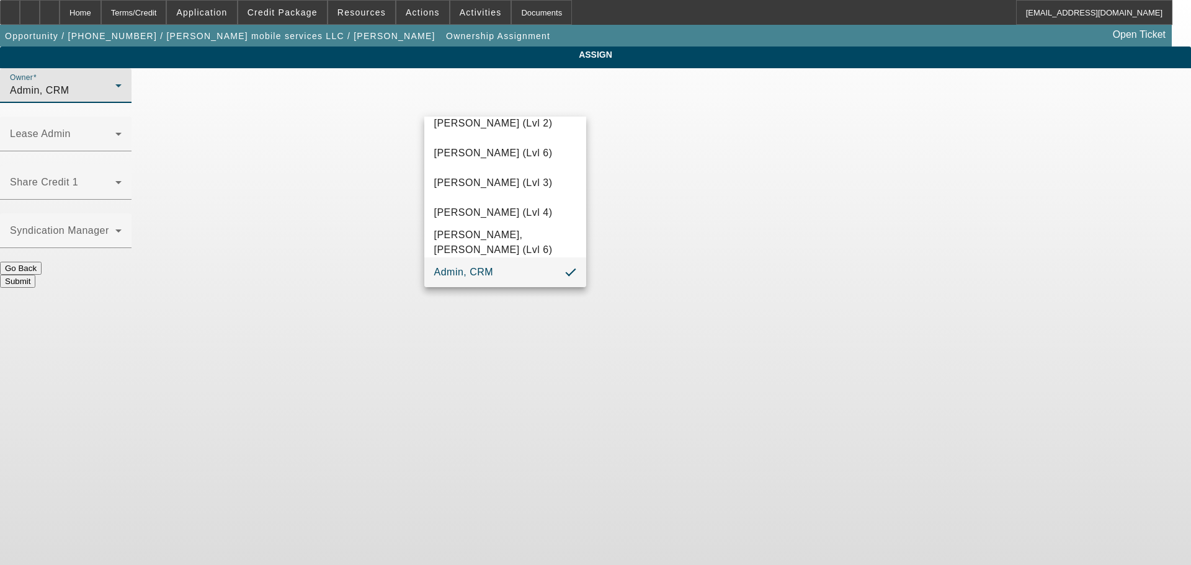
scroll to position [35, 0]
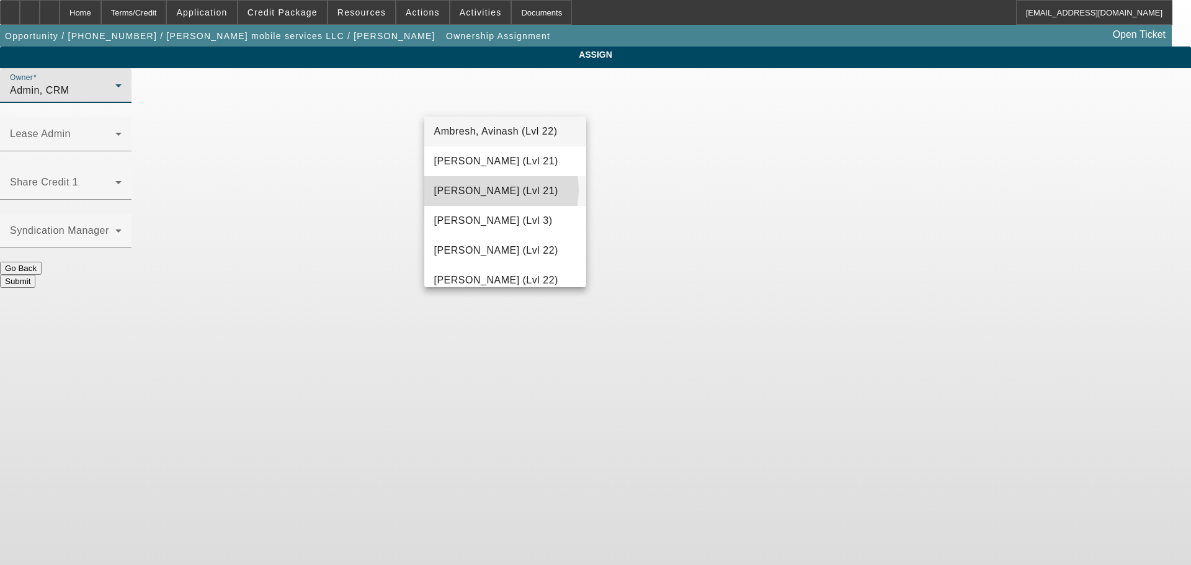
click at [497, 190] on span "Arida, Michael (Lvl 21)" at bounding box center [496, 191] width 124 height 15
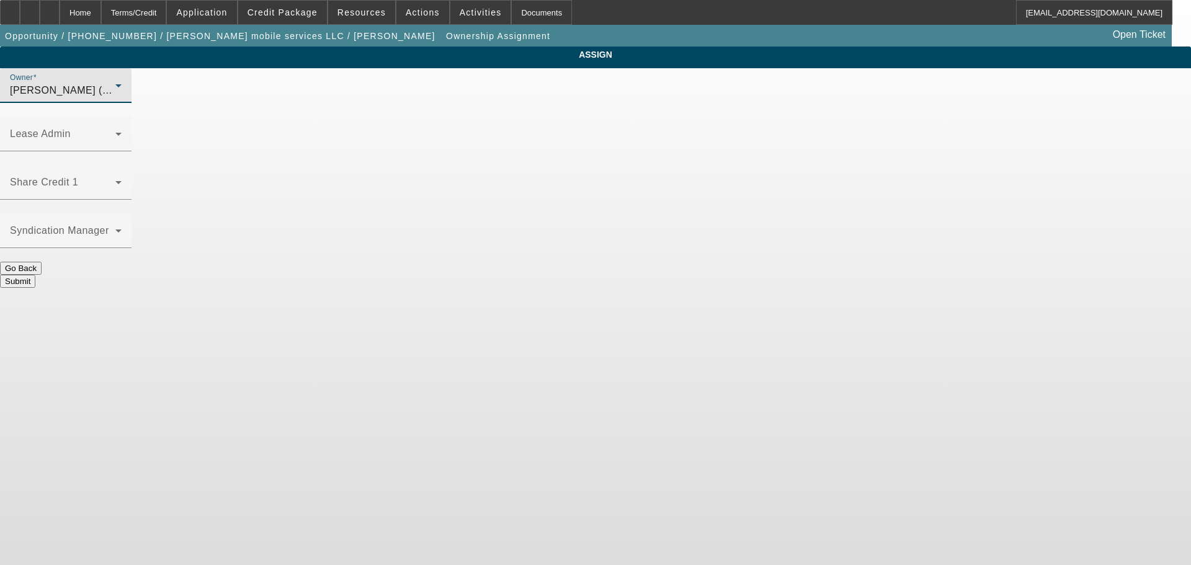
click at [35, 275] on button "Submit" at bounding box center [17, 281] width 35 height 13
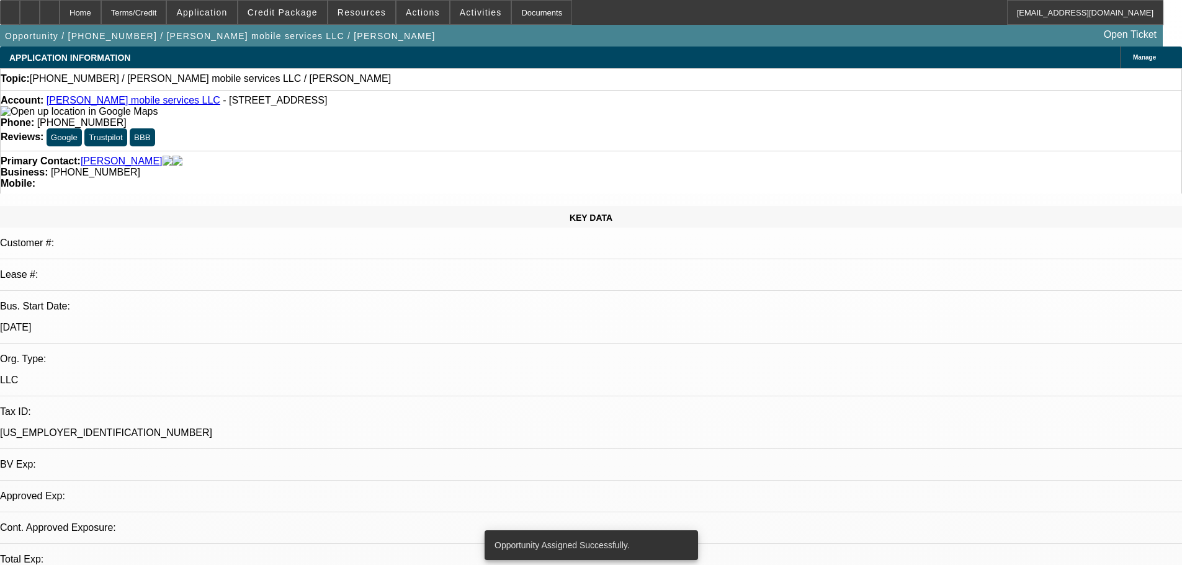
select select "0"
select select "2"
select select "0.1"
select select "4"
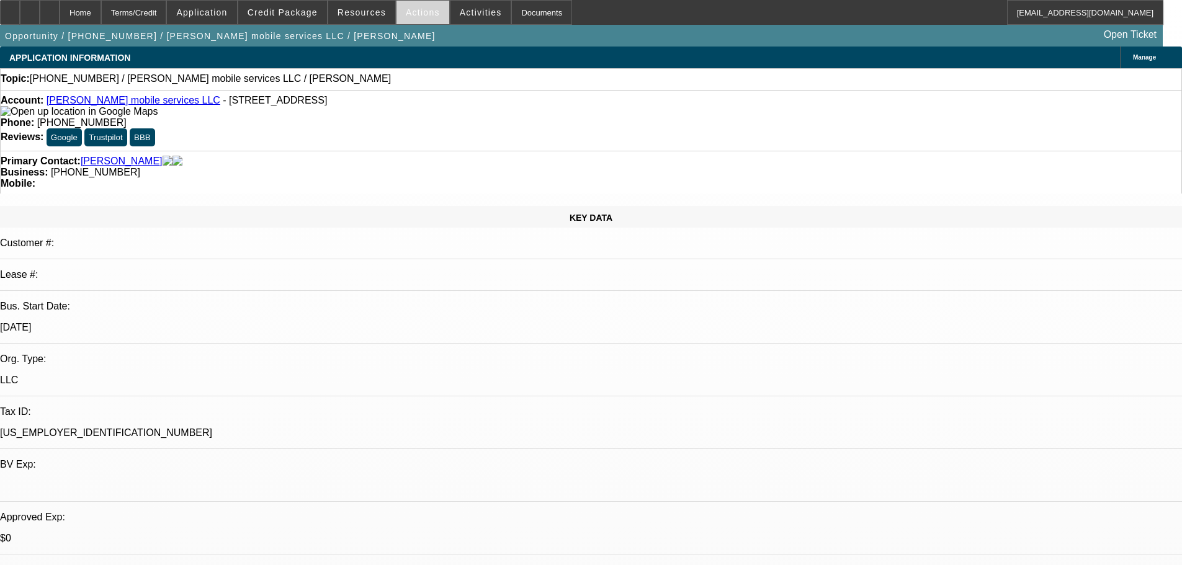
click at [426, 13] on span "Actions" at bounding box center [423, 12] width 34 height 10
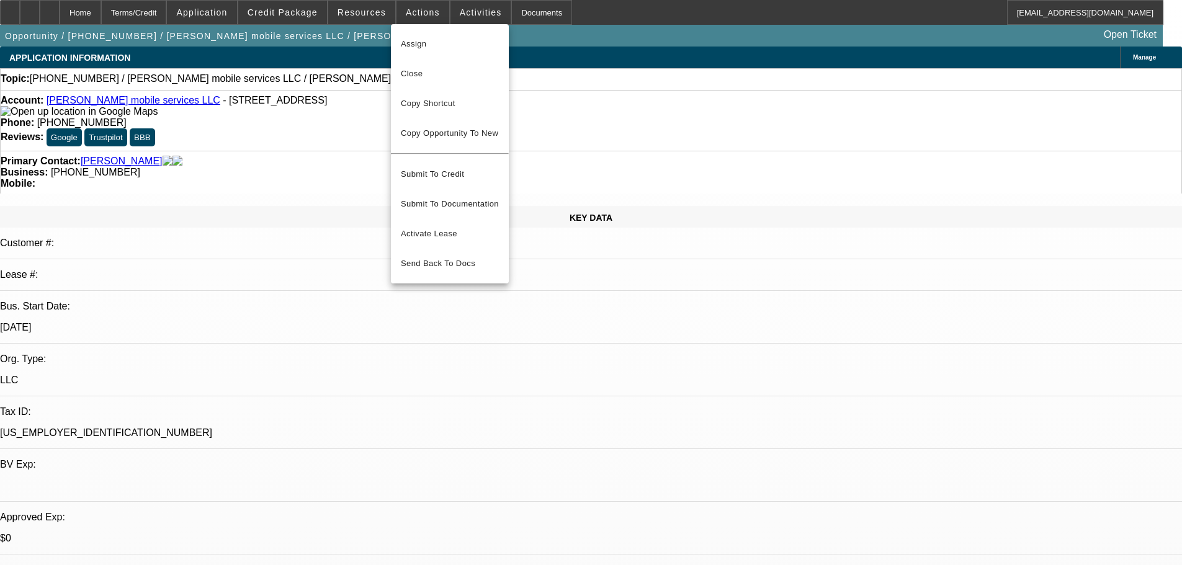
click at [458, 14] on div at bounding box center [591, 282] width 1182 height 565
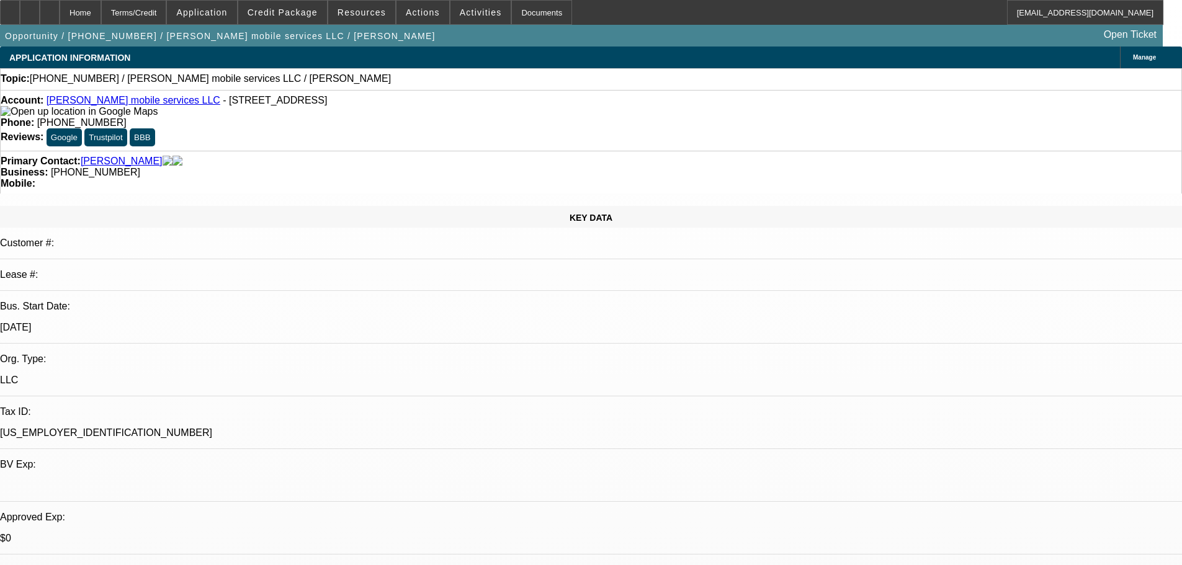
click at [460, 14] on span "Activities" at bounding box center [481, 12] width 42 height 10
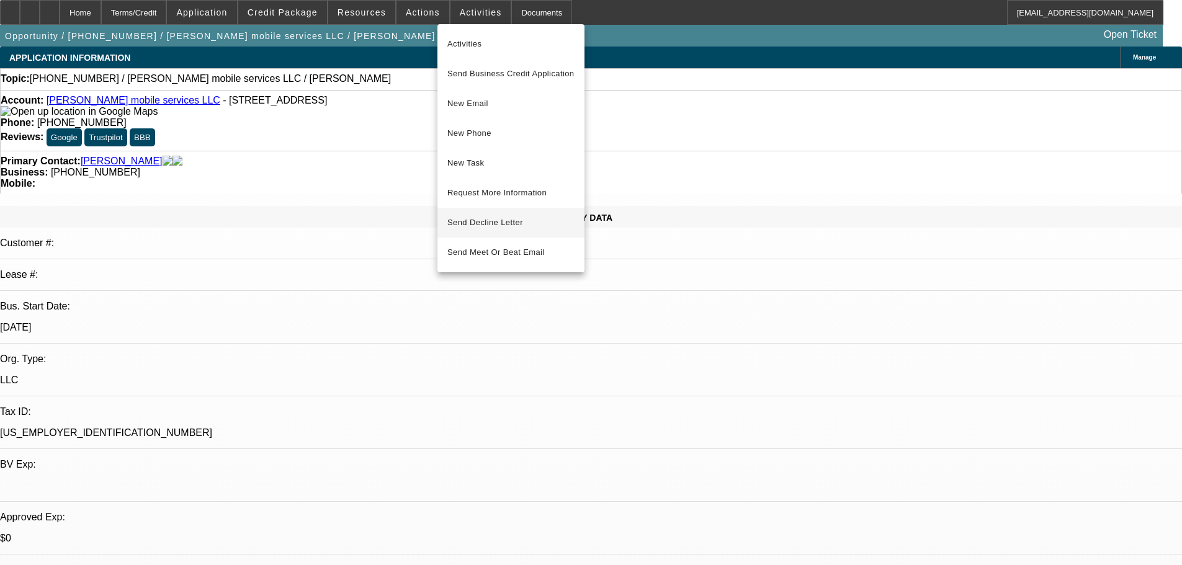
click at [483, 220] on span "Send Decline Letter" at bounding box center [485, 222] width 76 height 9
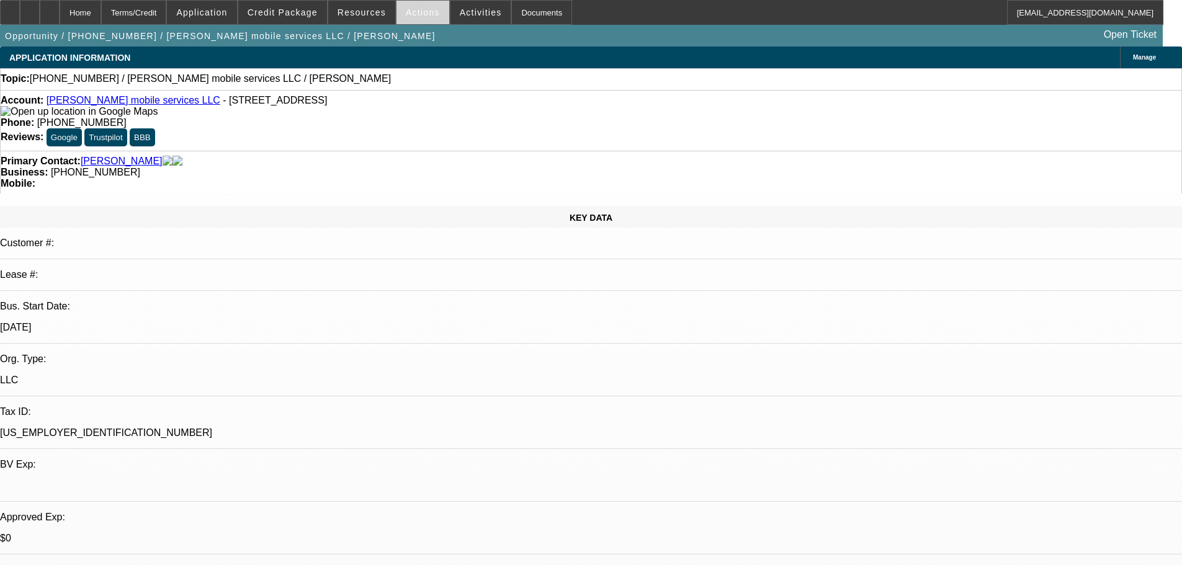
click at [415, 19] on span at bounding box center [422, 13] width 53 height 30
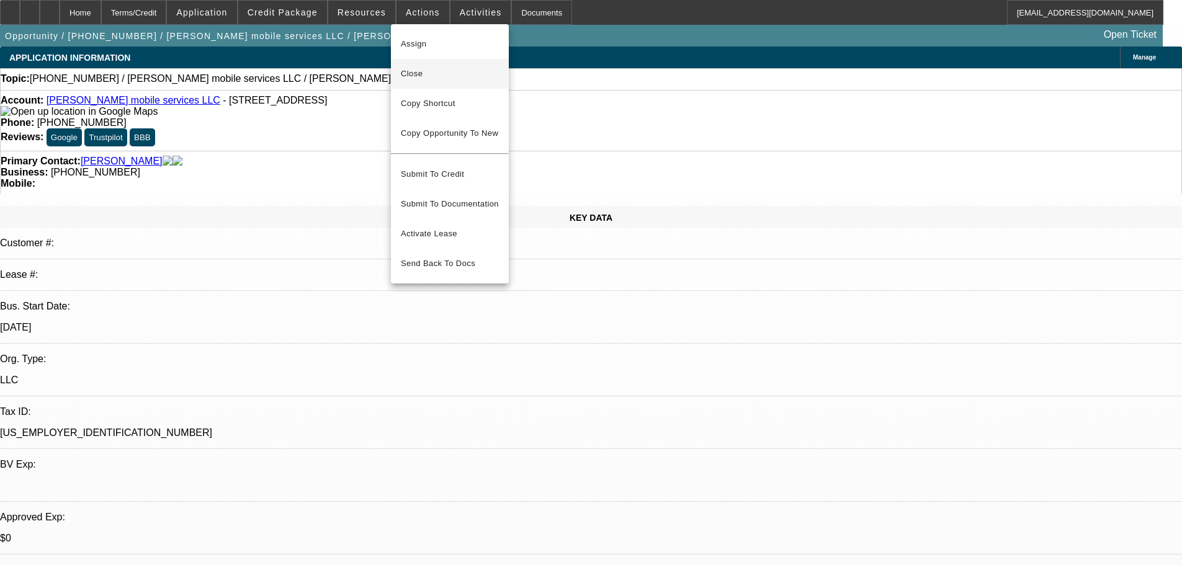
click at [439, 73] on span "Close" at bounding box center [450, 73] width 98 height 15
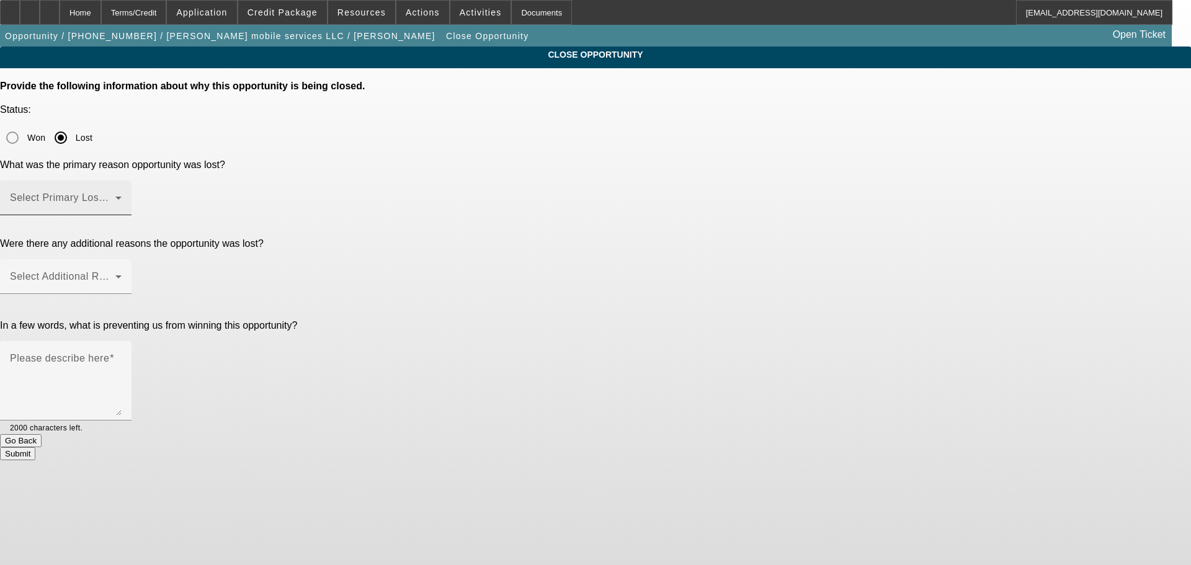
click at [122, 181] on div "Select Primary Lost Reason" at bounding box center [66, 198] width 112 height 35
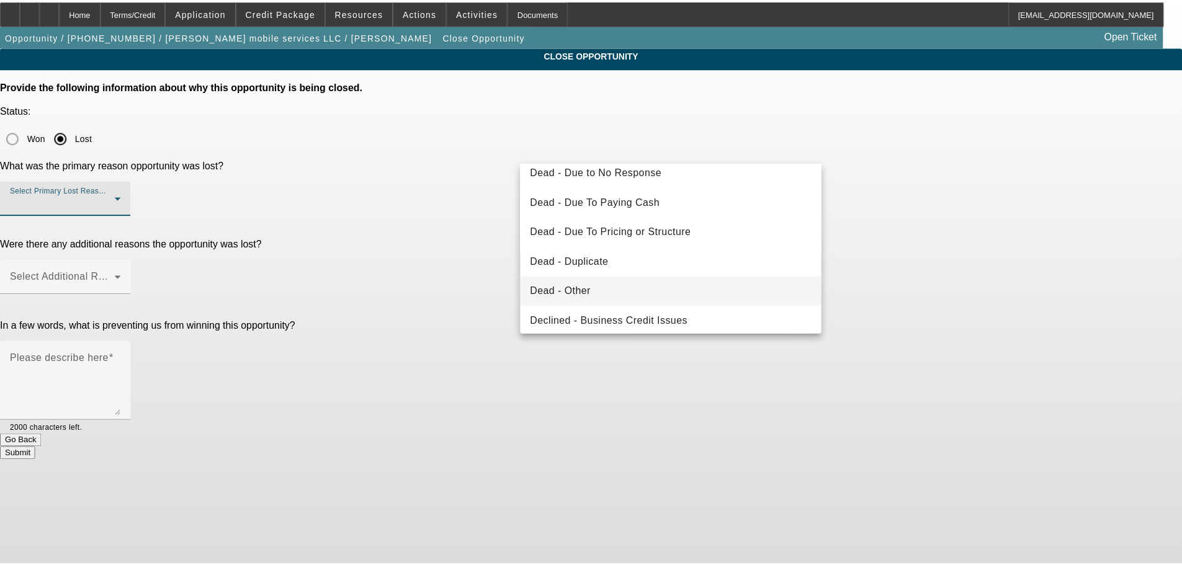
scroll to position [167, 0]
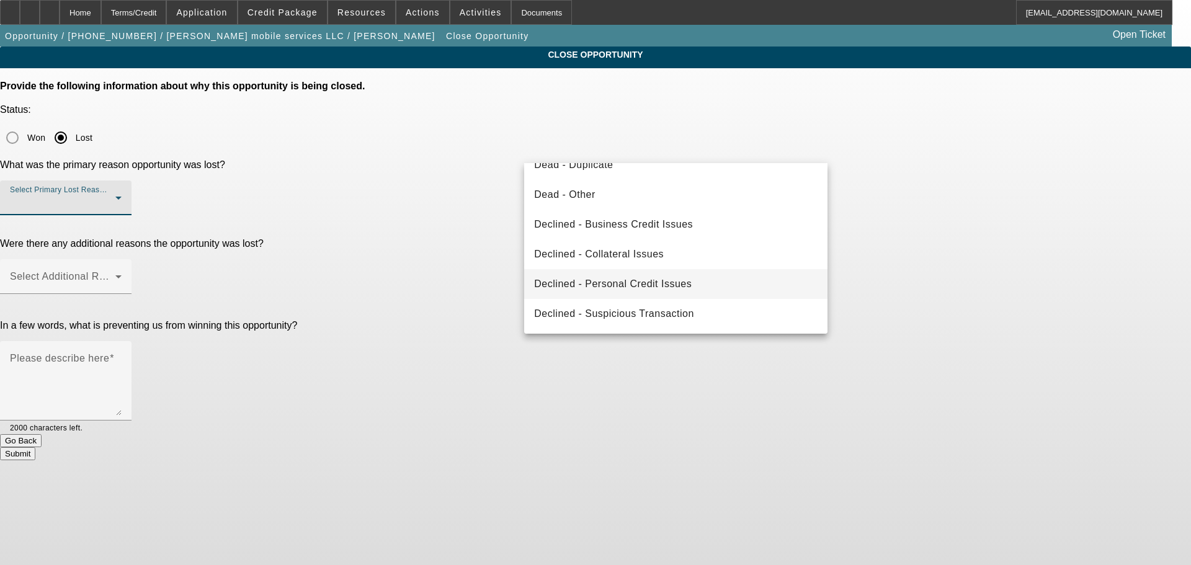
click at [648, 278] on span "Declined - Personal Credit Issues" at bounding box center [613, 284] width 158 height 15
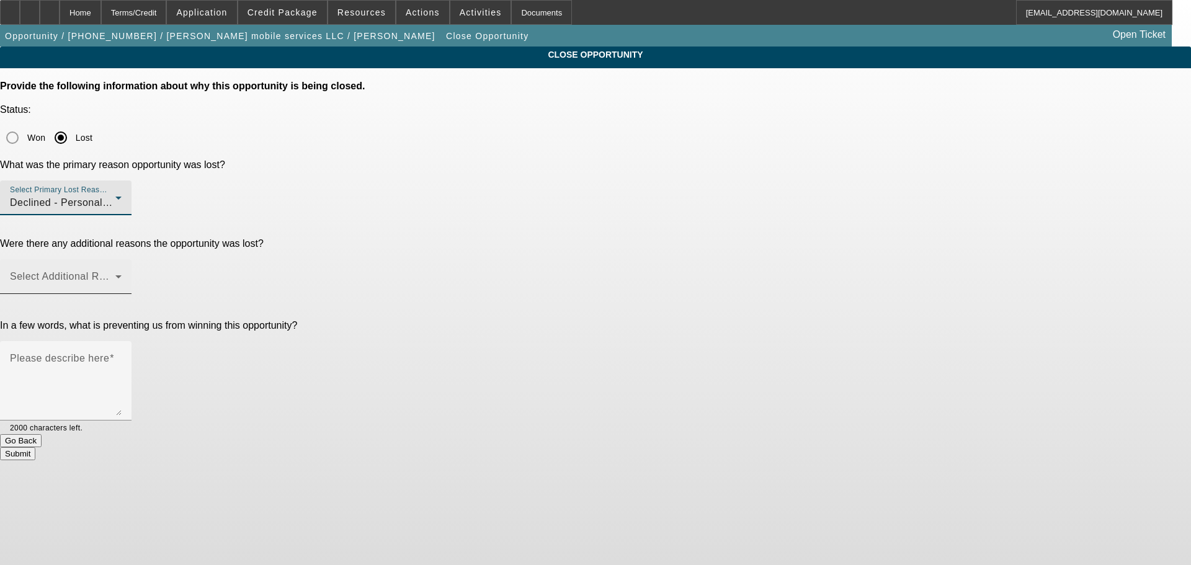
click at [115, 274] on span at bounding box center [62, 281] width 105 height 15
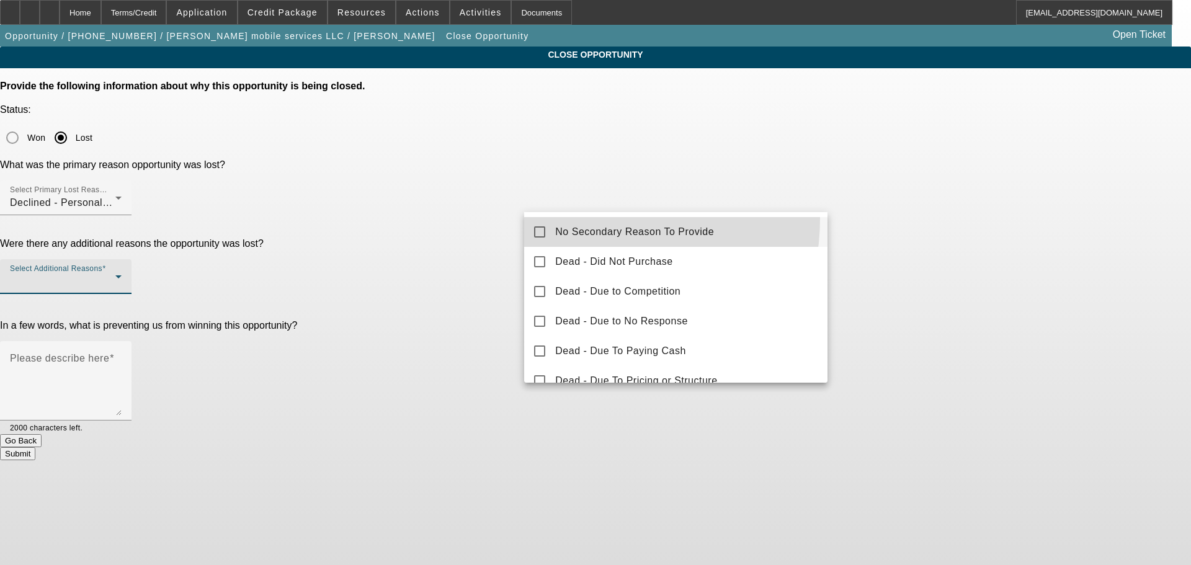
click at [579, 218] on mat-option "No Secondary Reason To Provide" at bounding box center [675, 232] width 303 height 30
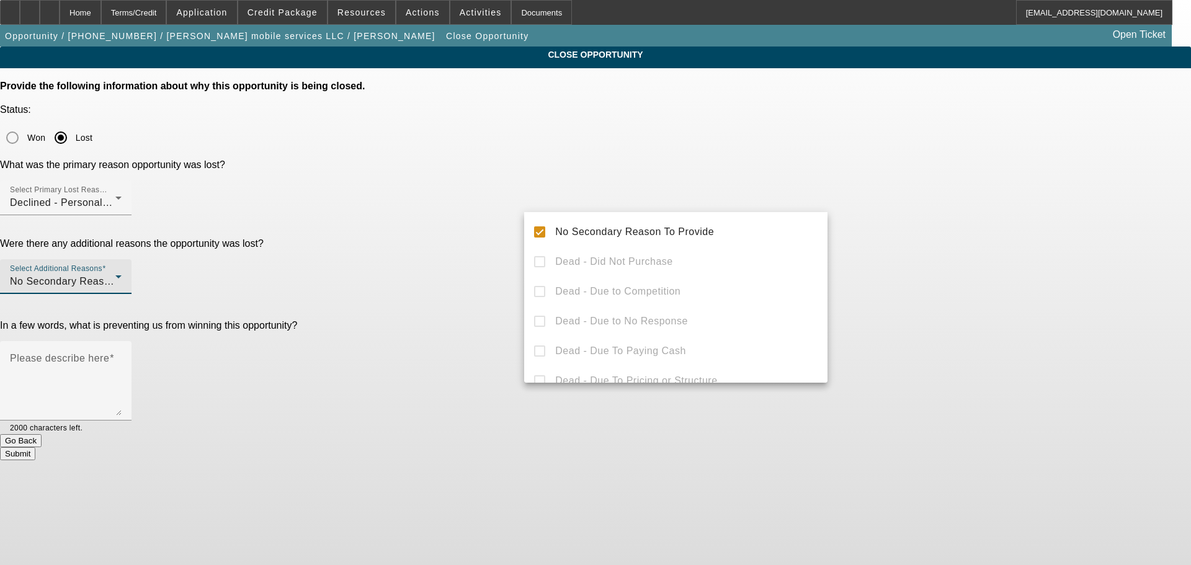
drag, startPoint x: 433, startPoint y: 267, endPoint x: 609, endPoint y: 269, distance: 176.2
click at [435, 267] on div at bounding box center [595, 282] width 1191 height 565
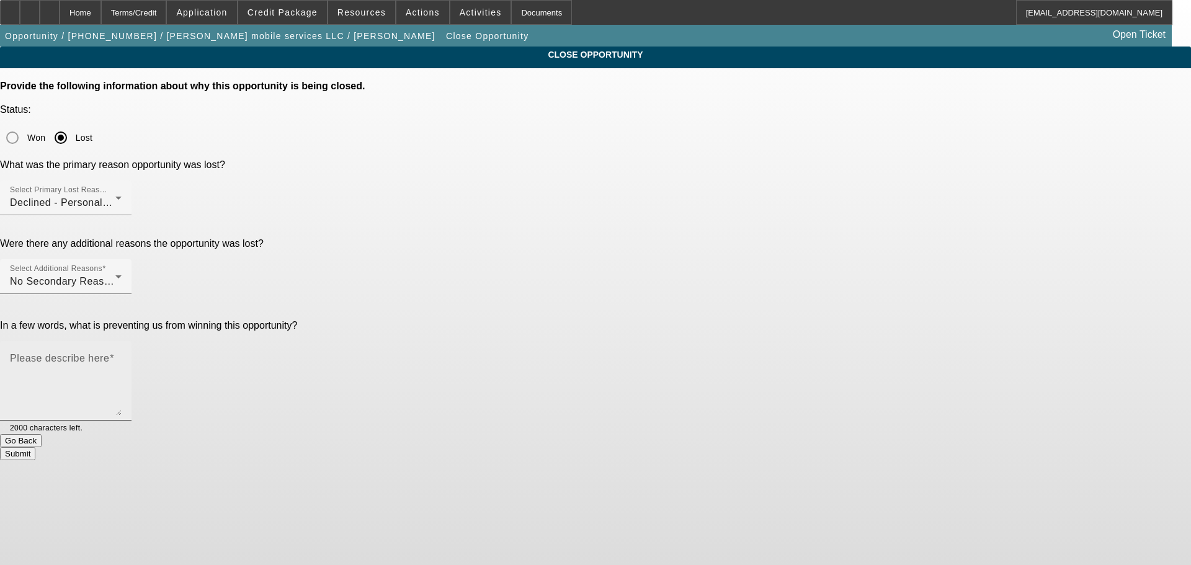
click at [122, 356] on textarea "Please describe here" at bounding box center [66, 386] width 112 height 60
type textarea "POOR CREDIT, ALREADY MAKRED DNC, SENT DECLINE LETTER, CLOSING OPP."
click at [35, 447] on button "Submit" at bounding box center [17, 453] width 35 height 13
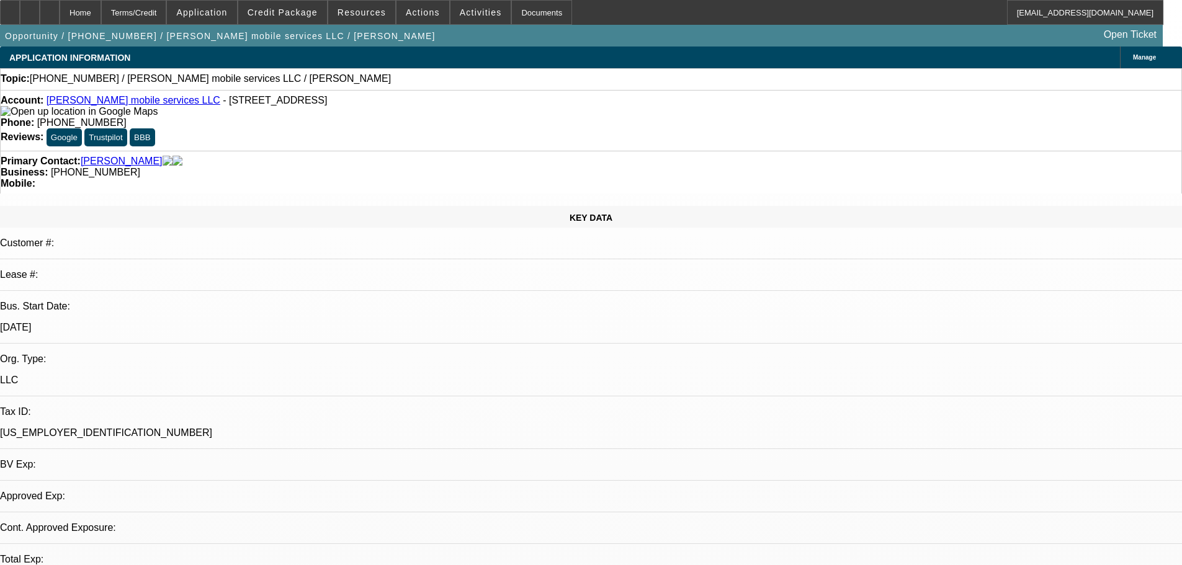
select select "0"
select select "2"
select select "0.1"
select select "4"
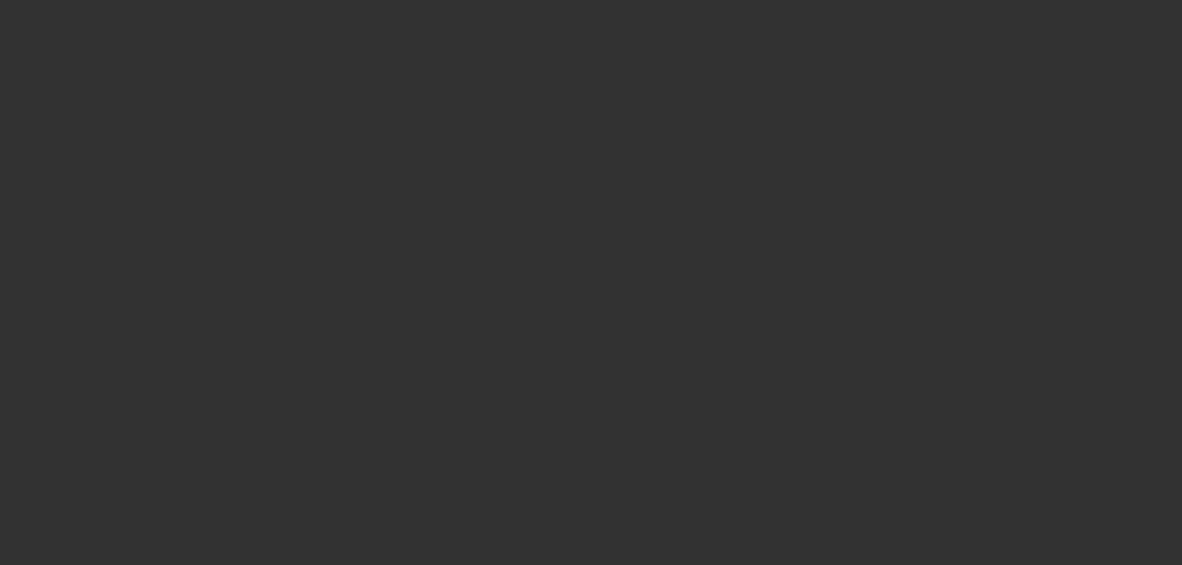
select select "0.1"
select select "0"
select select "4"
select select "0"
select select "6"
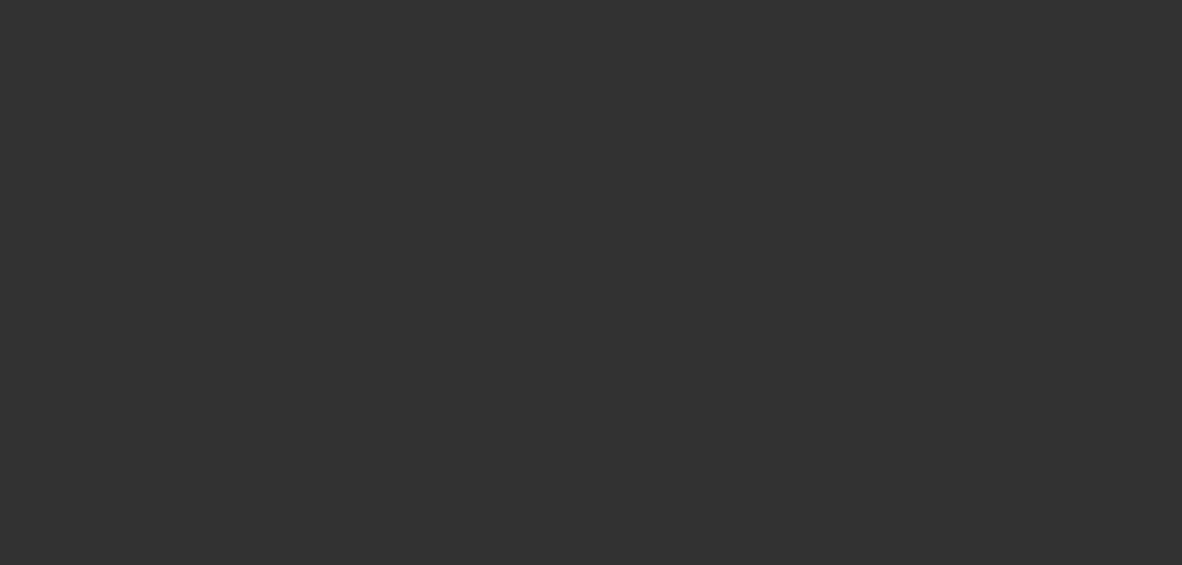
select select "0.1"
select select "0"
select select "4"
select select "0"
select select "6"
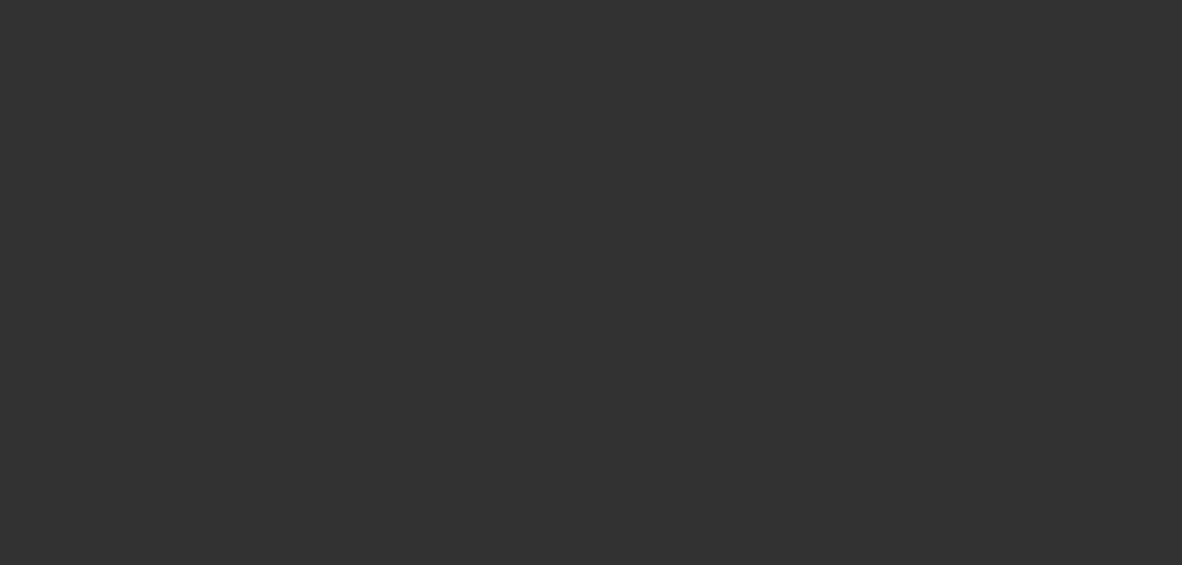
select select "0.1"
select select "0"
select select "4"
select select "0"
select select "6"
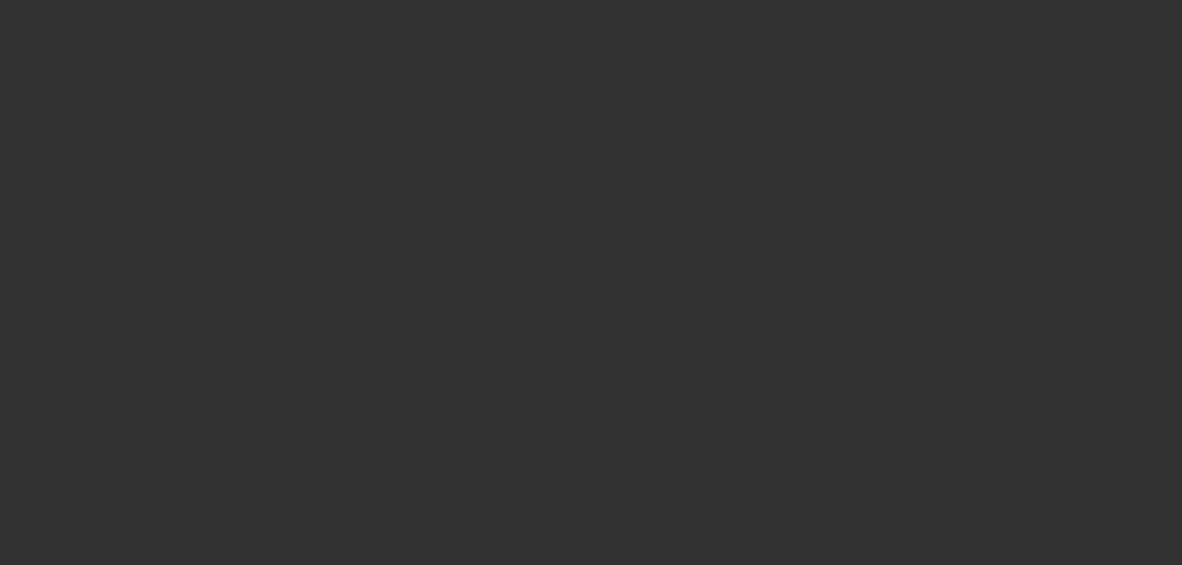
select select "0.1"
select select "0"
select select "2"
select select "0"
select select "6"
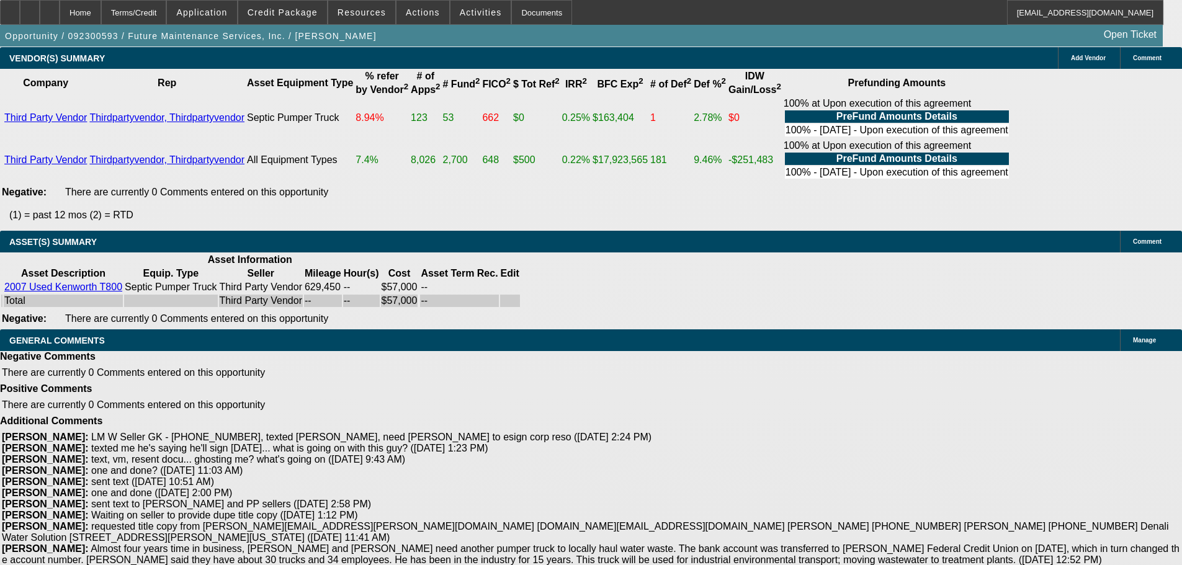
scroll to position [2922, 0]
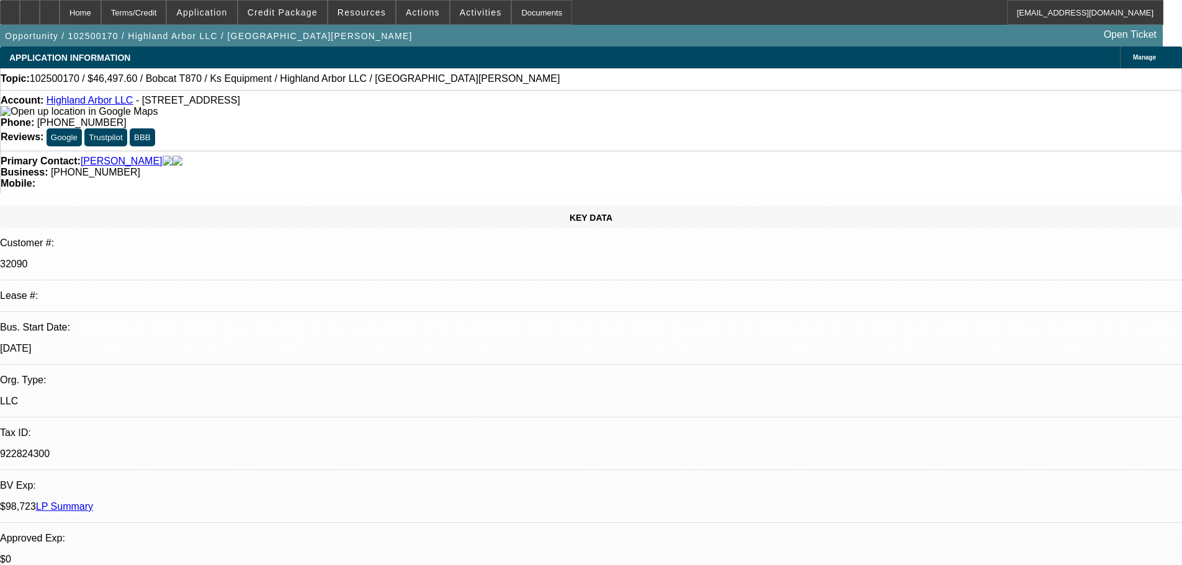
select select "0.1"
select select "2"
select select "0"
select select "6"
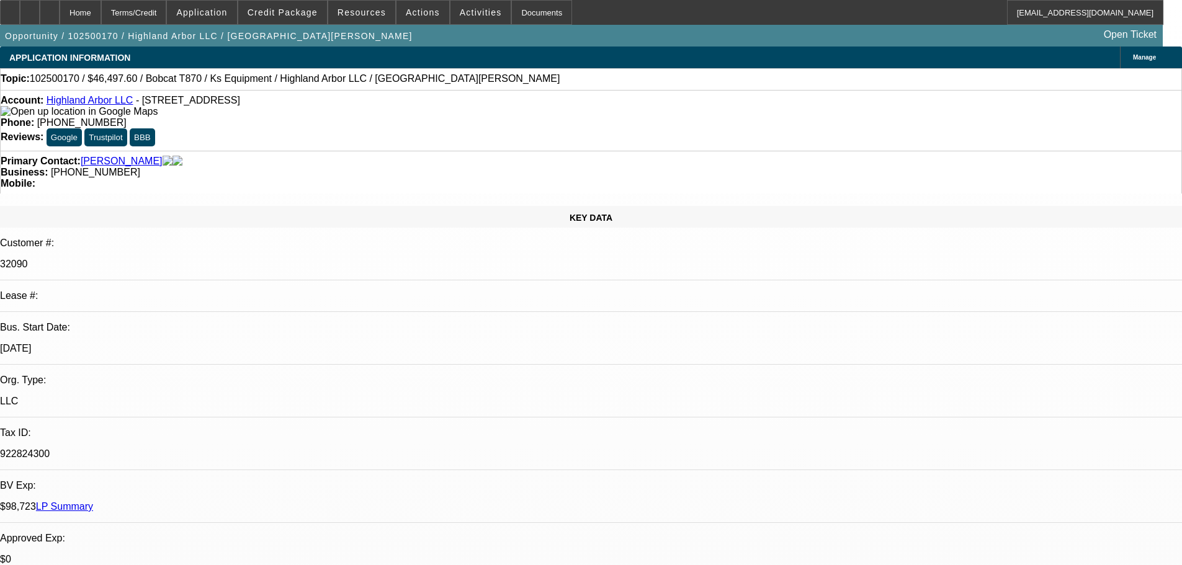
select select "0"
select select "6"
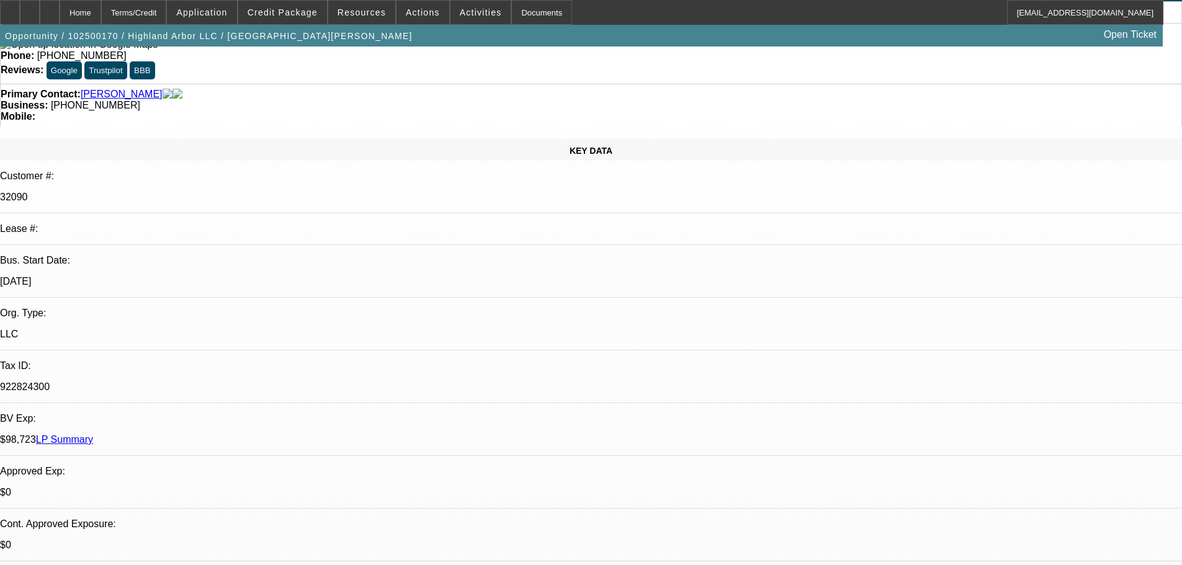
scroll to position [62, 0]
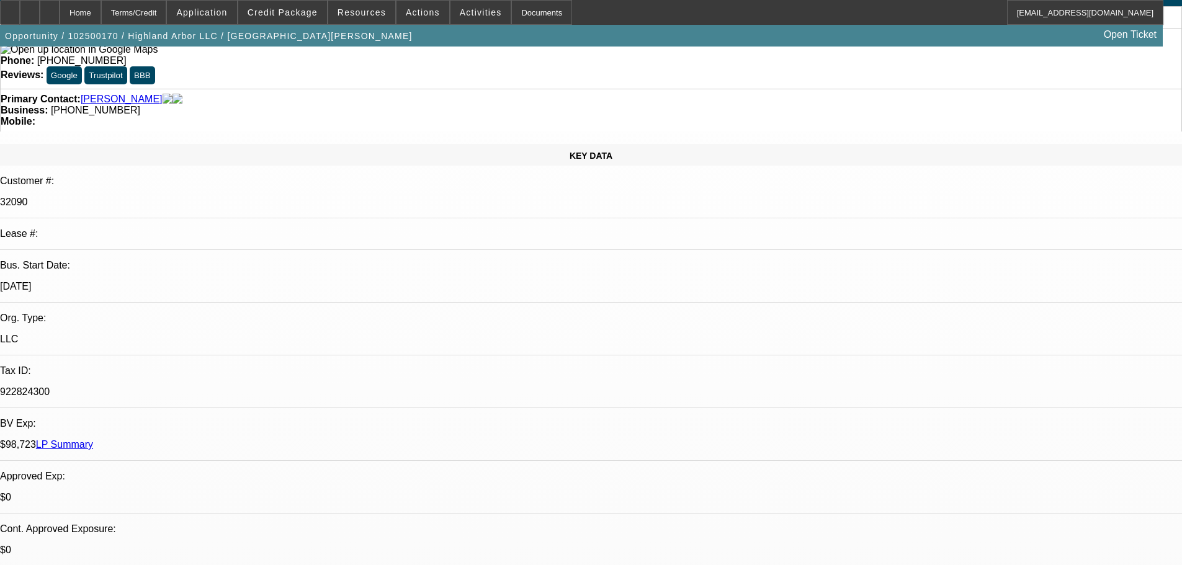
click at [93, 439] on link "LP Summary" at bounding box center [64, 444] width 57 height 11
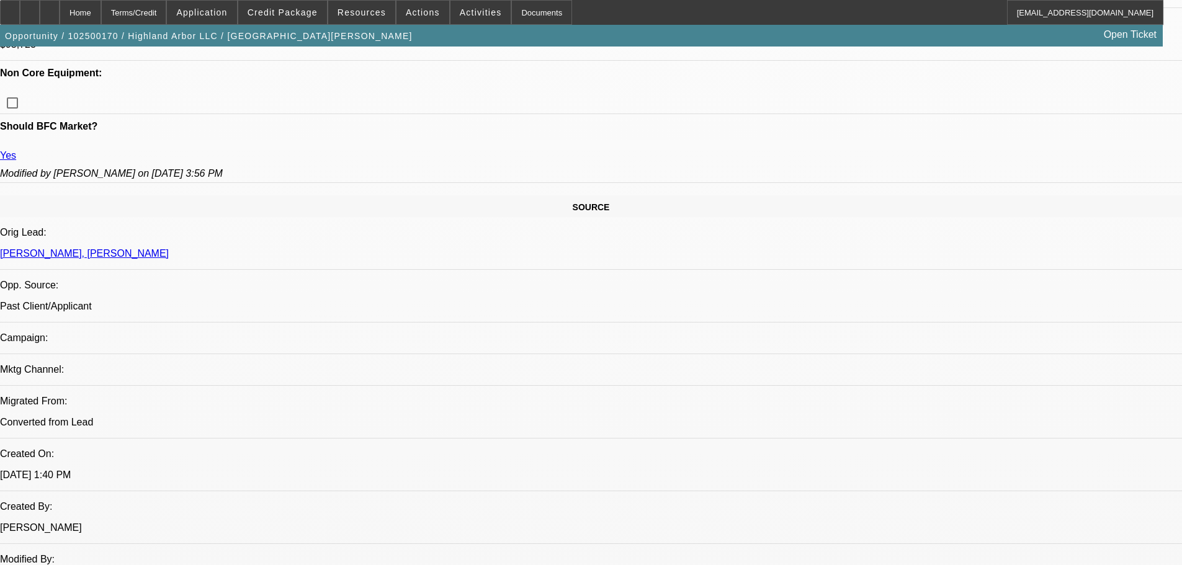
scroll to position [372, 0]
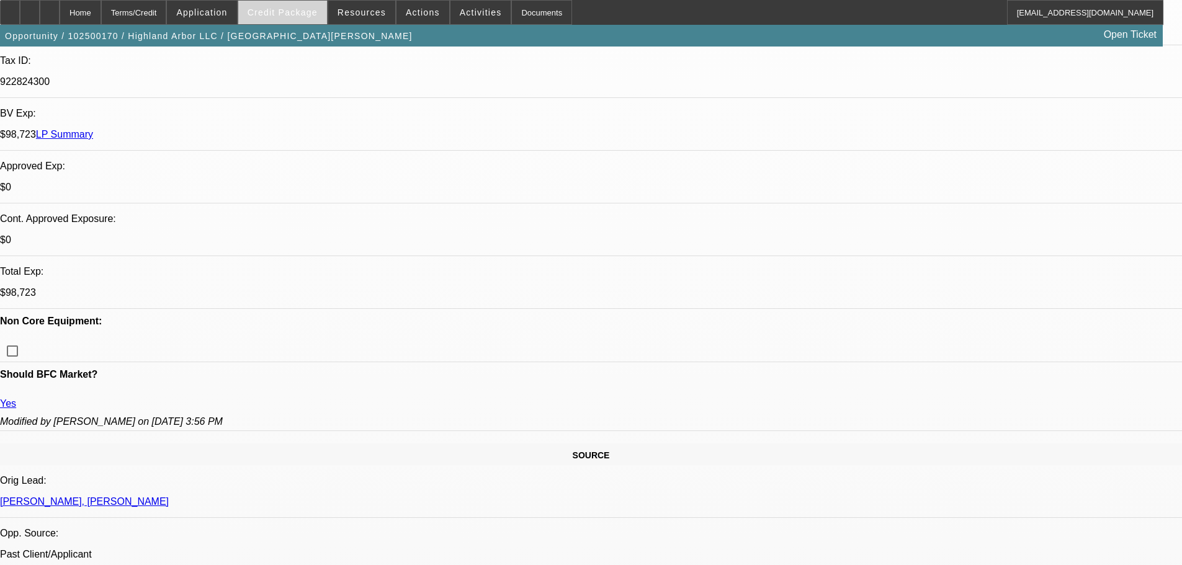
click at [295, 14] on span "Credit Package" at bounding box center [282, 12] width 70 height 10
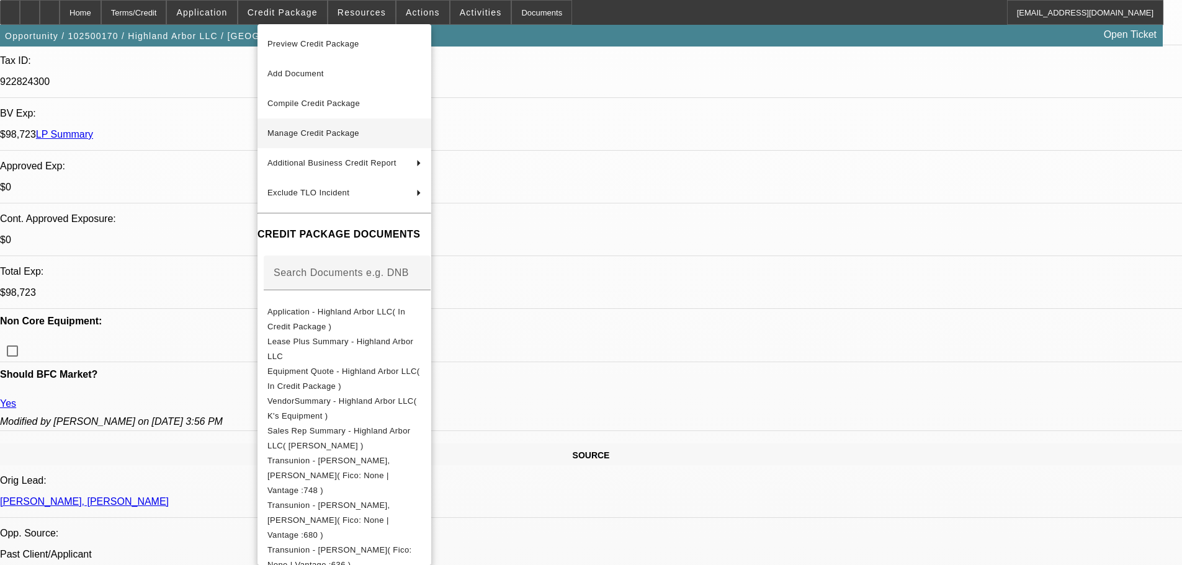
click at [315, 133] on span "Manage Credit Package" at bounding box center [313, 132] width 92 height 9
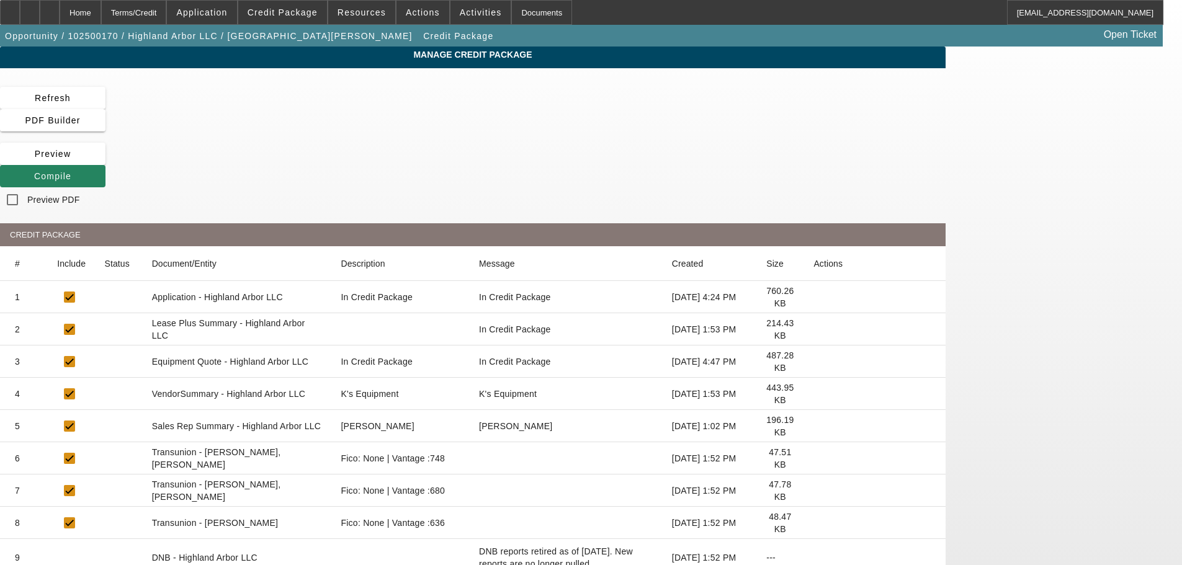
click at [813, 329] on icon at bounding box center [813, 329] width 0 height 0
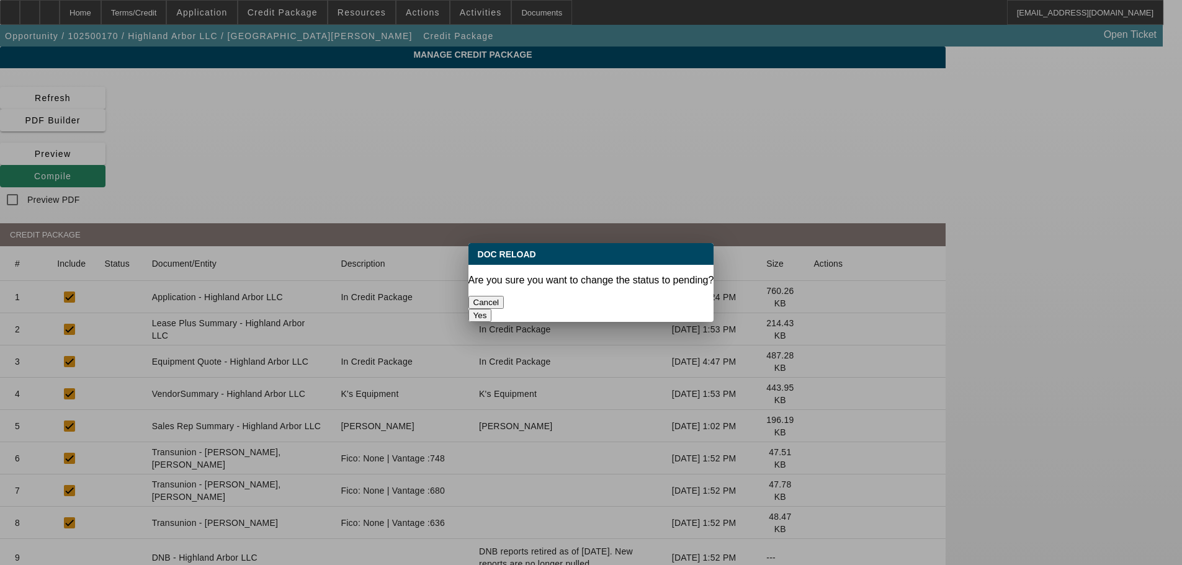
click at [492, 309] on button "Yes" at bounding box center [480, 315] width 24 height 13
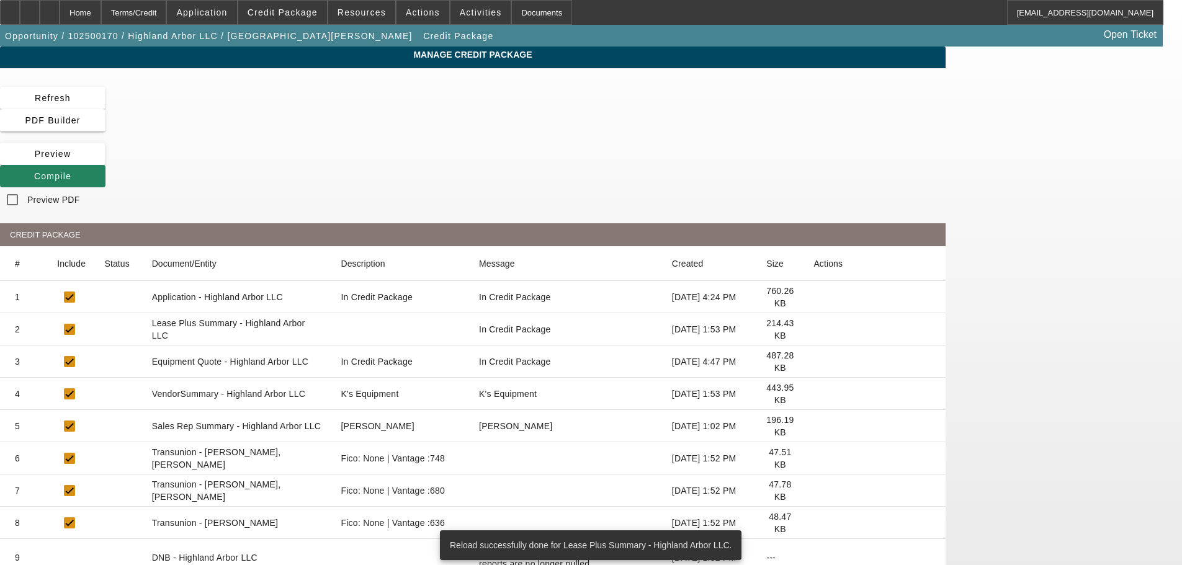
click at [813, 394] on icon at bounding box center [813, 394] width 0 height 0
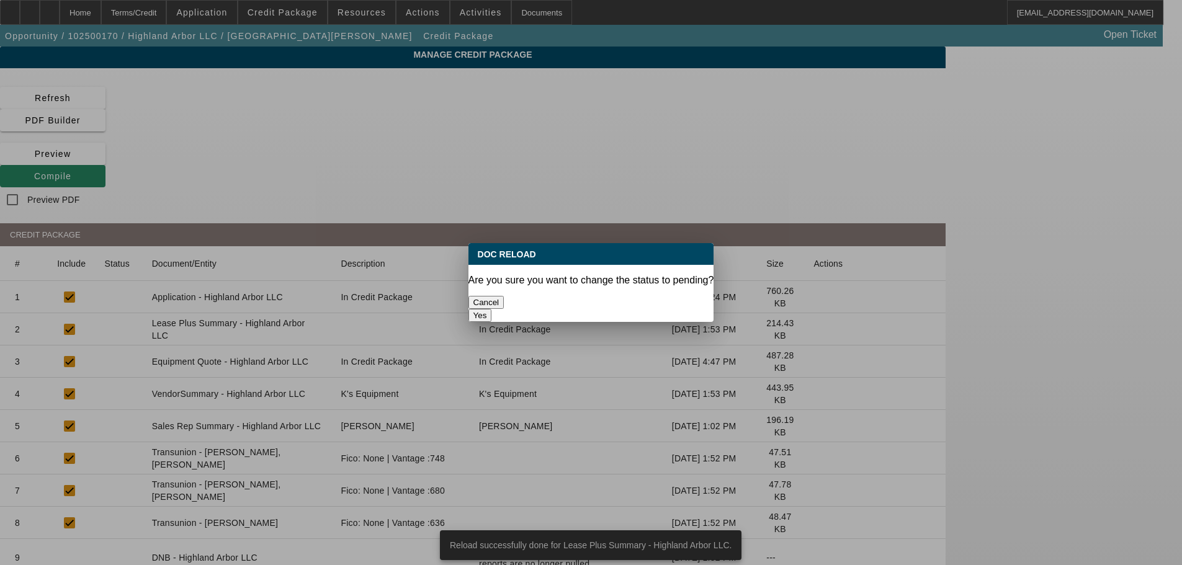
click at [492, 309] on button "Yes" at bounding box center [480, 315] width 24 height 13
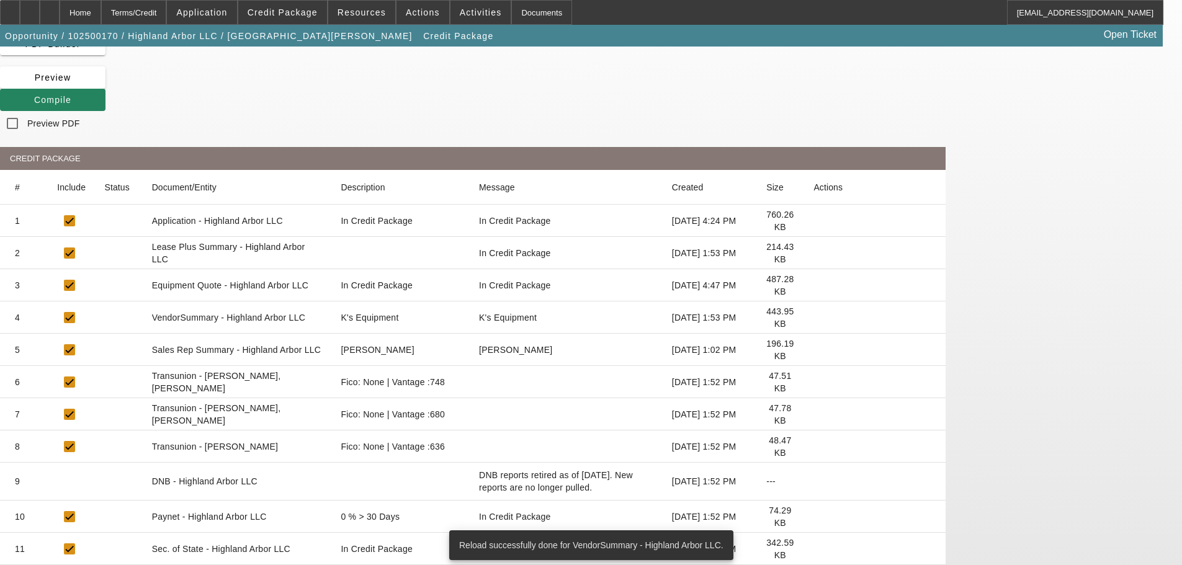
scroll to position [298, 0]
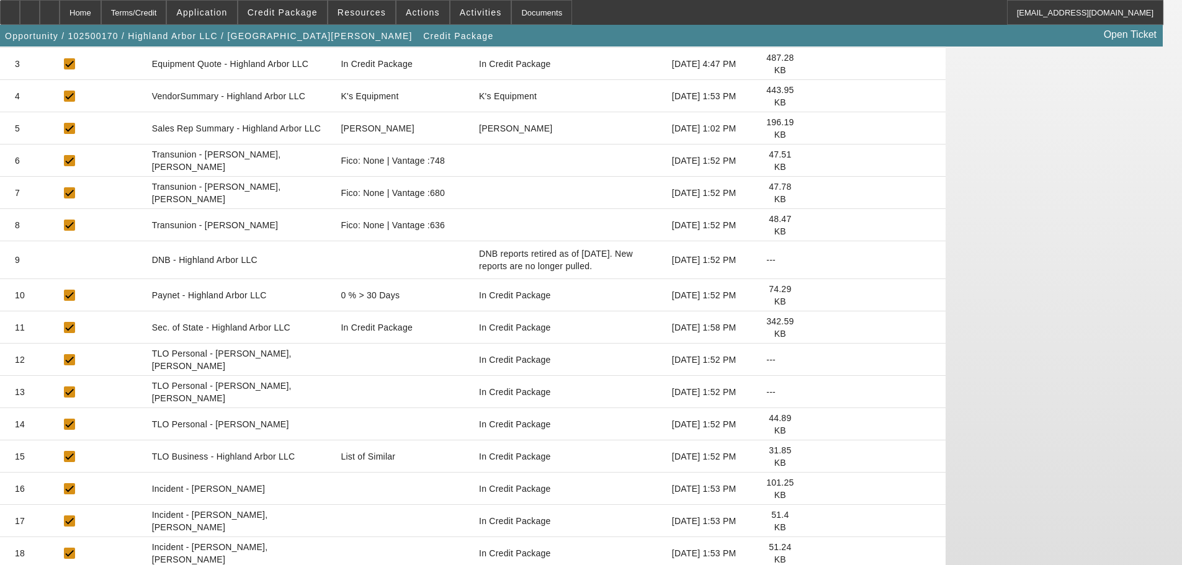
click at [813, 457] on icon at bounding box center [813, 457] width 0 height 0
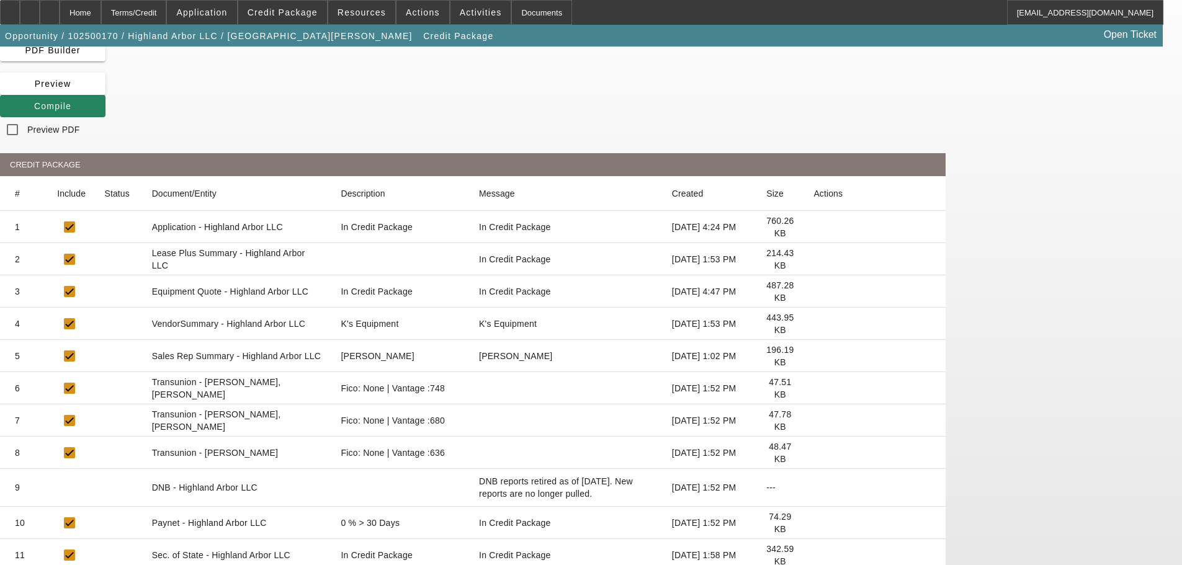
scroll to position [0, 0]
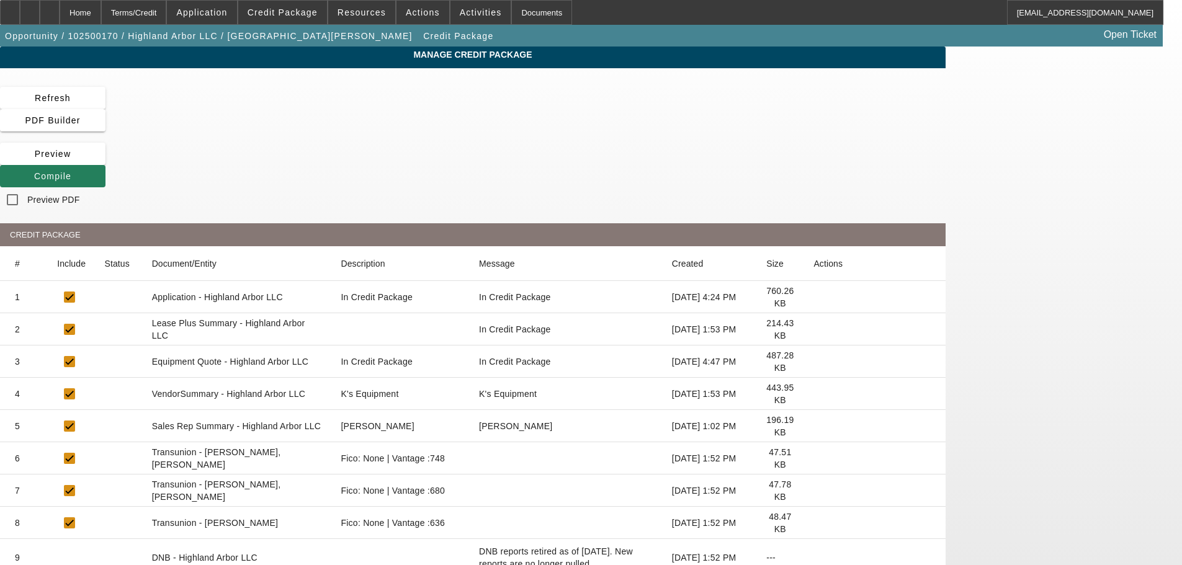
click at [71, 171] on span "Compile" at bounding box center [52, 176] width 37 height 10
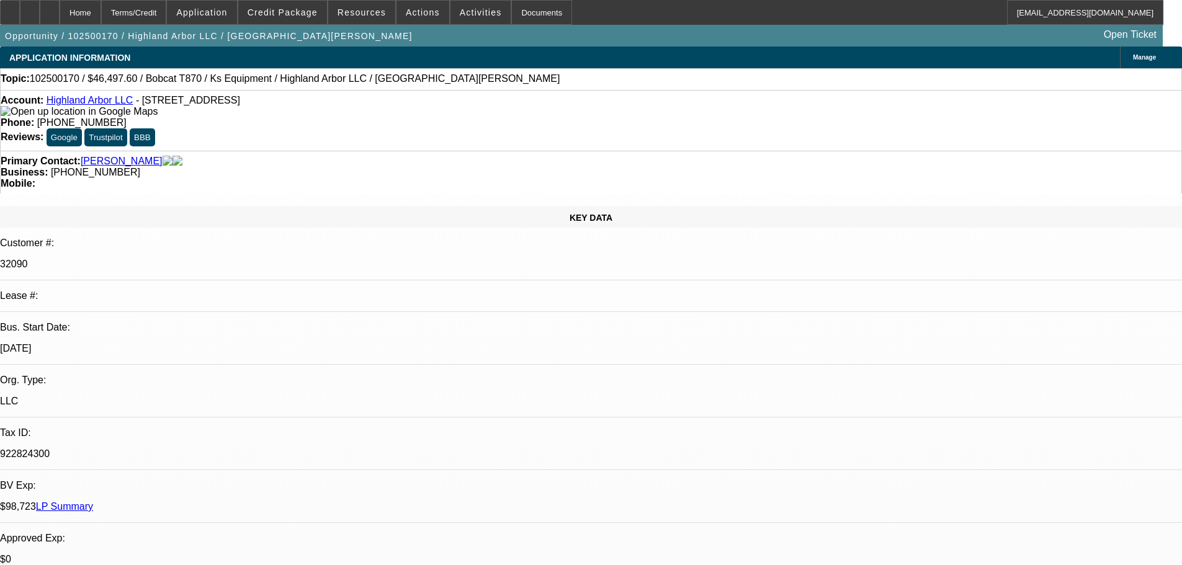
select select "0.1"
select select "2"
select select "0"
select select "6"
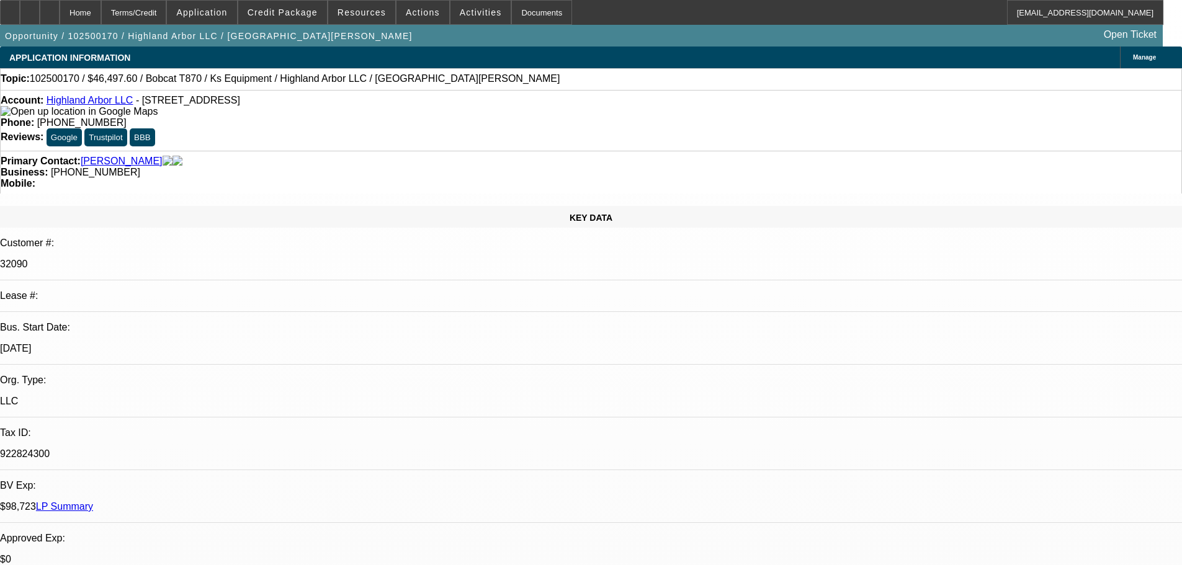
select select "0"
select select "6"
click at [295, 16] on span "Credit Package" at bounding box center [282, 12] width 70 height 10
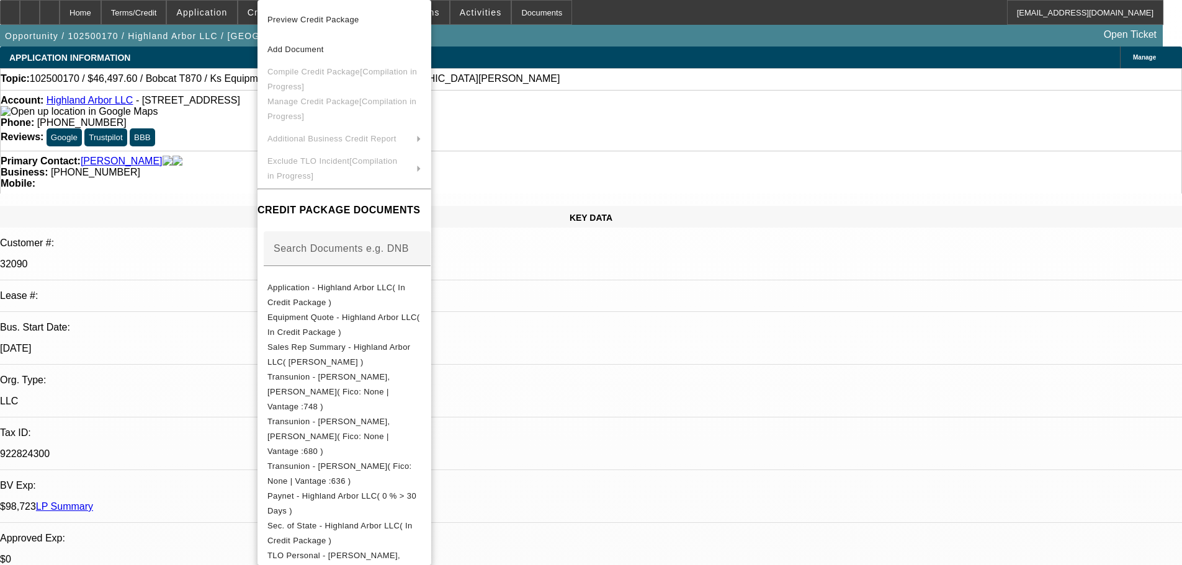
click at [219, 140] on div at bounding box center [591, 282] width 1182 height 565
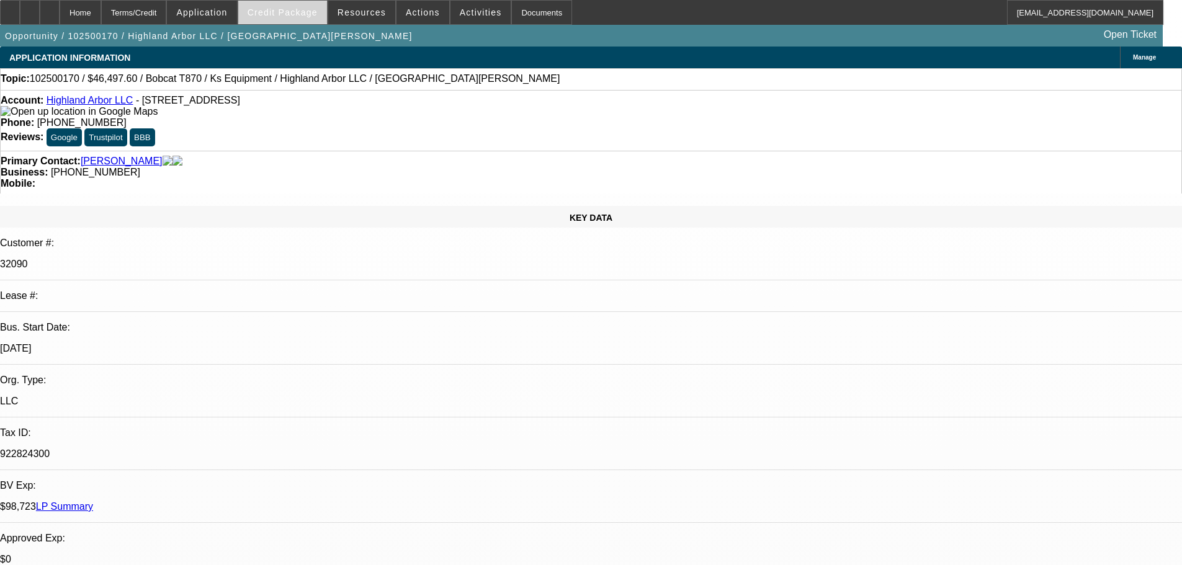
click at [305, 15] on span "Credit Package" at bounding box center [282, 12] width 70 height 10
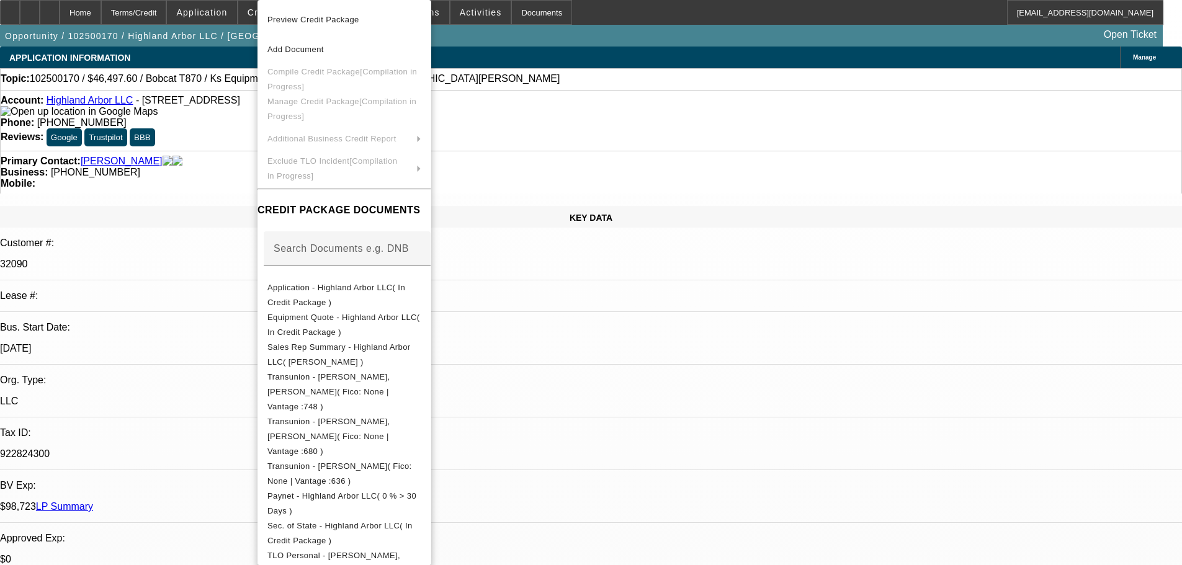
click at [225, 184] on div at bounding box center [591, 282] width 1182 height 565
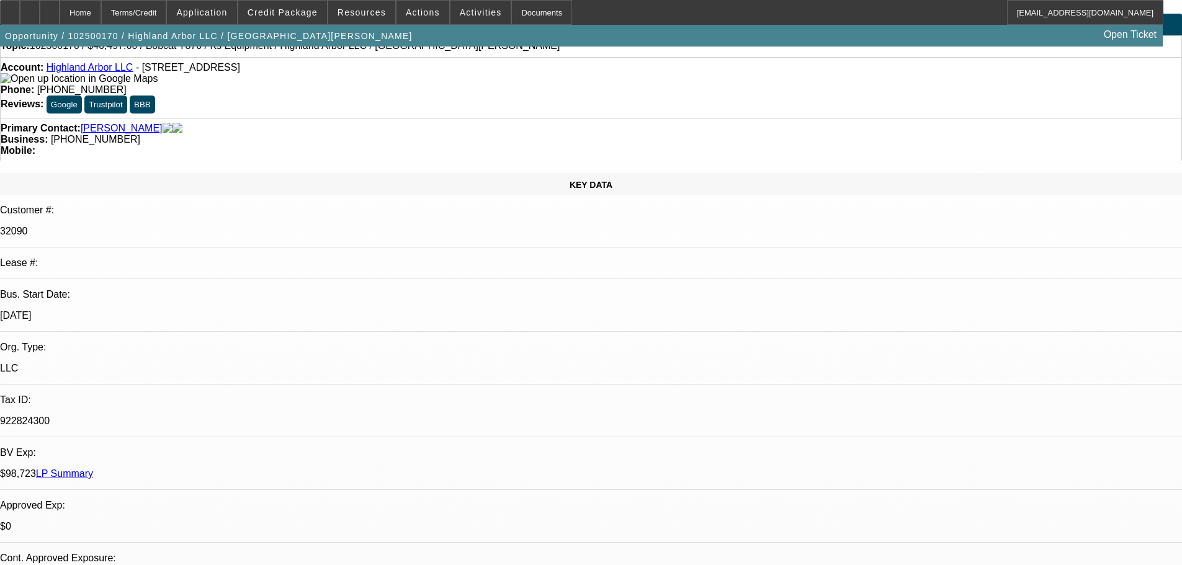
scroll to position [62, 0]
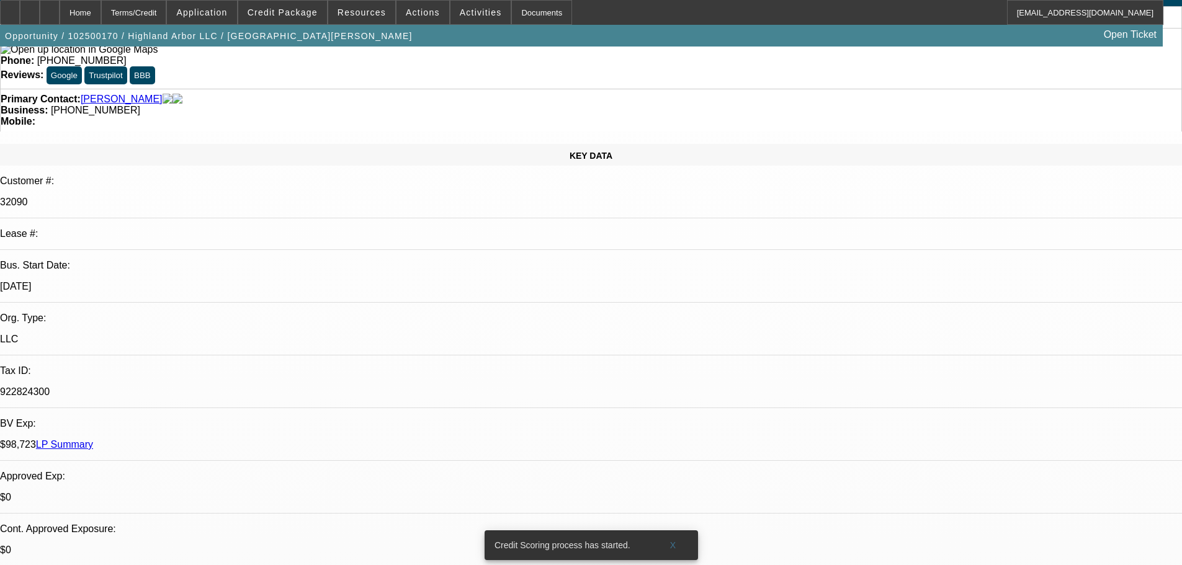
drag, startPoint x: 142, startPoint y: 363, endPoint x: 414, endPoint y: 363, distance: 271.7
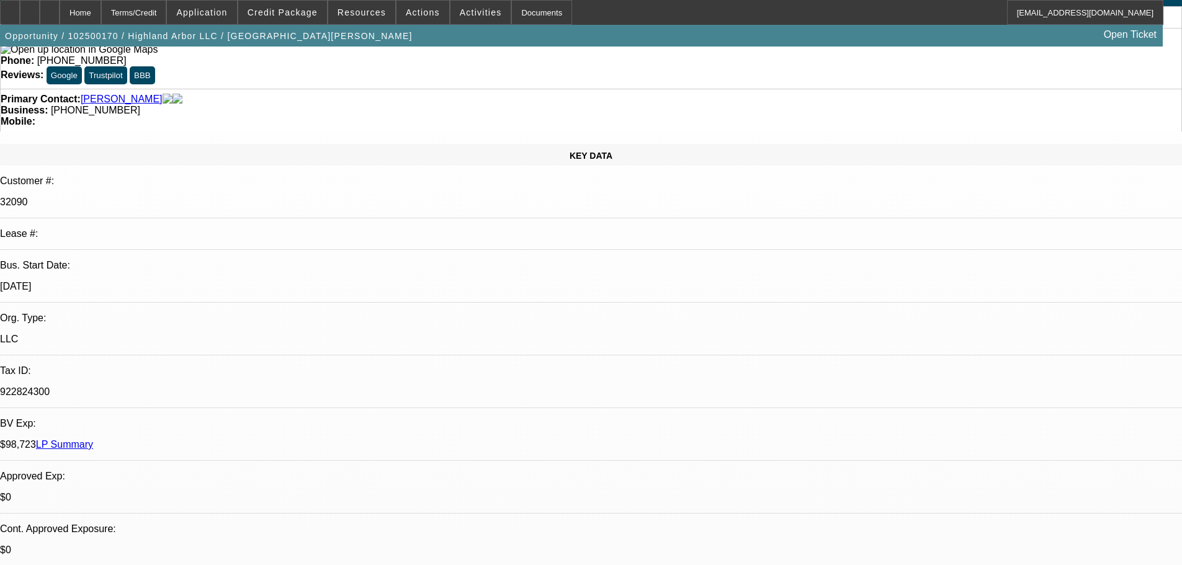
click at [295, 14] on span "Credit Package" at bounding box center [282, 12] width 70 height 10
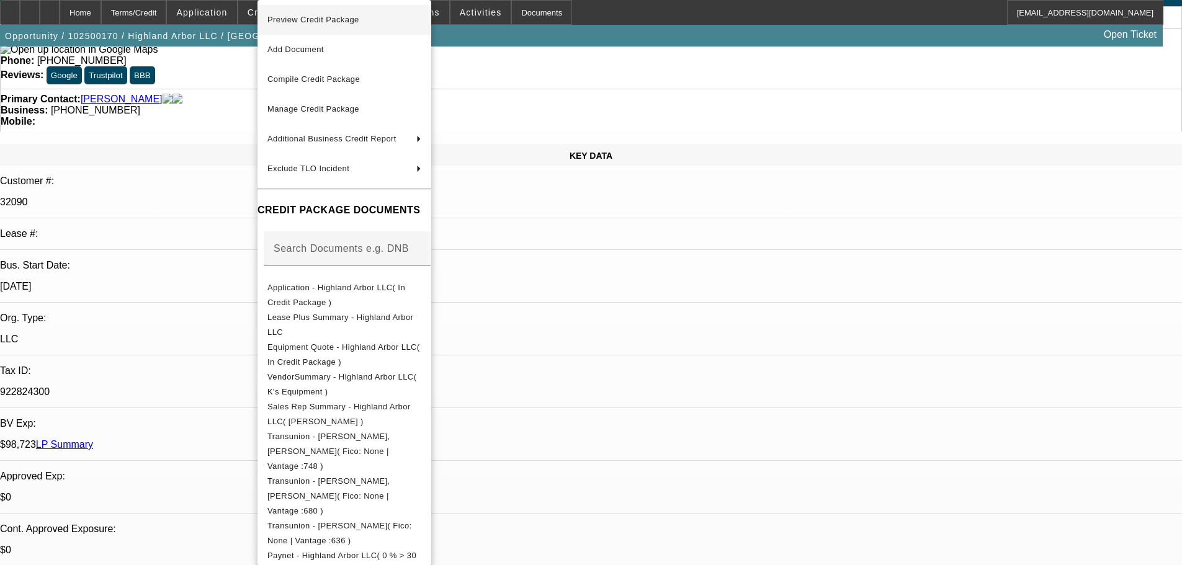
click at [331, 21] on span "Preview Credit Package" at bounding box center [313, 19] width 92 height 9
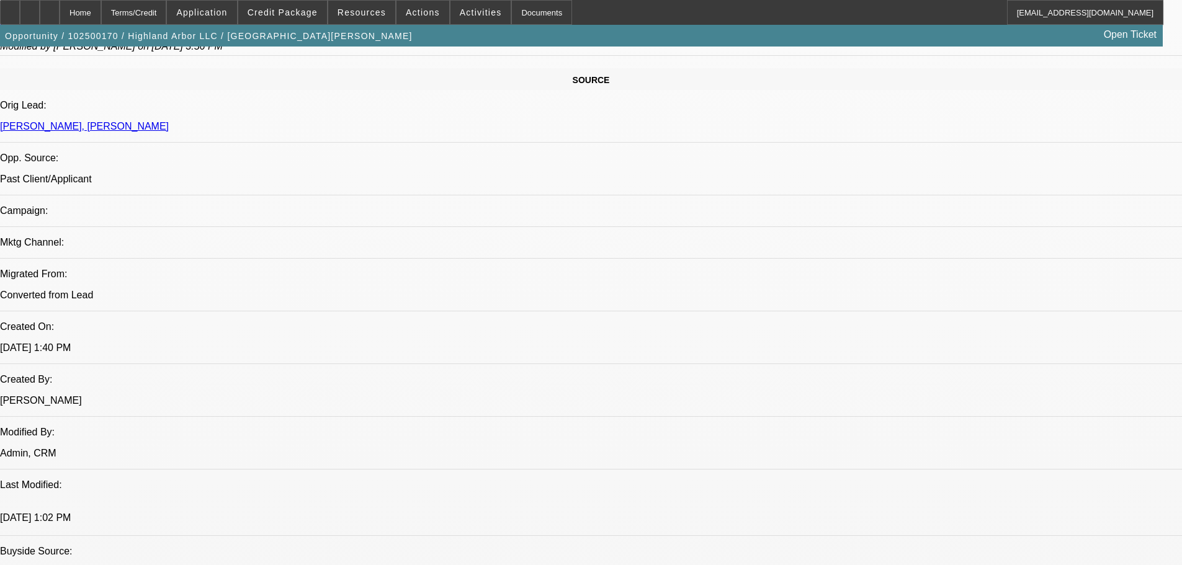
scroll to position [868, 0]
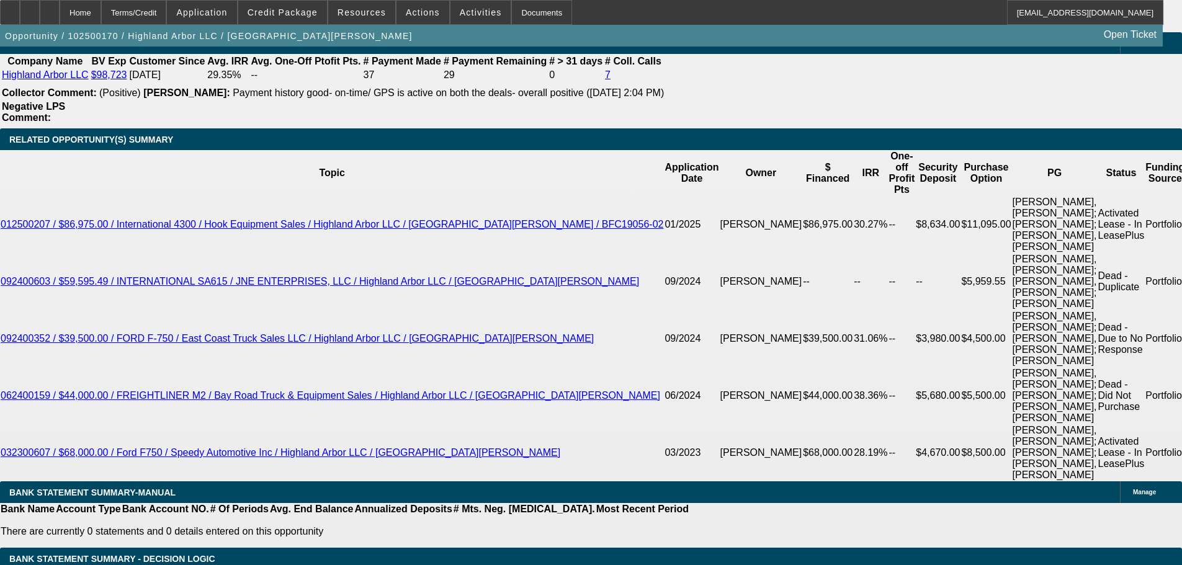
scroll to position [2605, 0]
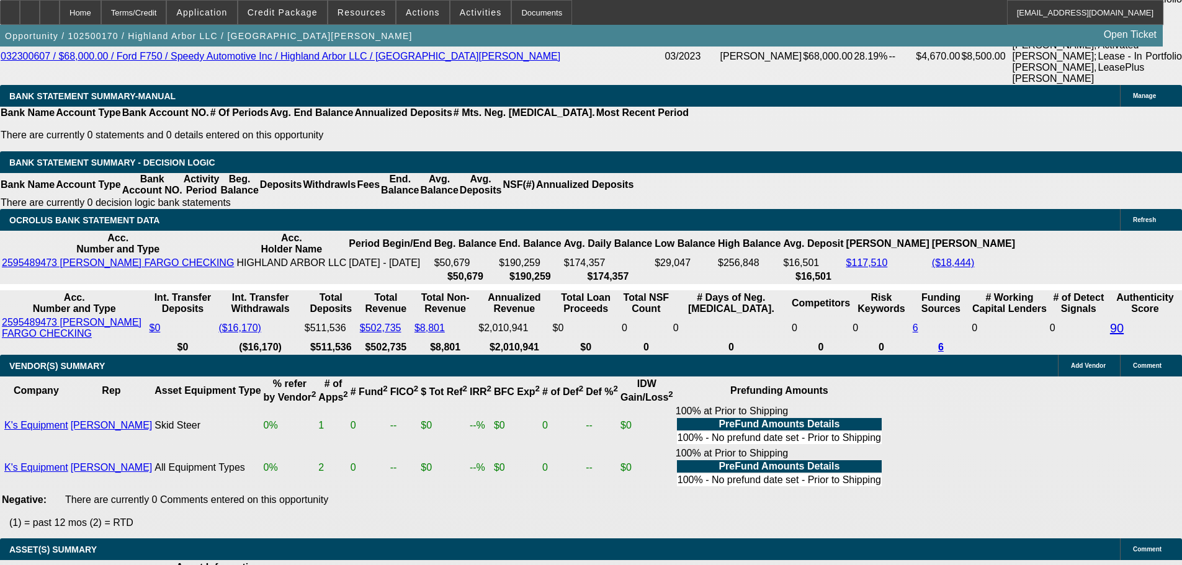
select select "5"
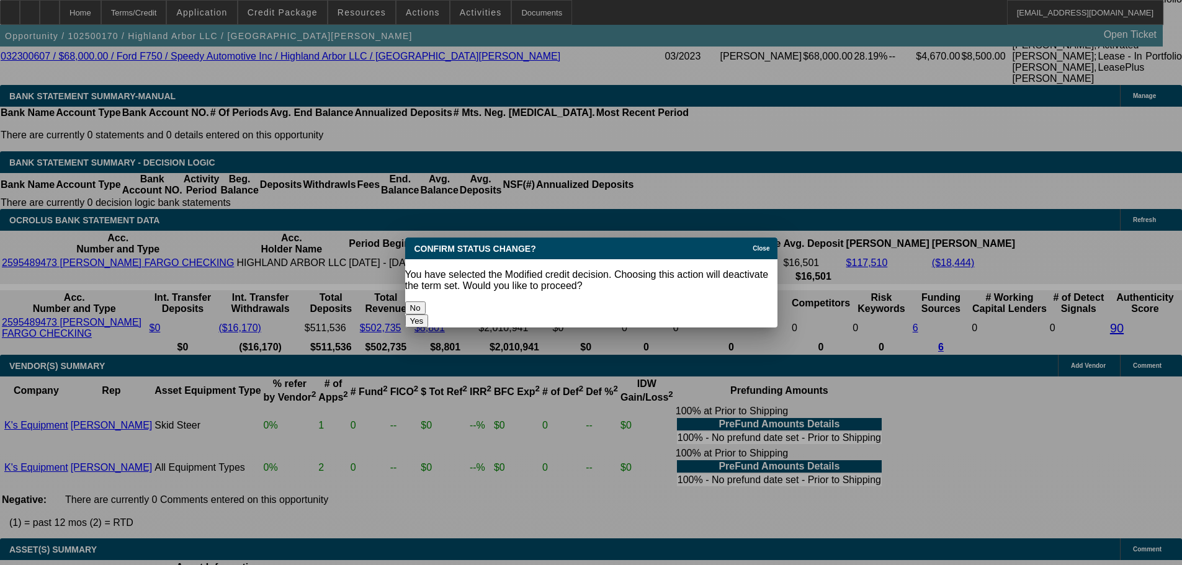
scroll to position [0, 0]
click at [429, 314] on button "Yes" at bounding box center [417, 320] width 24 height 13
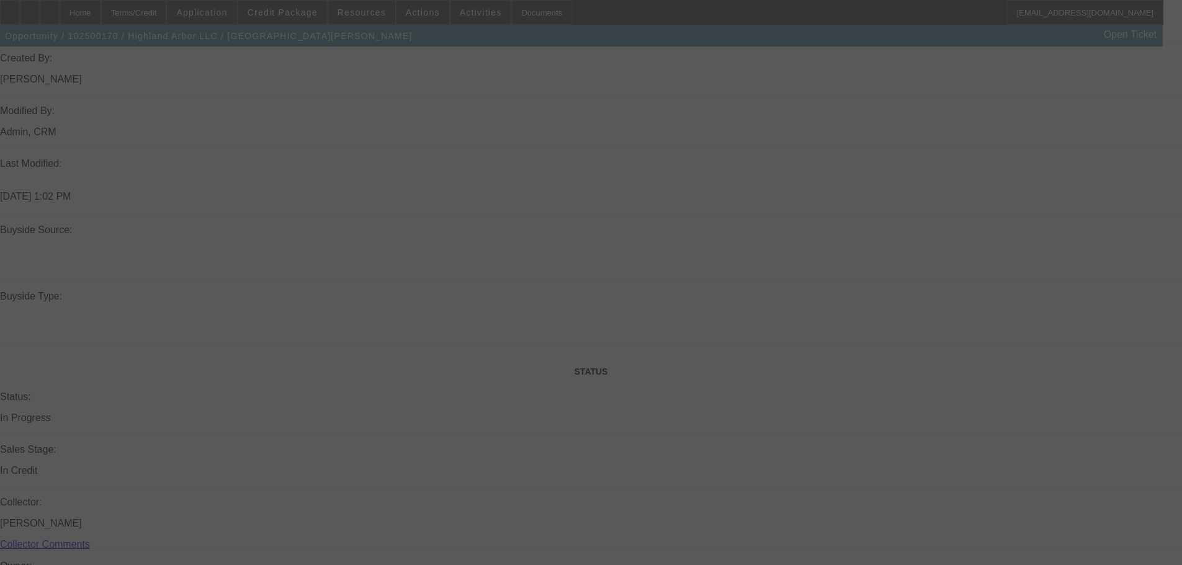
scroll to position [992, 0]
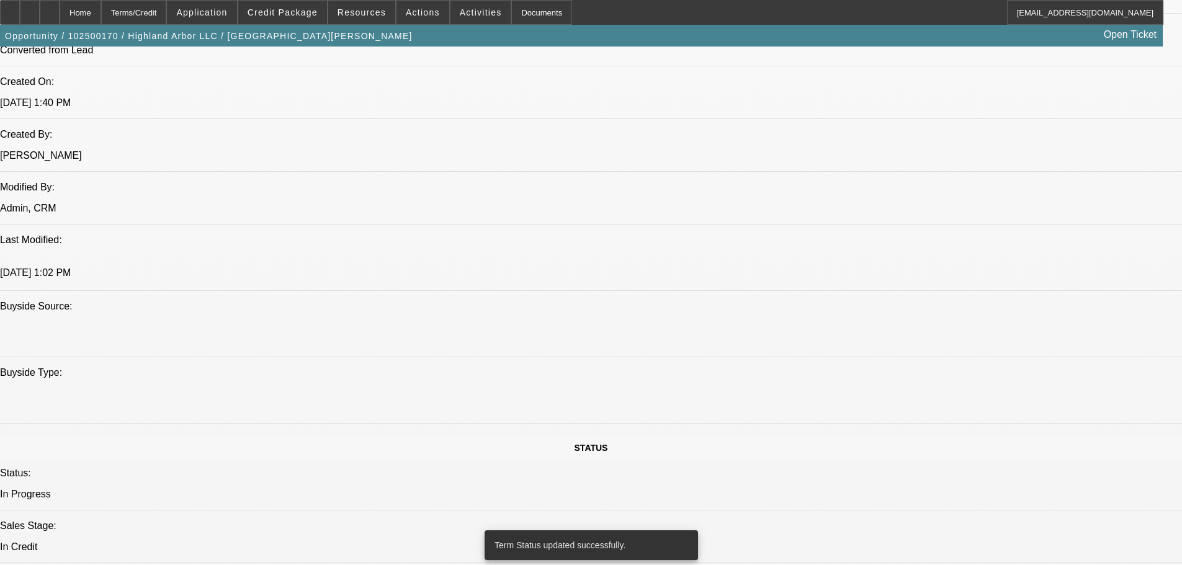
select select "0.1"
select select "2"
select select "0"
select select "6"
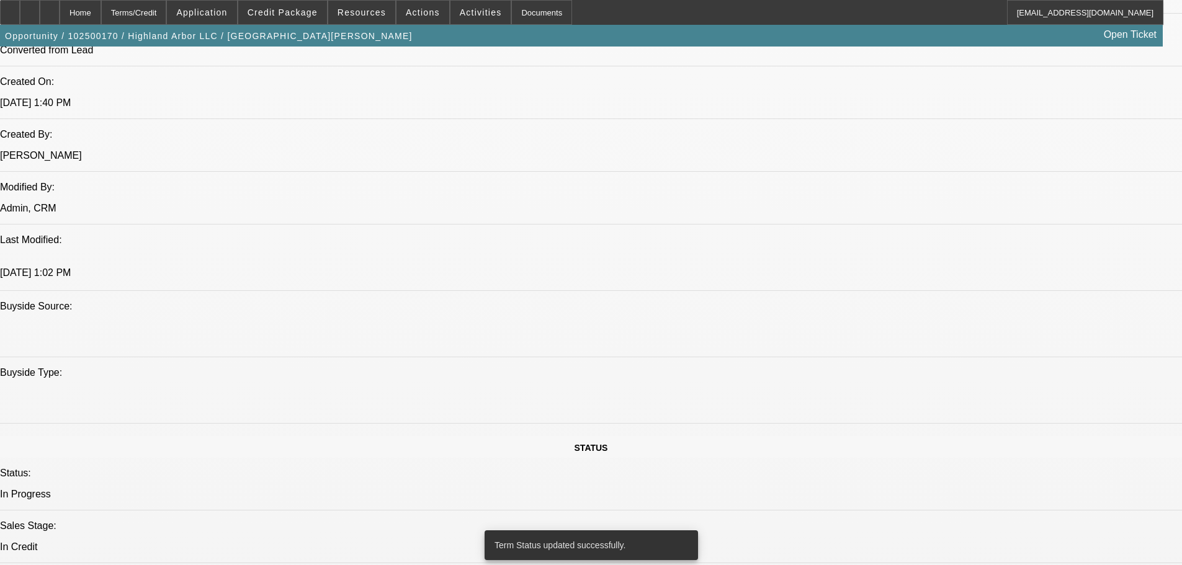
select select "0.1"
select select "2"
select select "0"
select select "6"
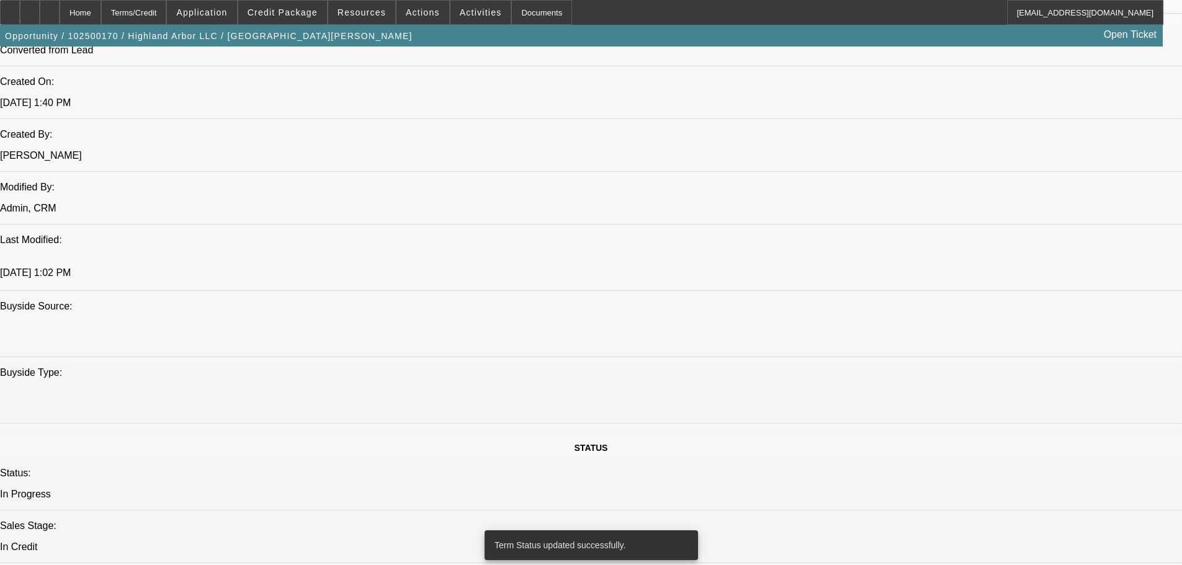
select select "0"
select select "6"
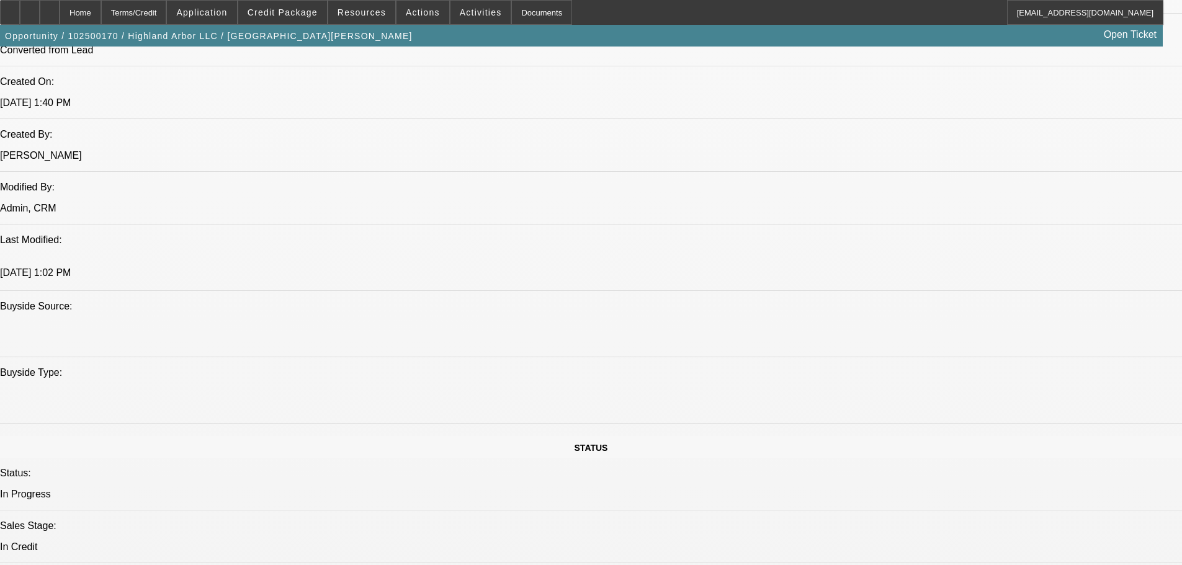
paste textarea "$99K IN BFC EXPOSURE; SPECIALIZED BOBCAT WITH MULCHER; $3K IN SHIPPING; 2 PGS W…"
type textarea "$99K IN BFC EXPOSURE; SPECIALIZED BOBCAT WITH MULCHER; $3K IN SHIPPING; 2 PGS W…"
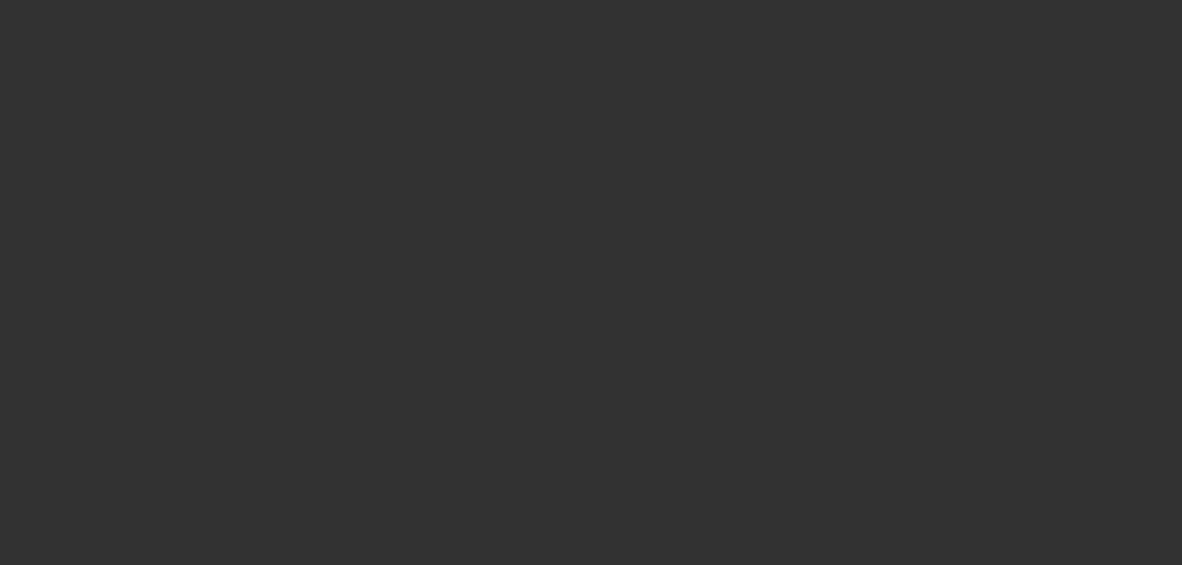
scroll to position [0, 0]
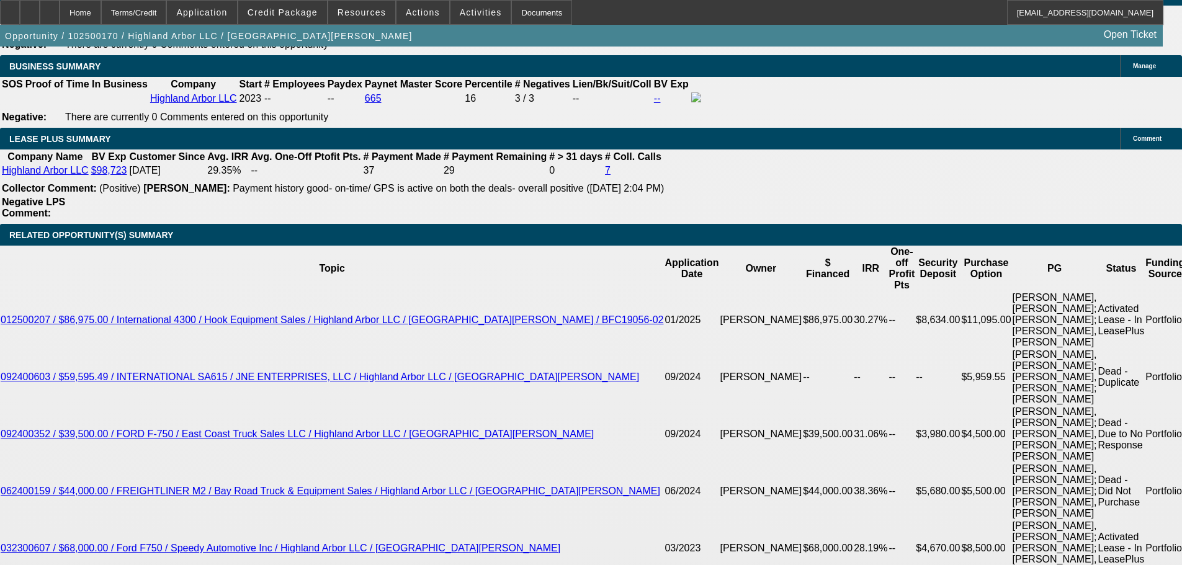
scroll to position [2233, 0]
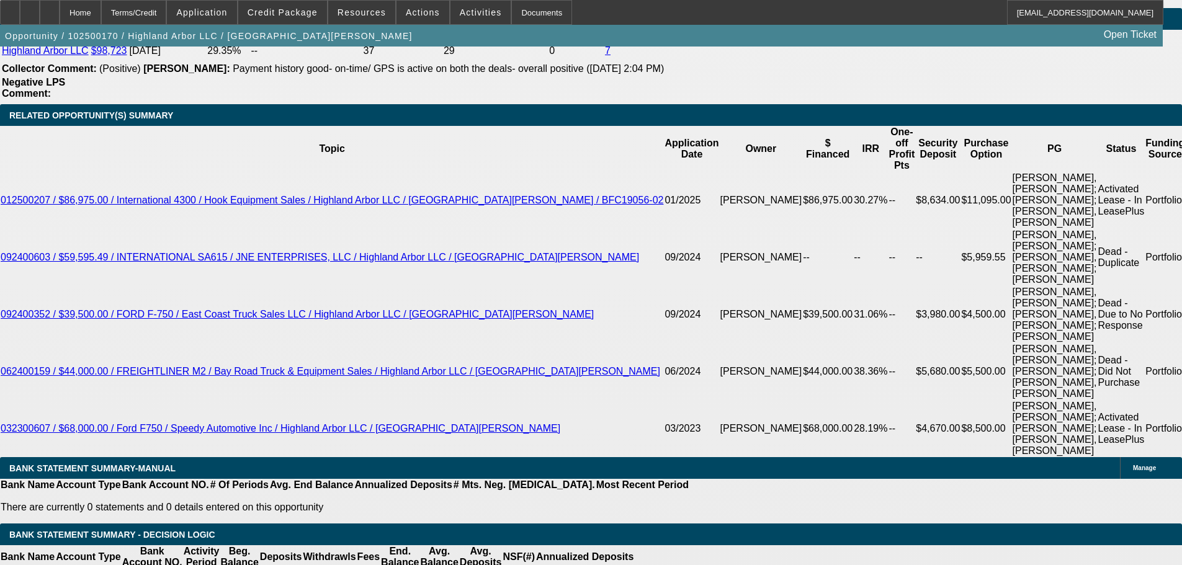
drag, startPoint x: 247, startPoint y: 329, endPoint x: 344, endPoint y: 337, distance: 97.2
drag, startPoint x: 241, startPoint y: 331, endPoint x: 325, endPoint y: 331, distance: 83.7
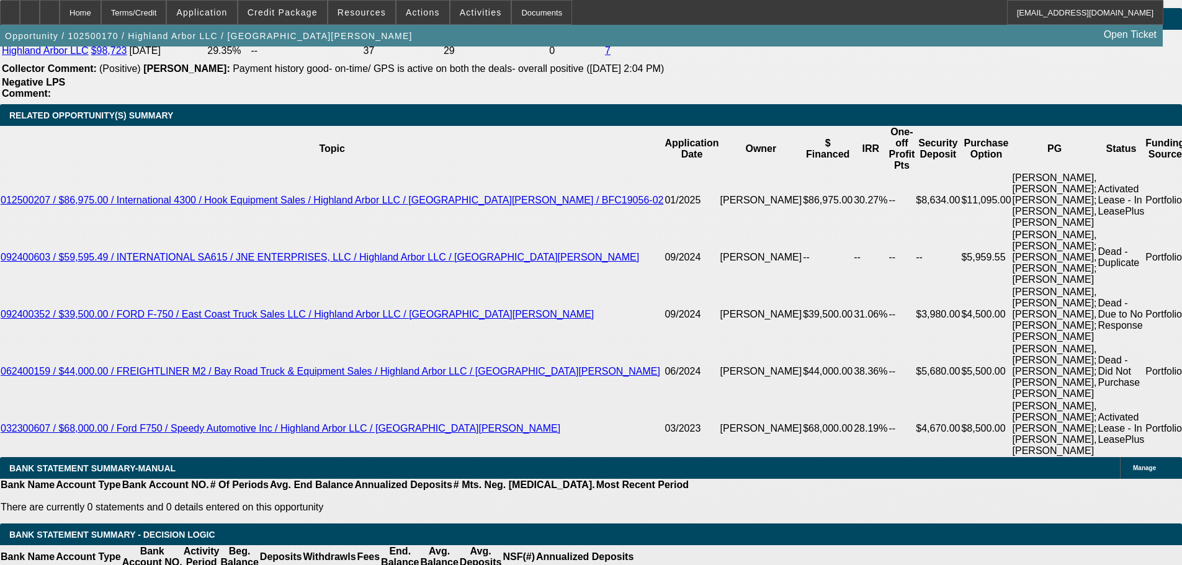
type input "UNKNOWN"
type input "36"
type input "$31,909.60"
type input "$15,954.80"
type input "$3,341.14"
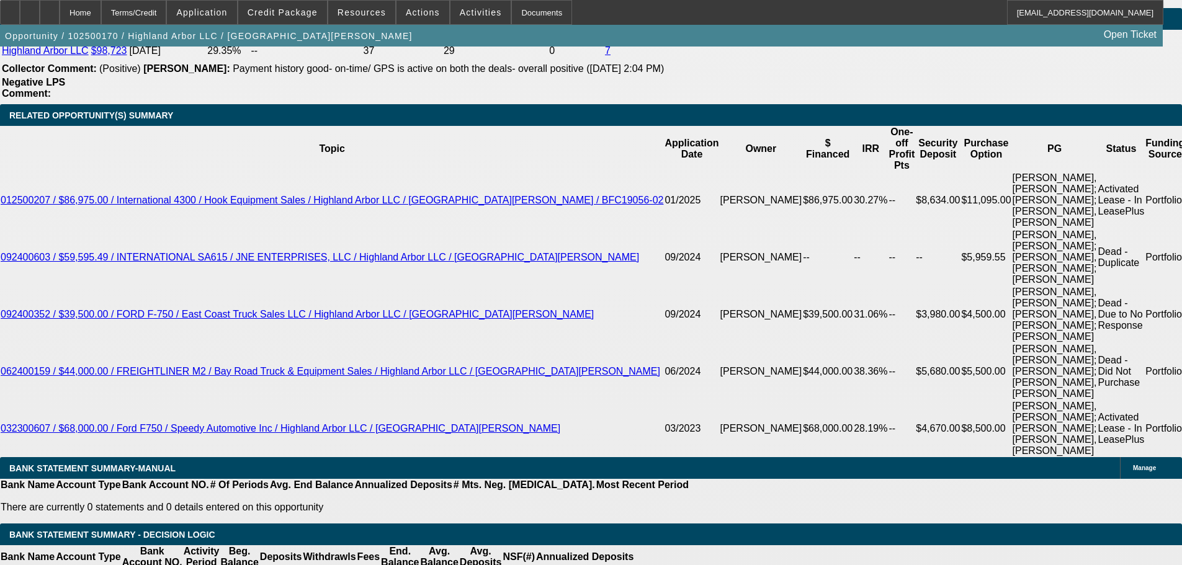
type input "$1,670.57"
type input "36"
select select "0.2"
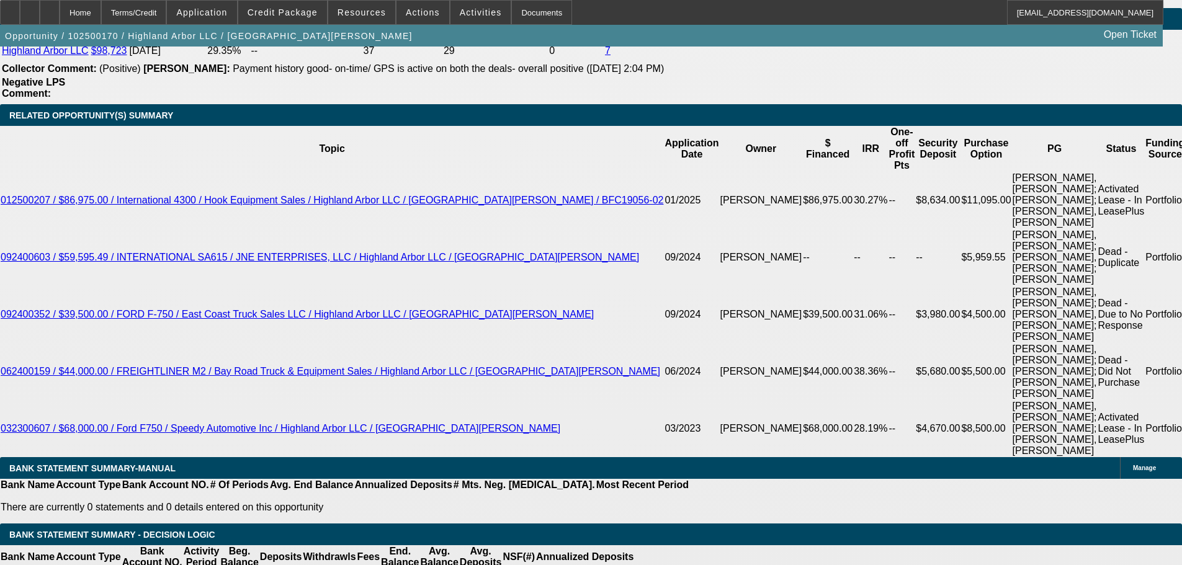
type input "$10,332.80"
type input "$2,969.90"
drag, startPoint x: 184, startPoint y: 329, endPoint x: 349, endPoint y: 329, distance: 165.6
type input "1"
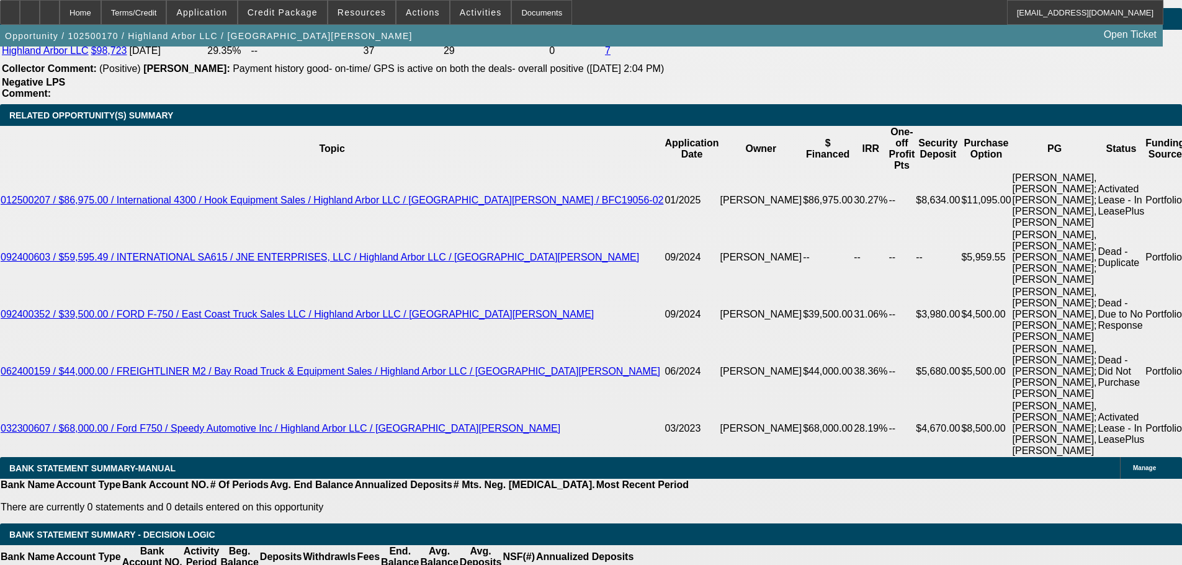
type input "$2.00"
type input "1495"
type input "$2,990.00"
type input "18"
type input "$1,495.00"
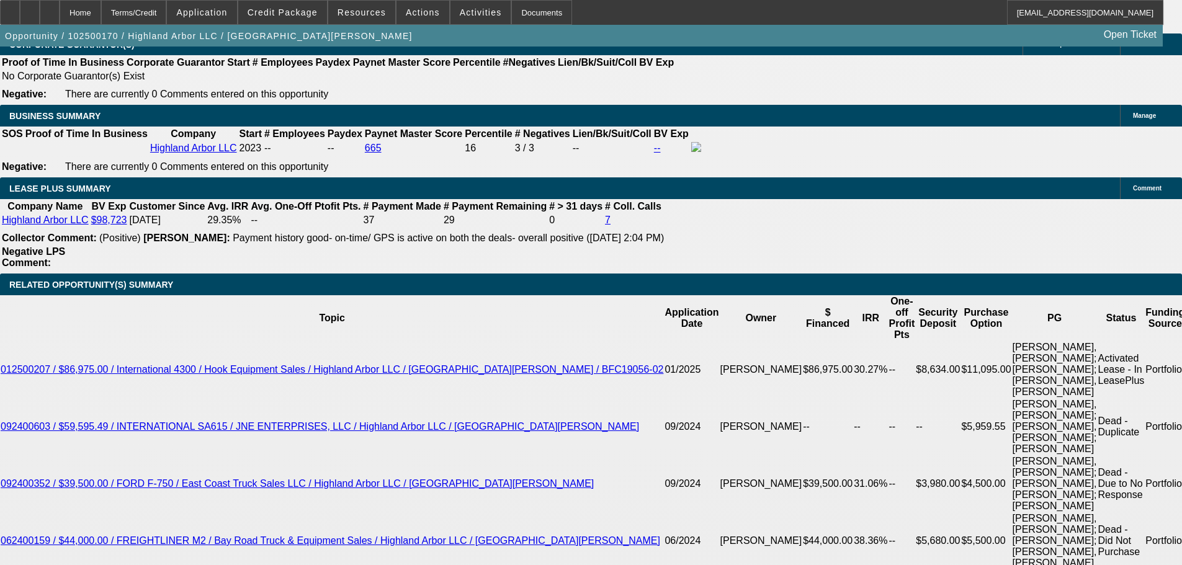
scroll to position [2047, 0]
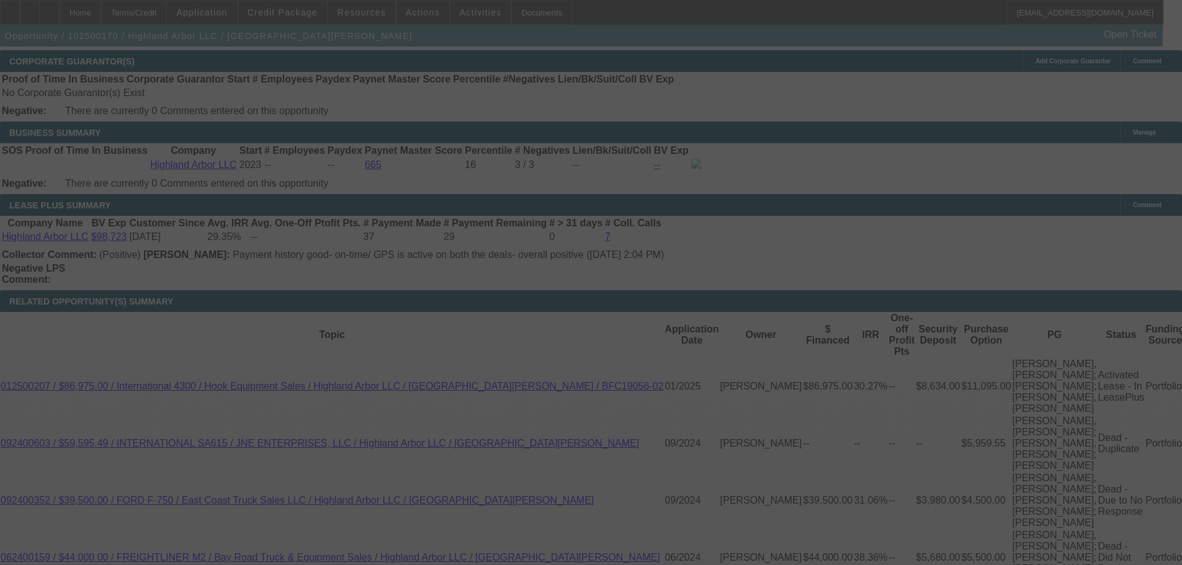
select select "0.2"
select select "2"
select select "0"
select select "6"
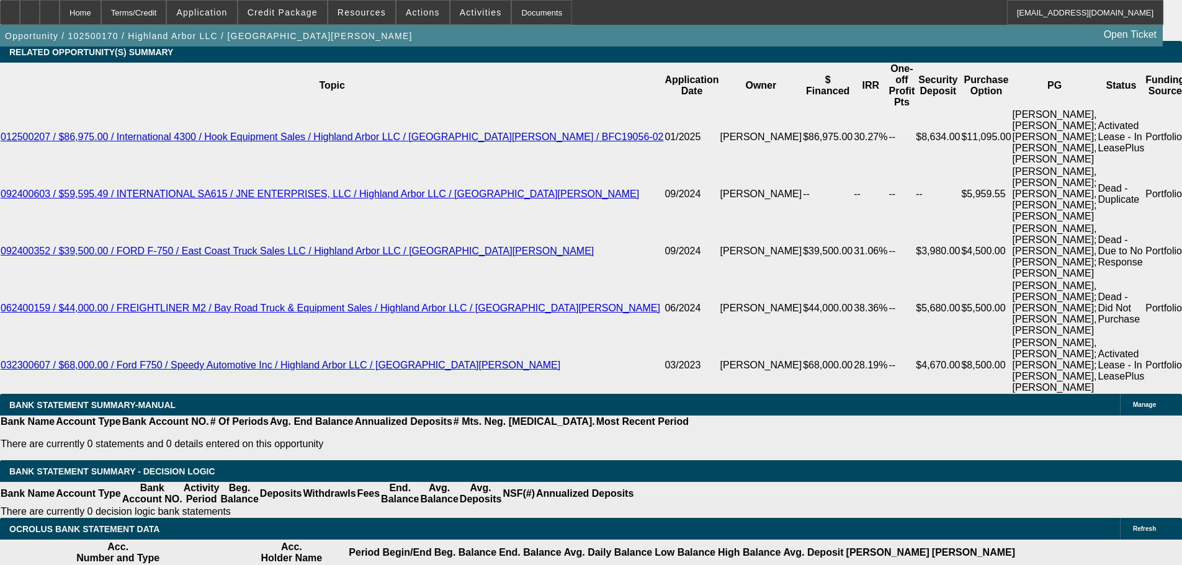
scroll to position [2295, 0]
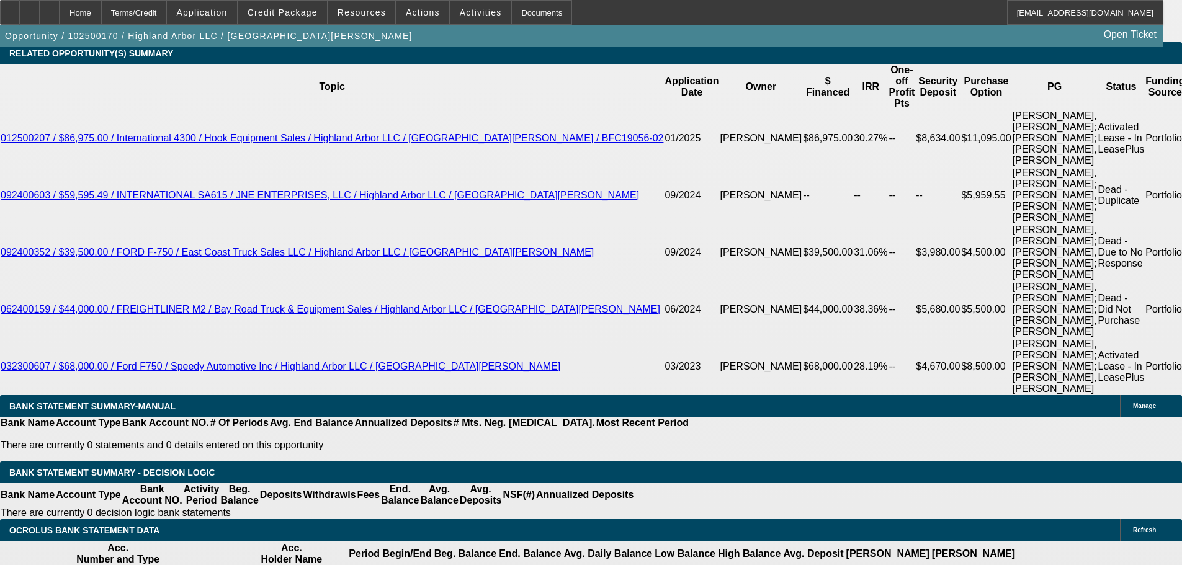
drag, startPoint x: 224, startPoint y: 267, endPoint x: 311, endPoint y: 256, distance: 87.6
type input "15"
type input "$30.00"
type input "UNKNOWN"
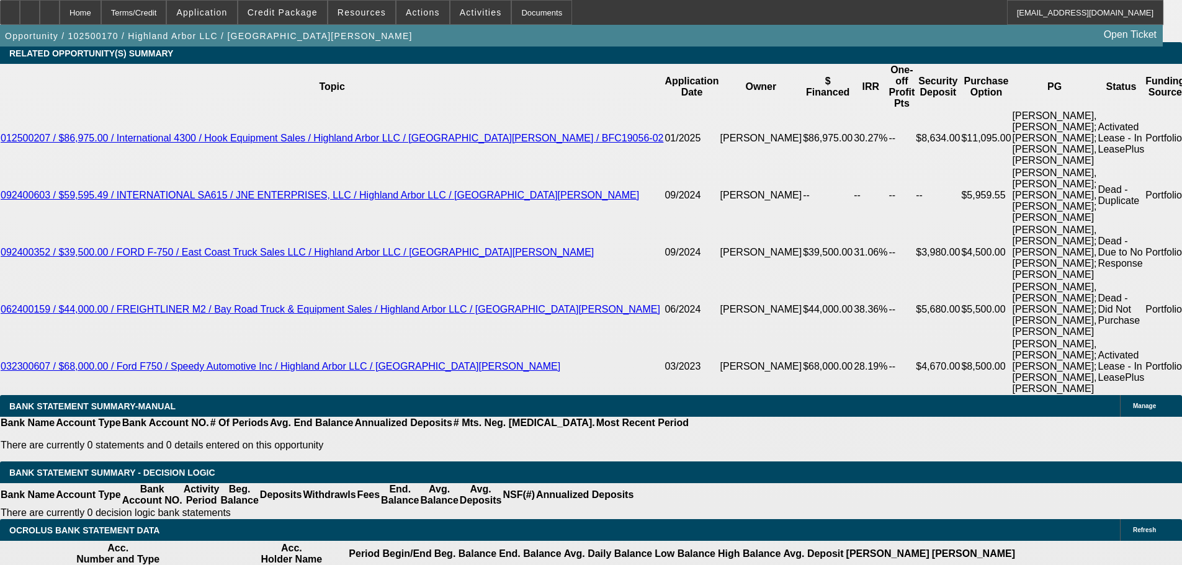
type input "1595"
type input "22.8"
type input "$3,190.00"
type input "$1,595.00"
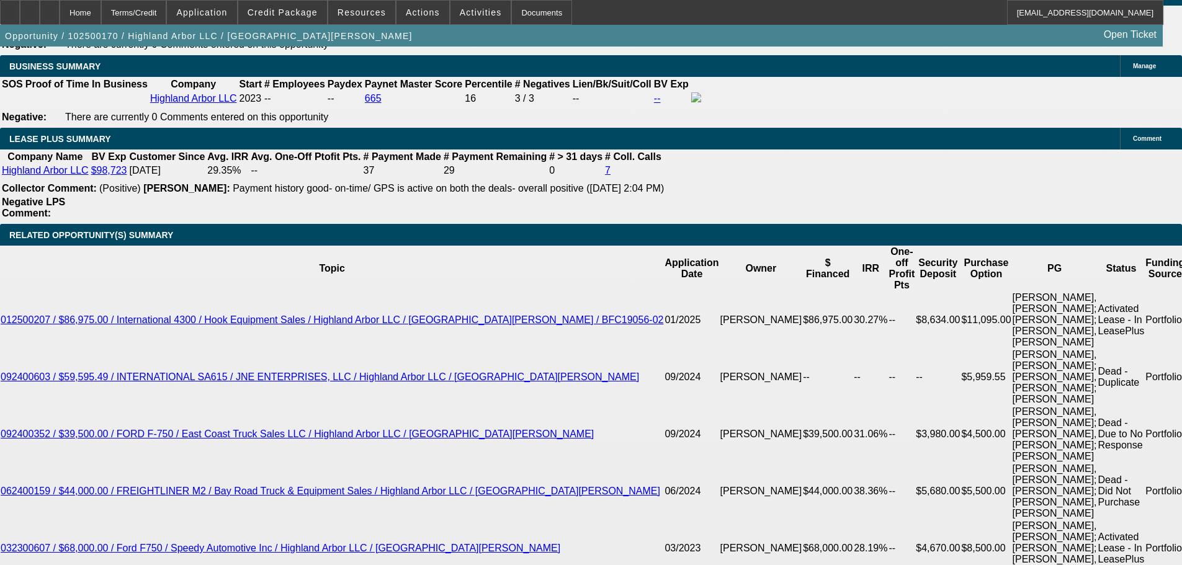
scroll to position [2109, 0]
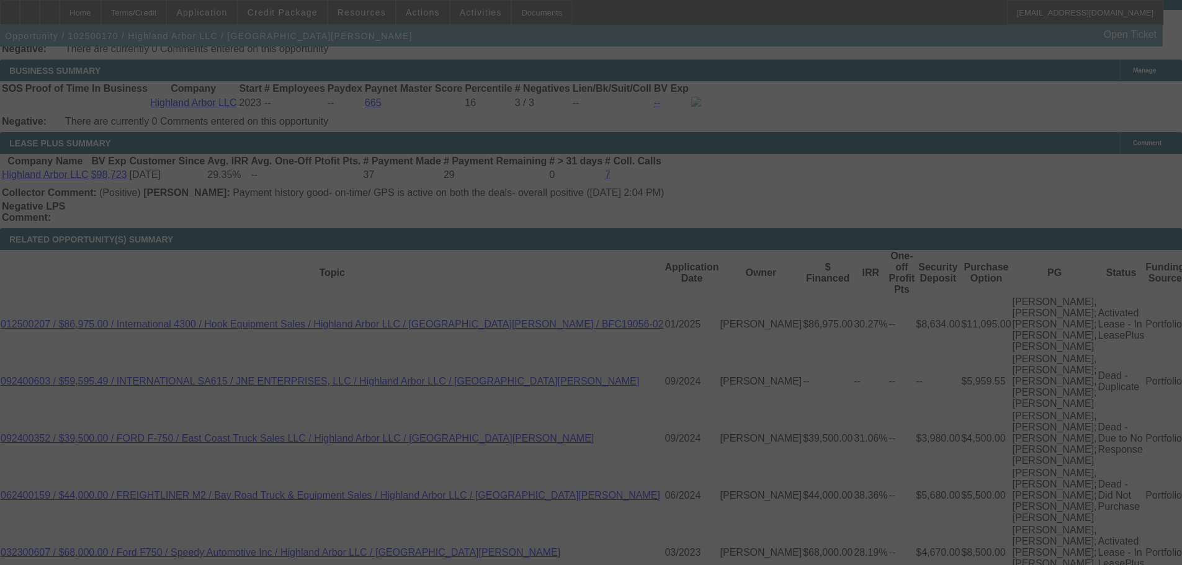
select select "0.2"
select select "2"
select select "0"
select select "6"
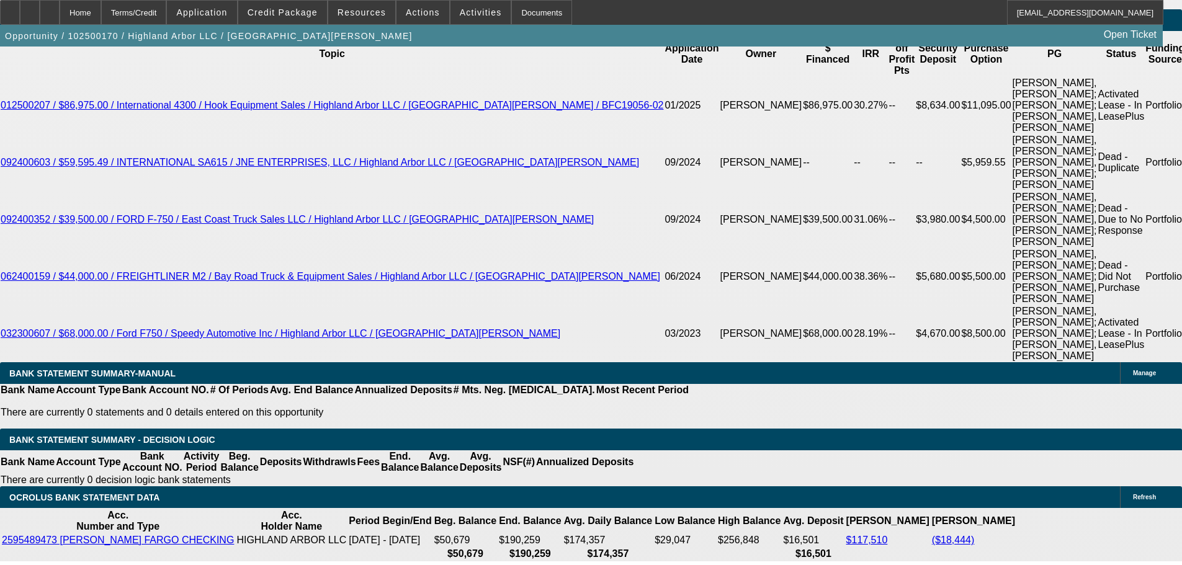
scroll to position [2199, 0]
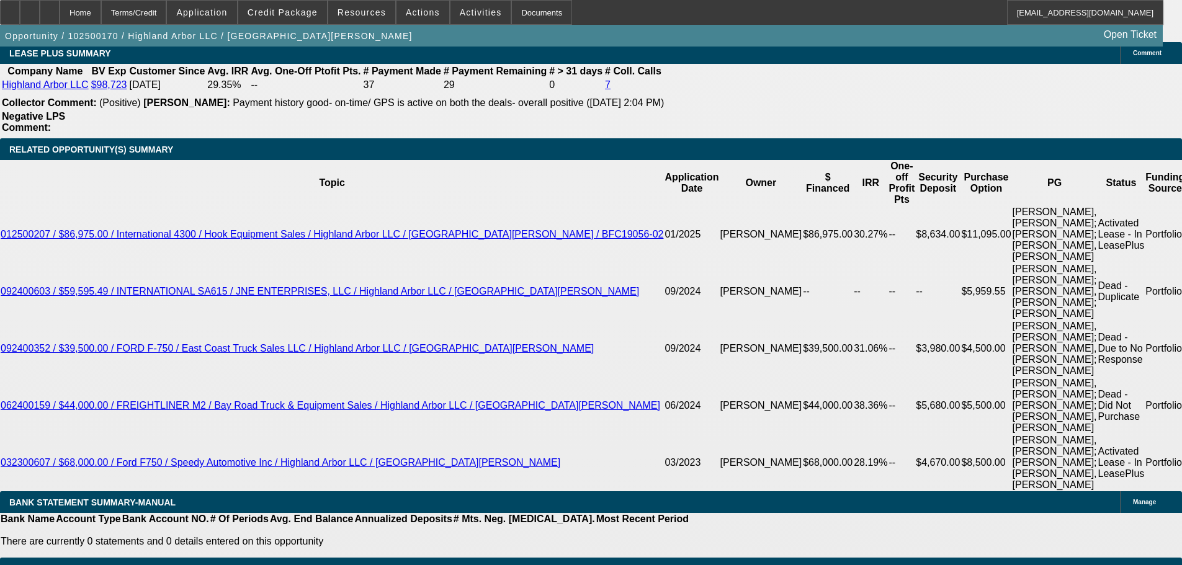
drag, startPoint x: 221, startPoint y: 269, endPoint x: 417, endPoint y: 251, distance: 196.8
type input "$10,664.00"
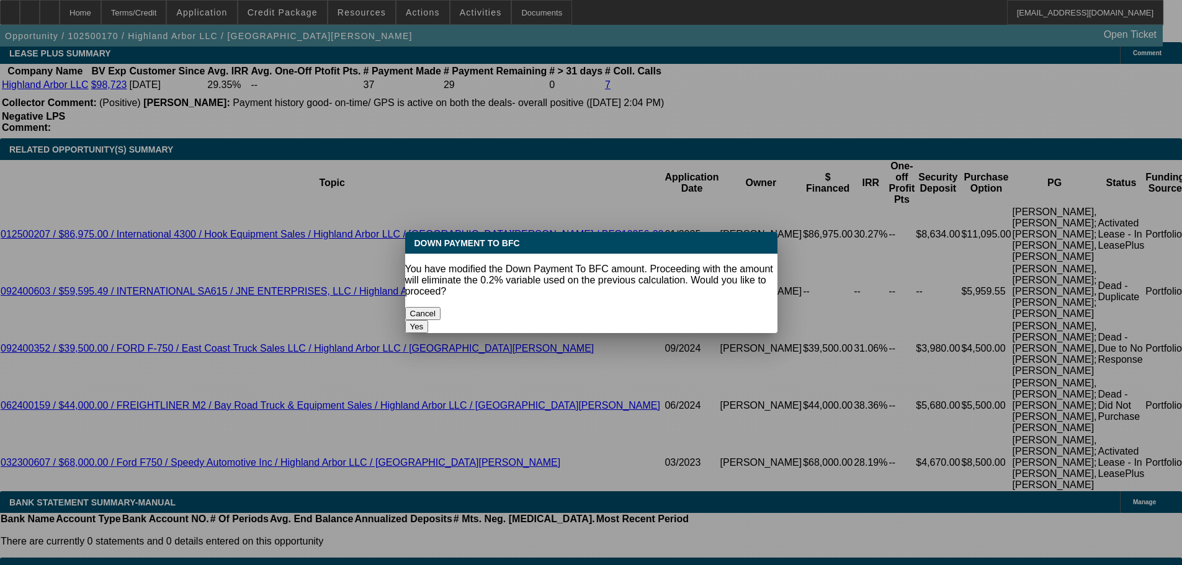
scroll to position [0, 0]
click at [122, 296] on body "Home Terms/Credit Application Credit Package Resources Actions Activities Docum…" at bounding box center [591, 384] width 1182 height 5166
click at [429, 320] on button "Yes" at bounding box center [417, 326] width 24 height 13
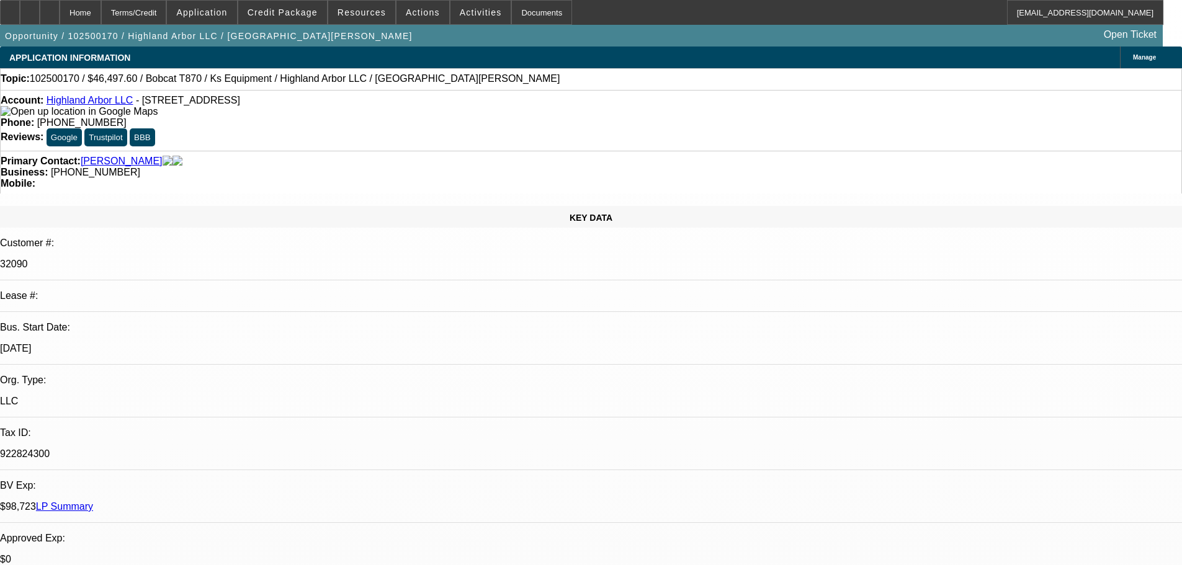
select select "0"
type input "UNKNOWN"
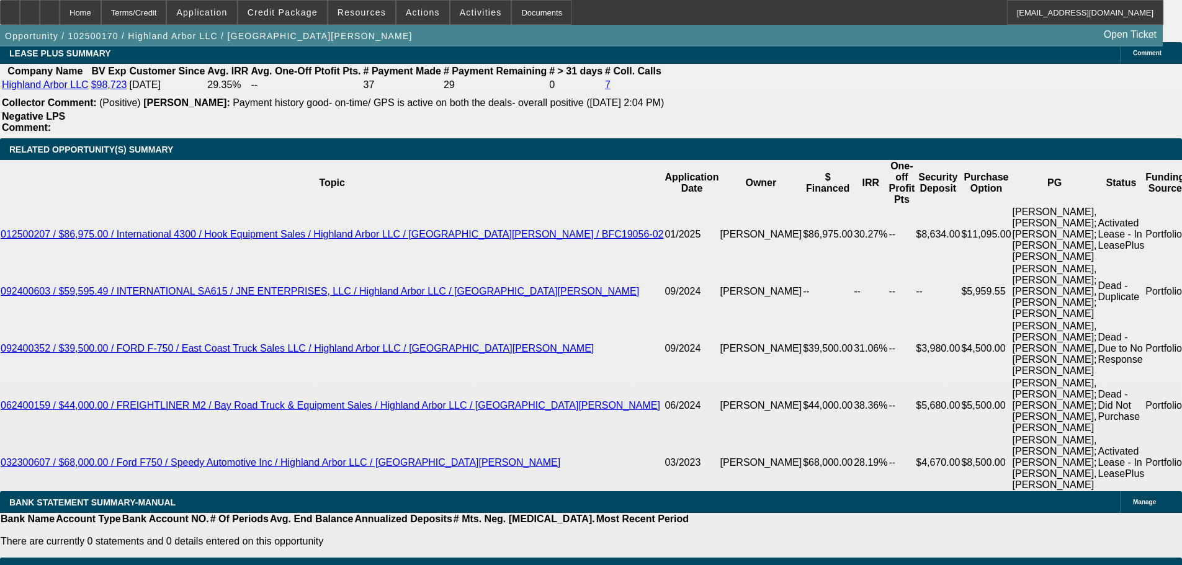
type input "$3,164.42"
drag, startPoint x: 185, startPoint y: 364, endPoint x: 385, endPoint y: 345, distance: 200.6
type input "15"
type input "$30.00"
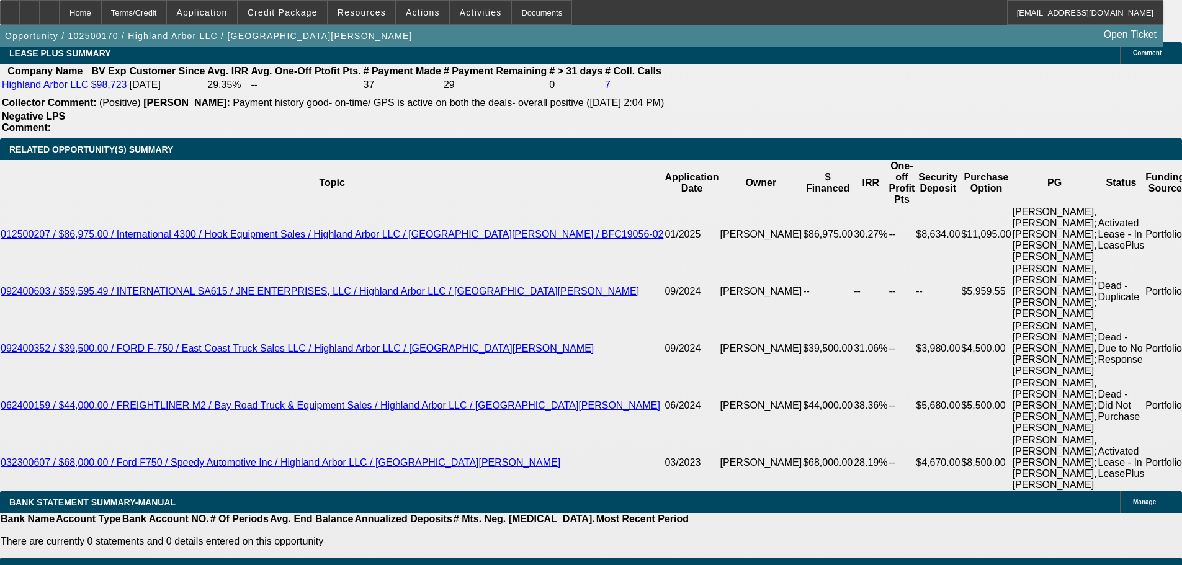
type input "1595"
type input "$3,190.00"
type input "23.4"
type input "$1,595.00"
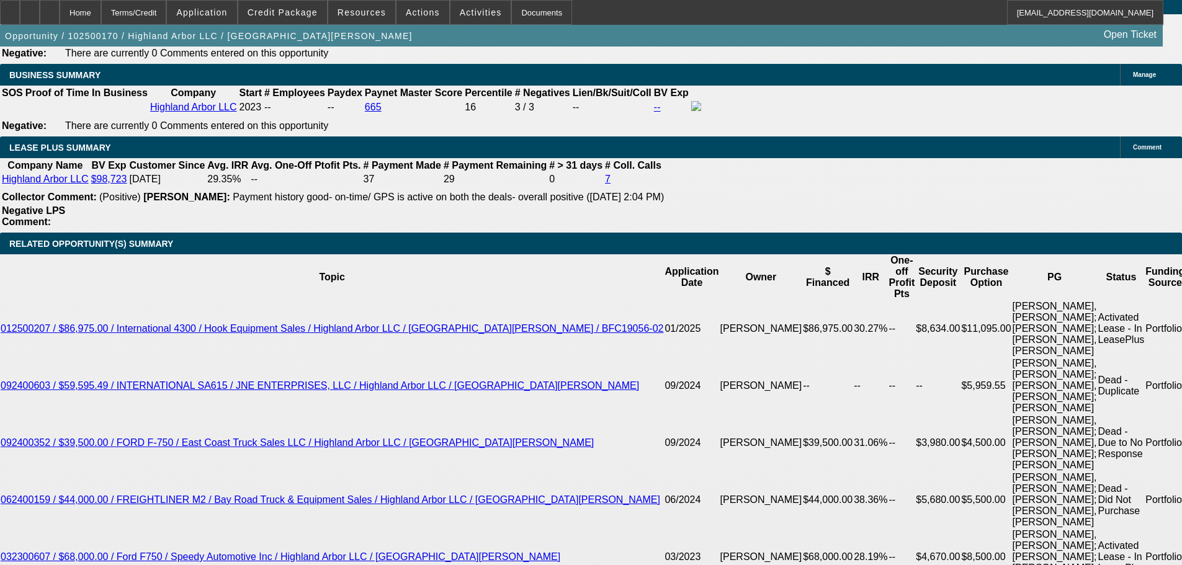
scroll to position [2075, 0]
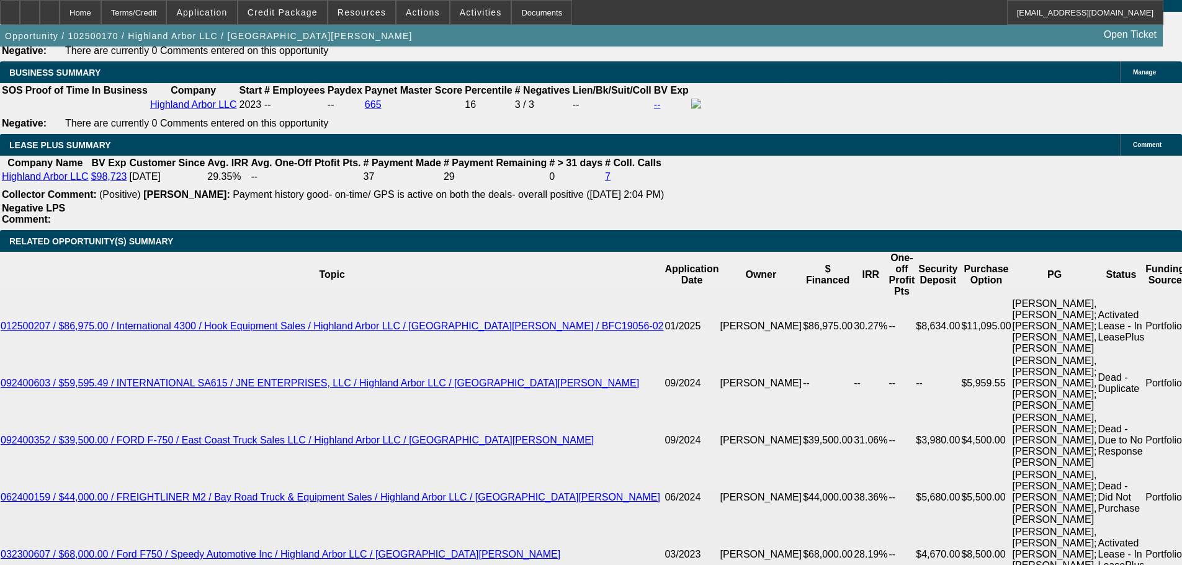
scroll to position [2137, 0]
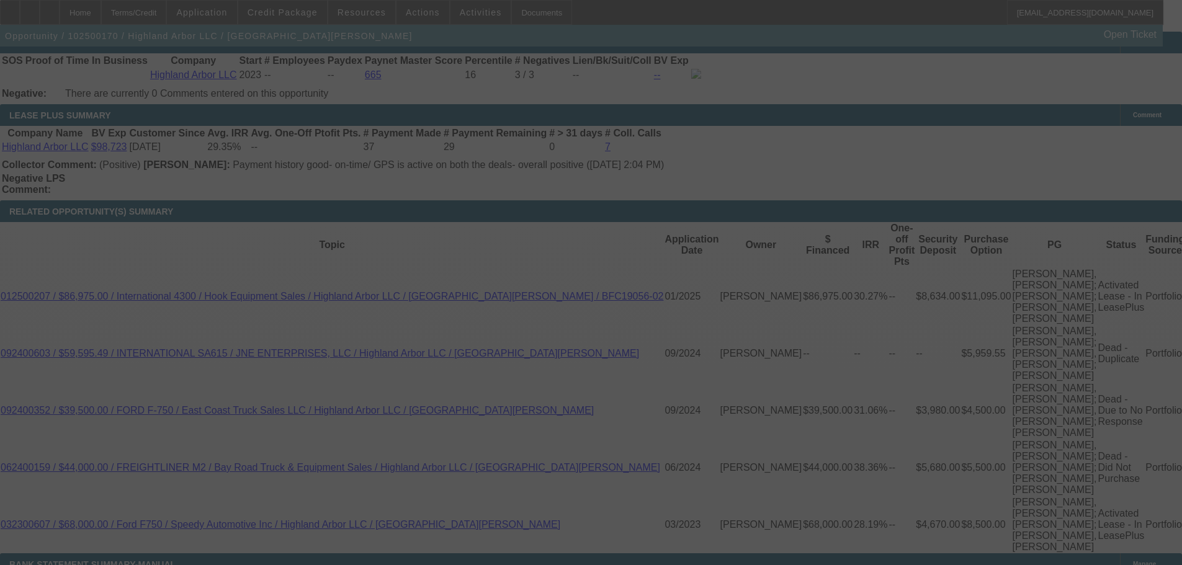
select select "0"
select select "2"
select select "0"
select select "6"
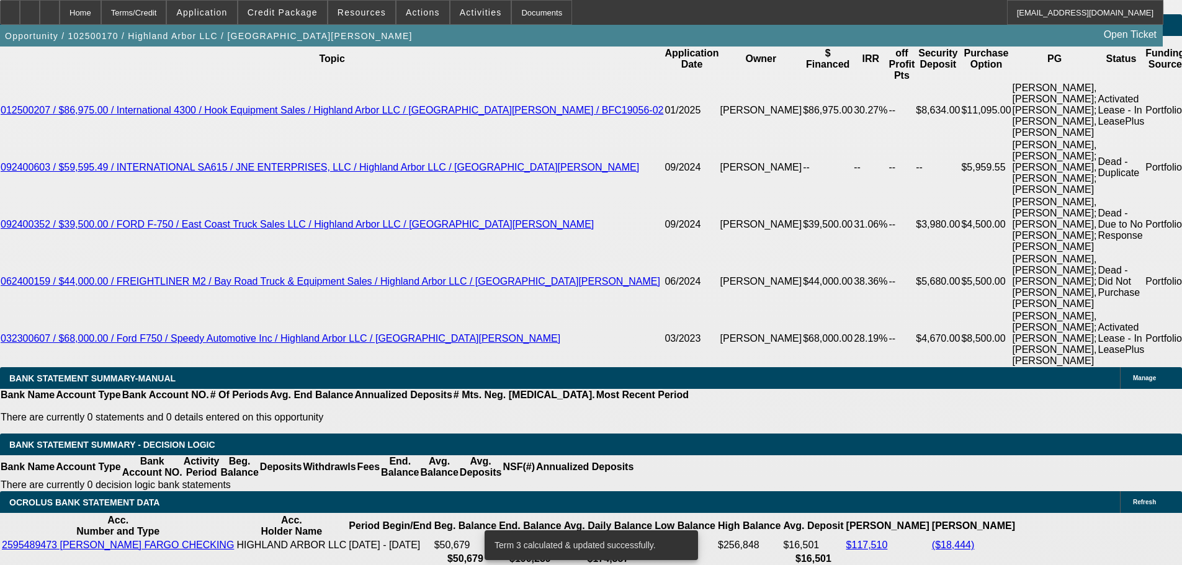
scroll to position [2633, 0]
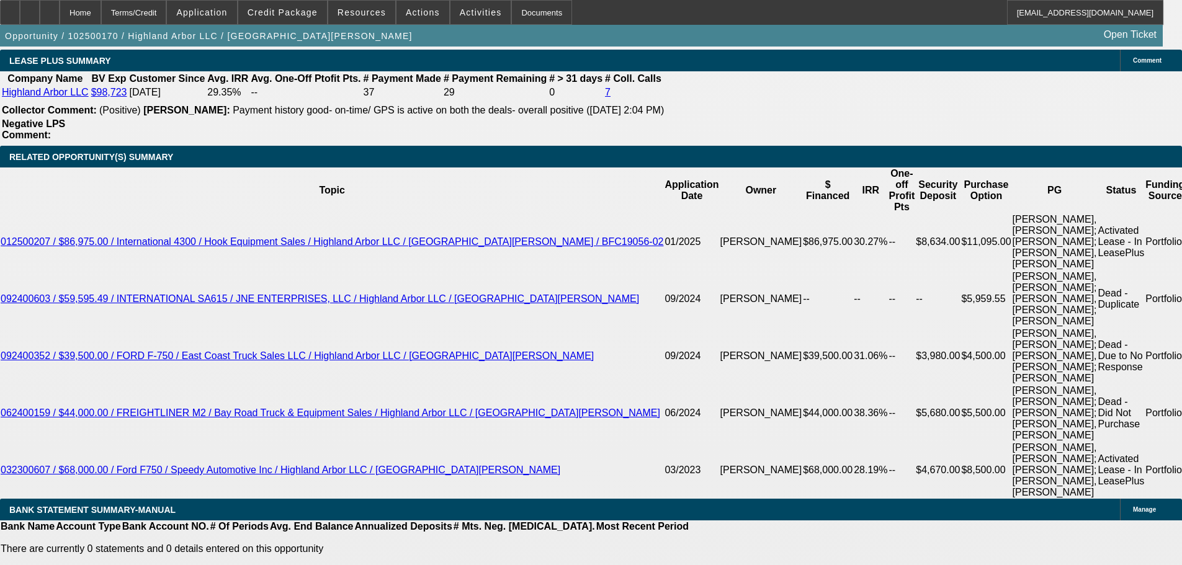
scroll to position [2481, 0]
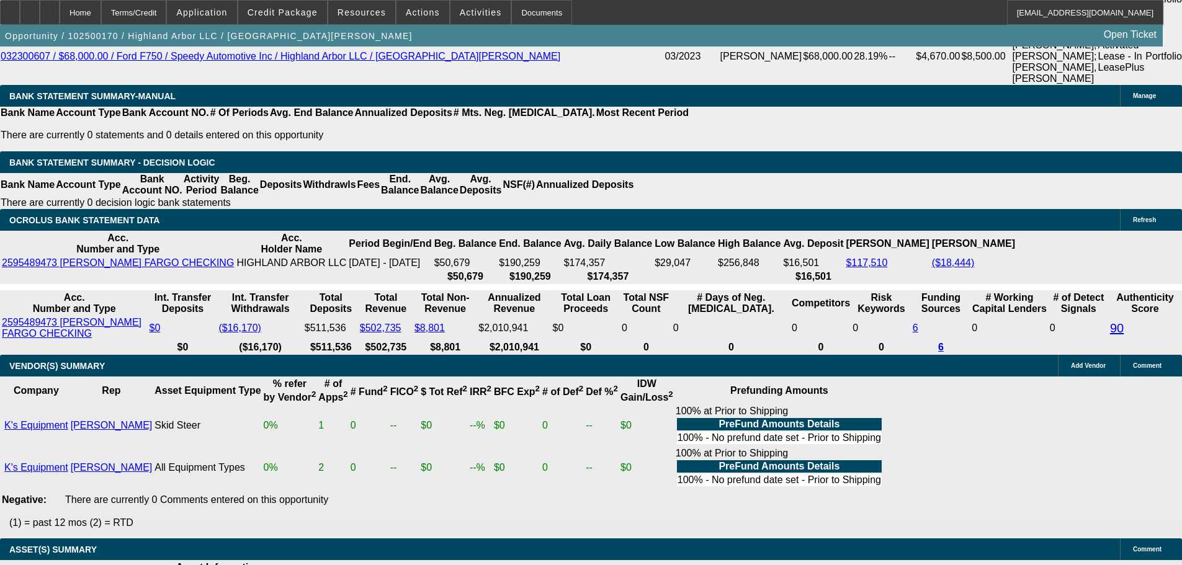
select select "9"
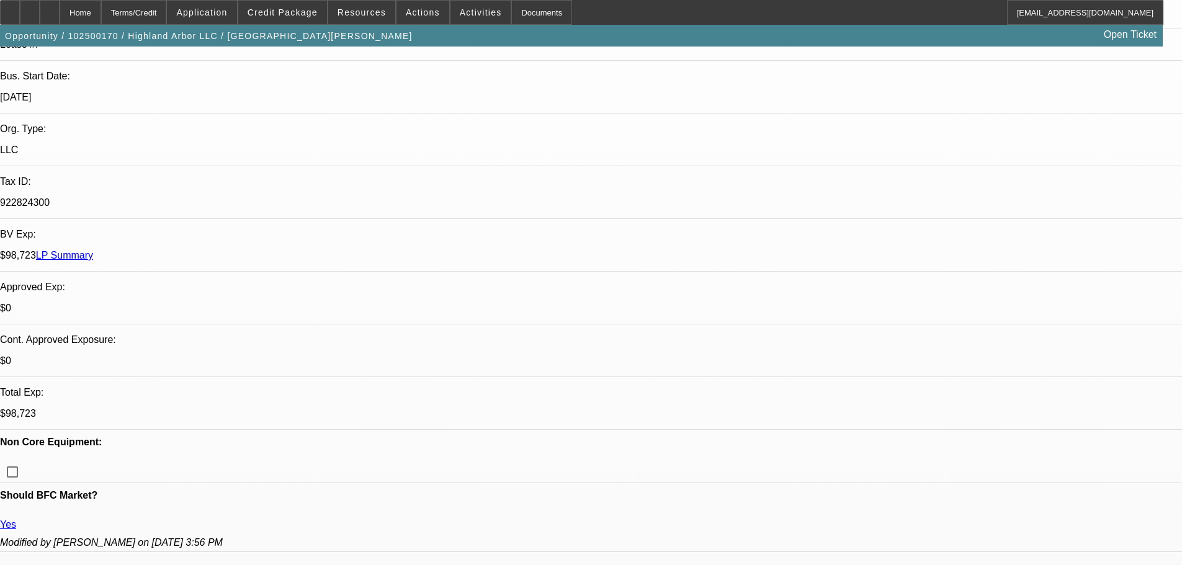
scroll to position [372, 0]
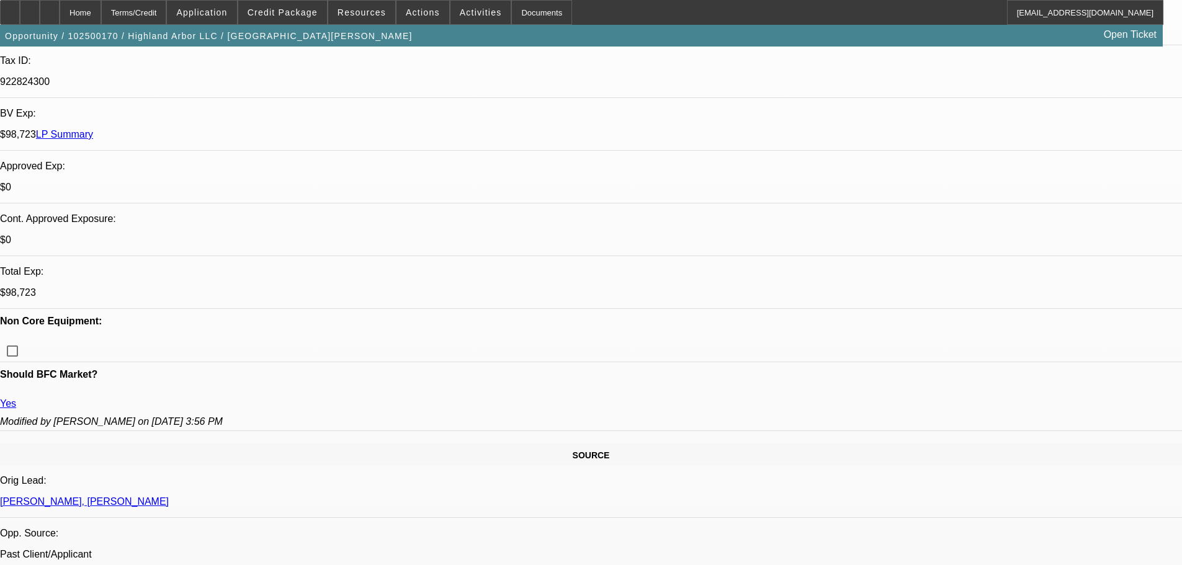
paste textarea "APPROVED."
type textarea "APPROVED."
paste textarea "CONTINGENT ON RUNNING VENDOR SOS AND BUSINESS CREDIT, THEY ARE NEW TO BFC AND N…"
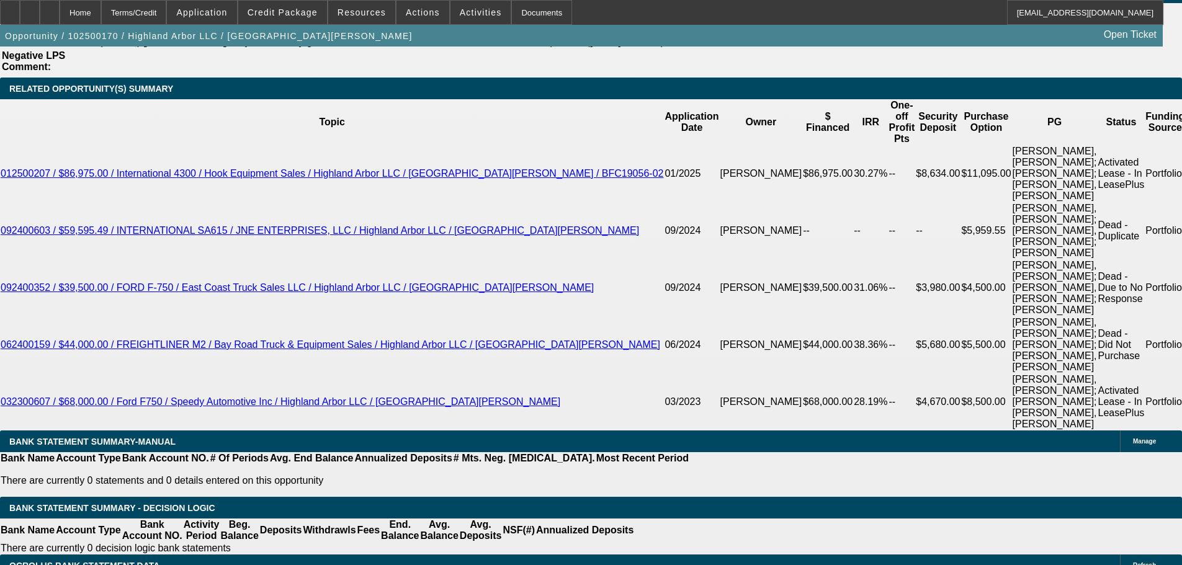
scroll to position [2295, 0]
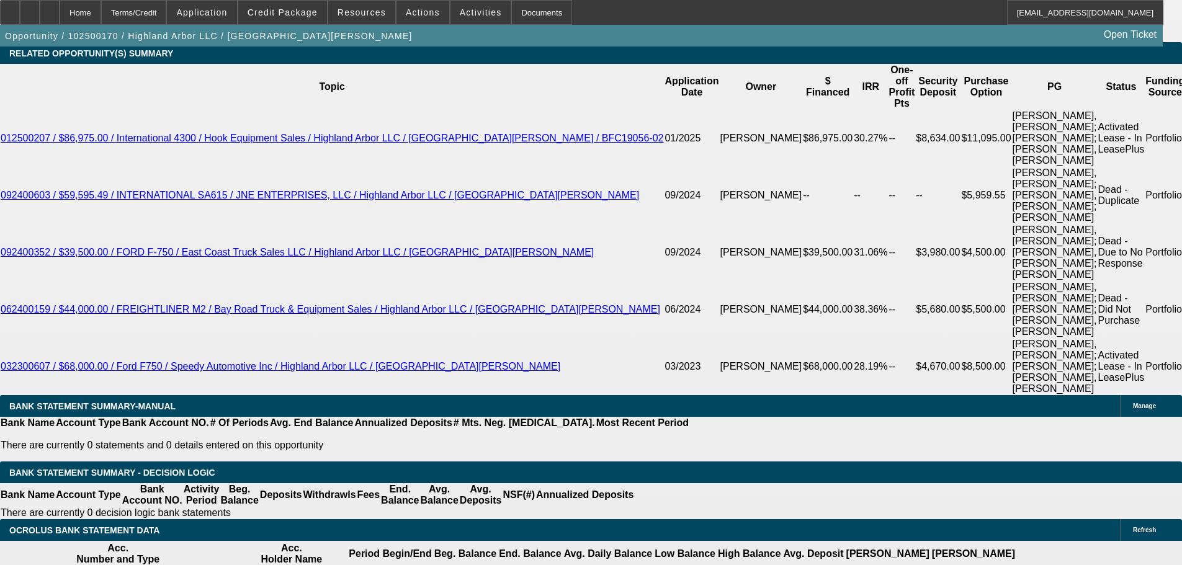
type textarea "CONTINGENT ON RUNNING VENDOR SOS AND BUSINESS CREDIT, THEY ARE NEW TO BFC AND N…"
drag, startPoint x: 186, startPoint y: 270, endPoint x: 249, endPoint y: 270, distance: 63.3
type input "$1,595.00"
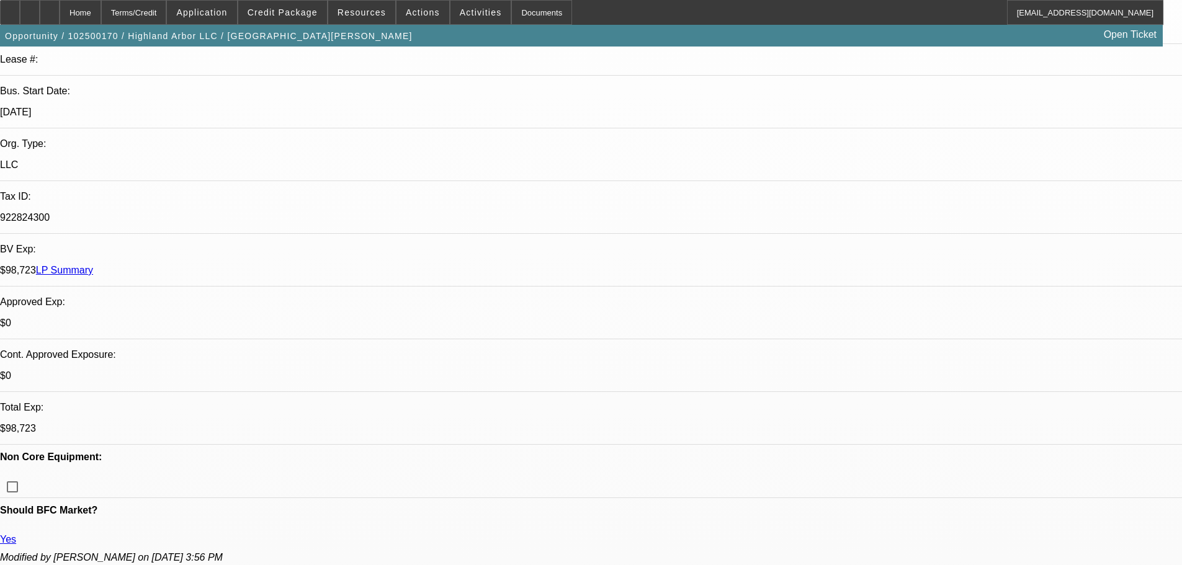
scroll to position [248, 0]
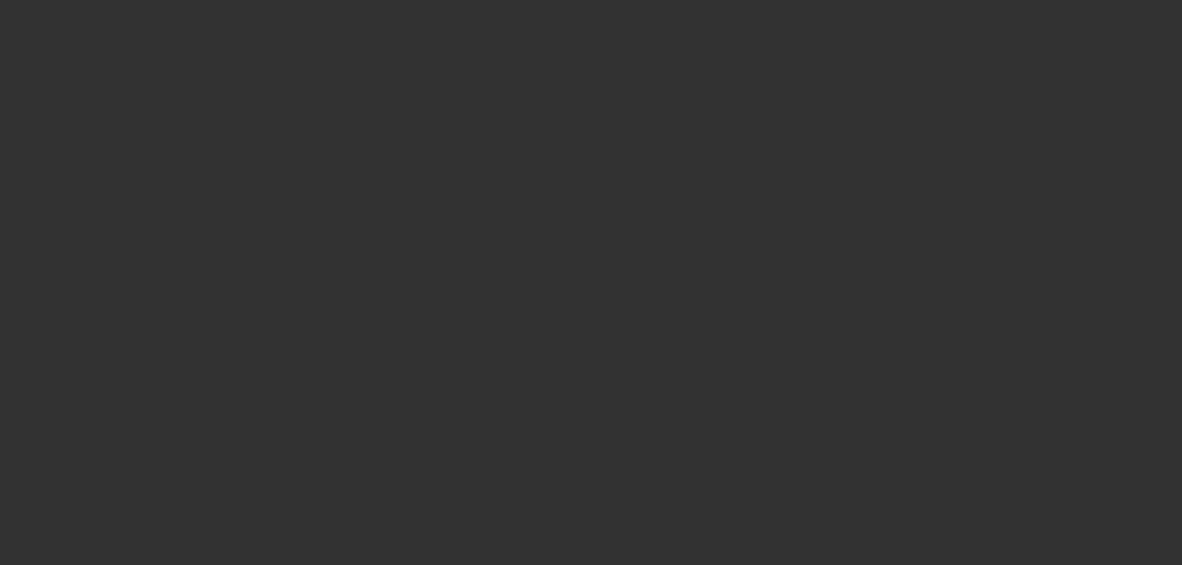
scroll to position [0, 0]
select select "0"
select select "2"
select select "0"
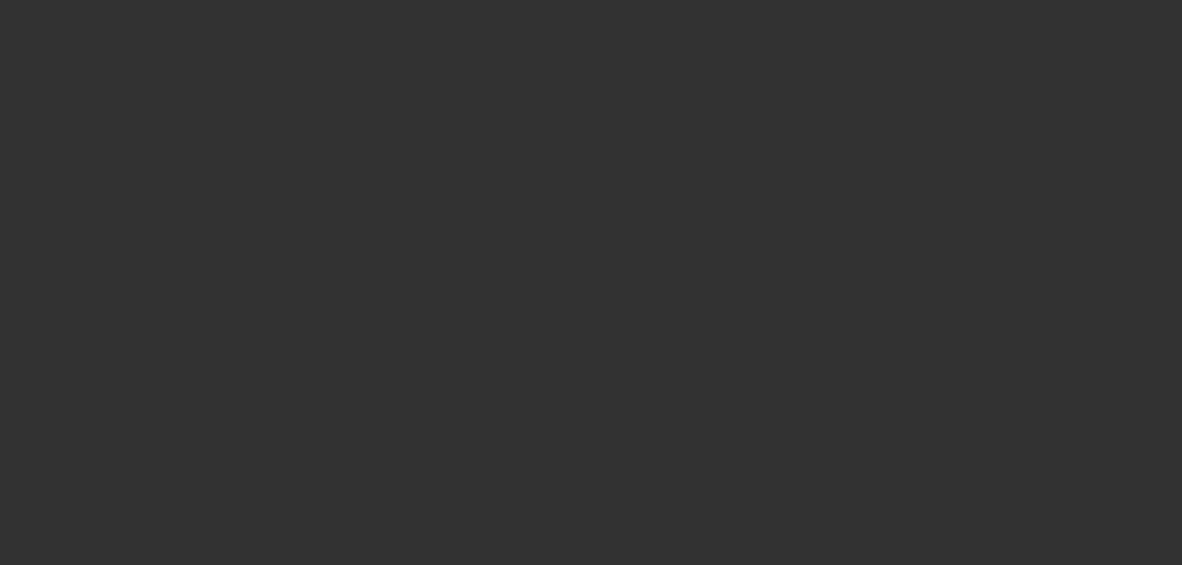
select select "6"
select select "0"
select select "2"
select select "0"
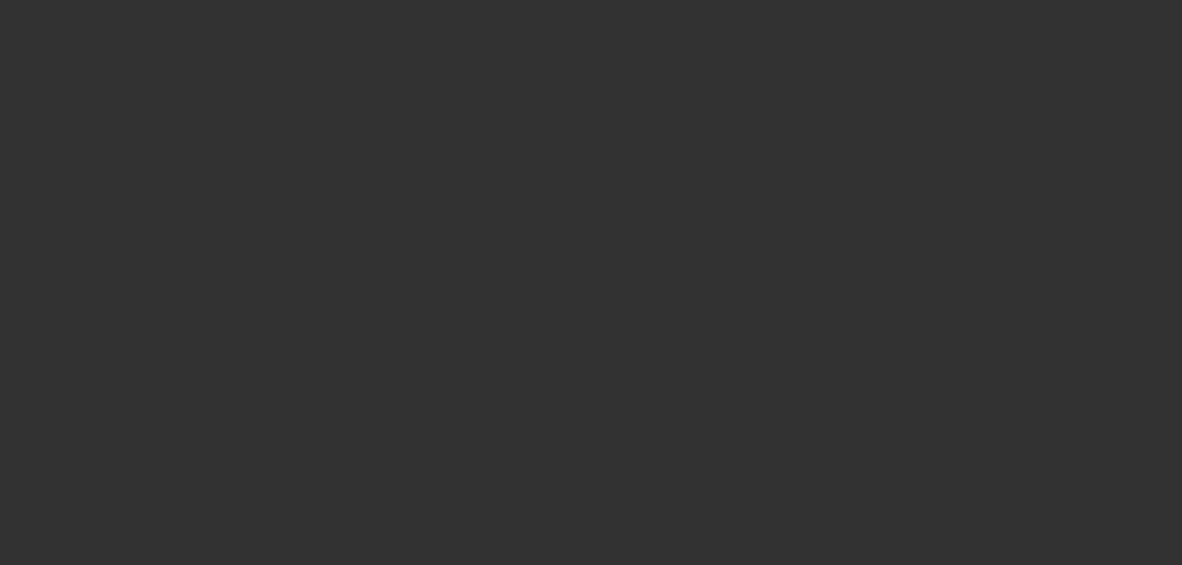
select select "6"
select select "0.1"
select select "2"
select select "0"
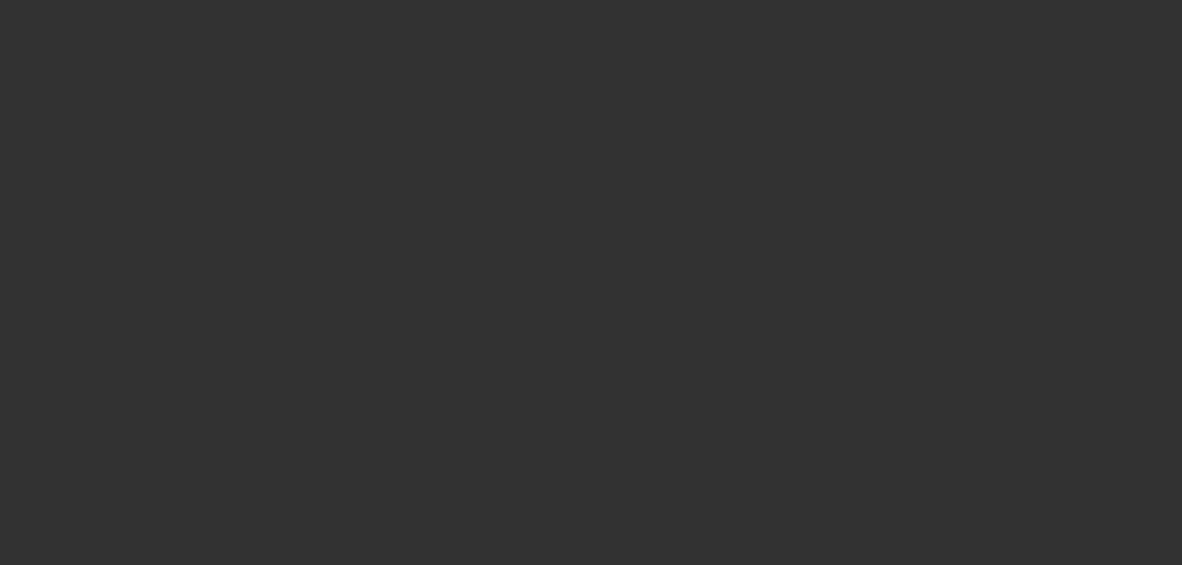
select select "6"
select select "0"
select select "6"
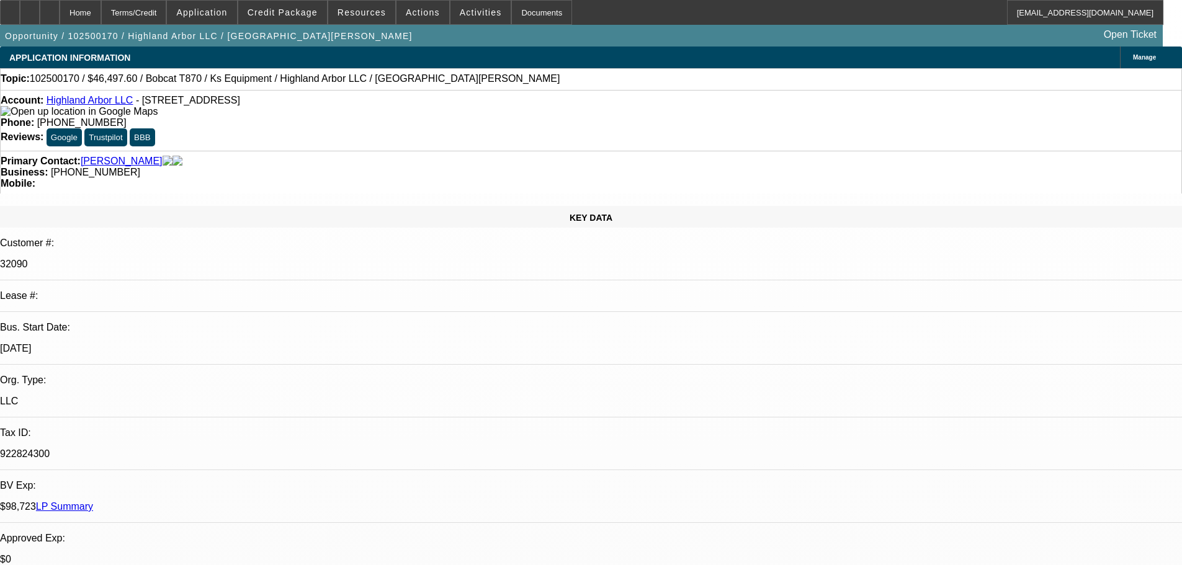
click at [93, 501] on link "LP Summary" at bounding box center [64, 506] width 57 height 11
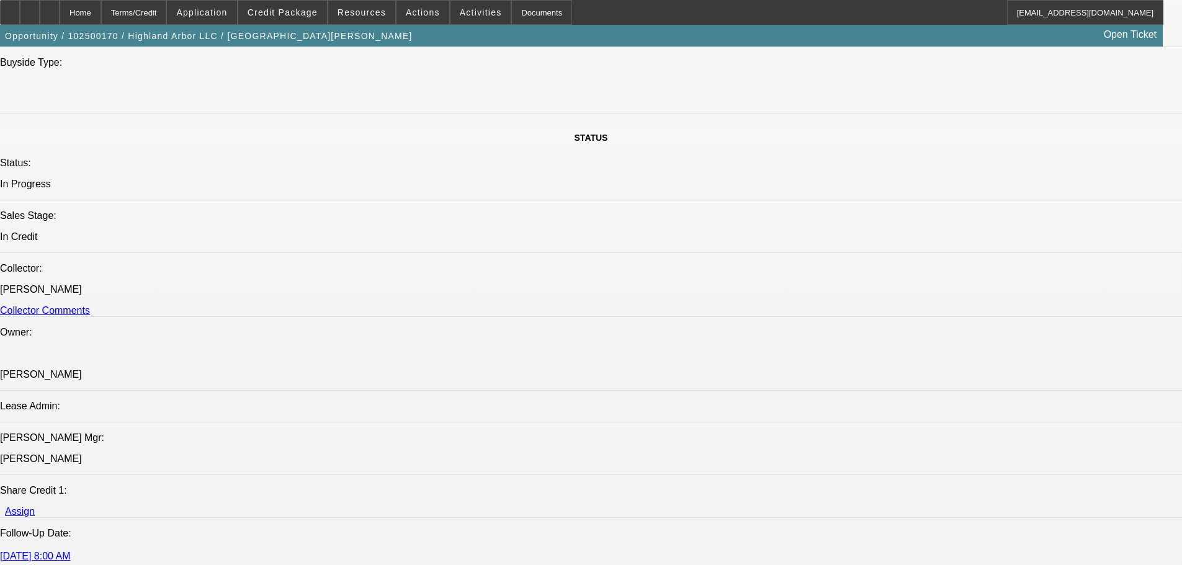
scroll to position [1365, 0]
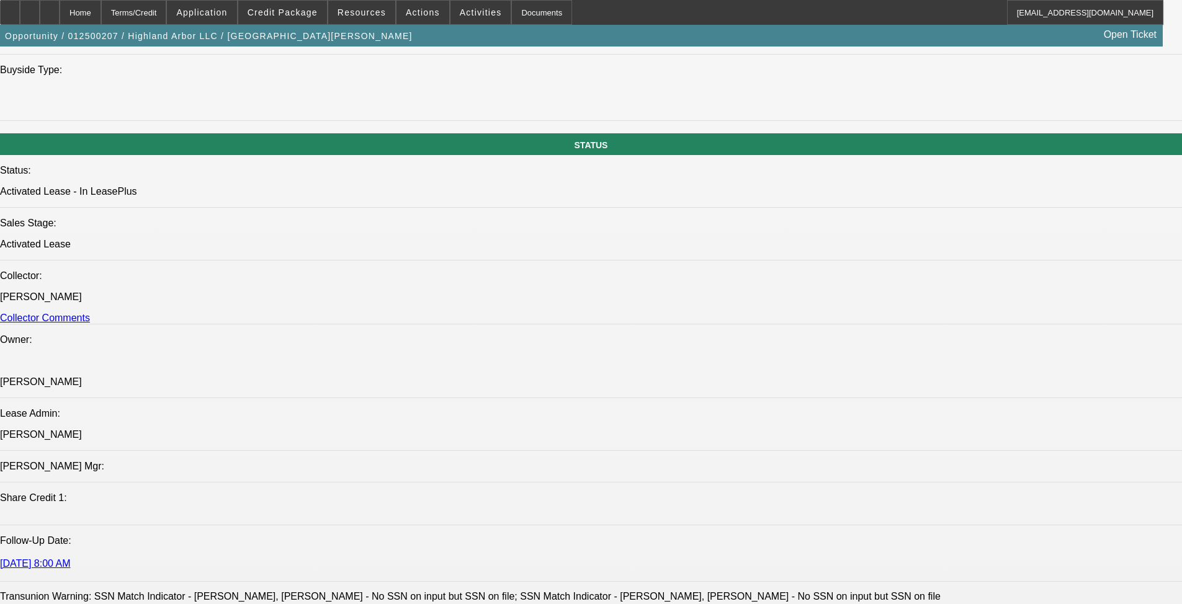
select select "0"
select select "2"
select select "0.1"
select select "4"
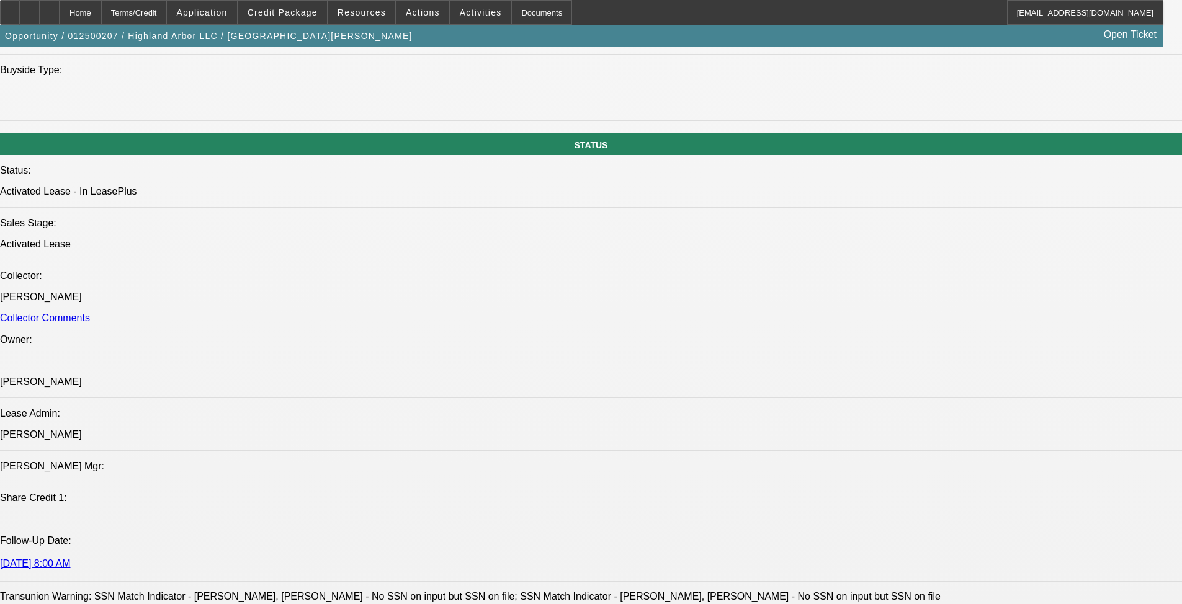
select select "0.2"
select select "2"
select select "0.1"
select select "4"
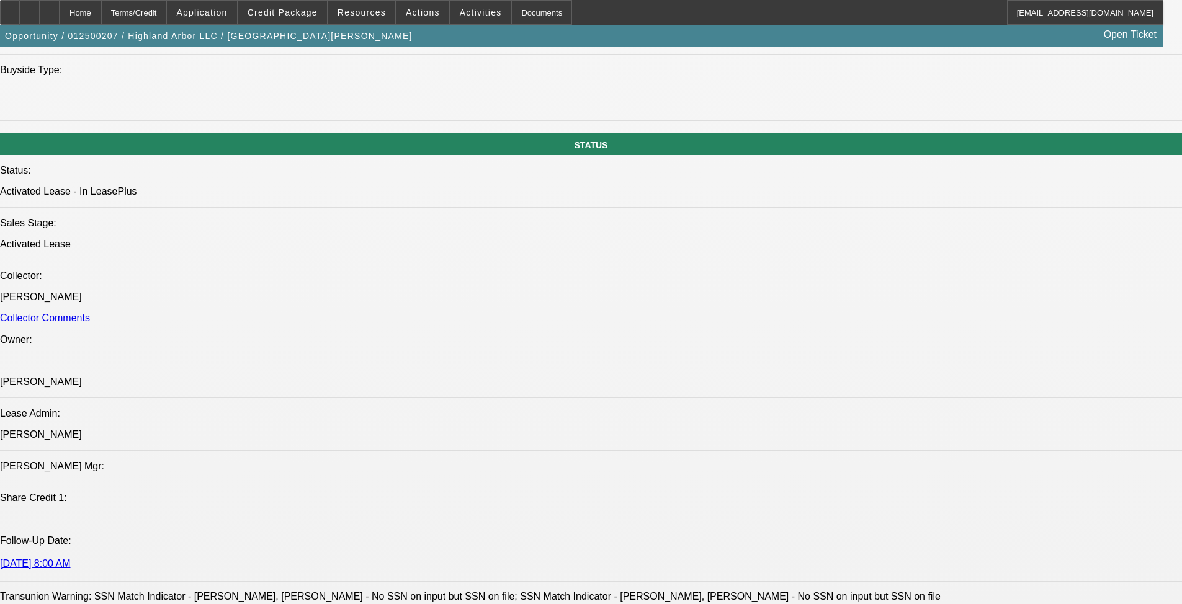
select select "0.2"
select select "2"
select select "0.1"
select select "4"
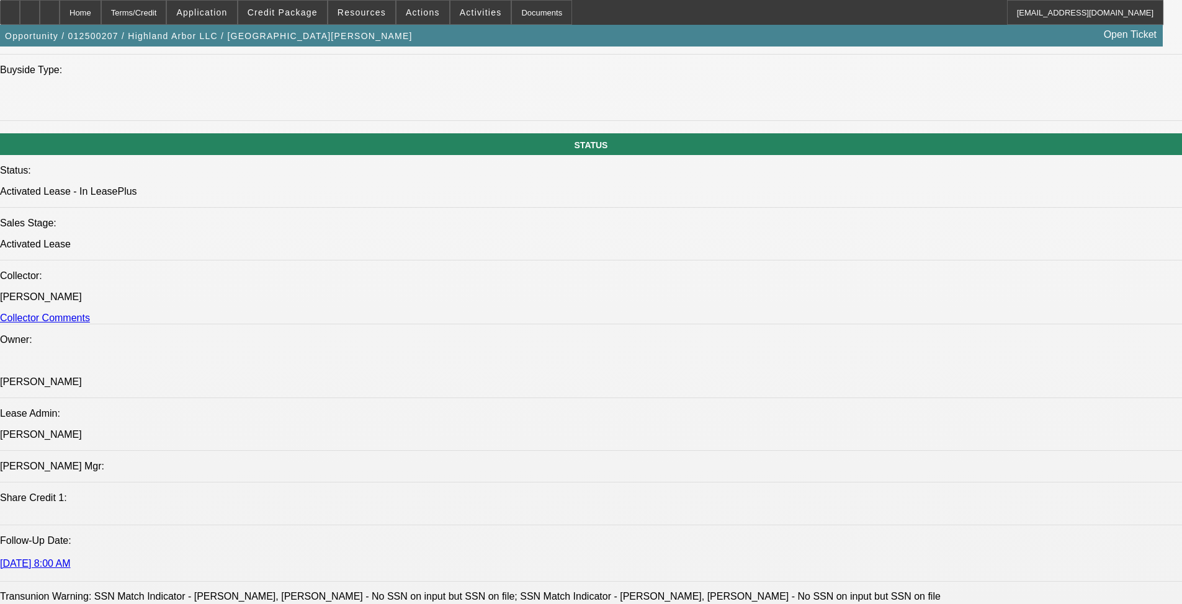
select select "0.2"
select select "2"
select select "0.1"
select select "4"
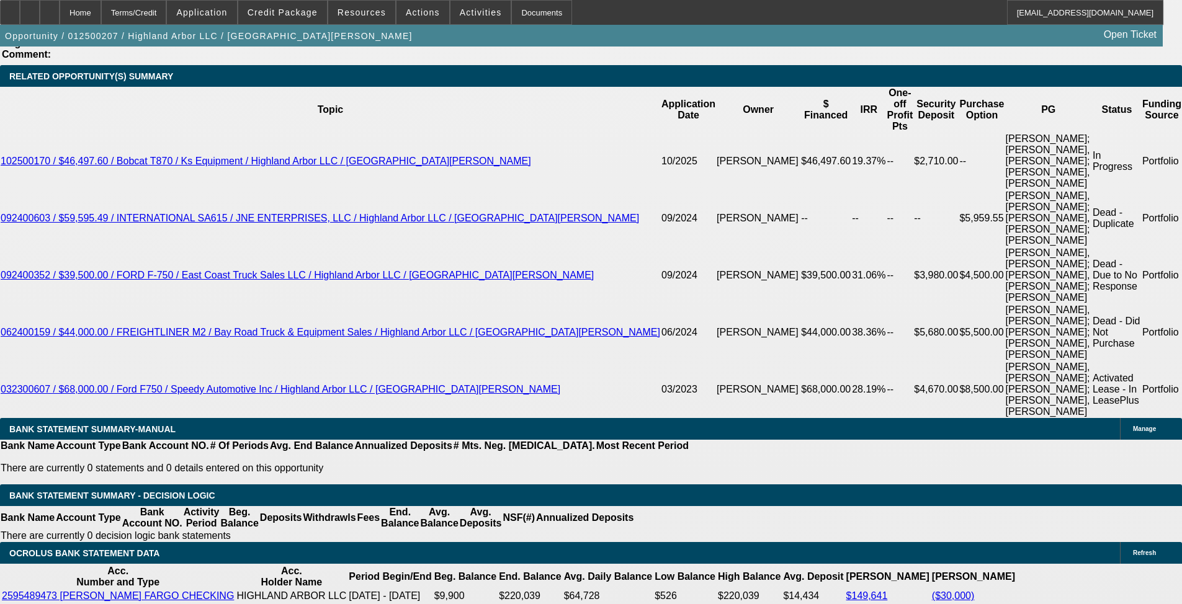
scroll to position [2365, 0]
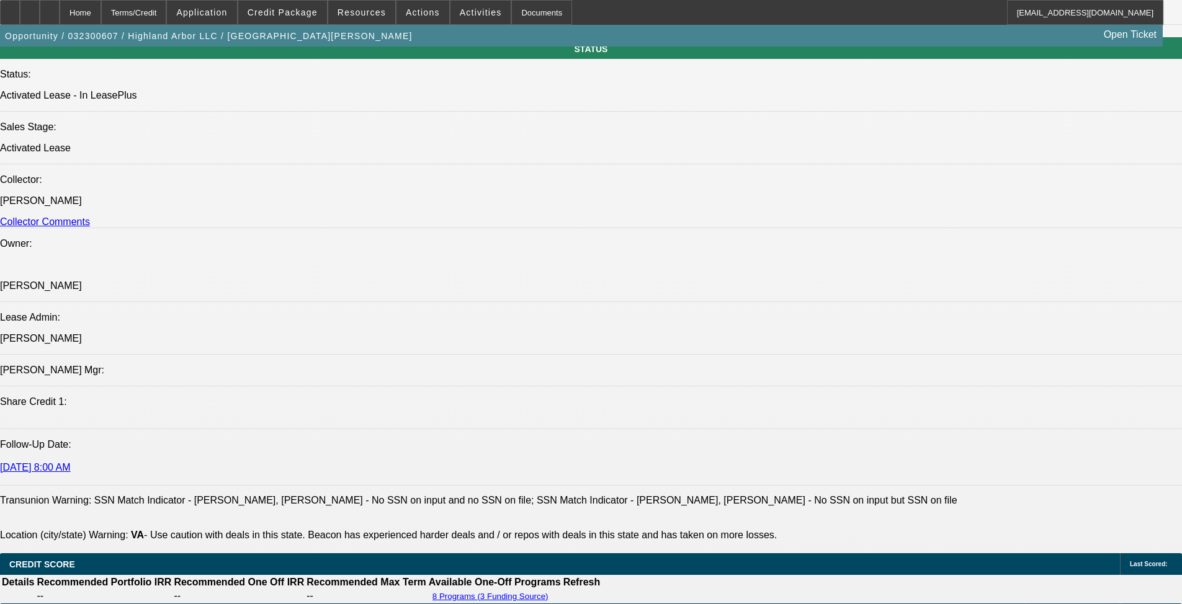
select select "0.2"
select select "2"
select select "0.1"
select select "4"
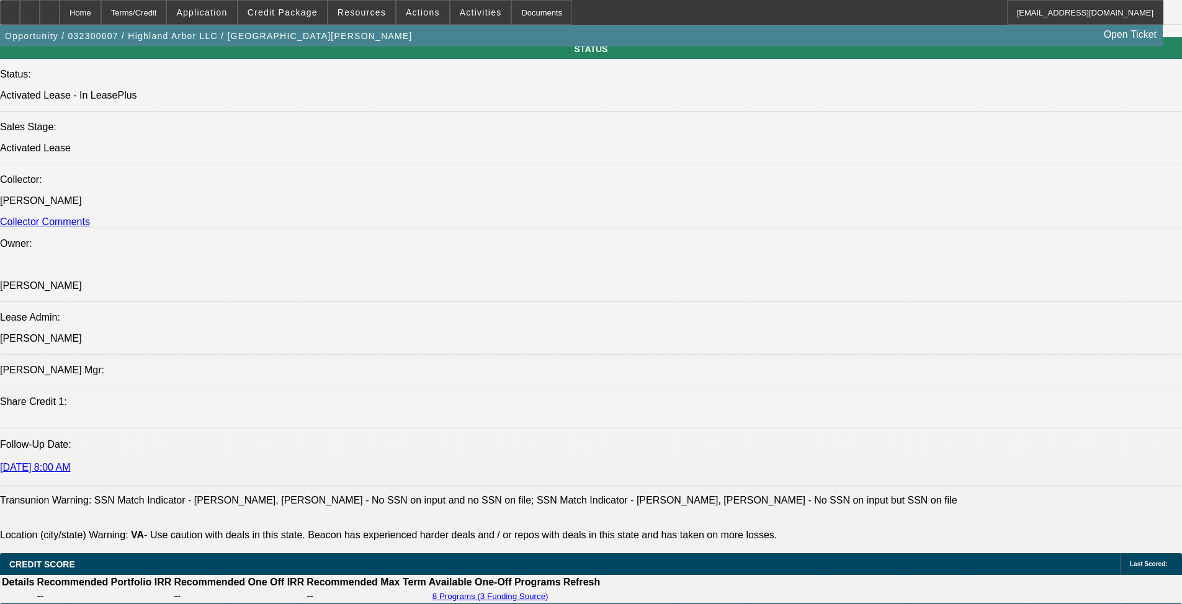
select select "0.2"
select select "2"
select select "0.1"
select select "4"
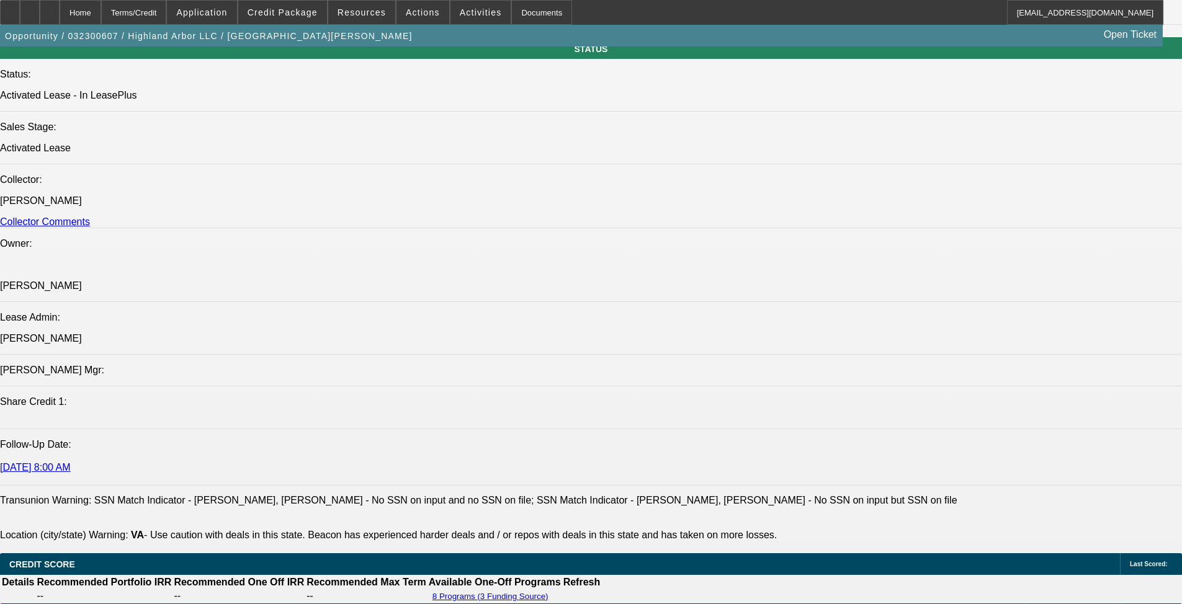
select select "0.2"
select select "2"
select select "0.1"
select select "4"
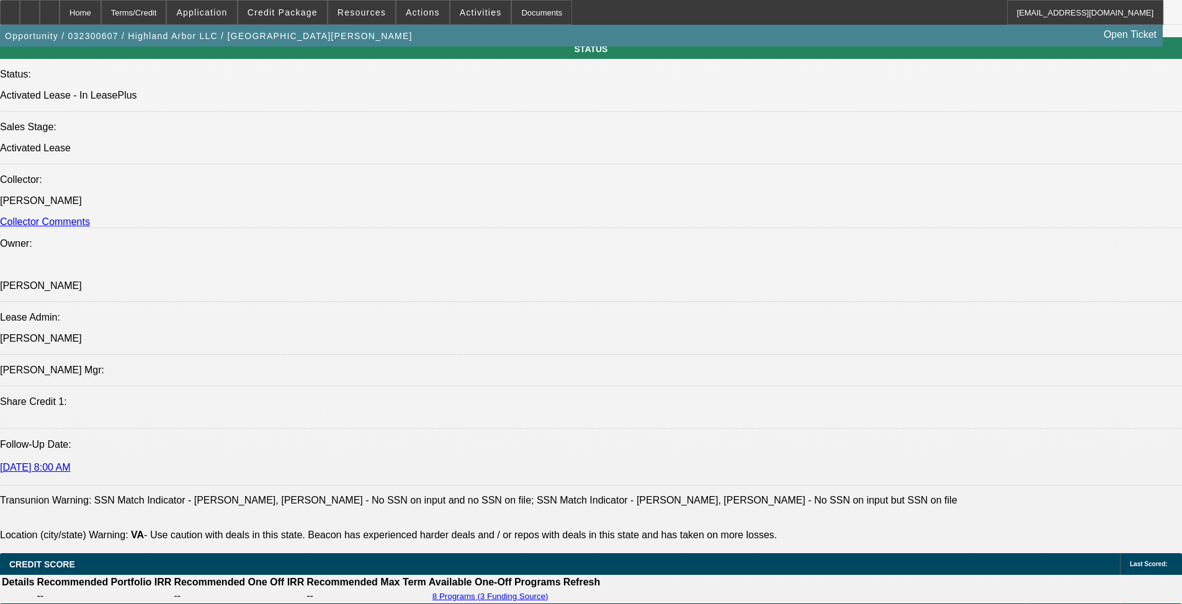
select select "0.2"
select select "2"
select select "0.1"
select select "4"
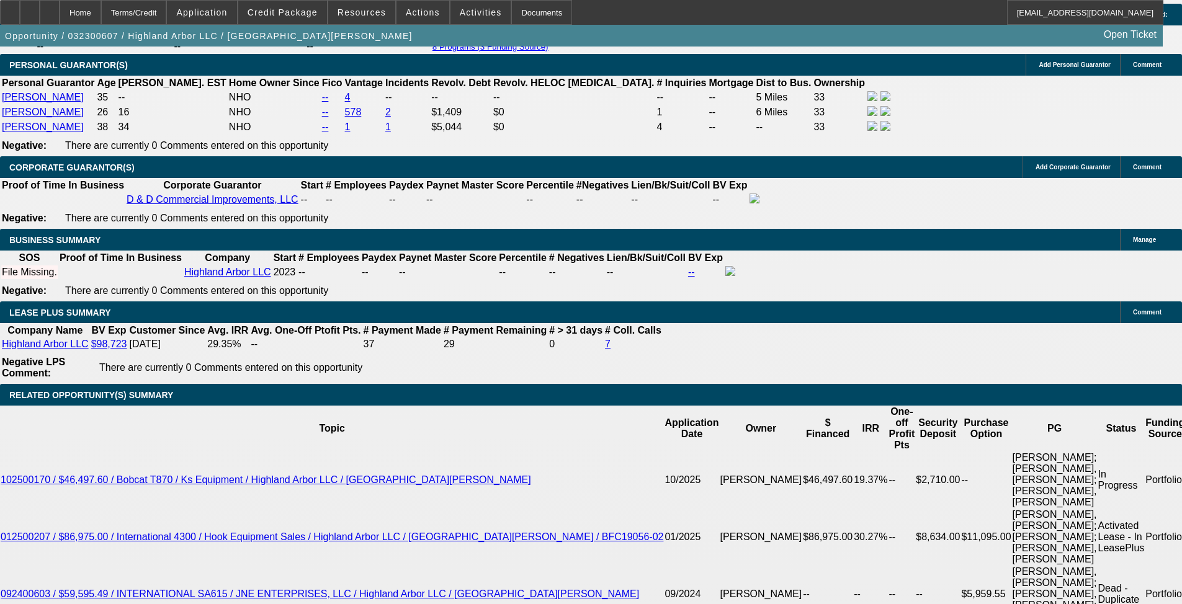
scroll to position [2109, 0]
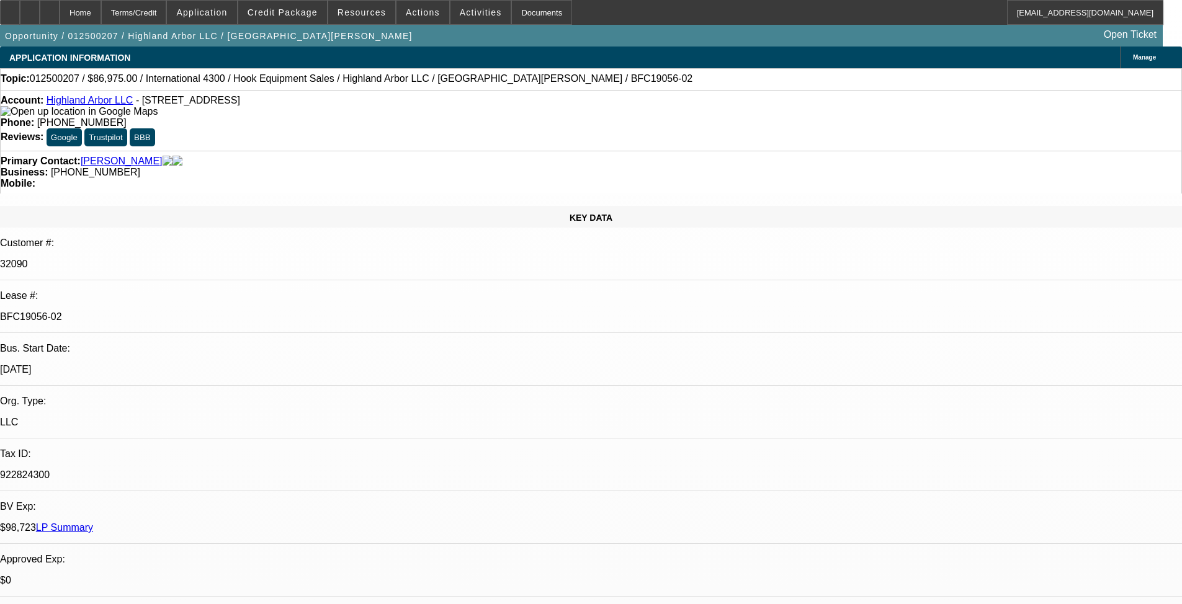
select select "0"
select select "2"
select select "0.1"
select select "4"
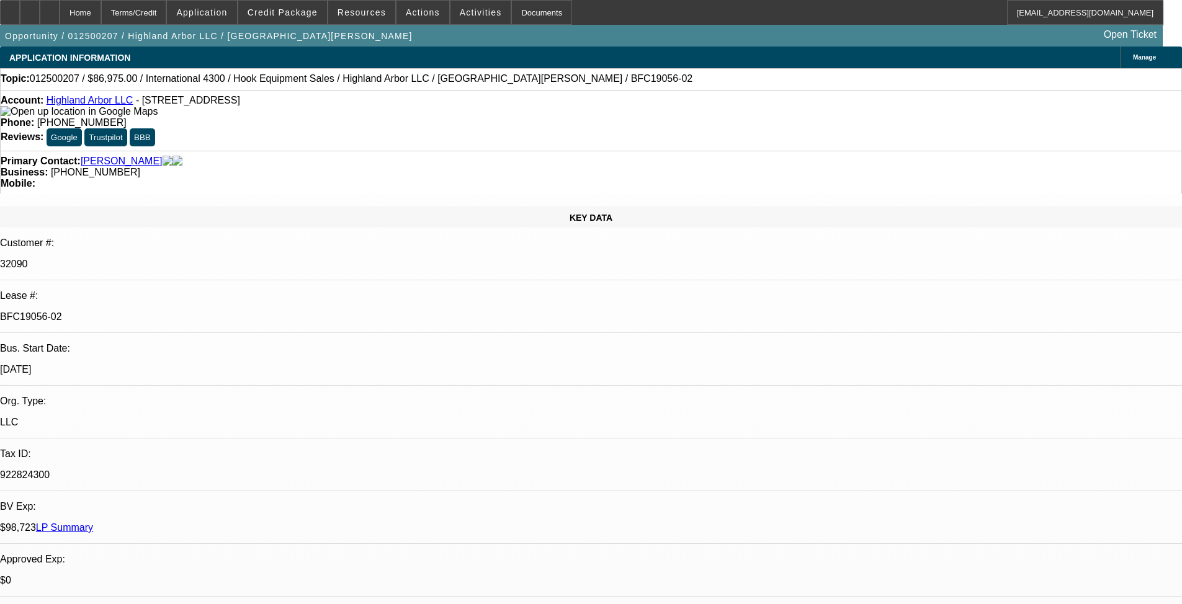
select select "0.2"
select select "2"
select select "0.1"
select select "4"
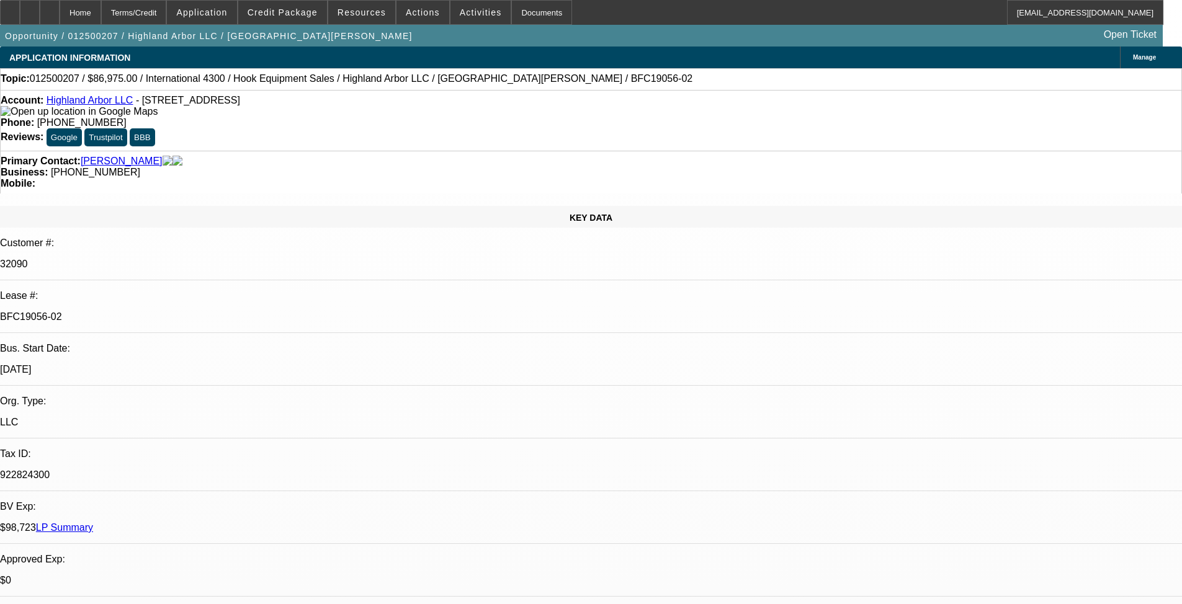
select select "0.2"
select select "2"
select select "0.1"
select select "4"
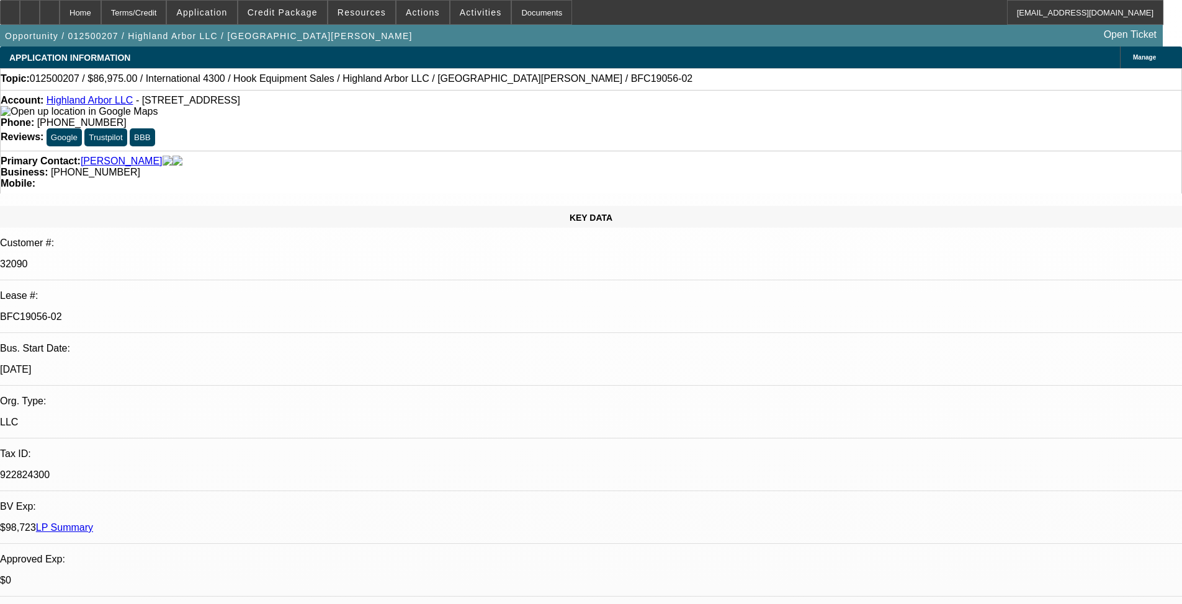
select select "0.2"
select select "2"
select select "0.1"
select select "4"
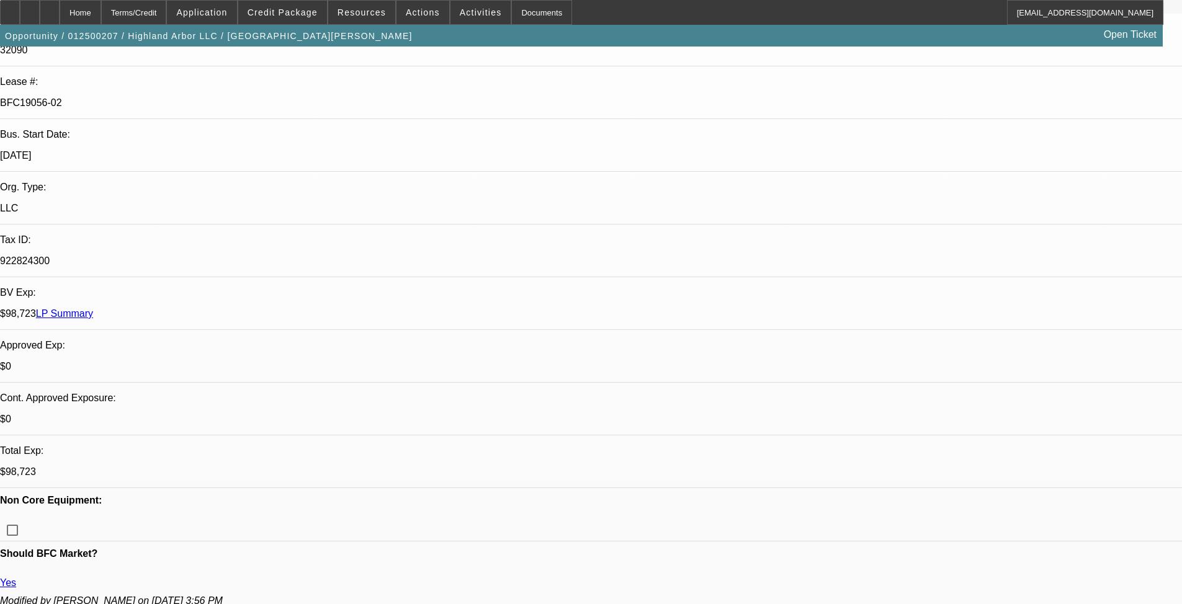
scroll to position [71, 0]
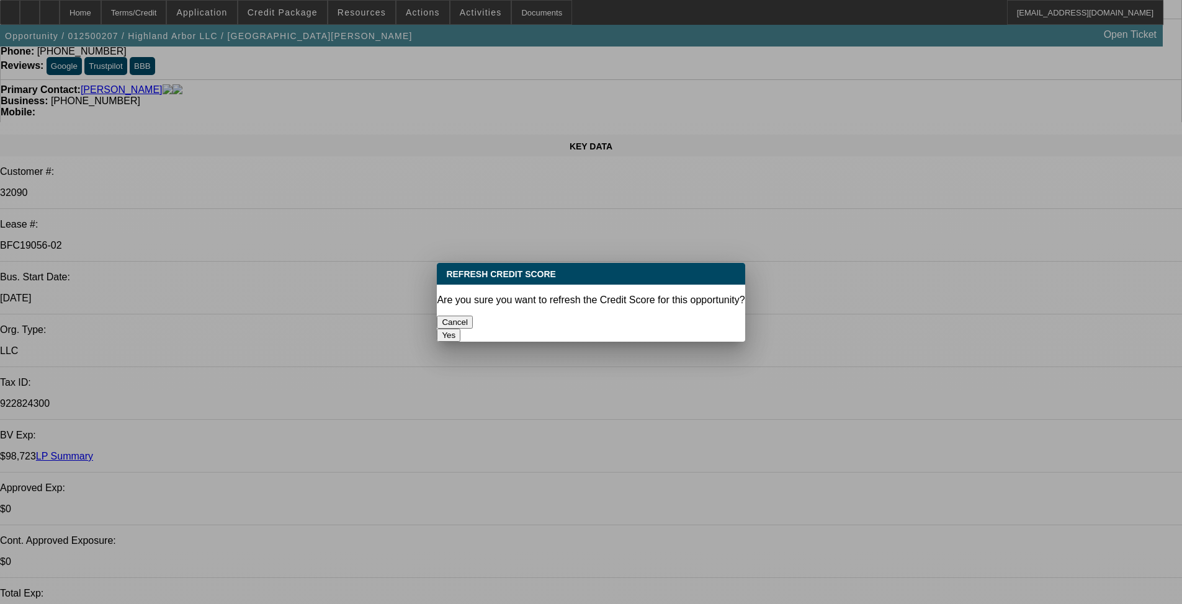
click at [460, 329] on button "Yes" at bounding box center [449, 335] width 24 height 13
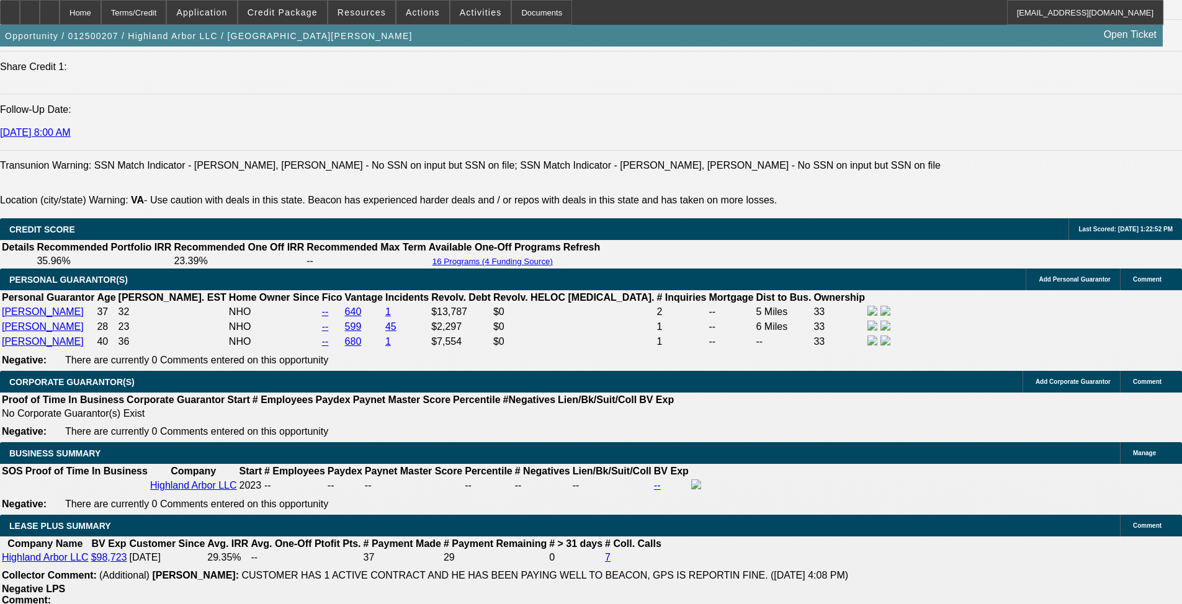
scroll to position [1932, 0]
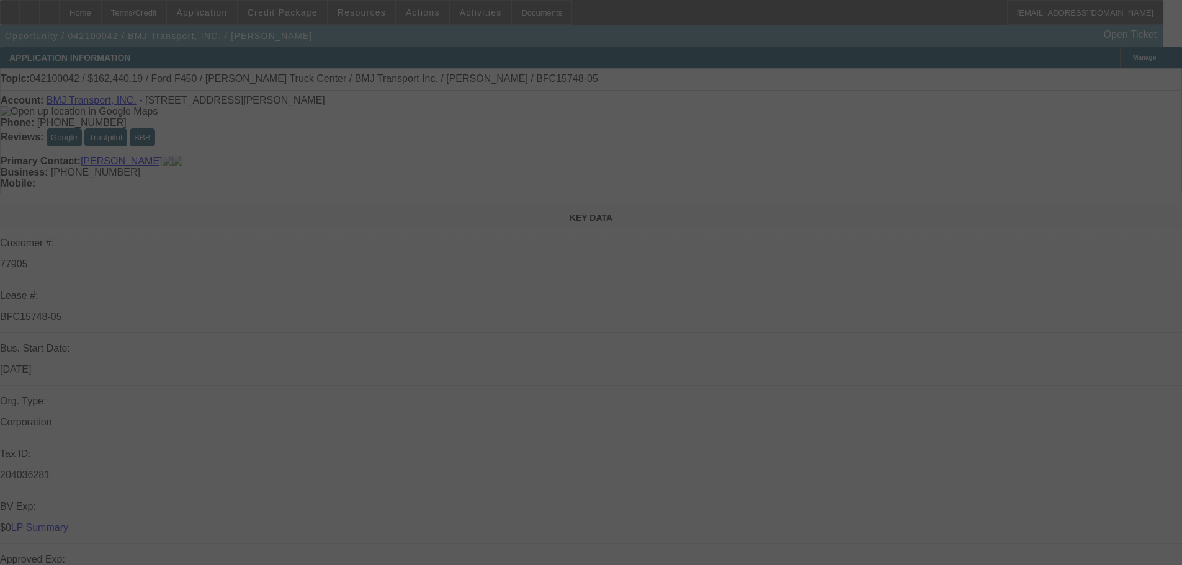
select select "2"
select select "0.1"
select select "4"
select select "2"
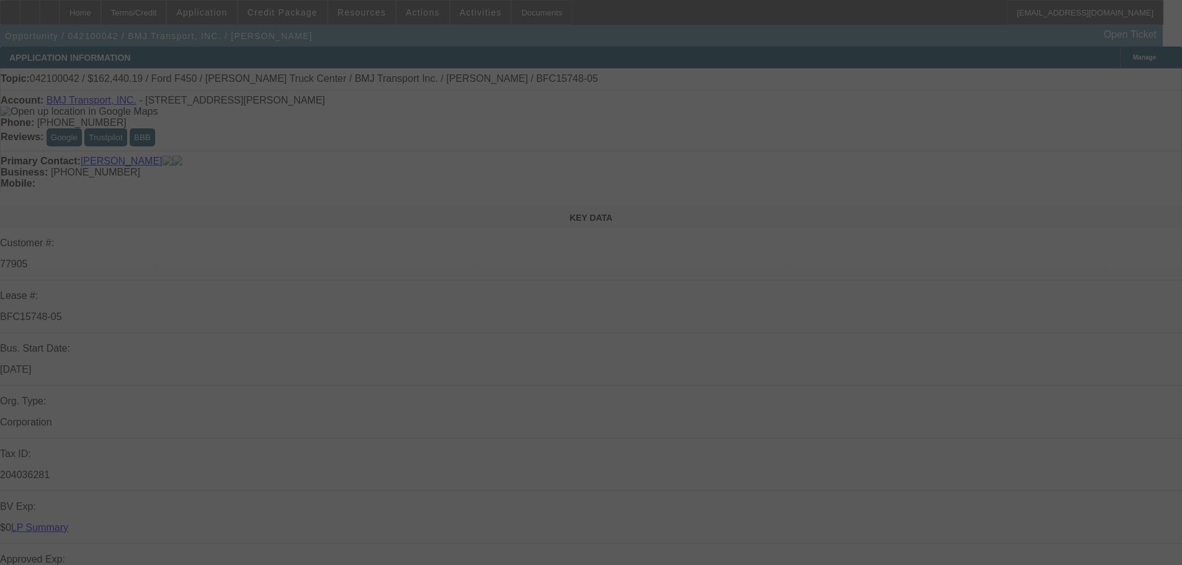
select select "2"
select select "0.1"
select select "4"
select select "2"
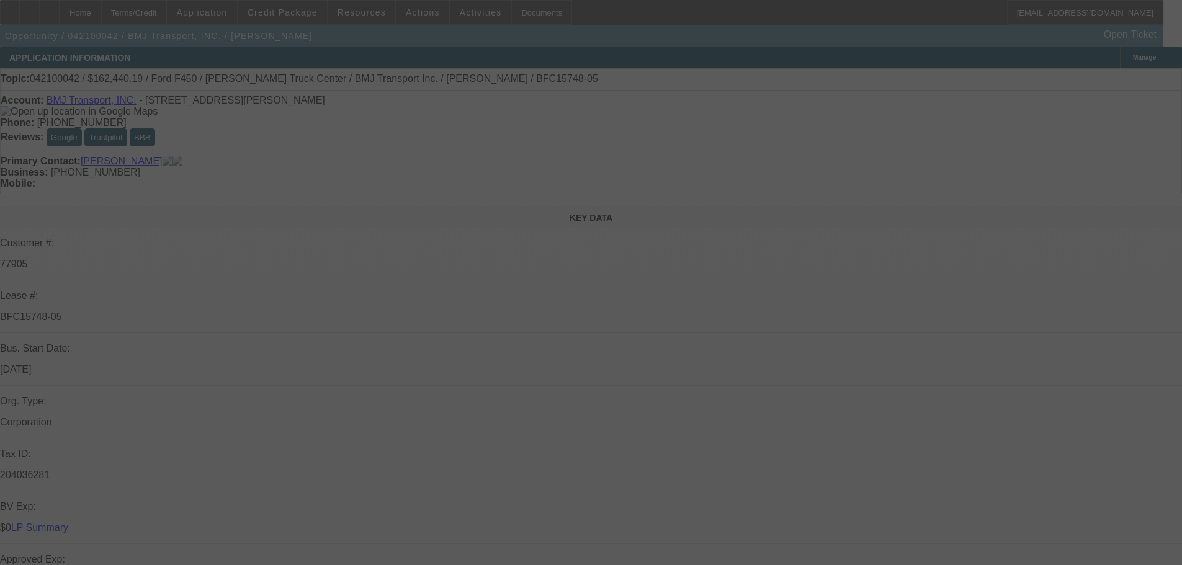
select select "0.1"
select select "4"
select select "2"
select select "0.1"
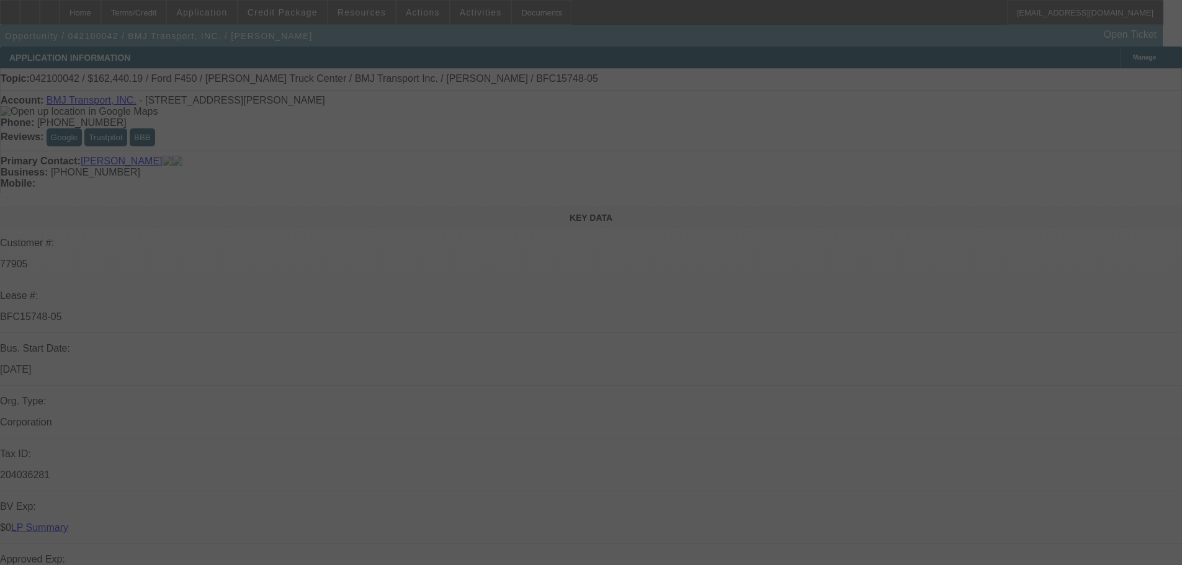
select select "4"
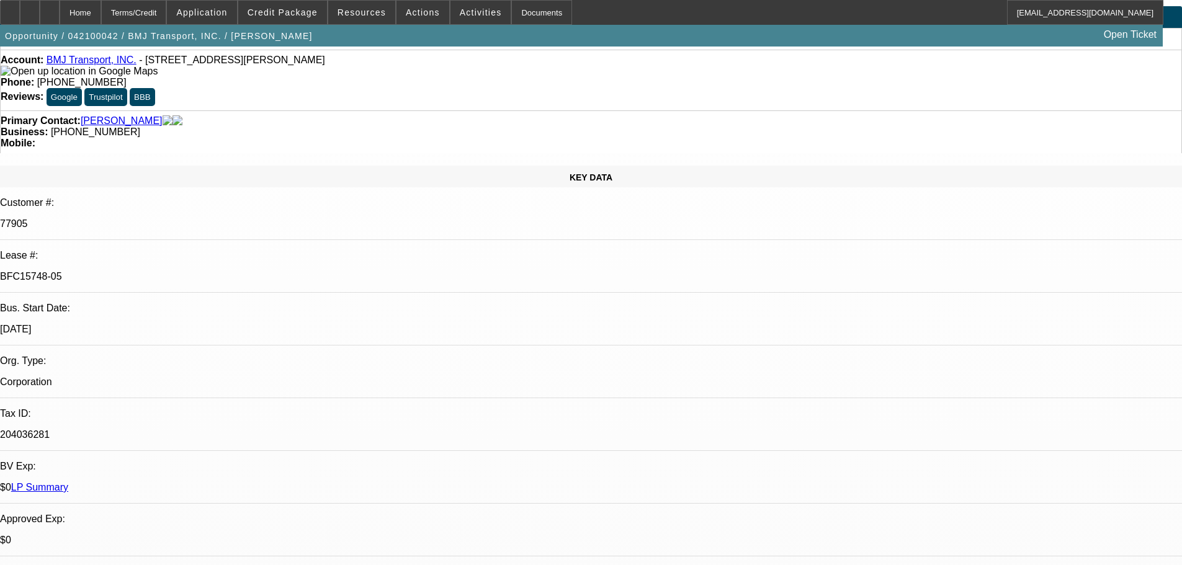
scroll to position [62, 0]
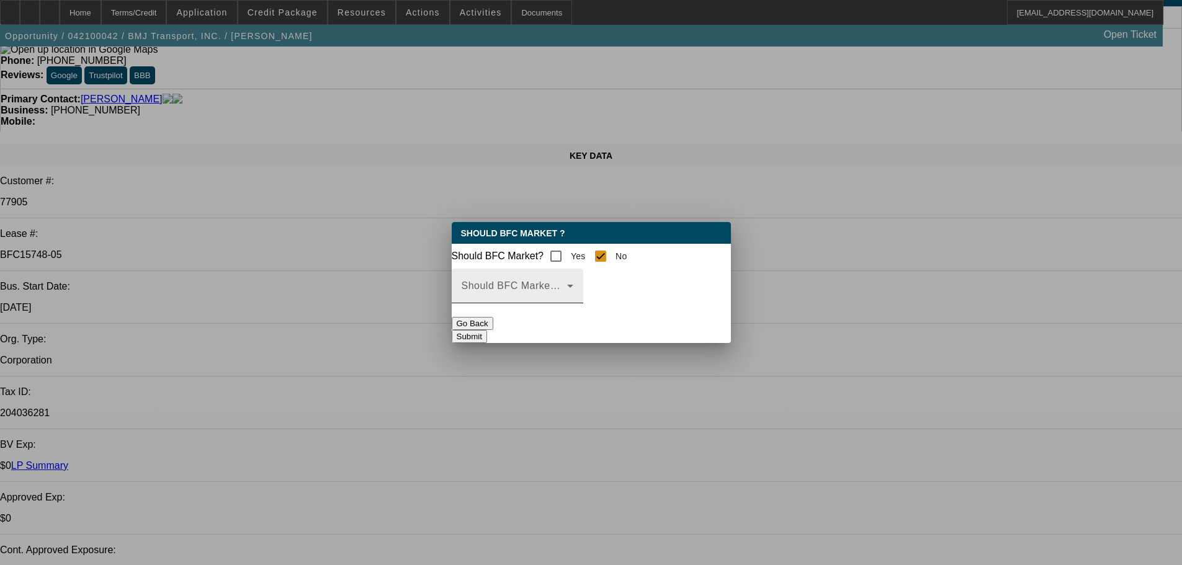
click at [573, 287] on div "Should BFC Market Status Reason" at bounding box center [517, 286] width 112 height 35
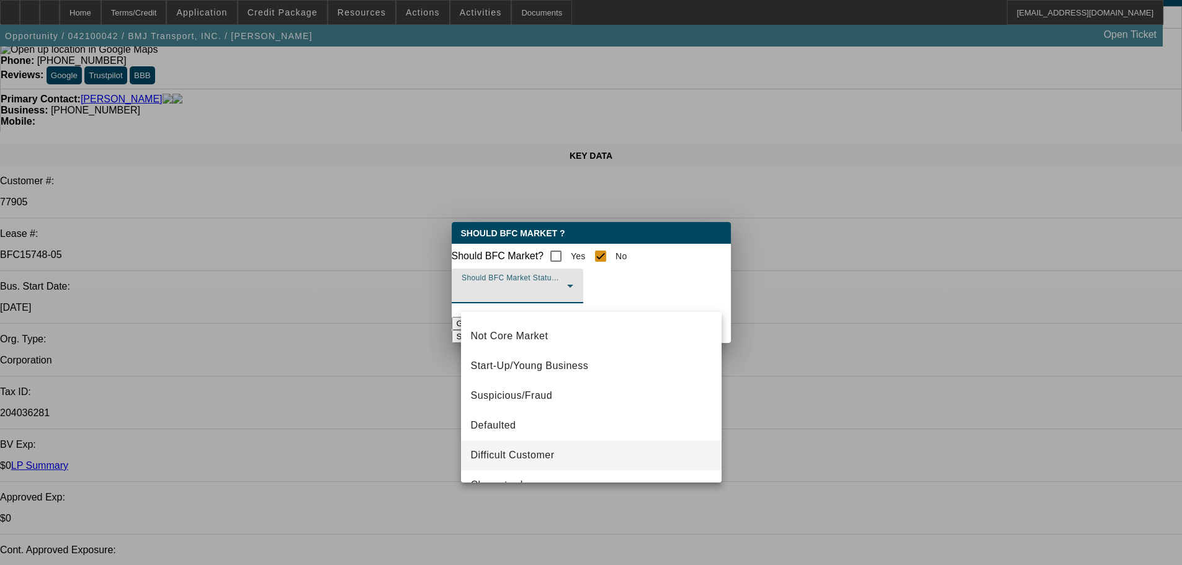
scroll to position [62, 0]
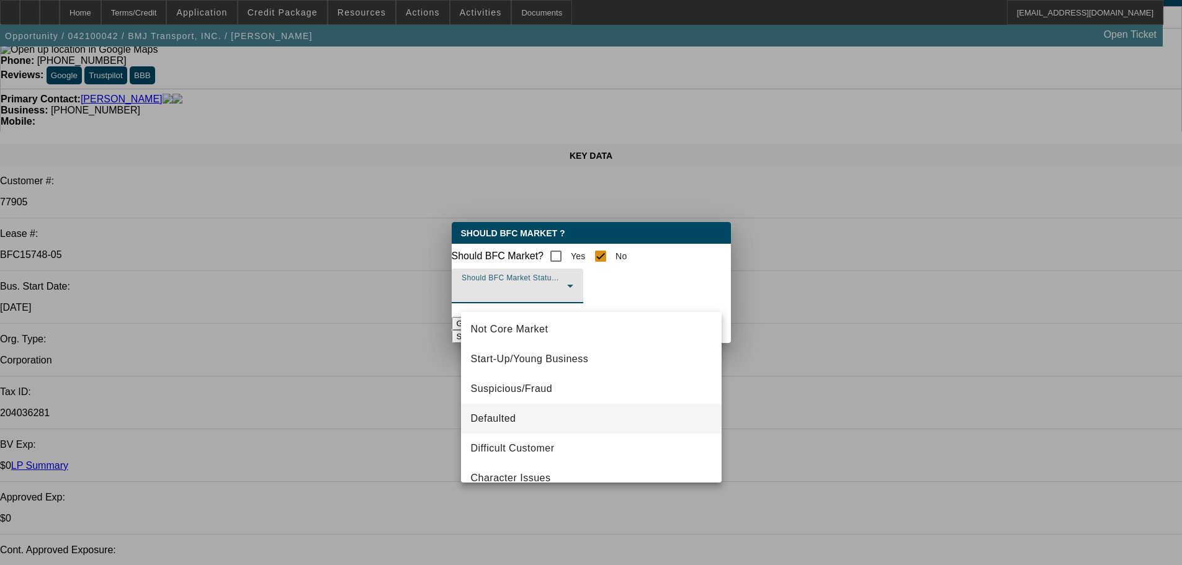
click at [512, 424] on span "Defaulted" at bounding box center [493, 418] width 45 height 15
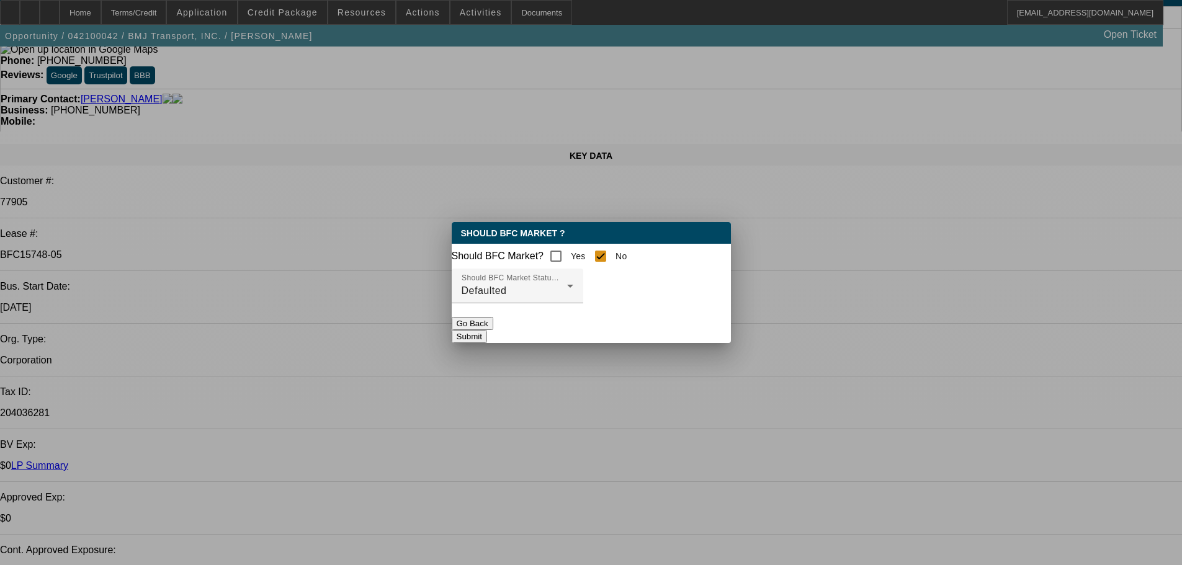
click at [487, 331] on button "Submit" at bounding box center [469, 336] width 35 height 13
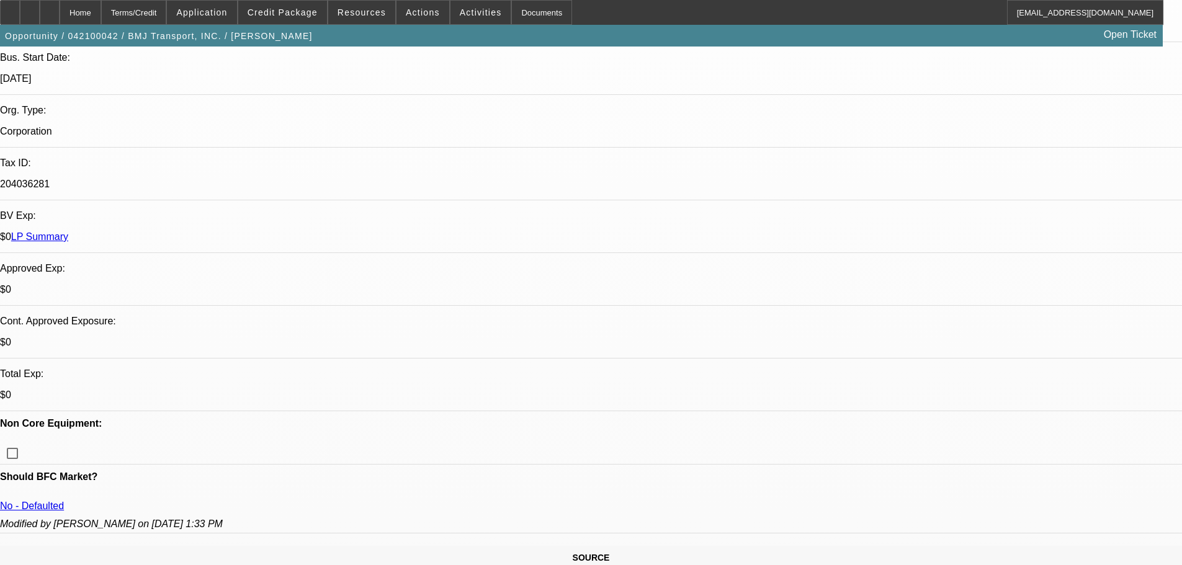
scroll to position [105, 0]
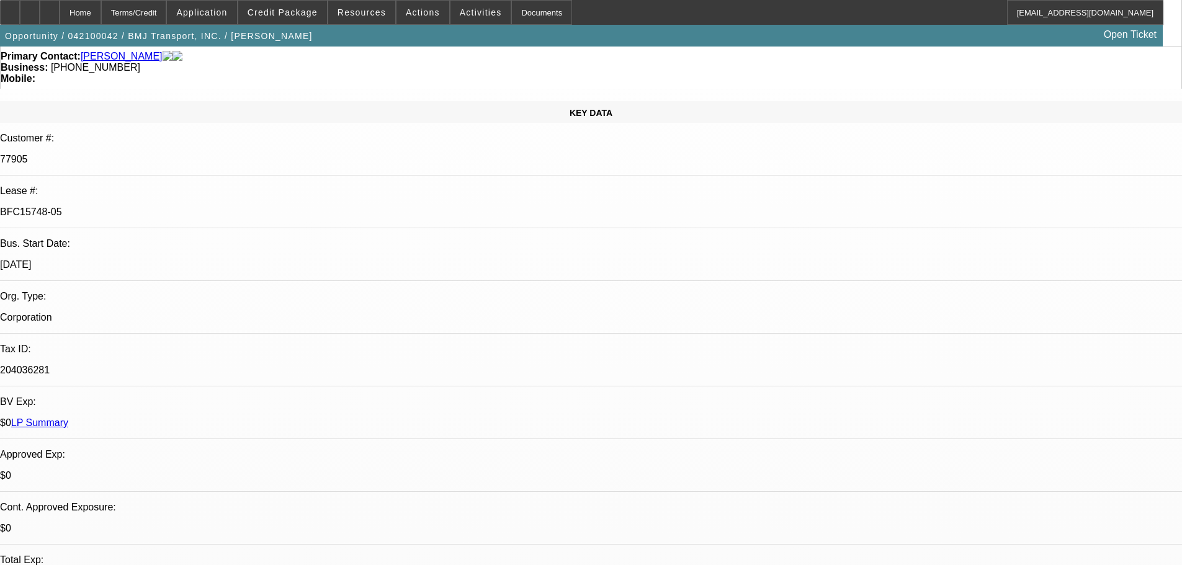
click at [68, 417] on link "LP Summary" at bounding box center [39, 422] width 57 height 11
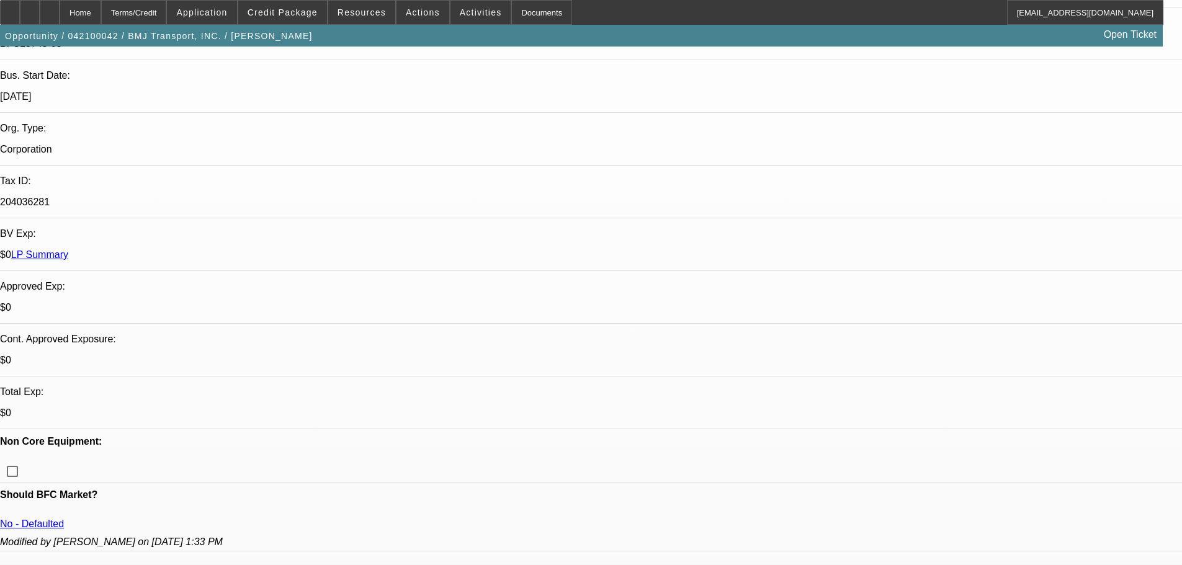
scroll to position [291, 0]
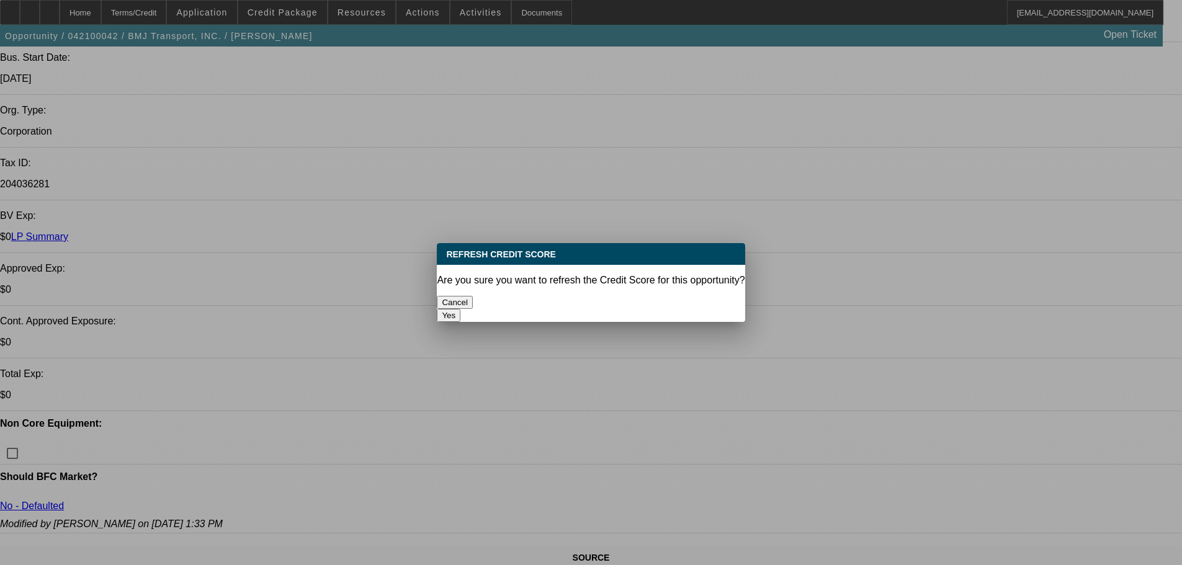
scroll to position [0, 0]
click at [460, 309] on button "Yes" at bounding box center [449, 315] width 24 height 13
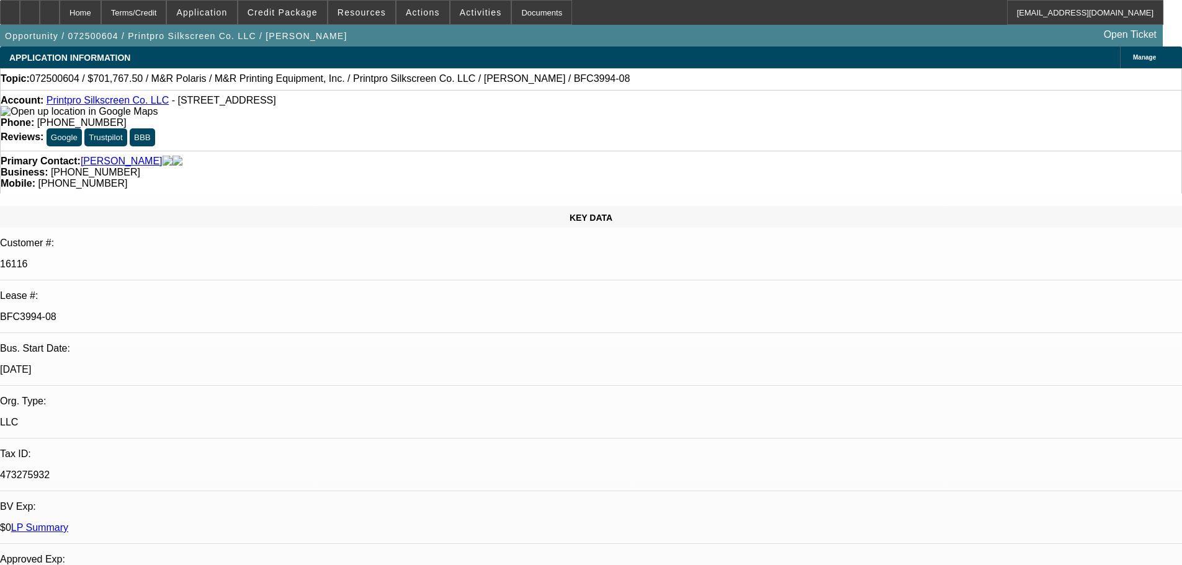
select select "0"
select select "6"
select select "0"
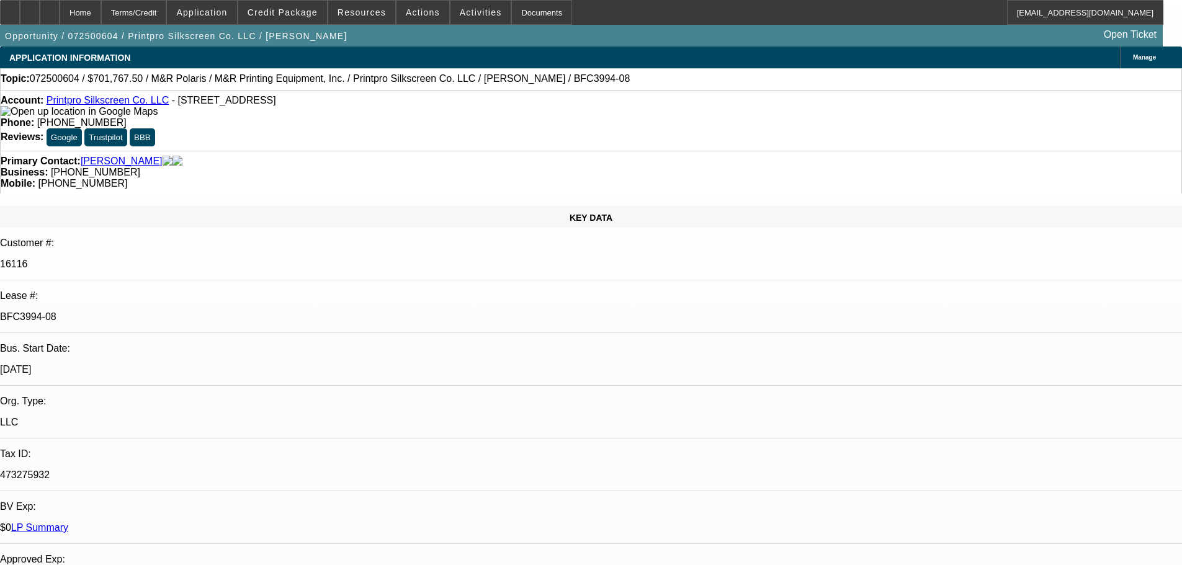
select select "0"
select select "6"
select select "0"
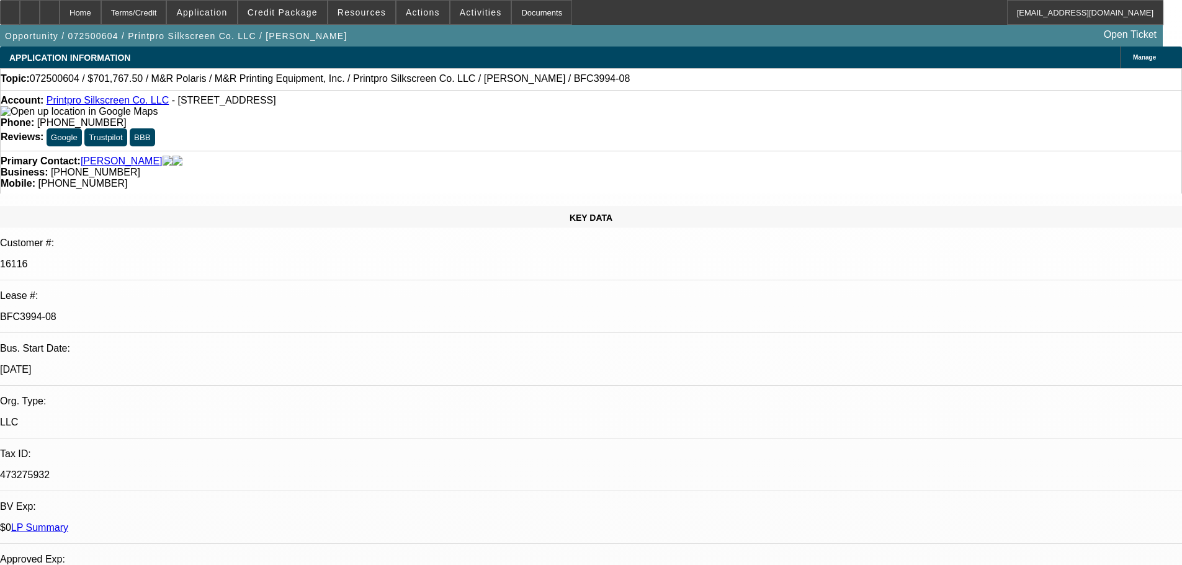
select select "0"
select select "6"
select select "0"
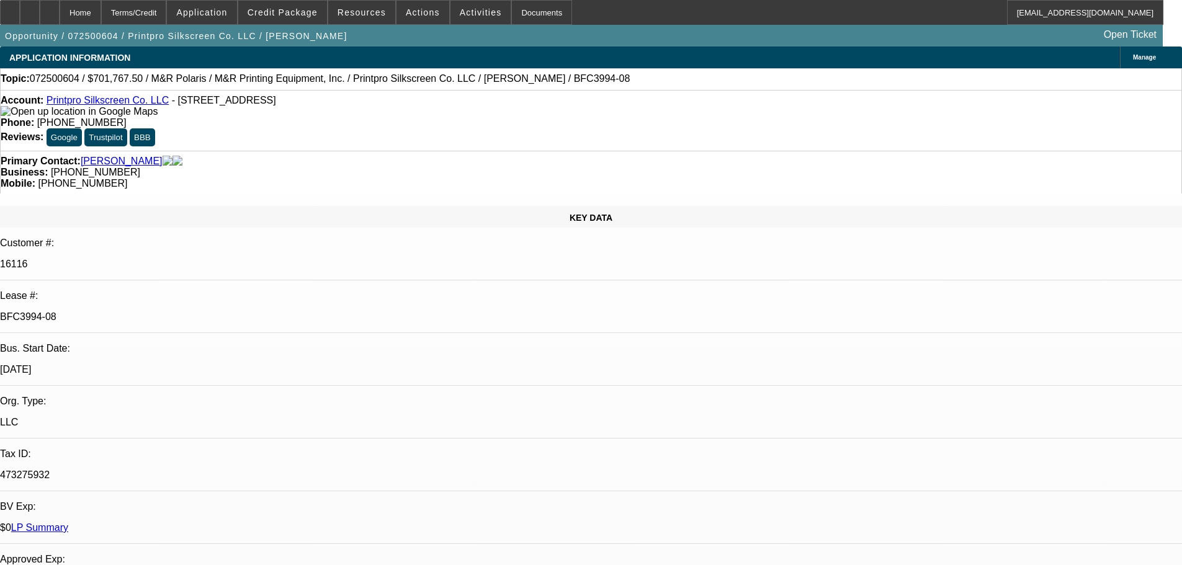
select select "6"
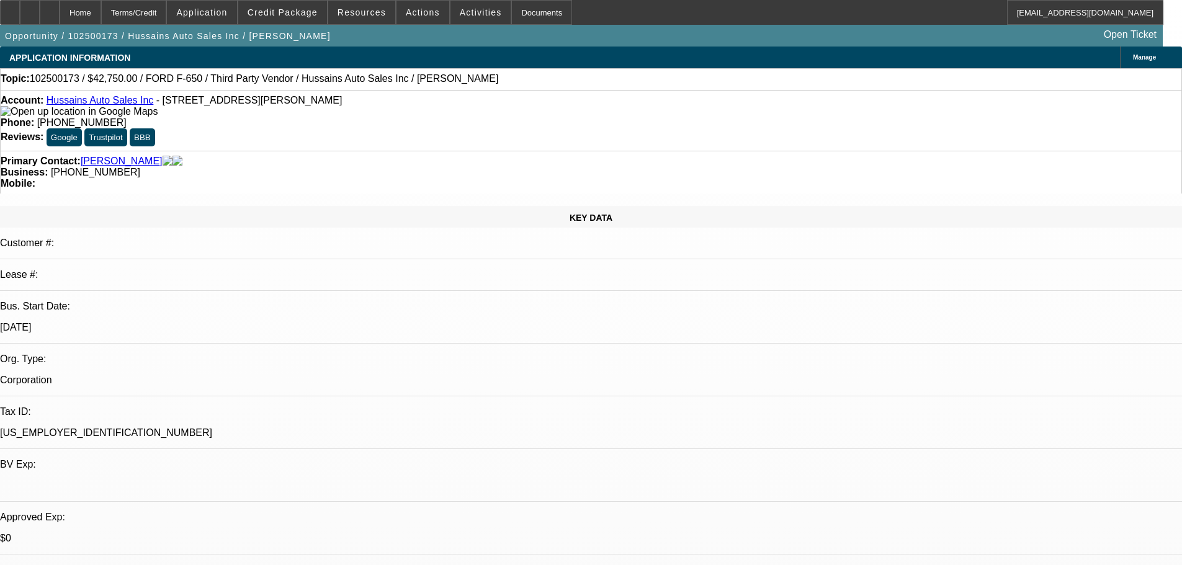
select select "0"
select select "6"
select select "0"
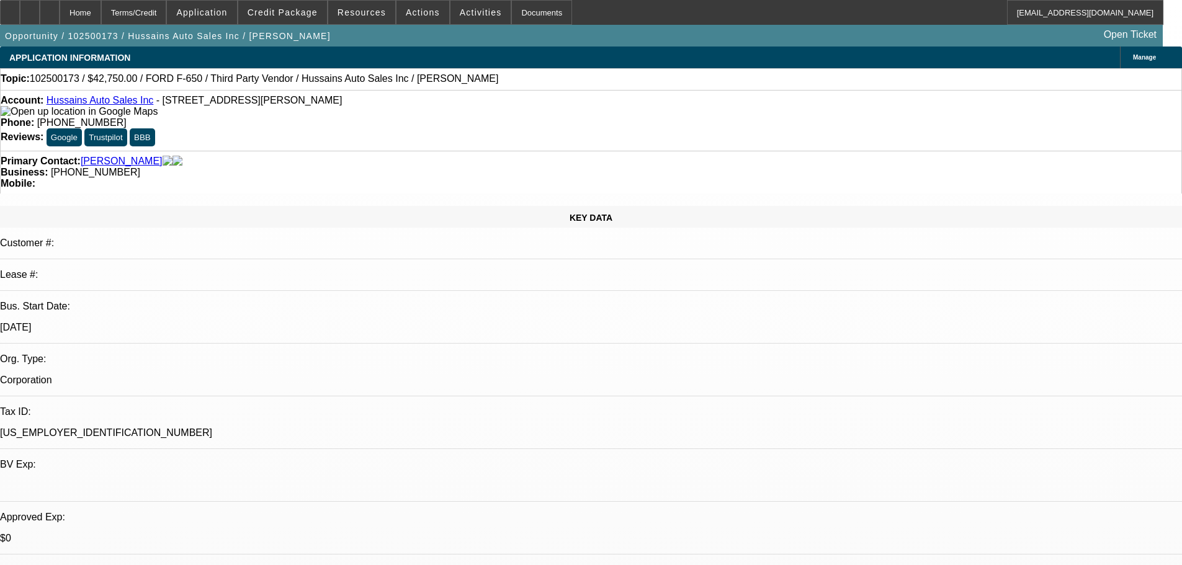
select select "0"
select select "6"
select select "0"
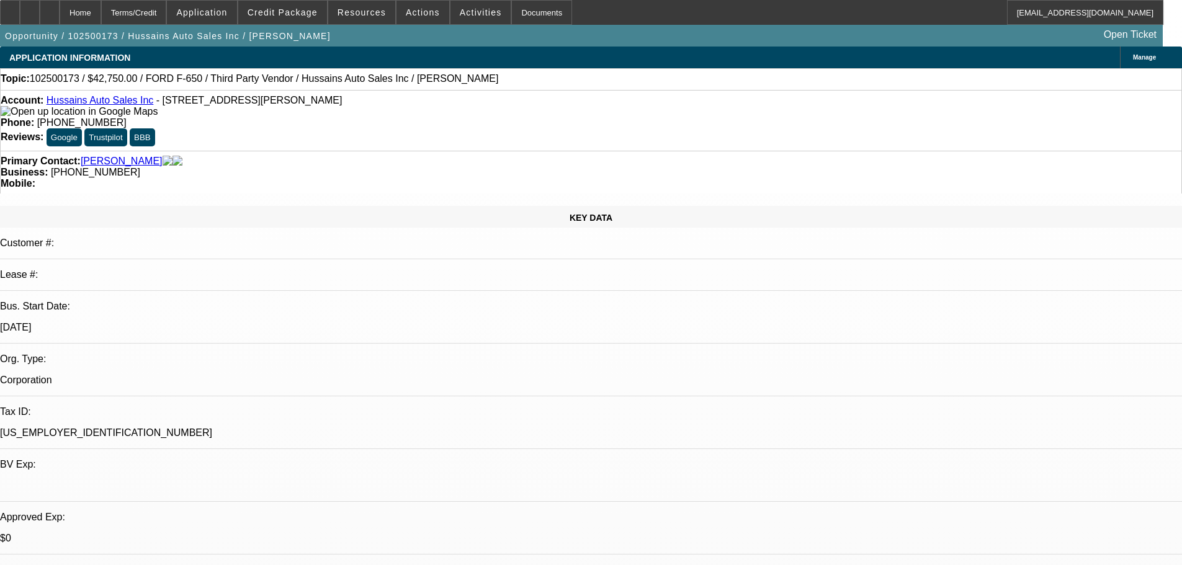
select select "0"
select select "6"
select select "0"
select select "2"
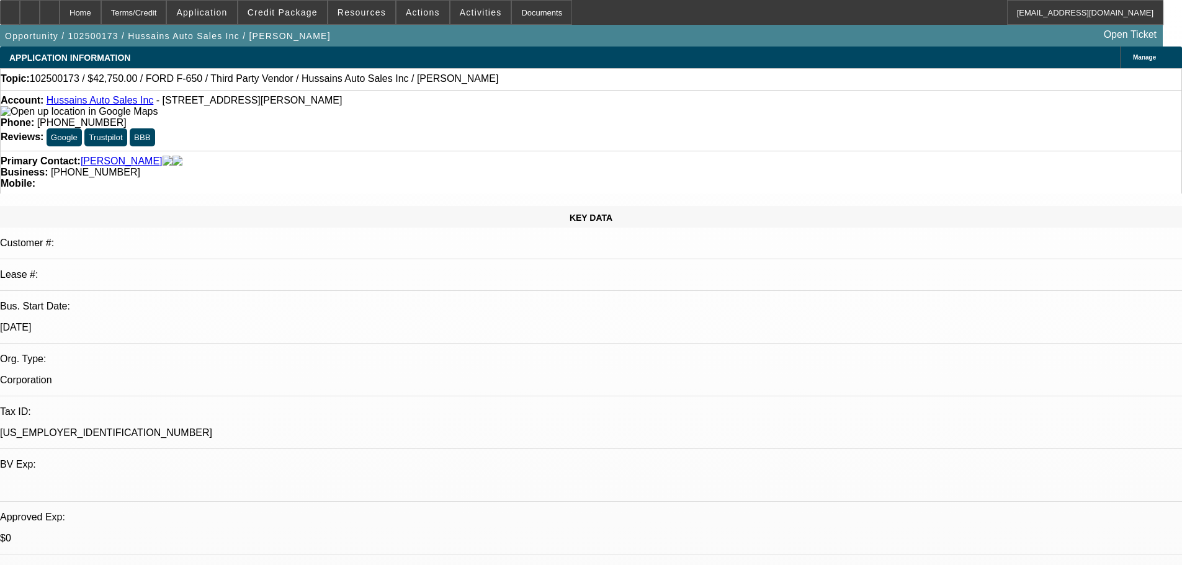
select select "0"
select select "6"
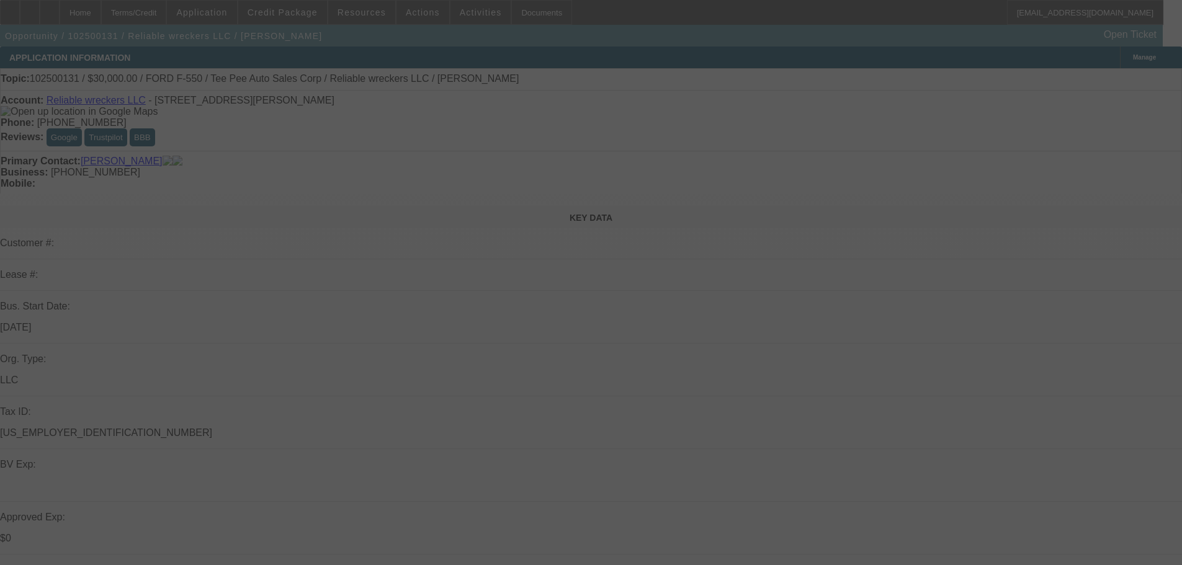
select select "0"
select select "2"
select select "0"
select select "21"
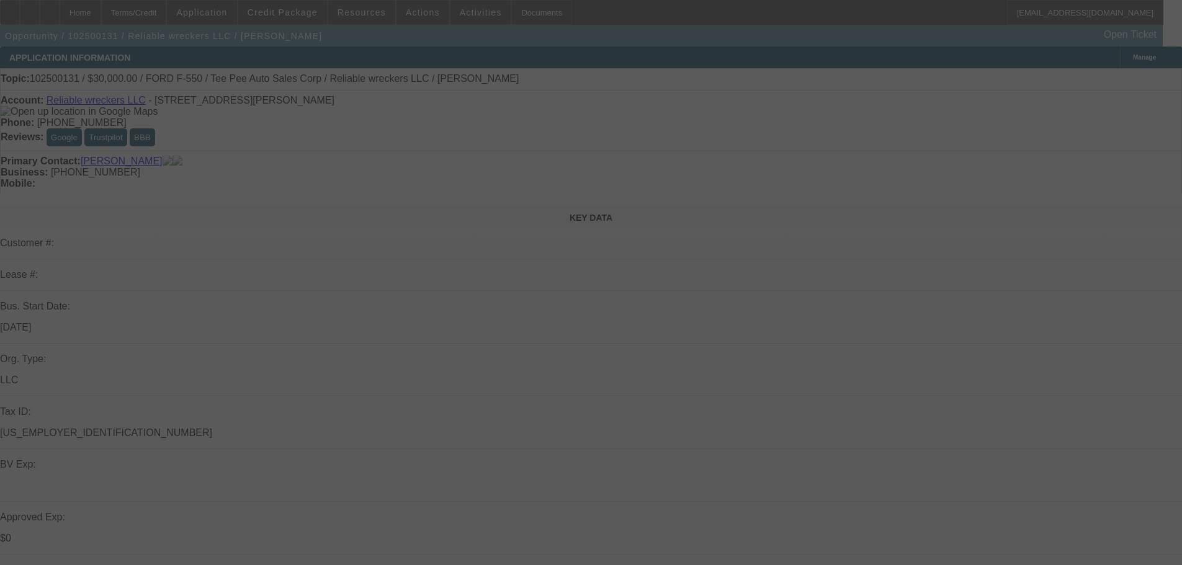
select select "0"
select select "2"
select select "0"
select select "21"
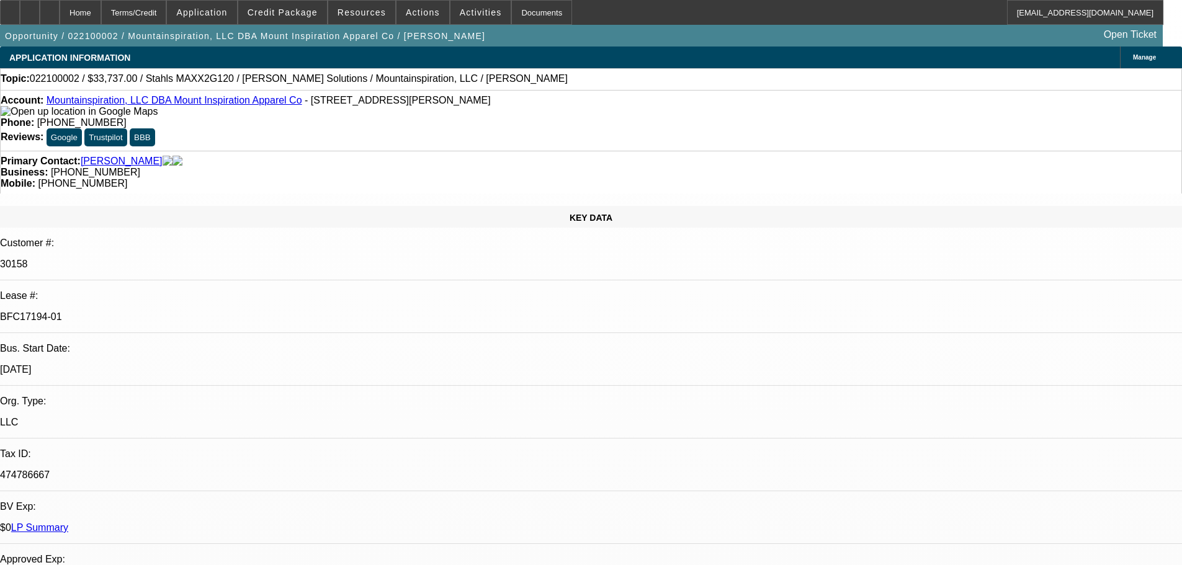
select select "0"
select select "2"
select select "0"
select select "6"
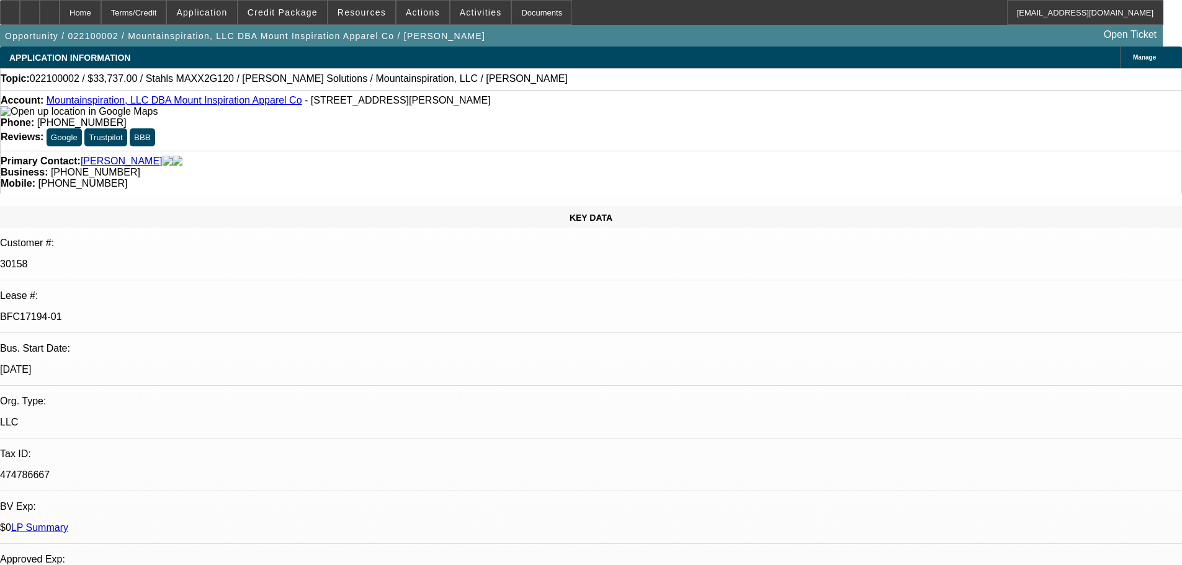
select select "0"
select select "2"
select select "0.1"
select select "4"
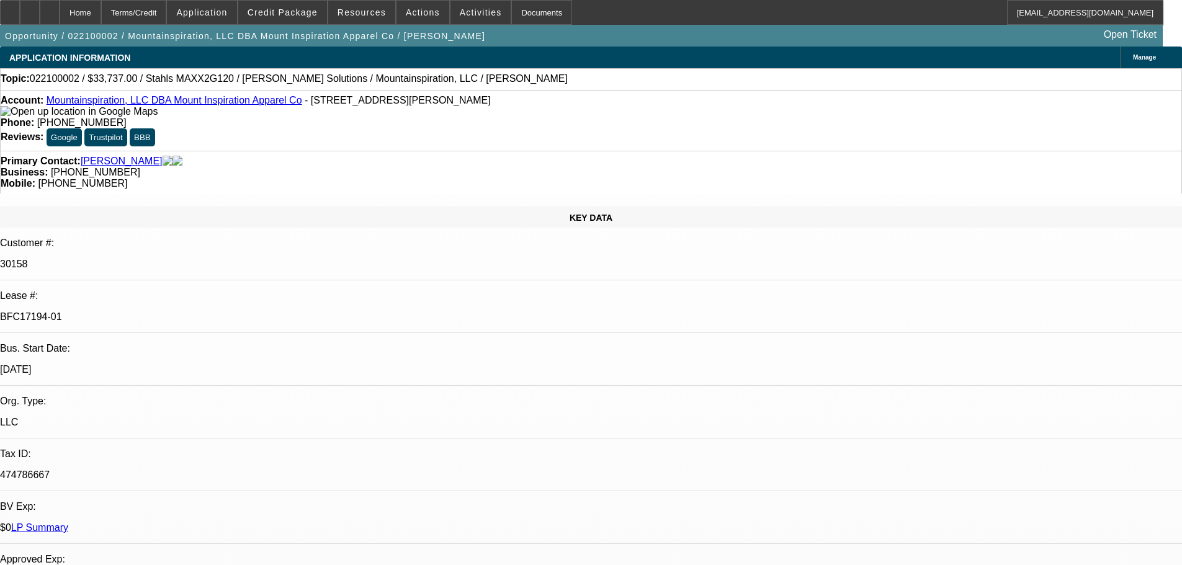
select select "0"
select select "2"
select select "0.1"
select select "4"
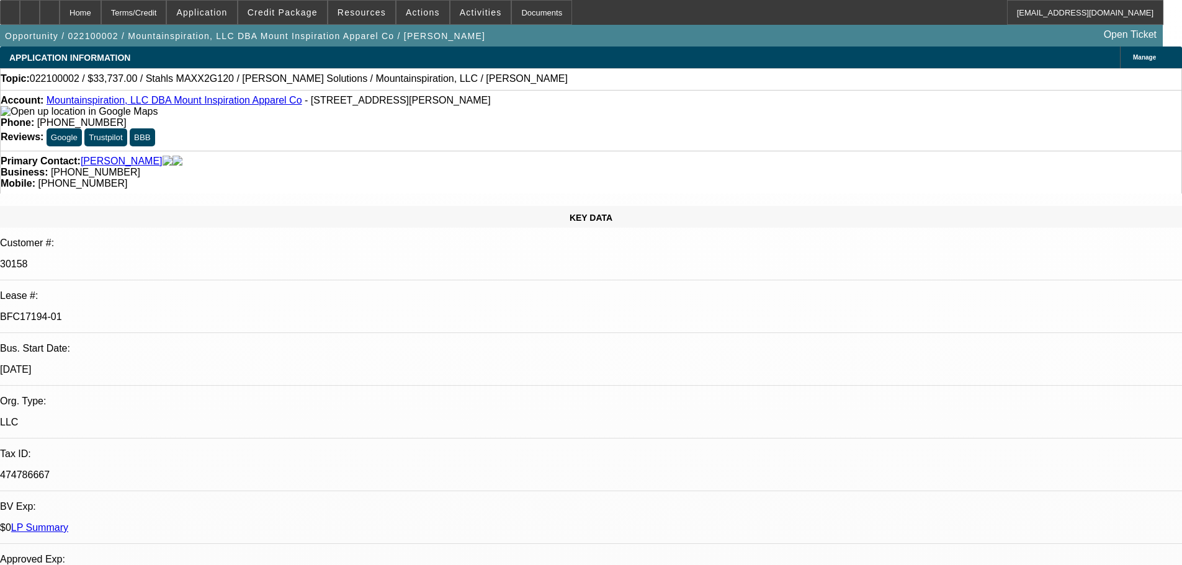
select select "0"
select select "0.1"
select select "4"
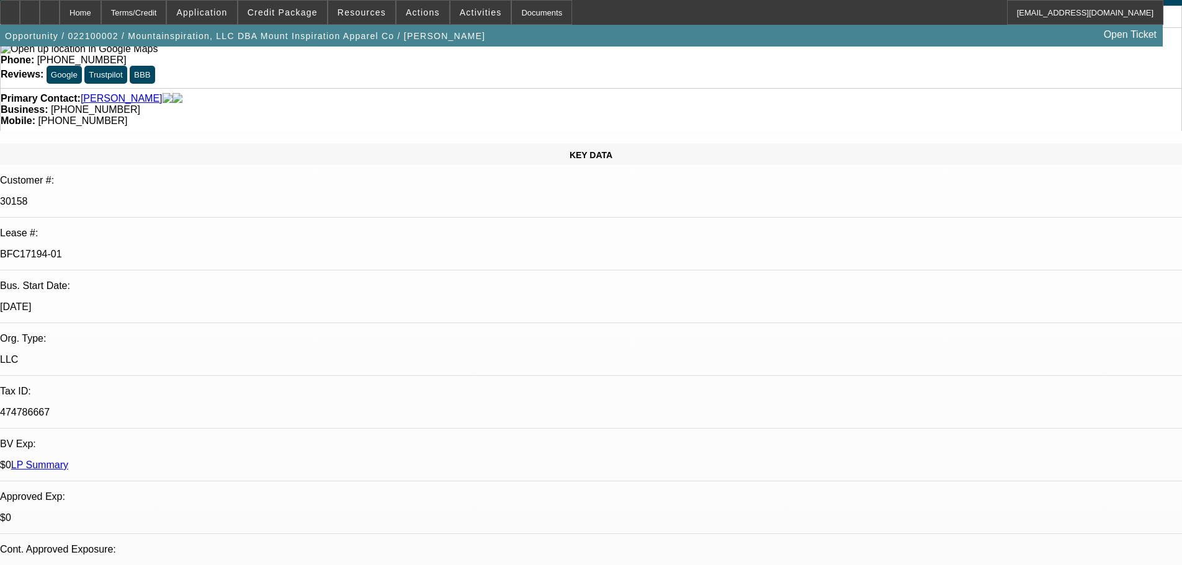
scroll to position [62, 0]
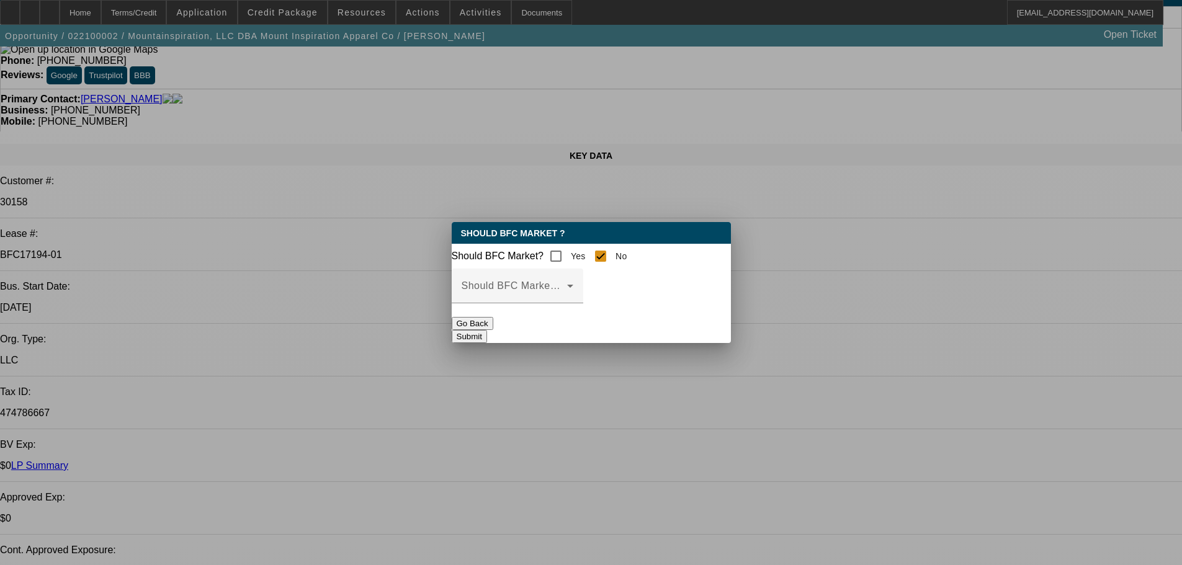
scroll to position [0, 0]
click at [573, 291] on div "Should BFC Market Status Reason" at bounding box center [517, 286] width 112 height 35
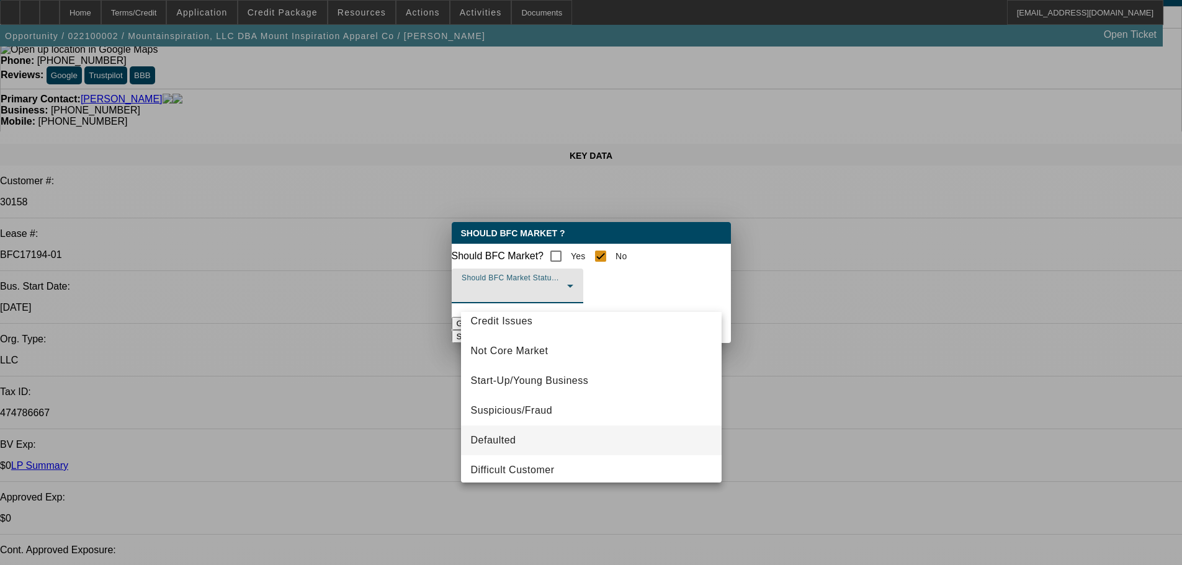
scroll to position [62, 0]
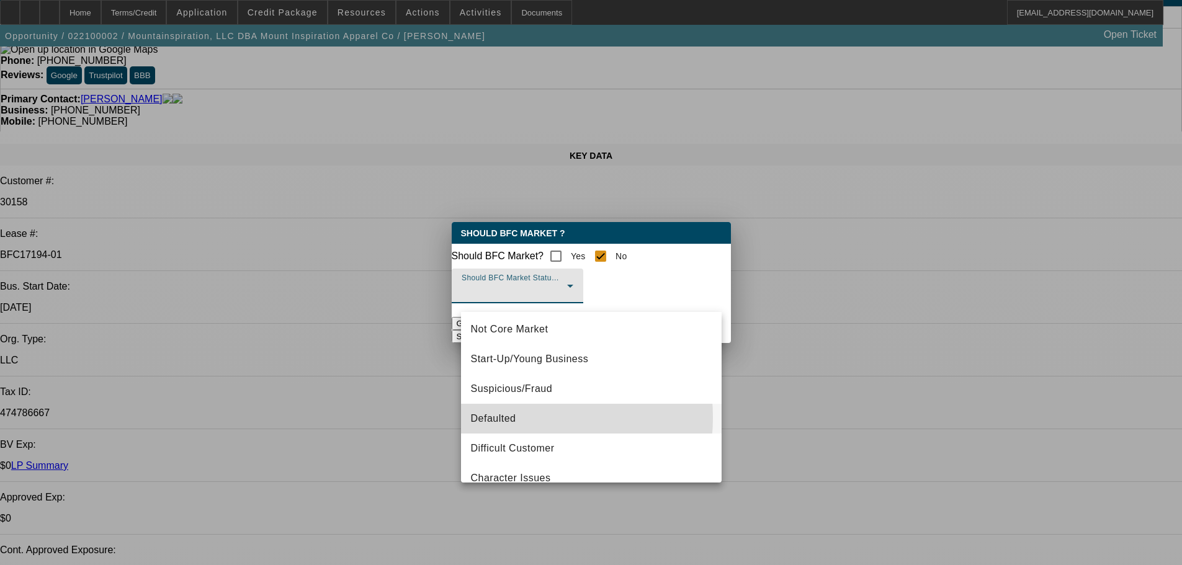
click at [515, 417] on mat-option "Defaulted" at bounding box center [591, 419] width 261 height 30
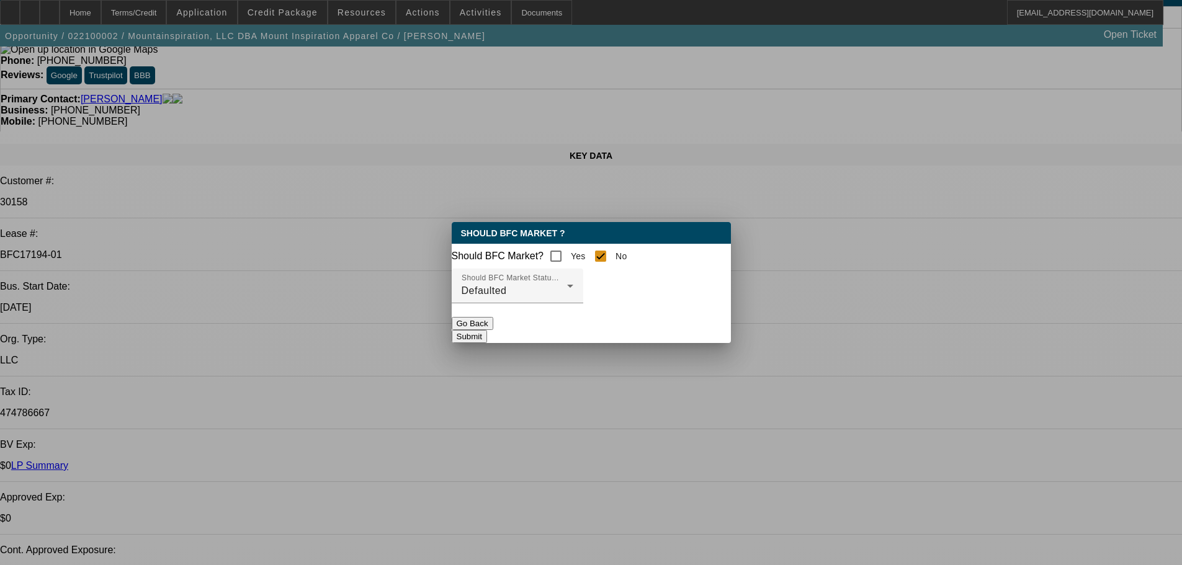
click at [487, 343] on button "Submit" at bounding box center [469, 336] width 35 height 13
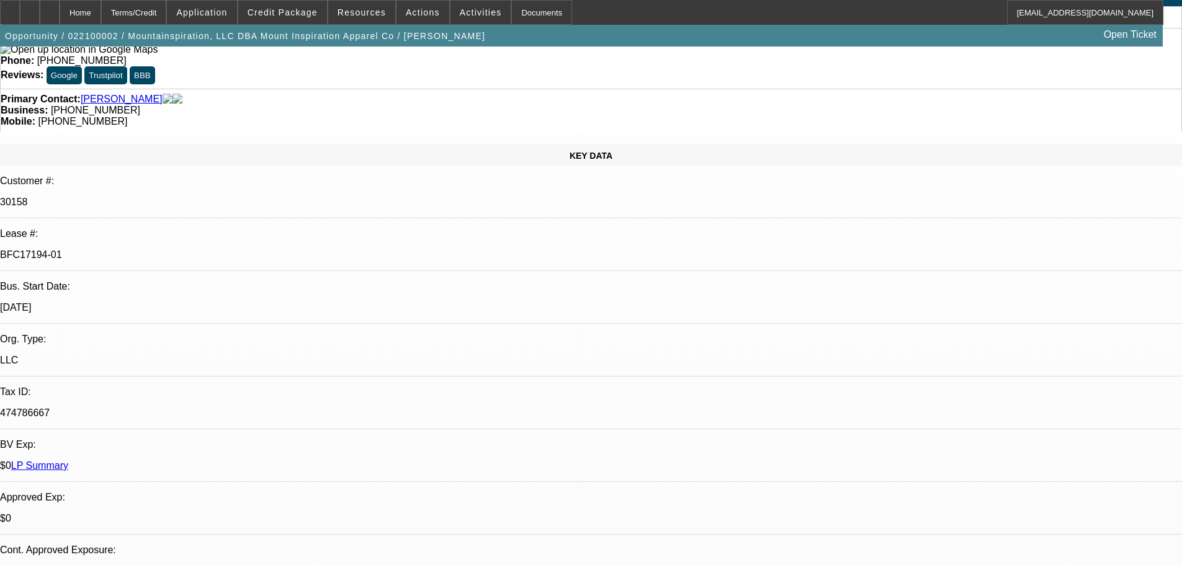
click at [68, 460] on link "LP Summary" at bounding box center [39, 465] width 57 height 11
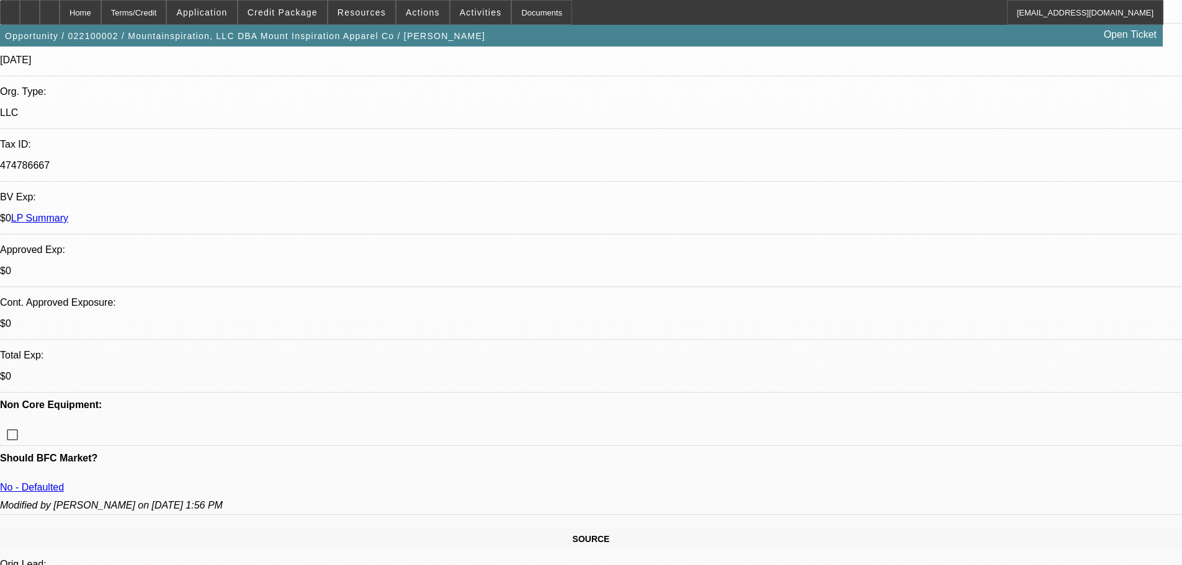
scroll to position [124, 0]
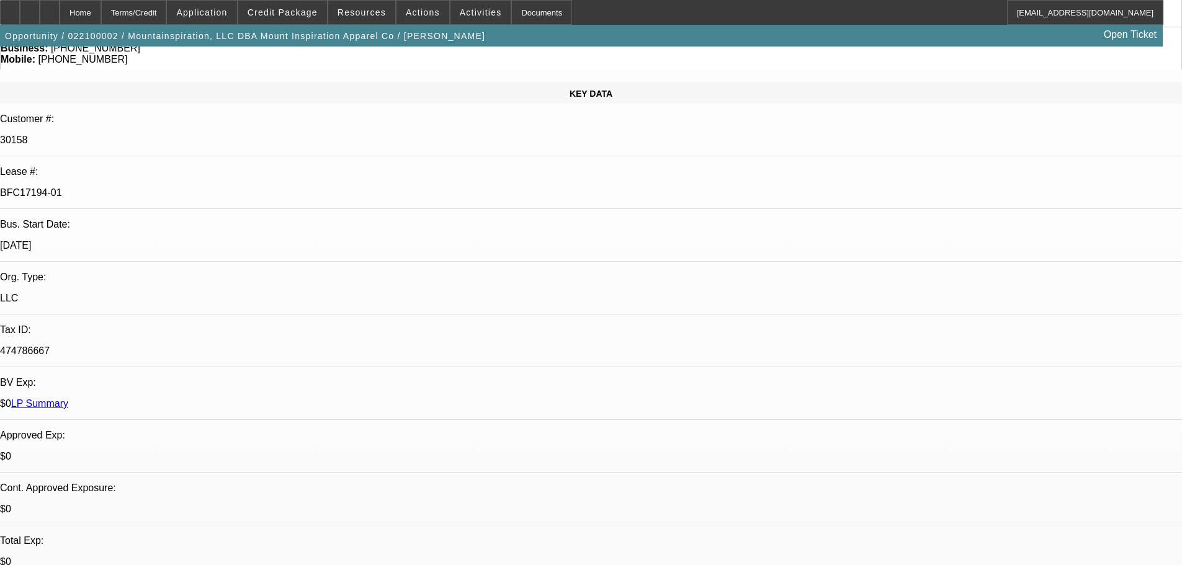
click at [68, 398] on link "LP Summary" at bounding box center [39, 403] width 57 height 11
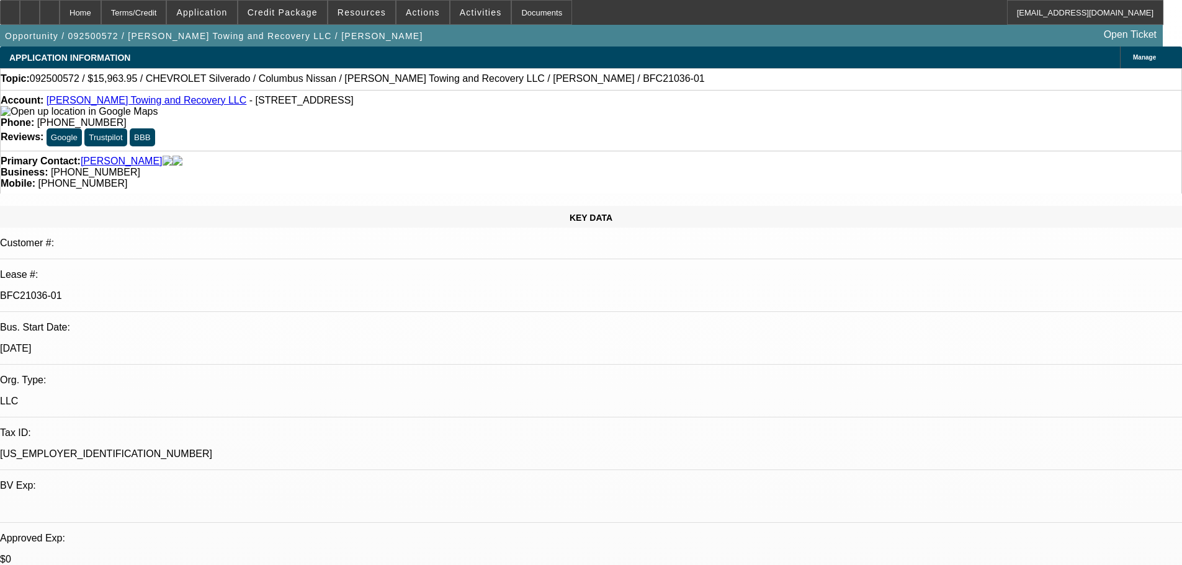
select select "0"
select select "2"
select select "0"
select select "1"
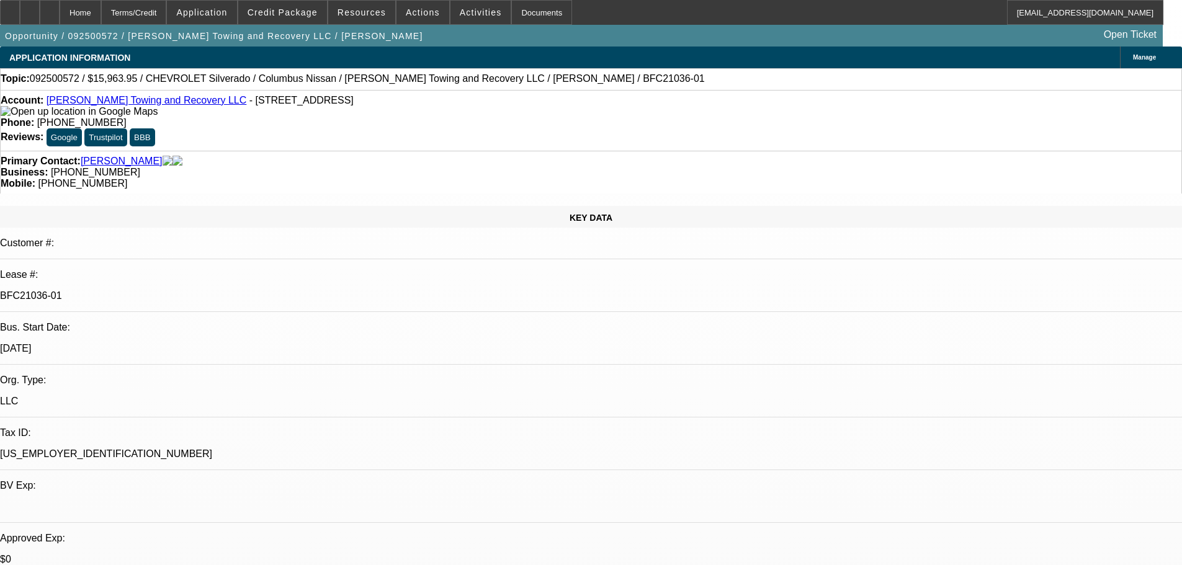
select select "0"
select select "2"
select select "0"
select select "1"
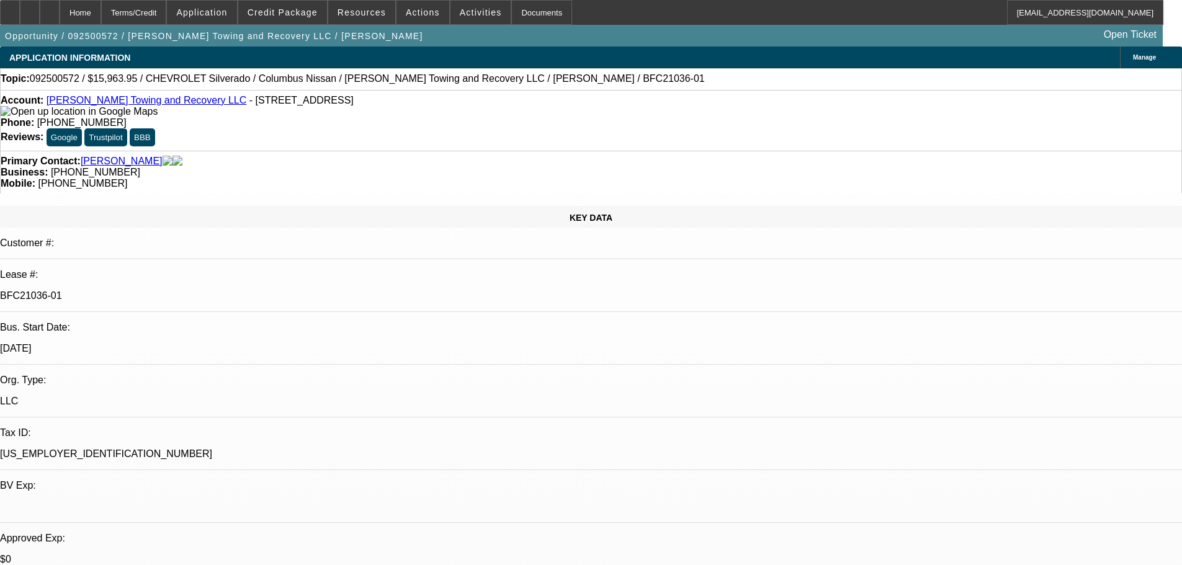
select select "0"
select select "2"
select select "0"
select select "1"
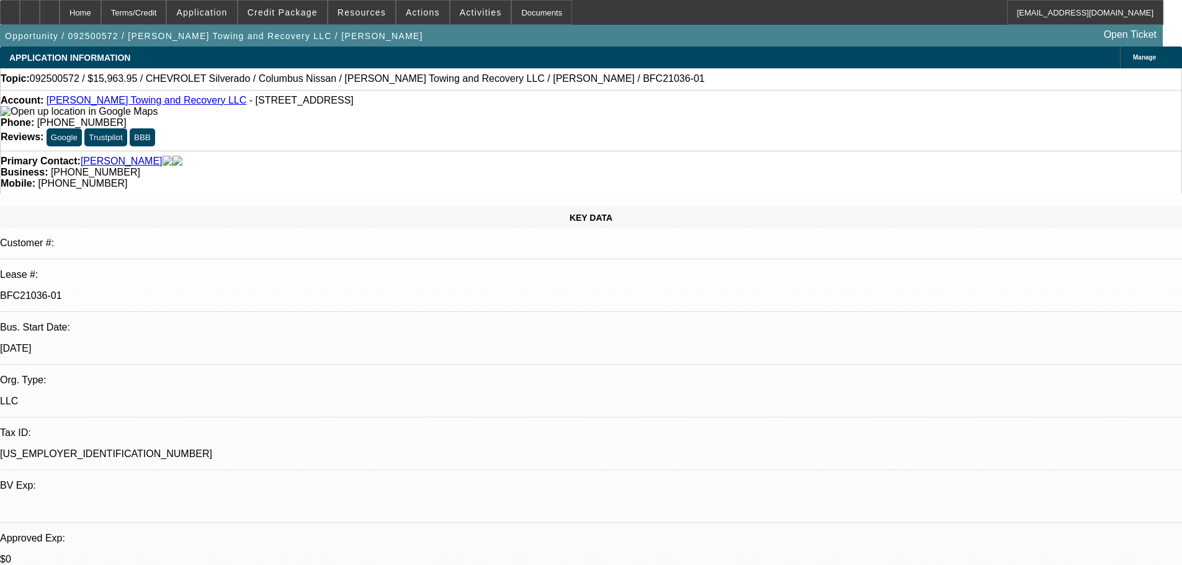
select select "0"
select select "2"
select select "0"
select select "21"
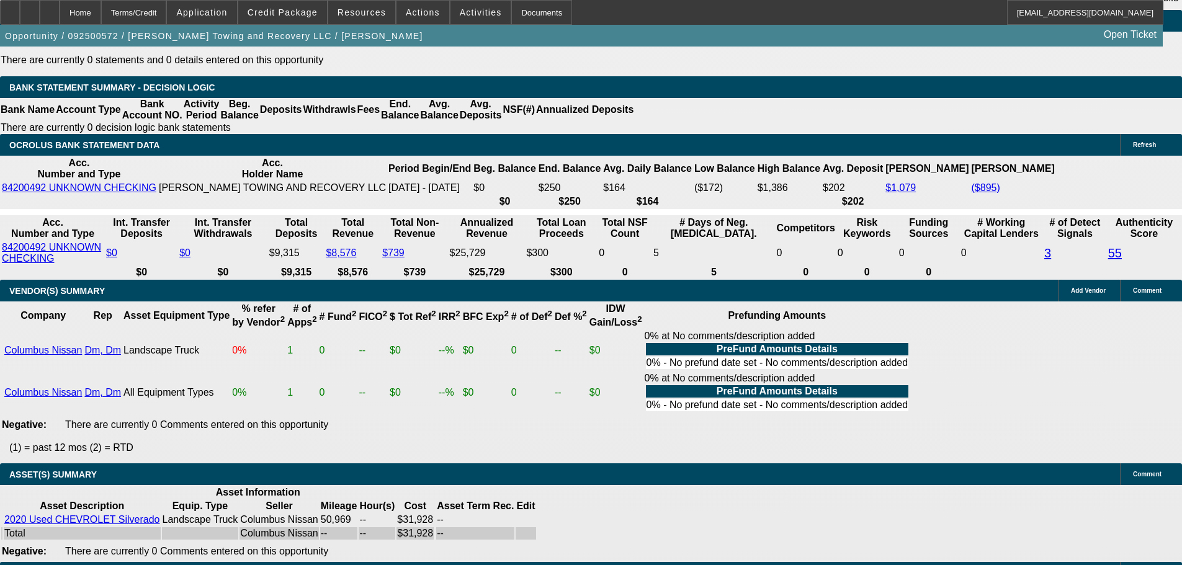
scroll to position [2049, 0]
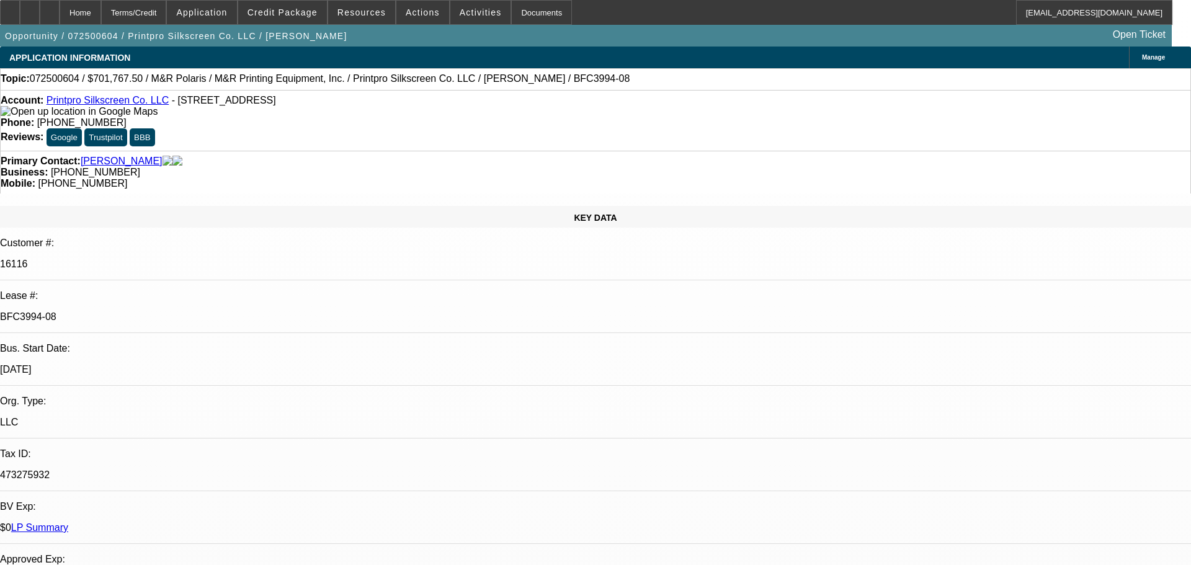
select select "0"
select select "6"
select select "0"
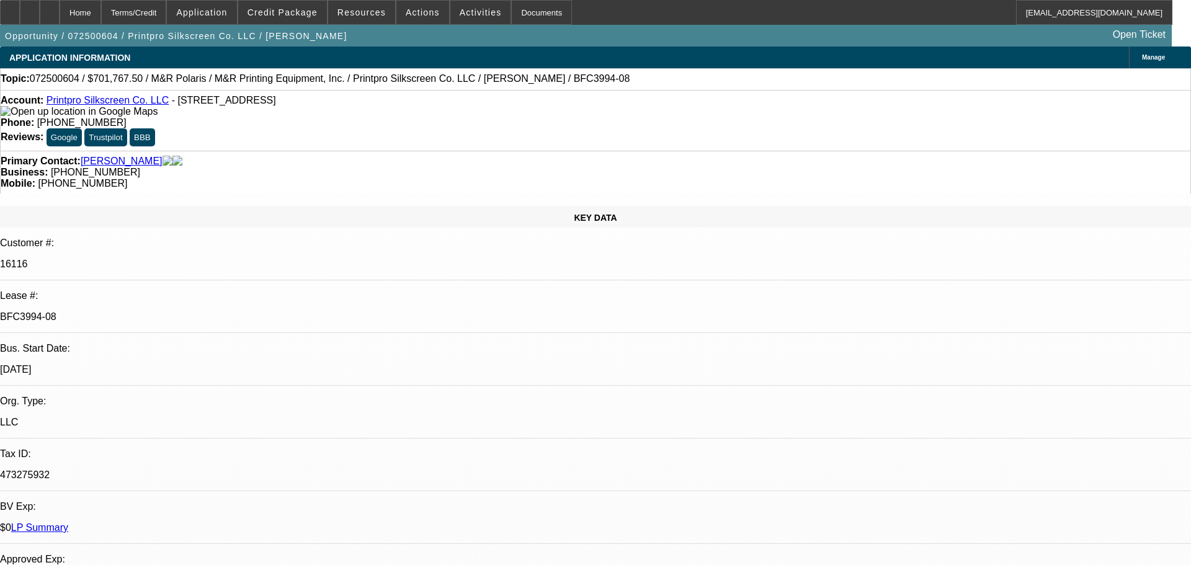
select select "0"
select select "6"
select select "0"
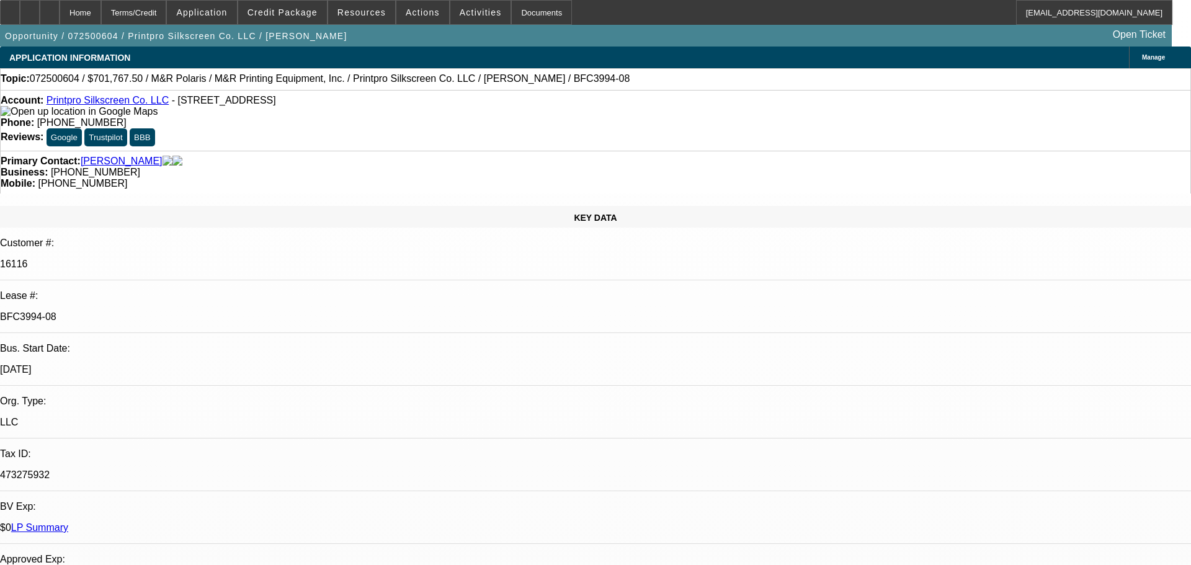
select select "0"
select select "6"
select select "0"
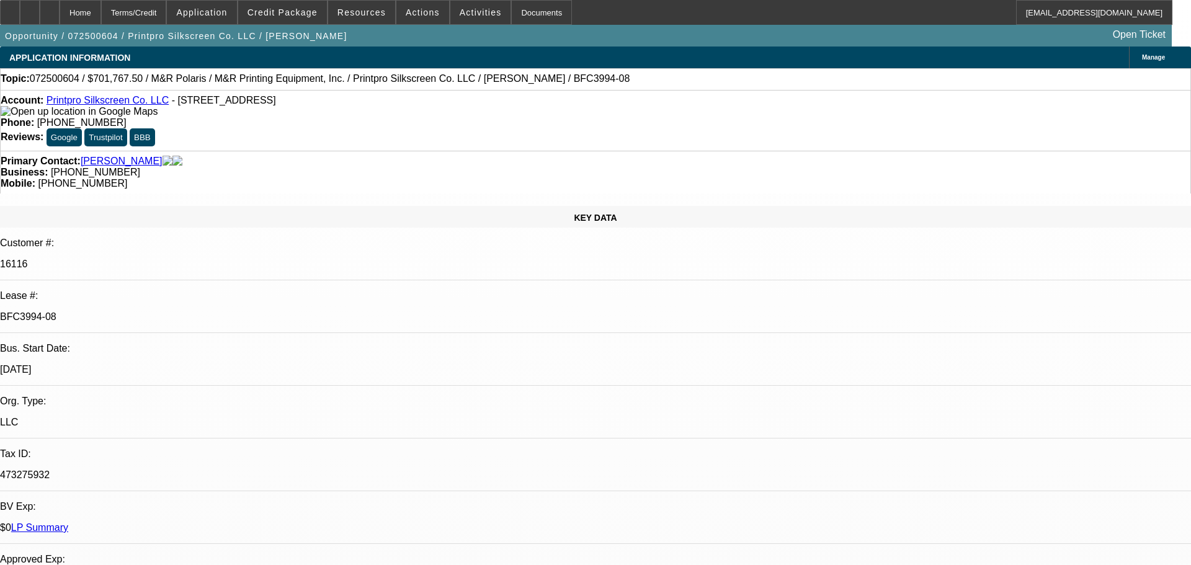
select select "6"
